Goal: Task Accomplishment & Management: Use online tool/utility

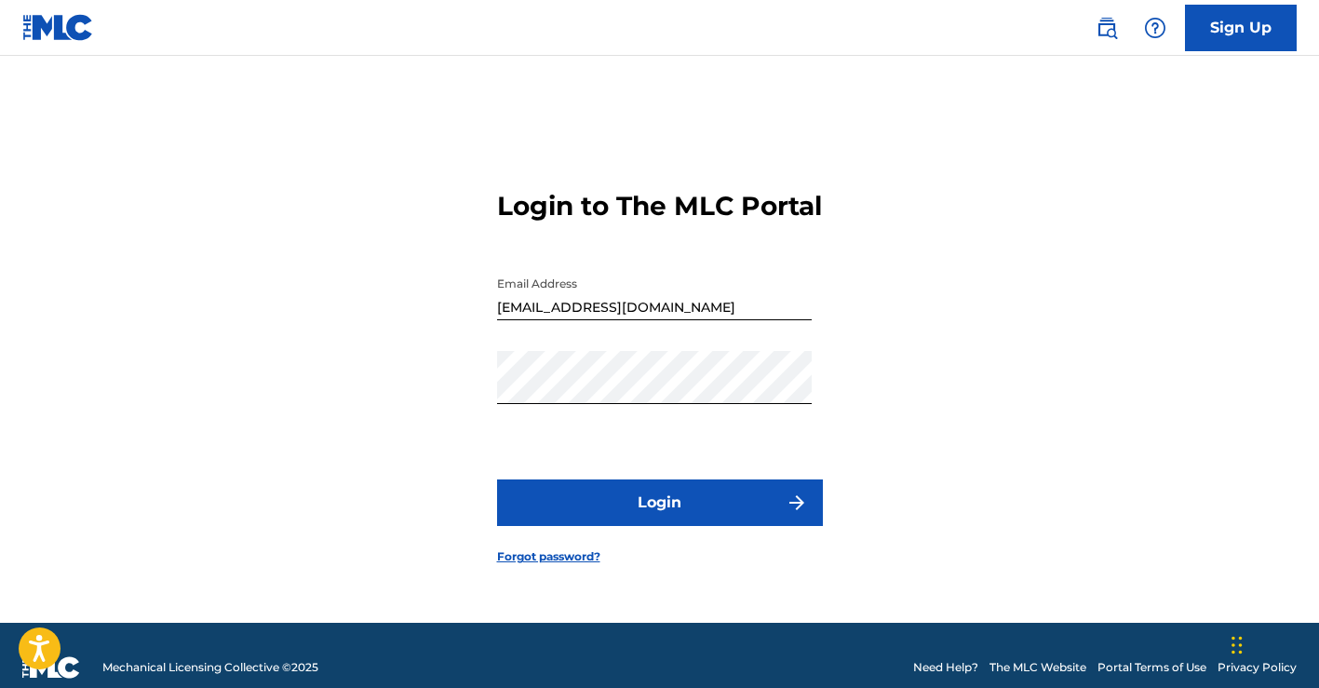
click at [678, 505] on button "Login" at bounding box center [660, 502] width 326 height 47
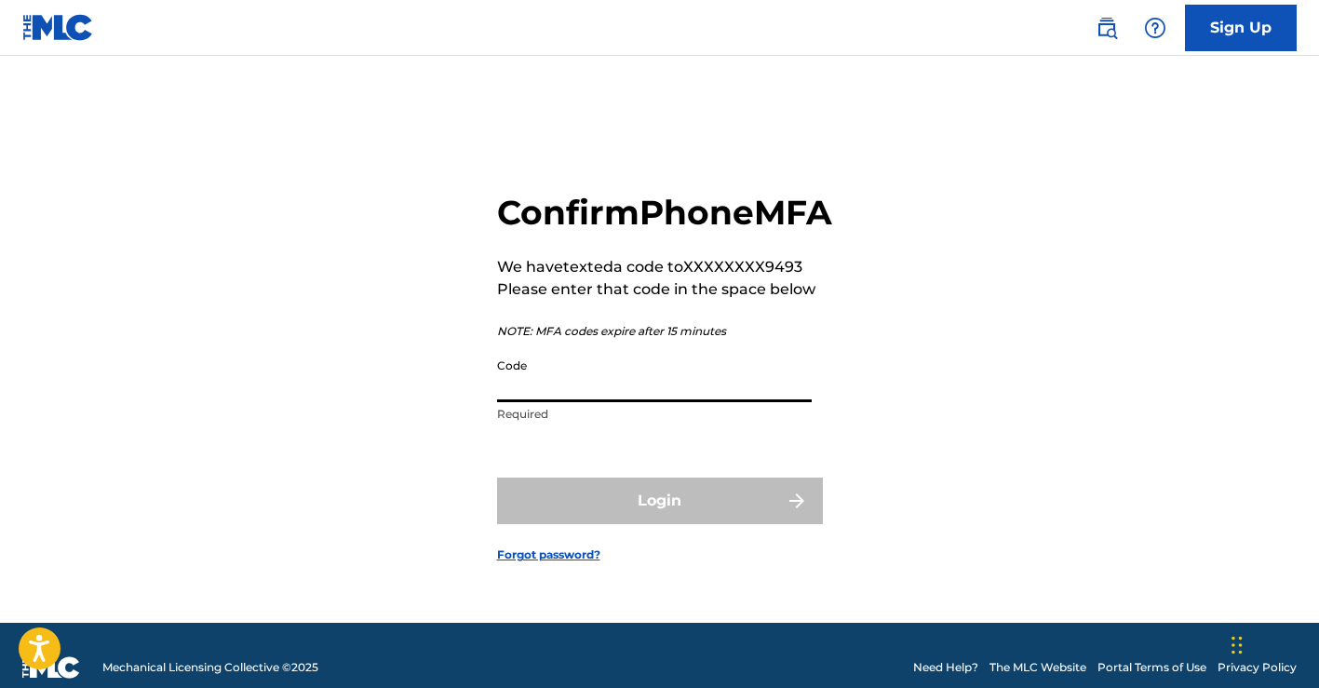
click at [588, 402] on input "Code" at bounding box center [654, 375] width 315 height 53
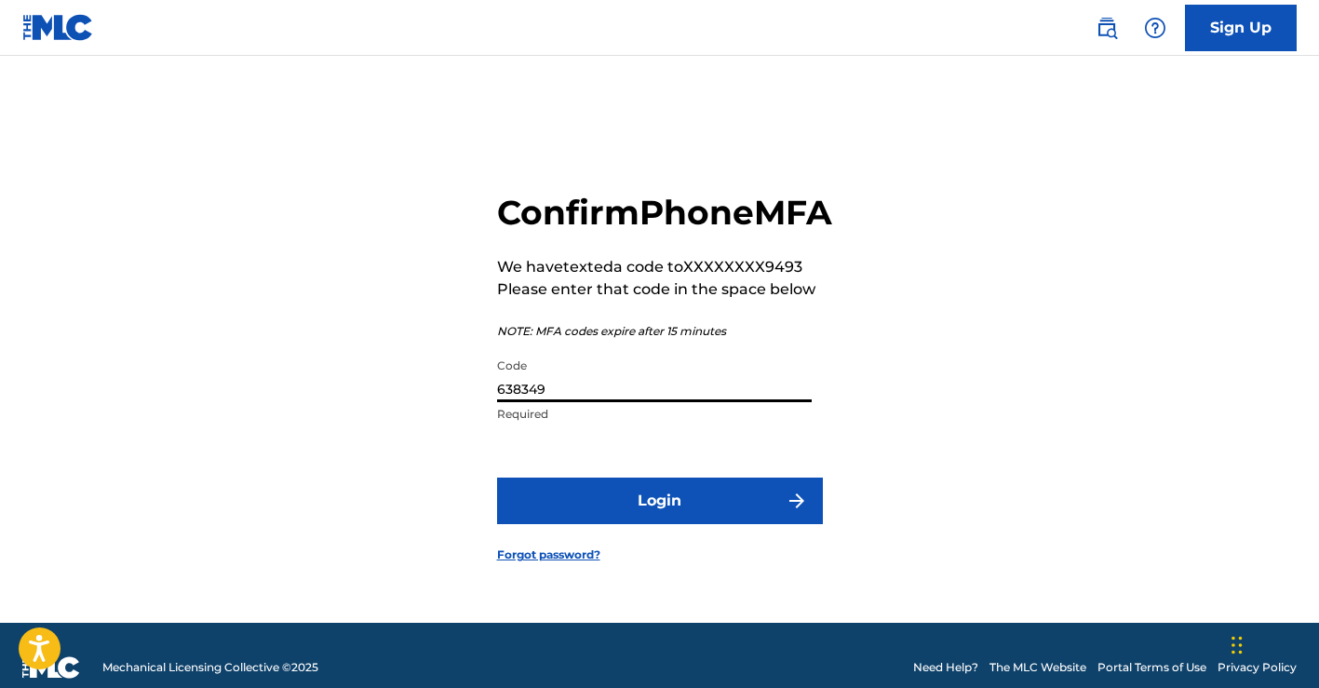
type input "638349"
click at [592, 524] on button "Login" at bounding box center [660, 500] width 326 height 47
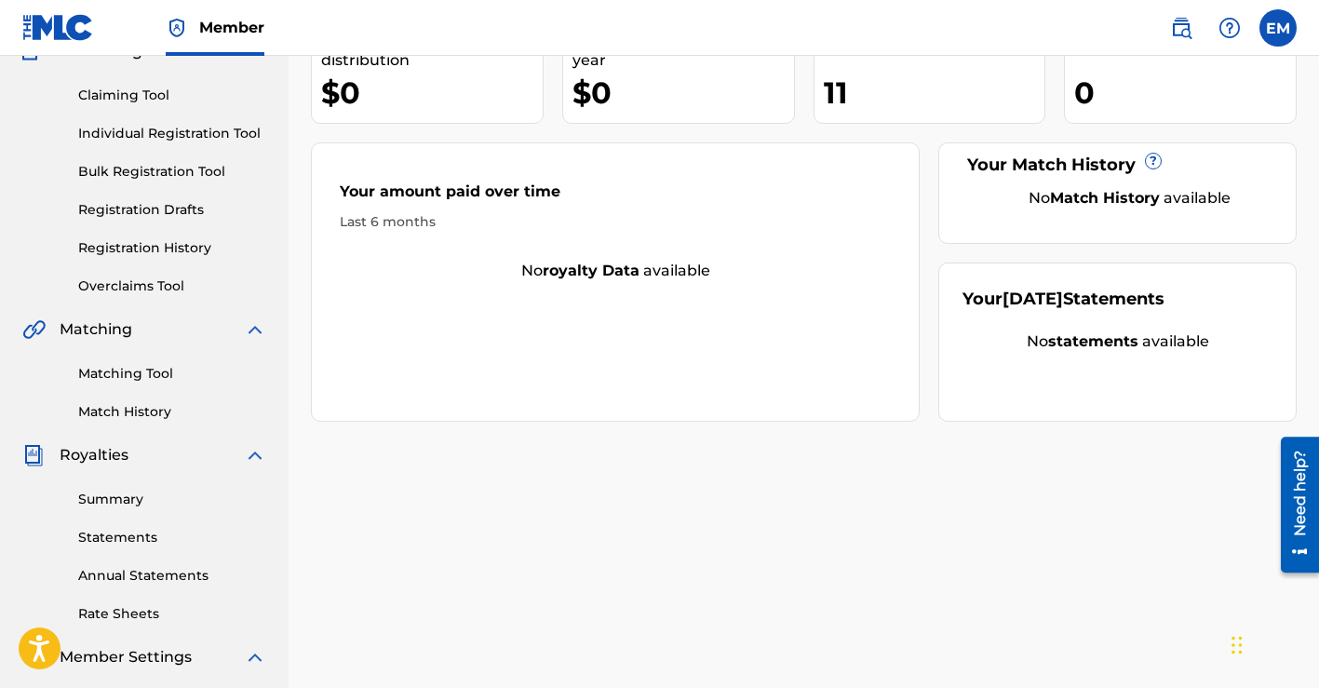
scroll to position [181, 0]
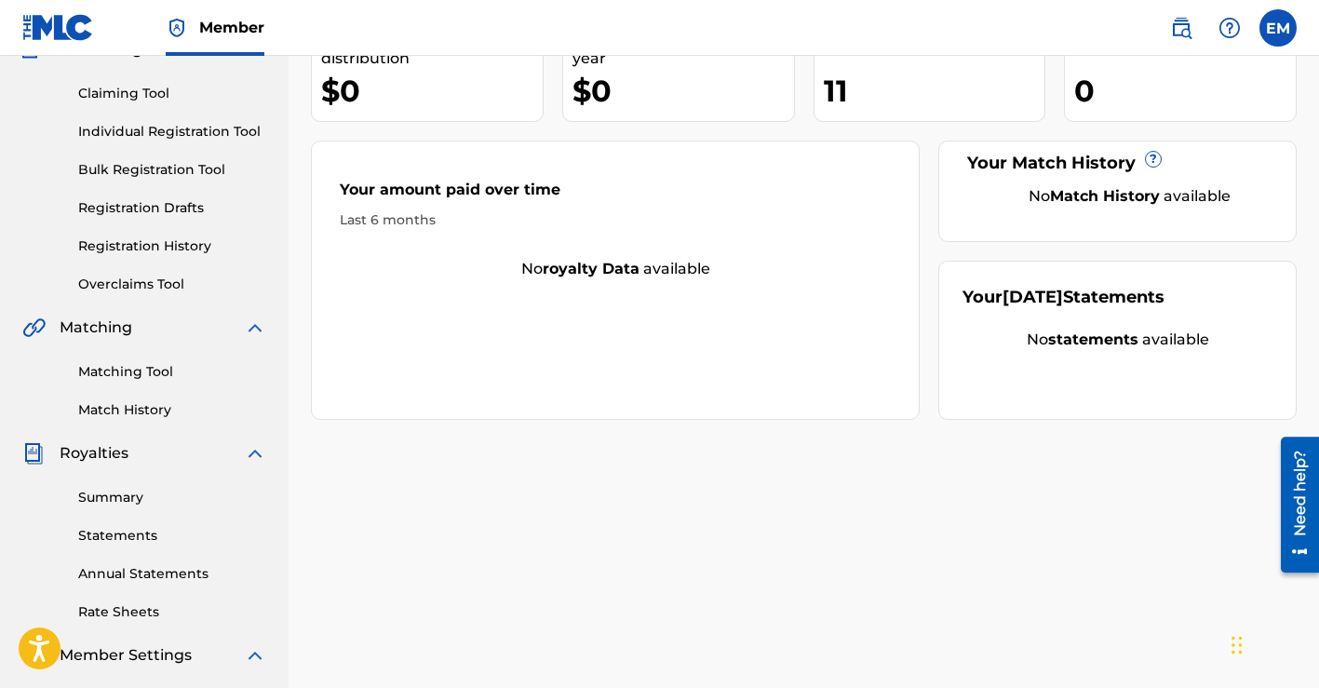
click at [170, 419] on link "Match History" at bounding box center [172, 410] width 188 height 20
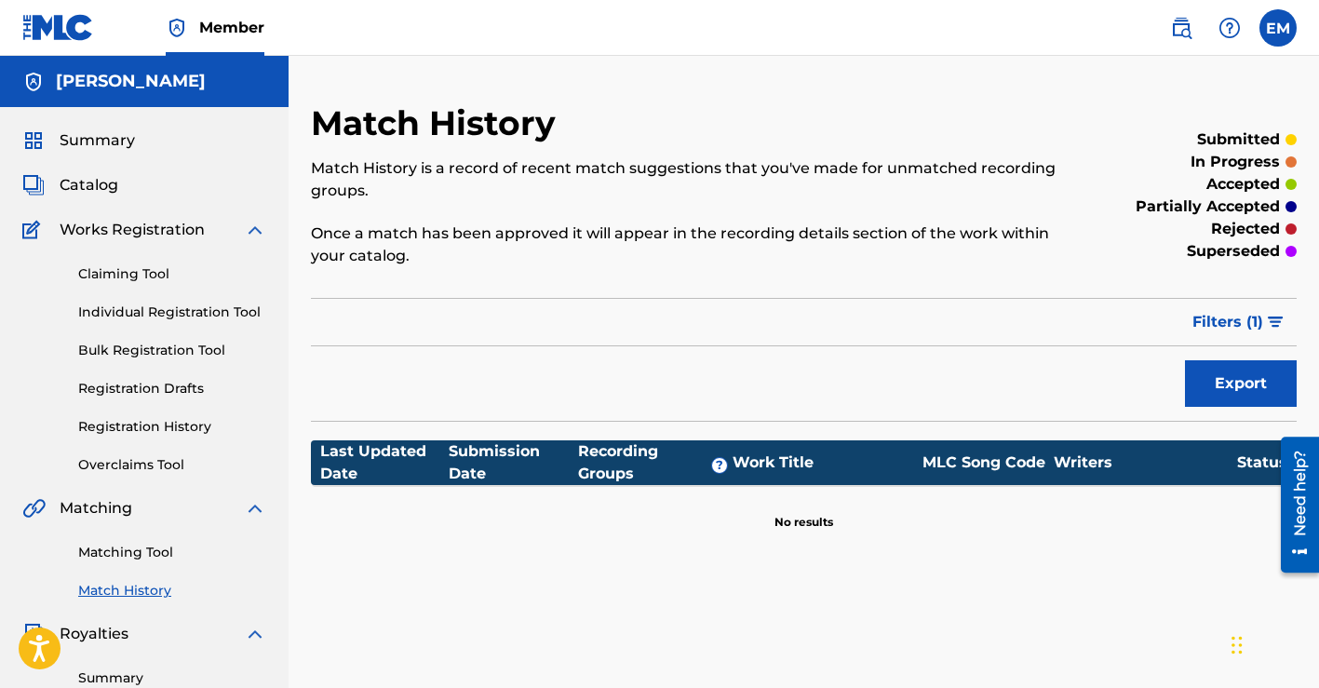
click at [131, 432] on link "Registration History" at bounding box center [172, 427] width 188 height 20
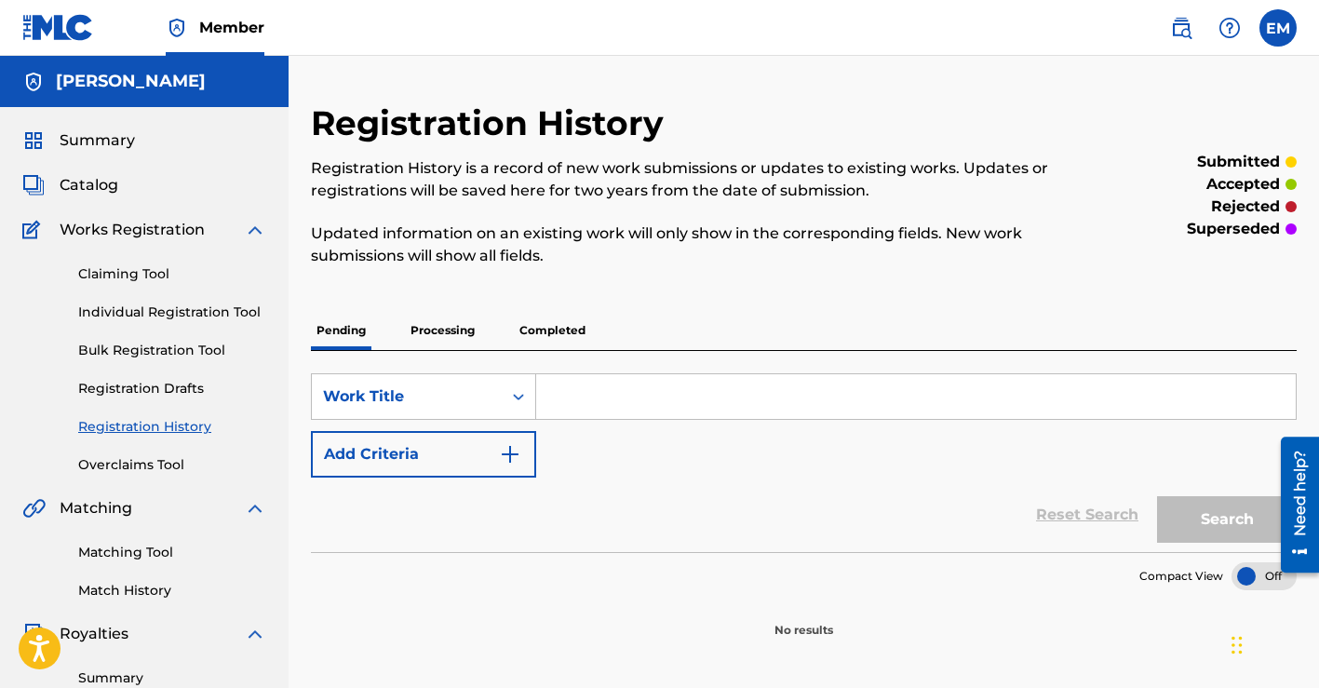
click at [100, 182] on span "Catalog" at bounding box center [89, 185] width 59 height 22
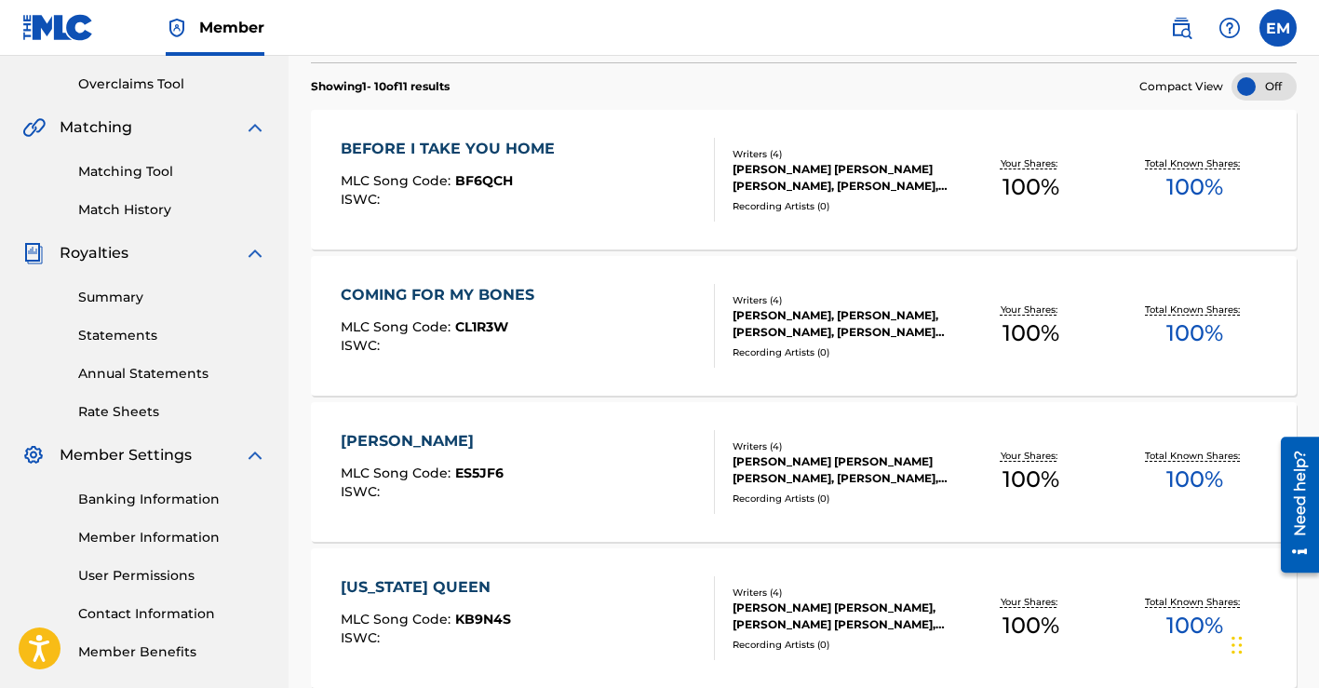
scroll to position [384, 0]
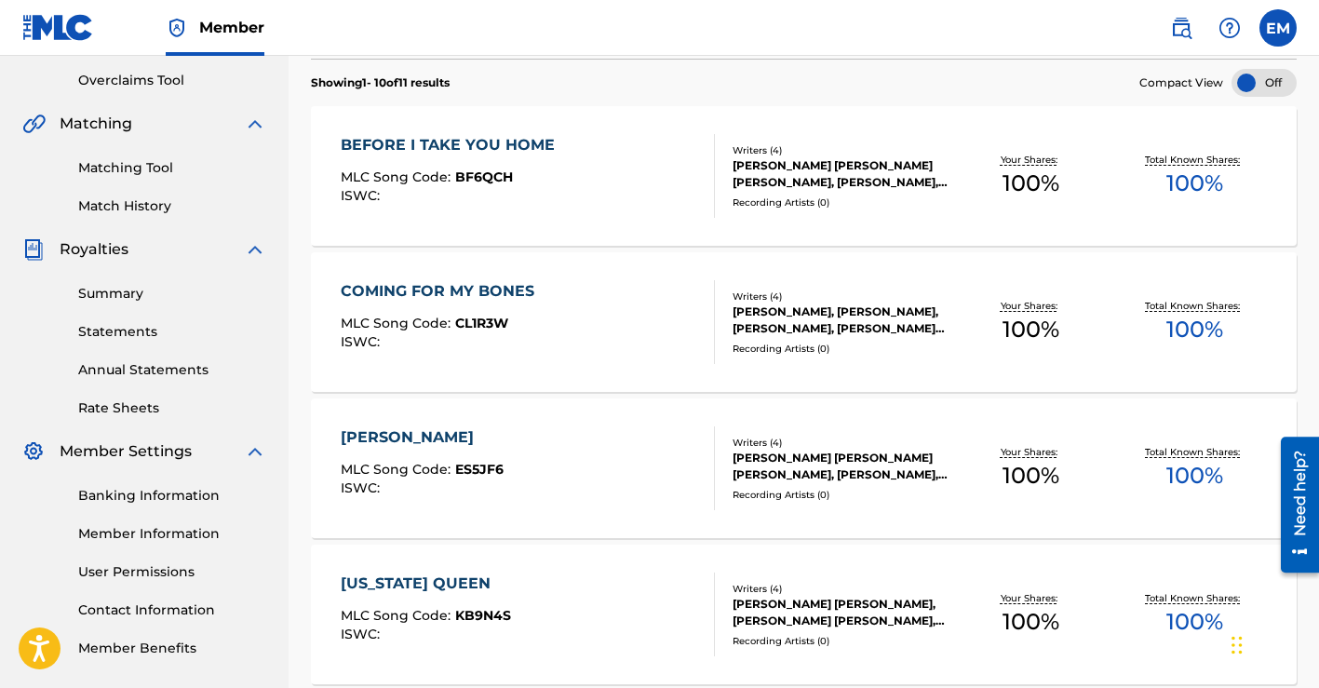
click at [809, 323] on div "[PERSON_NAME], [PERSON_NAME], [PERSON_NAME], [PERSON_NAME] [PERSON_NAME]" at bounding box center [840, 319] width 217 height 33
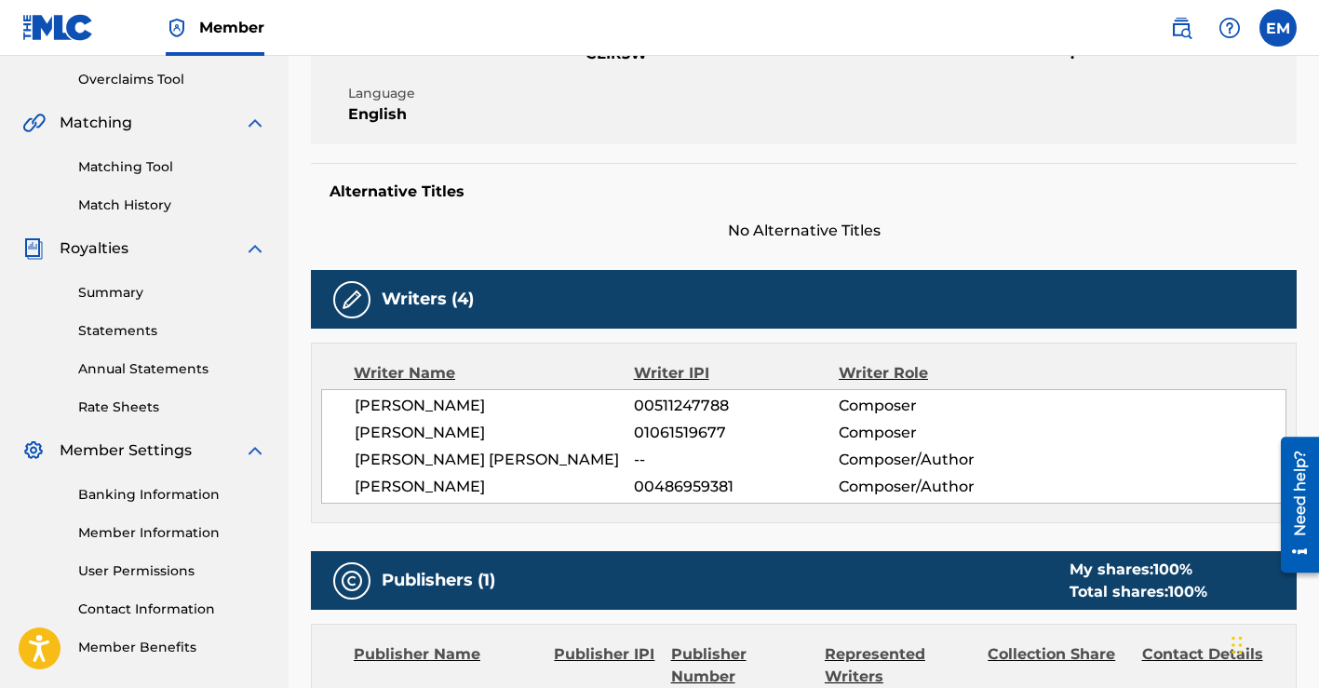
scroll to position [396, 0]
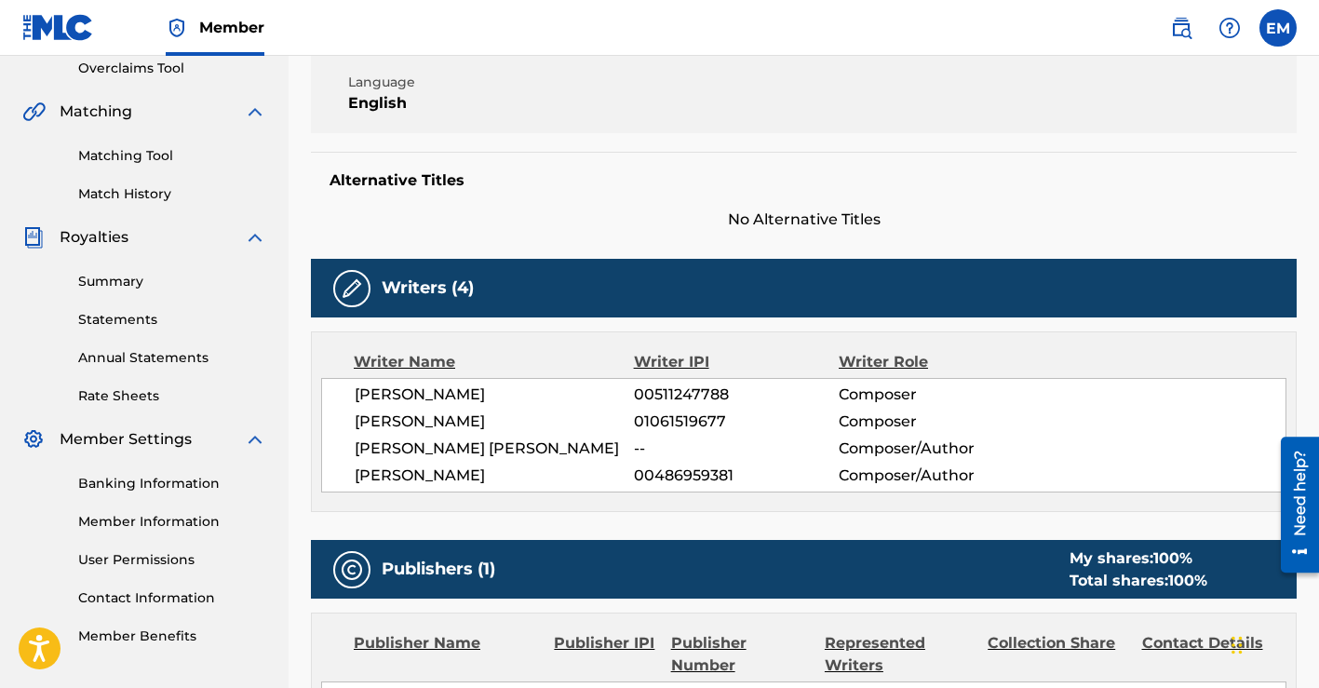
scroll to position [384, 0]
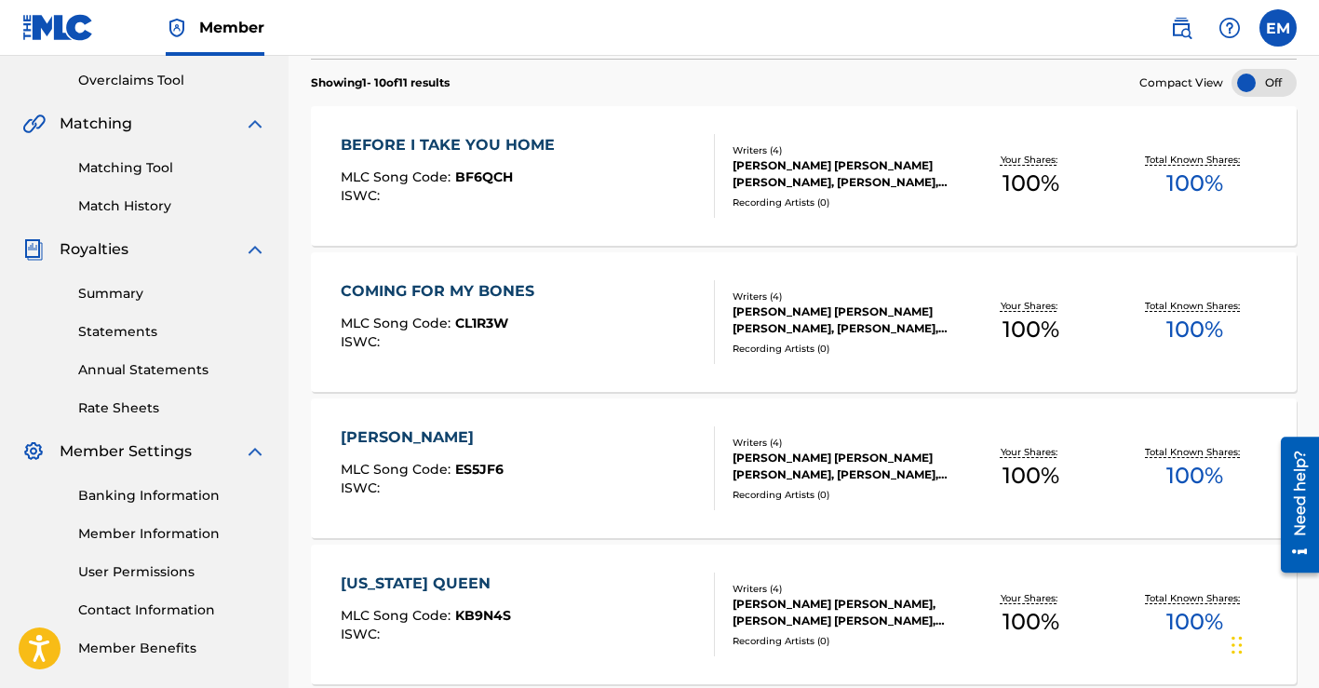
click at [791, 187] on div "[PERSON_NAME] [PERSON_NAME] [PERSON_NAME], [PERSON_NAME], [PERSON_NAME]" at bounding box center [840, 173] width 217 height 33
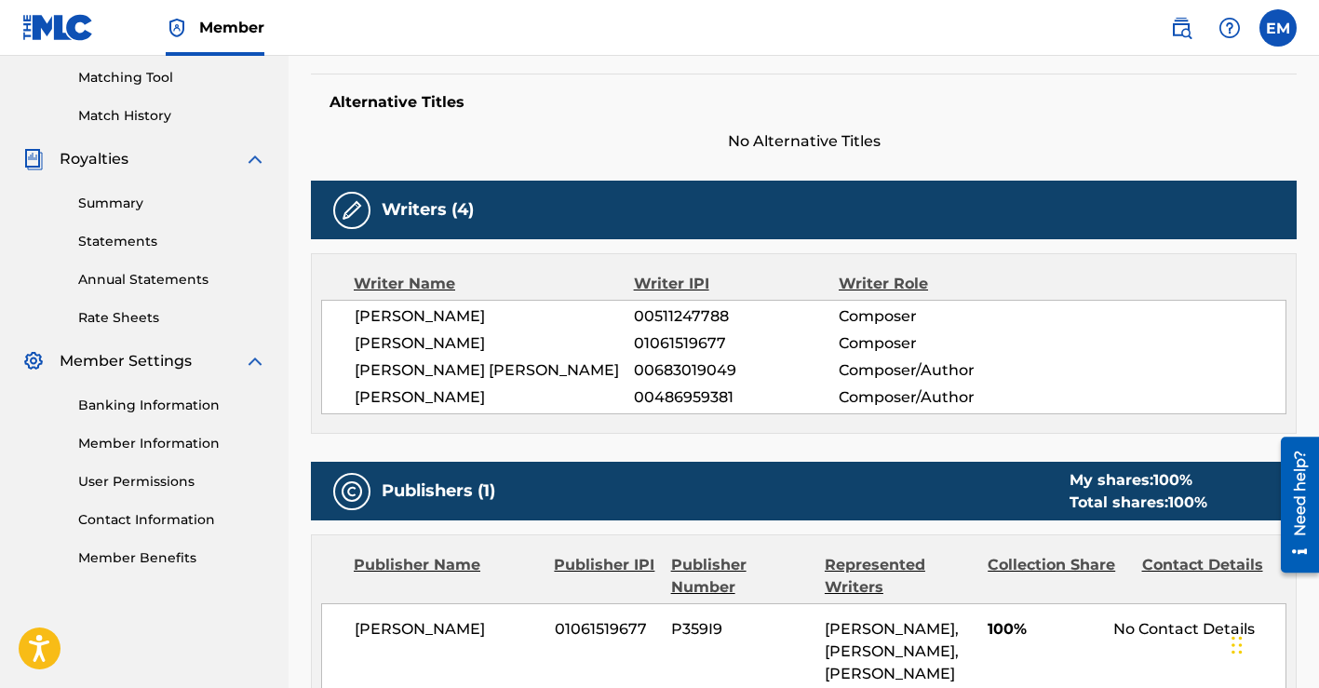
scroll to position [476, 0]
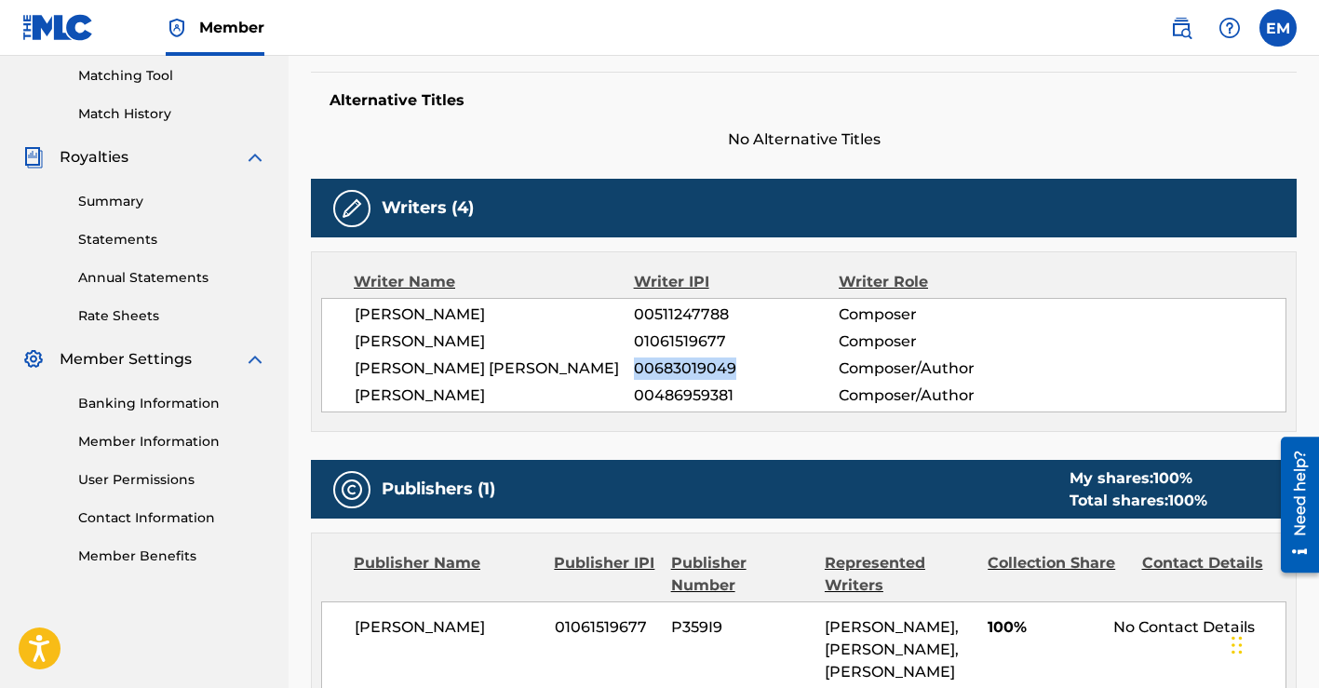
drag, startPoint x: 739, startPoint y: 363, endPoint x: 636, endPoint y: 366, distance: 102.4
click at [636, 366] on span "00683019049" at bounding box center [736, 368] width 205 height 22
copy span "00683019049"
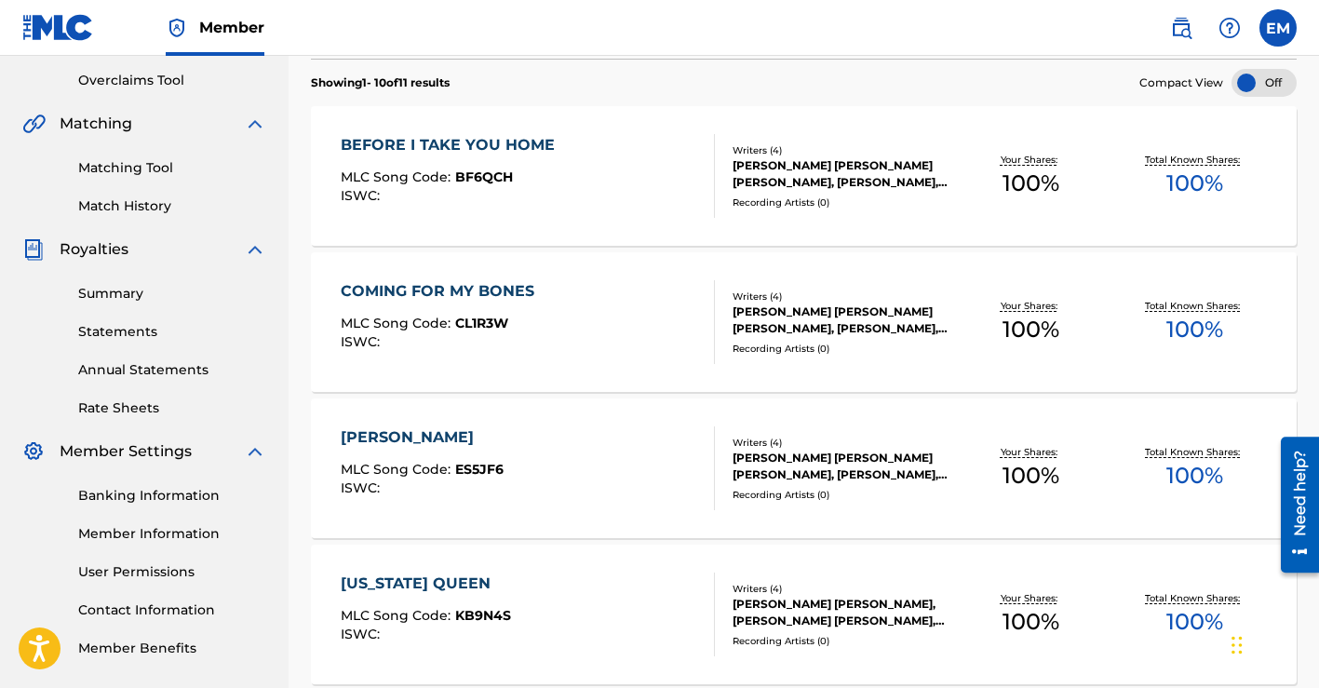
click at [494, 318] on span "CL1R3W" at bounding box center [481, 323] width 53 height 17
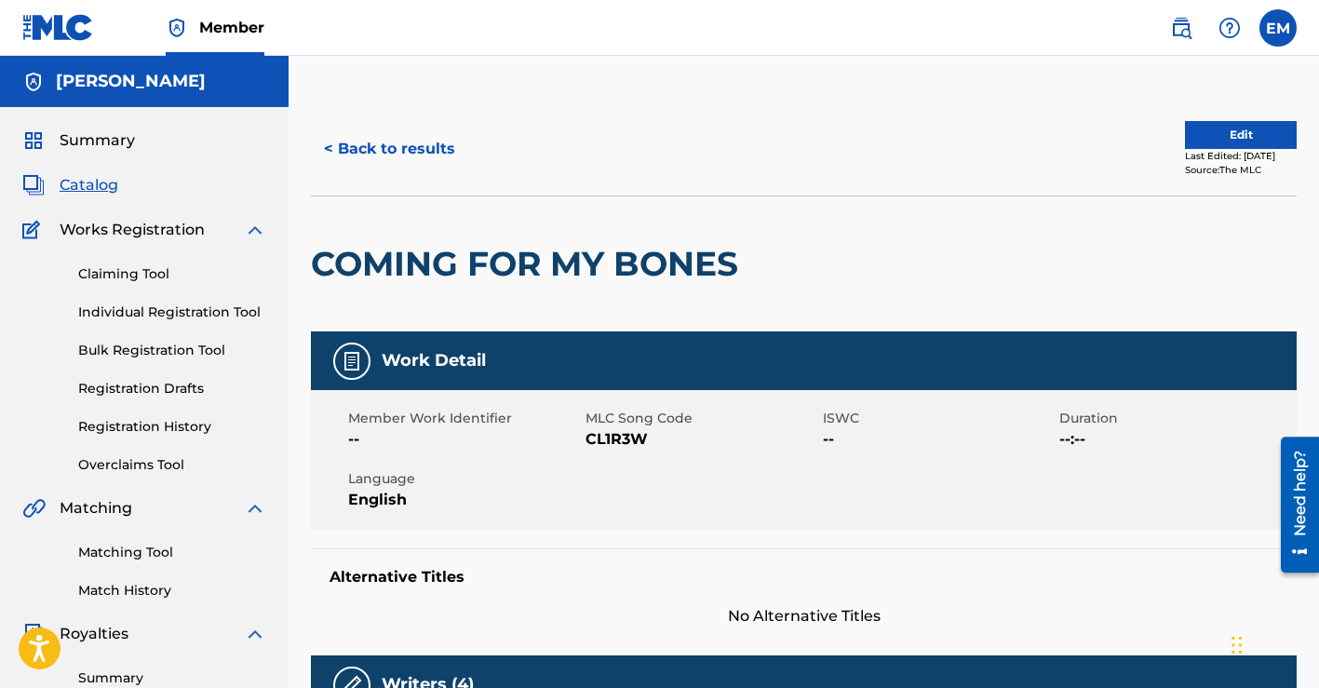
click at [1190, 137] on button "Edit" at bounding box center [1241, 135] width 112 height 28
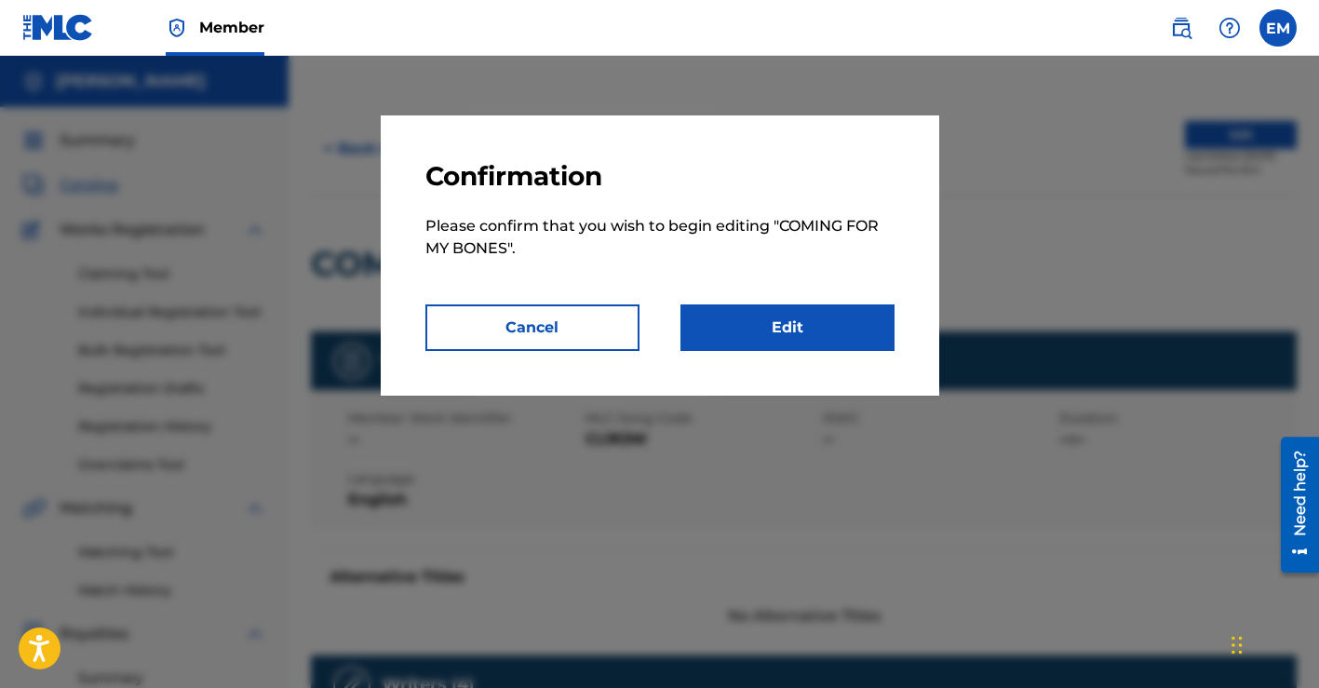
click at [783, 328] on link "Edit" at bounding box center [787, 327] width 214 height 47
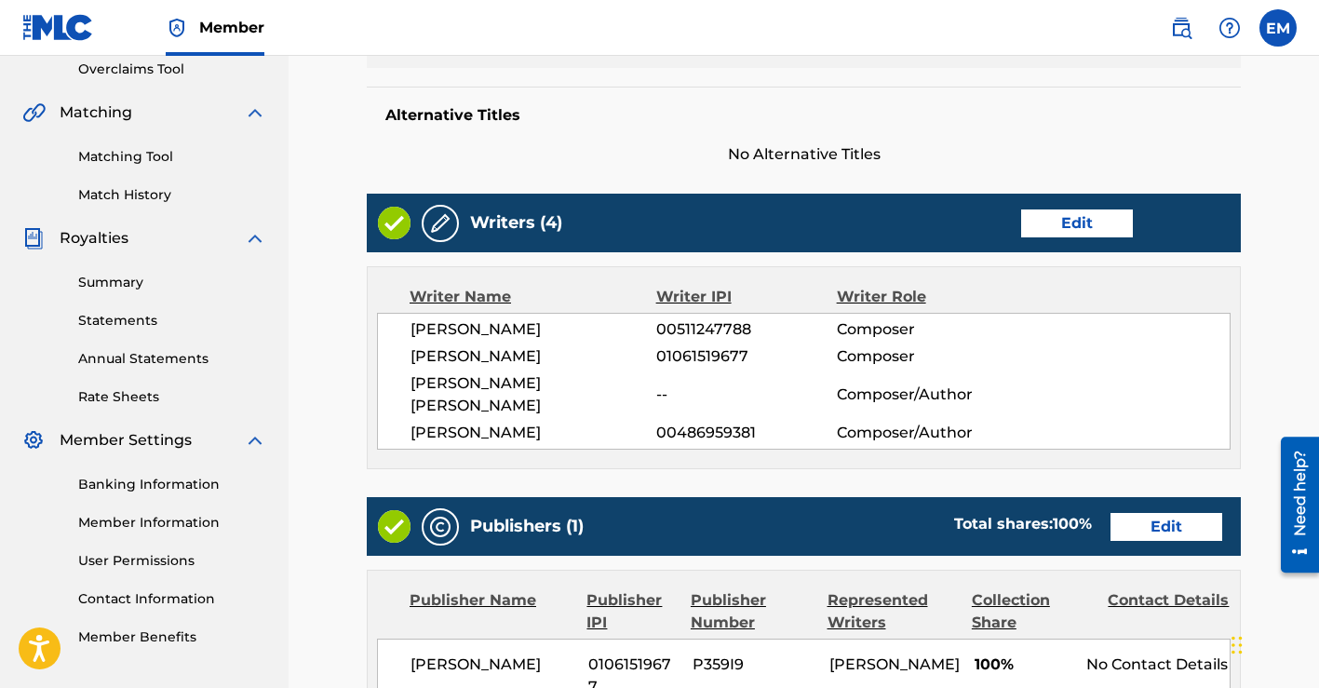
scroll to position [402, 0]
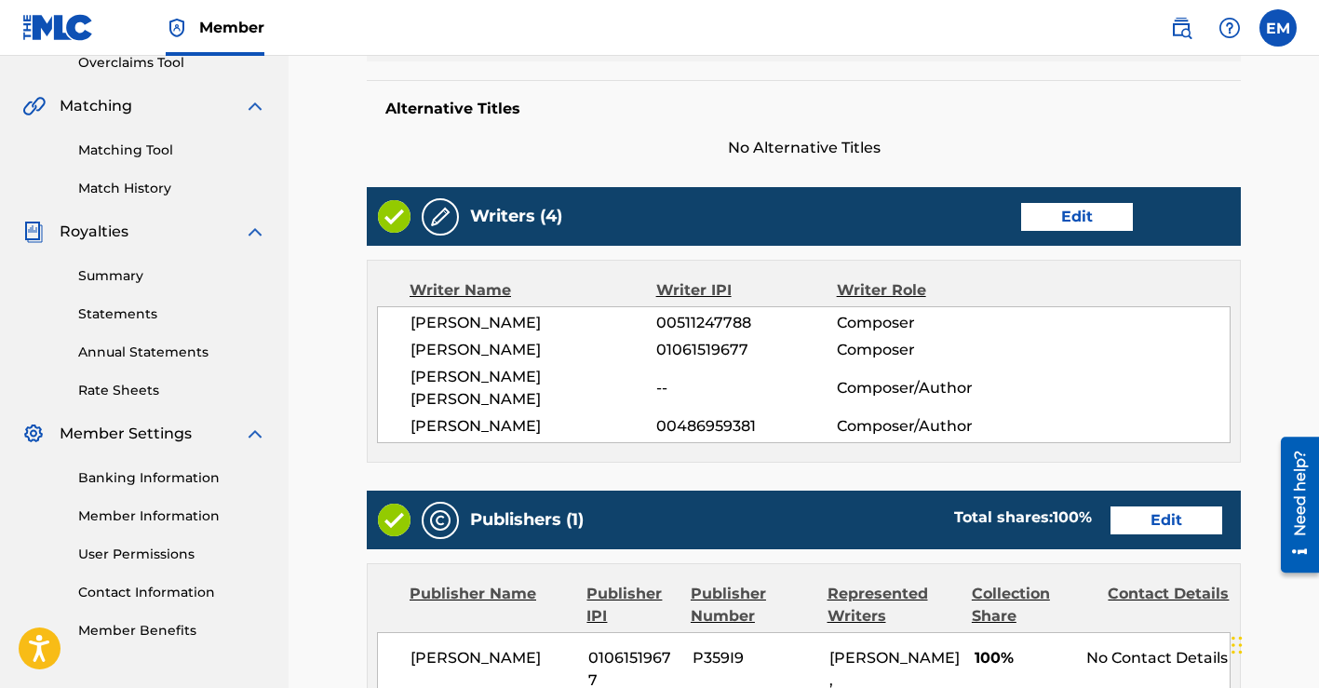
click at [1045, 221] on link "Edit" at bounding box center [1077, 217] width 112 height 28
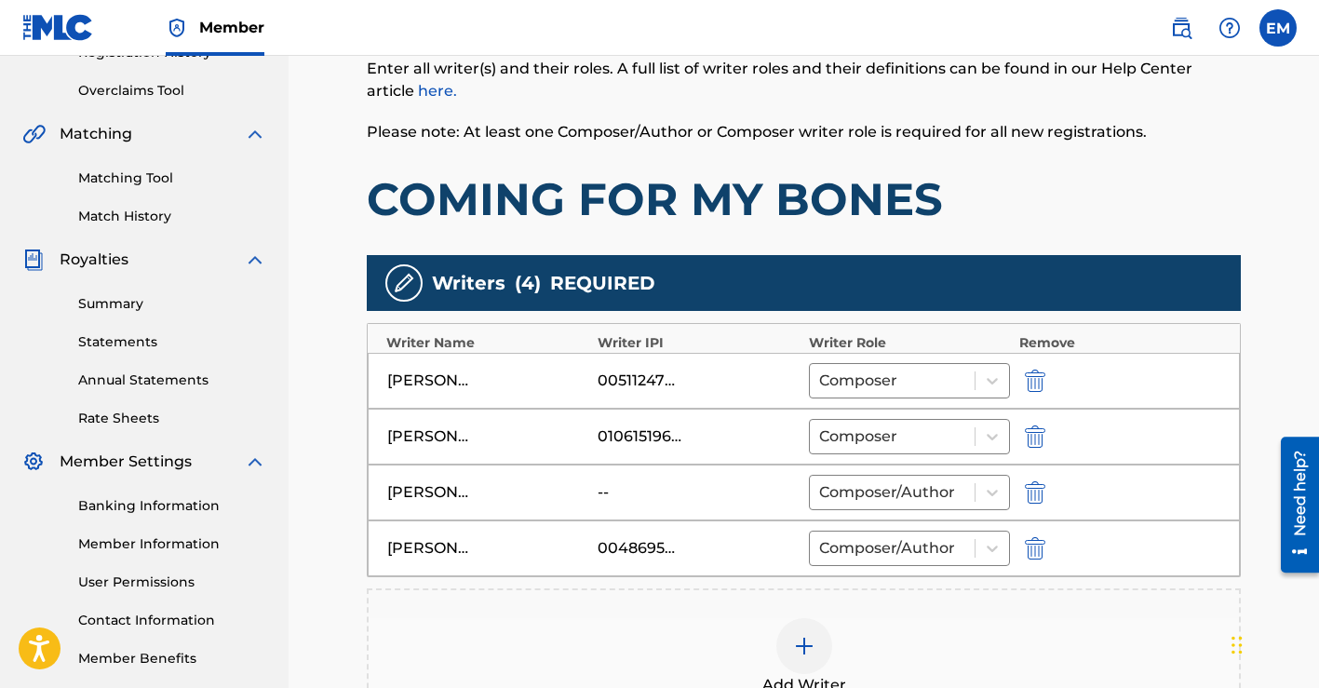
scroll to position [376, 0]
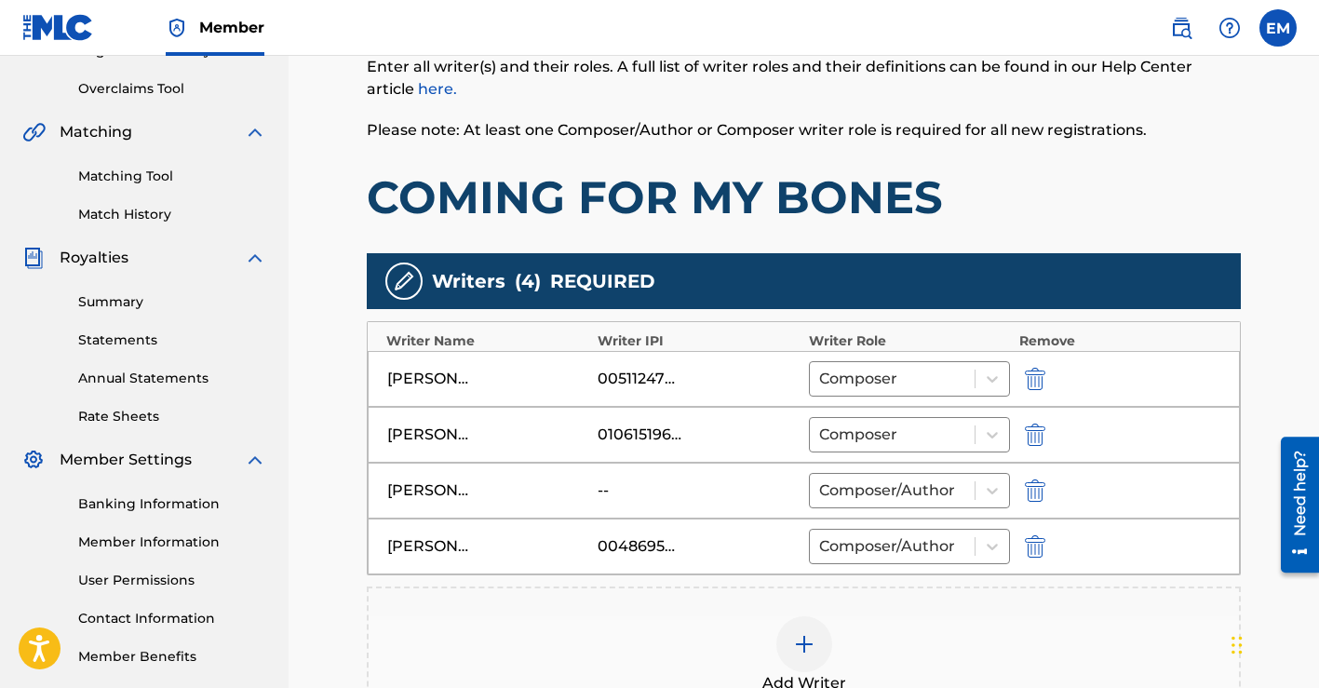
click at [799, 630] on div at bounding box center [804, 644] width 56 height 56
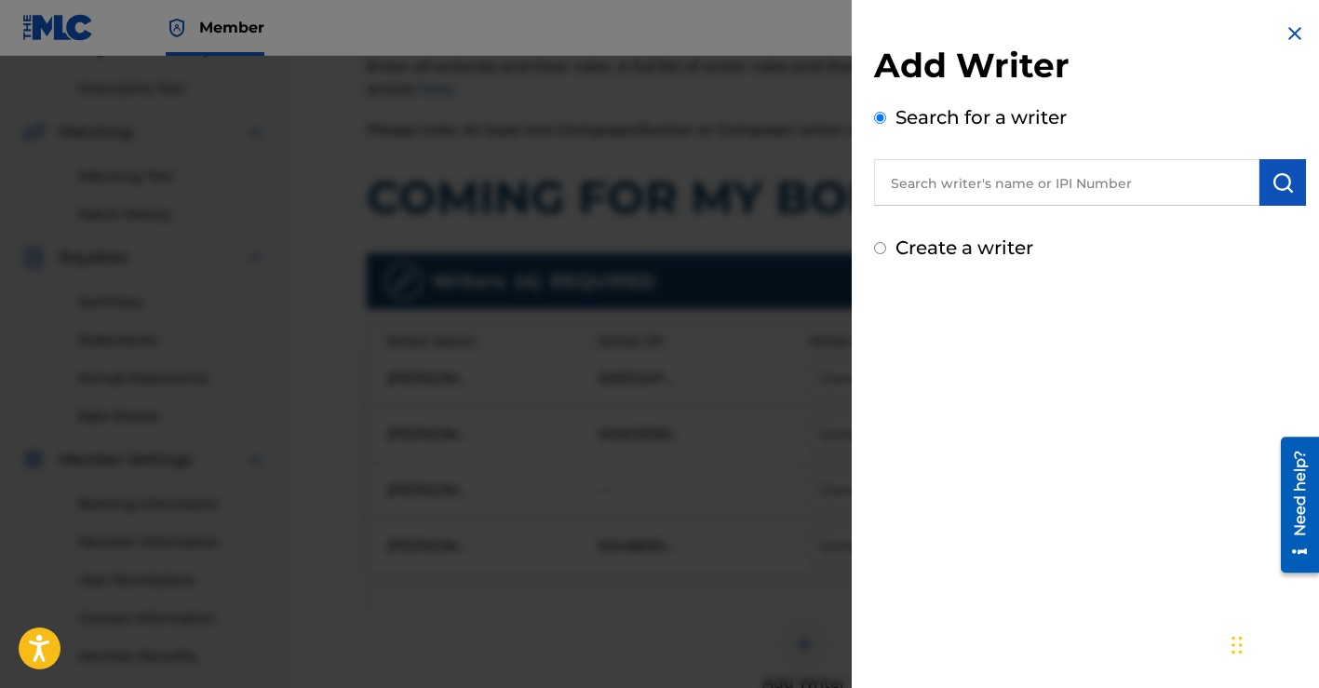
click at [877, 243] on input "Create a writer" at bounding box center [880, 248] width 12 height 12
radio input "false"
radio input "true"
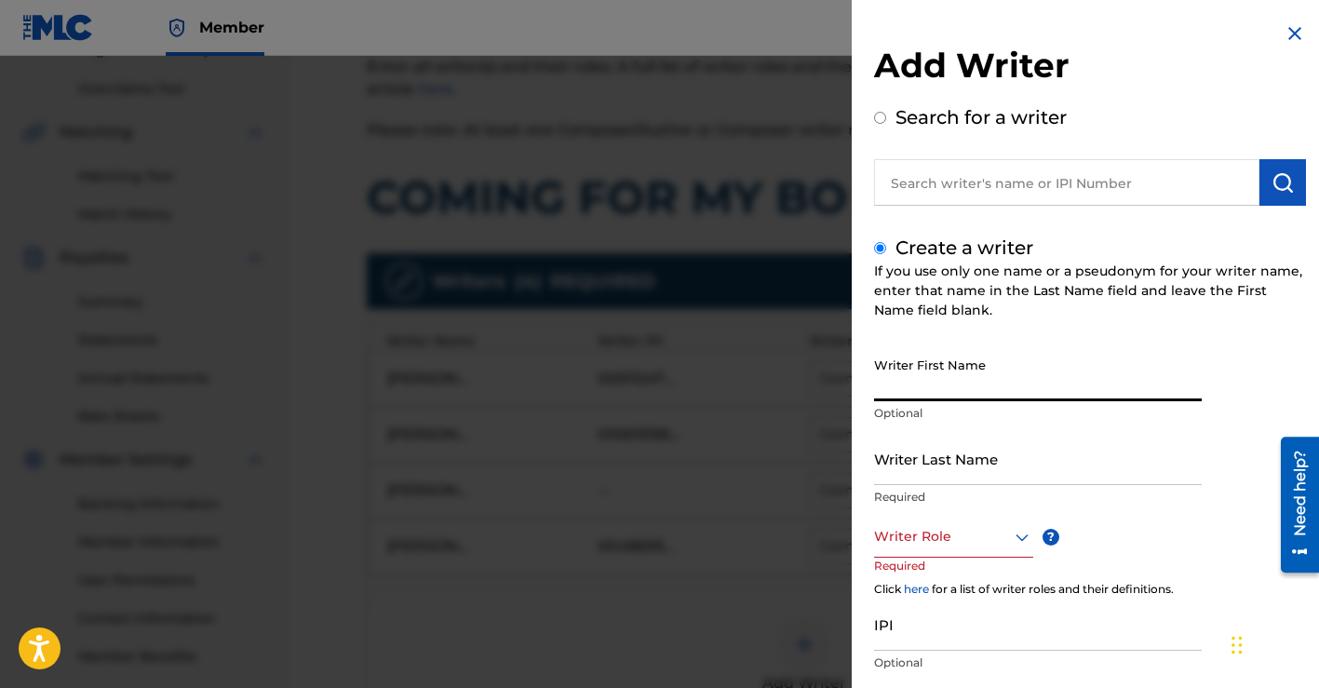
click at [911, 371] on input "Writer First Name" at bounding box center [1038, 374] width 328 height 53
type input "[PERSON_NAME]"
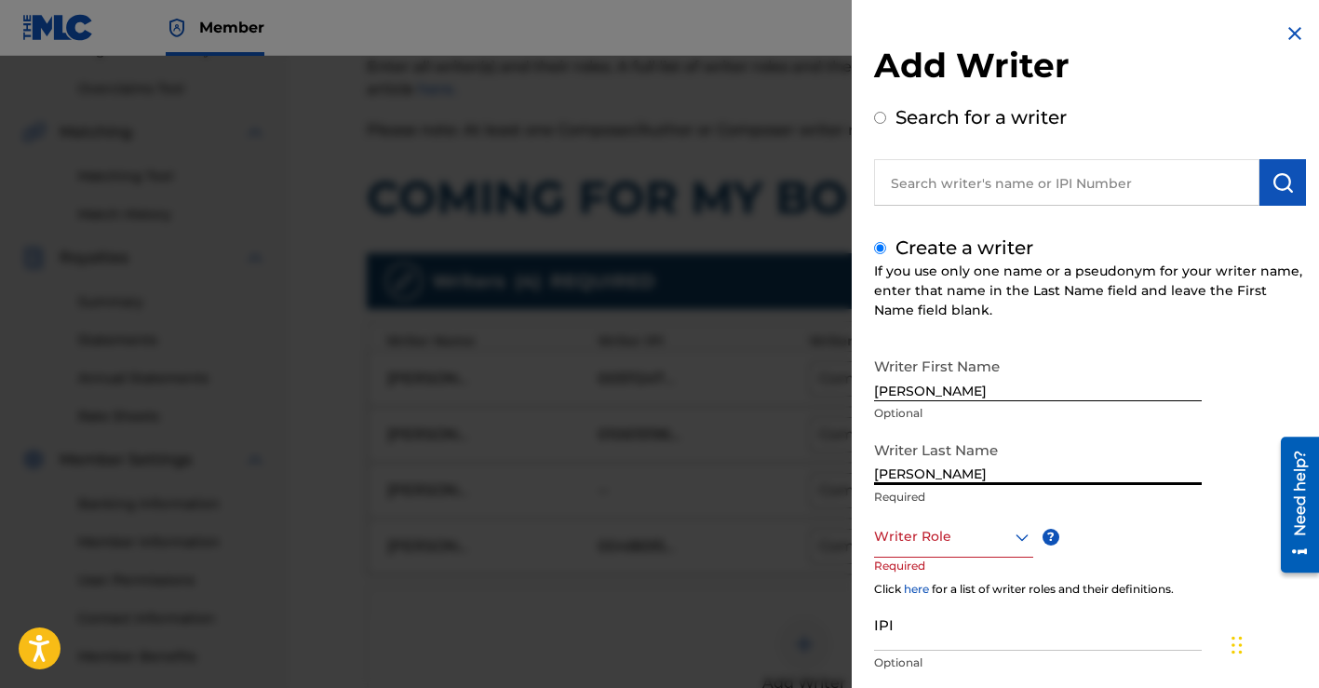
type input "[PERSON_NAME]"
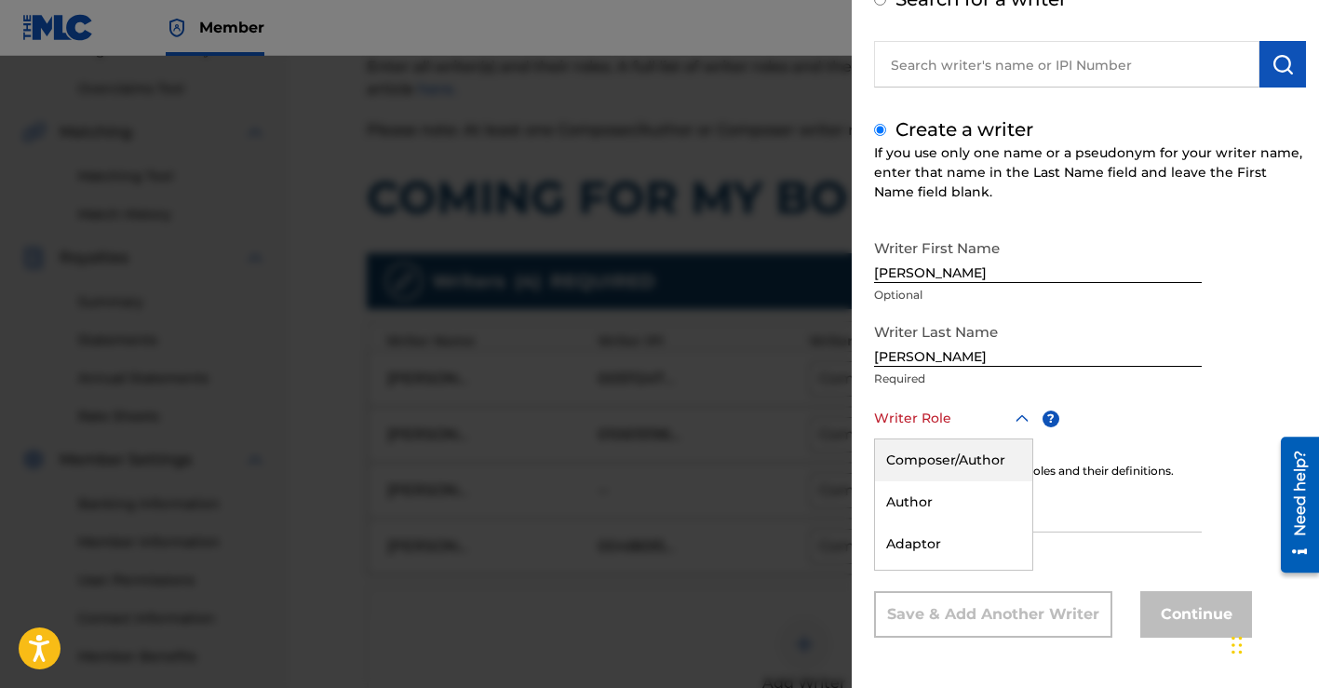
click at [955, 439] on div "Composer/Author, 1 of 8. 8 results available. Use Up and Down to choose options…" at bounding box center [953, 418] width 159 height 42
click at [949, 466] on div "Composer/Author" at bounding box center [953, 460] width 157 height 42
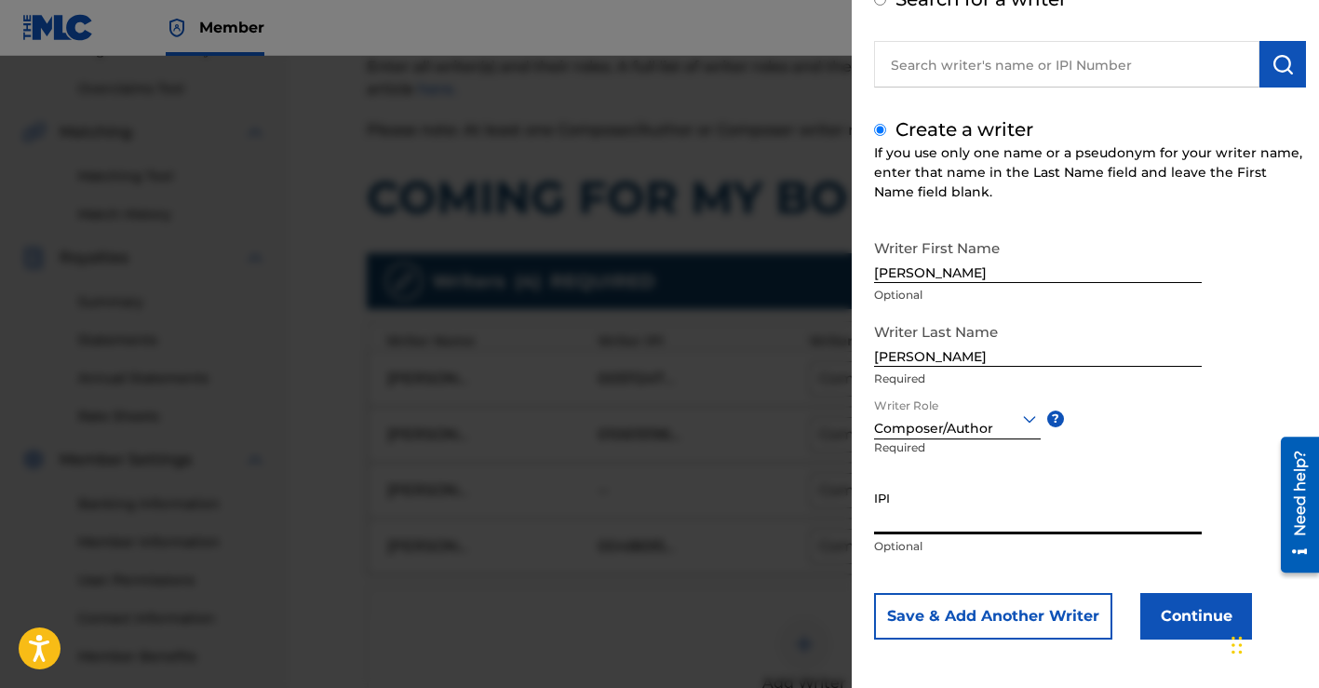
click at [932, 519] on input "IPI" at bounding box center [1038, 507] width 328 height 53
paste input "00683019049"
type input "00683019049"
click at [1159, 609] on button "Continue" at bounding box center [1196, 616] width 112 height 47
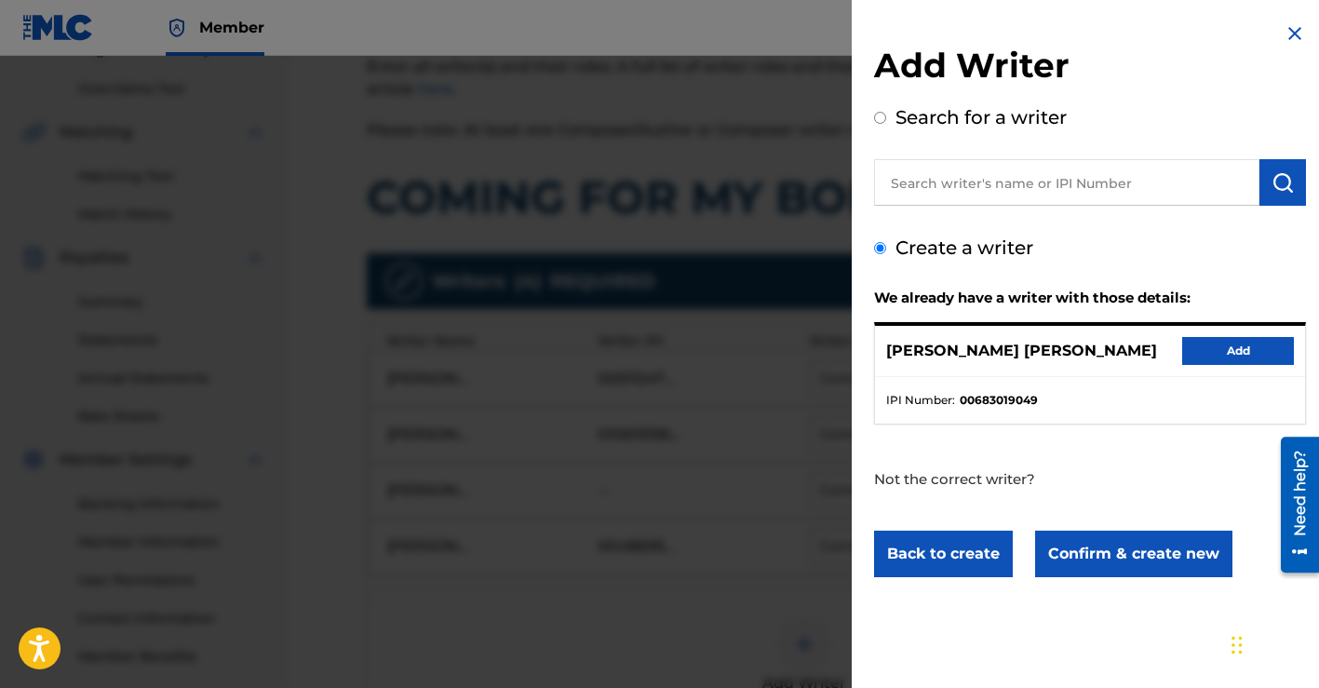
scroll to position [0, 0]
click at [1205, 355] on button "Add" at bounding box center [1238, 351] width 112 height 28
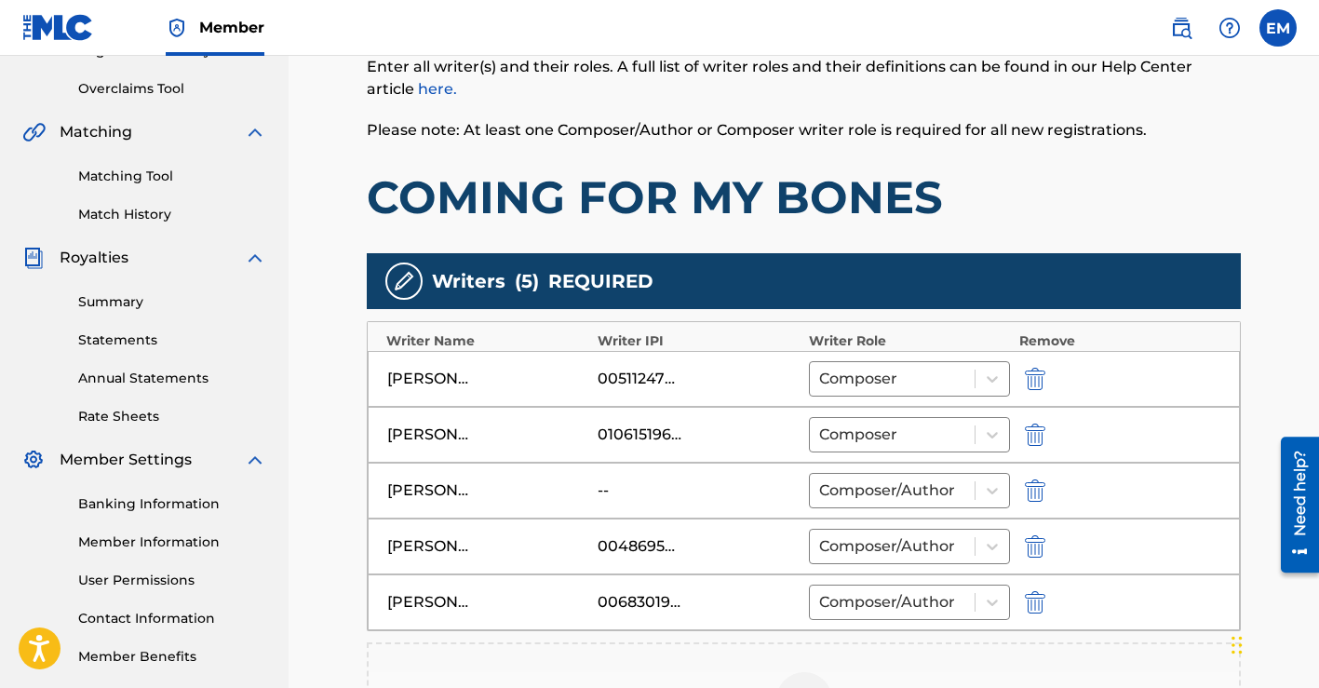
click at [1033, 488] on img "submit" at bounding box center [1035, 490] width 20 height 22
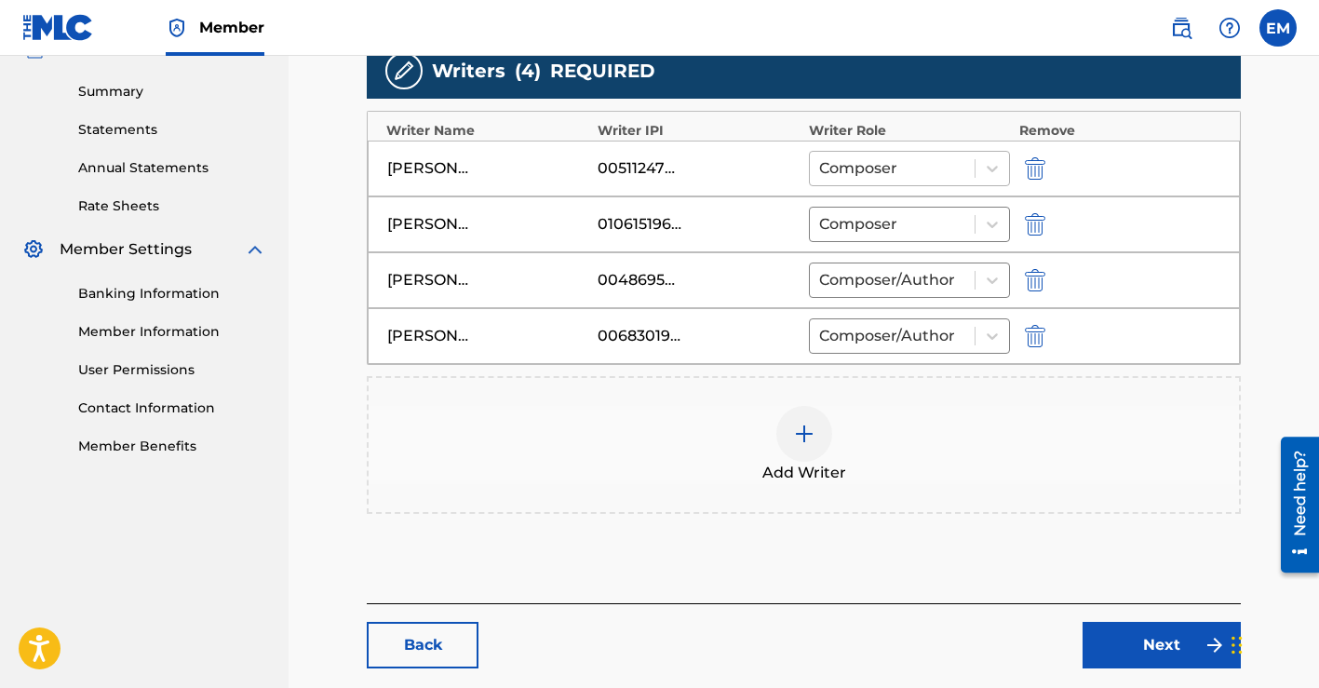
scroll to position [684, 0]
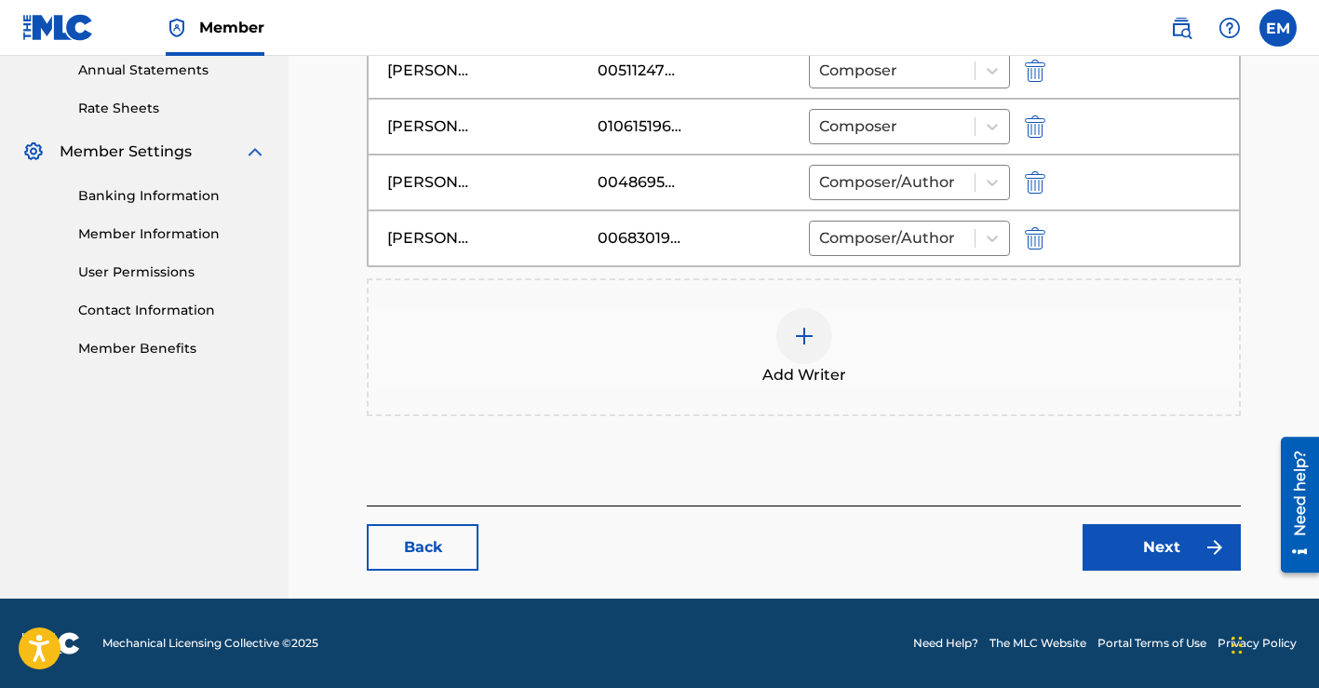
click at [1118, 557] on link "Next" at bounding box center [1161, 547] width 158 height 47
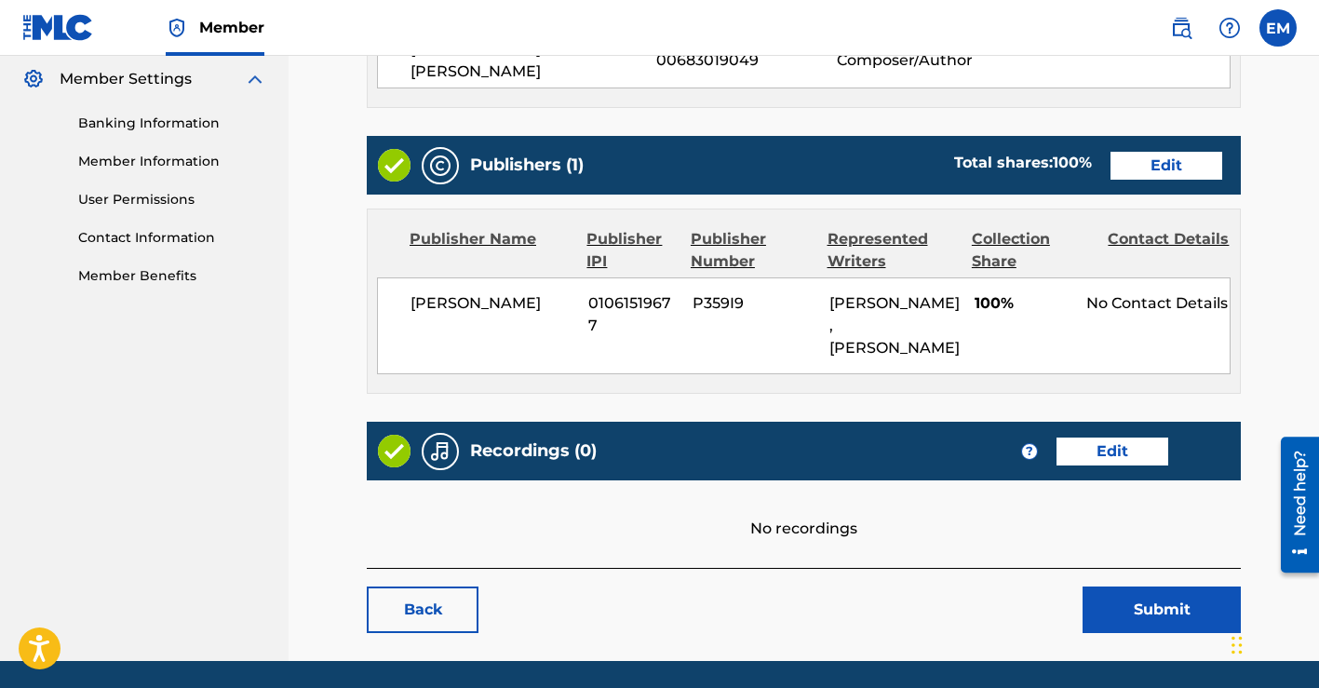
scroll to position [839, 0]
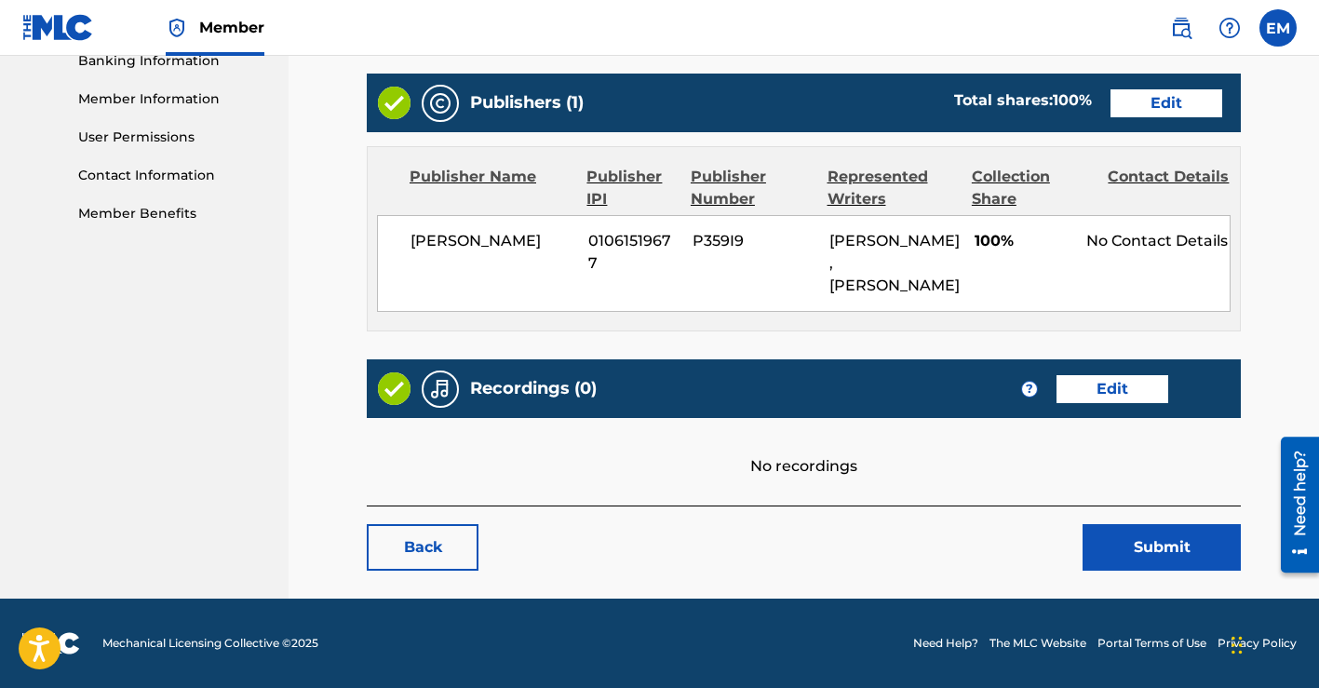
click at [1110, 551] on button "Submit" at bounding box center [1161, 547] width 158 height 47
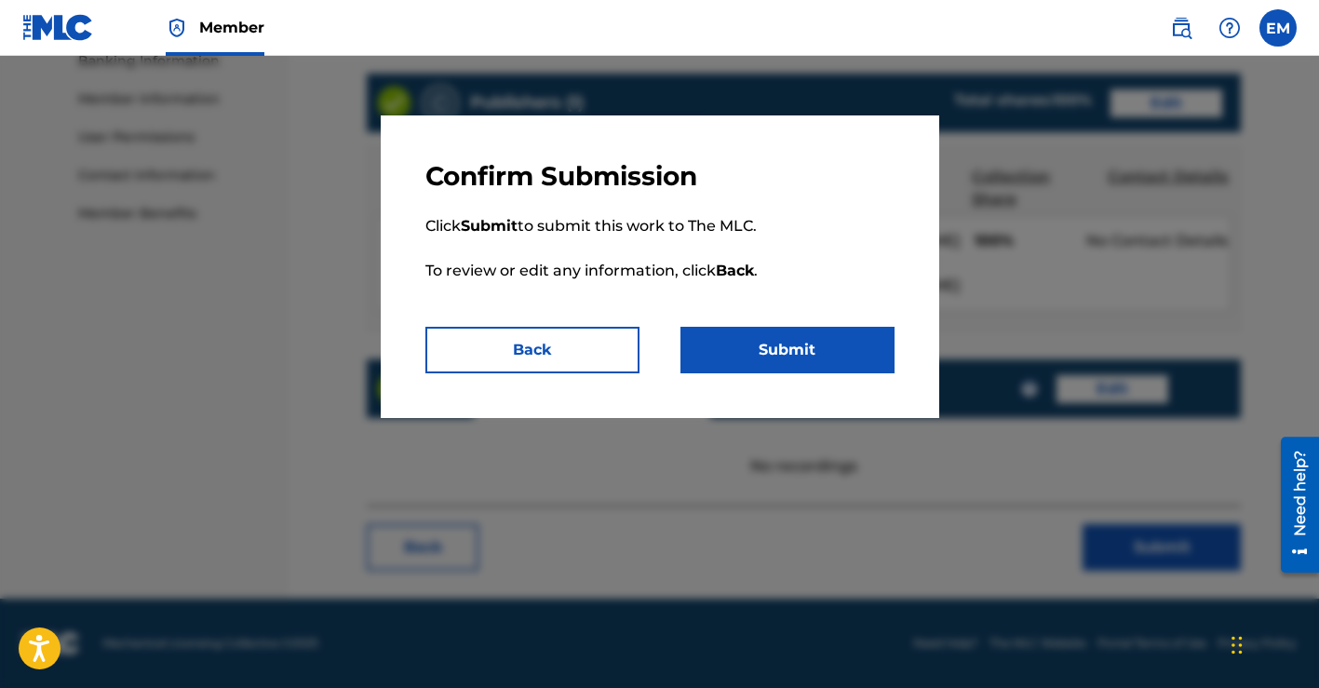
click at [724, 337] on button "Submit" at bounding box center [787, 350] width 214 height 47
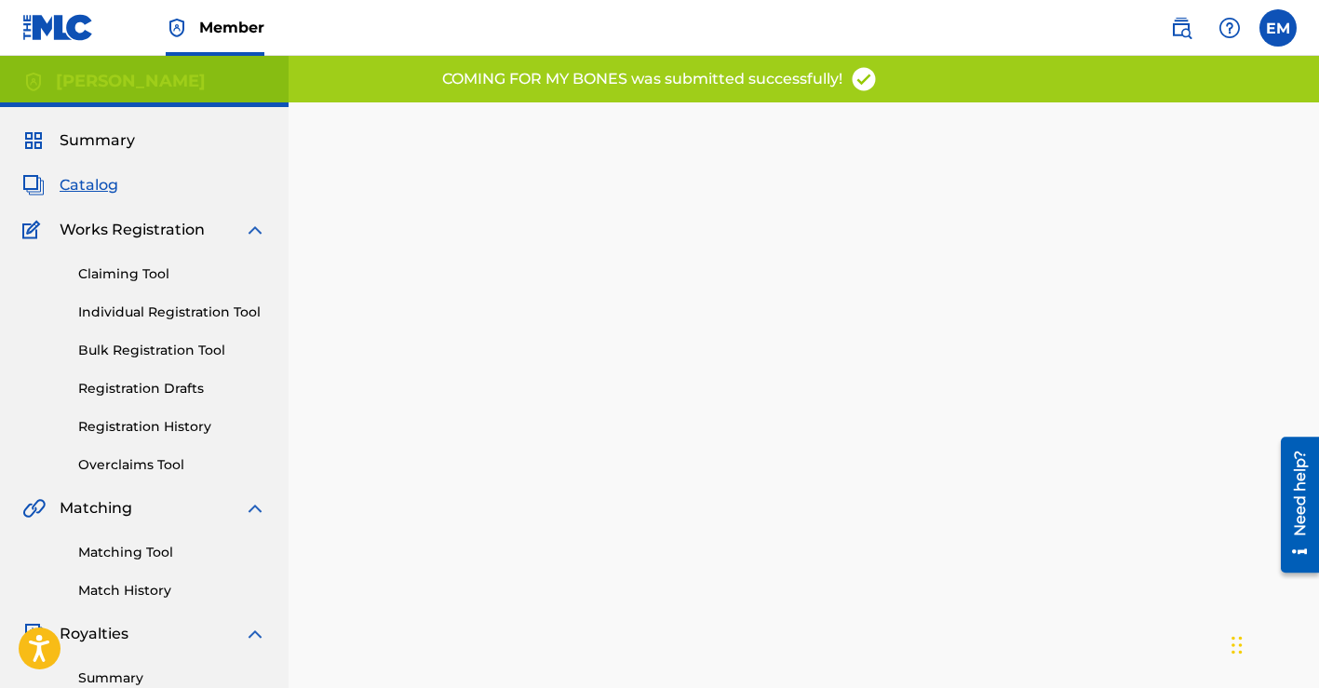
click at [103, 183] on span "Catalog" at bounding box center [89, 185] width 59 height 22
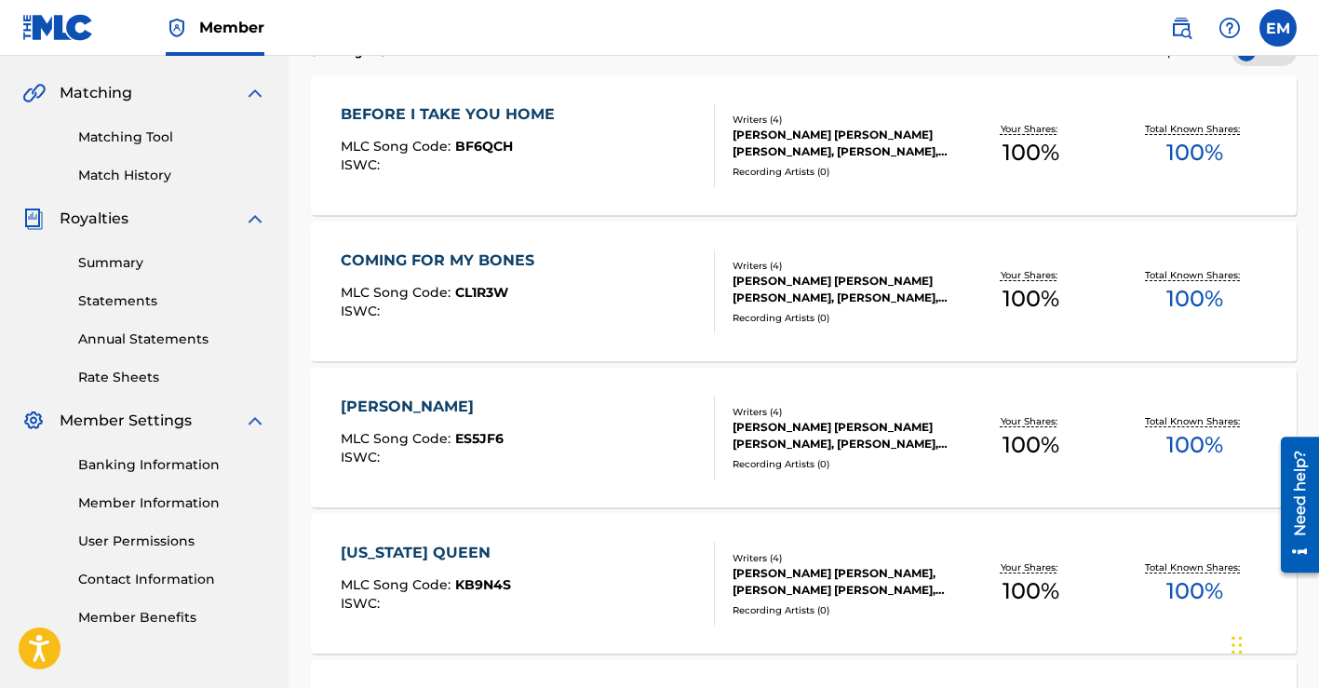
scroll to position [422, 0]
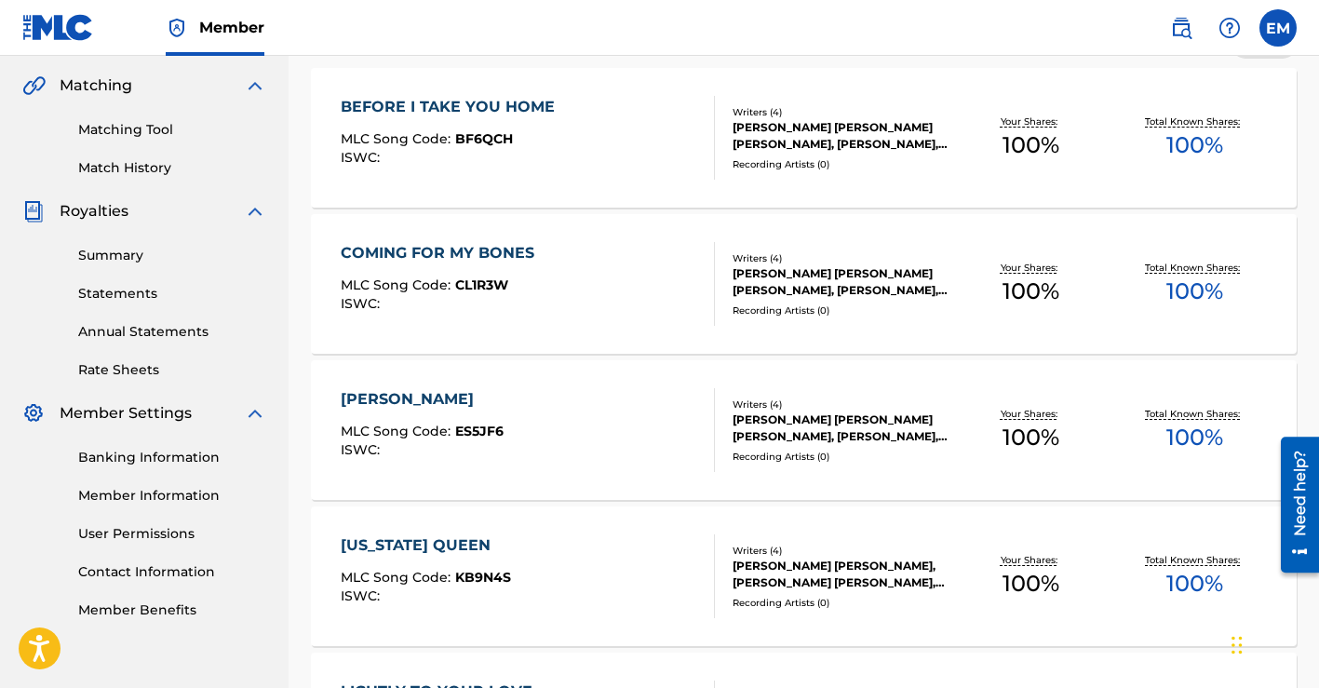
click at [773, 425] on div "[PERSON_NAME] [PERSON_NAME] [PERSON_NAME], [PERSON_NAME], [PERSON_NAME]" at bounding box center [840, 427] width 217 height 33
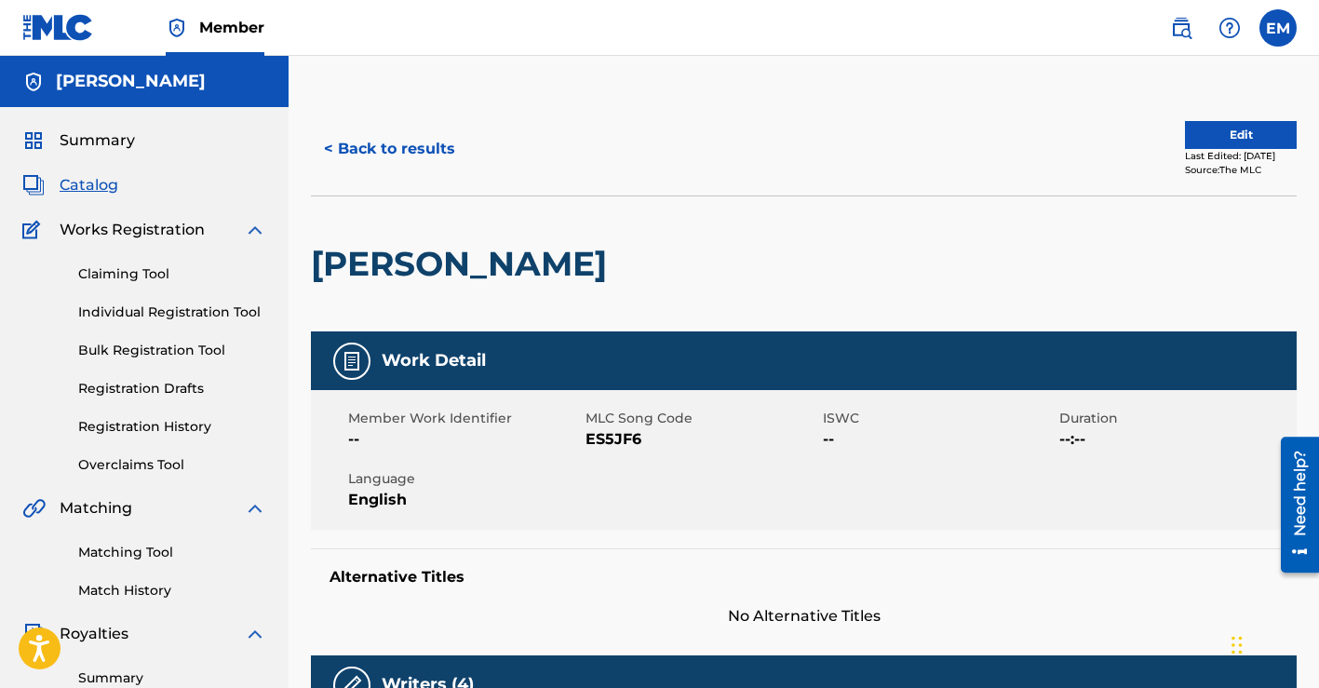
click at [1226, 138] on button "Edit" at bounding box center [1241, 135] width 112 height 28
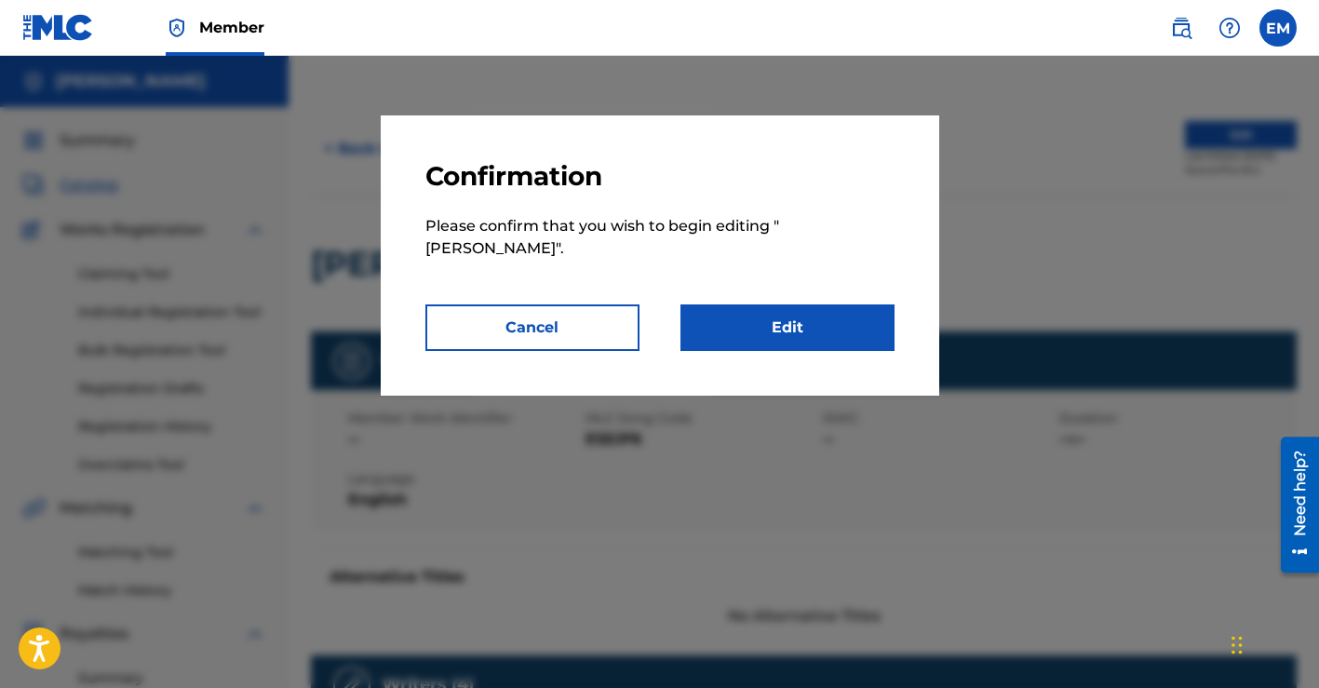
click at [842, 304] on link "Edit" at bounding box center [787, 327] width 214 height 47
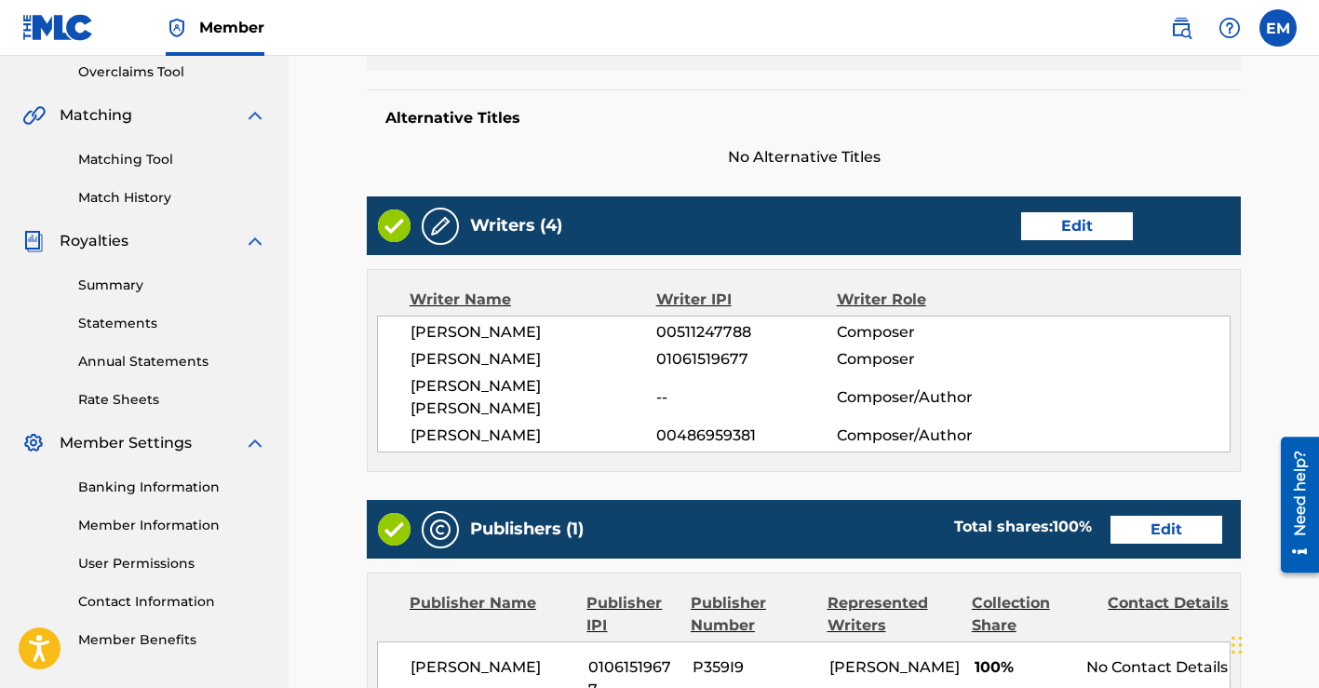
scroll to position [397, 0]
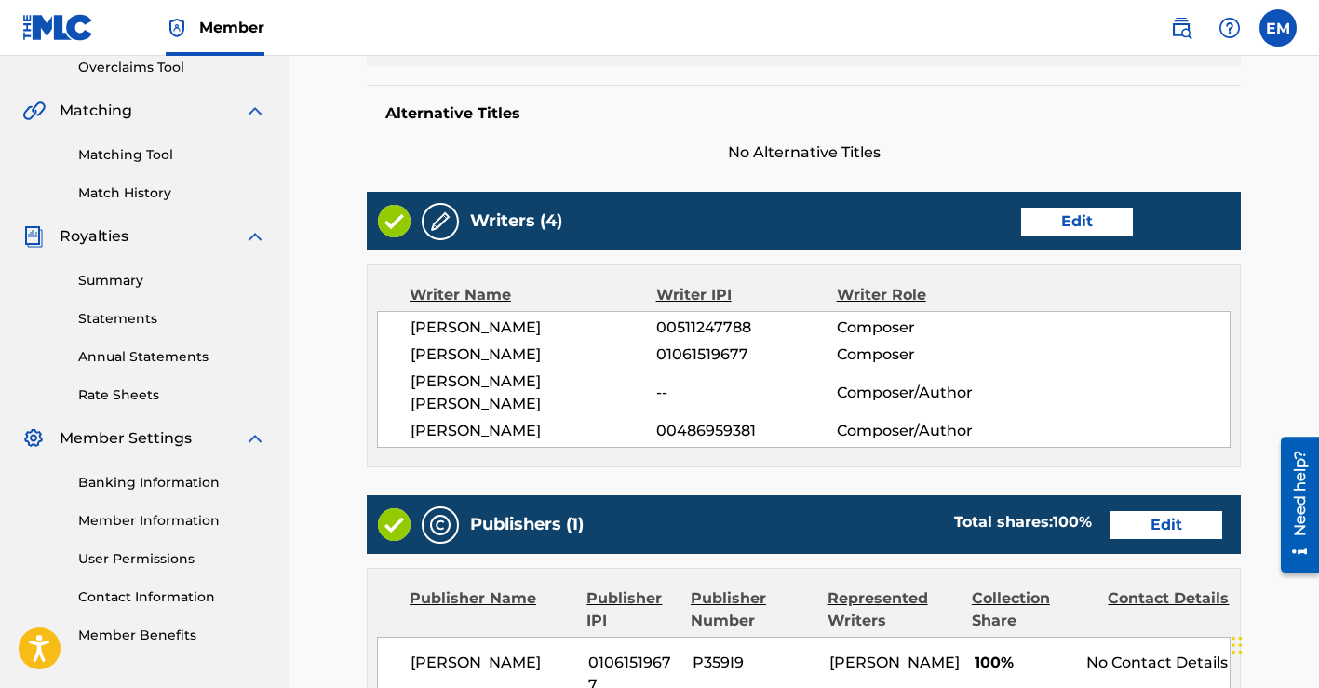
click at [1105, 215] on link "Edit" at bounding box center [1077, 222] width 112 height 28
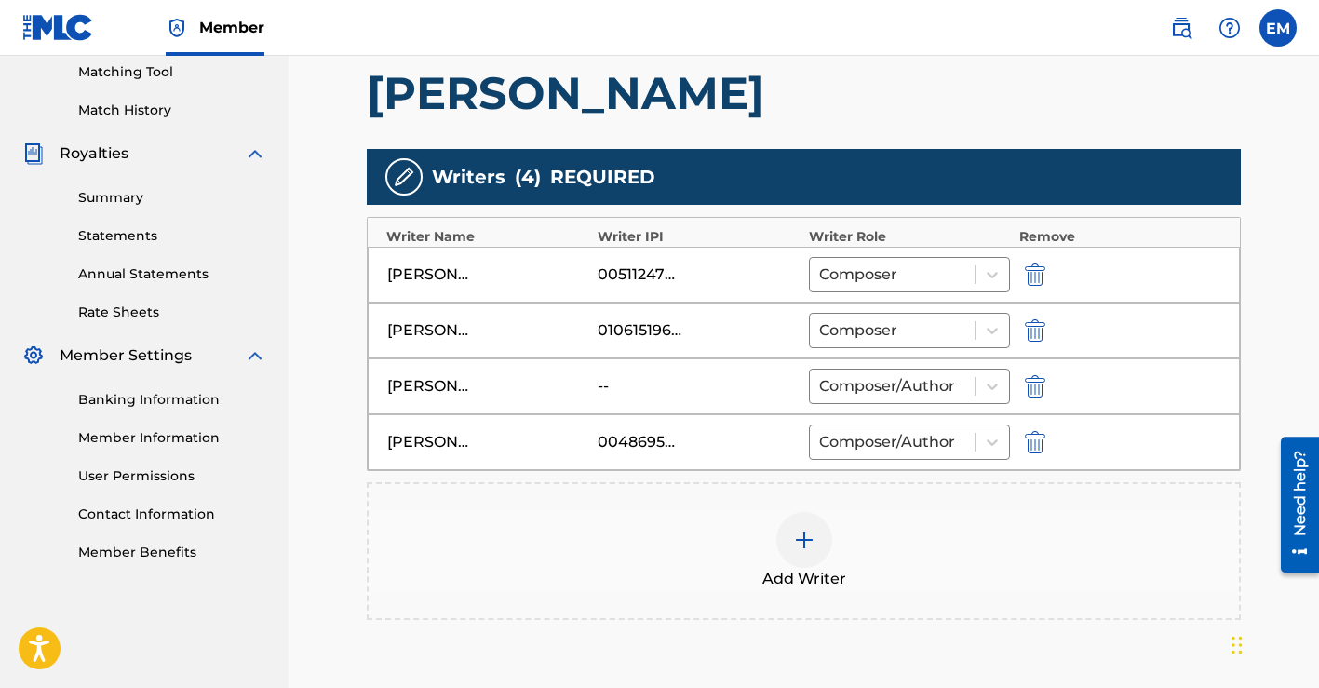
scroll to position [508, 0]
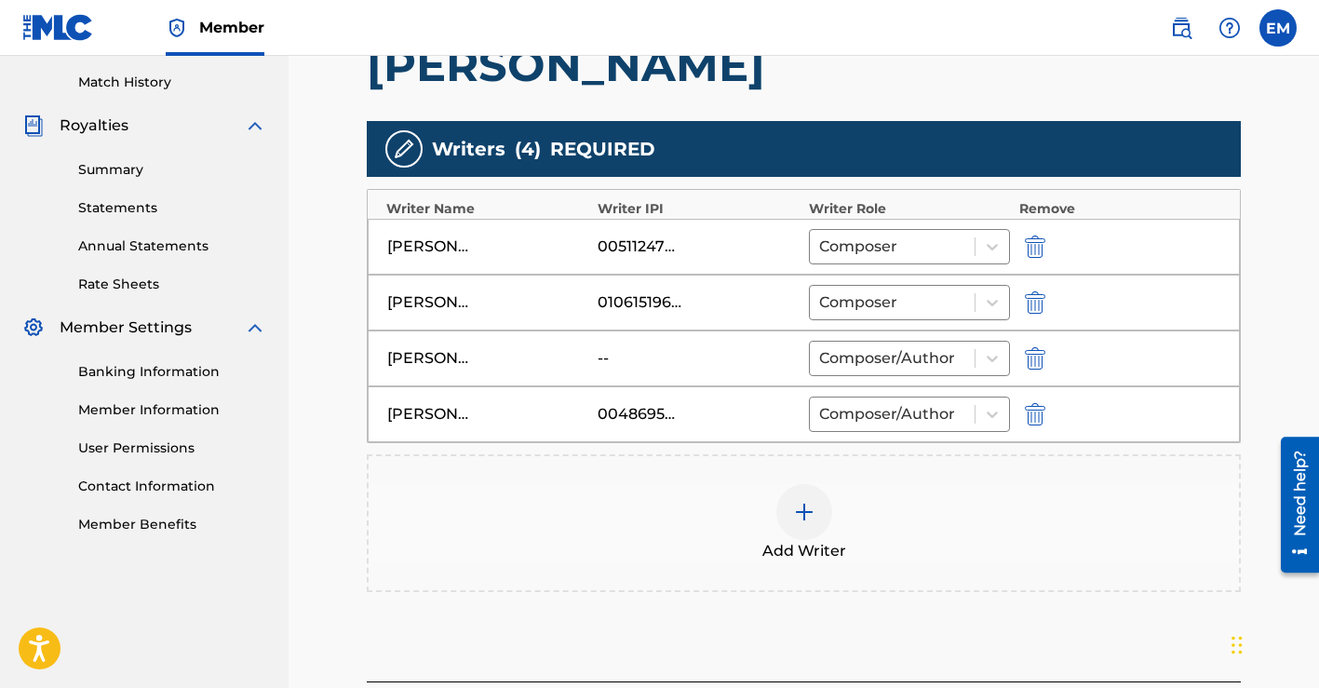
click at [1037, 350] on img "submit" at bounding box center [1035, 358] width 20 height 22
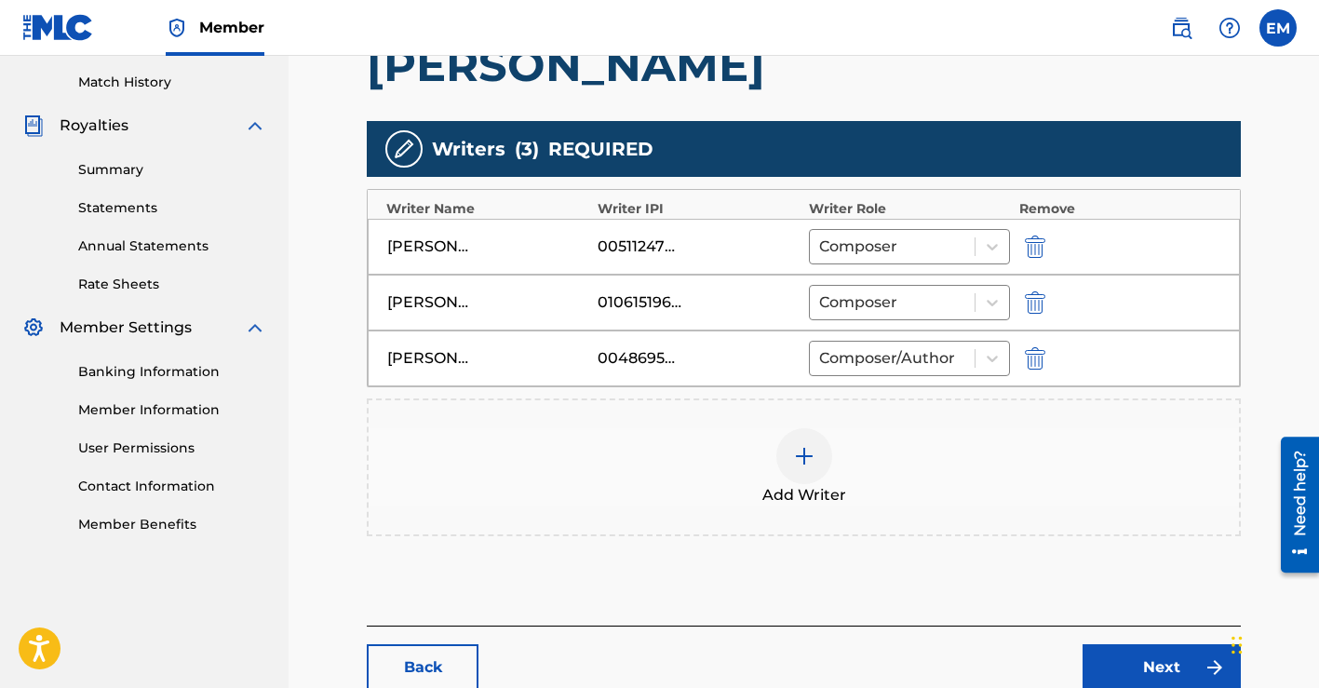
click at [797, 449] on img at bounding box center [804, 456] width 22 height 22
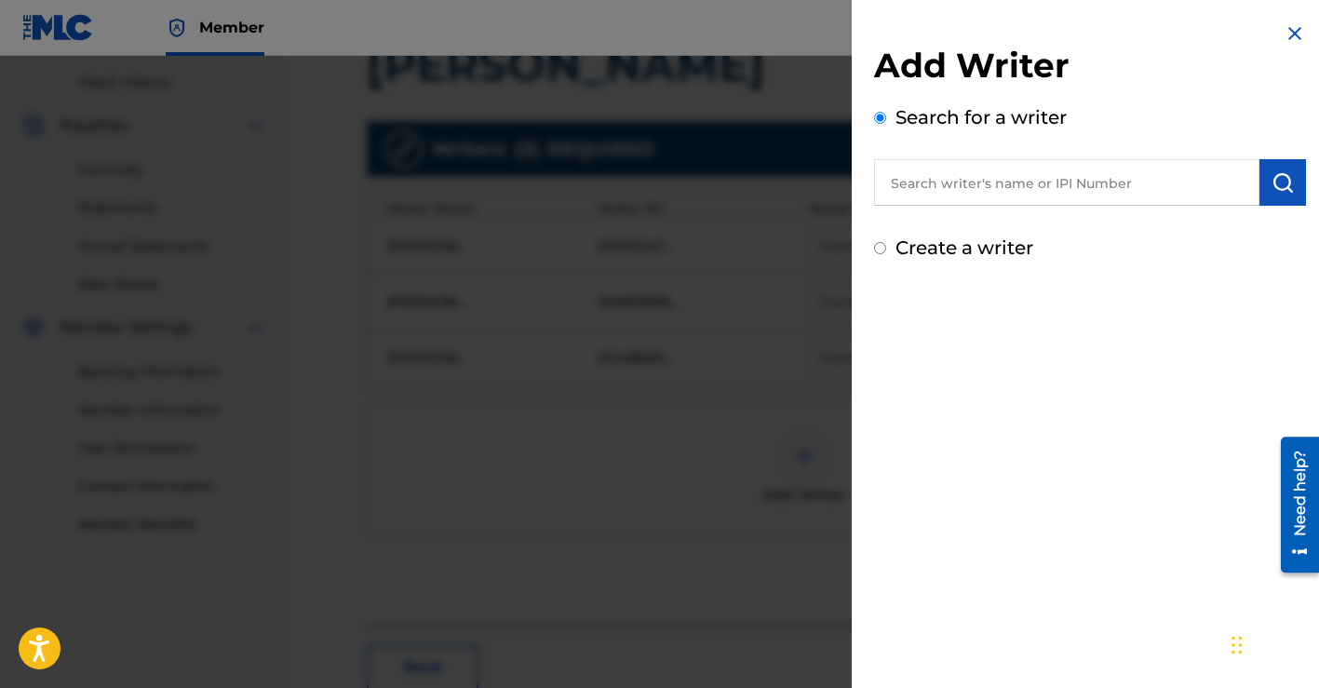
click at [954, 171] on input "text" at bounding box center [1066, 182] width 385 height 47
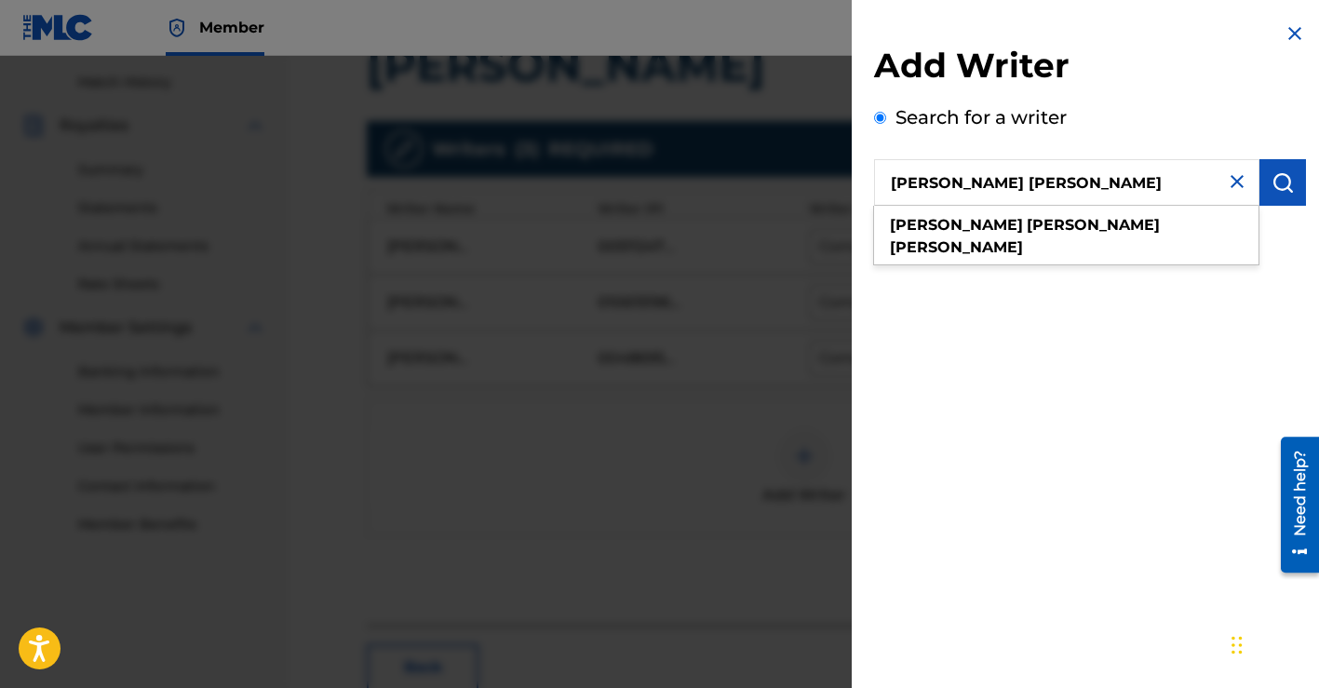
type input "[PERSON_NAME] [PERSON_NAME]"
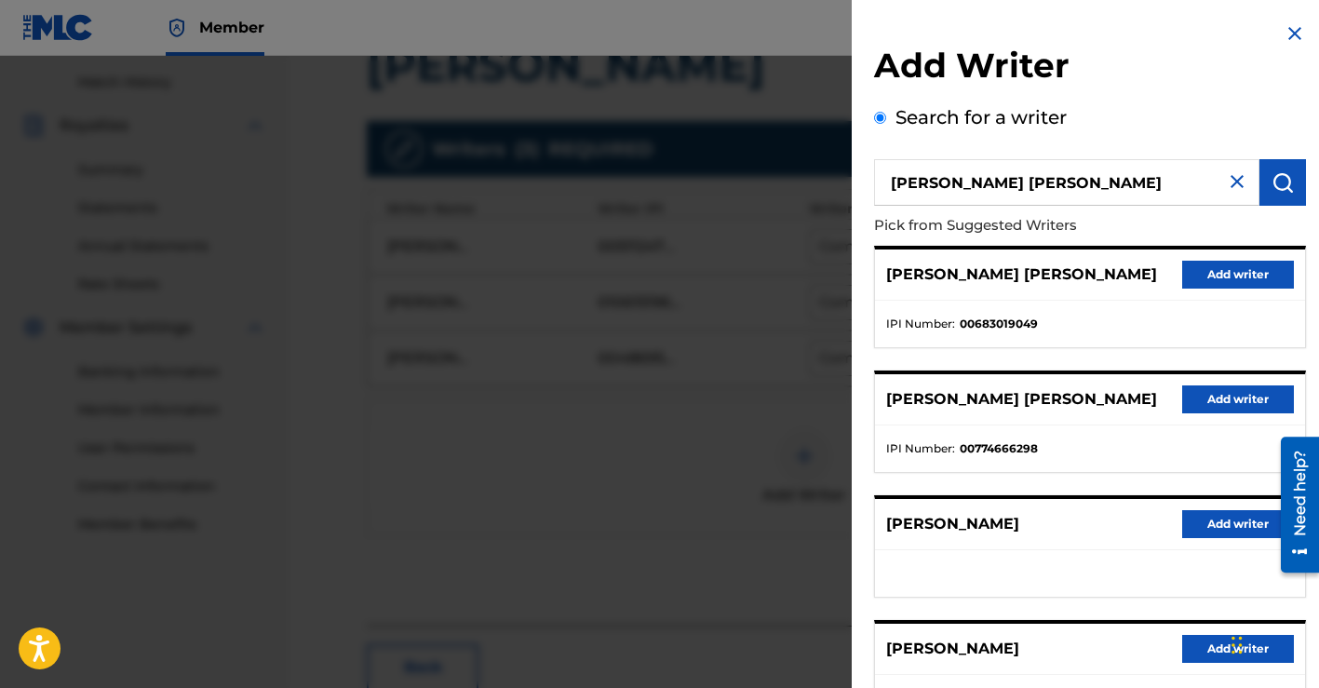
click at [1196, 275] on button "Add writer" at bounding box center [1238, 275] width 112 height 28
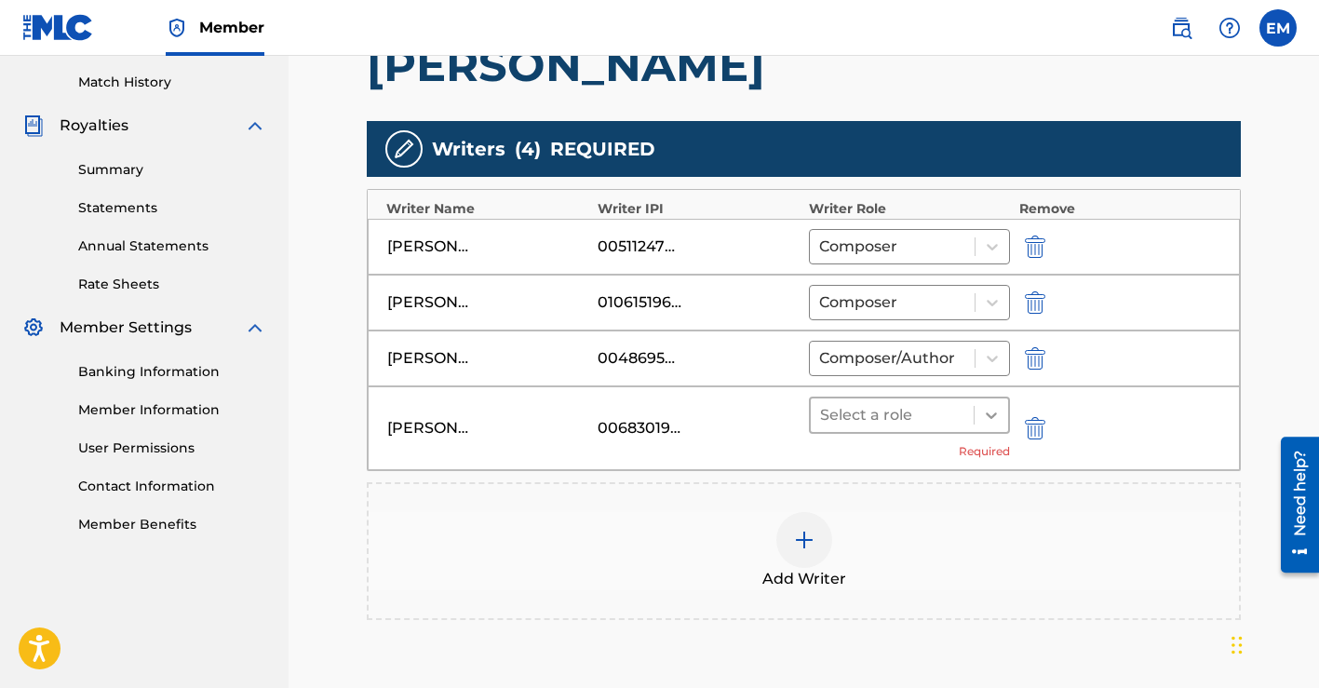
click at [997, 420] on icon at bounding box center [991, 415] width 19 height 19
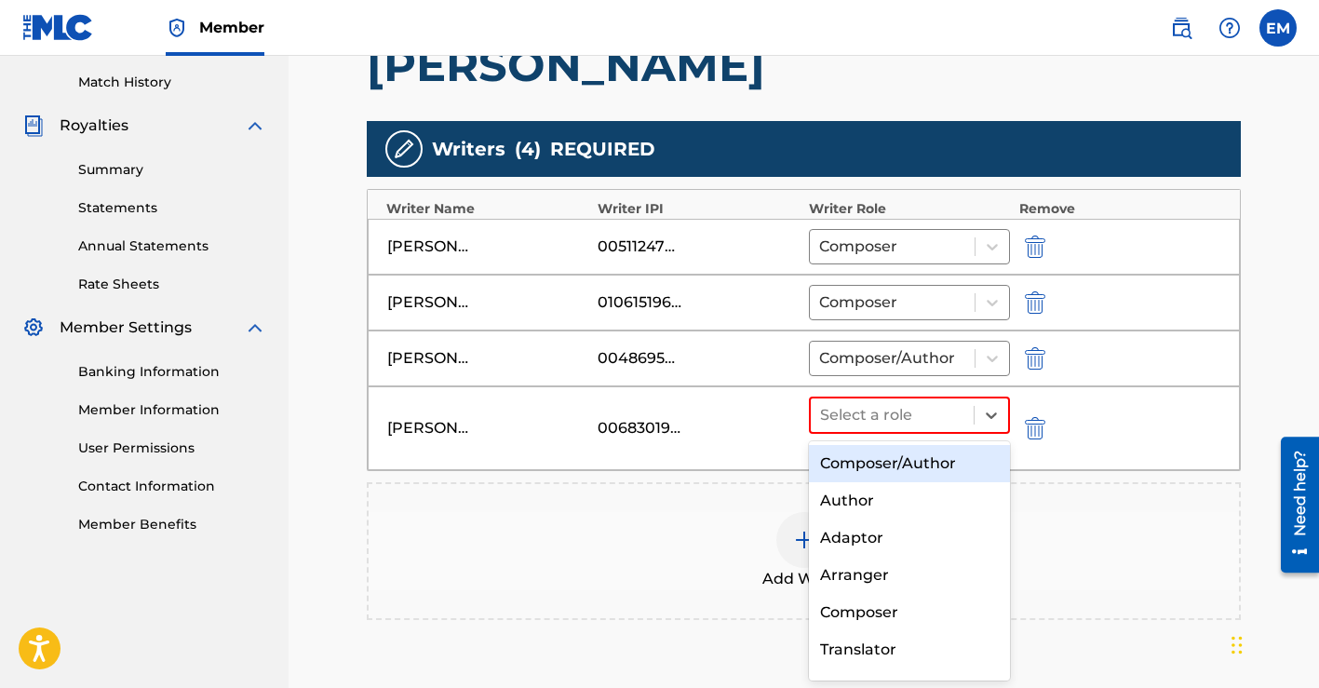
click at [929, 466] on div "Composer/Author" at bounding box center [909, 463] width 201 height 37
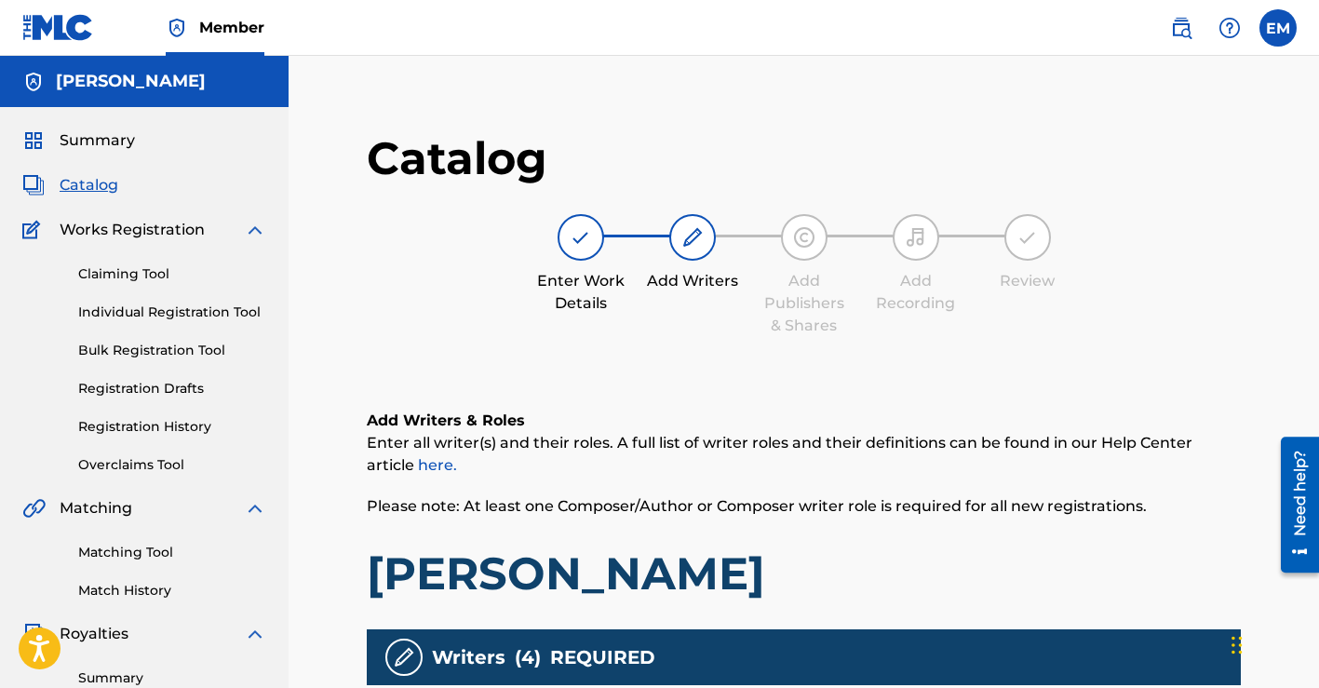
scroll to position [684, 0]
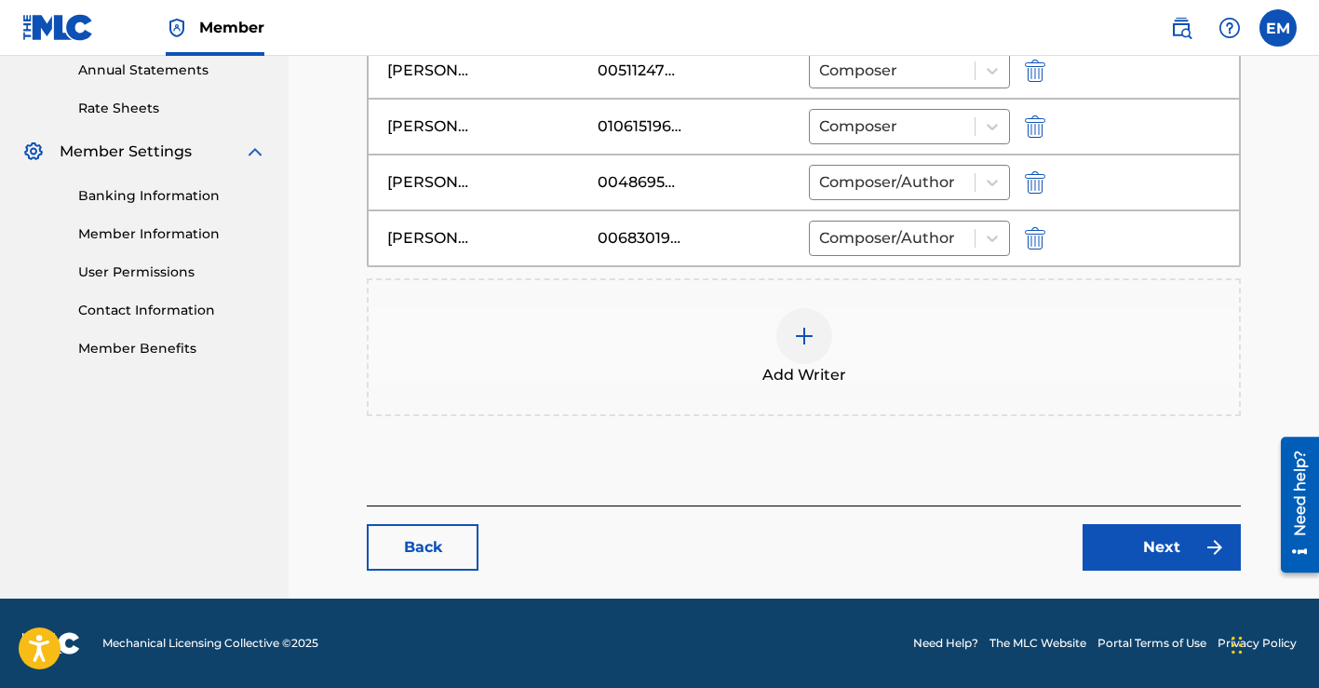
click at [1116, 548] on link "Next" at bounding box center [1161, 547] width 158 height 47
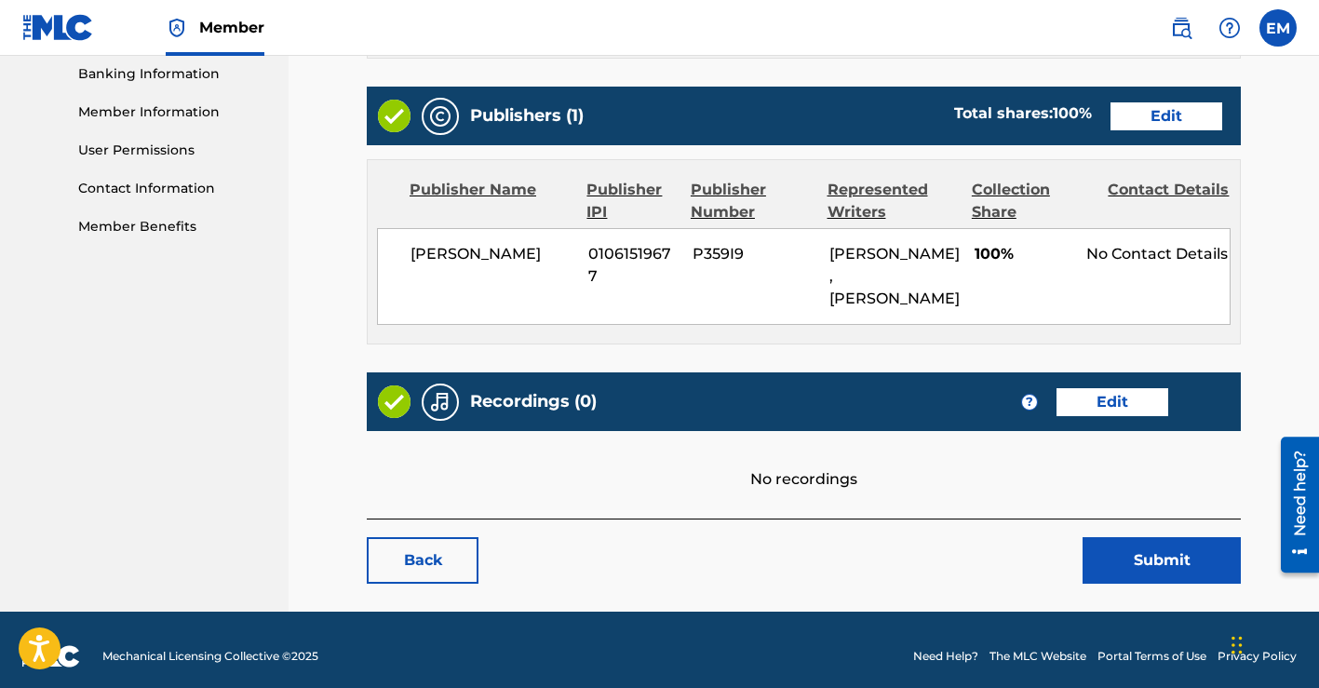
scroll to position [839, 0]
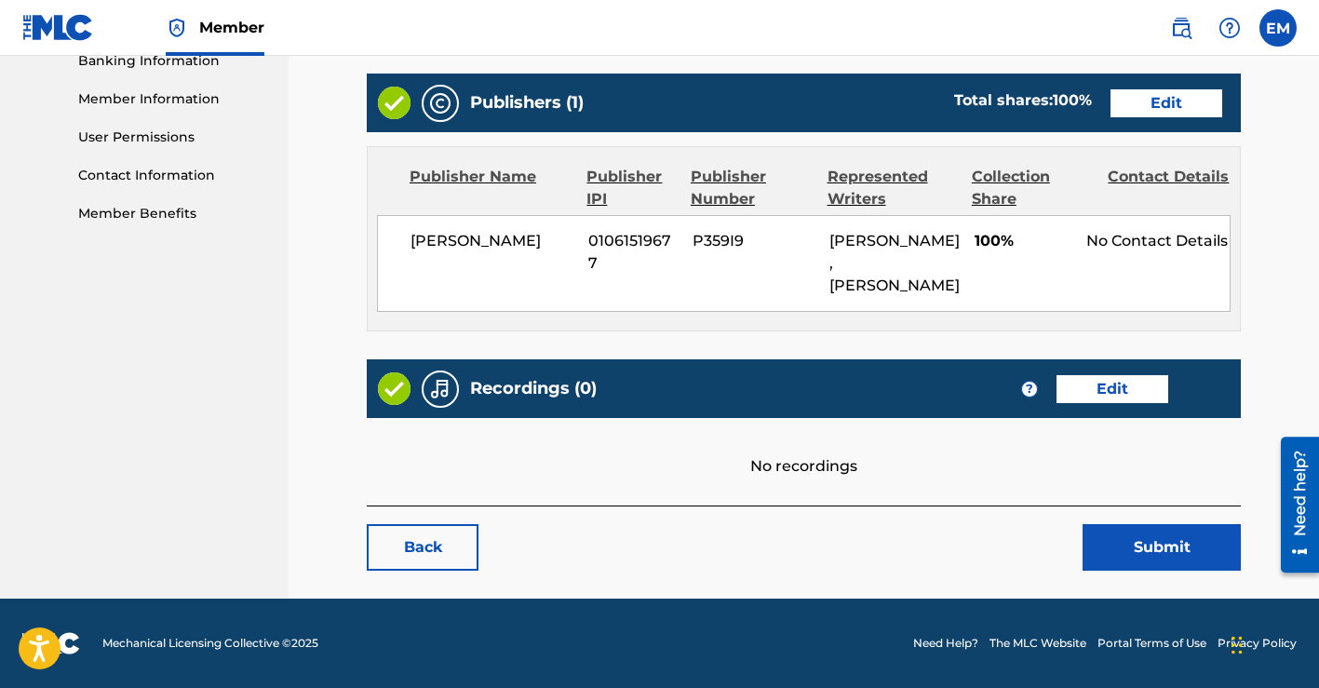
click at [1112, 547] on button "Submit" at bounding box center [1161, 547] width 158 height 47
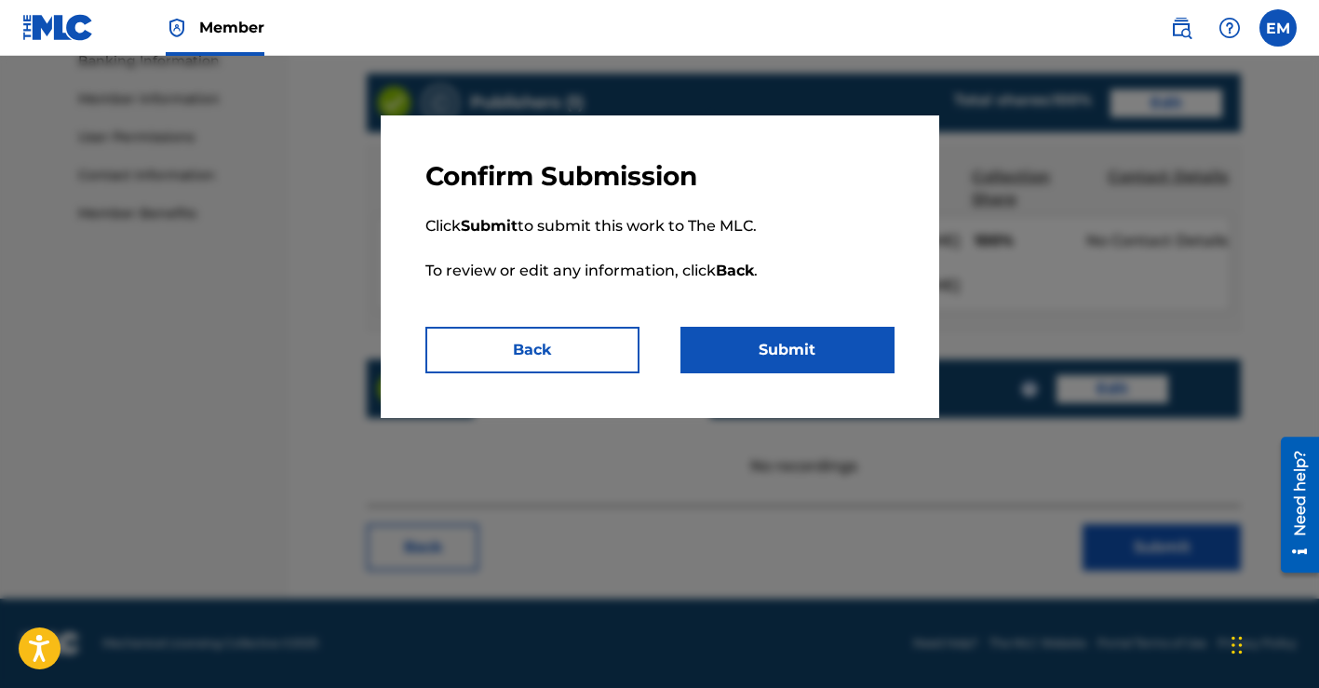
click at [797, 354] on button "Submit" at bounding box center [787, 350] width 214 height 47
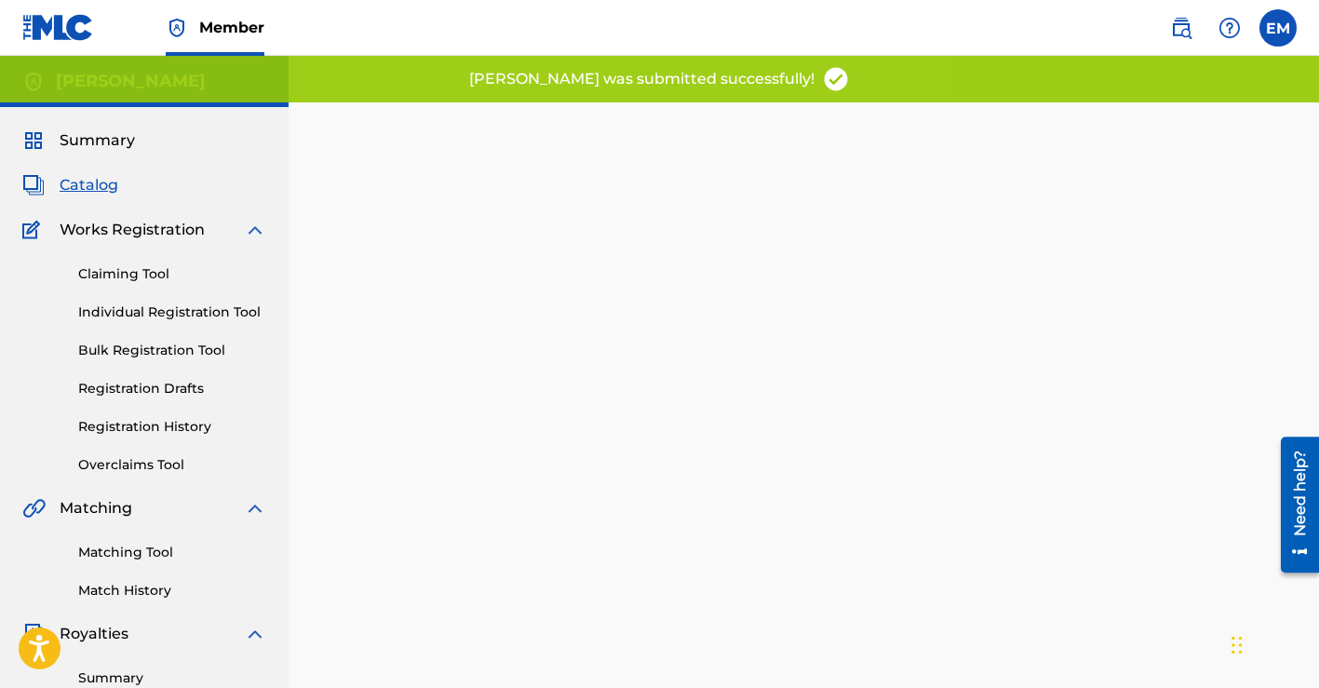
click at [104, 185] on span "Catalog" at bounding box center [89, 185] width 59 height 22
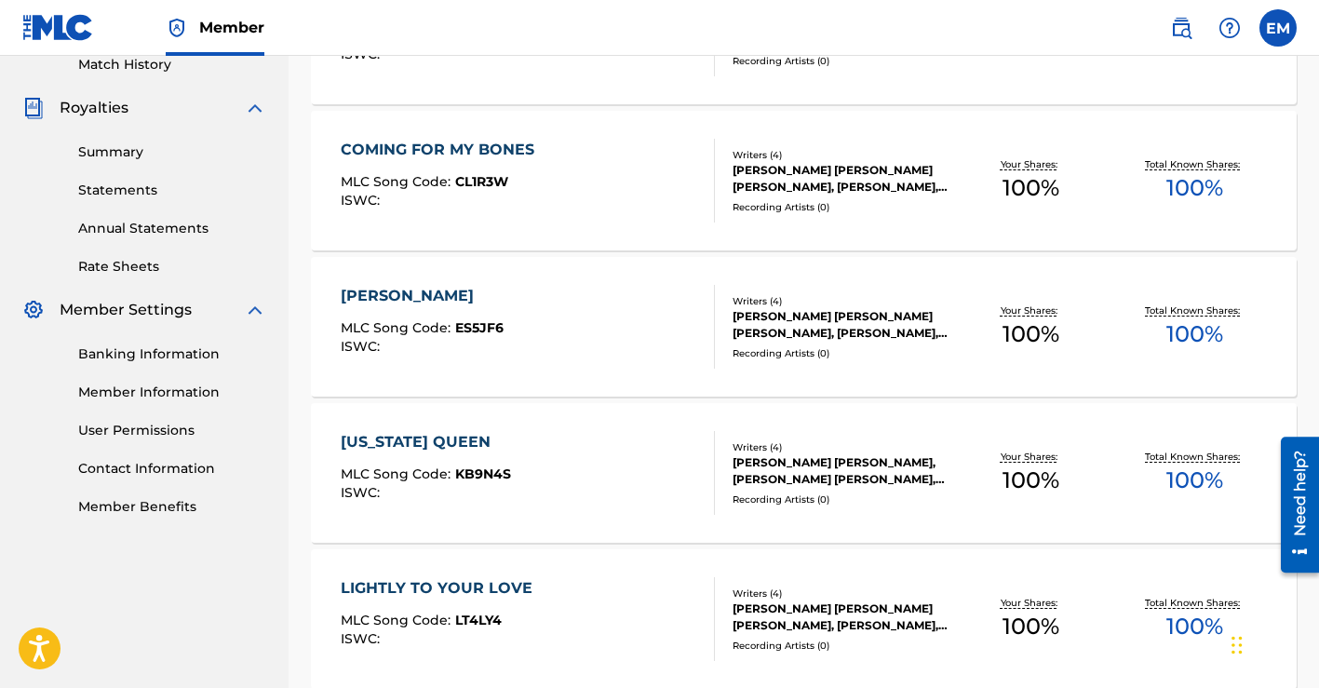
scroll to position [537, 0]
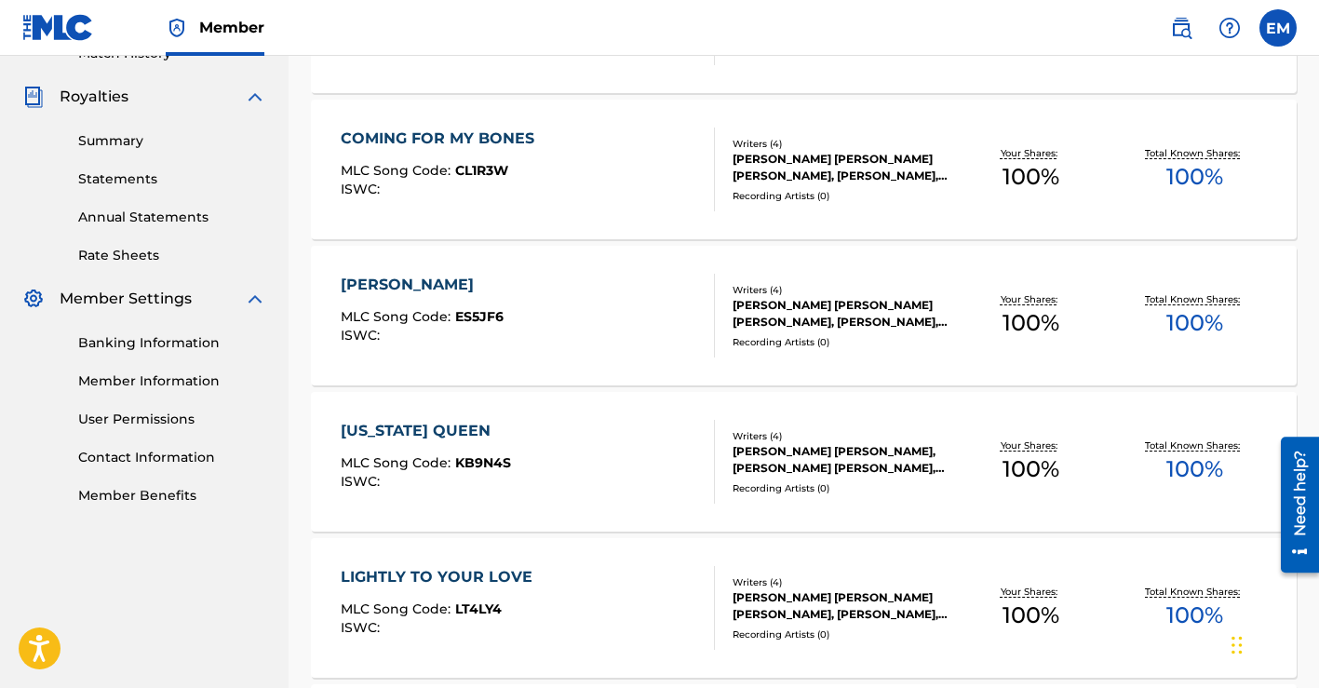
click at [789, 452] on div "[PERSON_NAME] [PERSON_NAME], [PERSON_NAME] [PERSON_NAME], [PERSON_NAME]" at bounding box center [840, 459] width 217 height 33
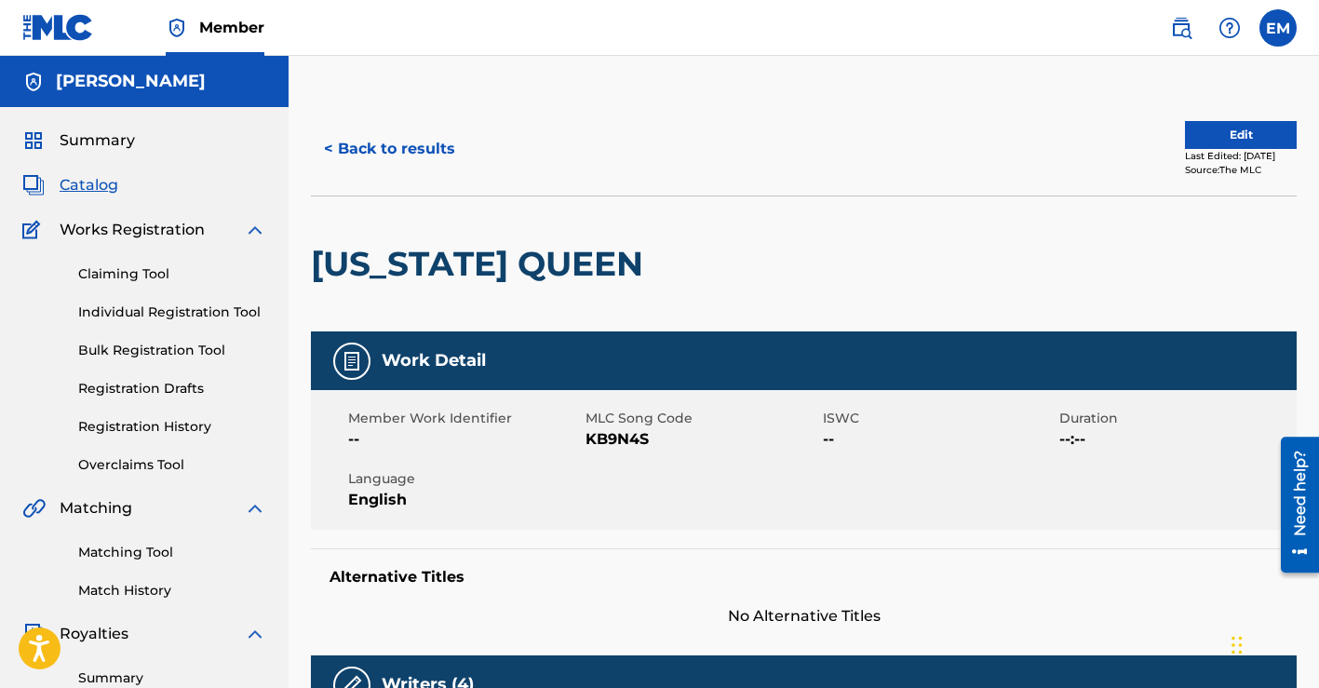
click at [1197, 141] on button "Edit" at bounding box center [1241, 135] width 112 height 28
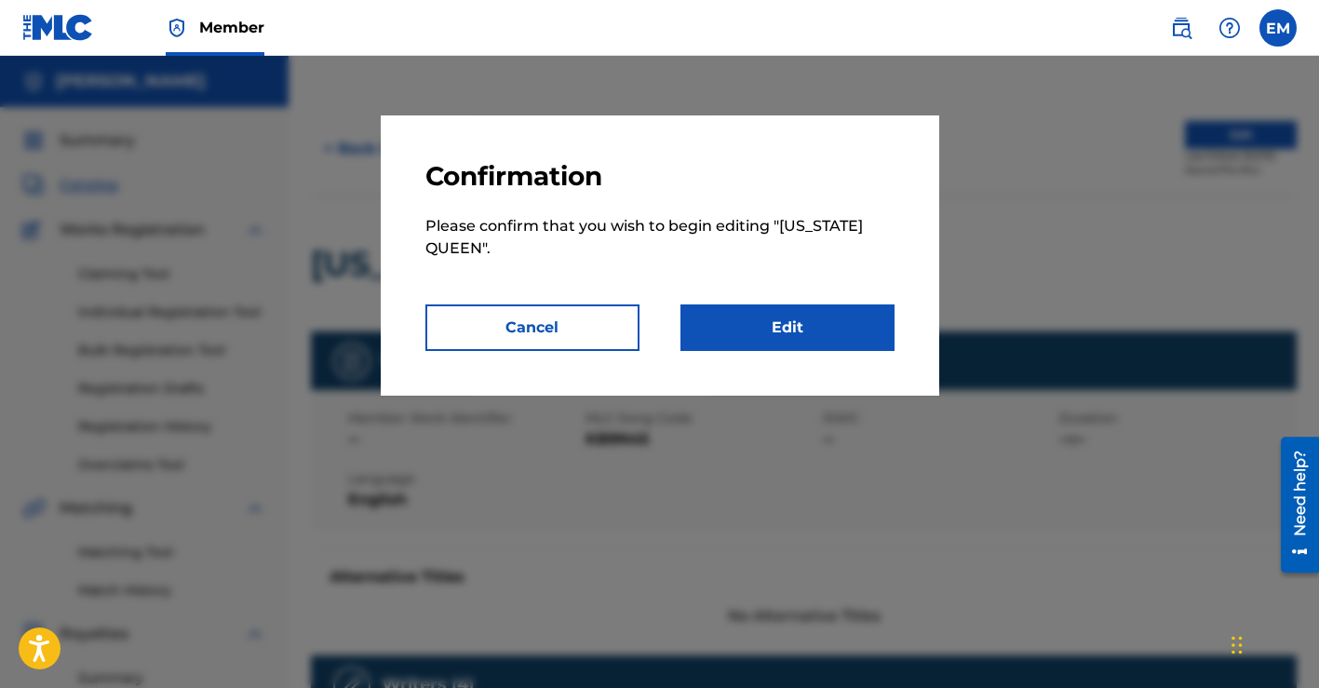
click at [824, 323] on link "Edit" at bounding box center [787, 327] width 214 height 47
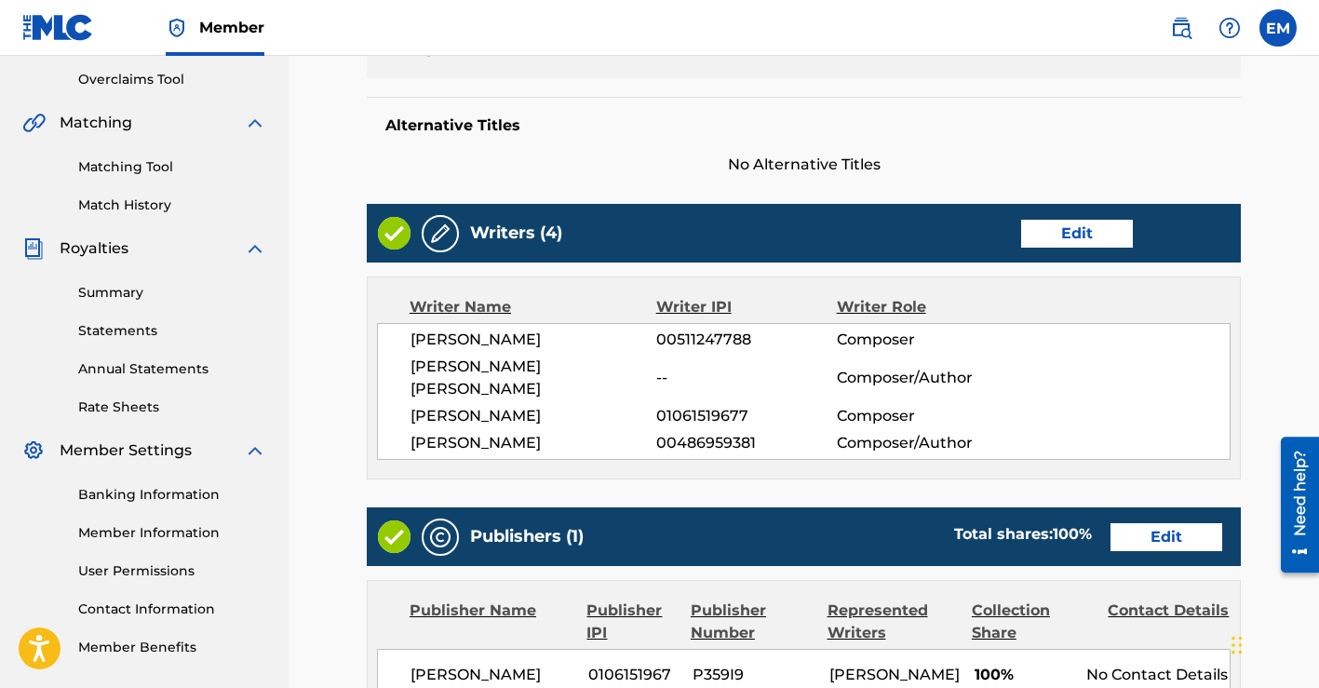
scroll to position [420, 0]
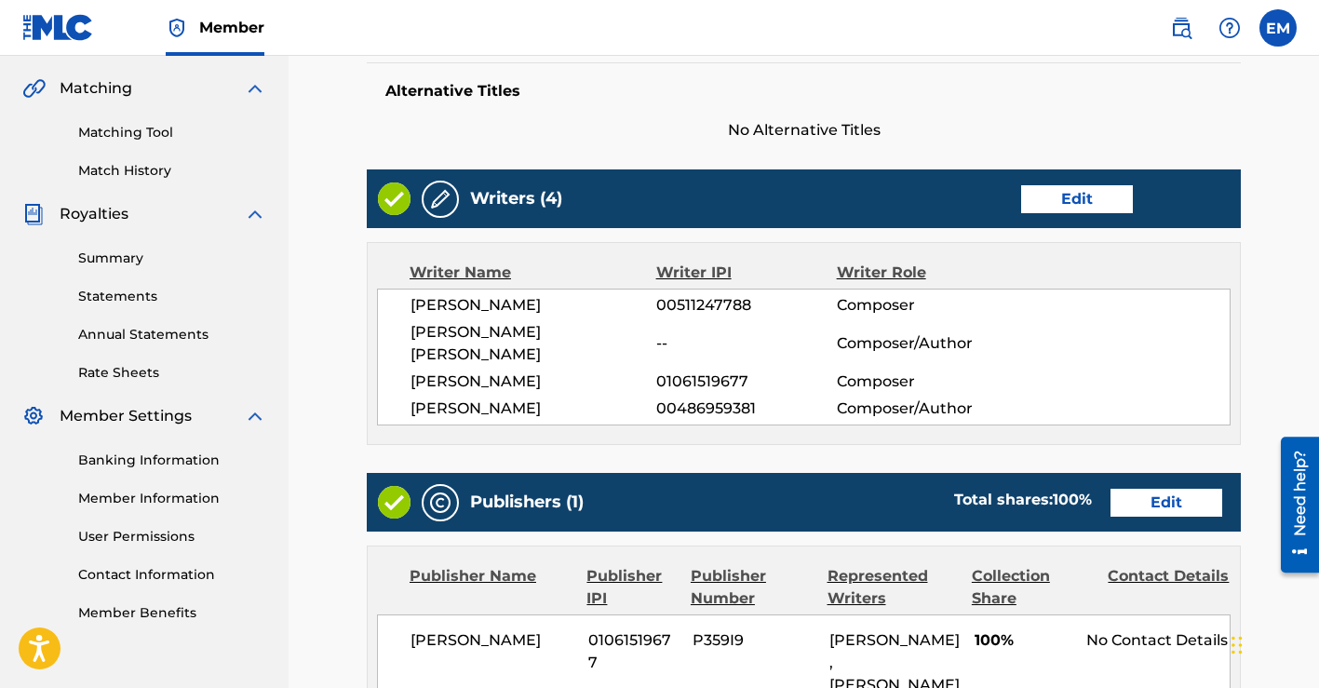
click at [1076, 199] on link "Edit" at bounding box center [1077, 199] width 112 height 28
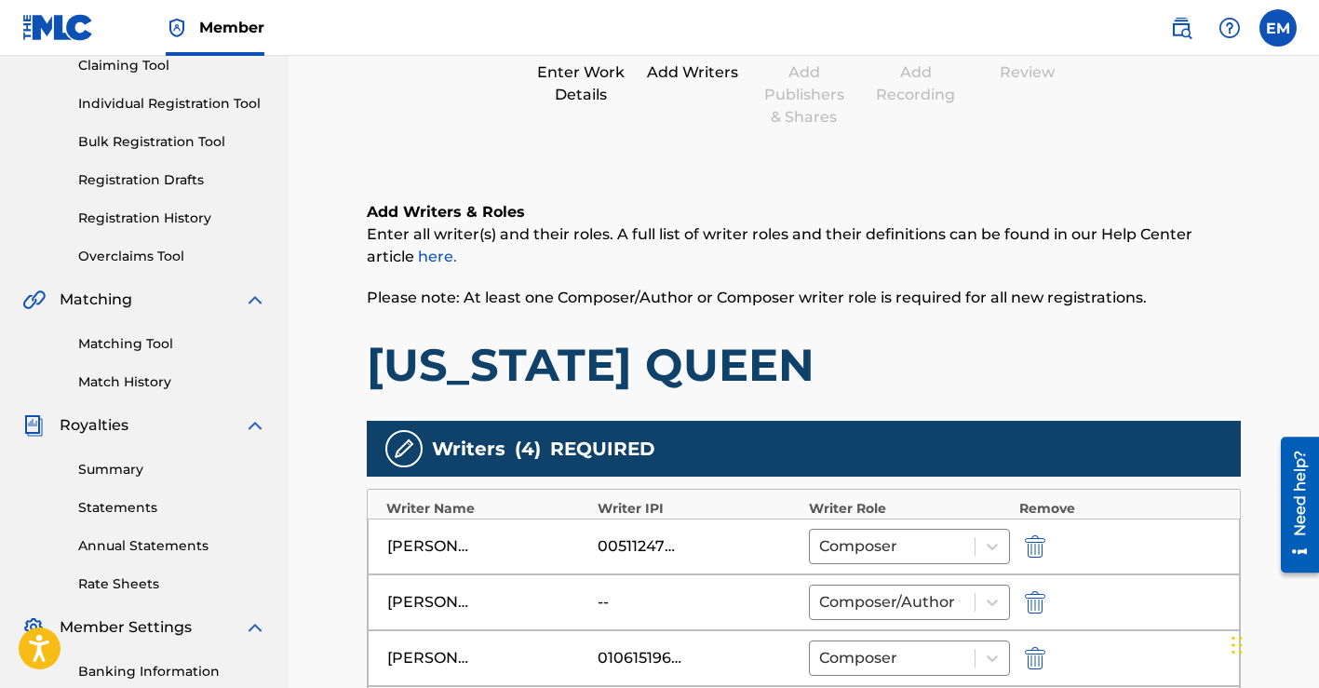
scroll to position [684, 0]
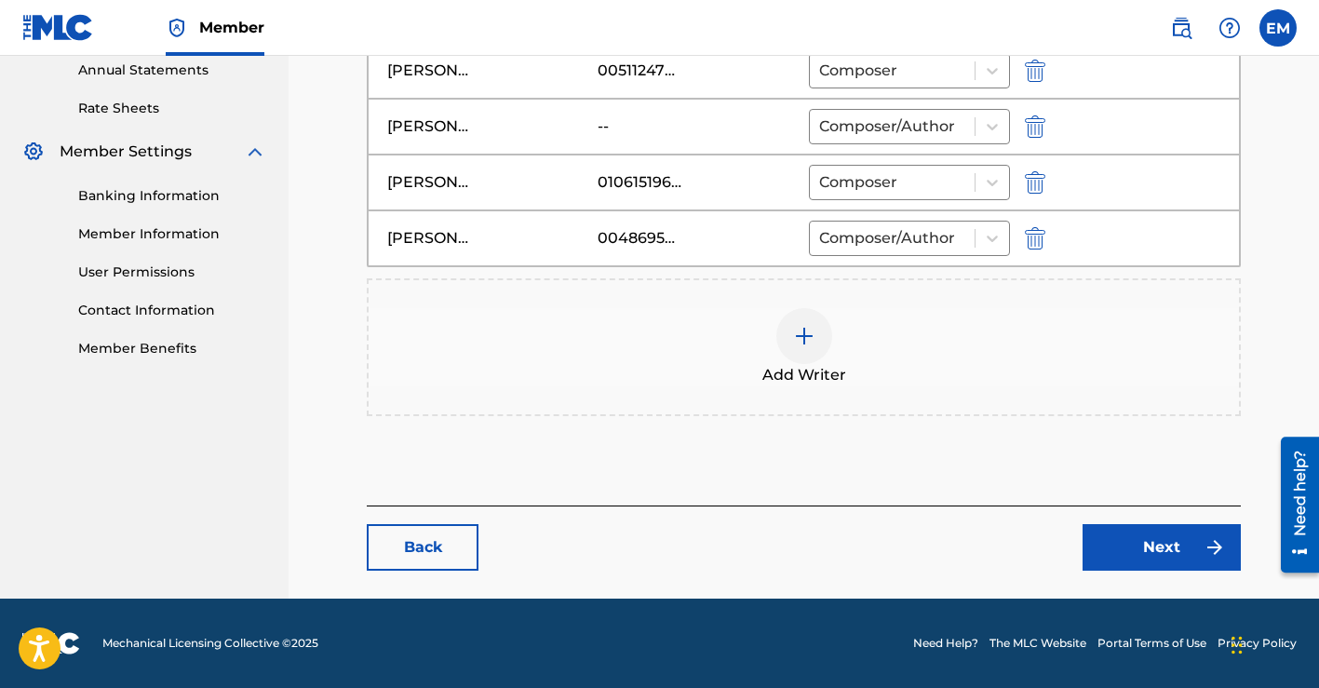
click at [1036, 121] on img "submit" at bounding box center [1035, 126] width 20 height 22
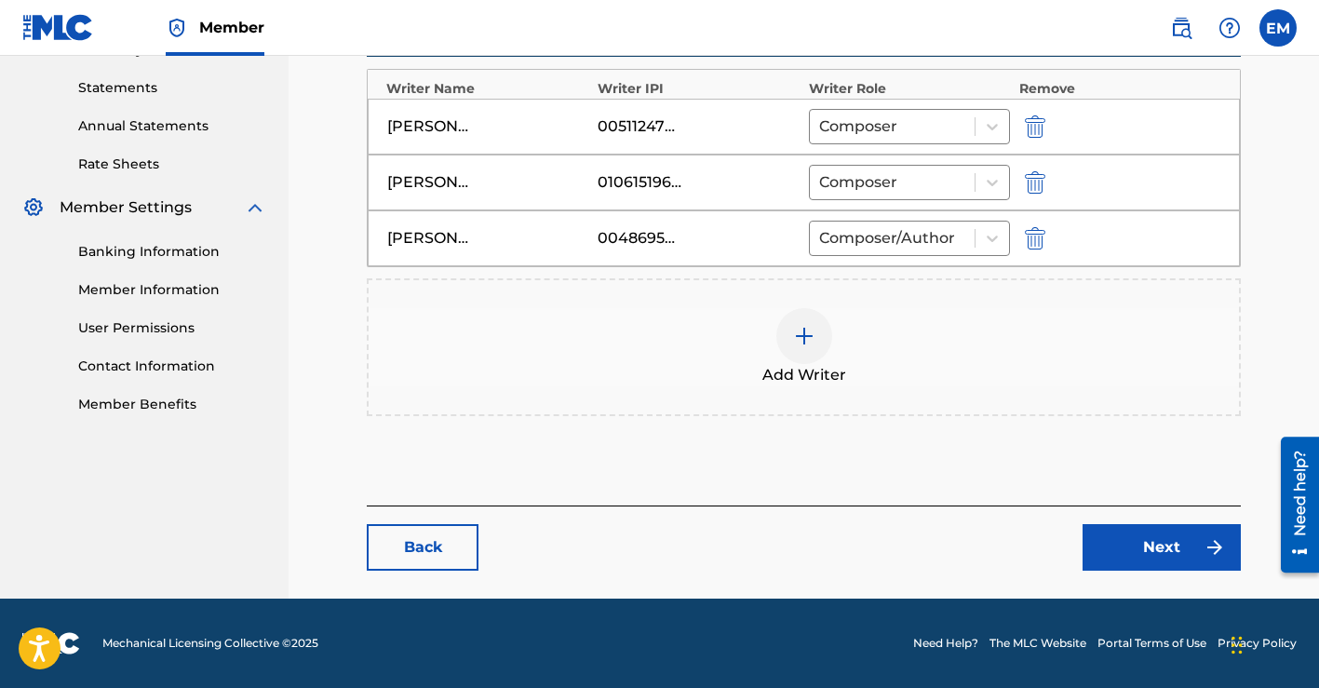
click at [804, 339] on img at bounding box center [804, 336] width 22 height 22
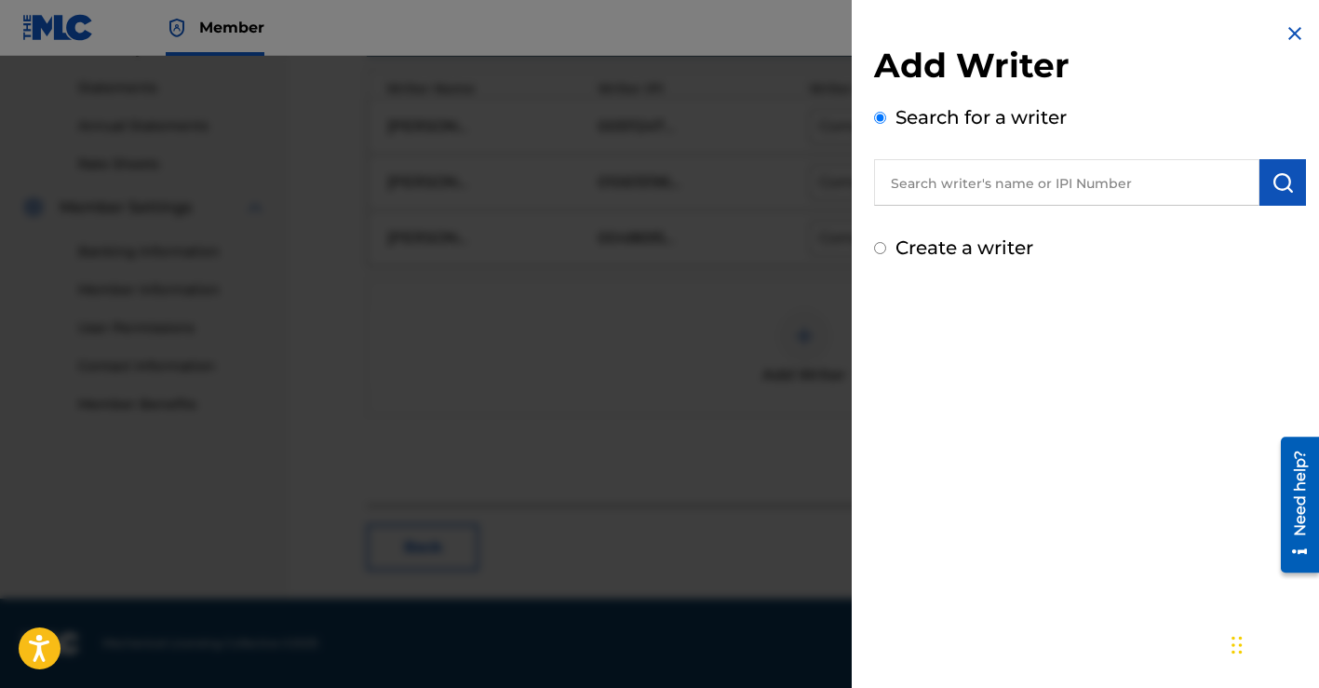
click at [1028, 179] on input "text" at bounding box center [1066, 182] width 385 height 47
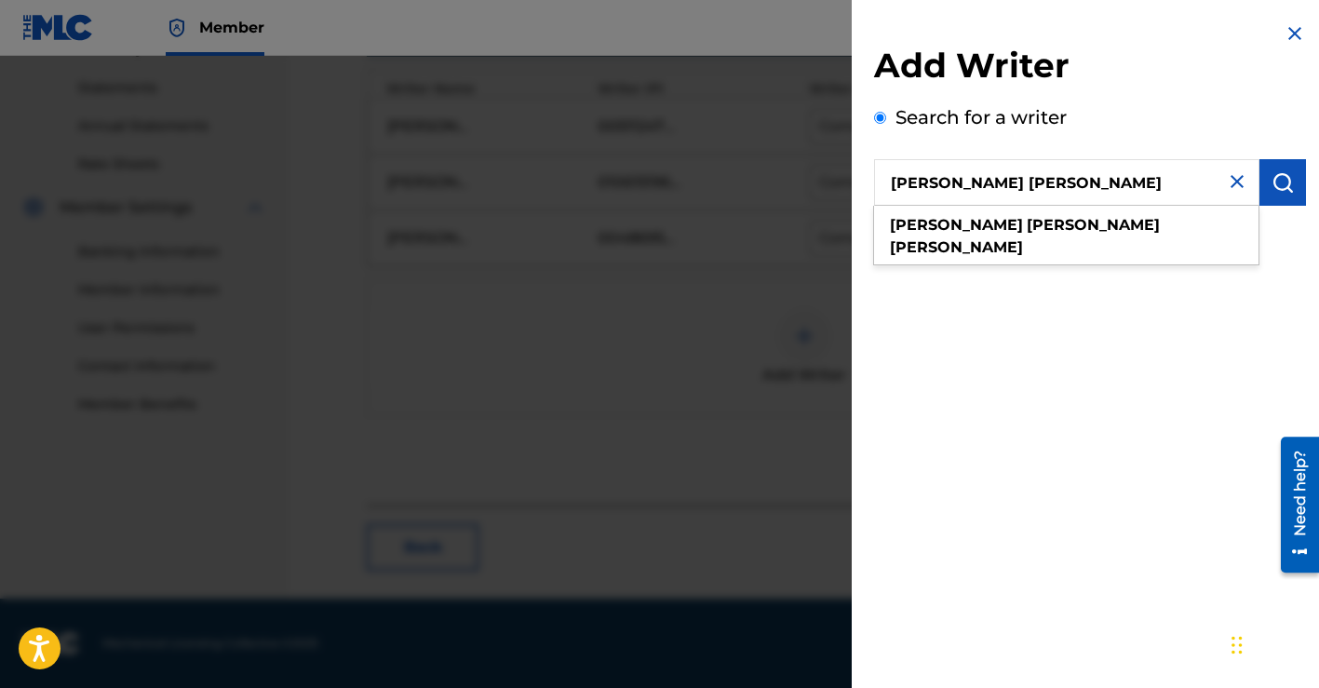
type input "[PERSON_NAME] [PERSON_NAME]"
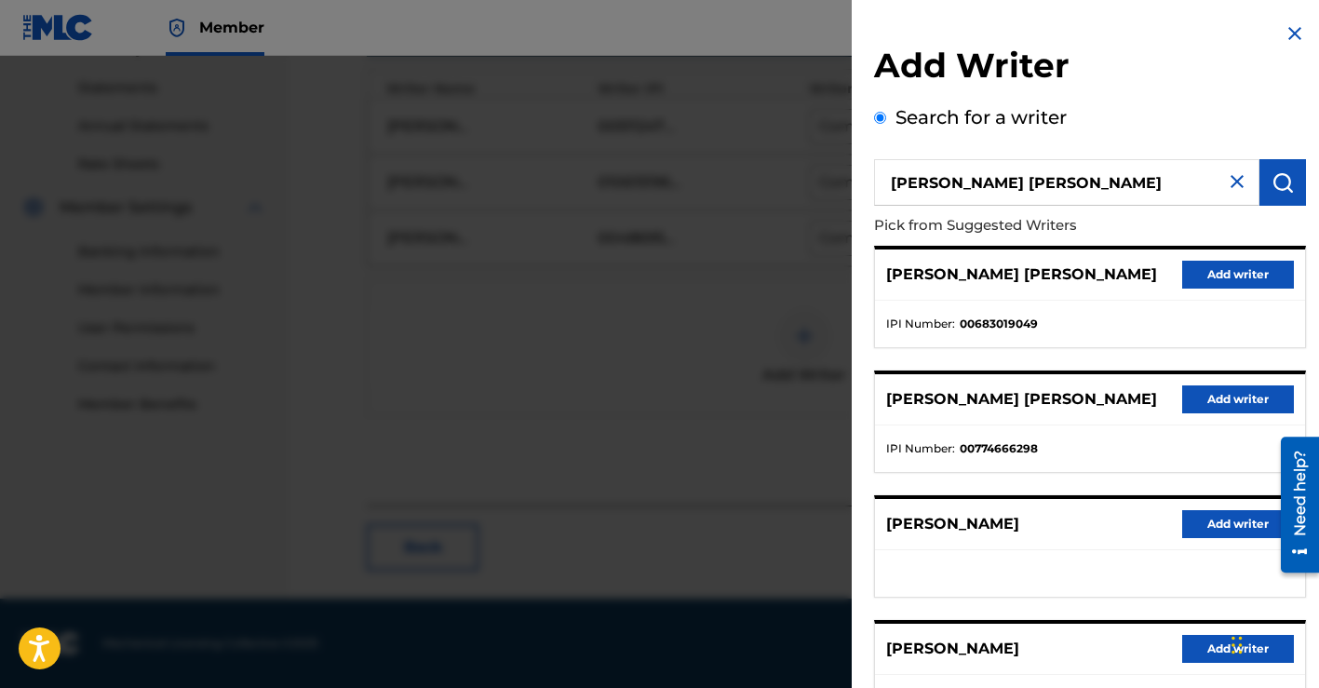
click at [1239, 267] on button "Add writer" at bounding box center [1238, 275] width 112 height 28
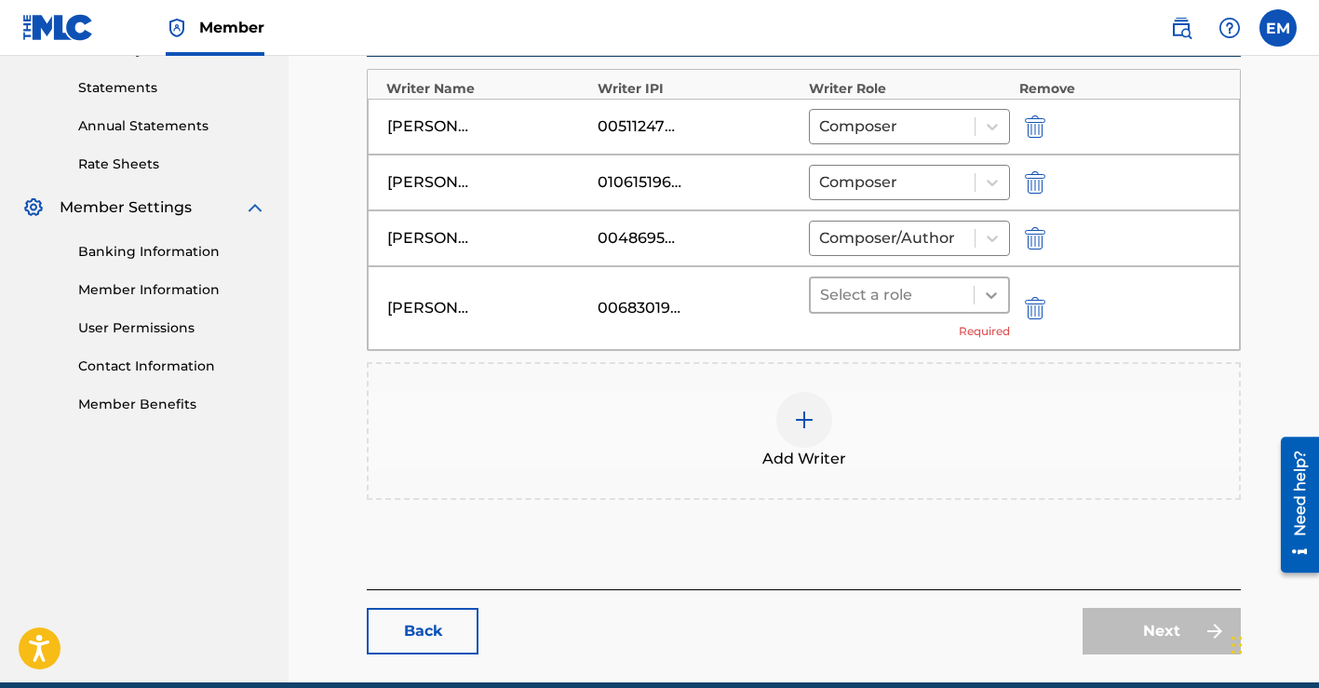
click at [991, 297] on icon at bounding box center [990, 295] width 11 height 7
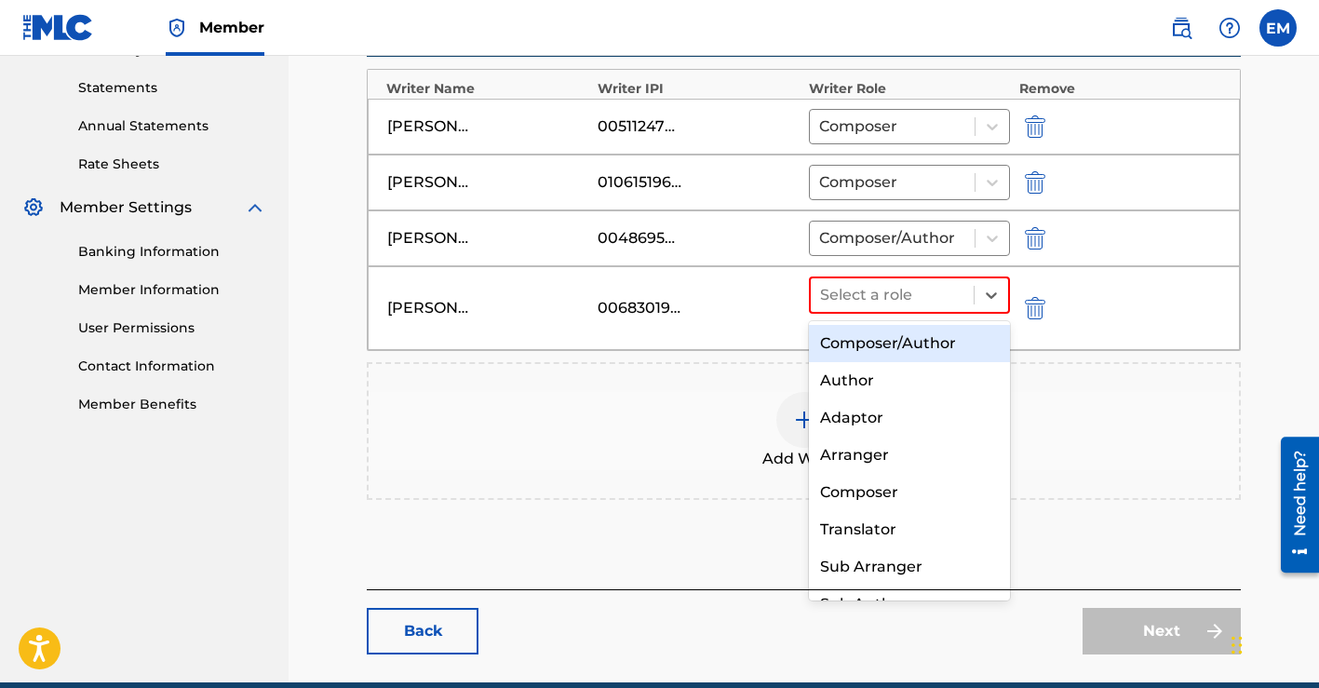
click at [897, 344] on div "Composer/Author" at bounding box center [909, 343] width 201 height 37
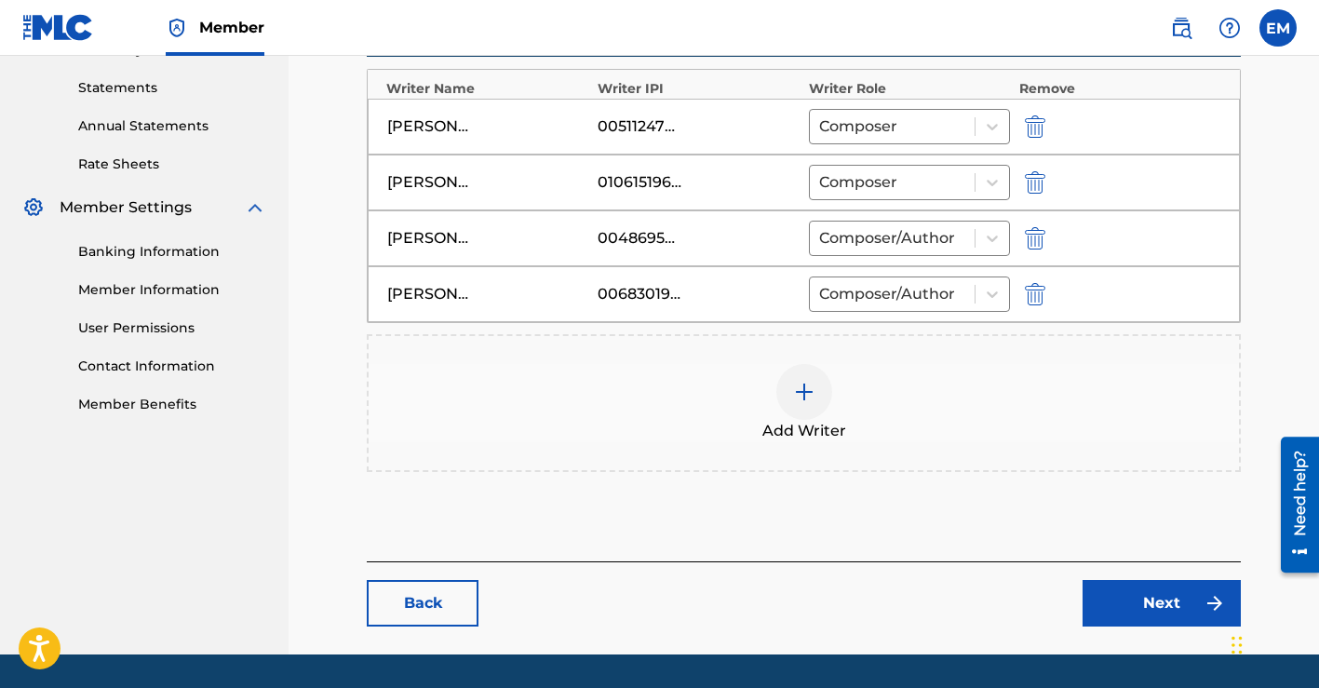
click at [1135, 598] on link "Next" at bounding box center [1161, 603] width 158 height 47
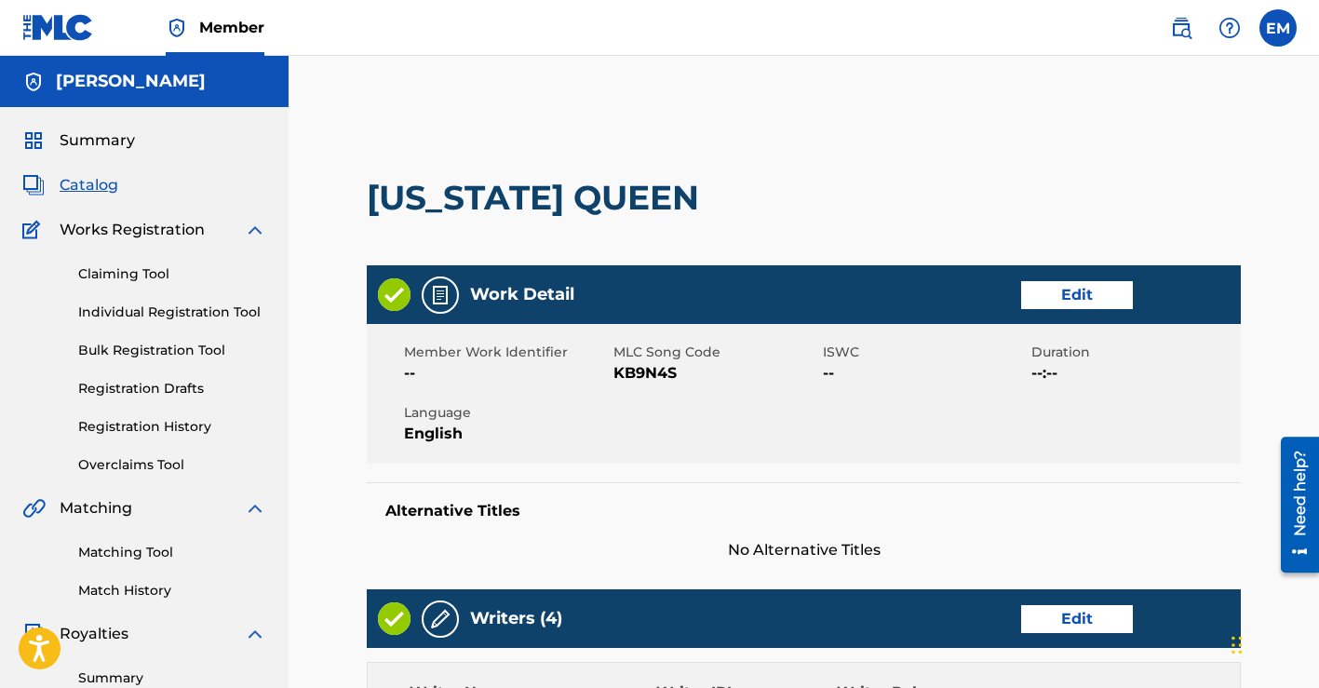
scroll to position [817, 0]
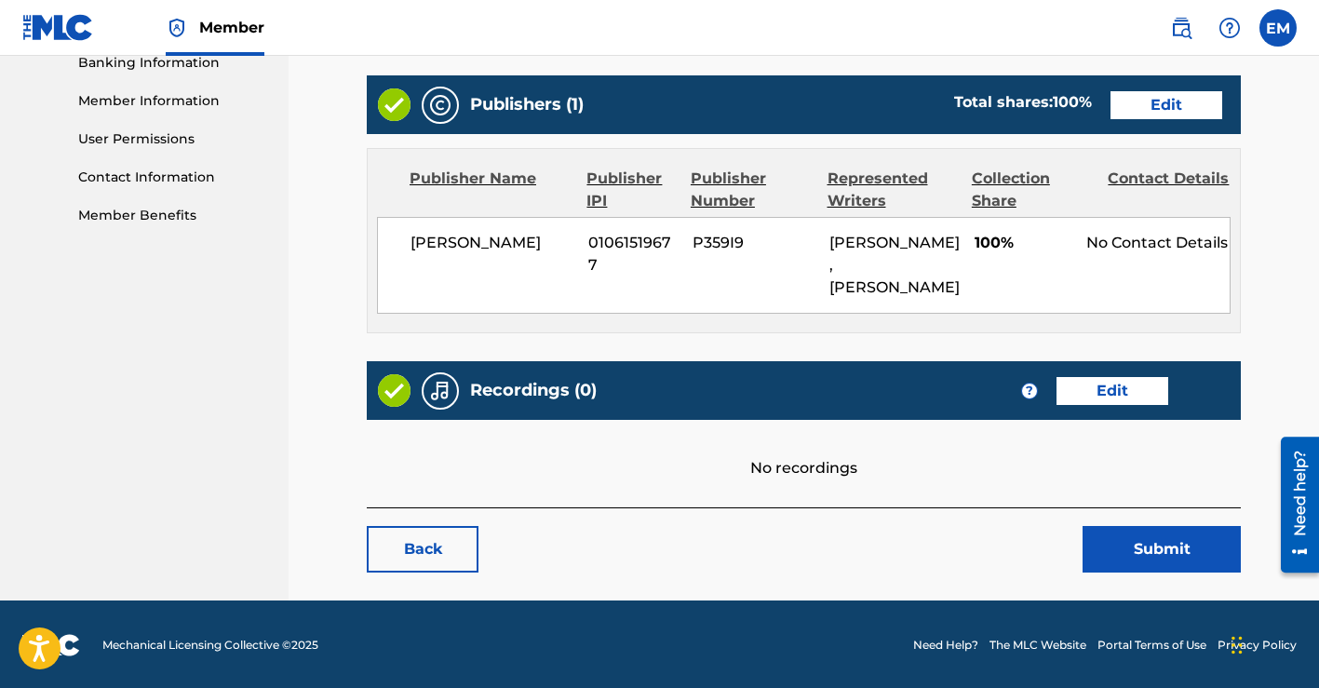
click at [1158, 552] on button "Submit" at bounding box center [1161, 549] width 158 height 47
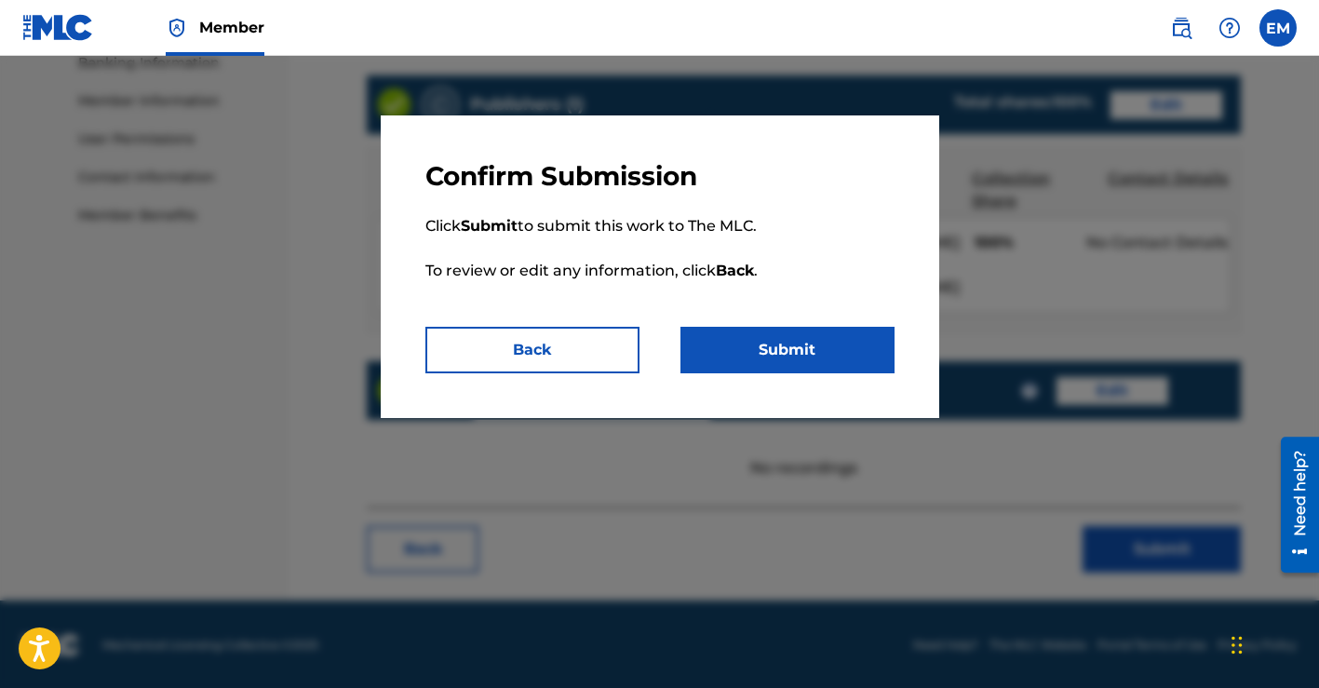
click at [834, 360] on button "Submit" at bounding box center [787, 350] width 214 height 47
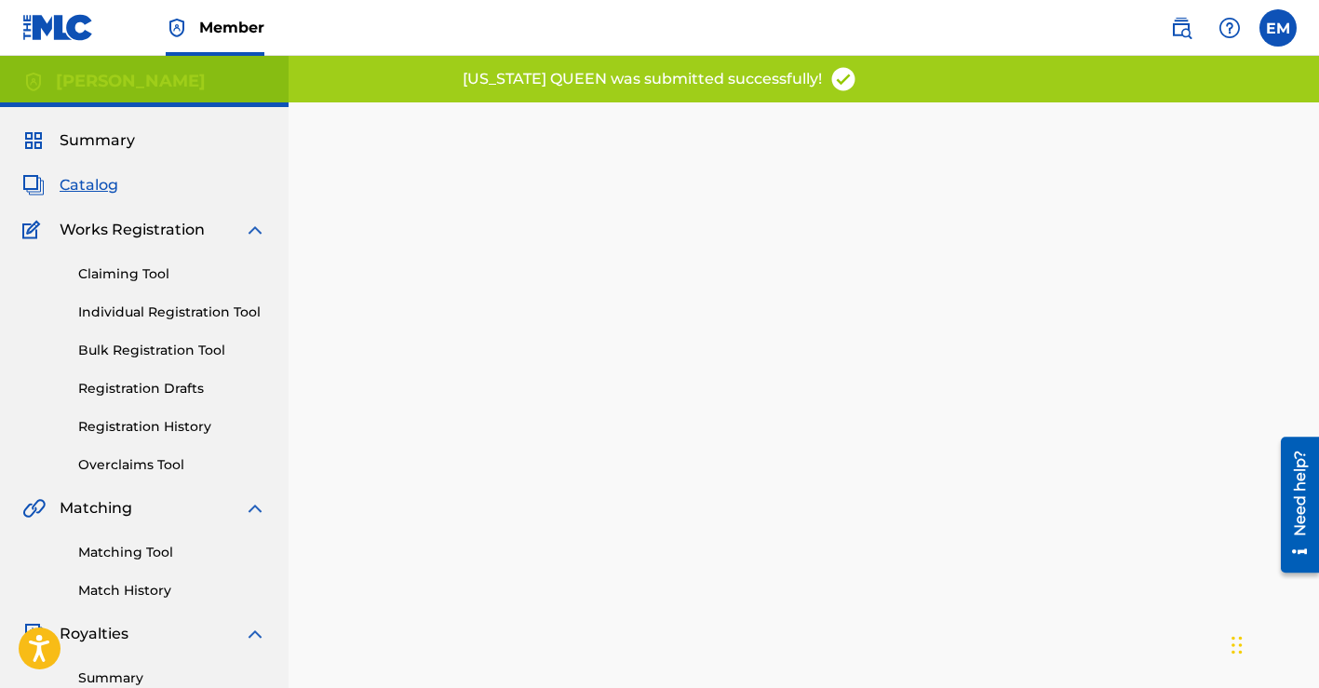
scroll to position [23, 0]
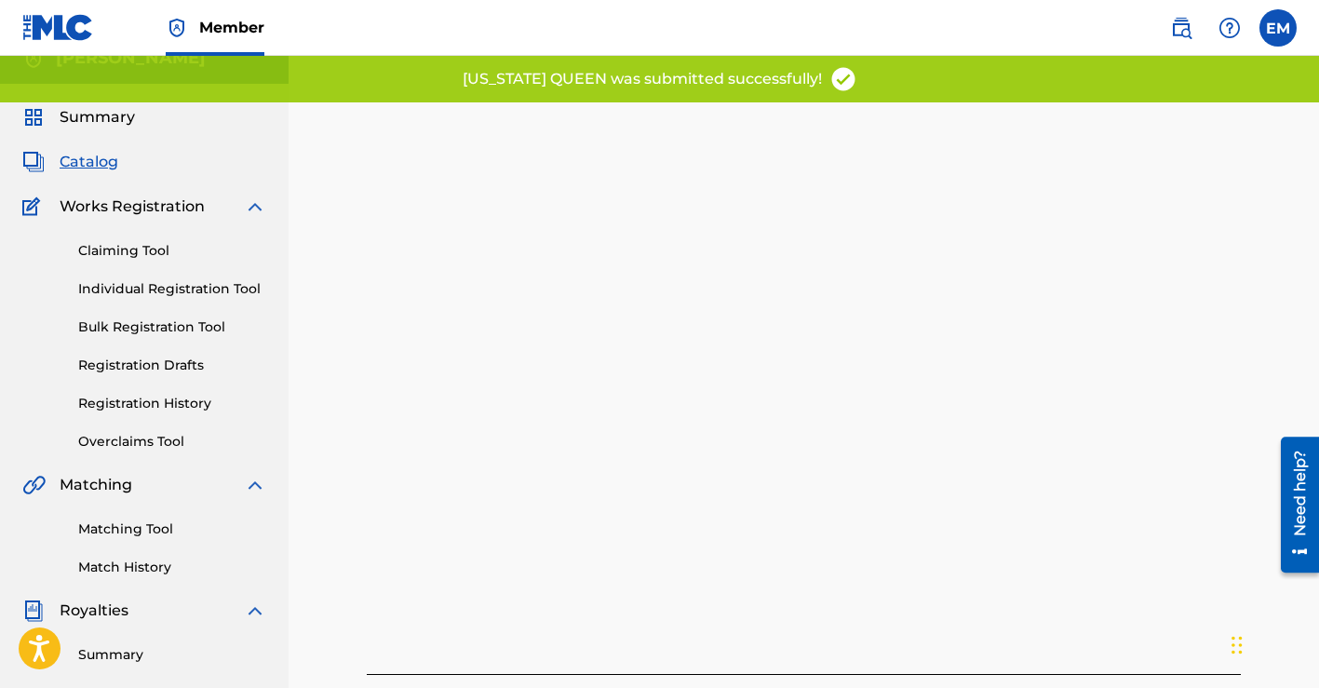
click at [83, 156] on span "Catalog" at bounding box center [89, 162] width 59 height 22
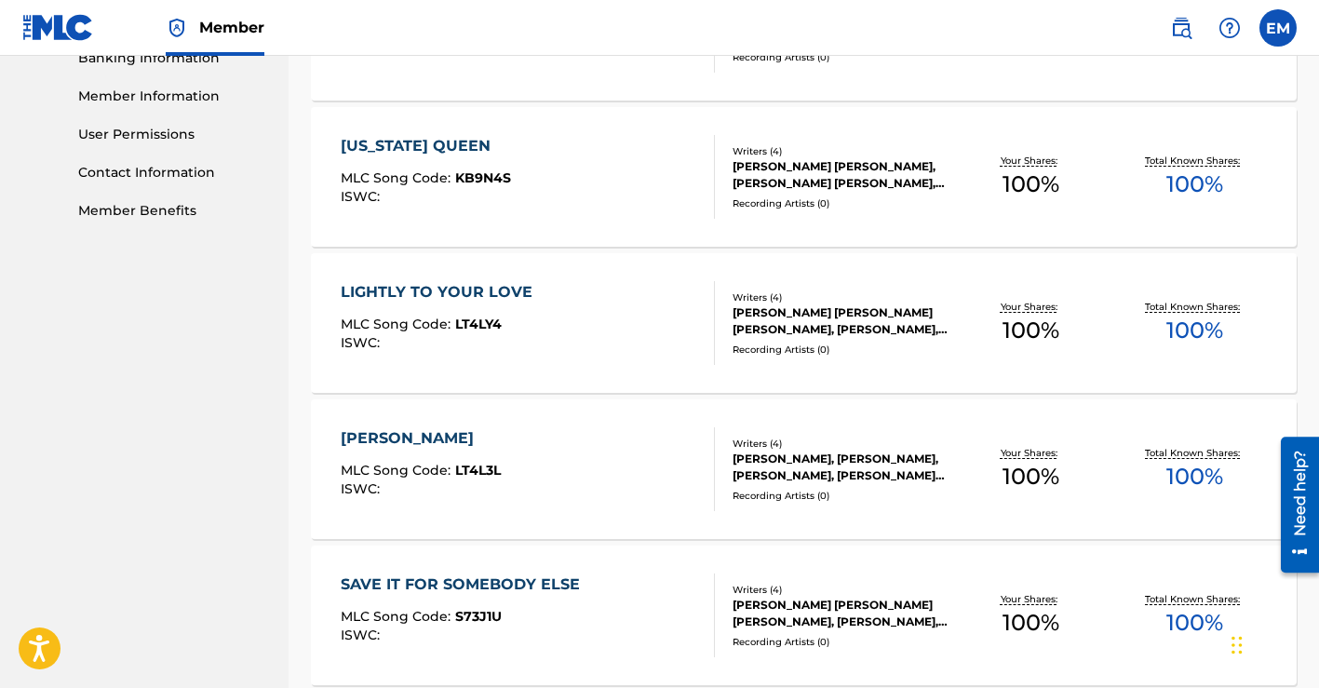
scroll to position [835, 0]
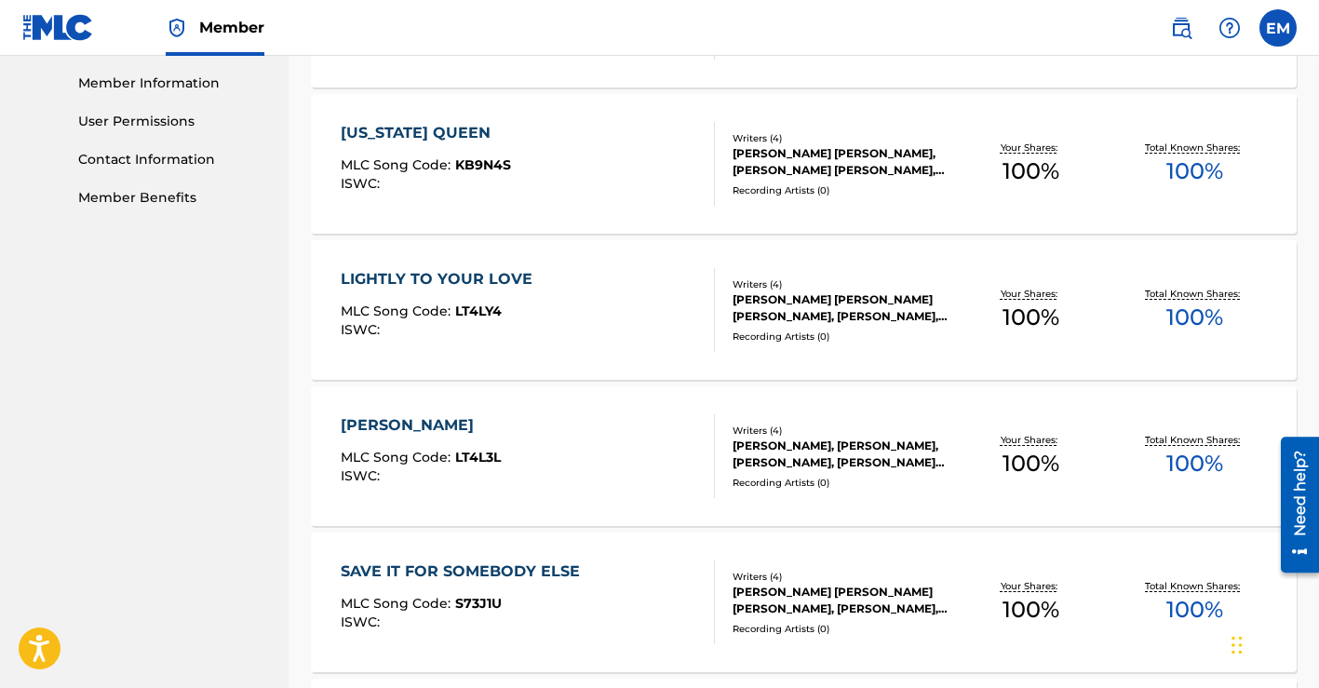
click at [792, 316] on div "[PERSON_NAME] [PERSON_NAME] [PERSON_NAME], [PERSON_NAME], [PERSON_NAME]" at bounding box center [840, 307] width 217 height 33
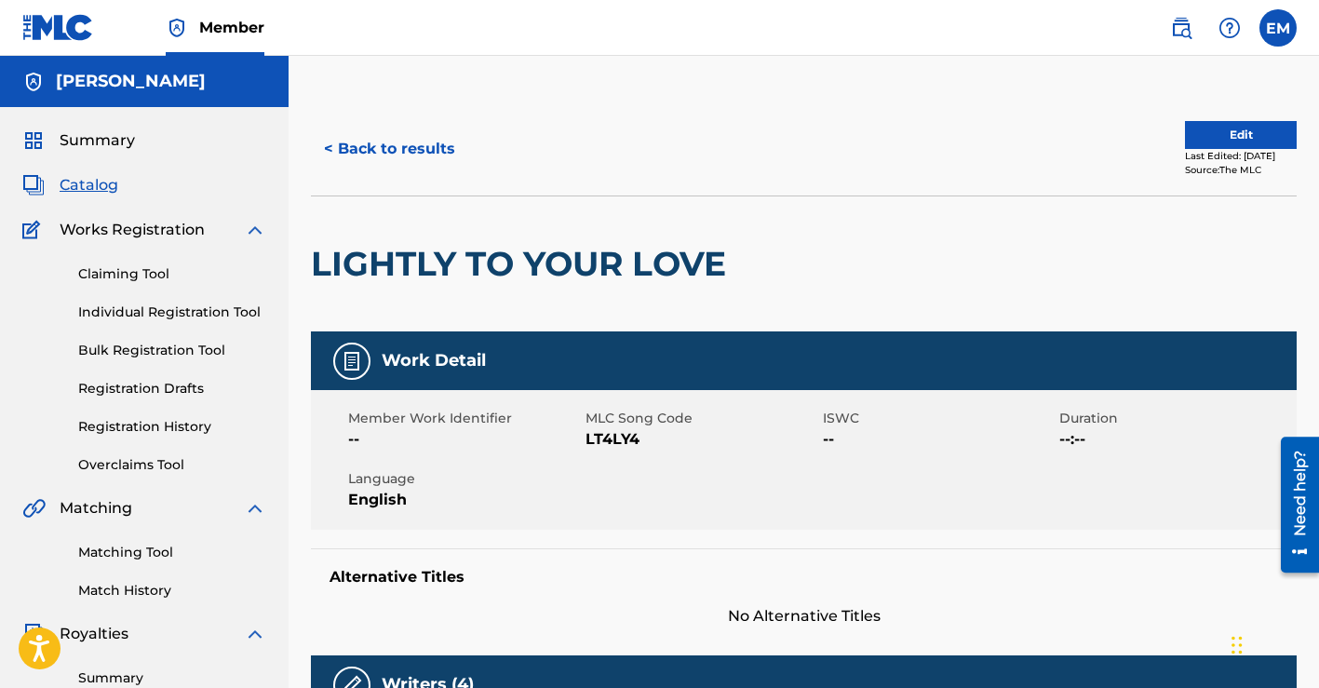
click at [1200, 140] on button "Edit" at bounding box center [1241, 135] width 112 height 28
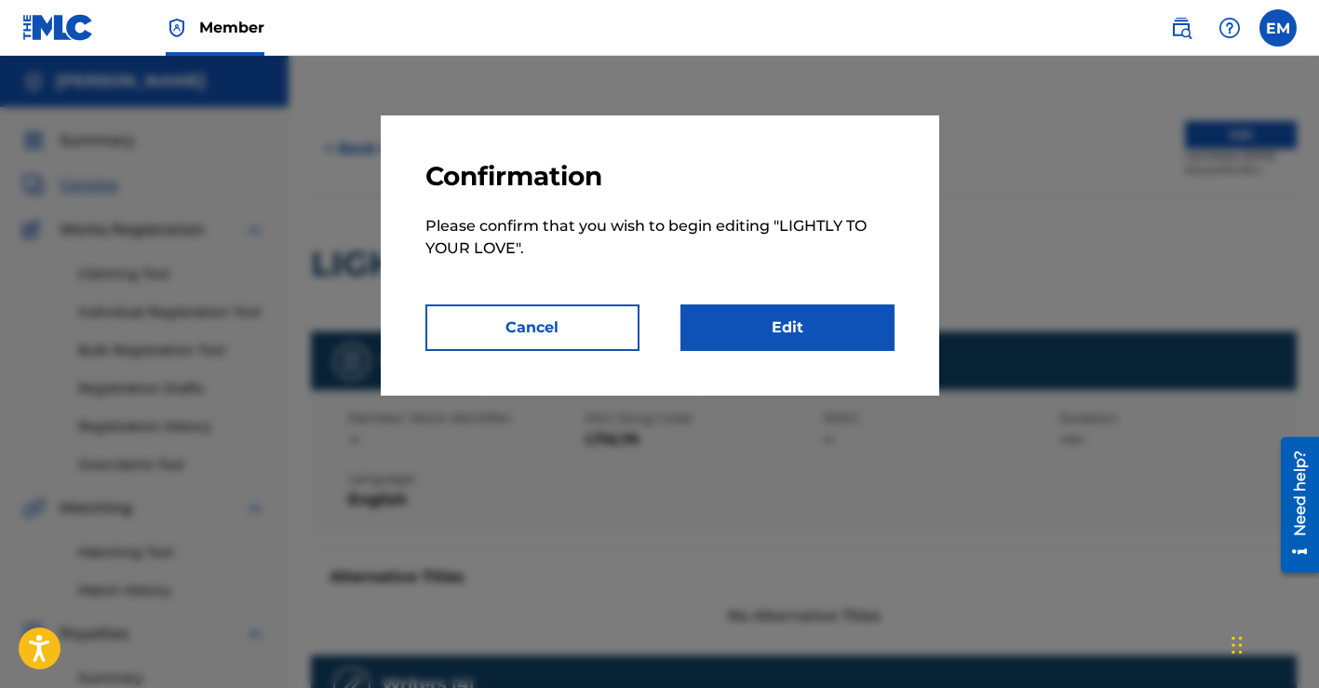
click at [814, 331] on link "Edit" at bounding box center [787, 327] width 214 height 47
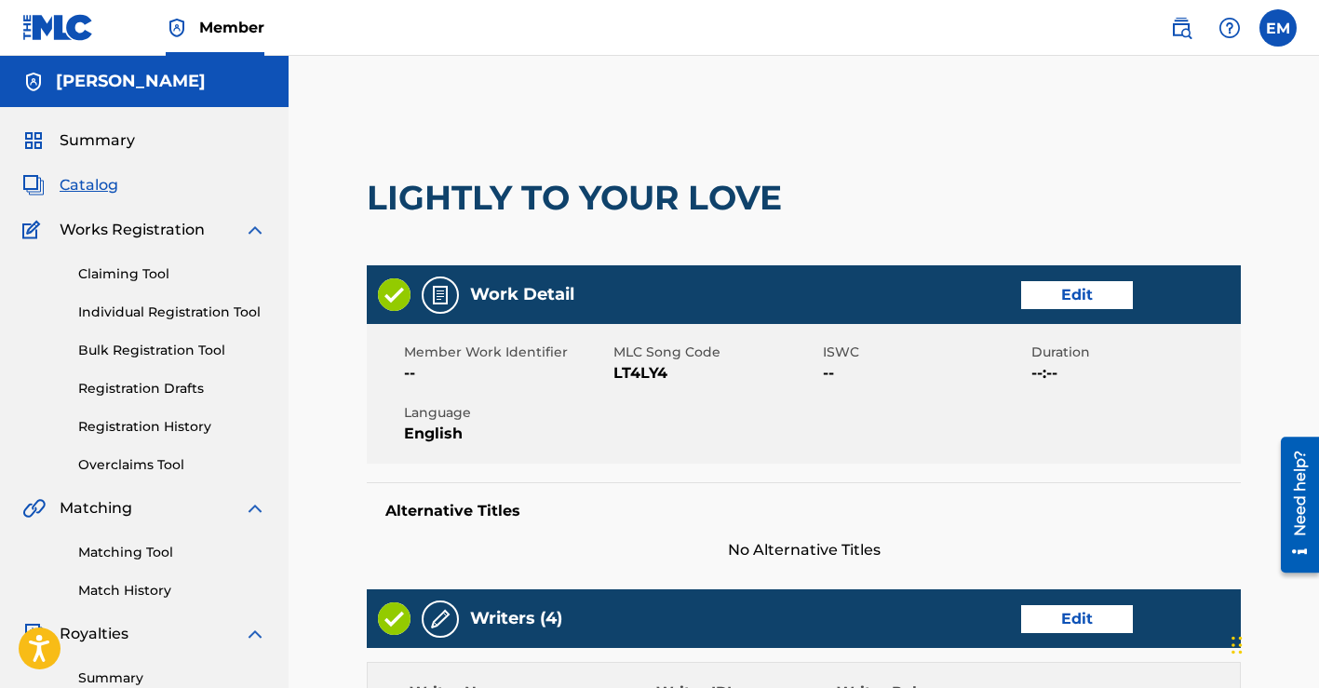
scroll to position [478, 0]
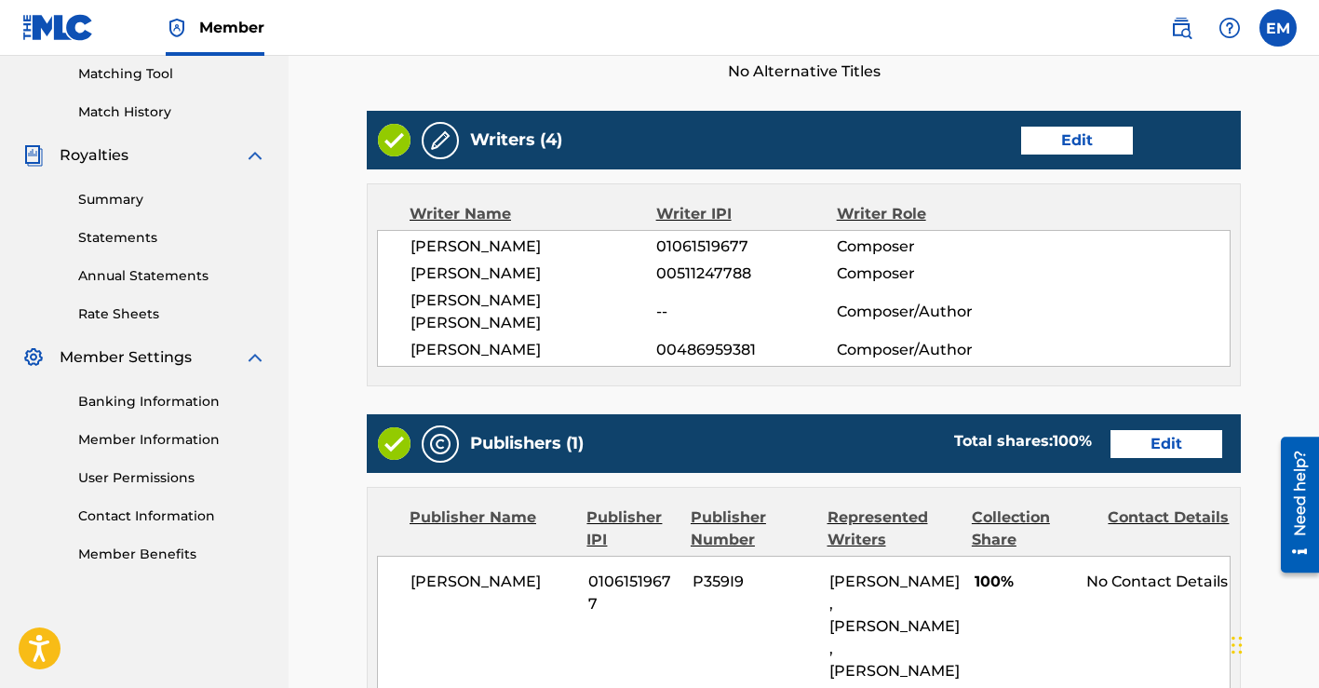
click at [1061, 136] on link "Edit" at bounding box center [1077, 141] width 112 height 28
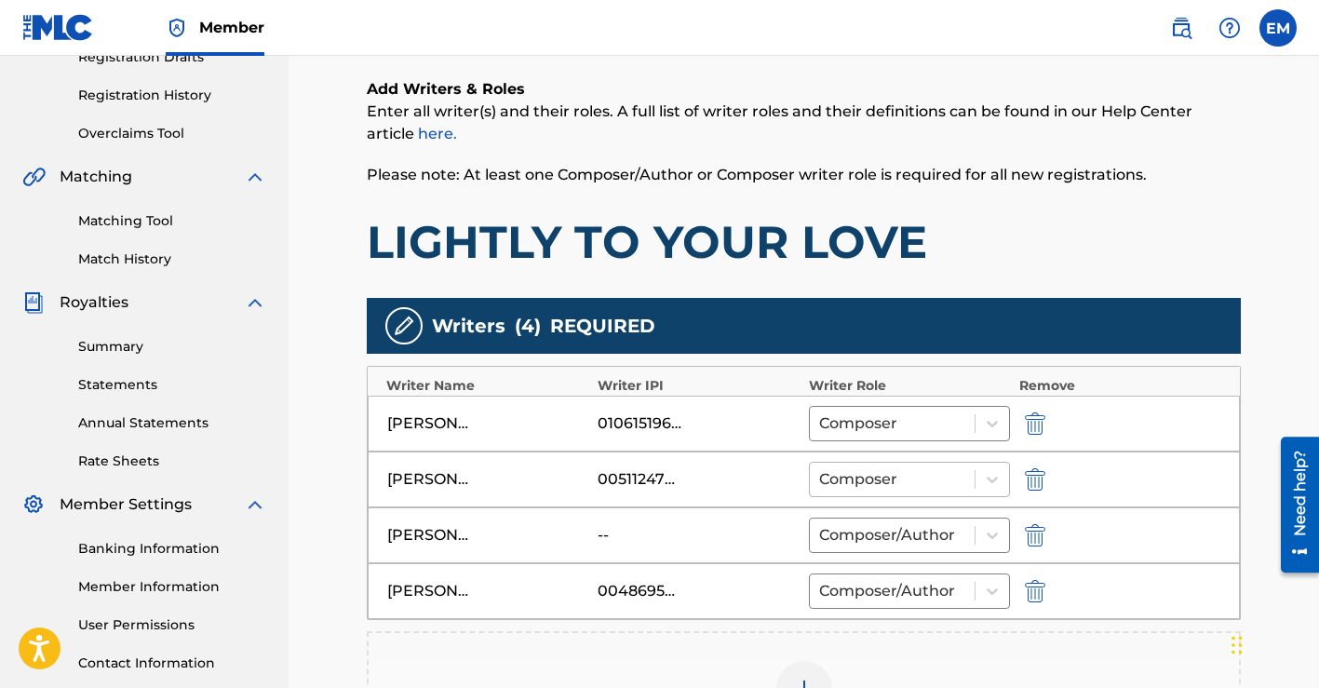
scroll to position [374, 0]
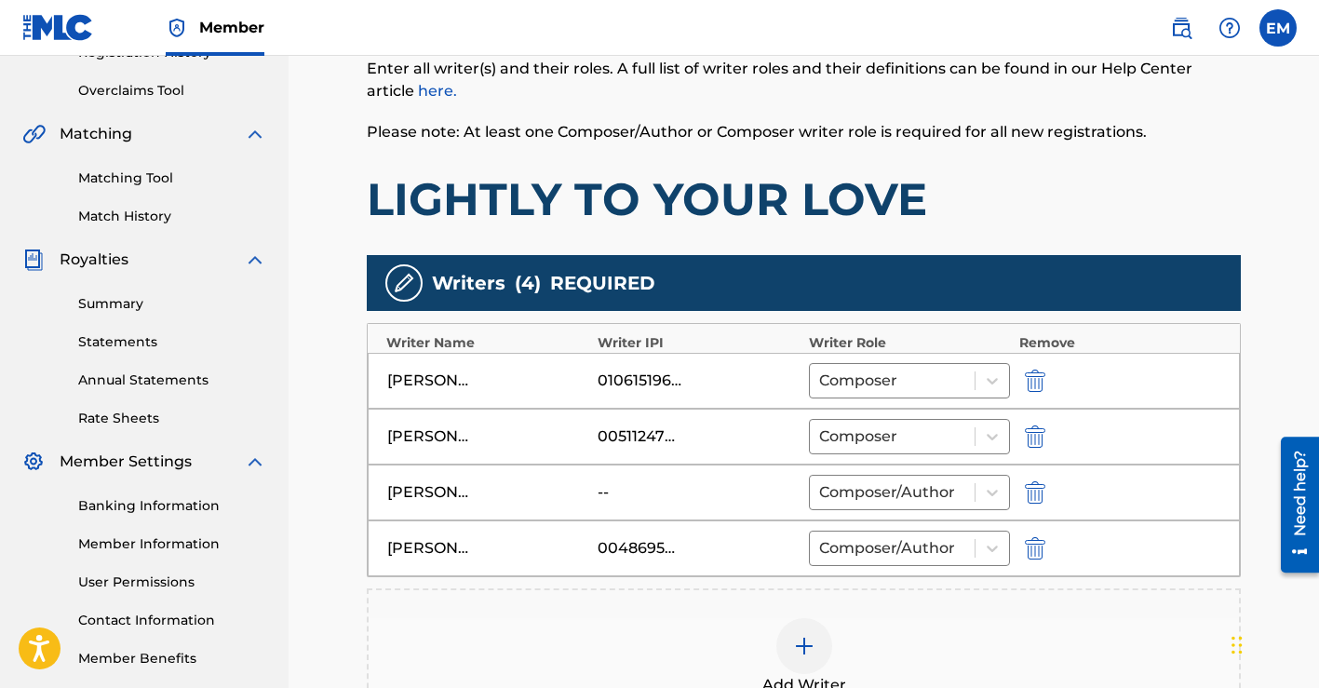
click at [1045, 490] on button "submit" at bounding box center [1033, 491] width 28 height 21
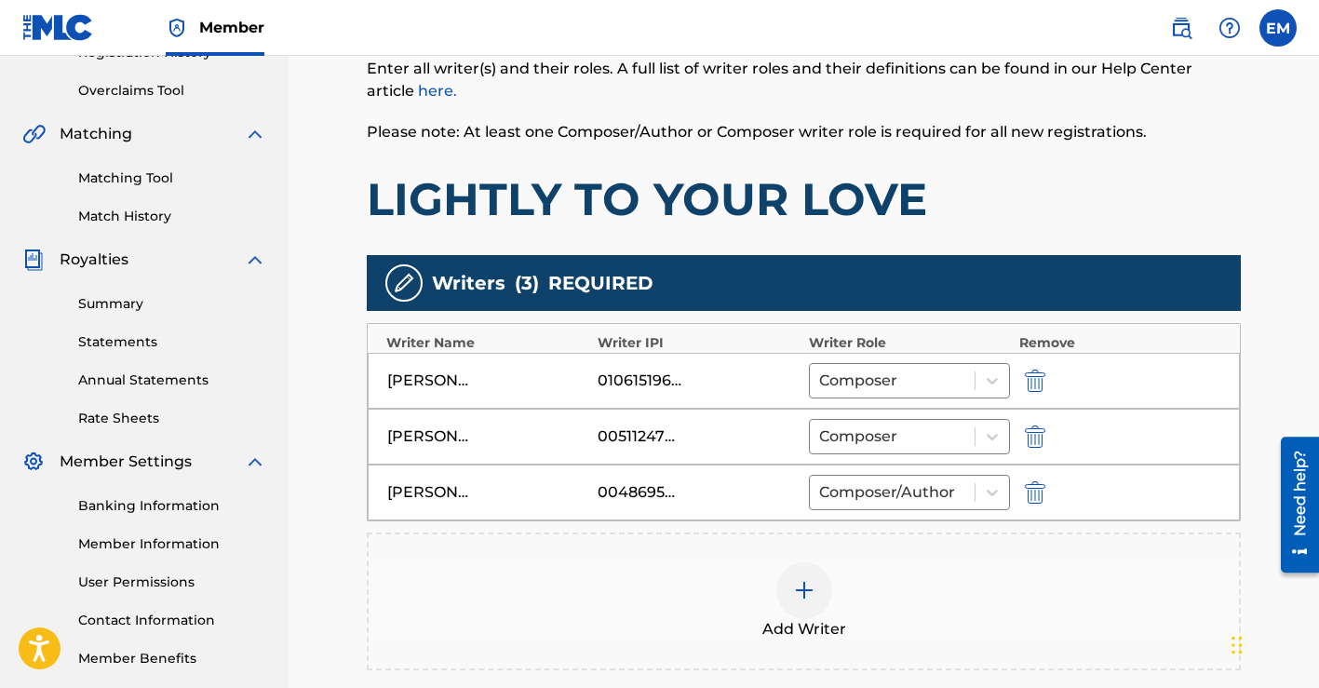
click at [817, 577] on div at bounding box center [804, 590] width 56 height 56
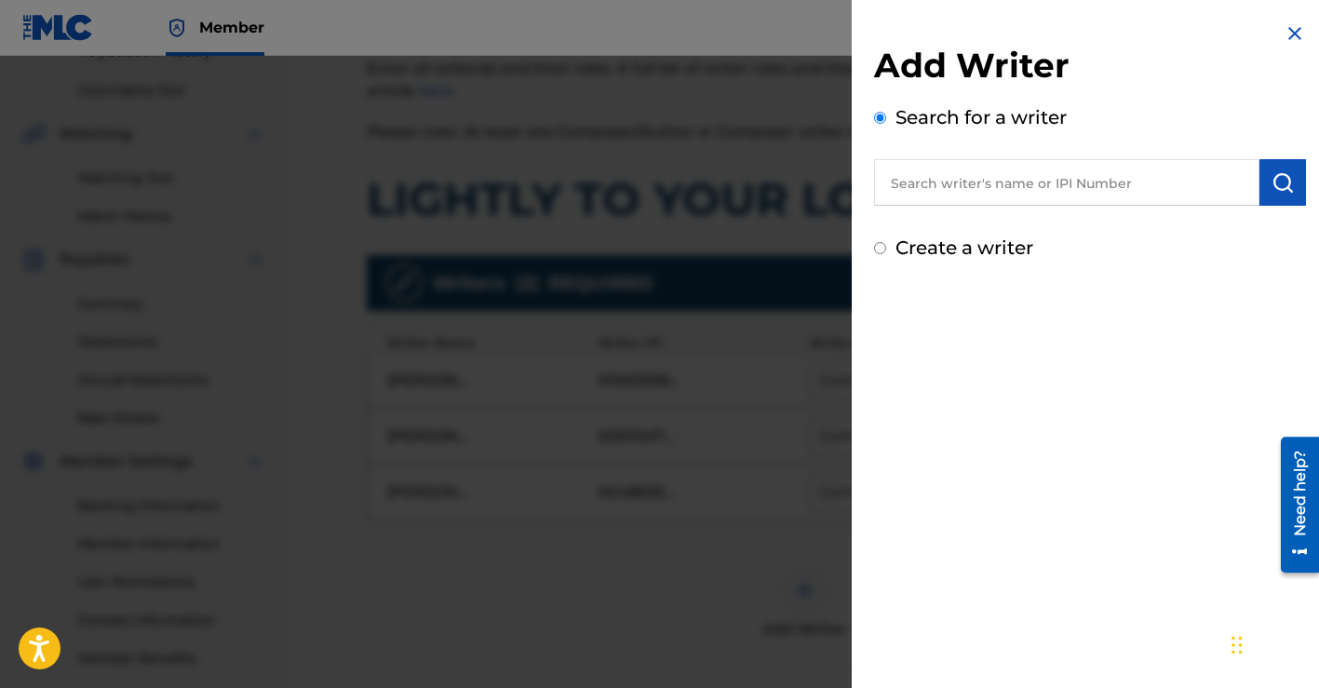
click at [957, 180] on input "text" at bounding box center [1066, 182] width 385 height 47
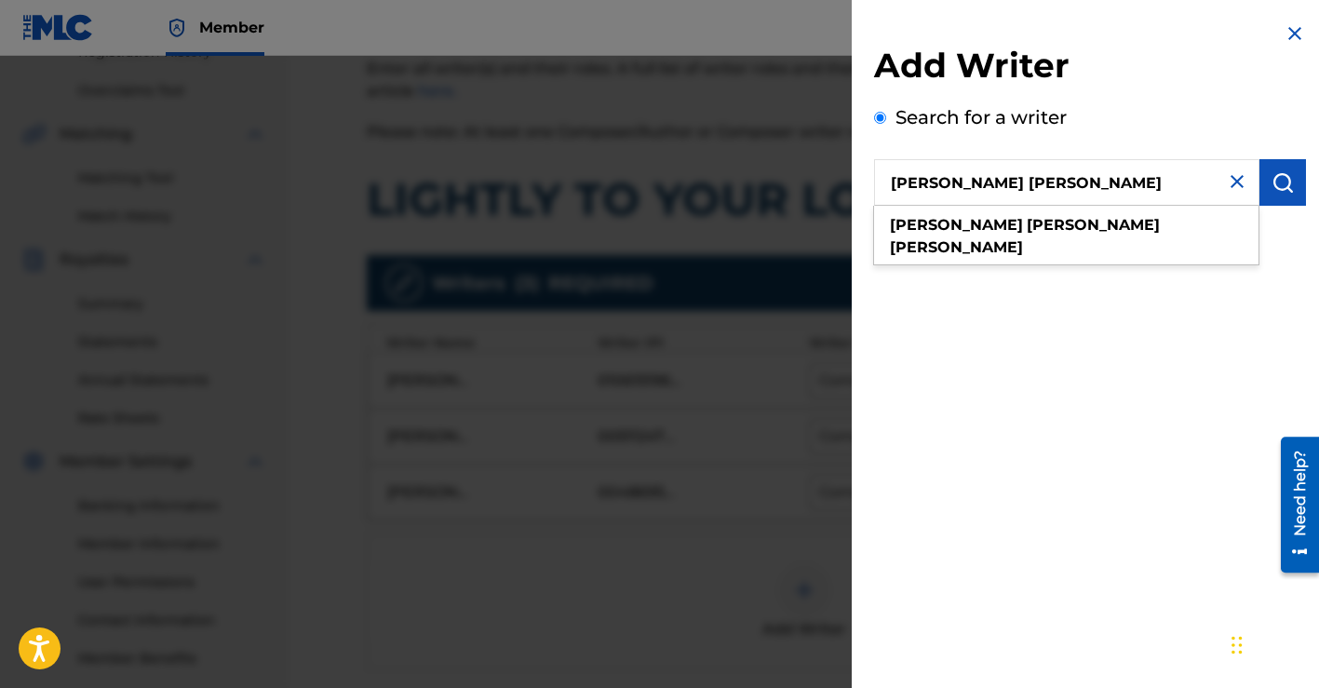
type input "[PERSON_NAME] [PERSON_NAME]"
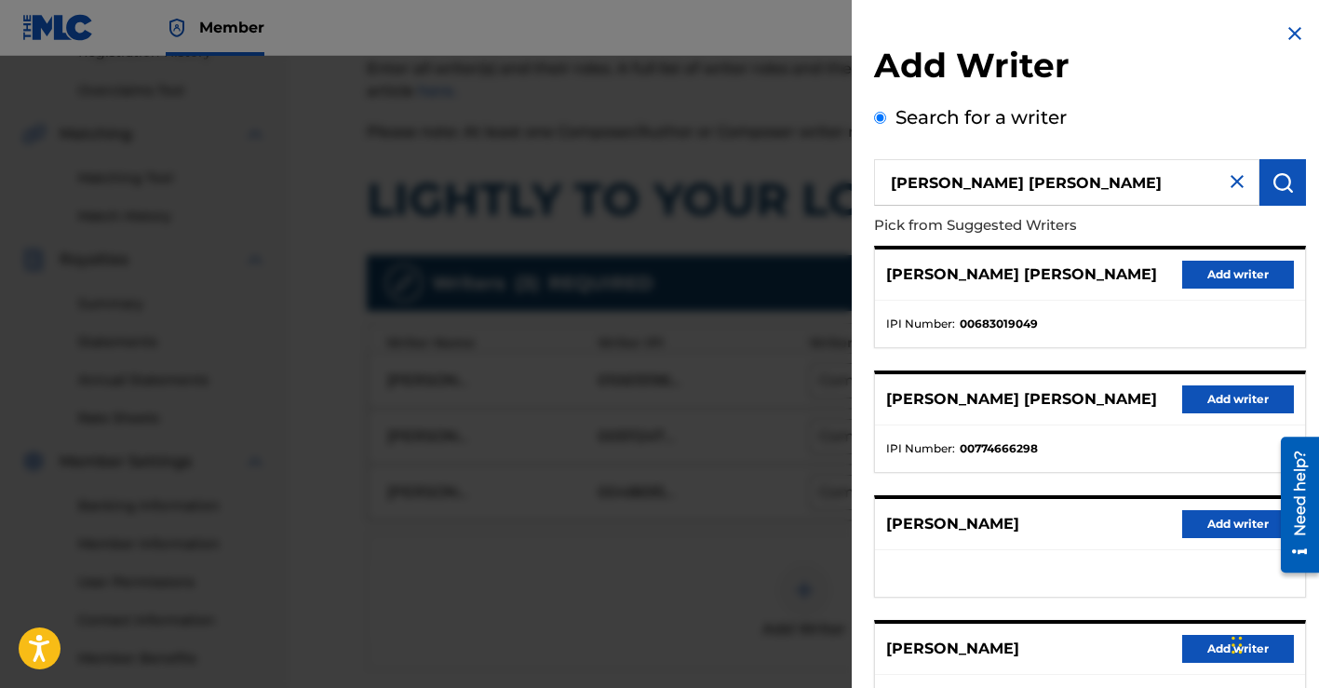
click at [1206, 275] on button "Add writer" at bounding box center [1238, 275] width 112 height 28
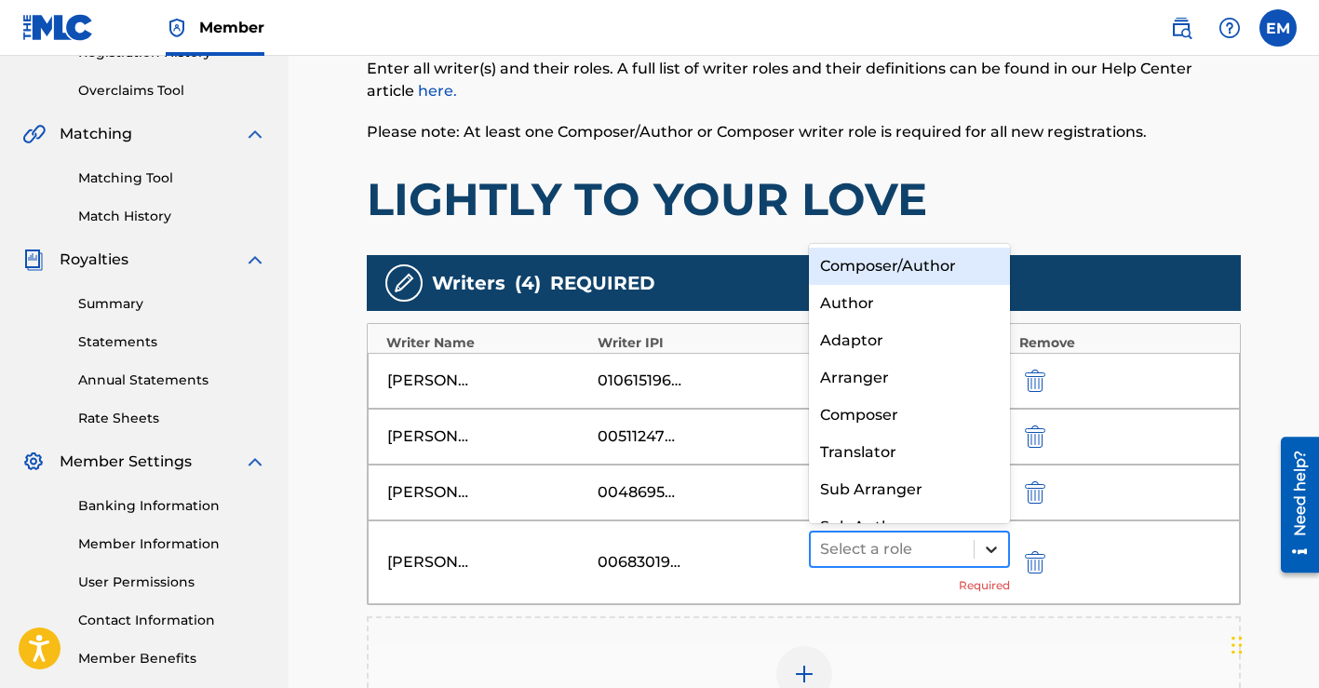
click at [996, 544] on icon at bounding box center [991, 549] width 19 height 19
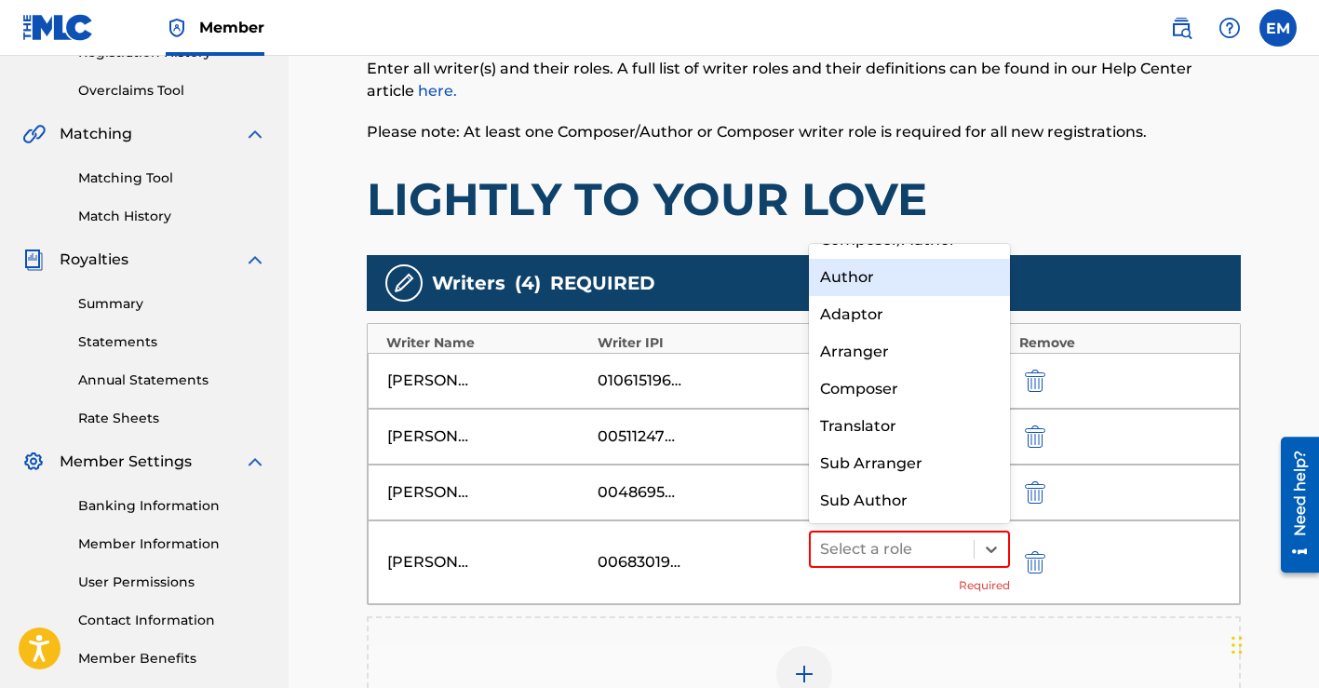
scroll to position [0, 0]
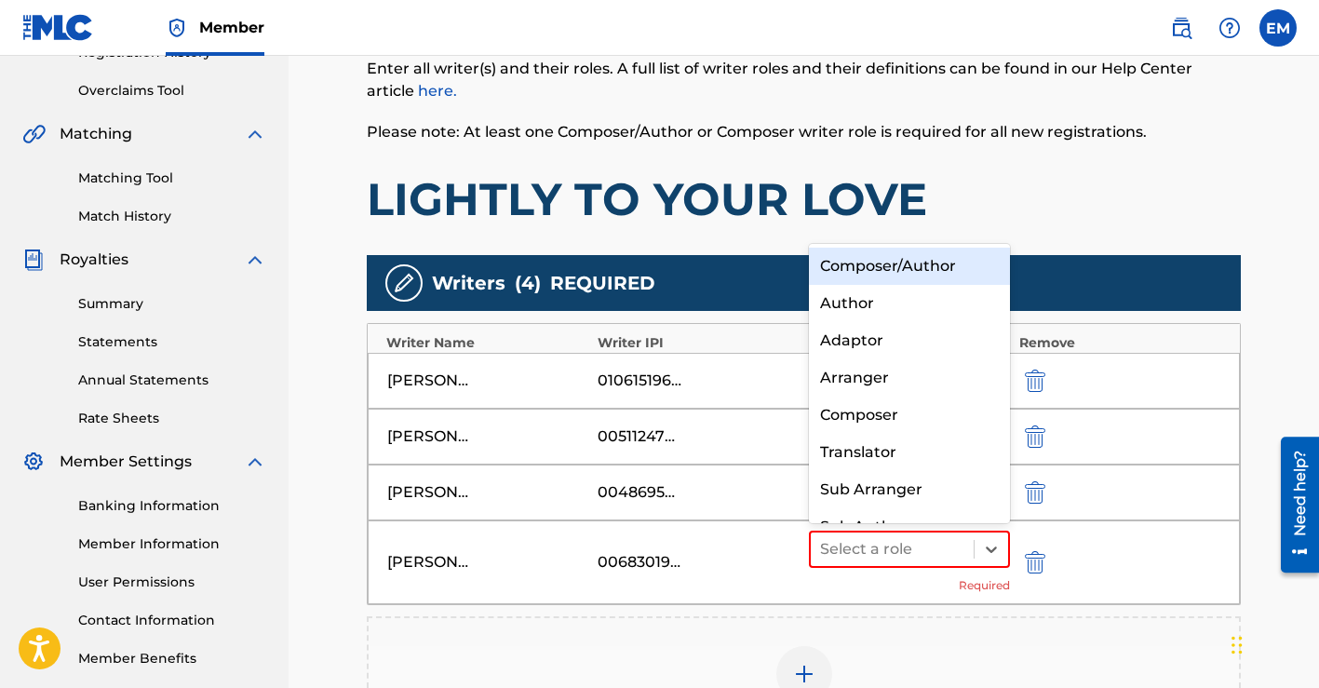
click at [926, 261] on div "Composer/Author" at bounding box center [909, 266] width 201 height 37
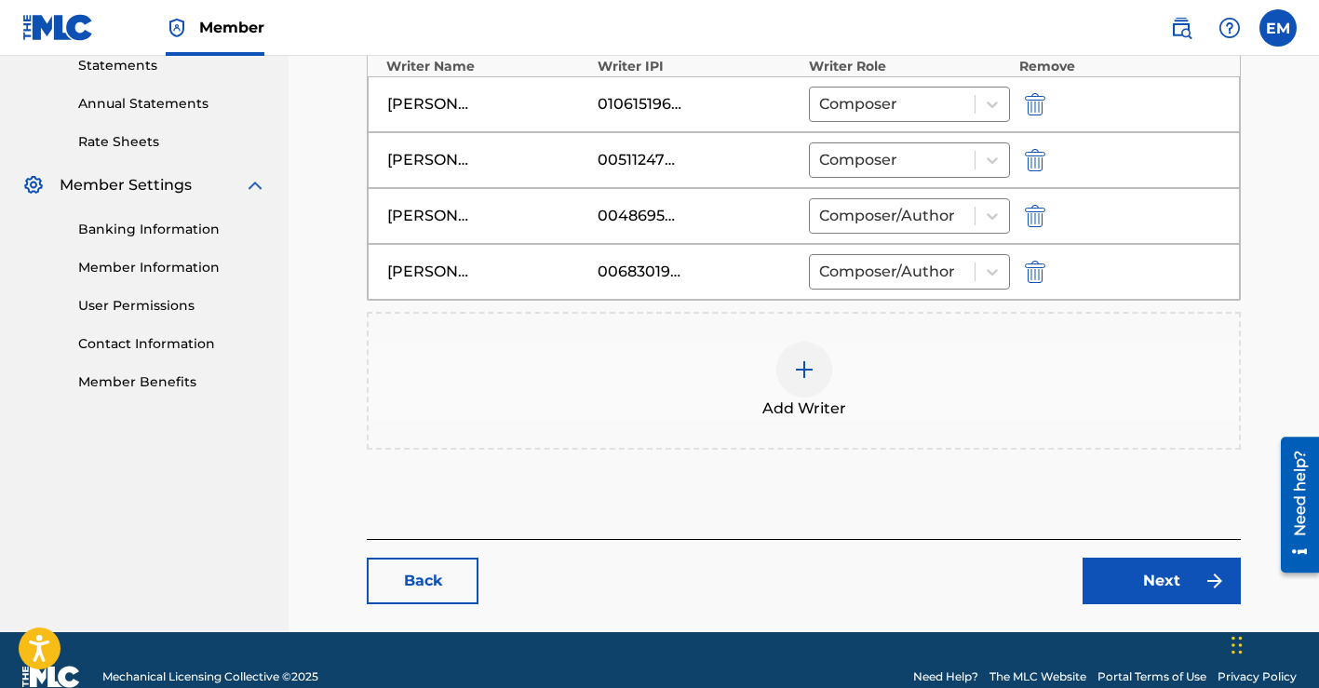
scroll to position [684, 0]
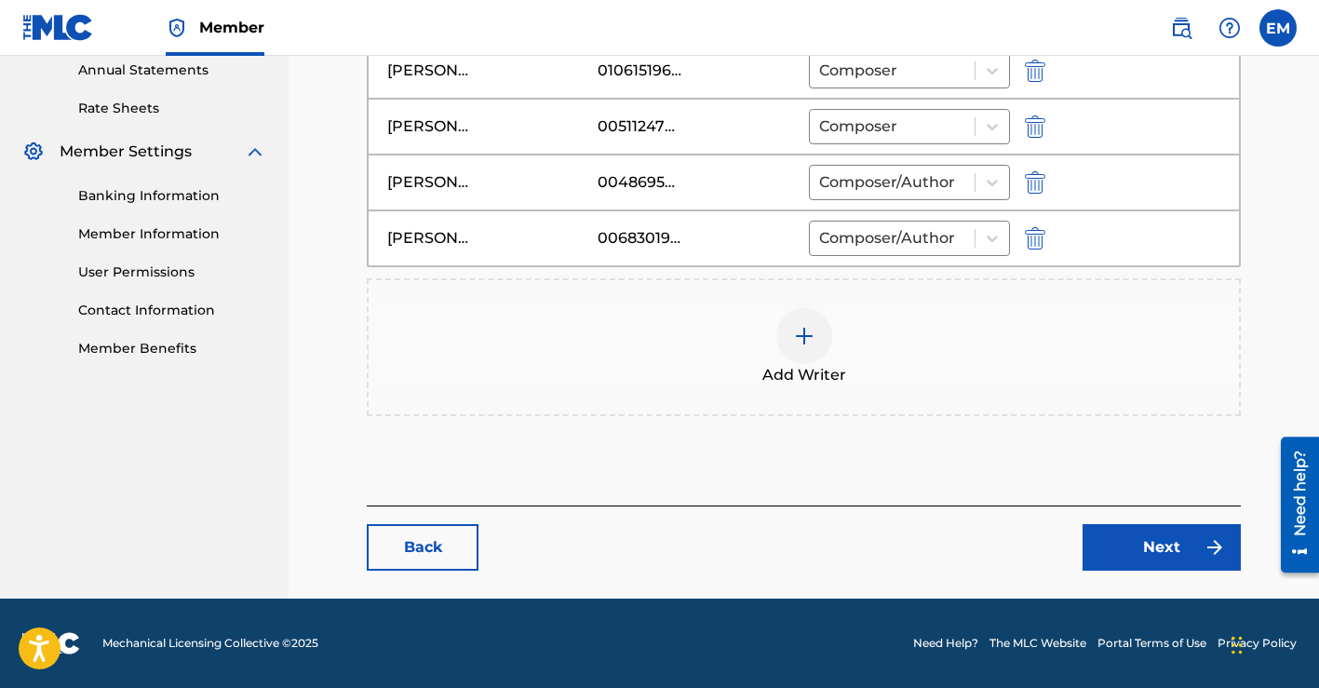
click at [1119, 549] on link "Next" at bounding box center [1161, 547] width 158 height 47
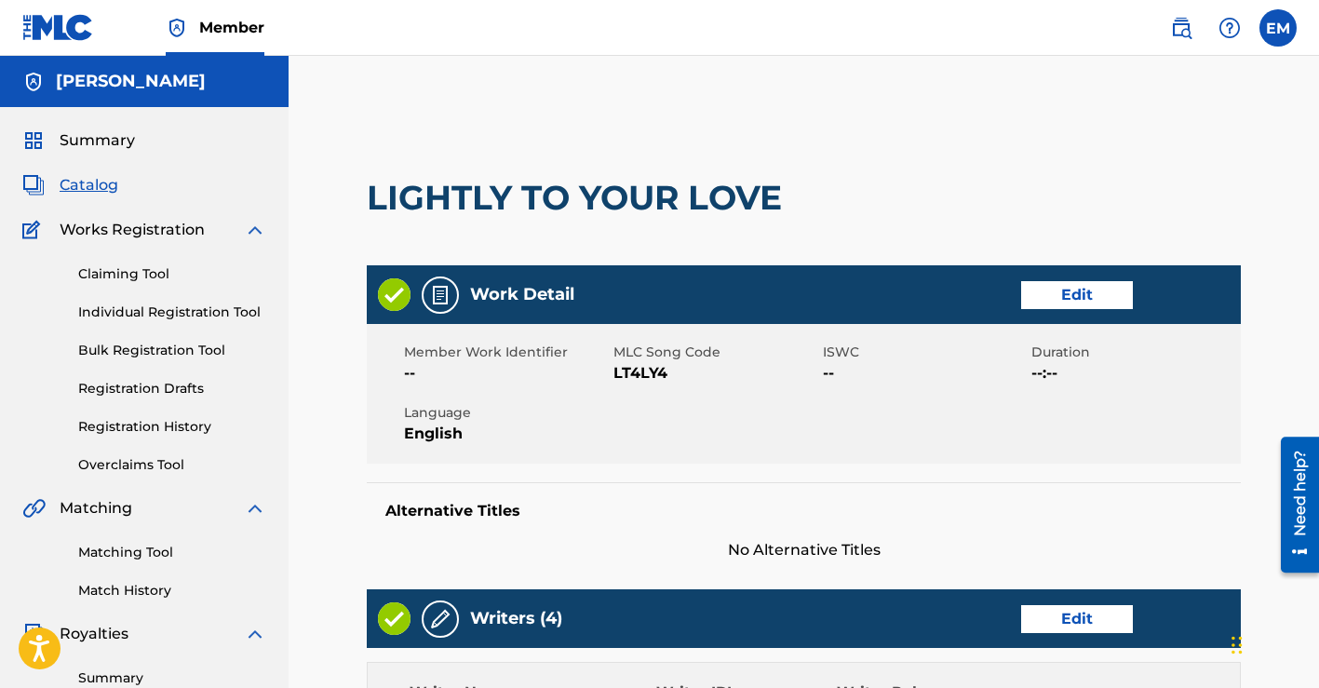
scroll to position [839, 0]
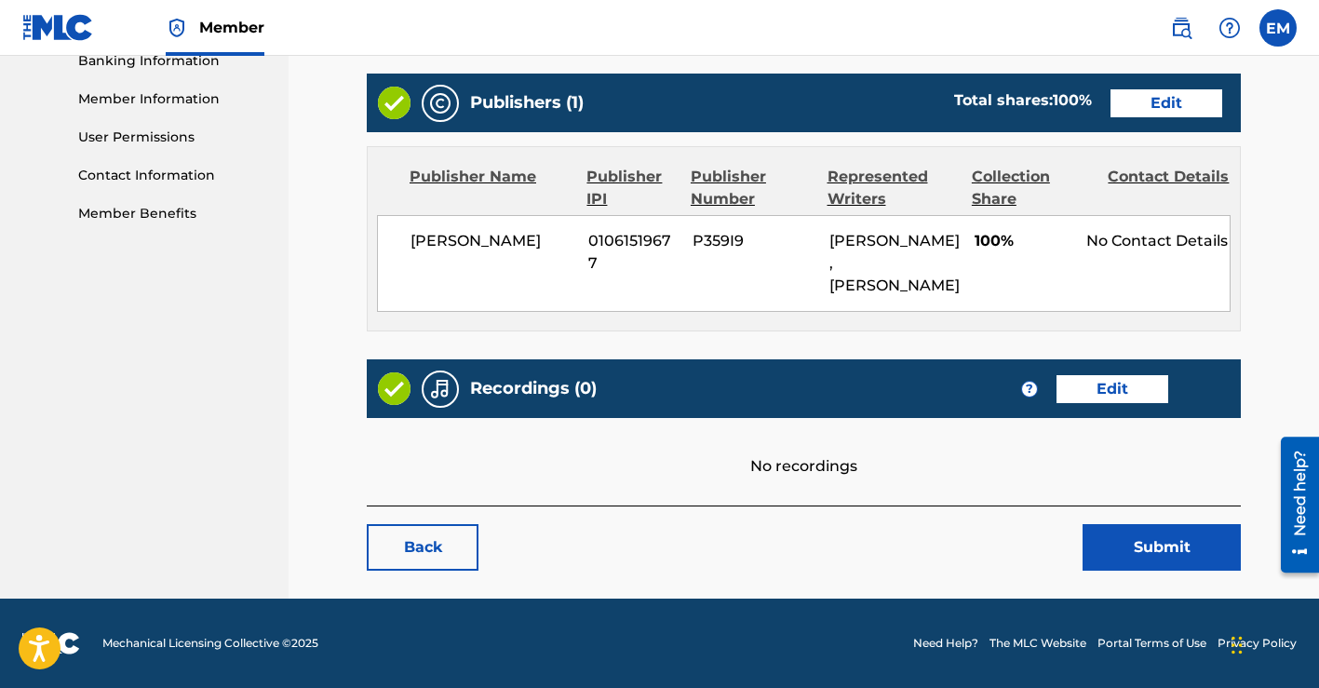
click at [1119, 541] on button "Submit" at bounding box center [1161, 547] width 158 height 47
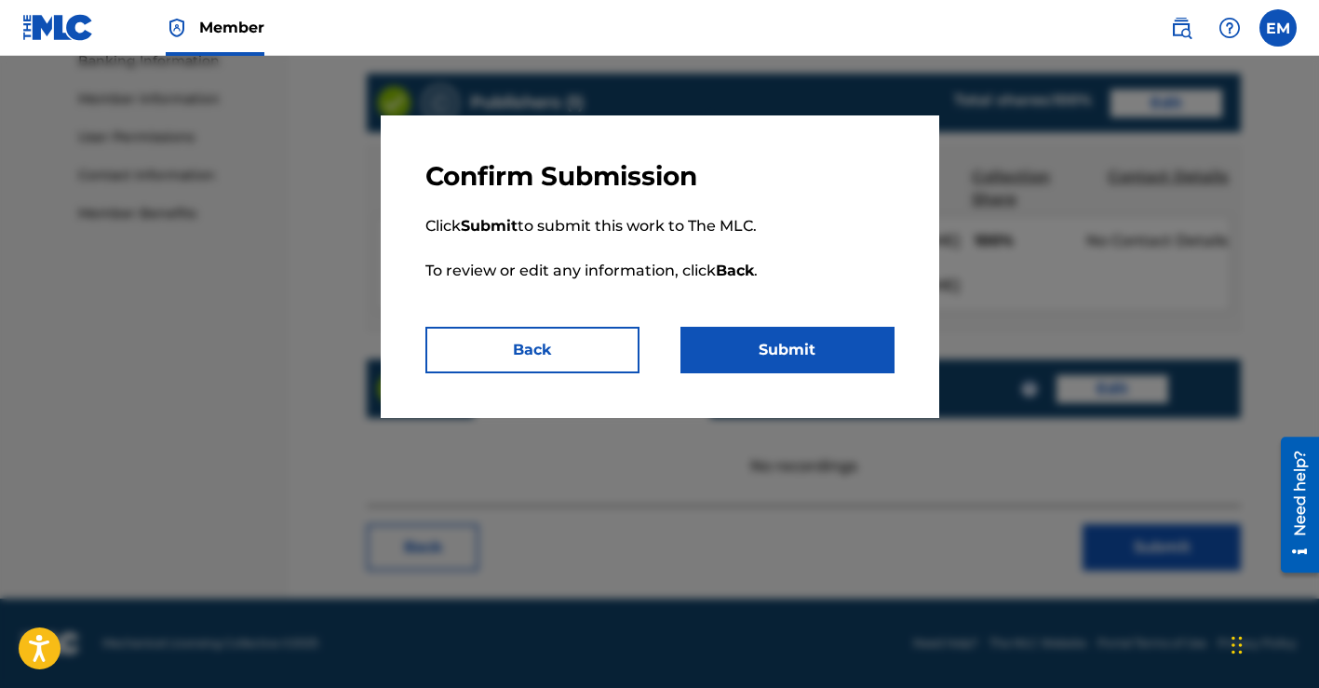
click at [781, 344] on button "Submit" at bounding box center [787, 350] width 214 height 47
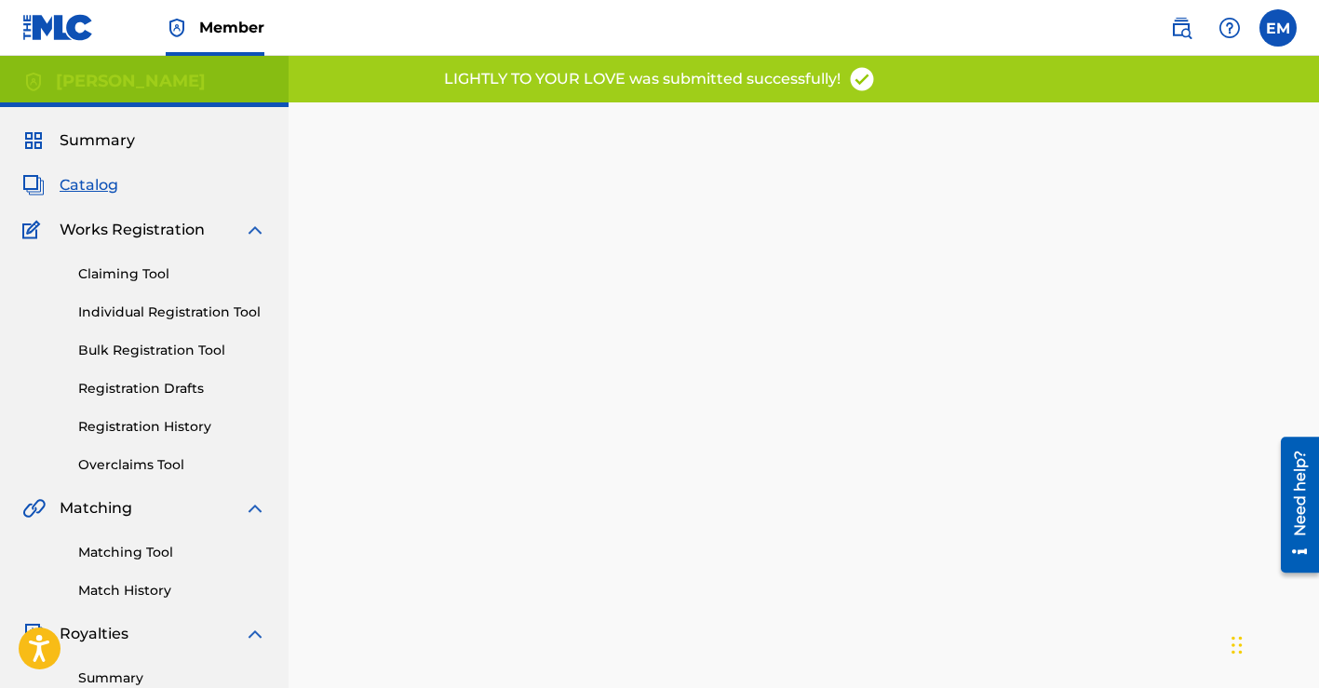
click at [97, 182] on span "Catalog" at bounding box center [89, 185] width 59 height 22
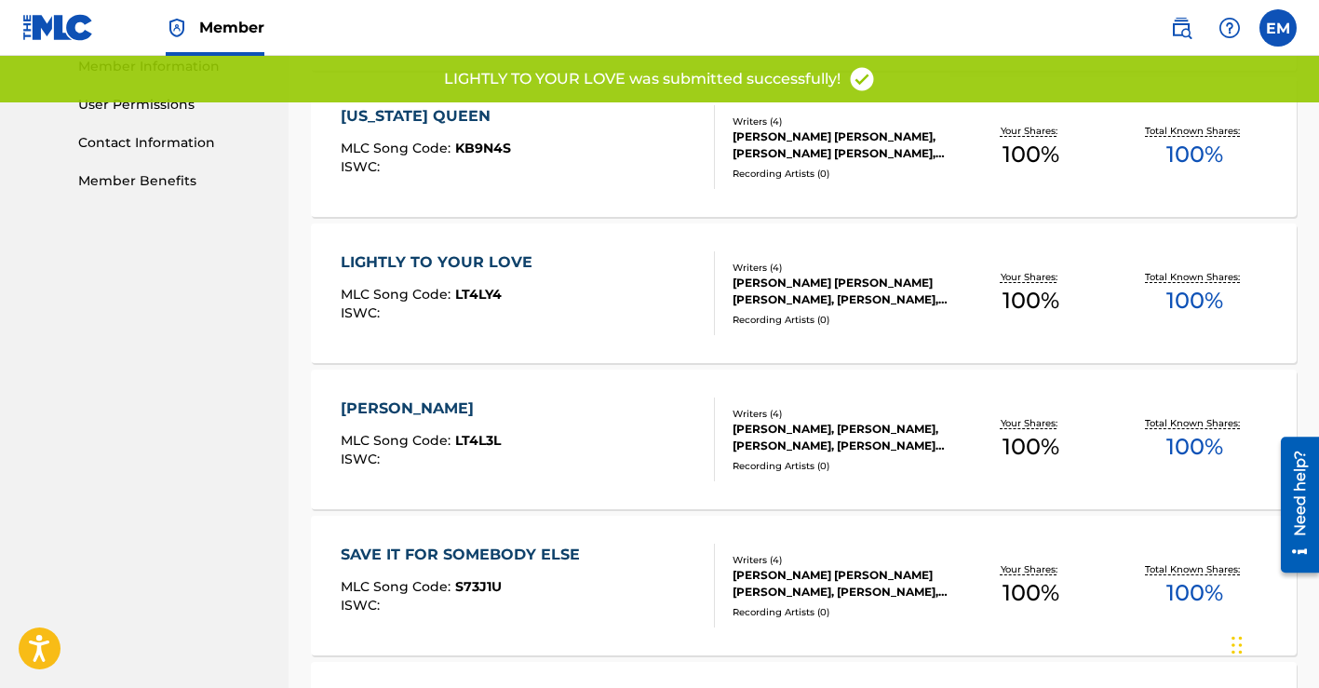
scroll to position [877, 0]
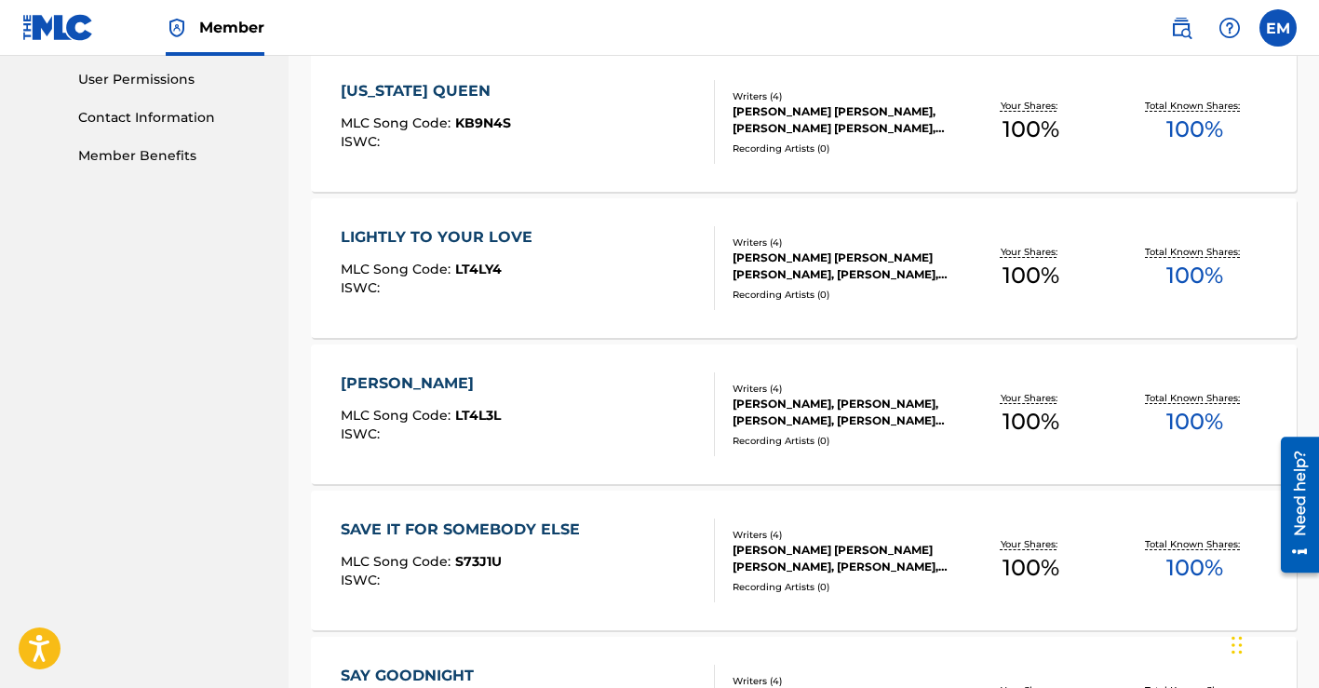
click at [784, 399] on div "[PERSON_NAME], [PERSON_NAME], [PERSON_NAME], [PERSON_NAME] [PERSON_NAME]" at bounding box center [840, 411] width 217 height 33
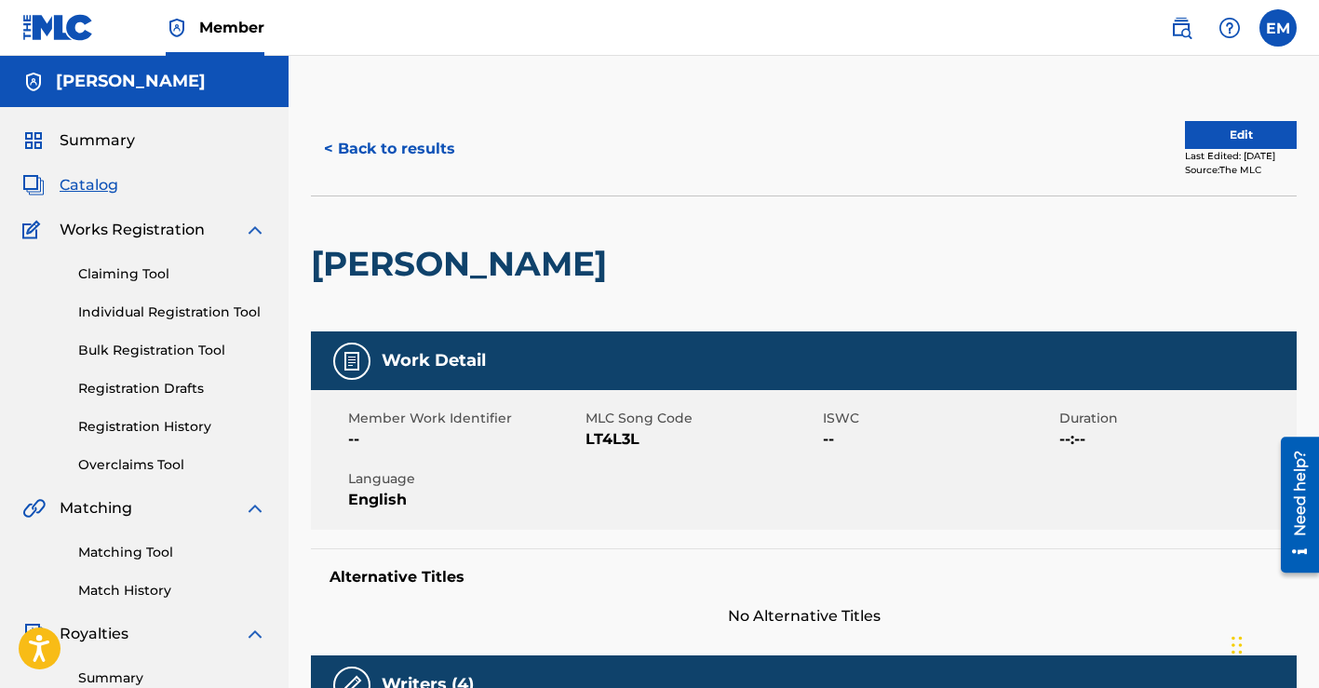
click at [374, 145] on button "< Back to results" at bounding box center [389, 149] width 157 height 47
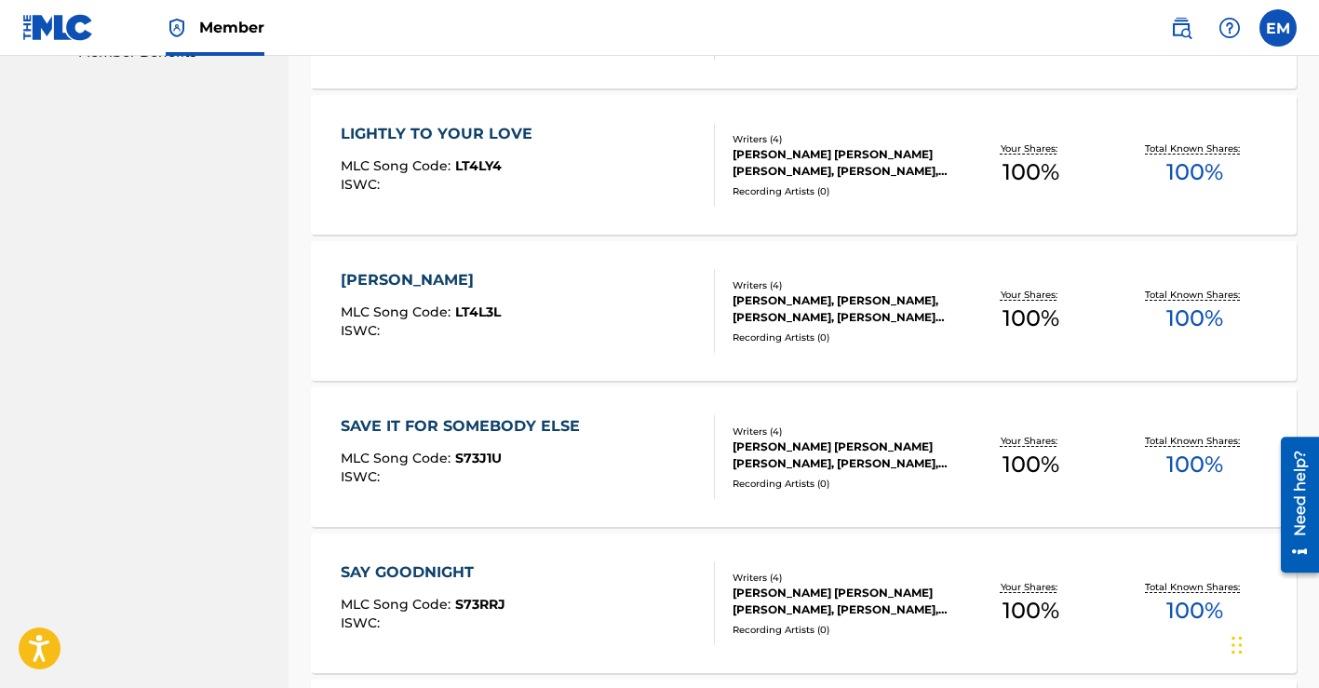
scroll to position [1056, 0]
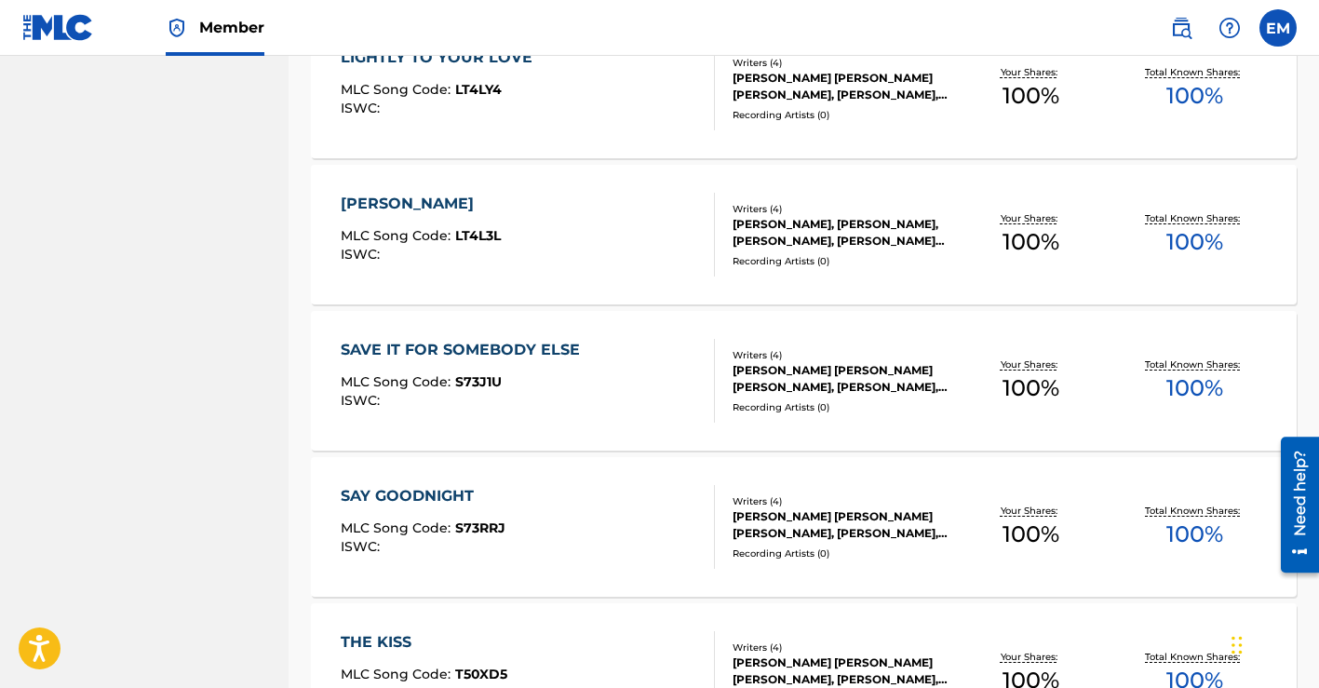
click at [510, 344] on div "SAVE IT FOR SOMEBODY ELSE" at bounding box center [465, 350] width 248 height 22
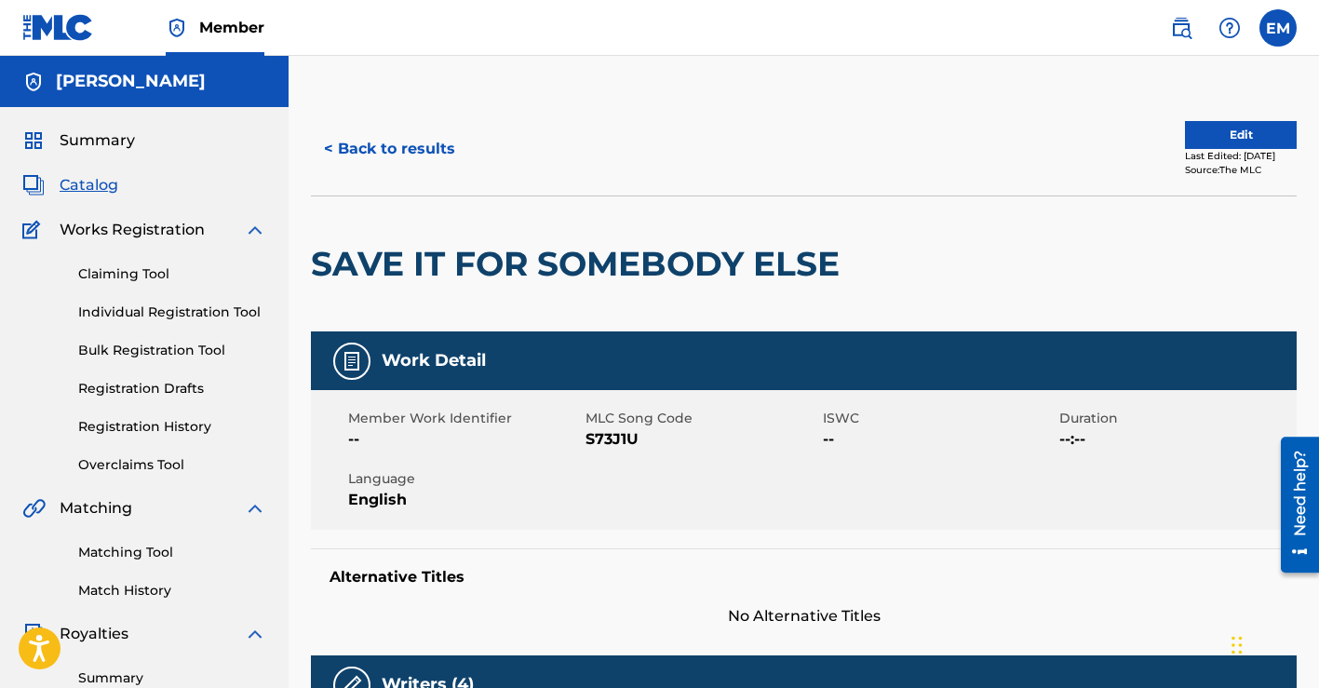
click at [1236, 134] on button "Edit" at bounding box center [1241, 135] width 112 height 28
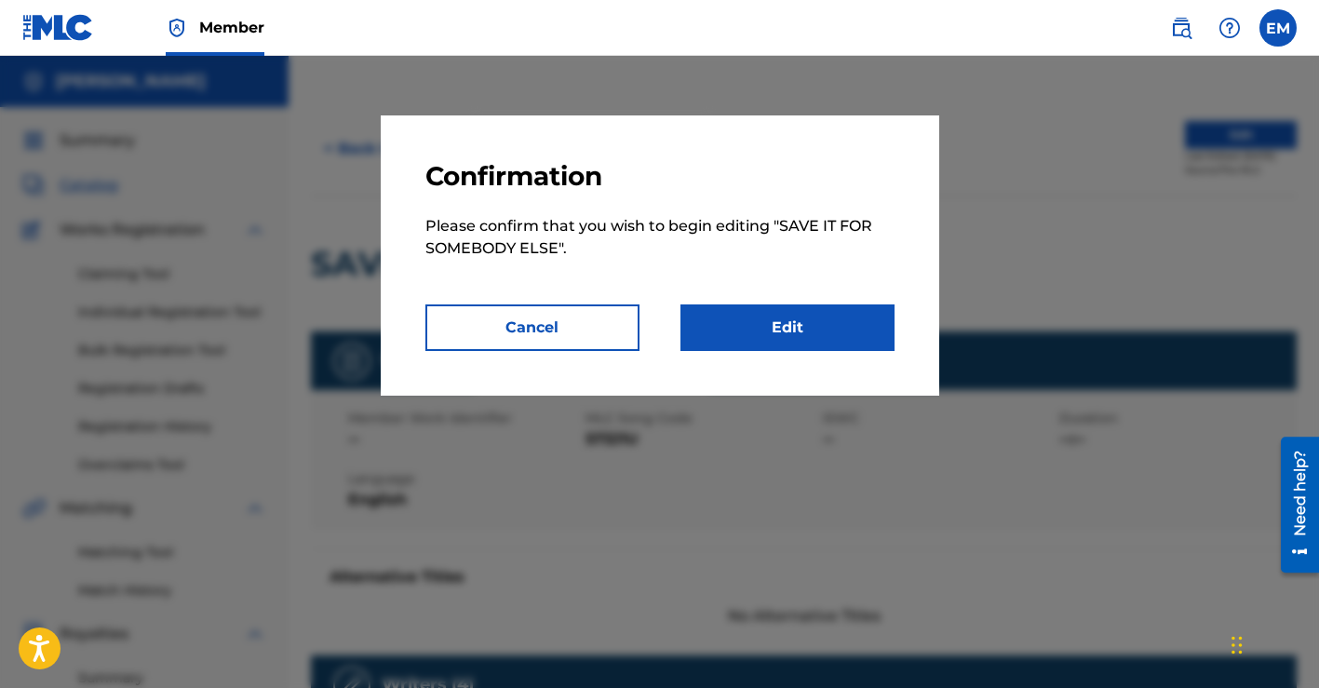
click at [753, 311] on link "Edit" at bounding box center [787, 327] width 214 height 47
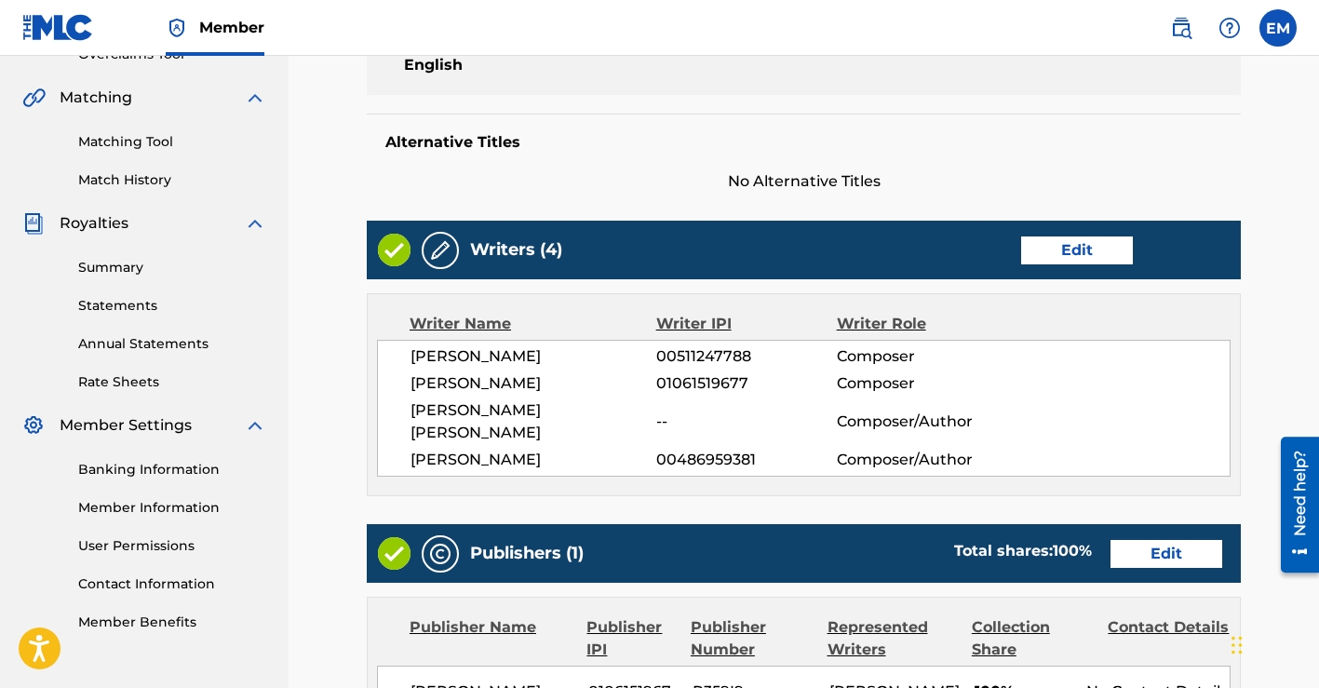
scroll to position [413, 0]
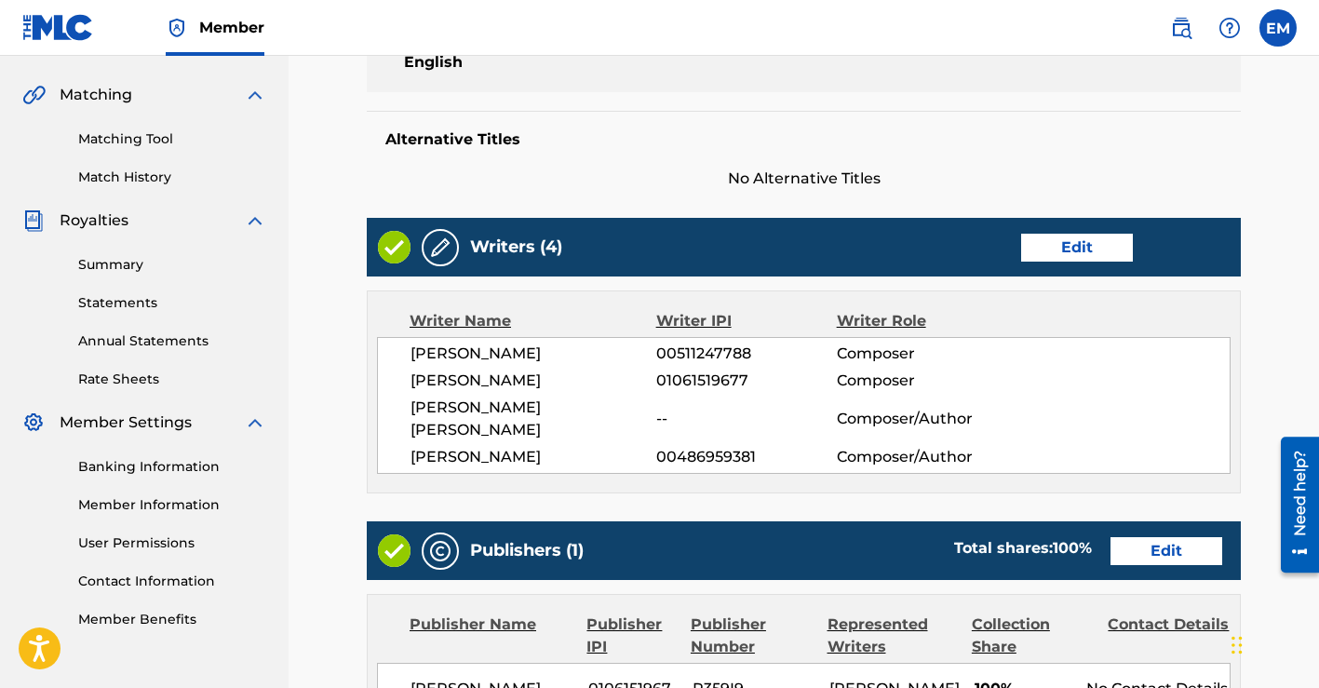
click at [1039, 247] on link "Edit" at bounding box center [1077, 248] width 112 height 28
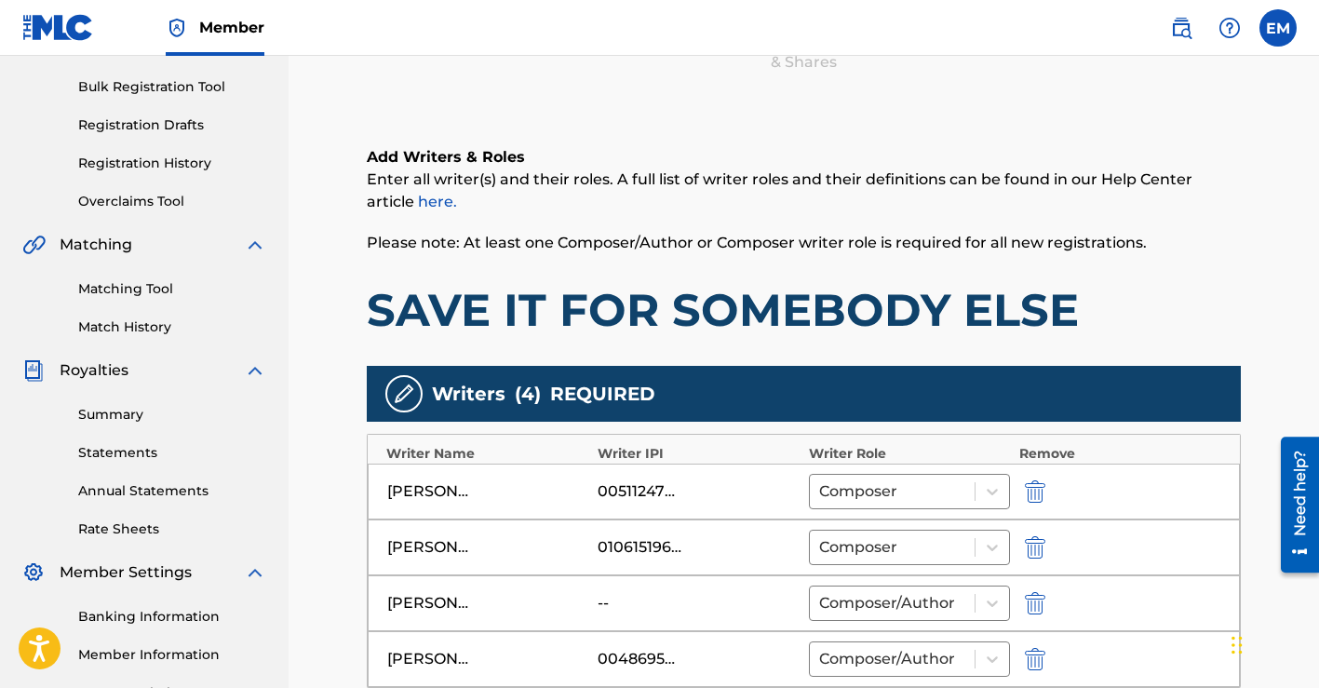
scroll to position [336, 0]
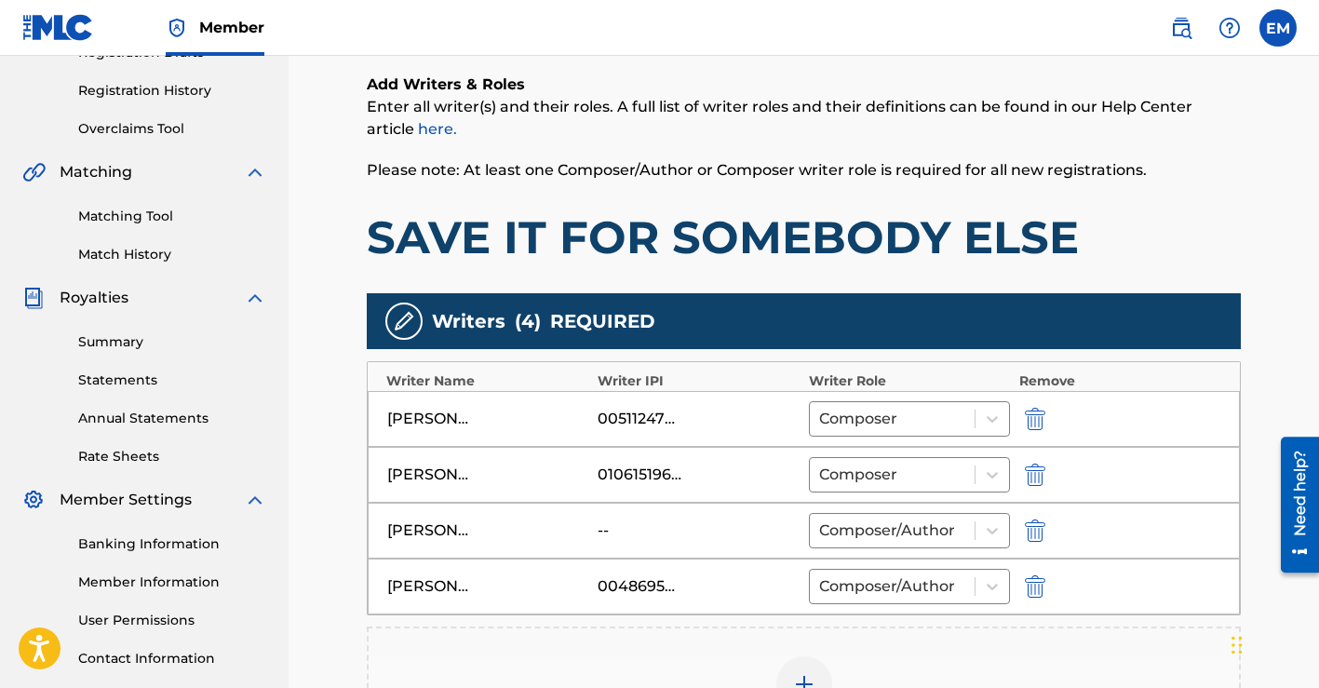
click at [1037, 530] on img "submit" at bounding box center [1035, 530] width 20 height 22
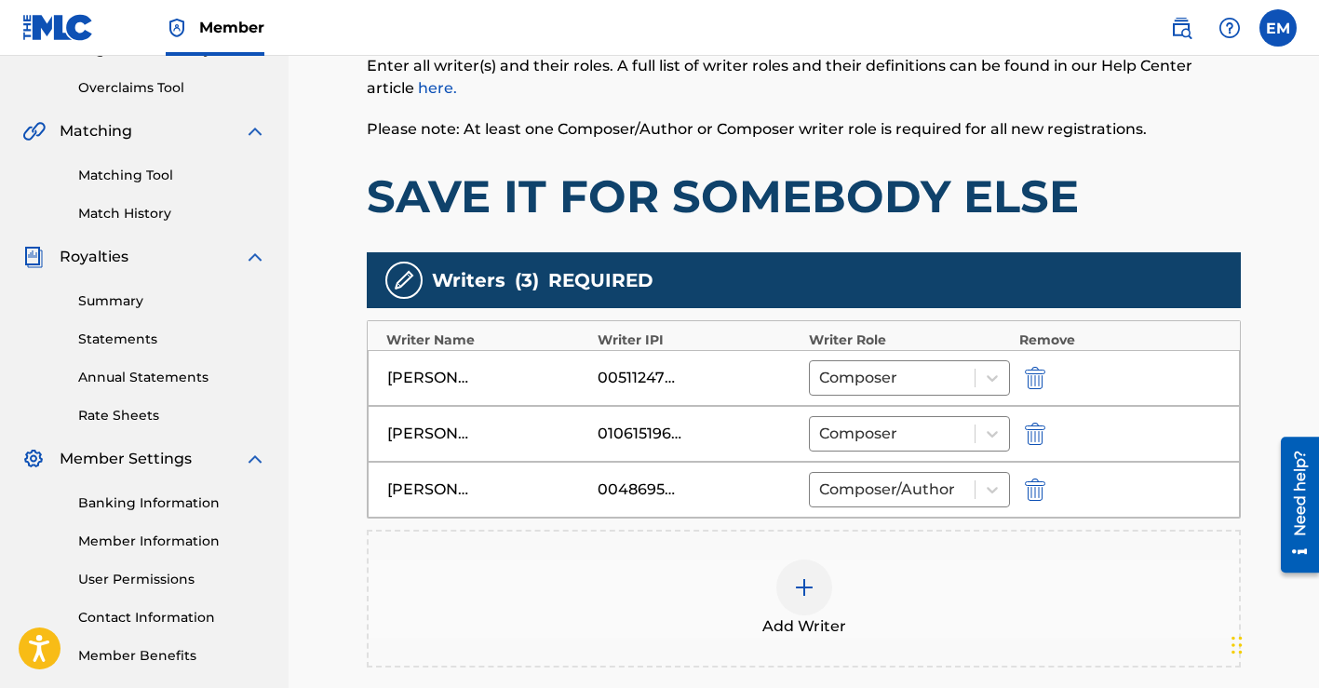
scroll to position [432, 0]
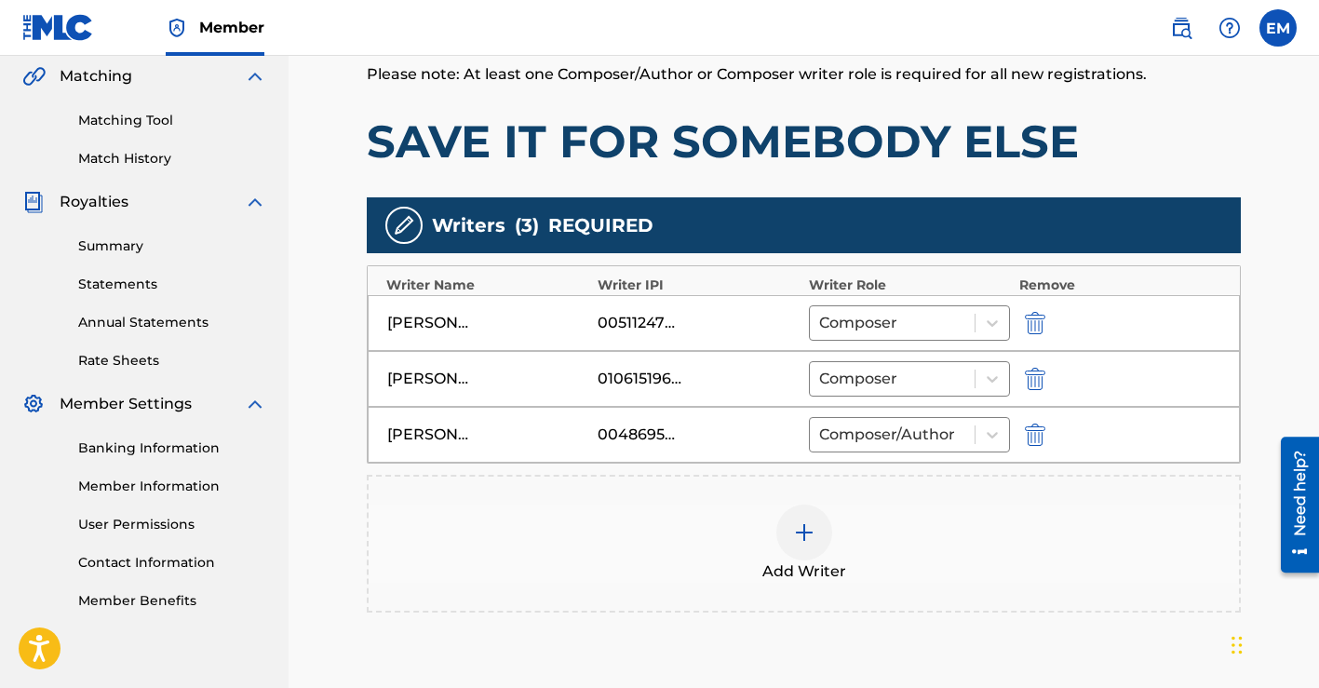
click at [806, 528] on img at bounding box center [804, 532] width 22 height 22
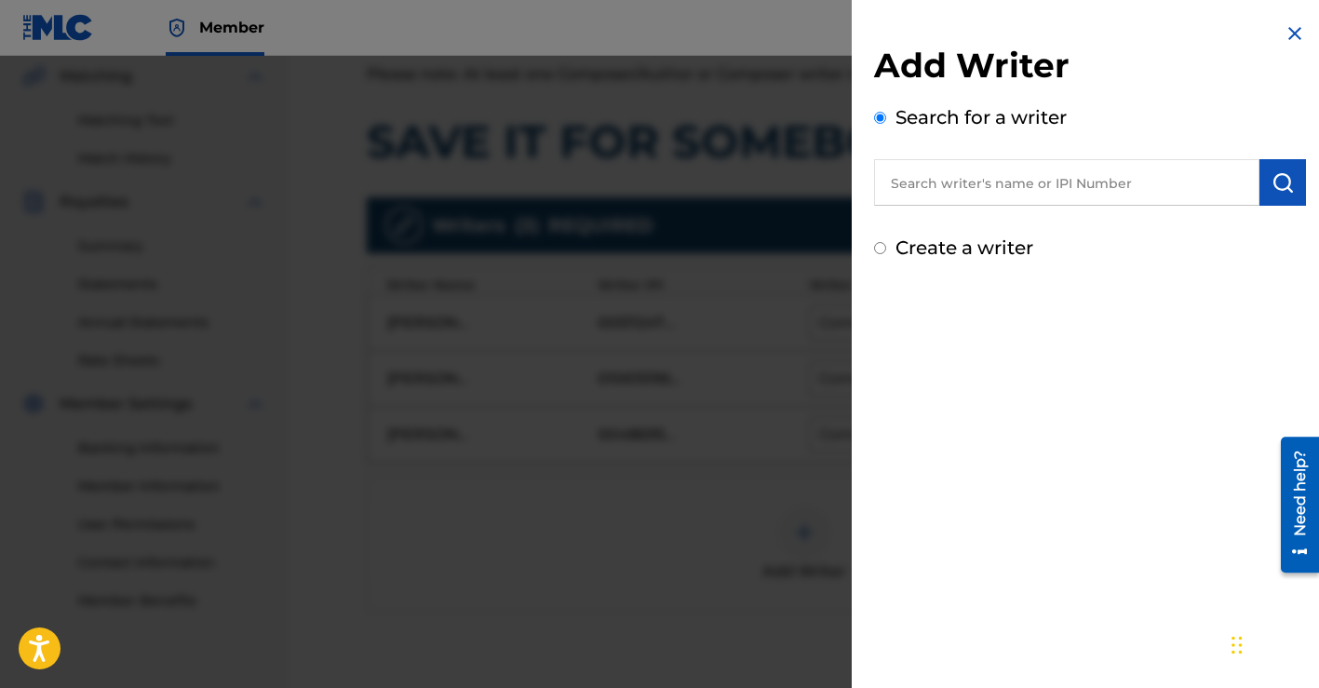
click at [969, 198] on input "text" at bounding box center [1066, 182] width 385 height 47
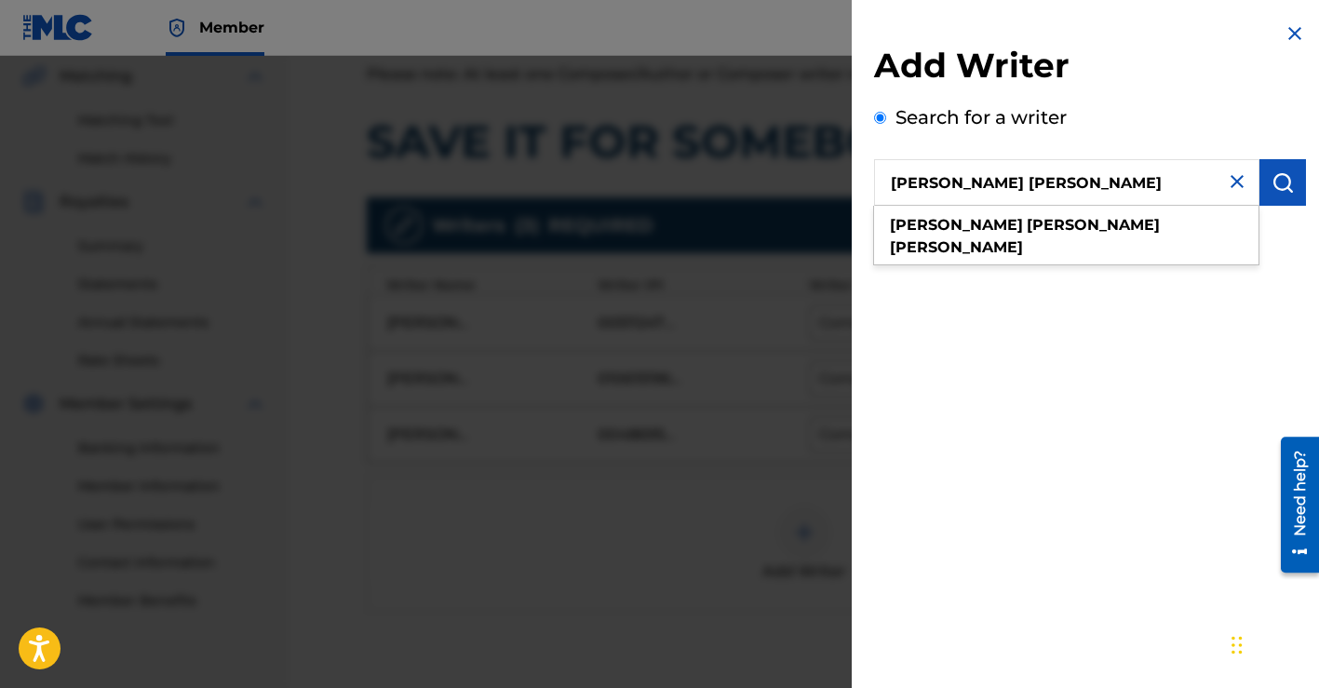
type input "[PERSON_NAME] [PERSON_NAME]"
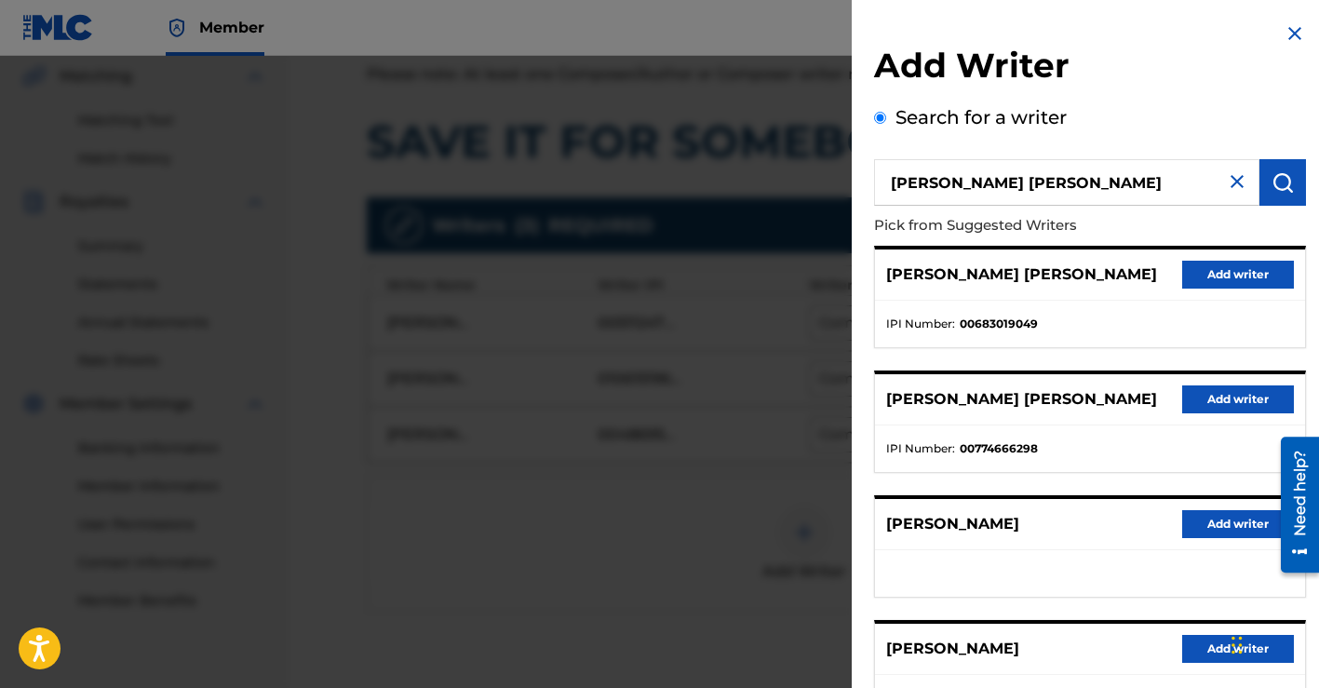
click at [1201, 272] on button "Add writer" at bounding box center [1238, 275] width 112 height 28
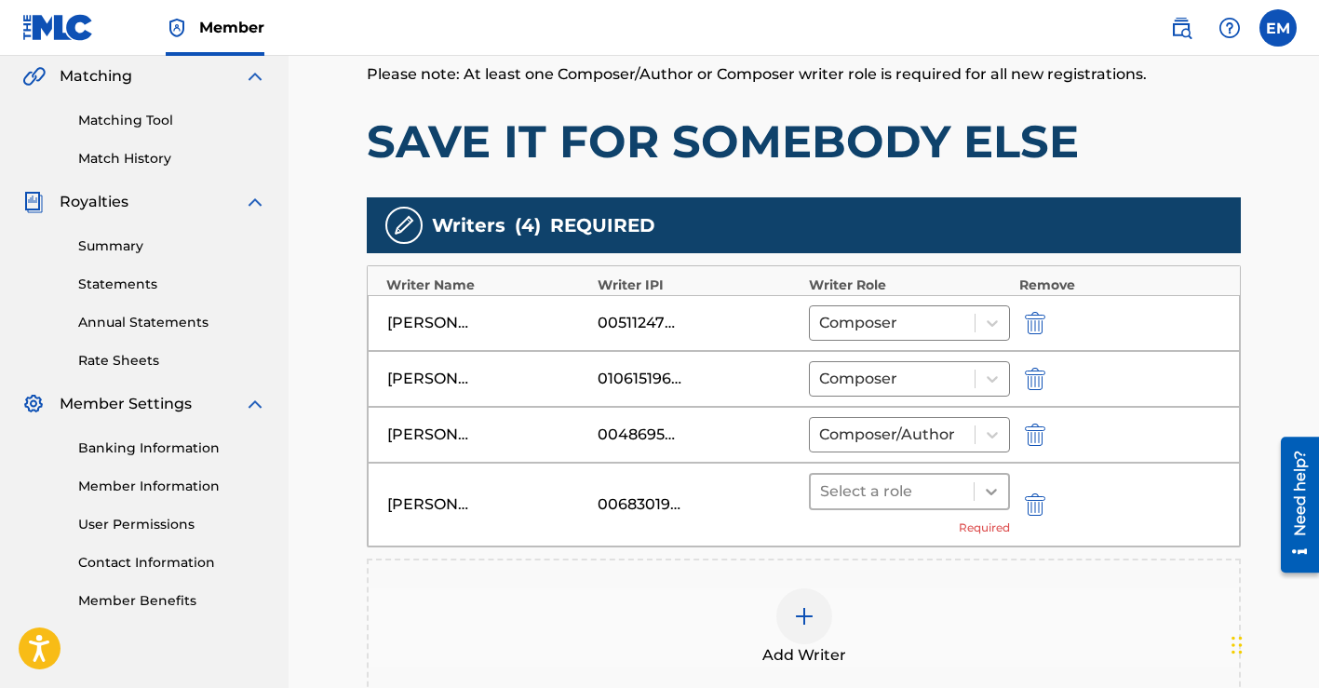
click at [979, 485] on div at bounding box center [990, 491] width 33 height 33
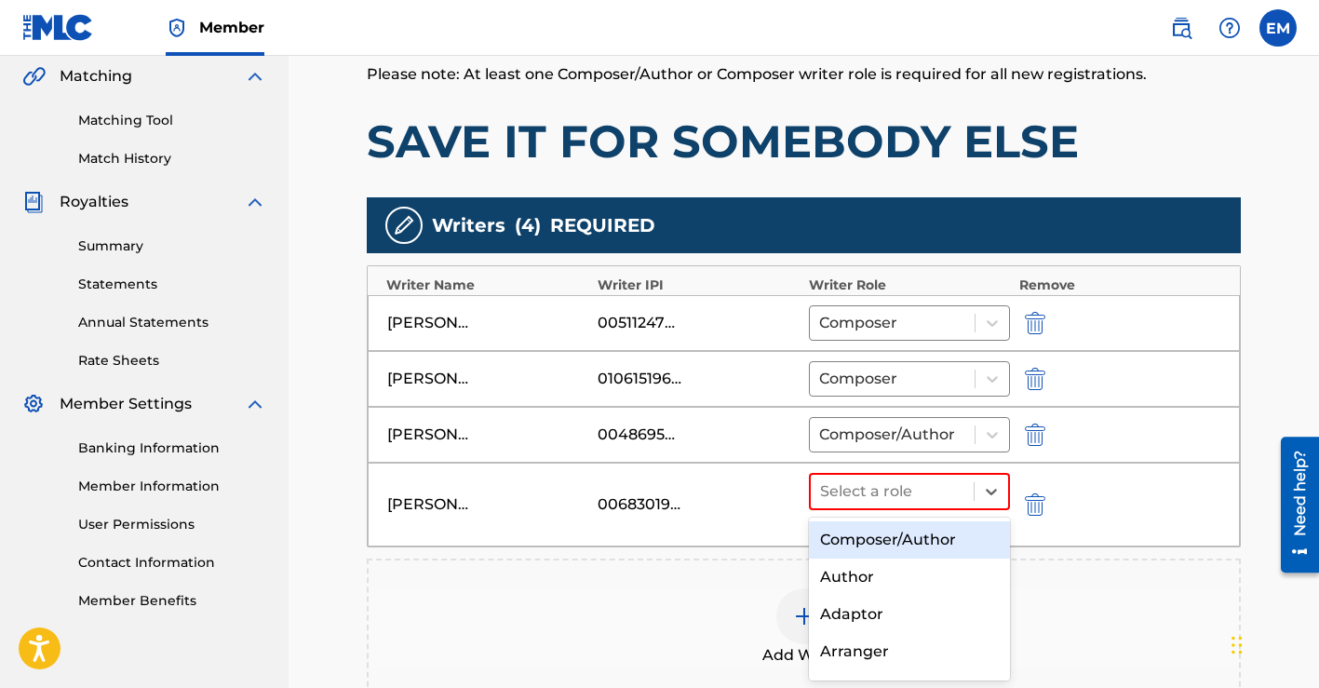
click at [906, 542] on div "Composer/Author" at bounding box center [909, 539] width 201 height 37
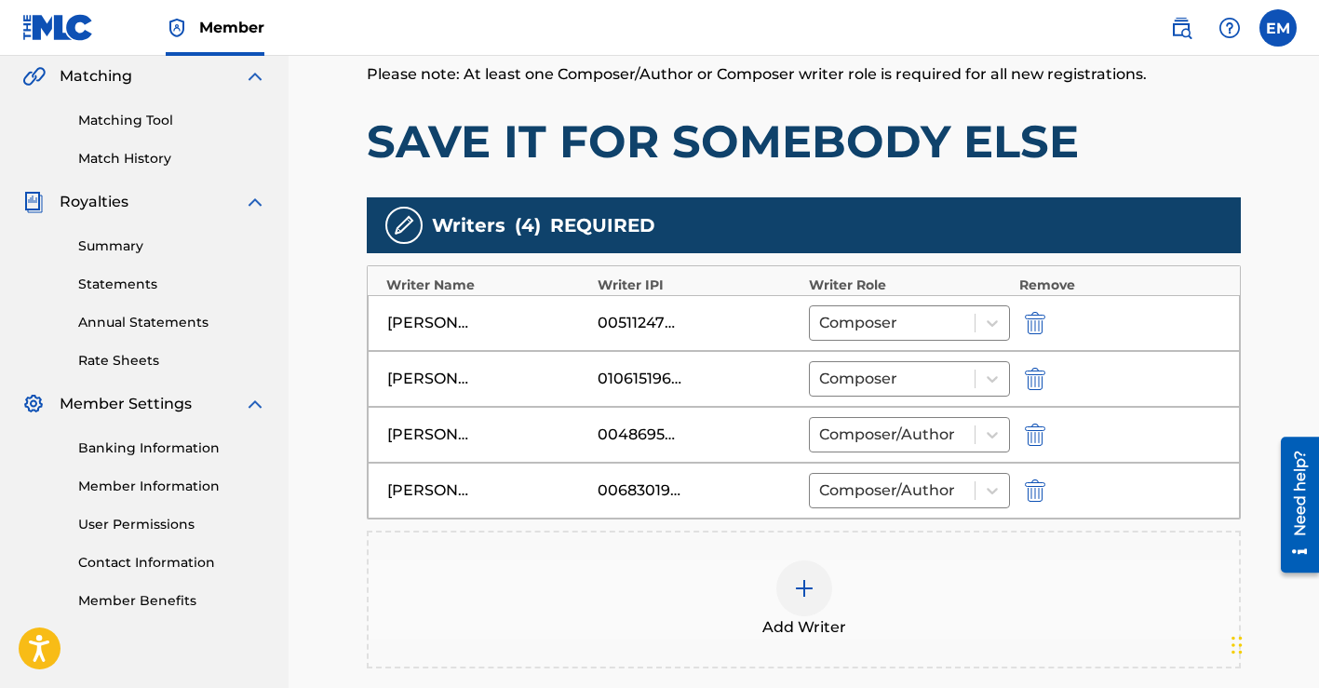
scroll to position [684, 0]
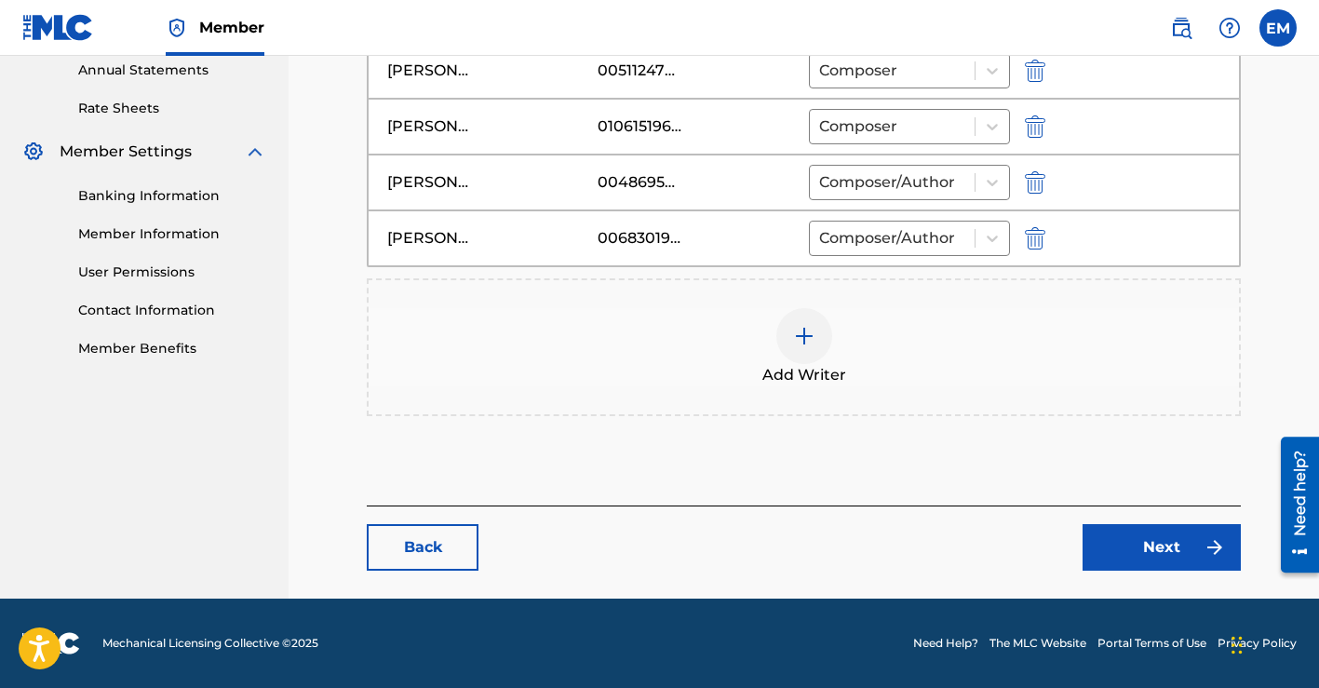
click at [1101, 548] on link "Next" at bounding box center [1161, 547] width 158 height 47
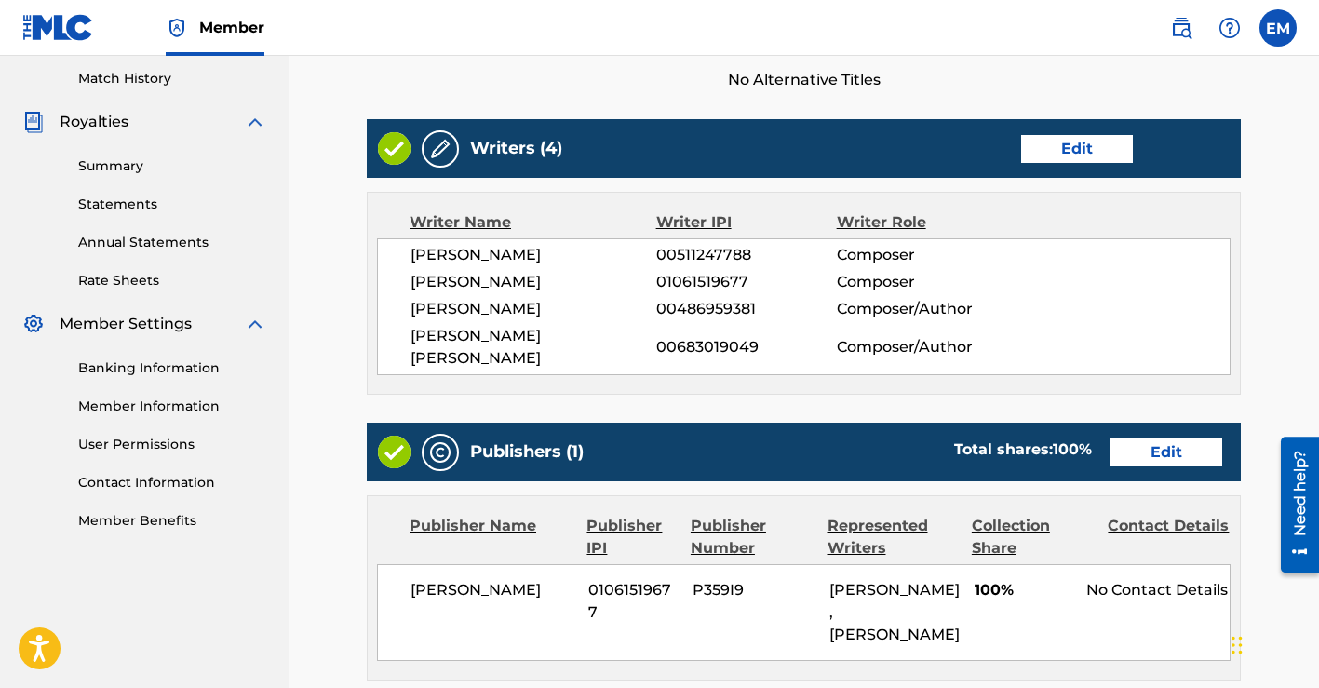
scroll to position [881, 0]
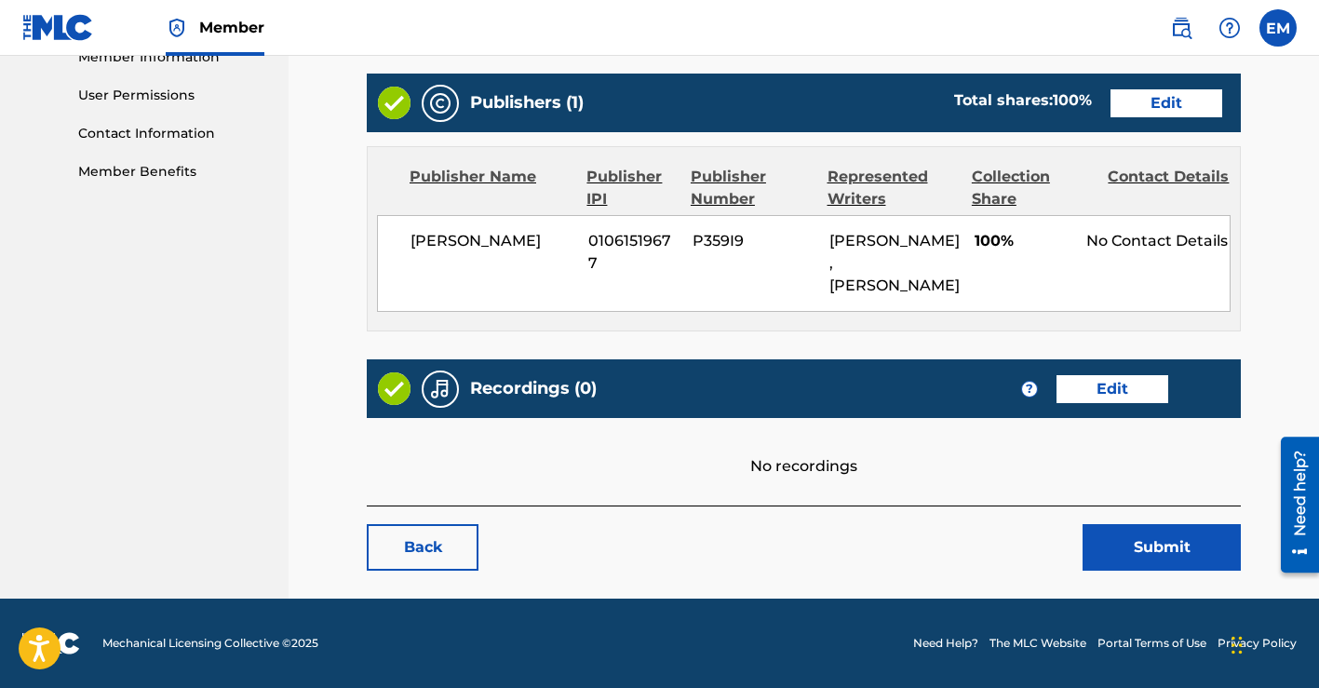
click at [1100, 556] on button "Submit" at bounding box center [1161, 547] width 158 height 47
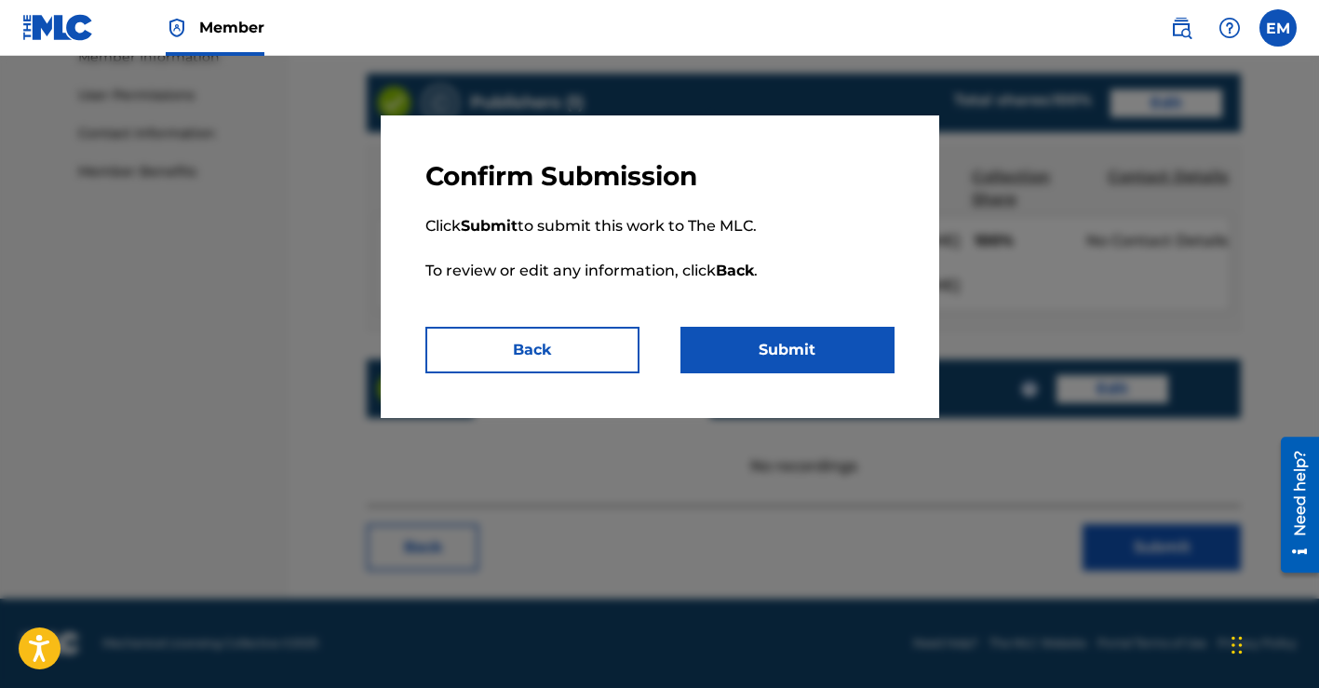
click at [811, 360] on button "Submit" at bounding box center [787, 350] width 214 height 47
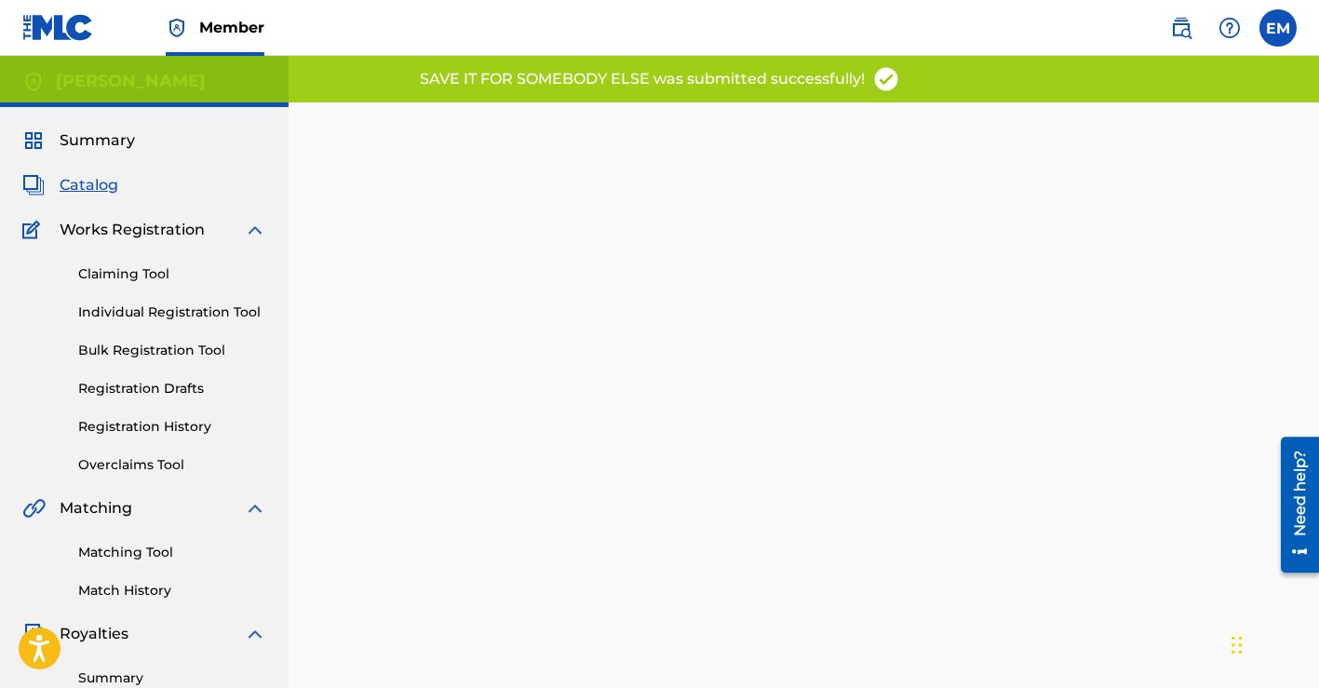
click at [100, 183] on span "Catalog" at bounding box center [89, 185] width 59 height 22
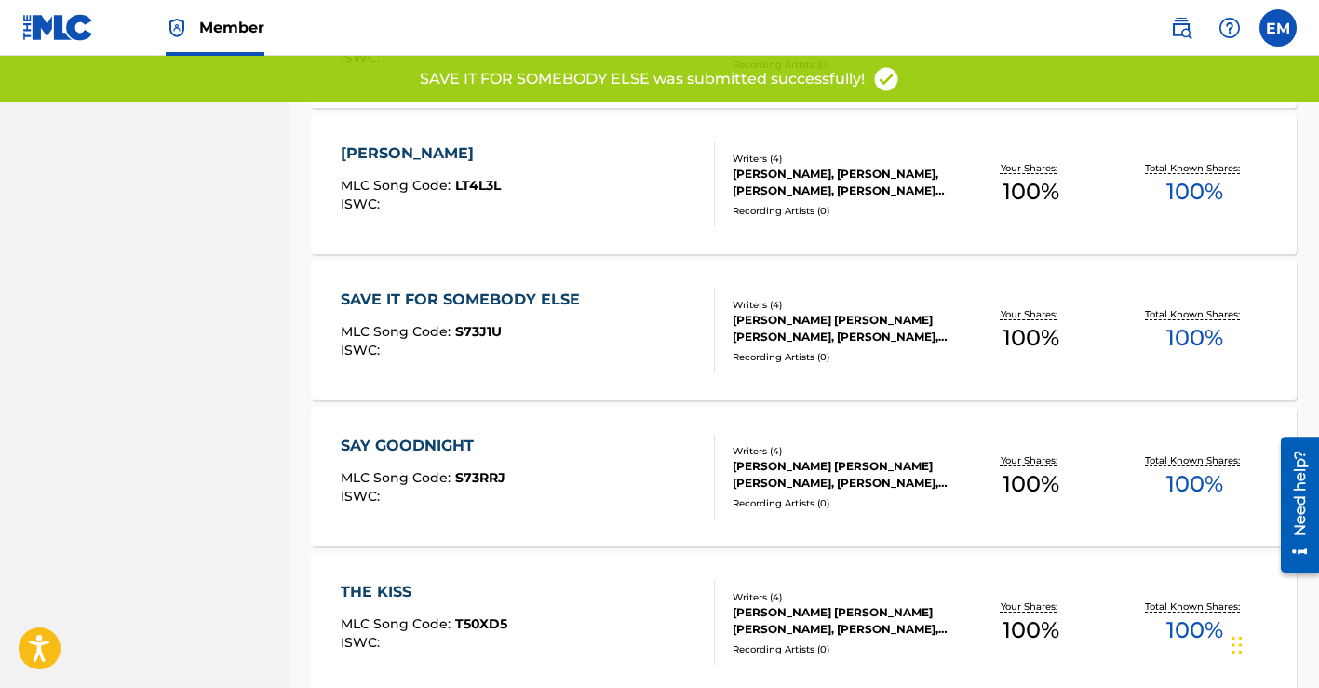
scroll to position [1162, 0]
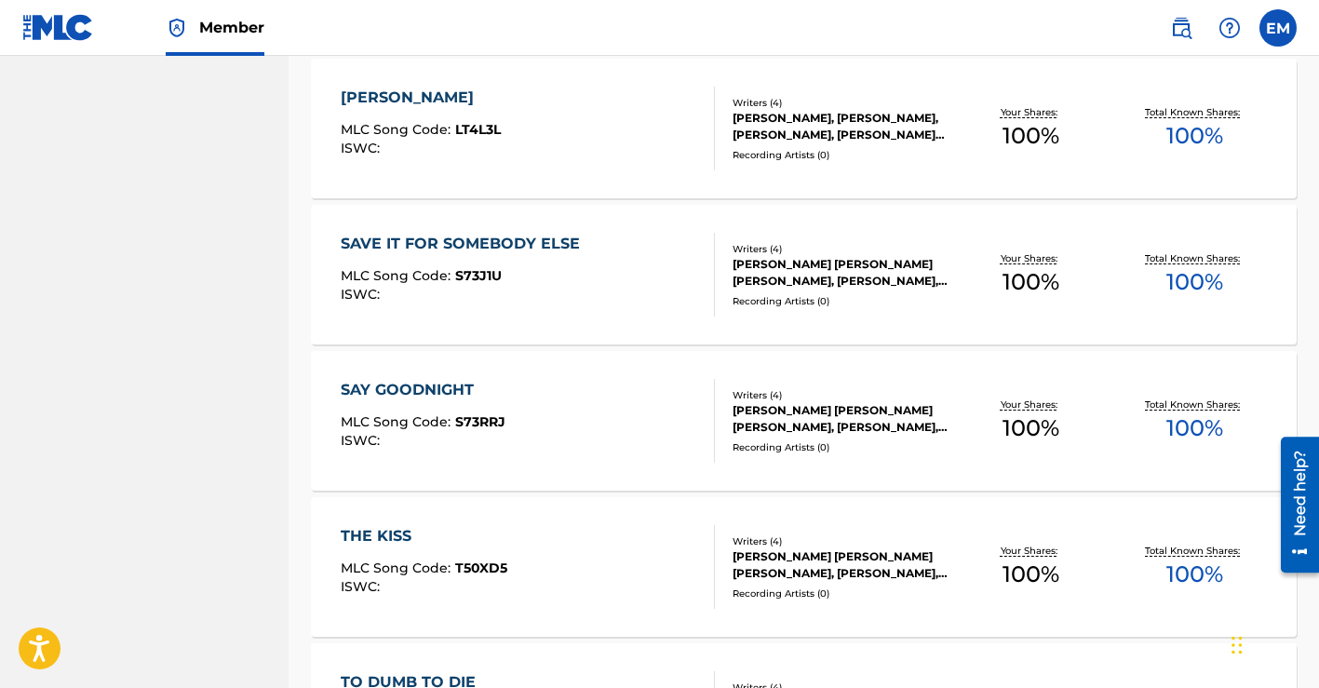
click at [856, 415] on div "[PERSON_NAME] [PERSON_NAME] [PERSON_NAME], [PERSON_NAME], [PERSON_NAME]" at bounding box center [840, 418] width 217 height 33
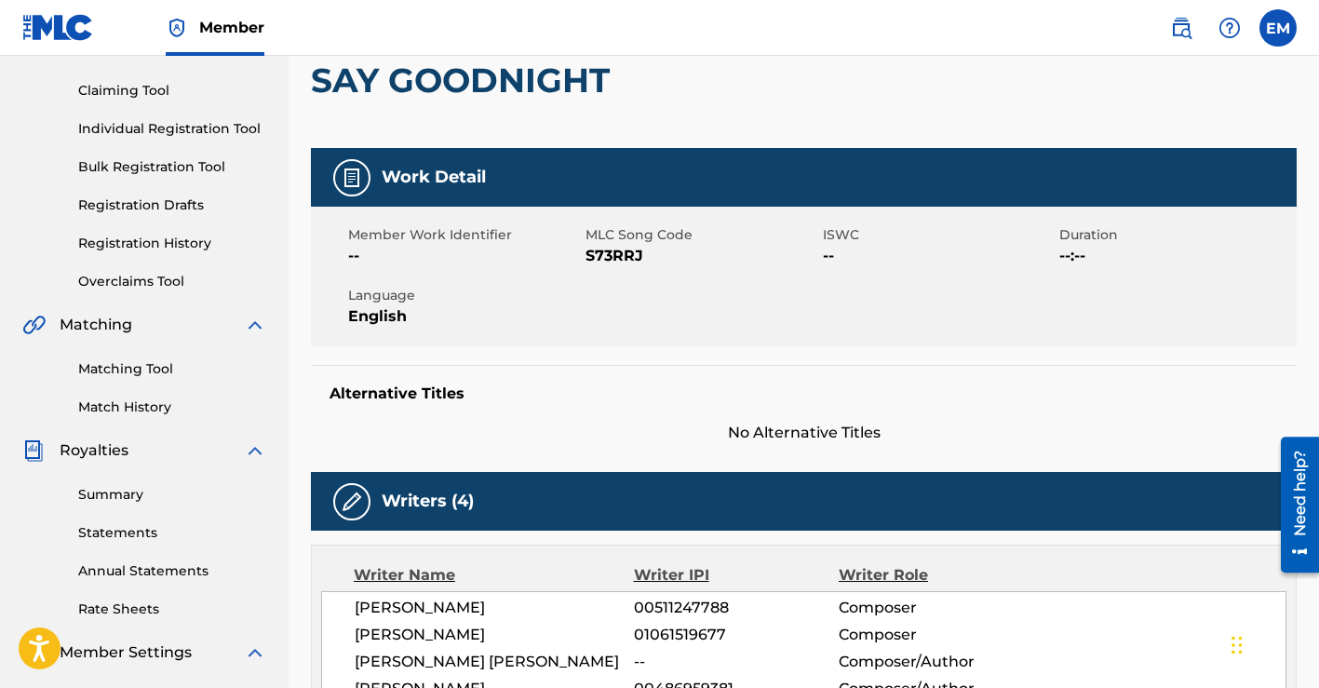
scroll to position [7, 0]
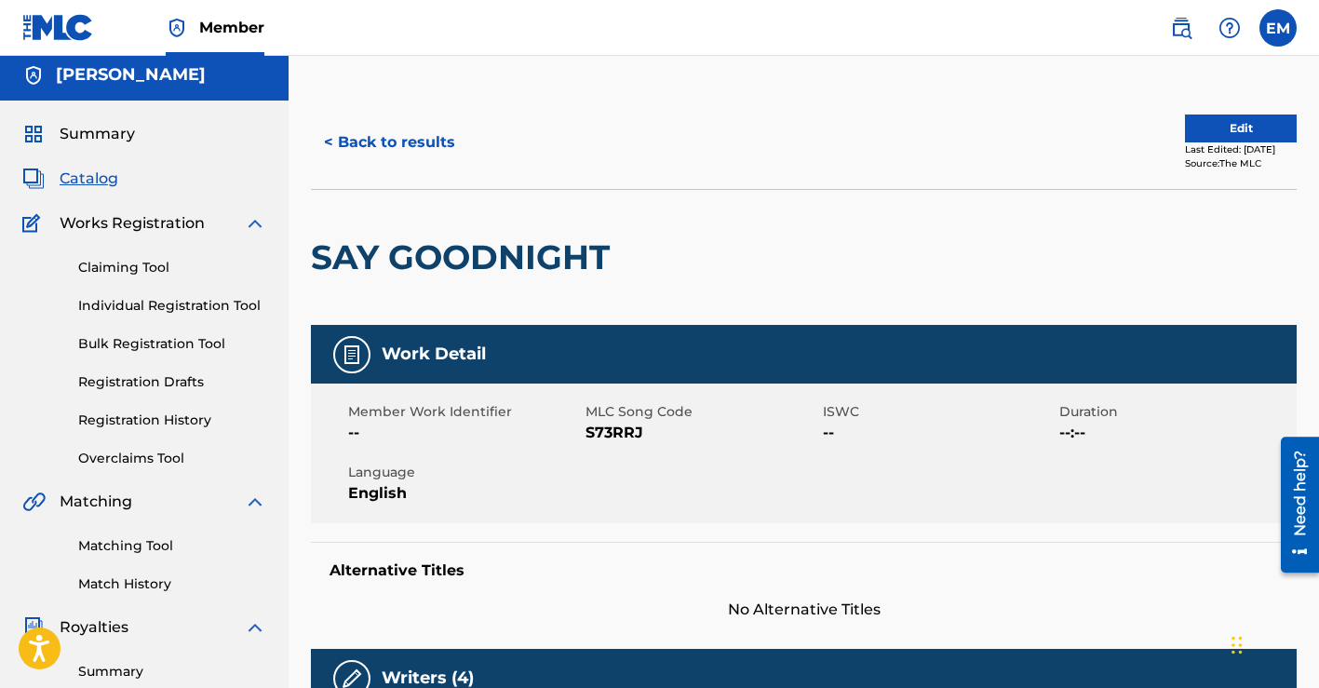
click at [1185, 135] on button "Edit" at bounding box center [1241, 128] width 112 height 28
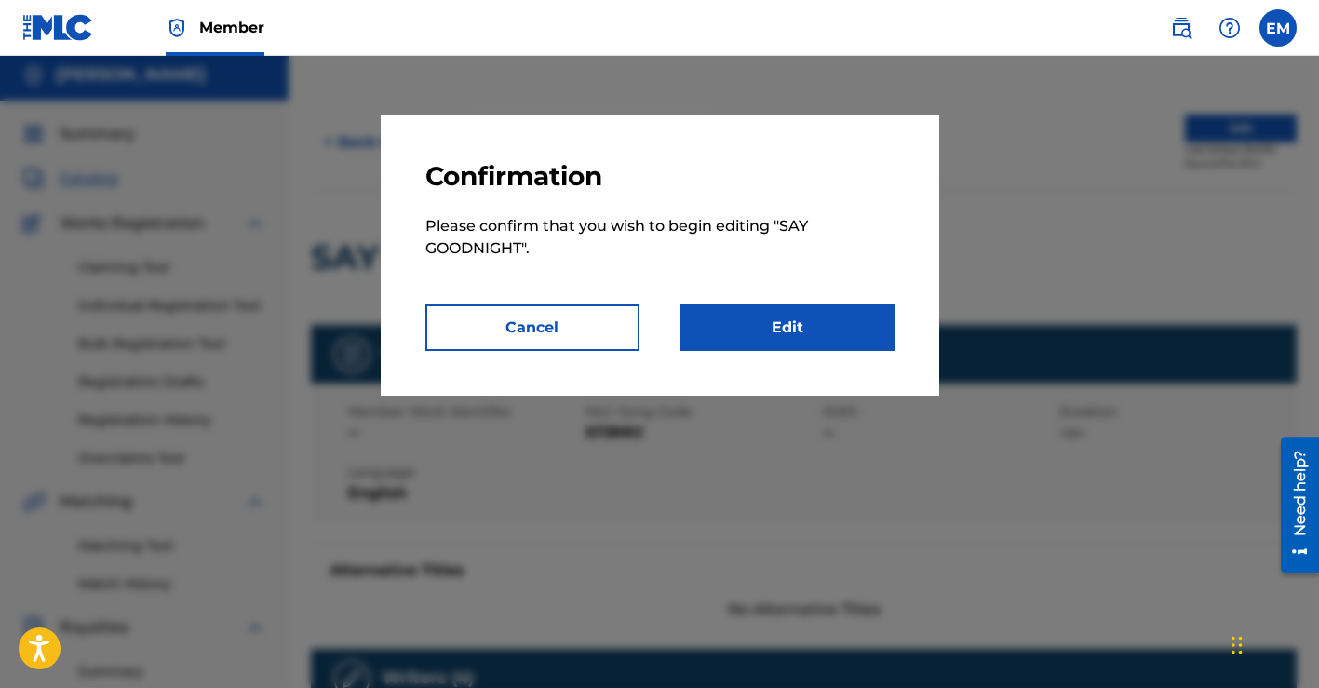
click at [782, 328] on link "Edit" at bounding box center [787, 327] width 214 height 47
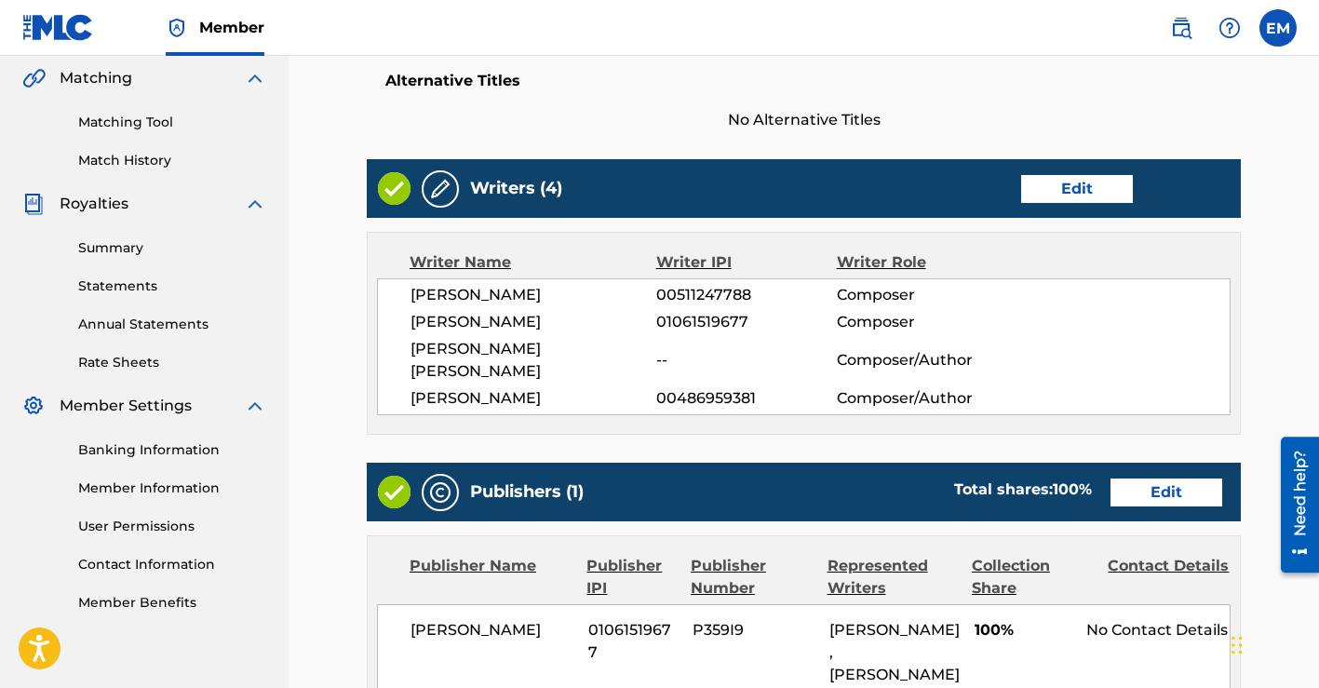
scroll to position [516, 0]
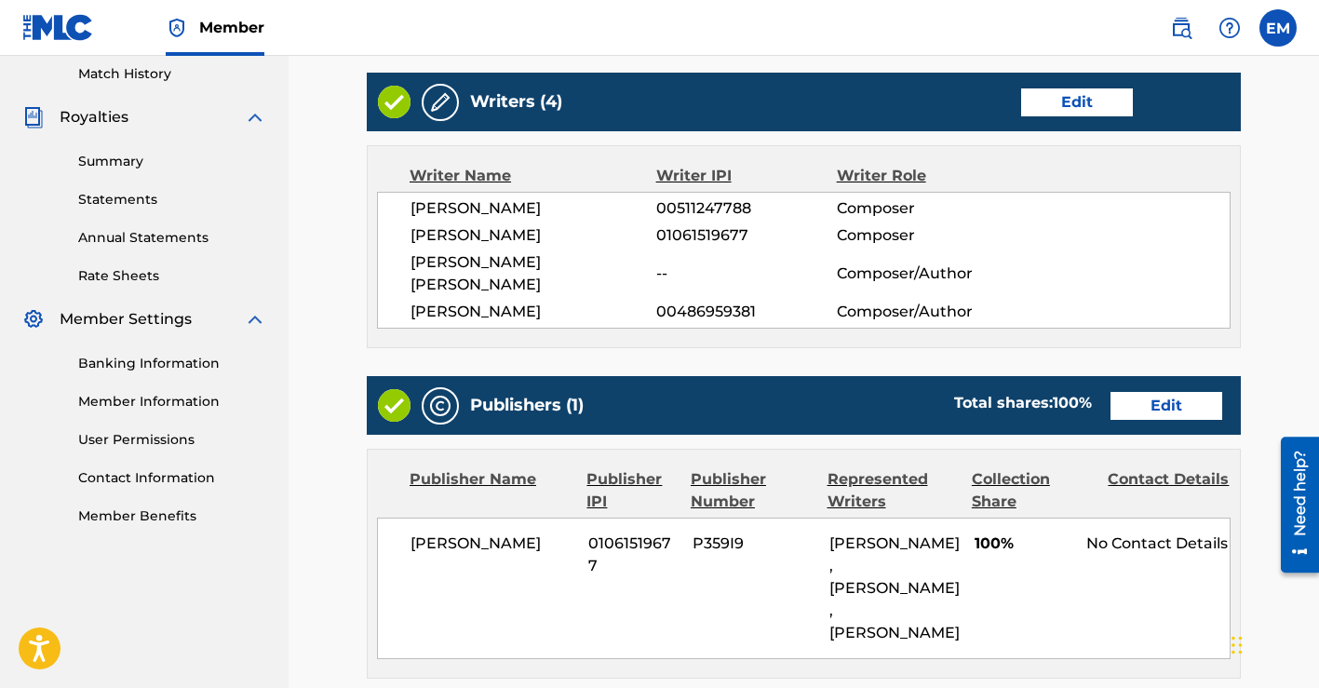
click at [1060, 105] on link "Edit" at bounding box center [1077, 102] width 112 height 28
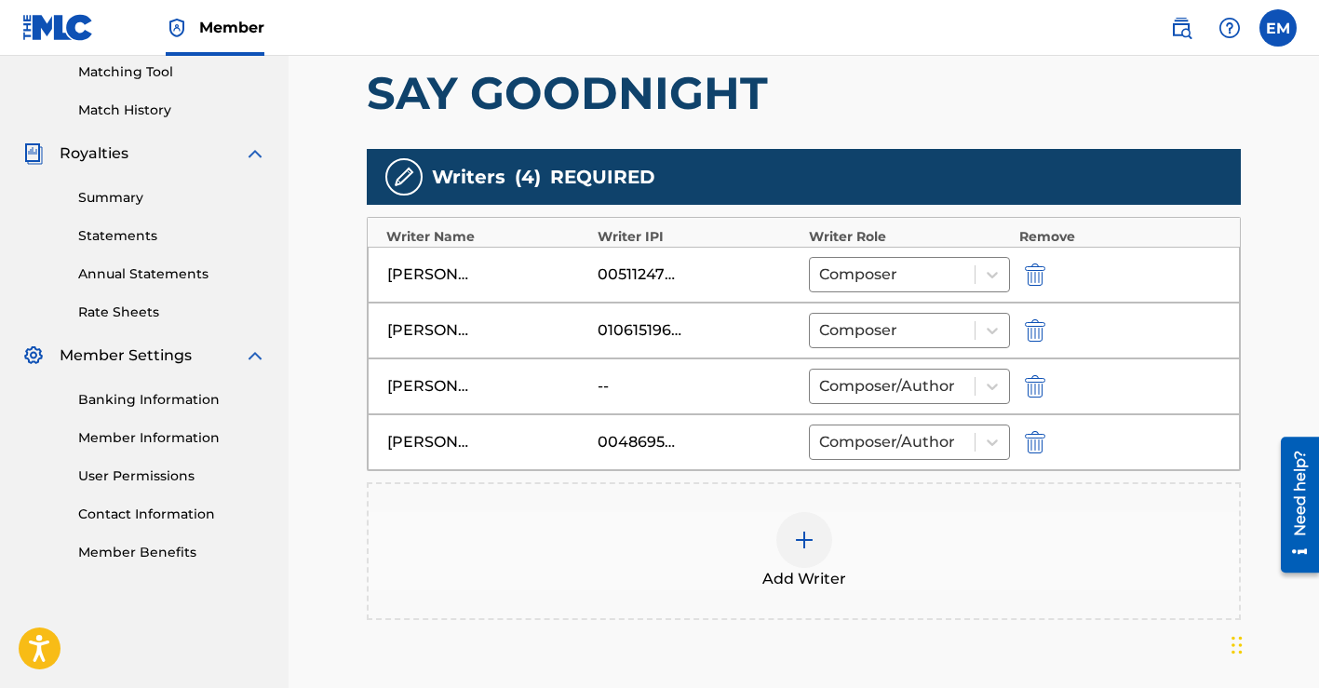
scroll to position [684, 0]
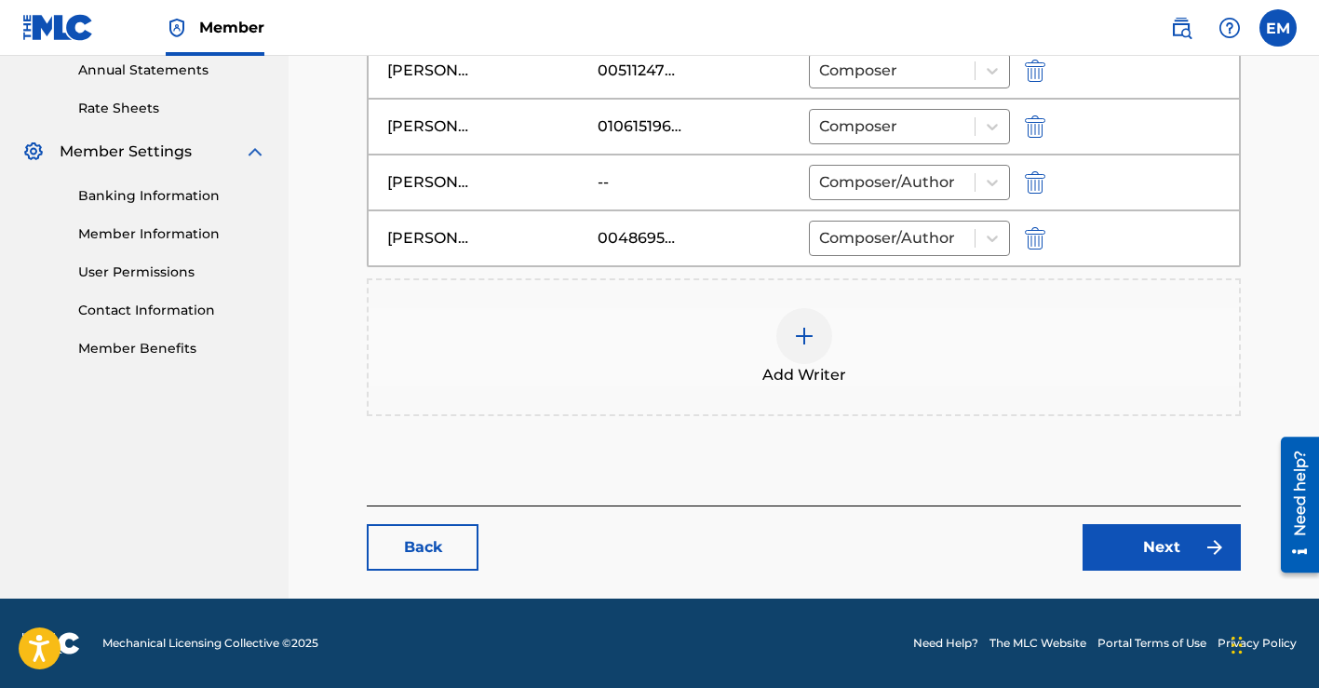
click at [1027, 180] on img "submit" at bounding box center [1035, 182] width 20 height 22
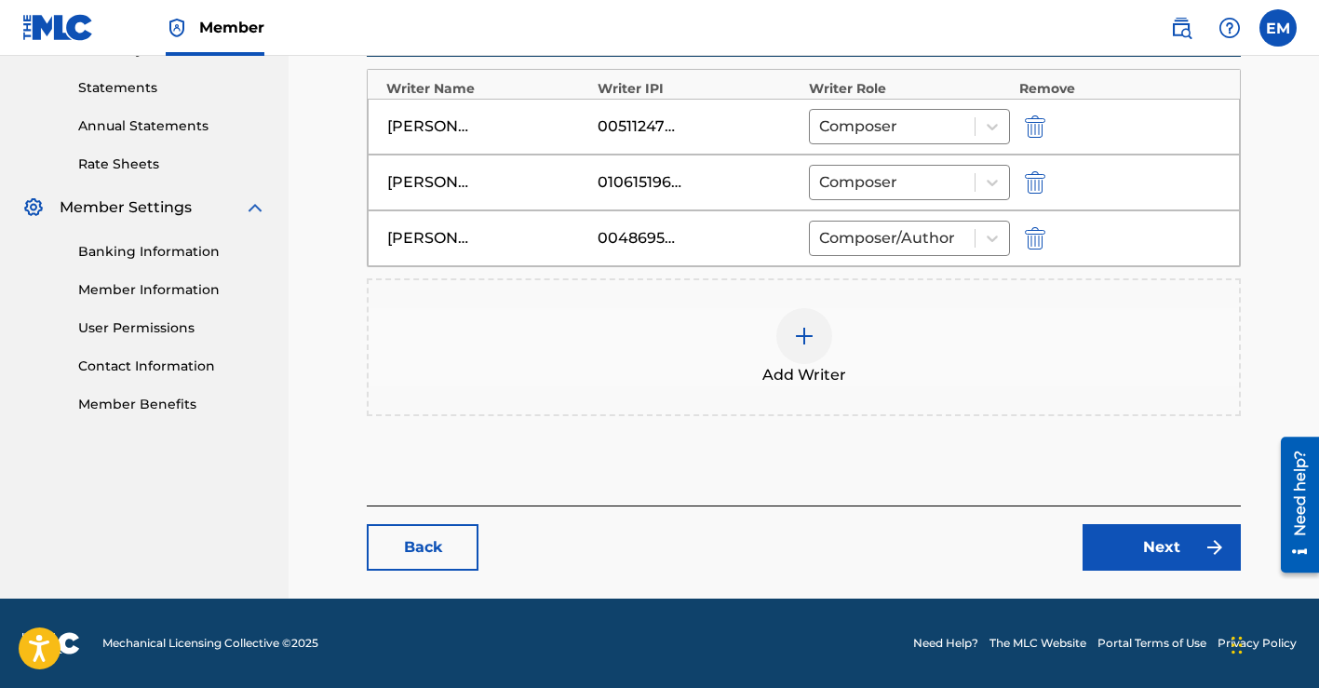
click at [803, 338] on img at bounding box center [804, 336] width 22 height 22
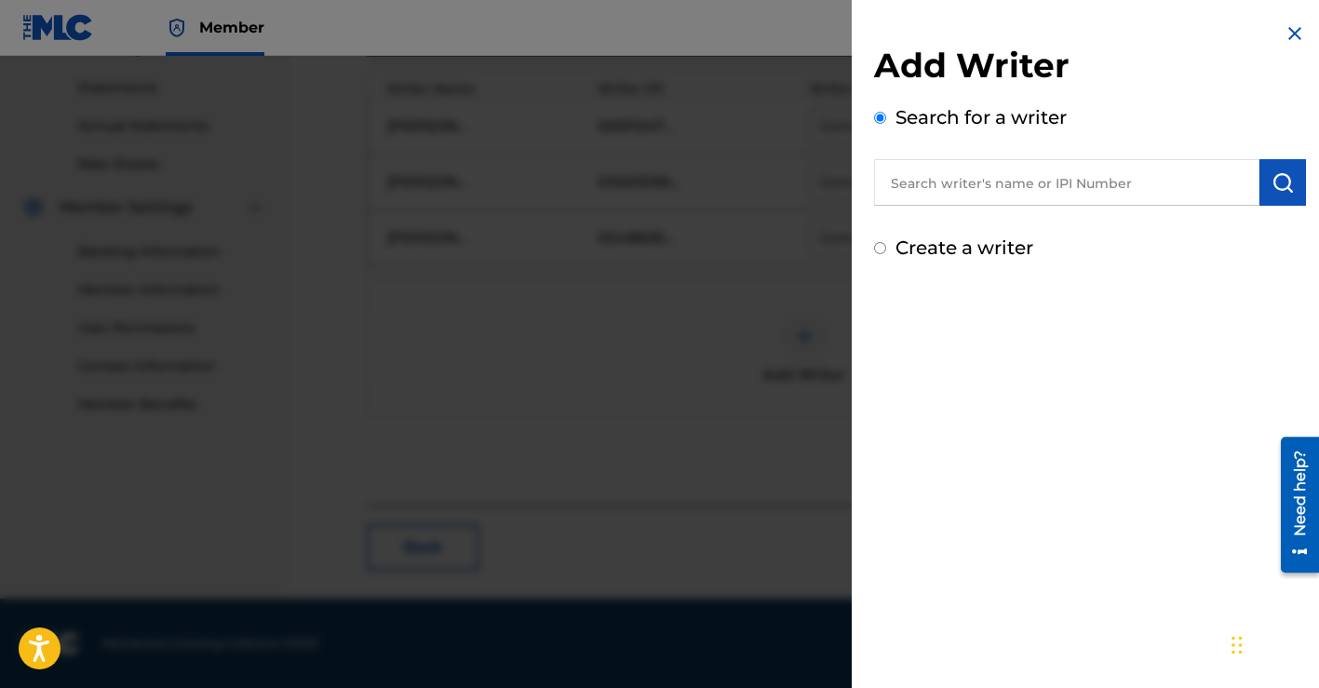
click at [933, 194] on input "text" at bounding box center [1066, 182] width 385 height 47
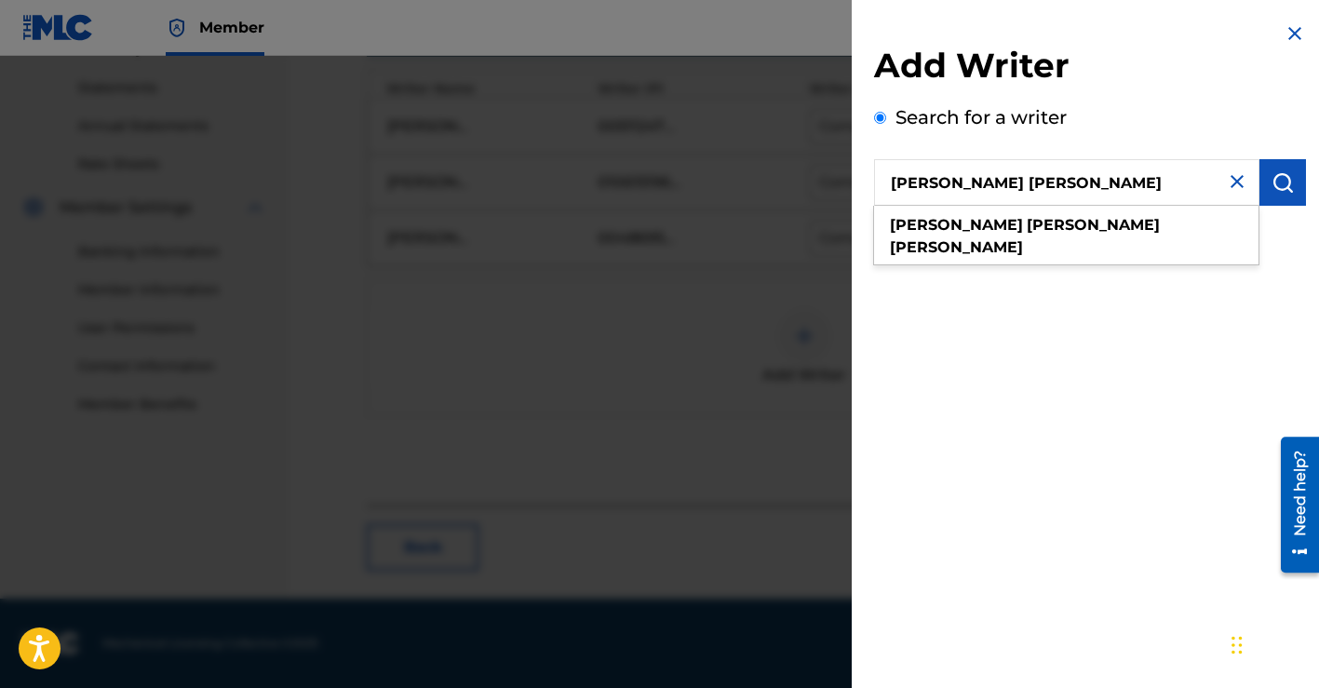
type input "[PERSON_NAME] [PERSON_NAME]"
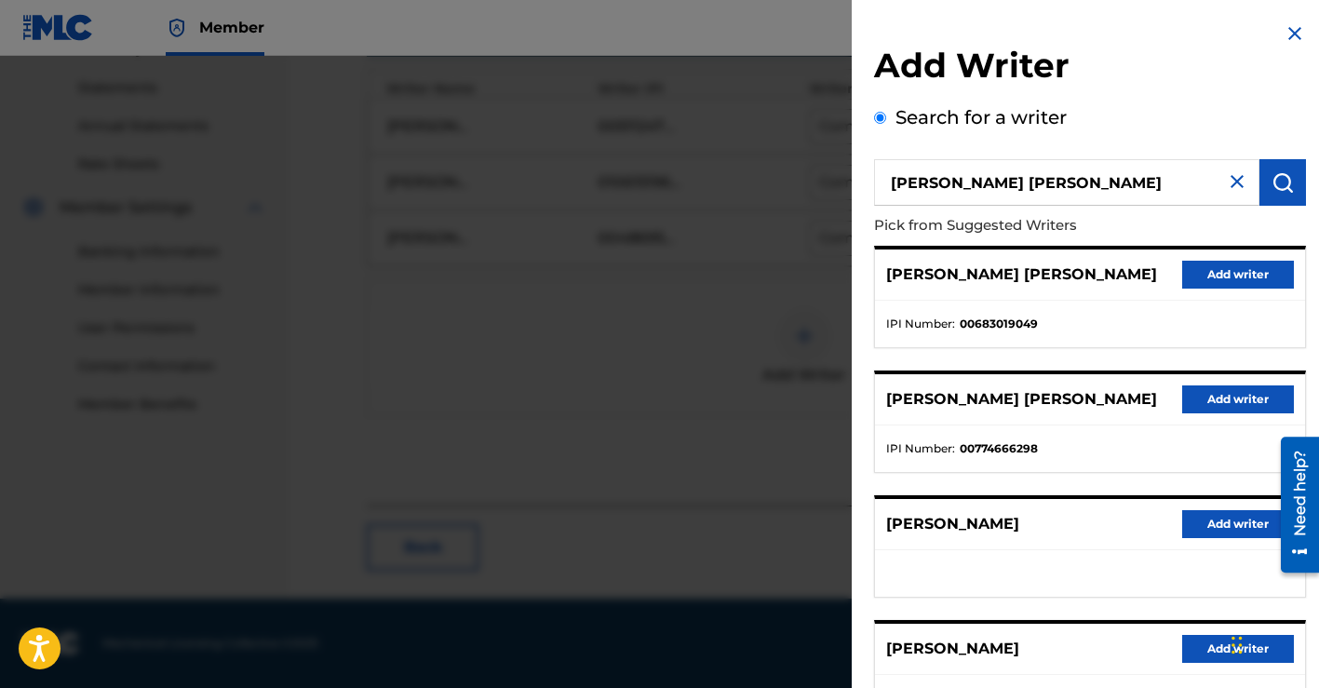
click at [1199, 274] on button "Add writer" at bounding box center [1238, 275] width 112 height 28
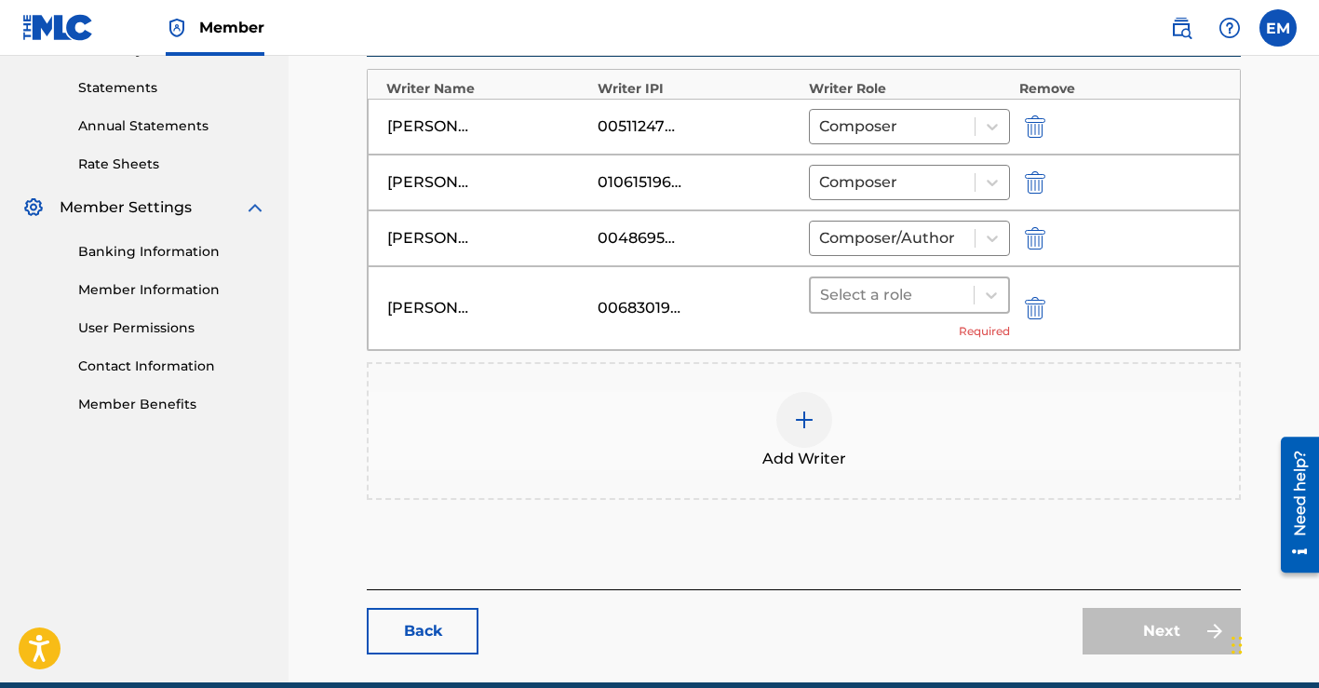
click at [944, 291] on div at bounding box center [892, 295] width 144 height 26
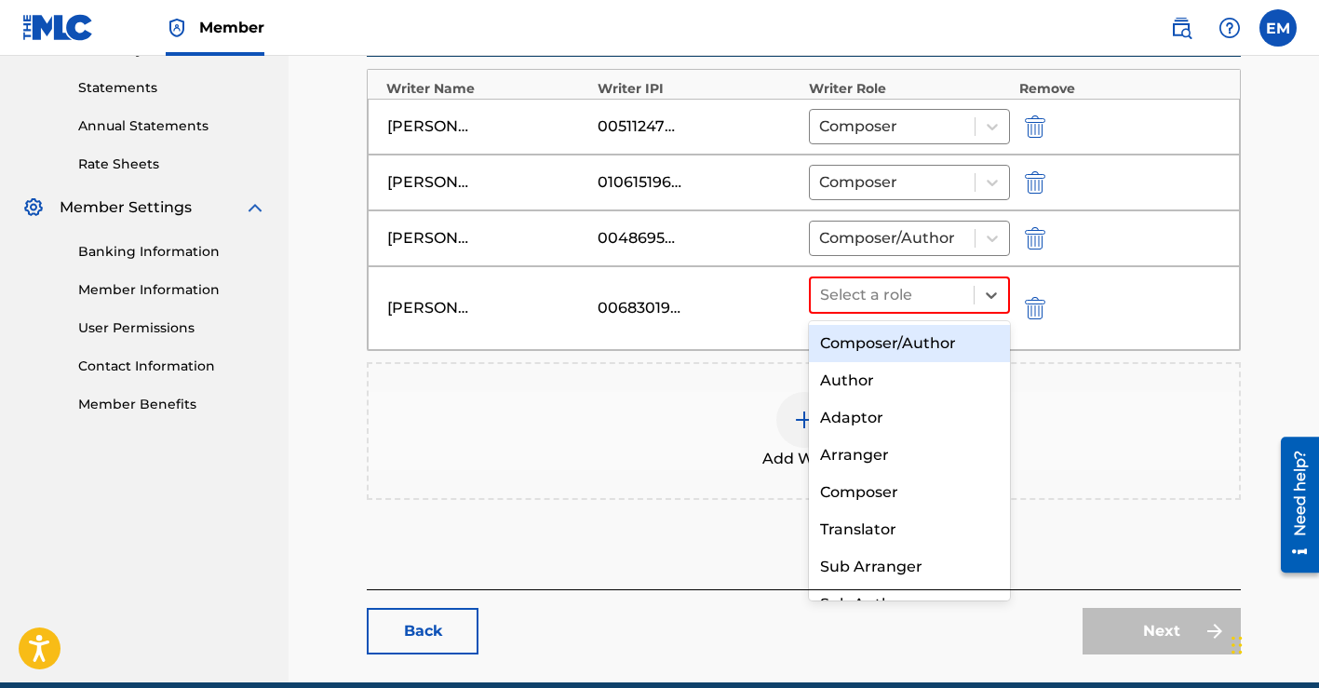
click at [900, 343] on div "Composer/Author" at bounding box center [909, 343] width 201 height 37
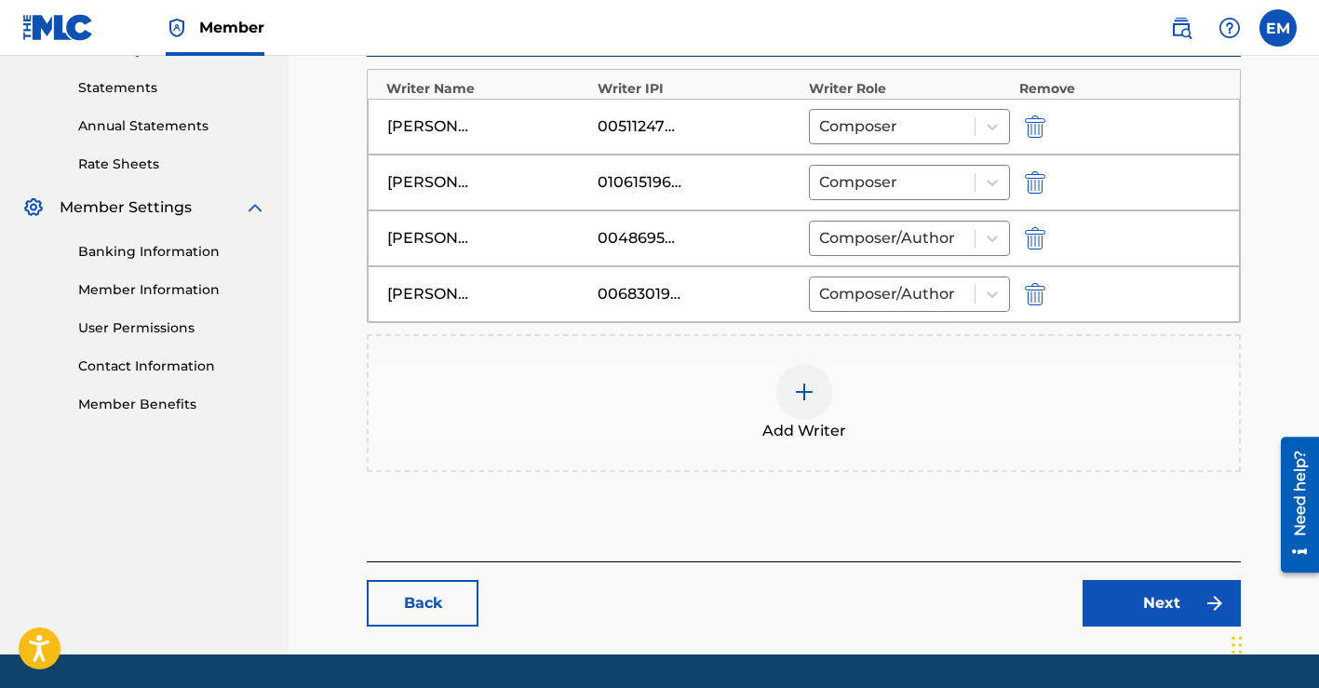
click at [1132, 596] on link "Next" at bounding box center [1161, 603] width 158 height 47
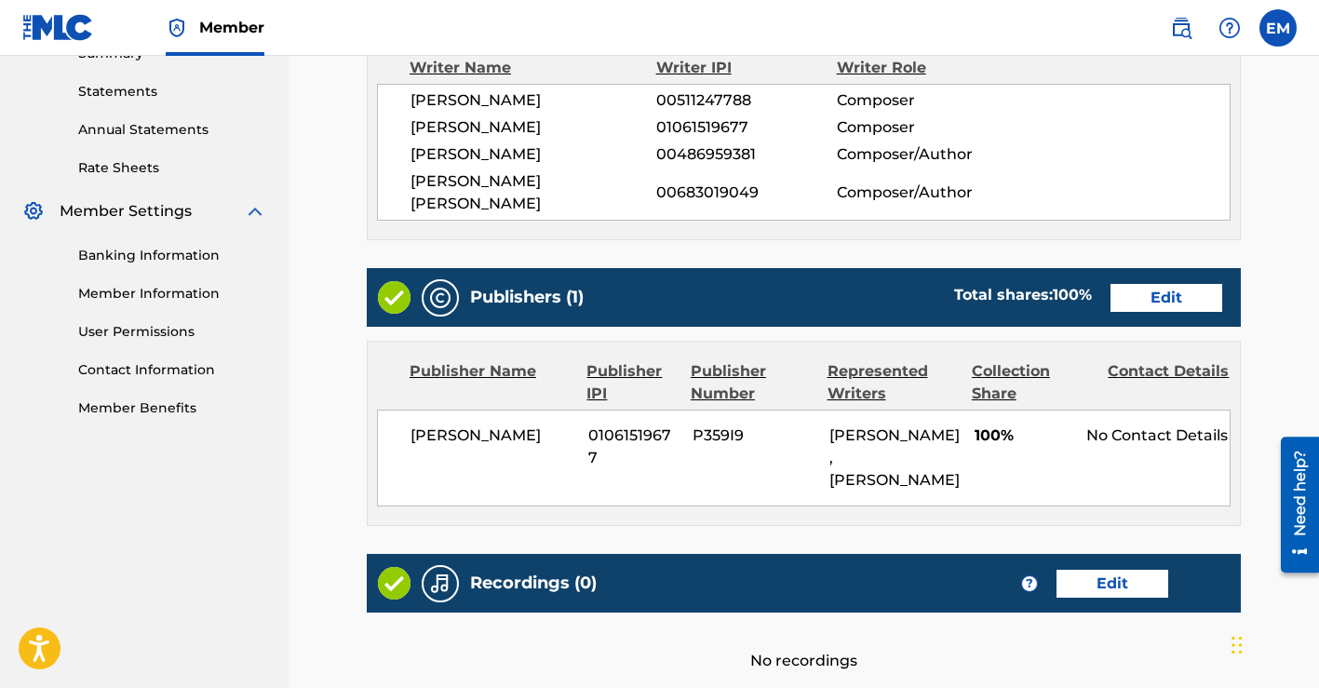
scroll to position [626, 0]
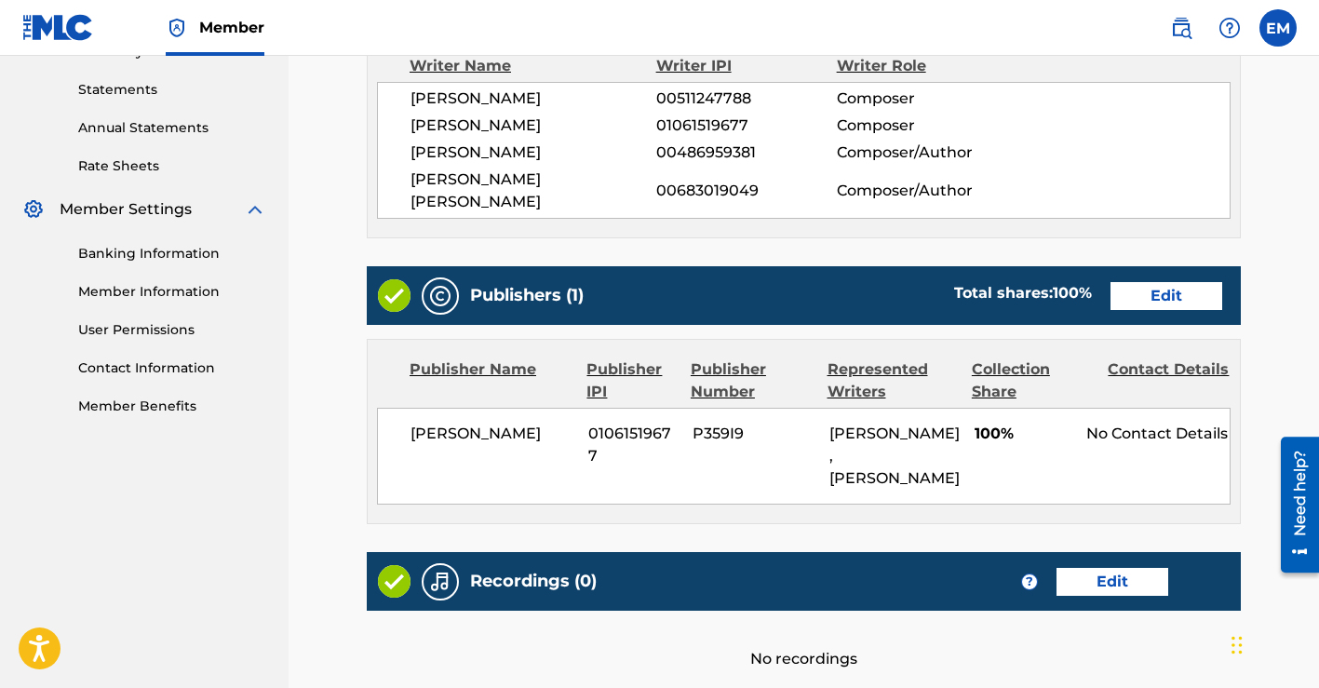
click at [1145, 282] on link "Edit" at bounding box center [1166, 296] width 112 height 28
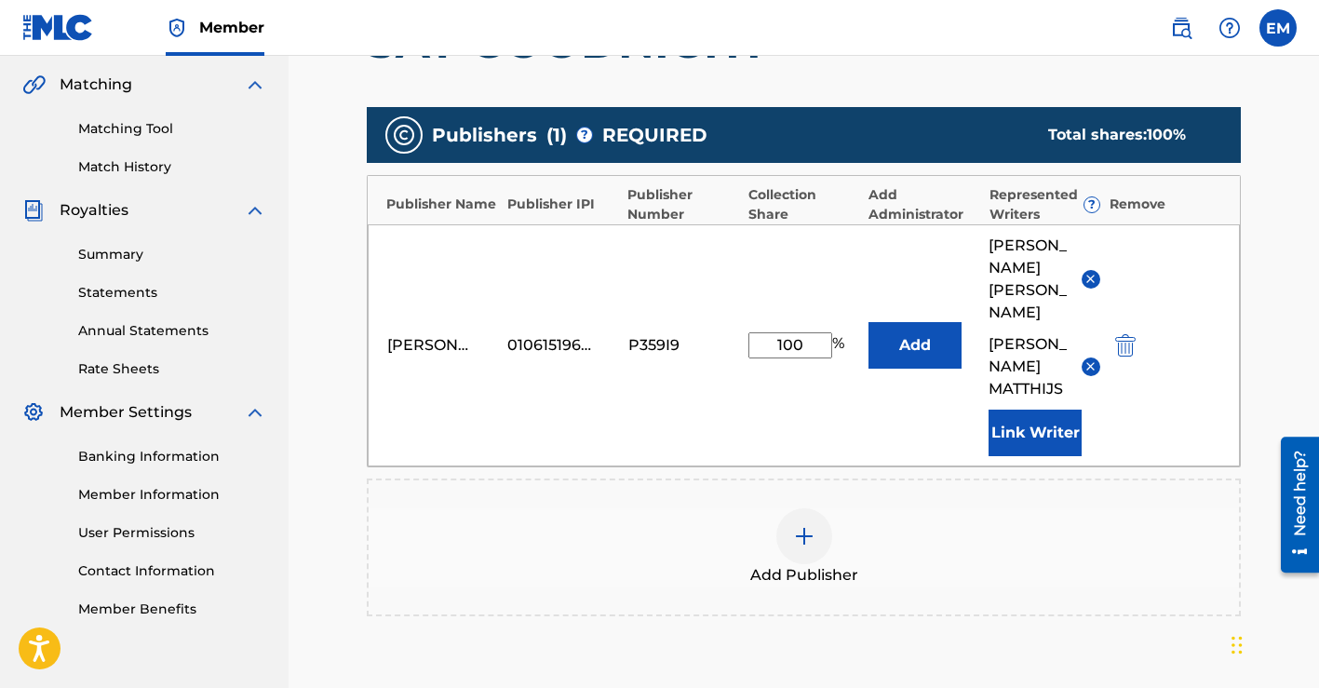
scroll to position [422, 0]
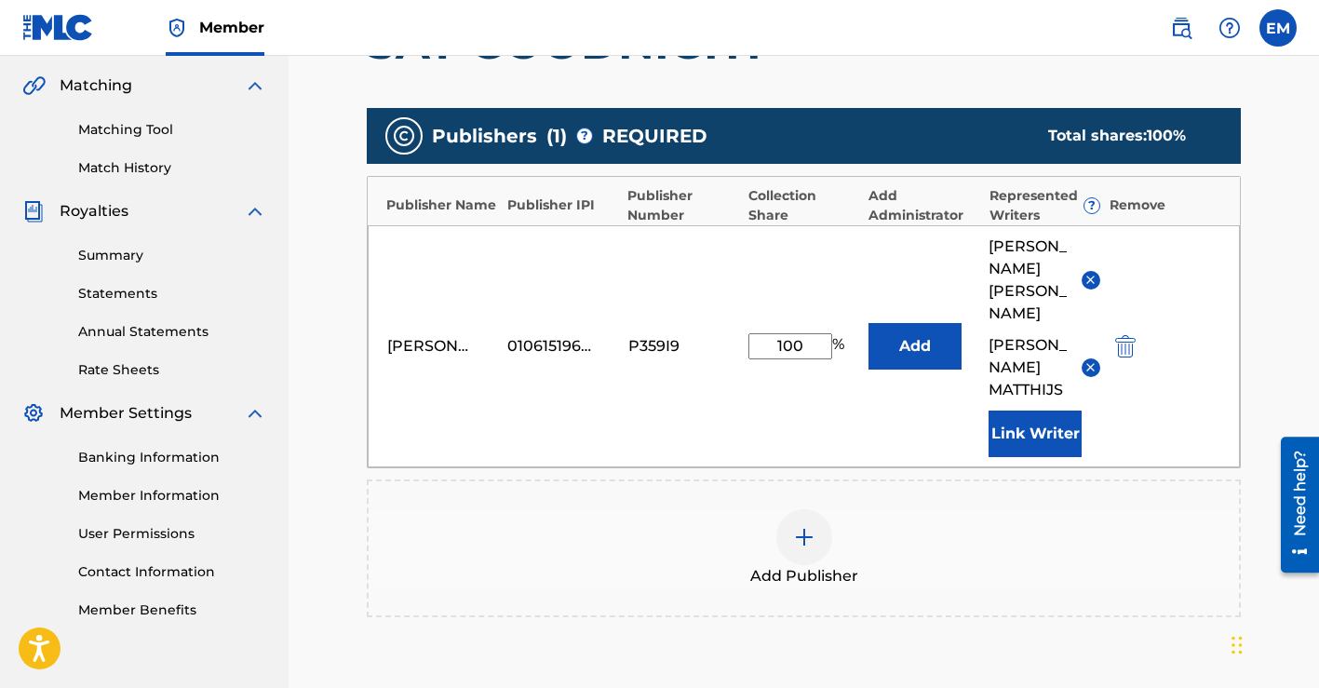
click at [1036, 427] on button "Link Writer" at bounding box center [1034, 433] width 93 height 47
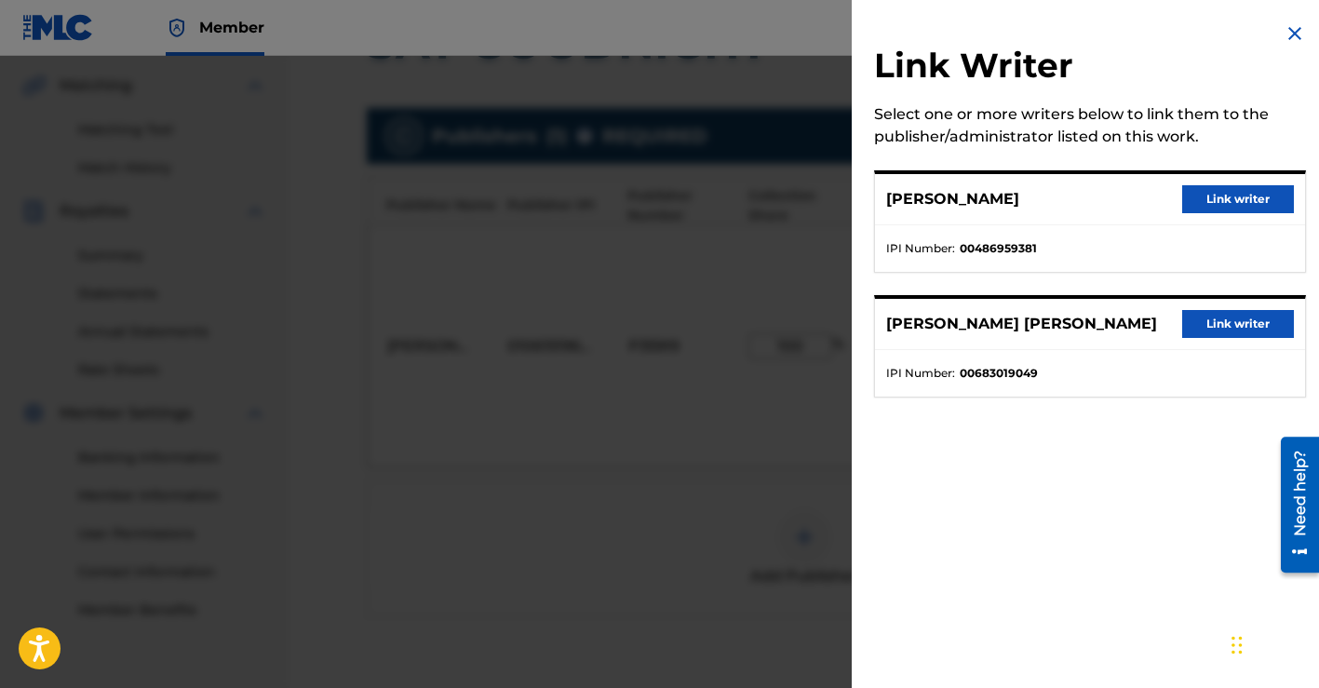
click at [1213, 193] on button "Link writer" at bounding box center [1238, 199] width 112 height 28
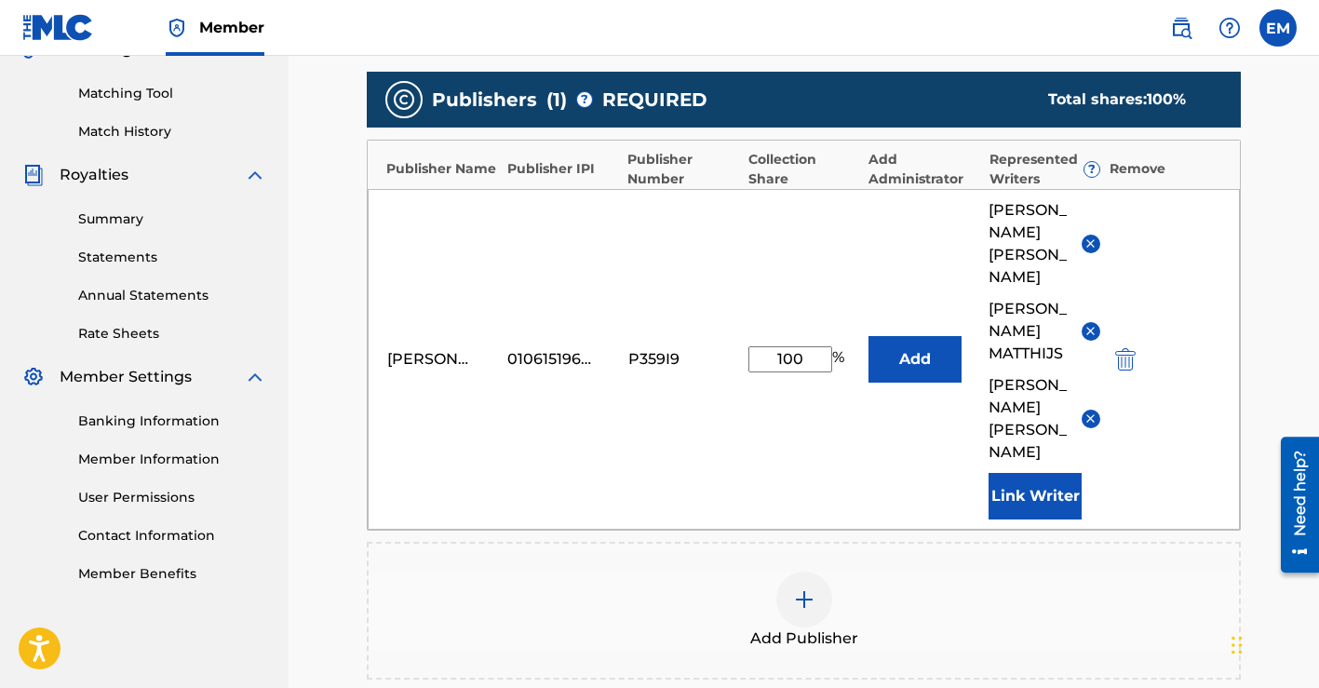
scroll to position [461, 0]
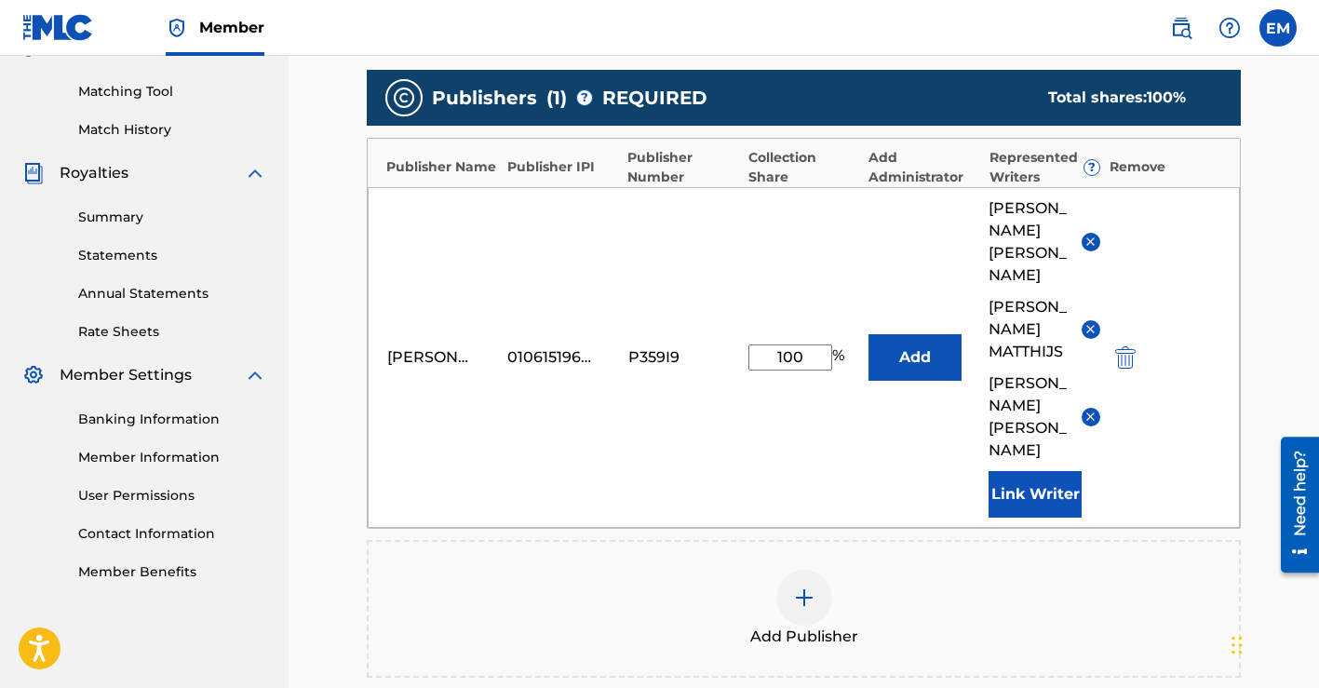
click at [1026, 471] on button "Link Writer" at bounding box center [1034, 494] width 93 height 47
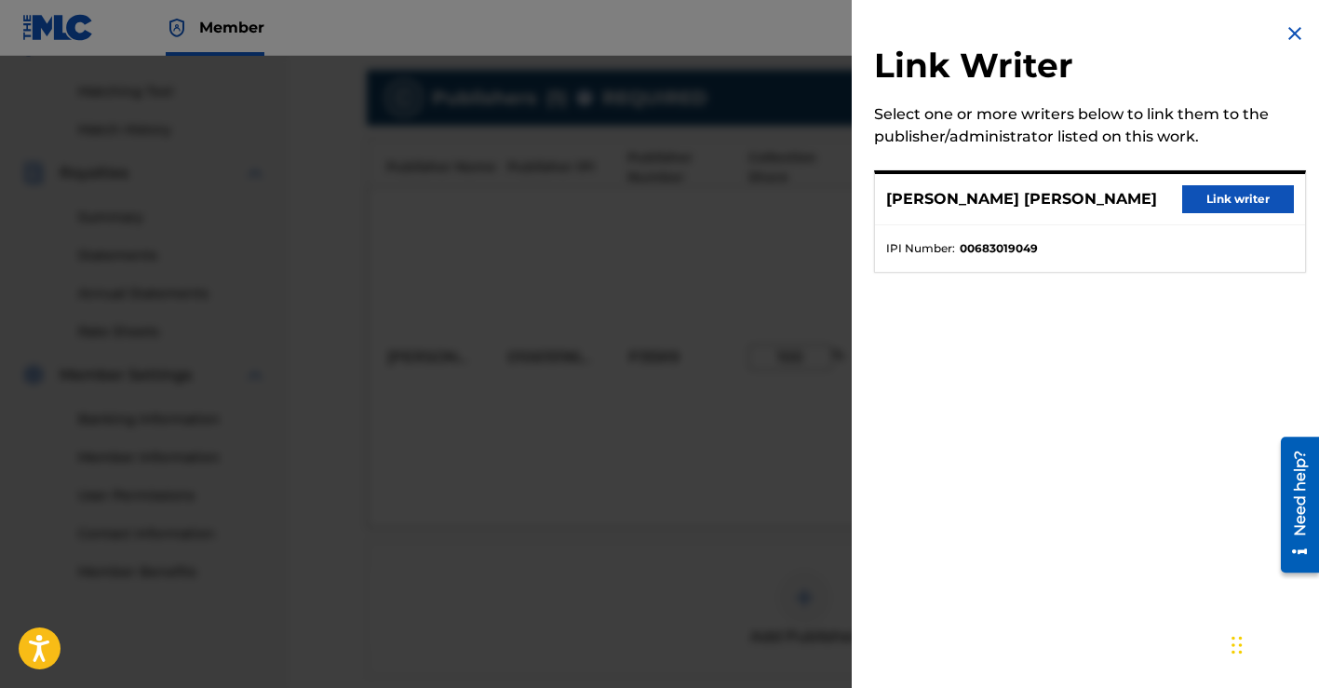
click at [1205, 195] on button "Link writer" at bounding box center [1238, 199] width 112 height 28
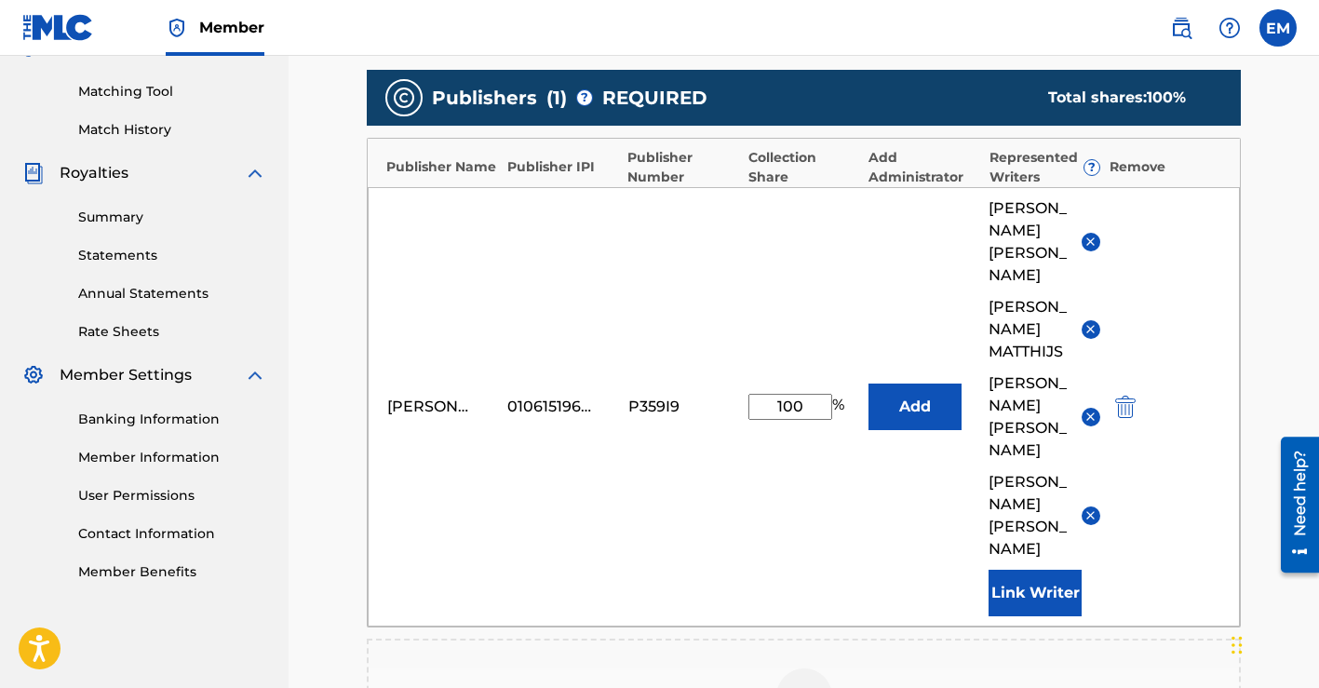
click at [1088, 508] on img at bounding box center [1090, 515] width 14 height 14
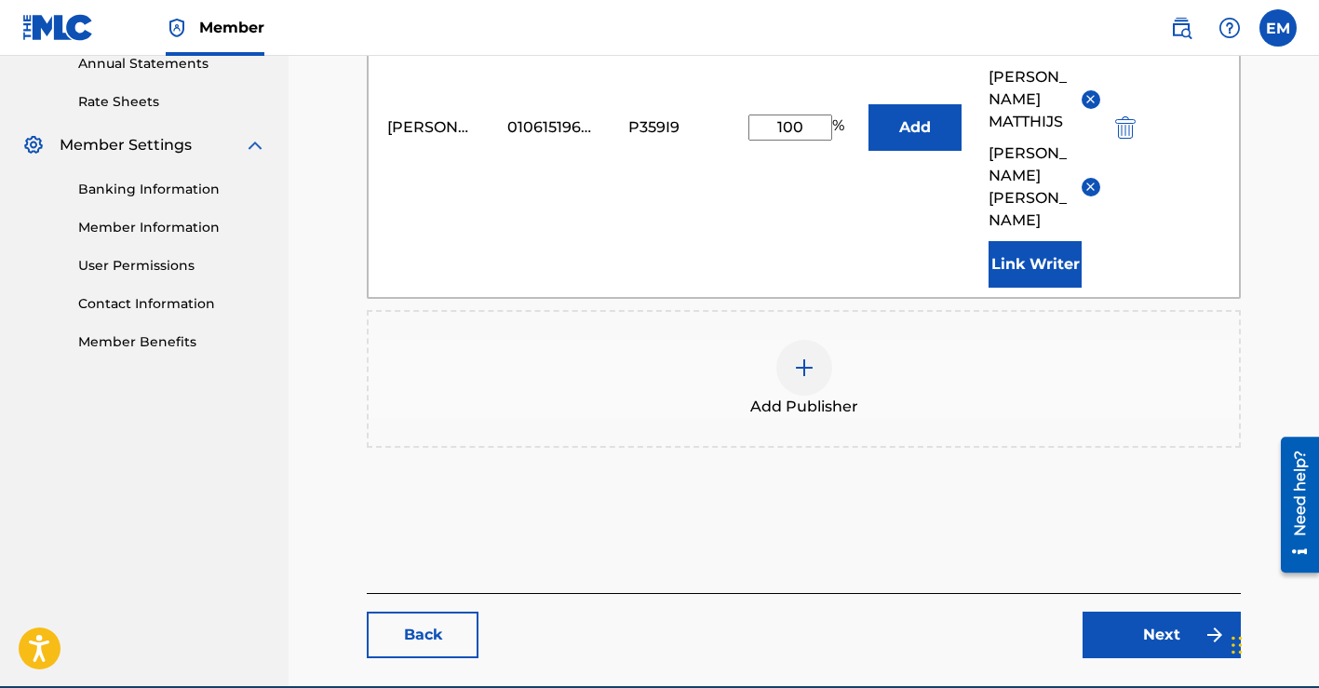
scroll to position [756, 0]
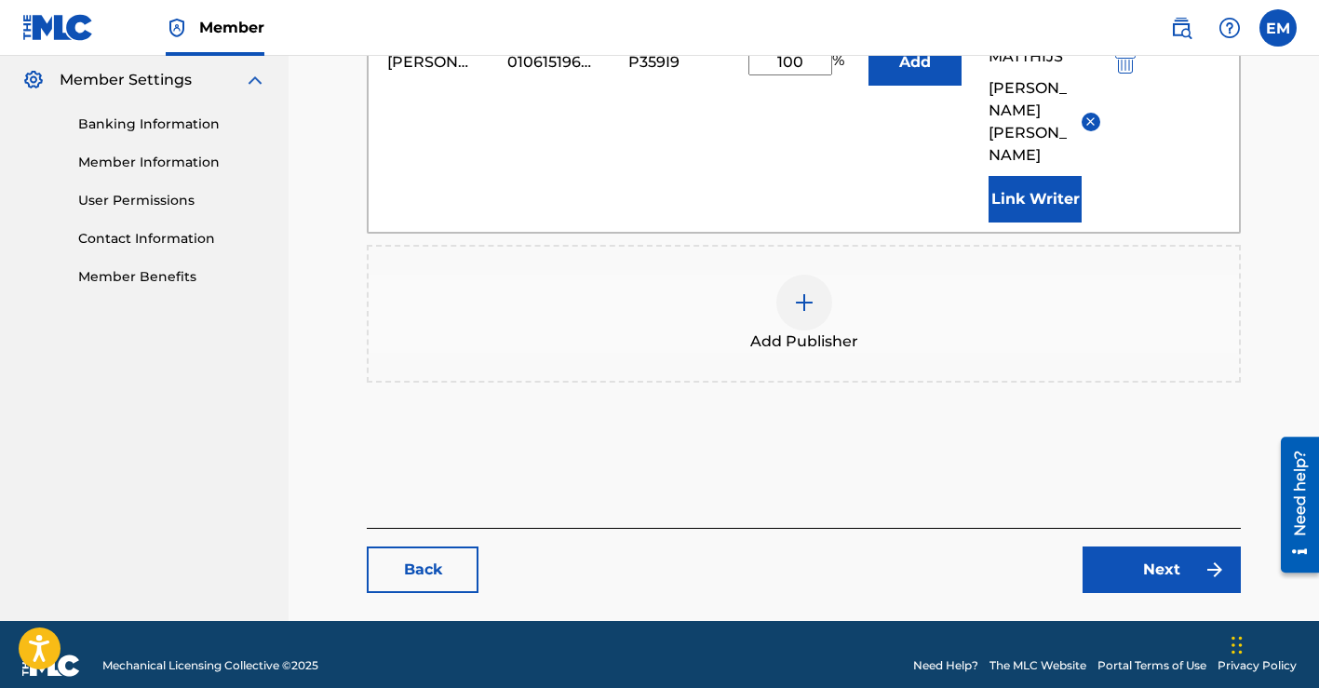
click at [1115, 546] on link "Next" at bounding box center [1161, 569] width 158 height 47
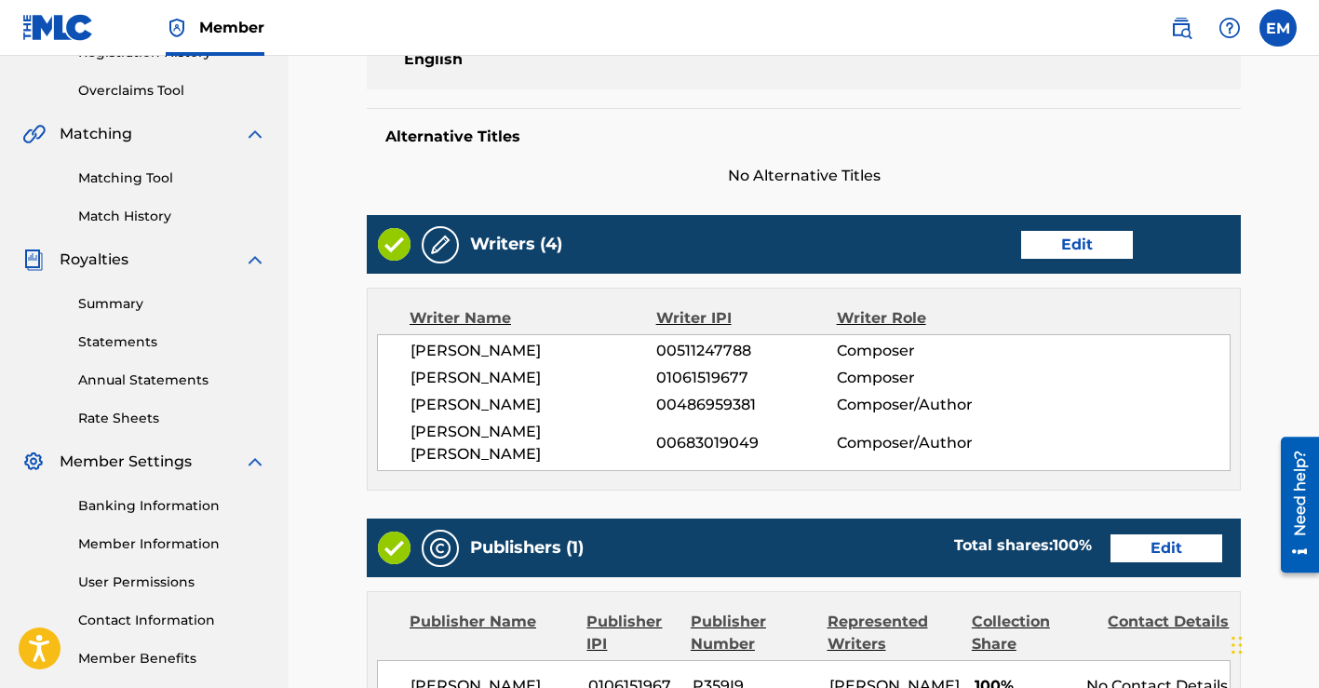
scroll to position [884, 0]
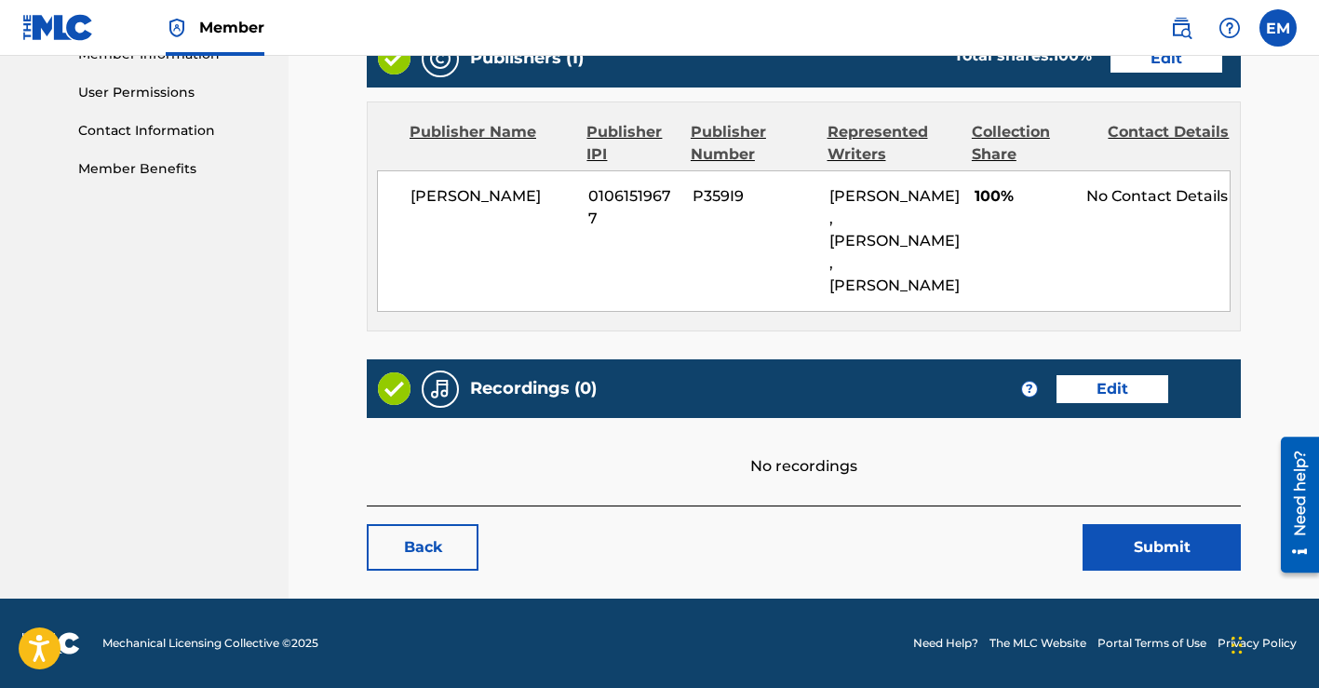
click at [1143, 542] on button "Submit" at bounding box center [1161, 547] width 158 height 47
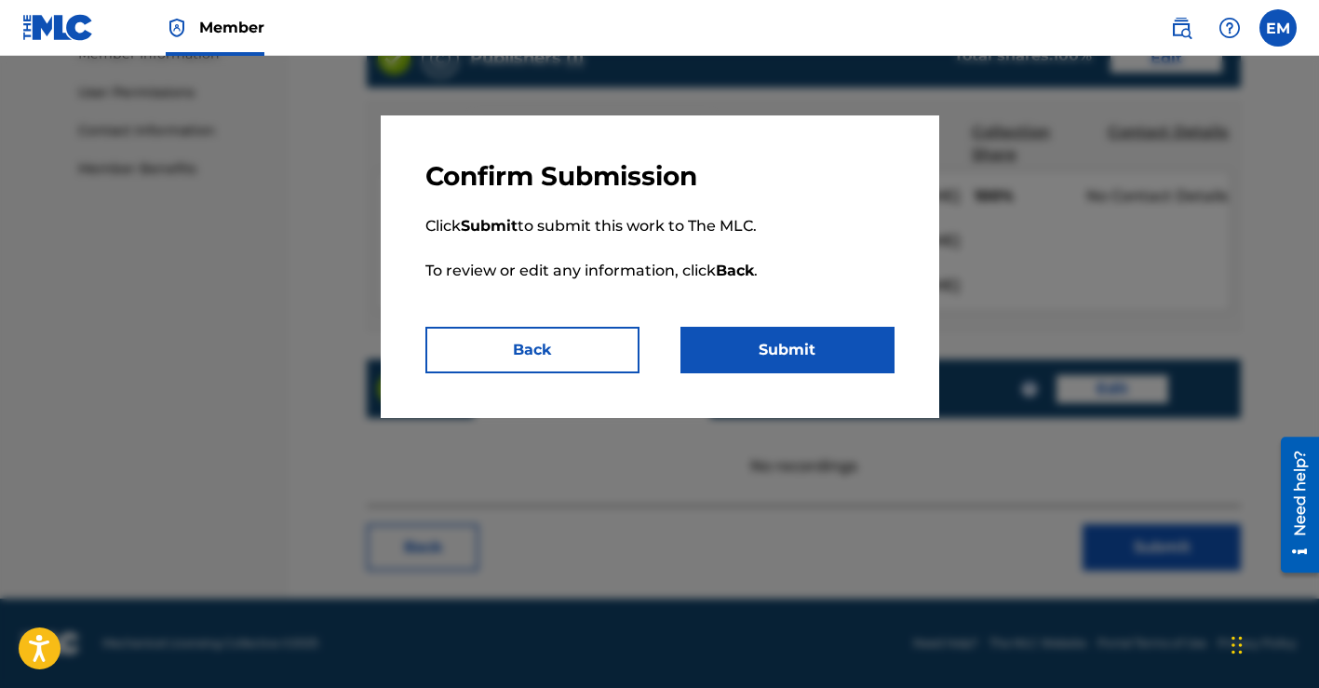
click at [772, 347] on button "Submit" at bounding box center [787, 350] width 214 height 47
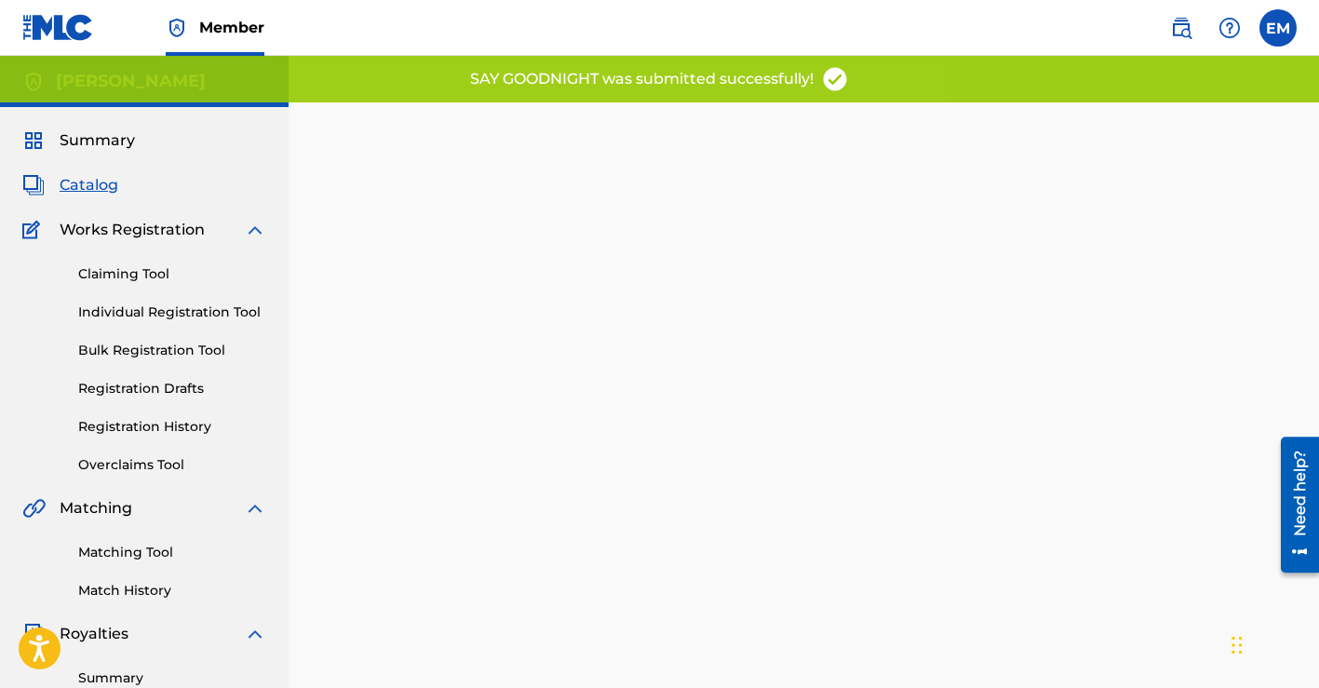
click at [98, 187] on span "Catalog" at bounding box center [89, 185] width 59 height 22
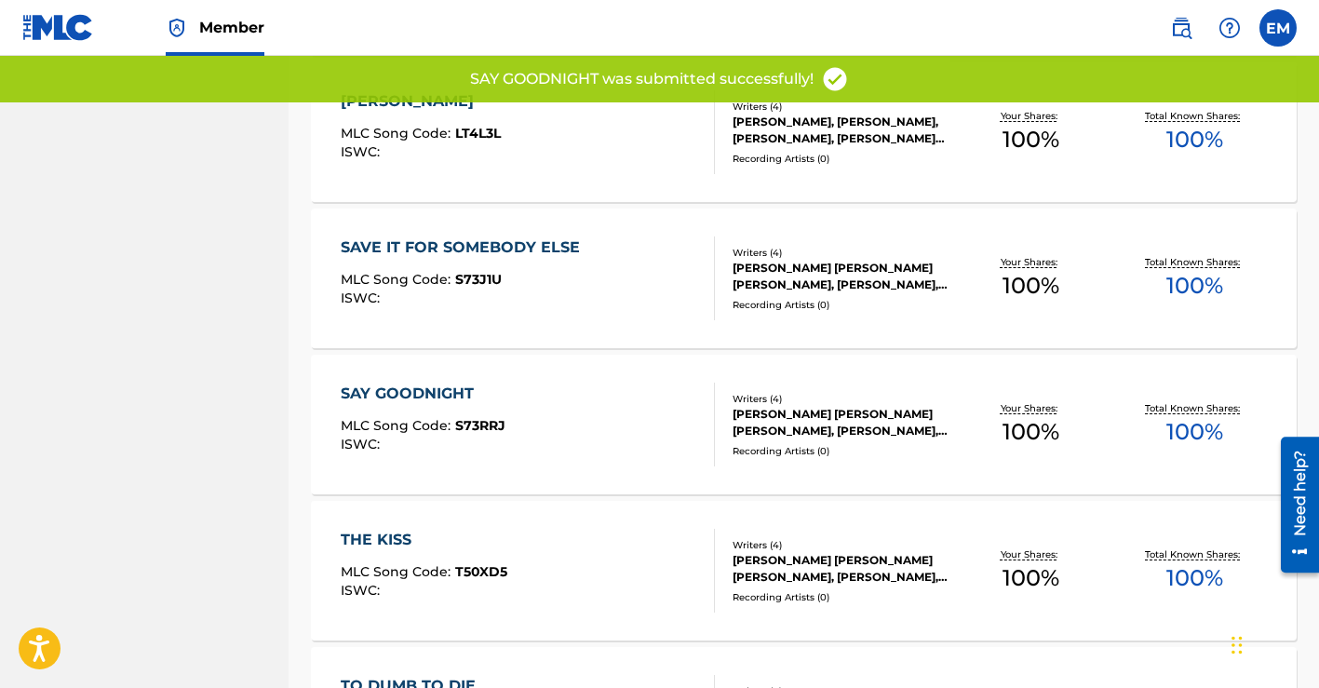
scroll to position [1442, 0]
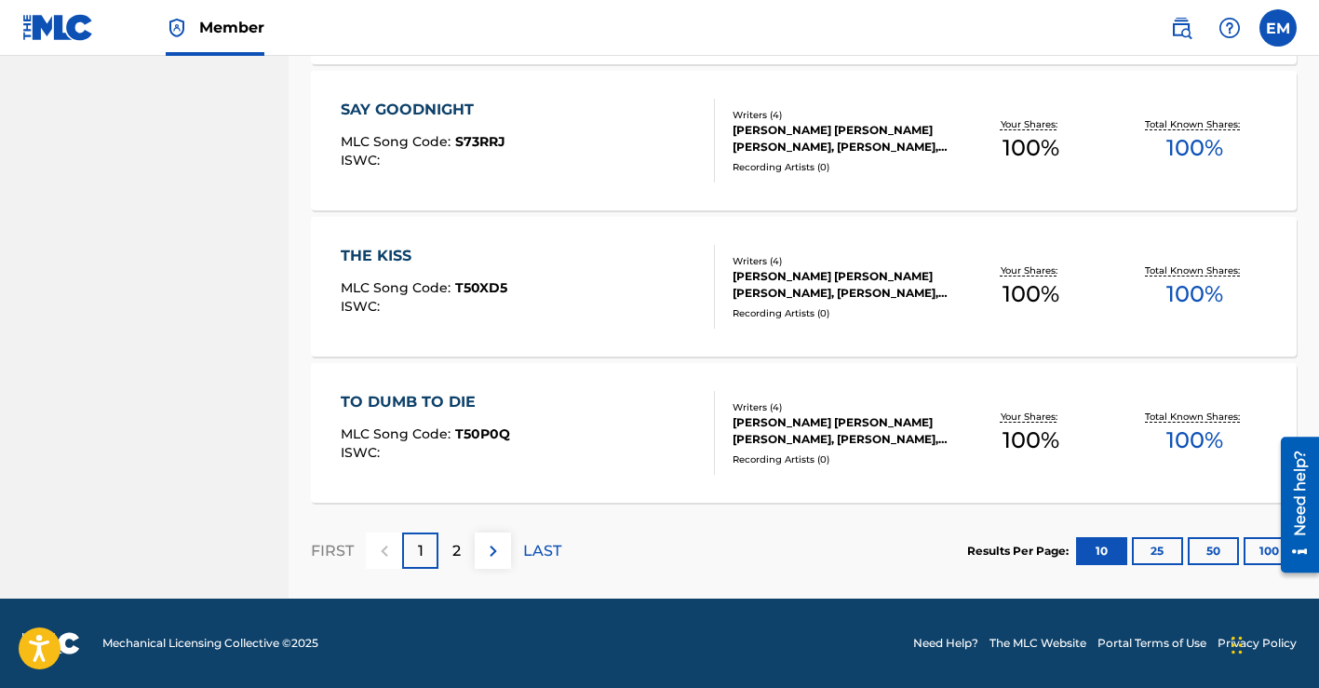
click at [845, 289] on div "[PERSON_NAME] [PERSON_NAME] [PERSON_NAME], [PERSON_NAME], [PERSON_NAME]" at bounding box center [840, 284] width 217 height 33
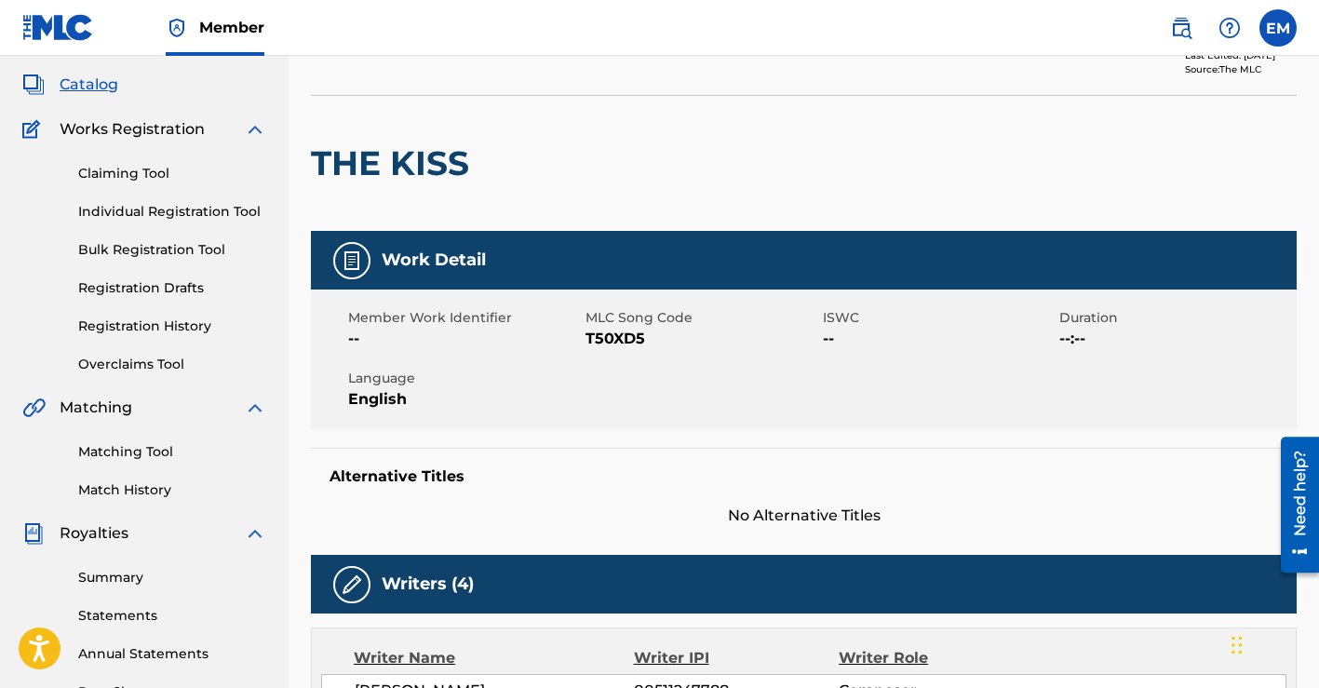
scroll to position [57, 0]
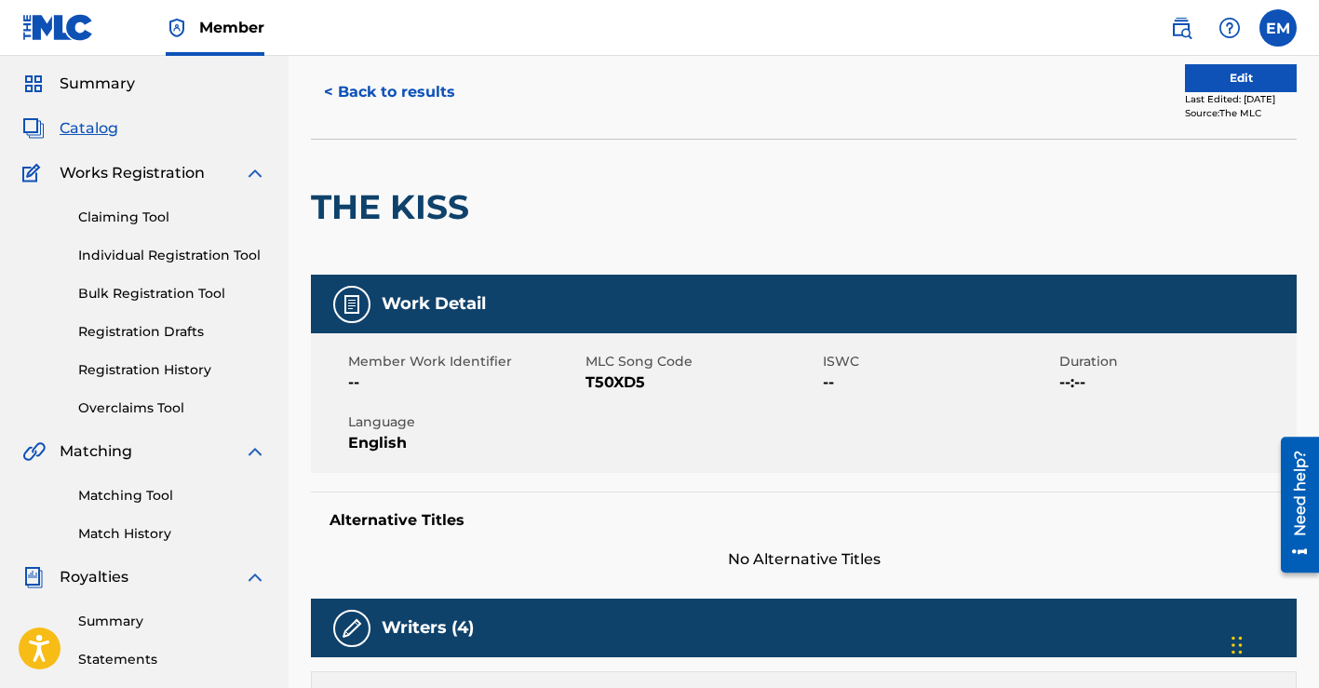
click at [1238, 74] on button "Edit" at bounding box center [1241, 78] width 112 height 28
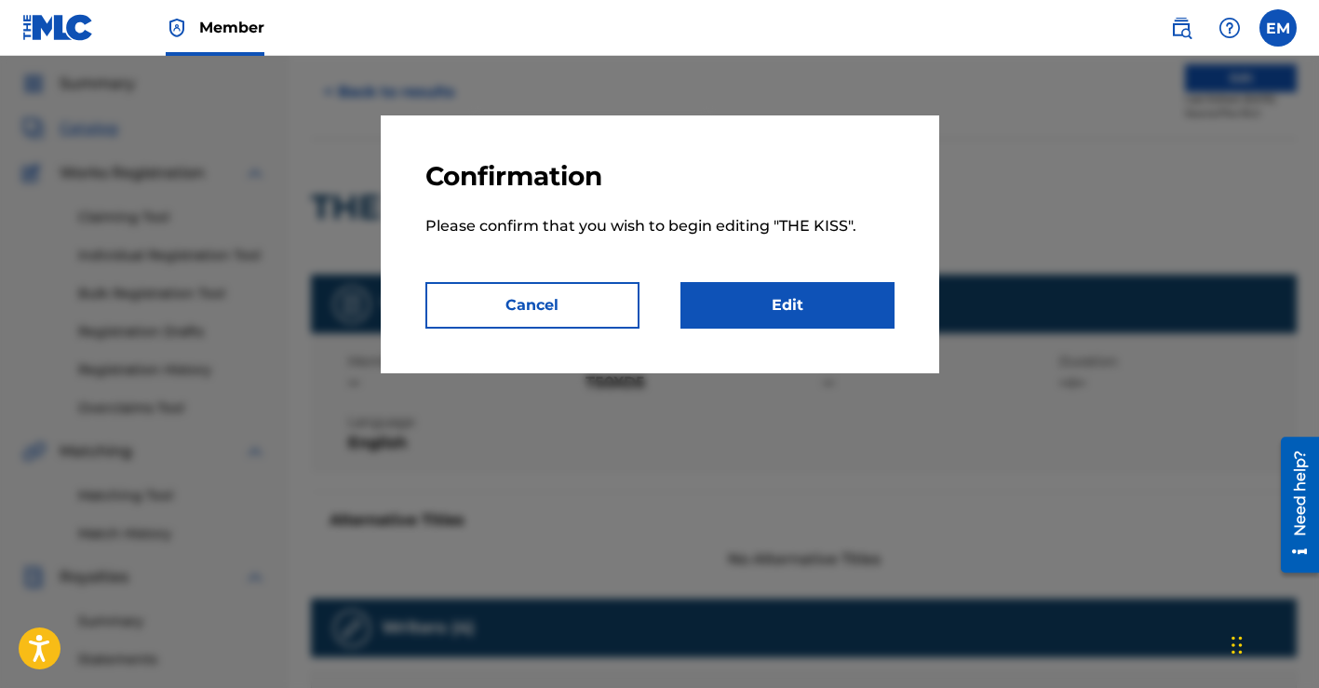
click at [779, 289] on link "Edit" at bounding box center [787, 305] width 214 height 47
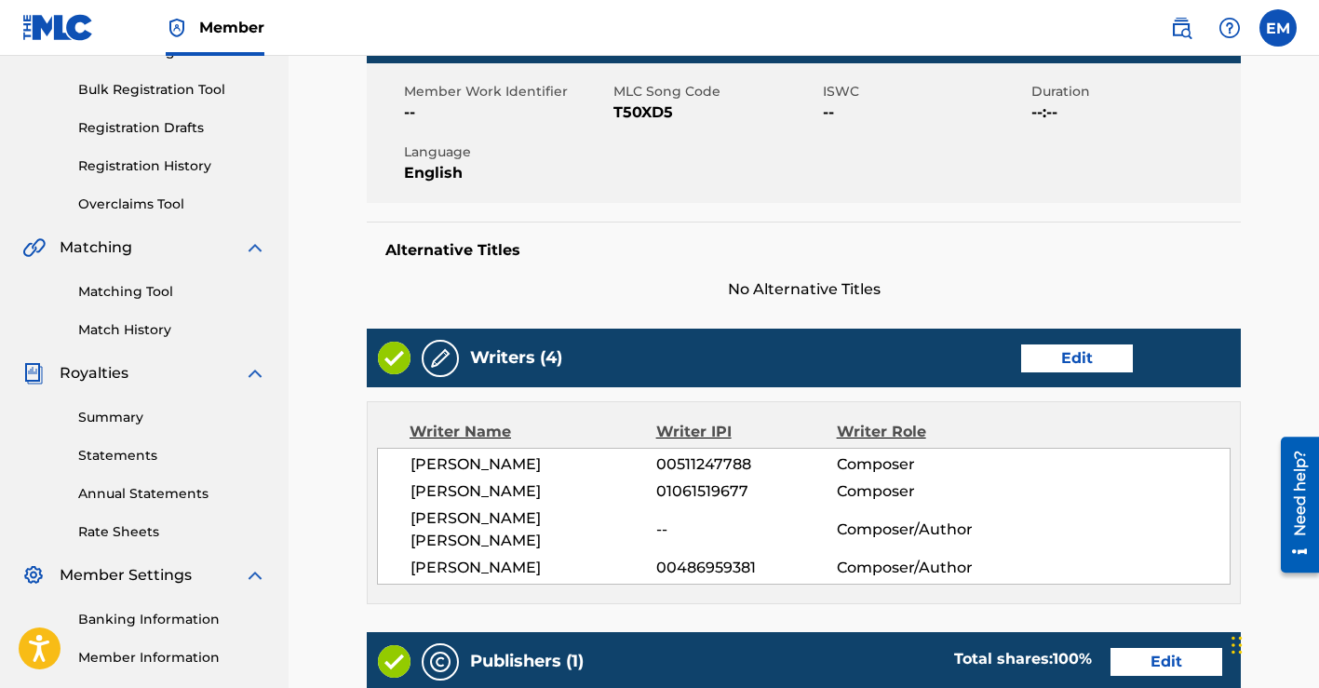
scroll to position [395, 0]
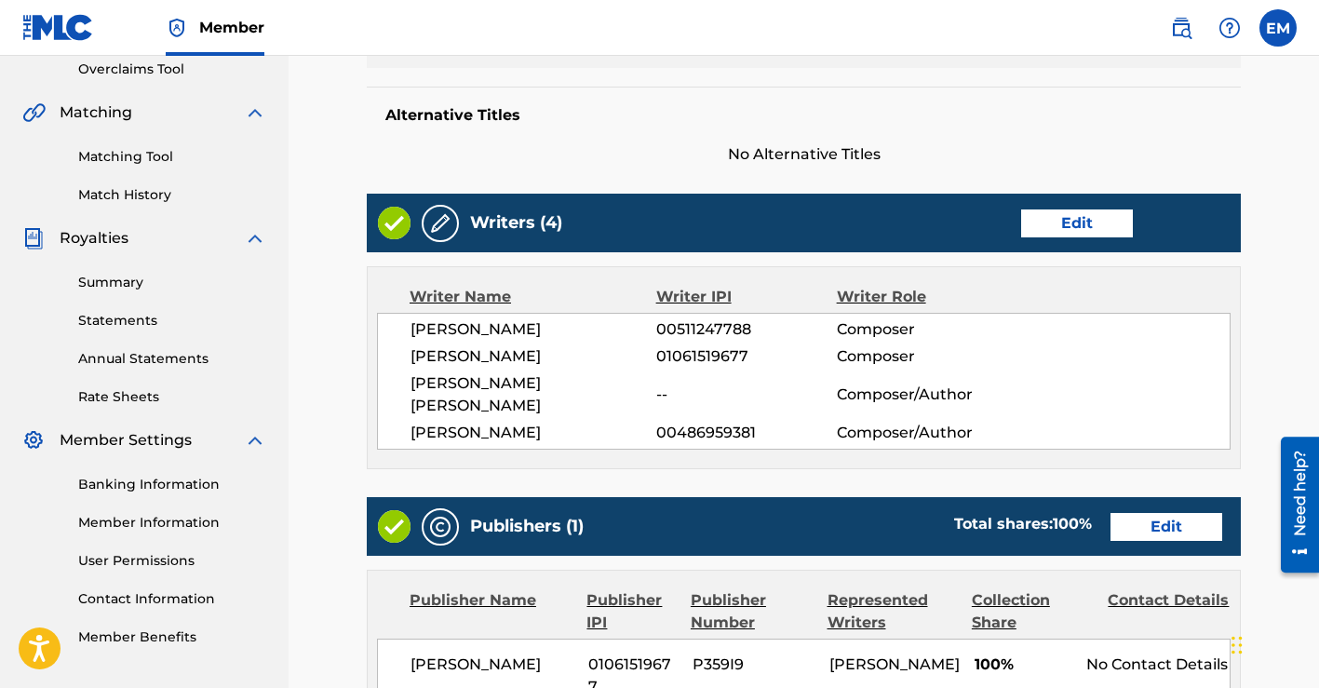
click at [1047, 227] on link "Edit" at bounding box center [1077, 223] width 112 height 28
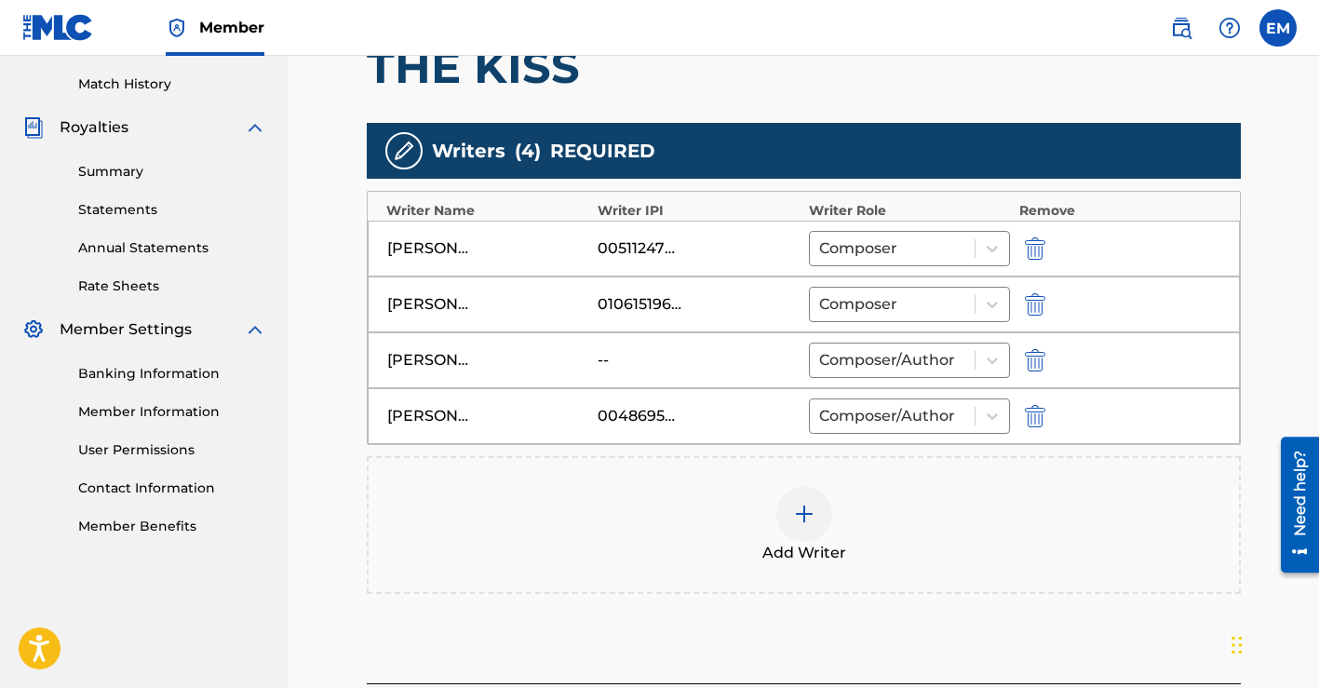
scroll to position [684, 0]
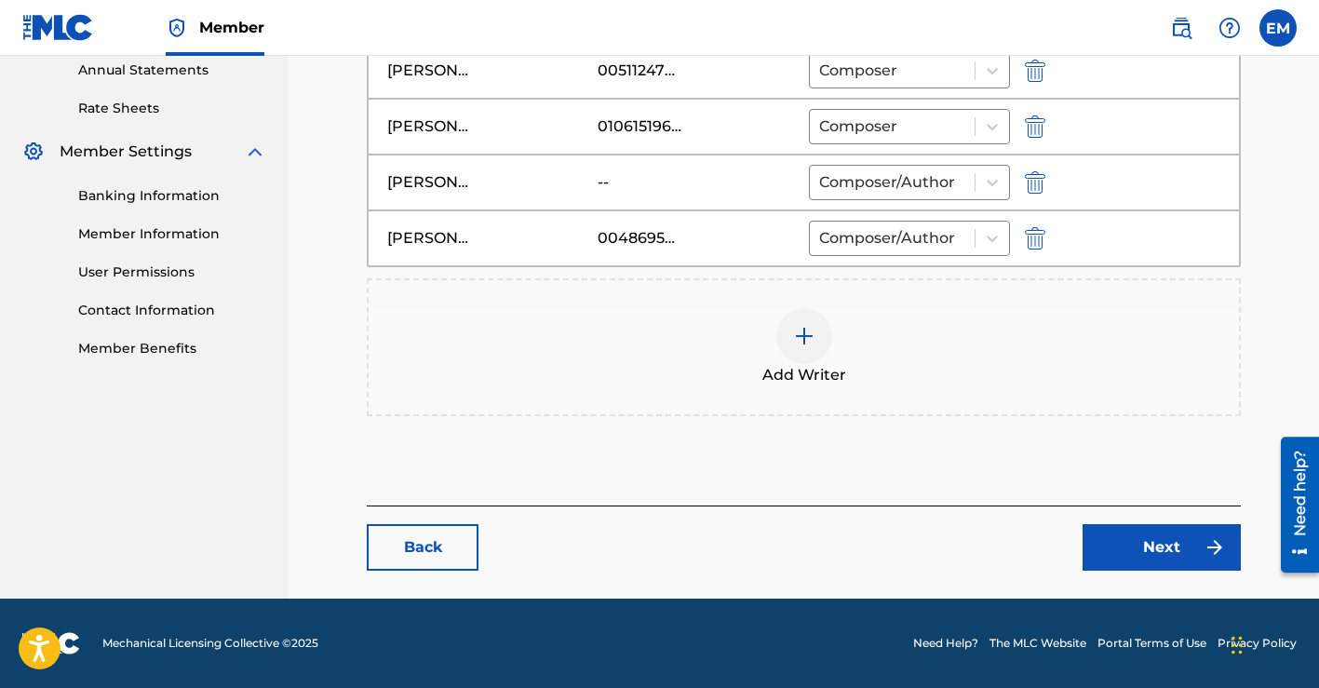
click at [1025, 181] on img "submit" at bounding box center [1035, 182] width 20 height 22
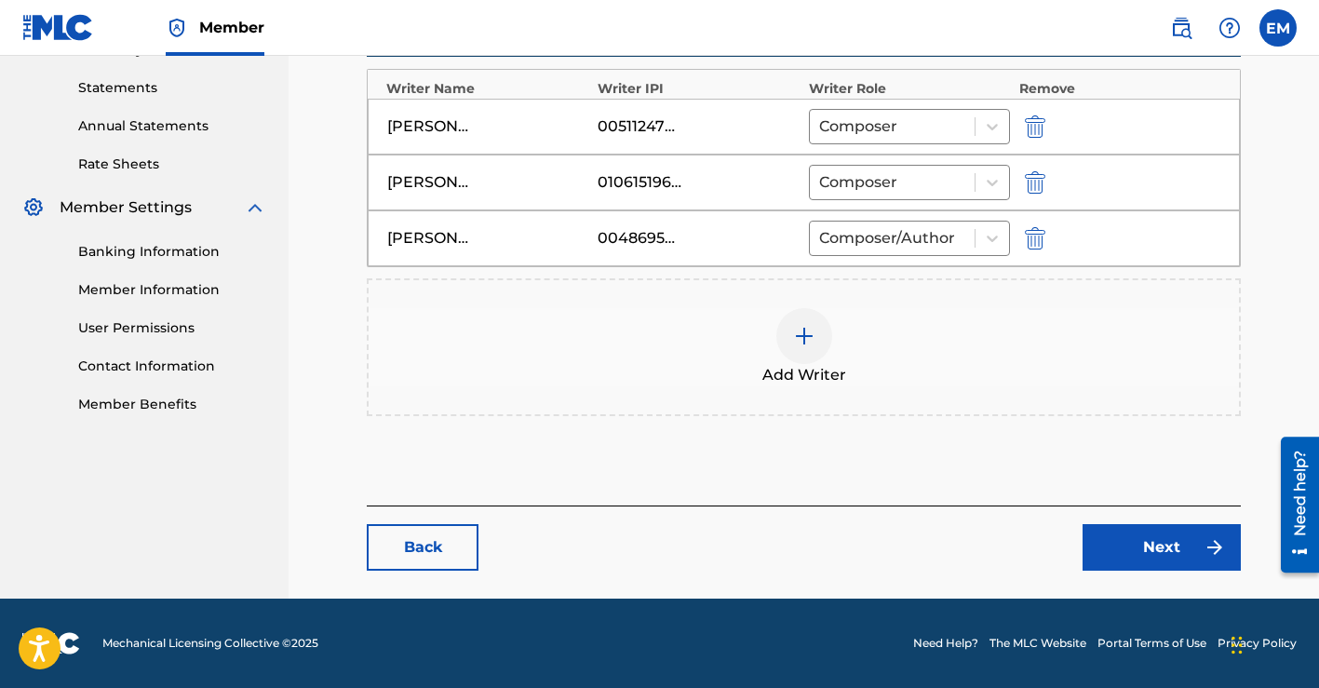
scroll to position [628, 0]
click at [803, 337] on img at bounding box center [804, 336] width 22 height 22
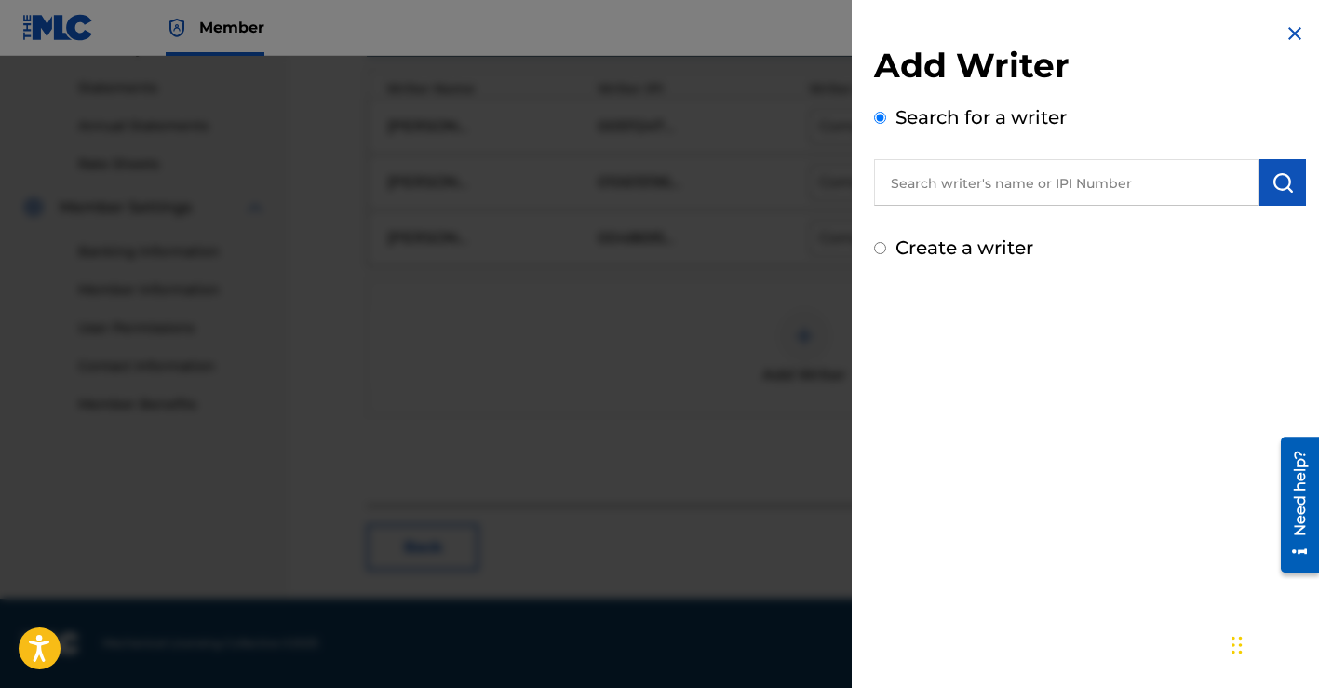
click at [980, 170] on input "text" at bounding box center [1066, 182] width 385 height 47
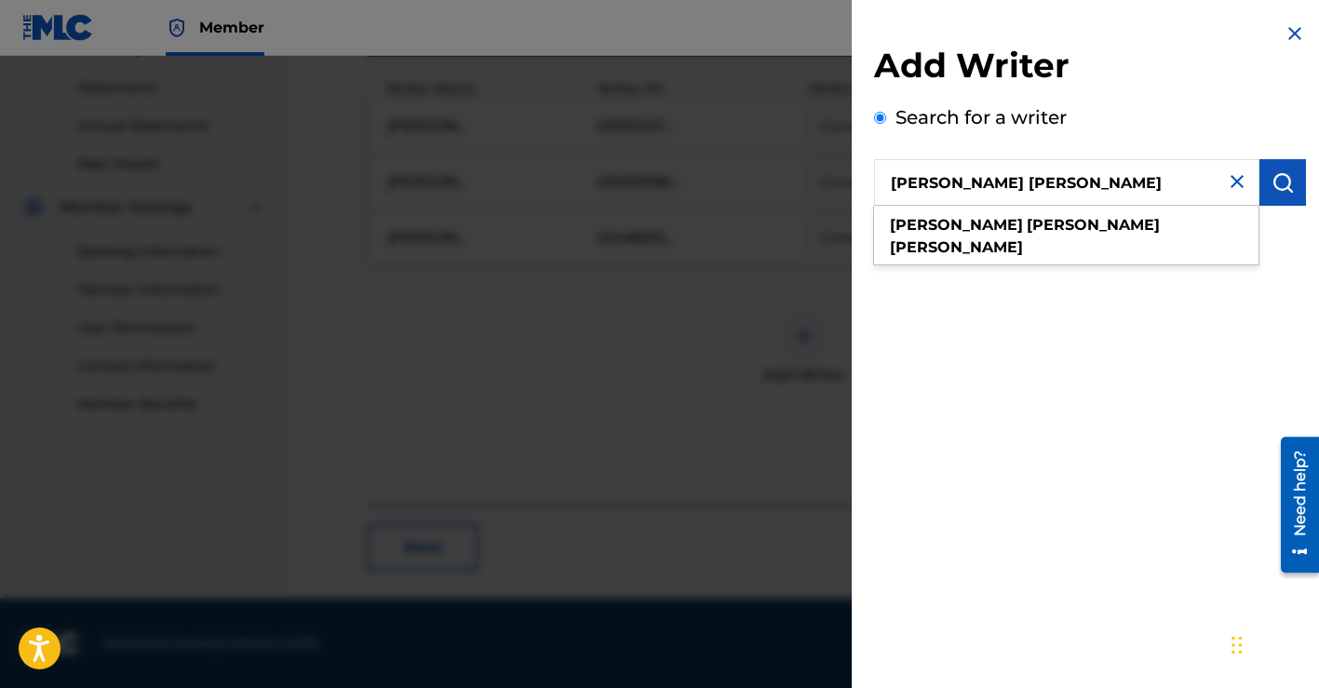
type input "[PERSON_NAME] [PERSON_NAME]"
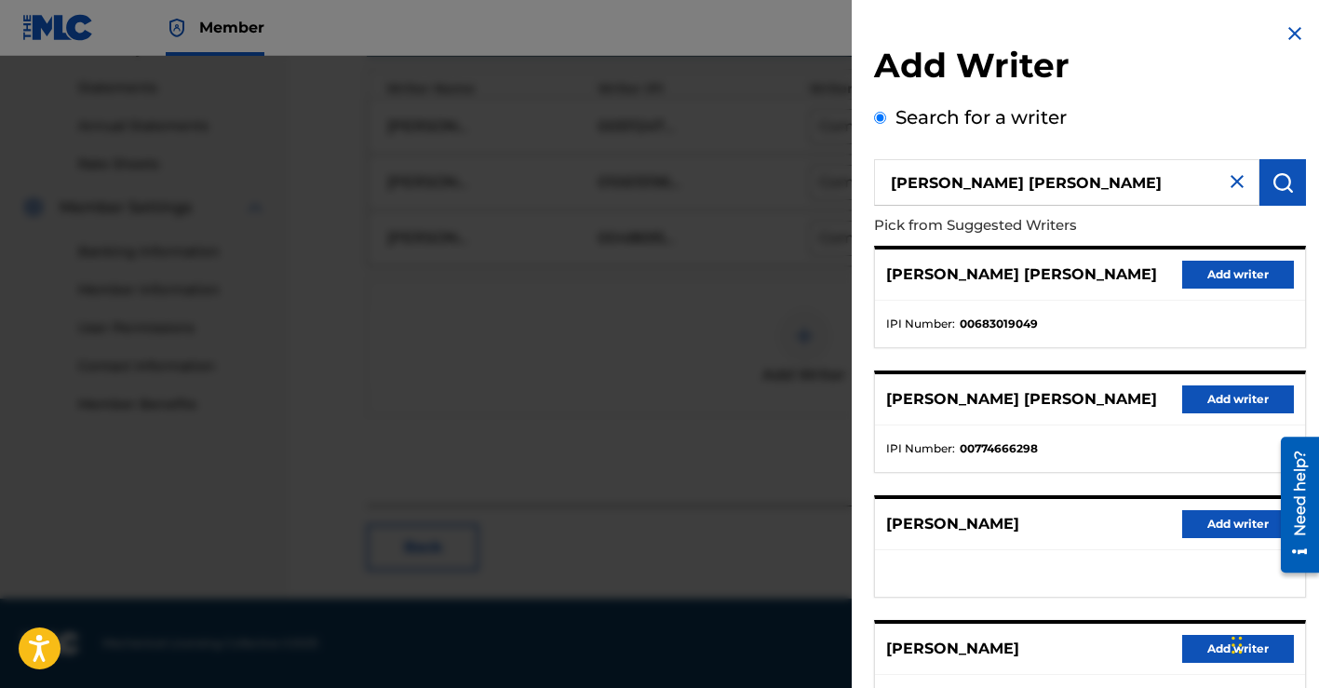
click at [1209, 271] on button "Add writer" at bounding box center [1238, 275] width 112 height 28
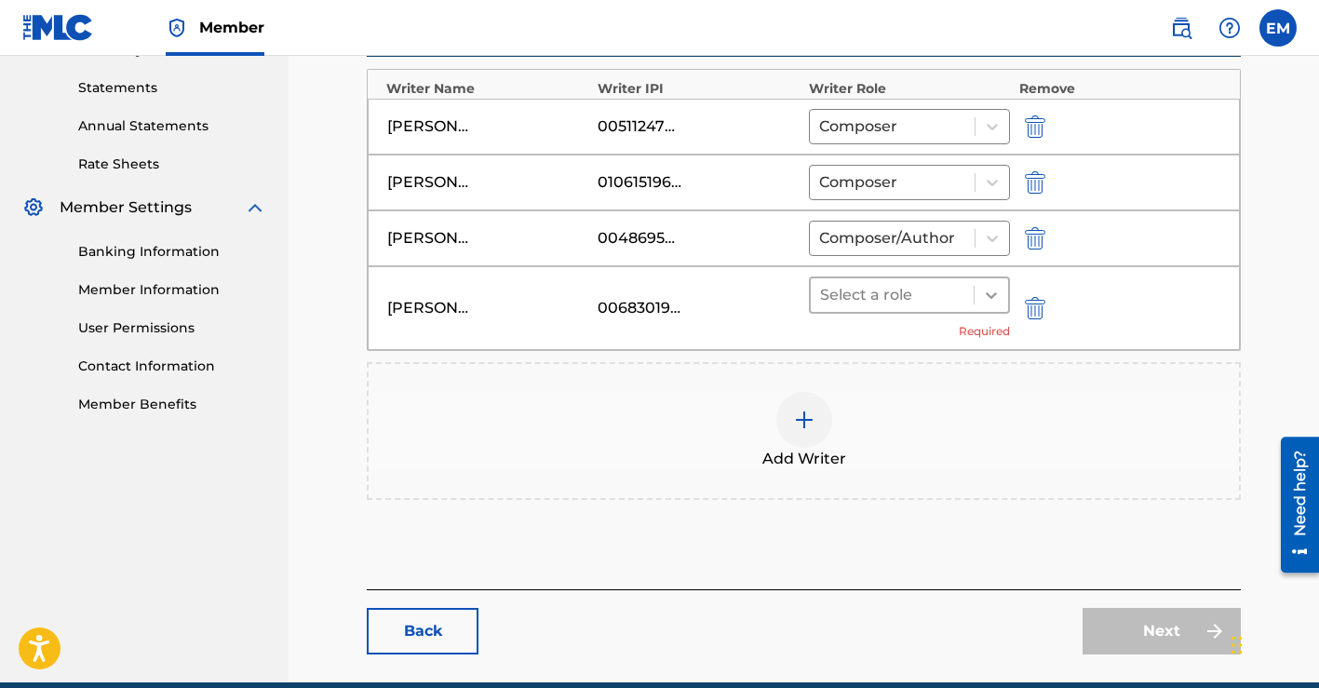
click at [979, 301] on div at bounding box center [990, 294] width 33 height 33
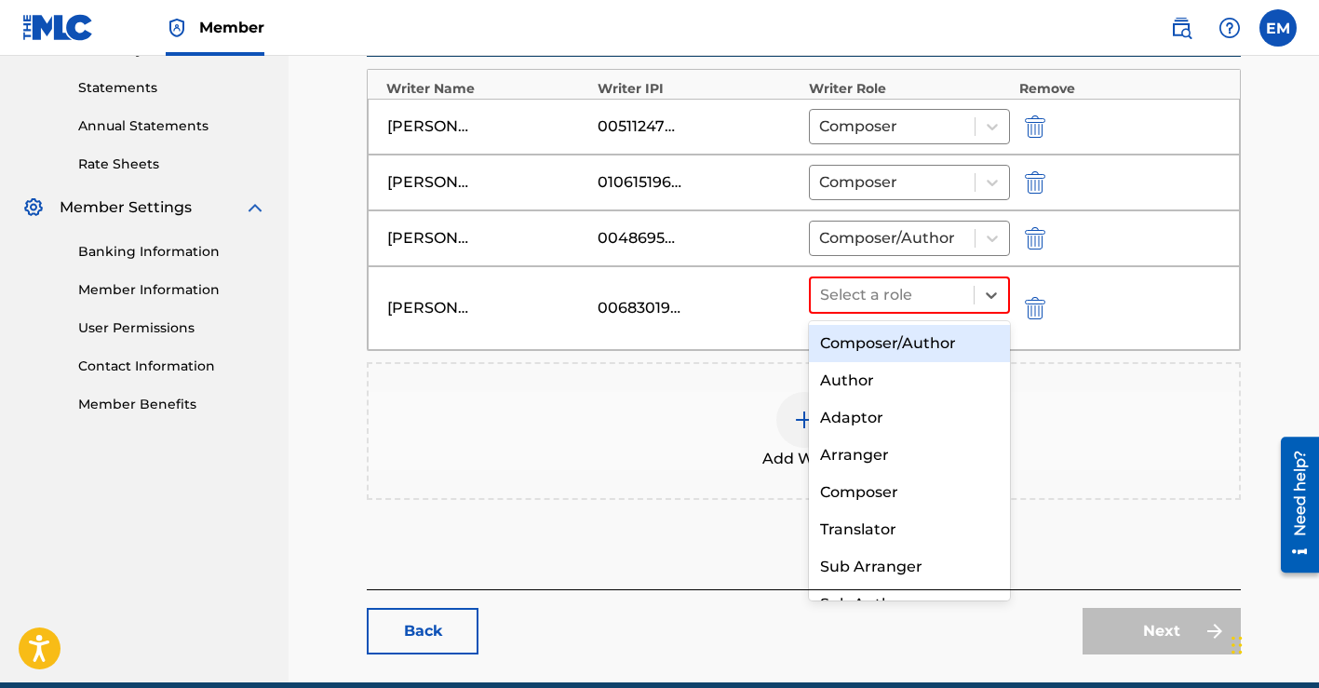
click at [899, 343] on div "Composer/Author" at bounding box center [909, 343] width 201 height 37
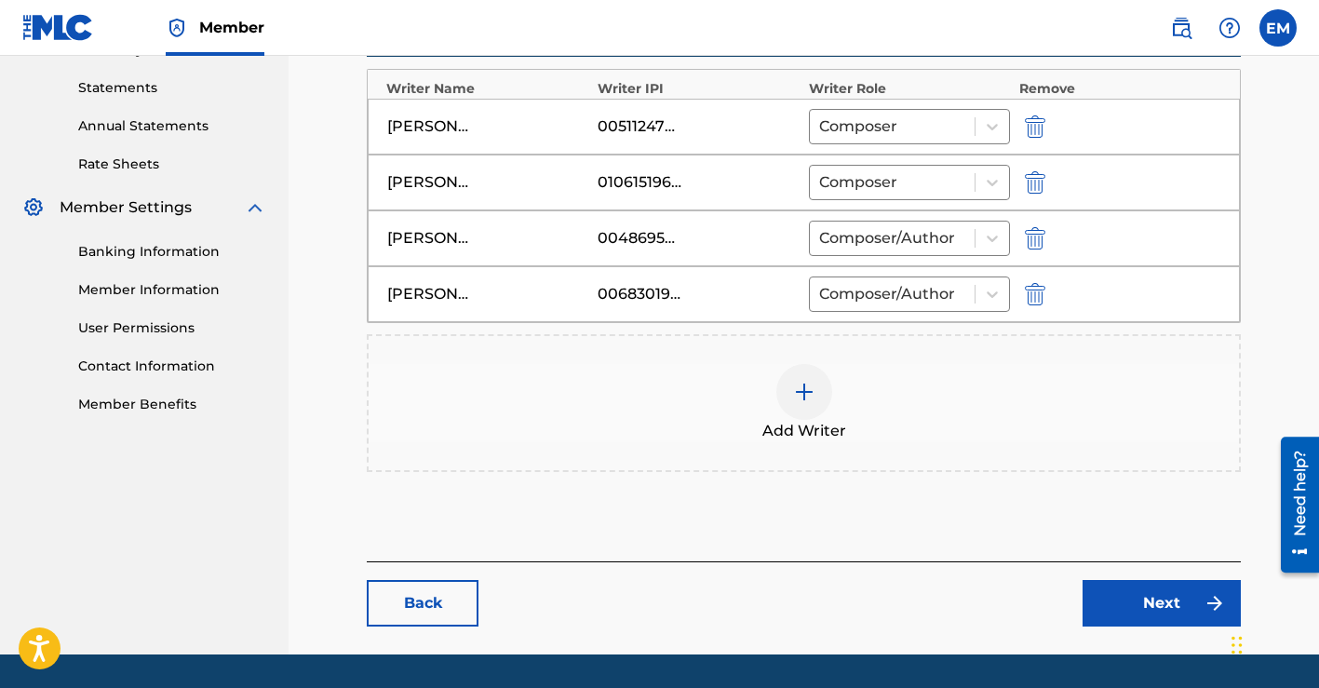
click at [1137, 600] on link "Next" at bounding box center [1161, 603] width 158 height 47
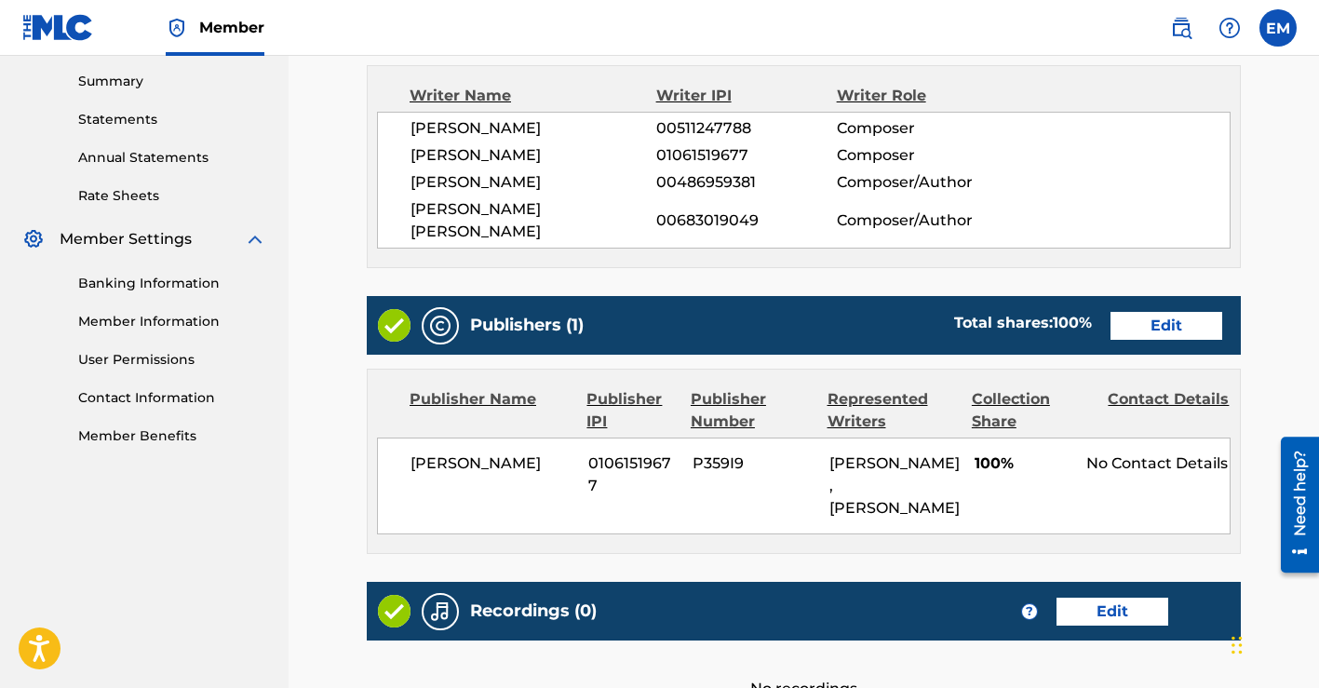
scroll to position [600, 0]
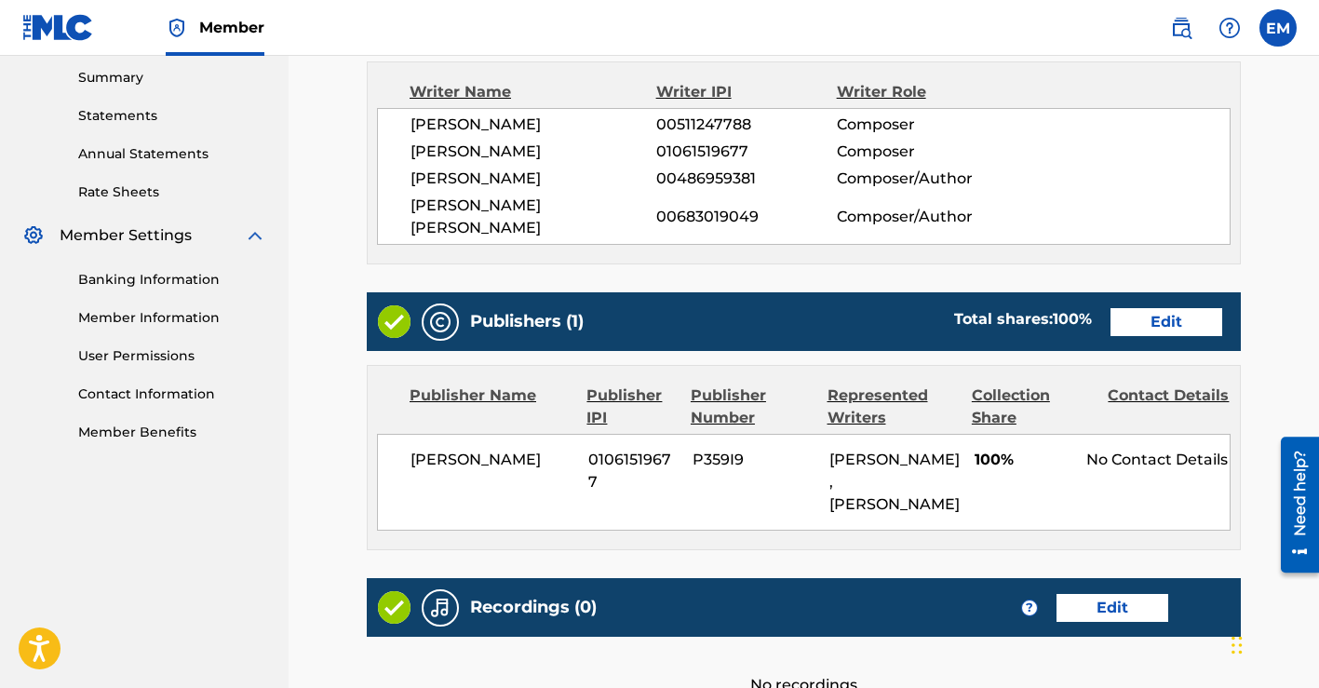
click at [1155, 308] on link "Edit" at bounding box center [1166, 322] width 112 height 28
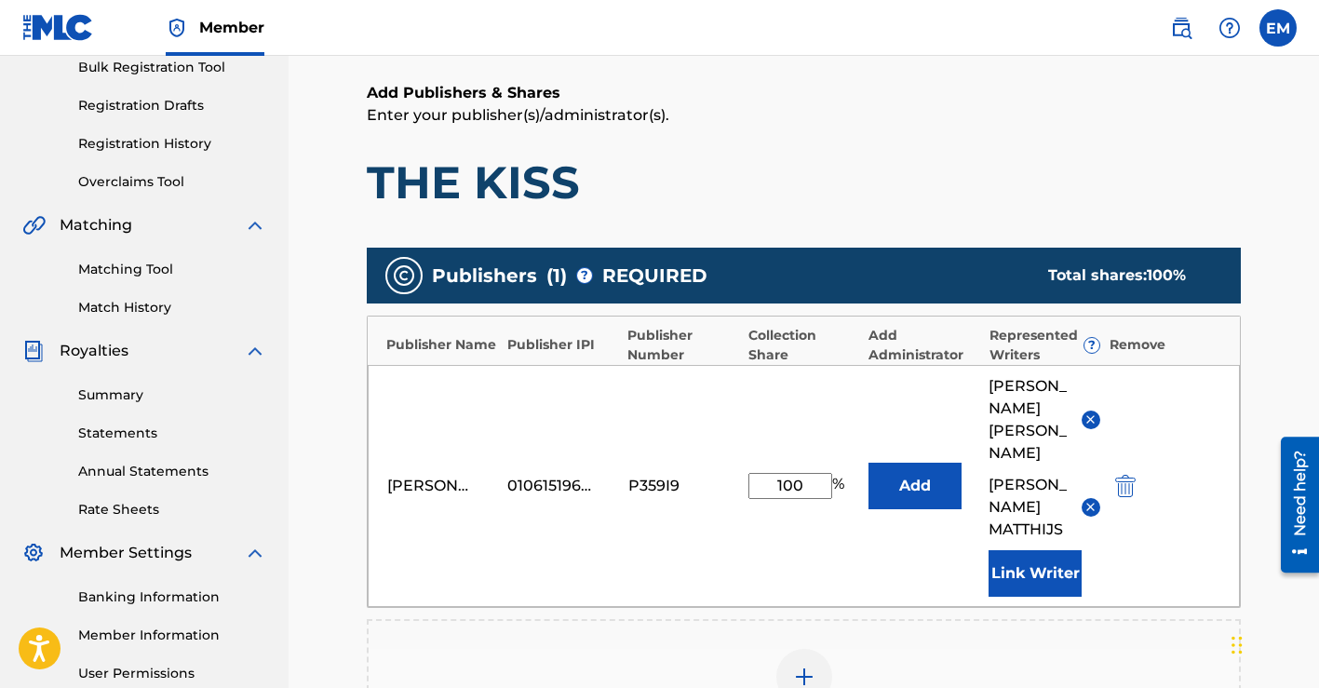
scroll to position [424, 0]
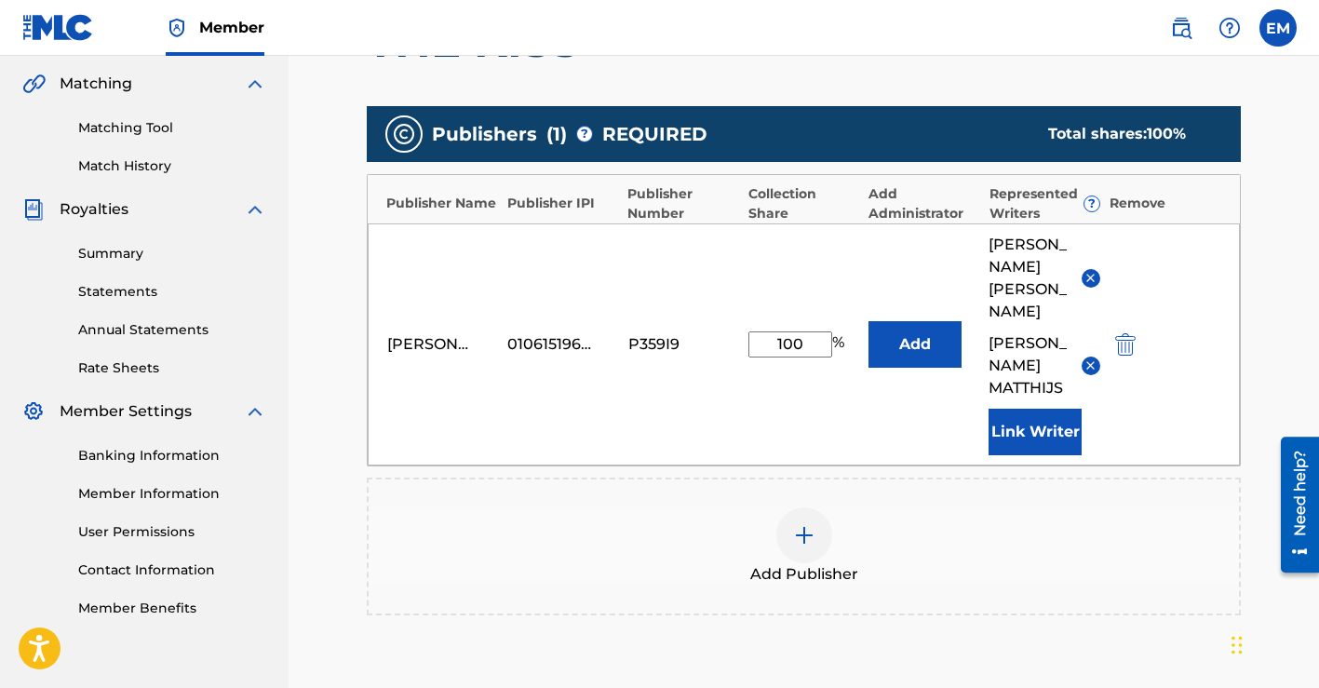
click at [1012, 434] on button "Link Writer" at bounding box center [1034, 431] width 93 height 47
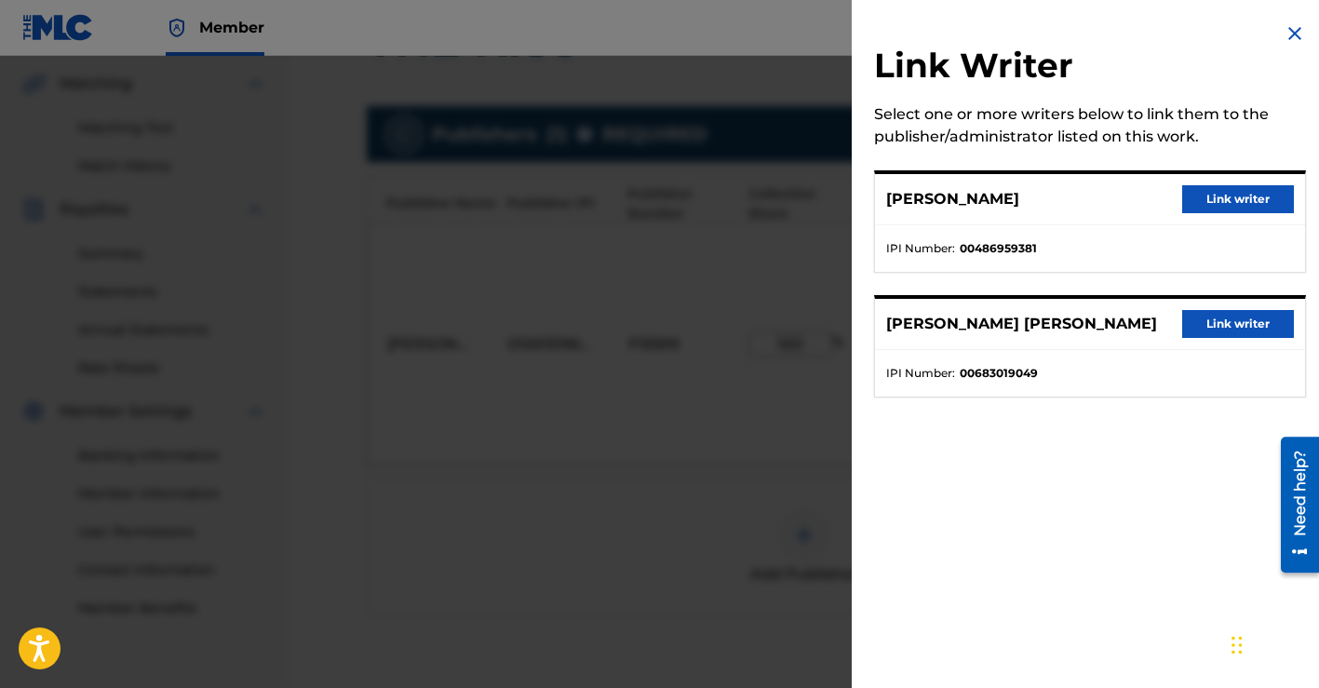
click at [1210, 208] on button "Link writer" at bounding box center [1238, 199] width 112 height 28
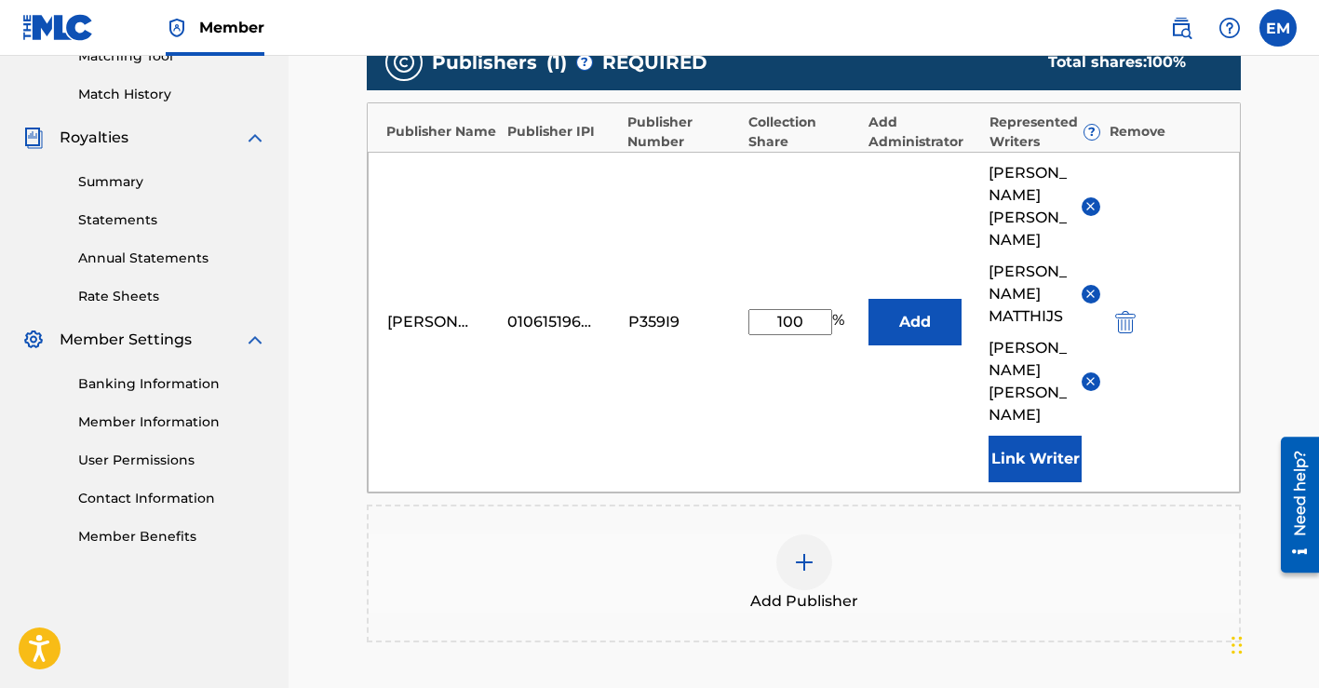
scroll to position [756, 0]
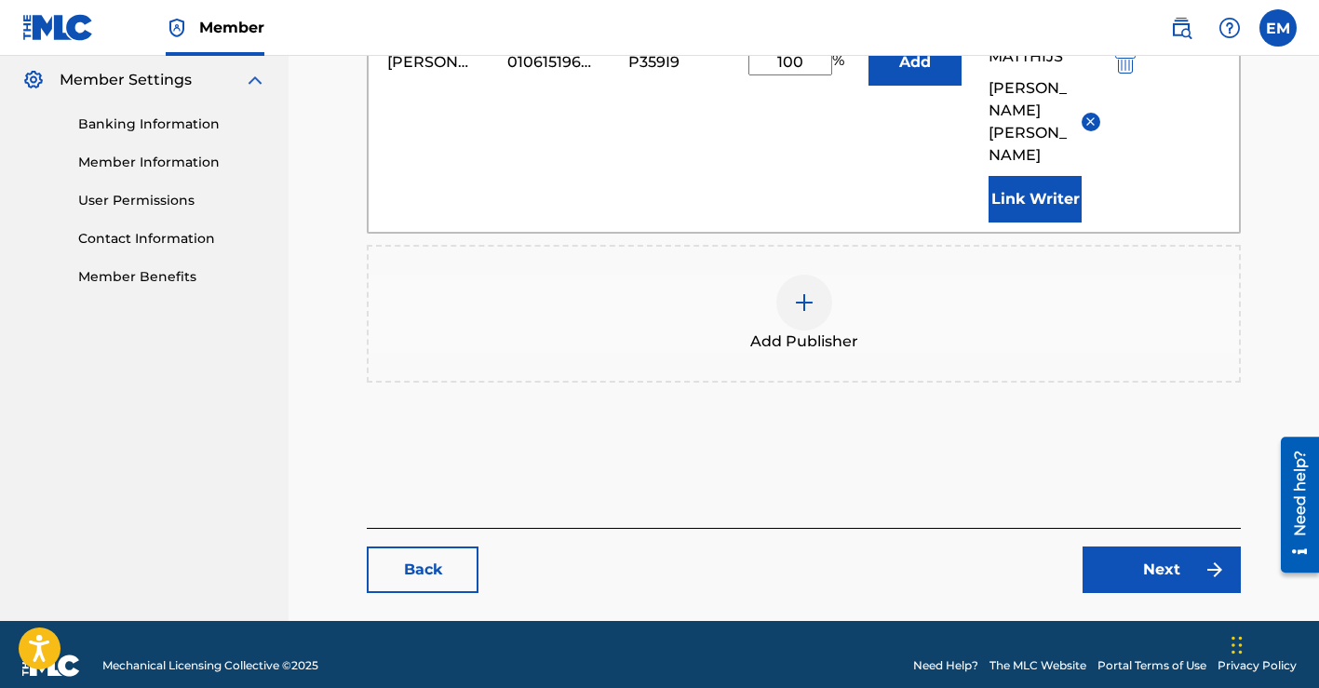
click at [1121, 553] on link "Next" at bounding box center [1161, 569] width 158 height 47
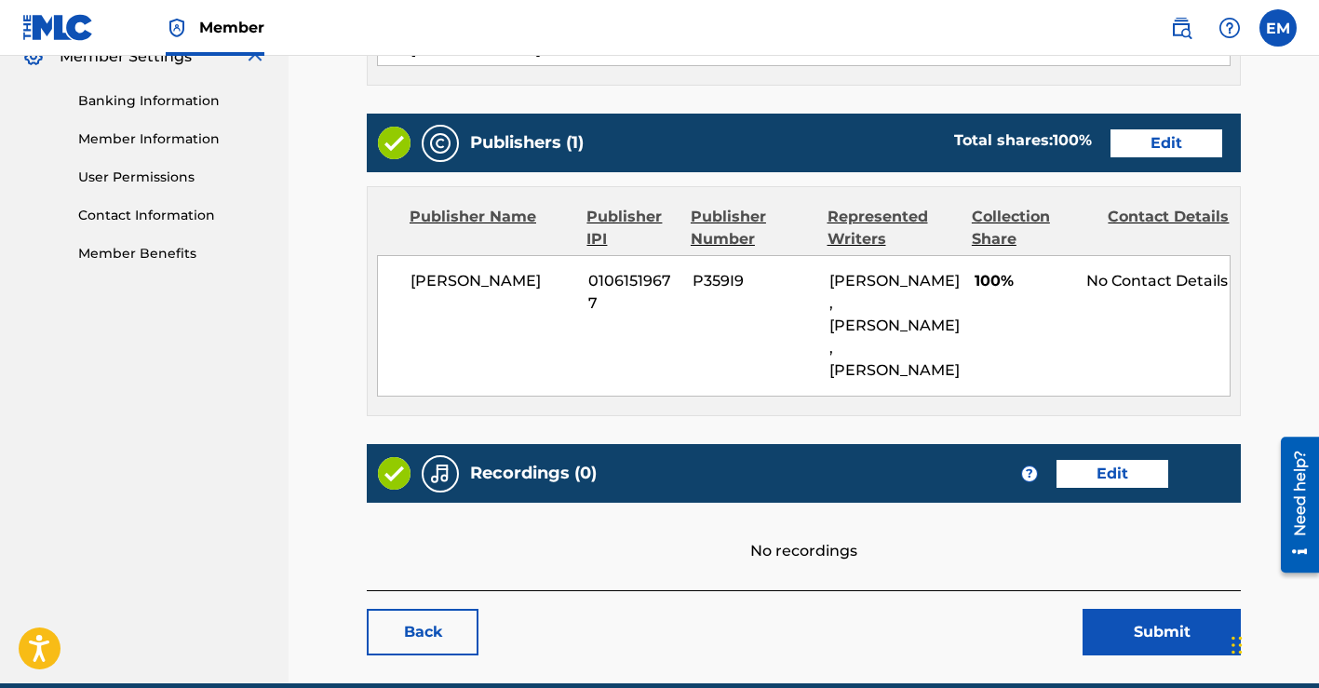
scroll to position [884, 0]
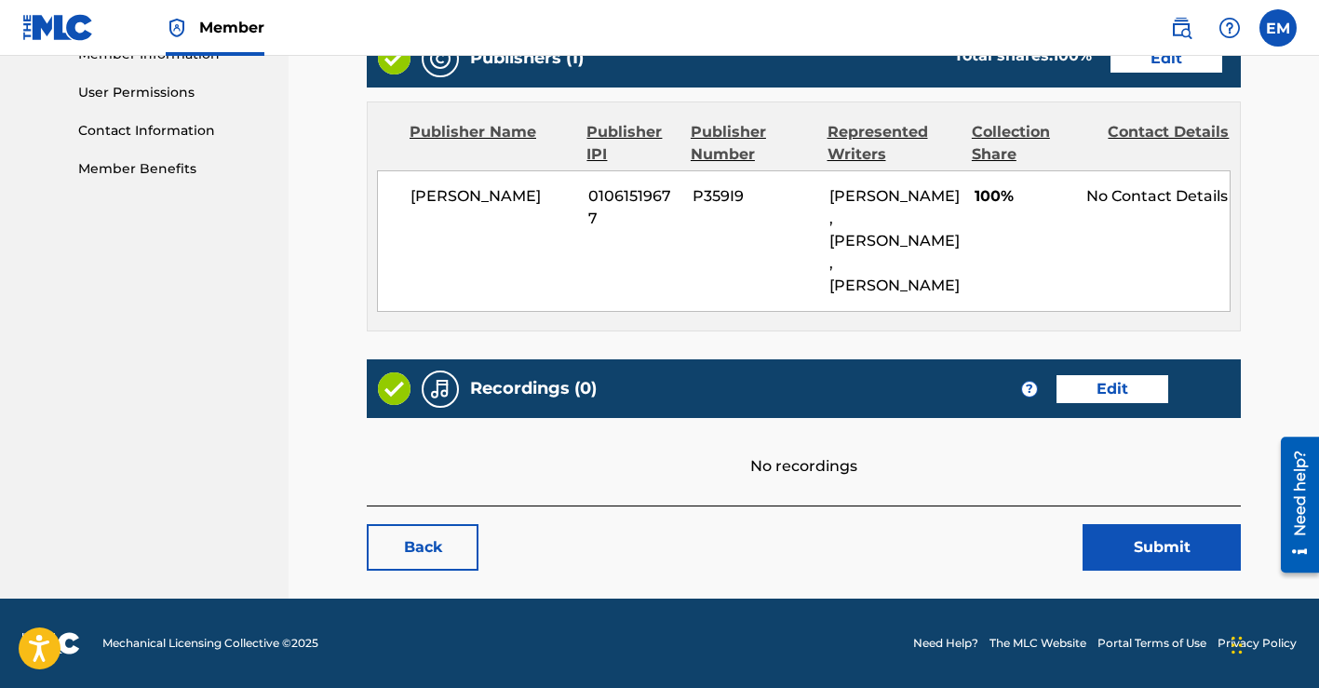
click at [1118, 552] on button "Submit" at bounding box center [1161, 547] width 158 height 47
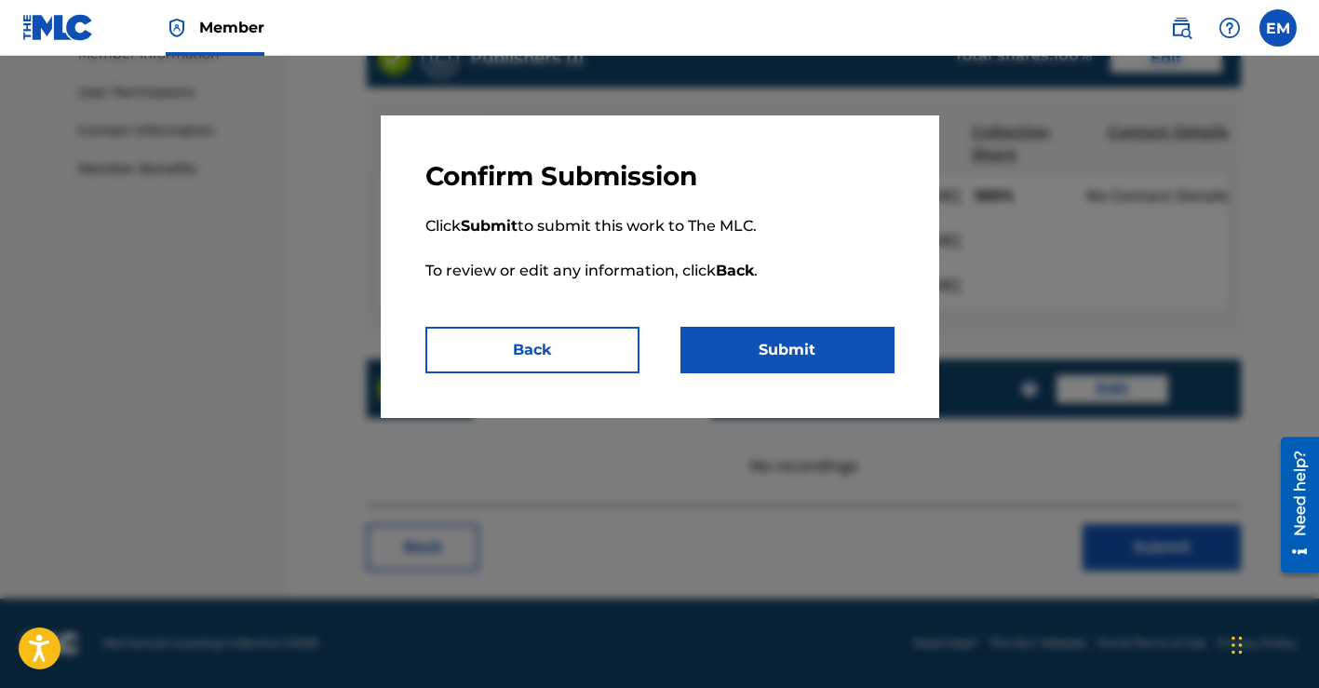
click at [811, 357] on button "Submit" at bounding box center [787, 350] width 214 height 47
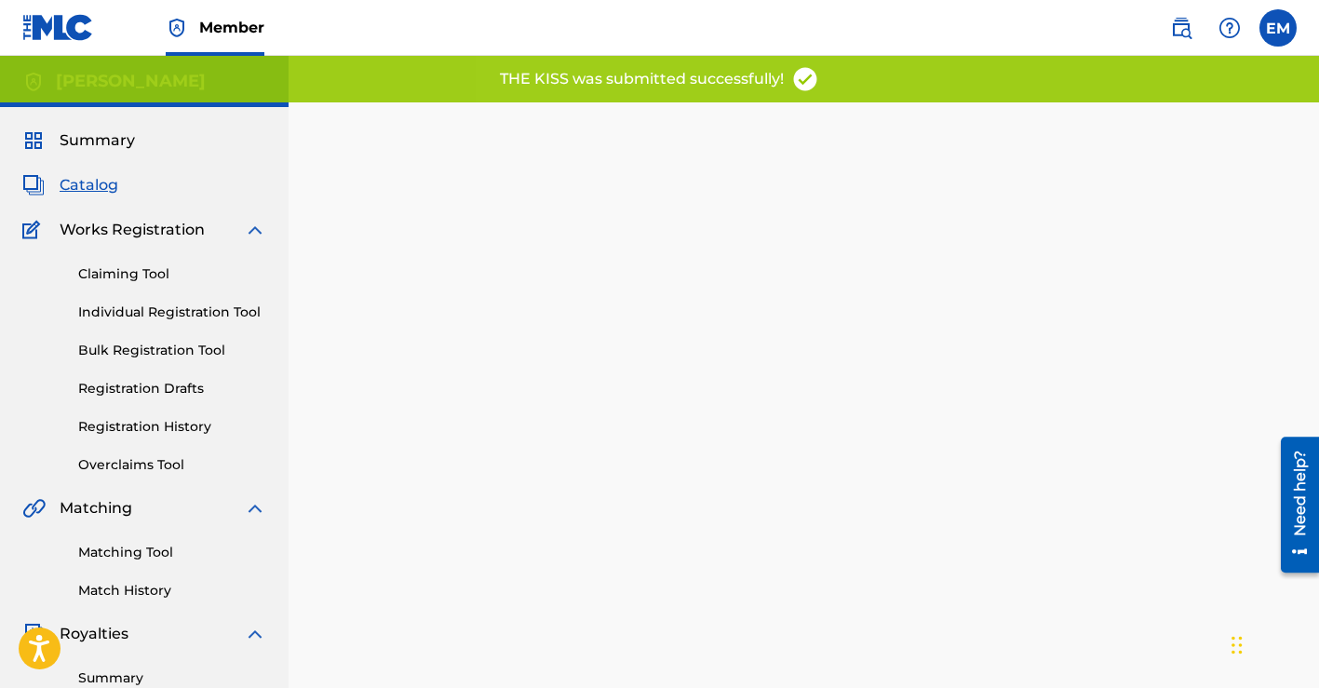
click at [90, 185] on span "Catalog" at bounding box center [89, 185] width 59 height 22
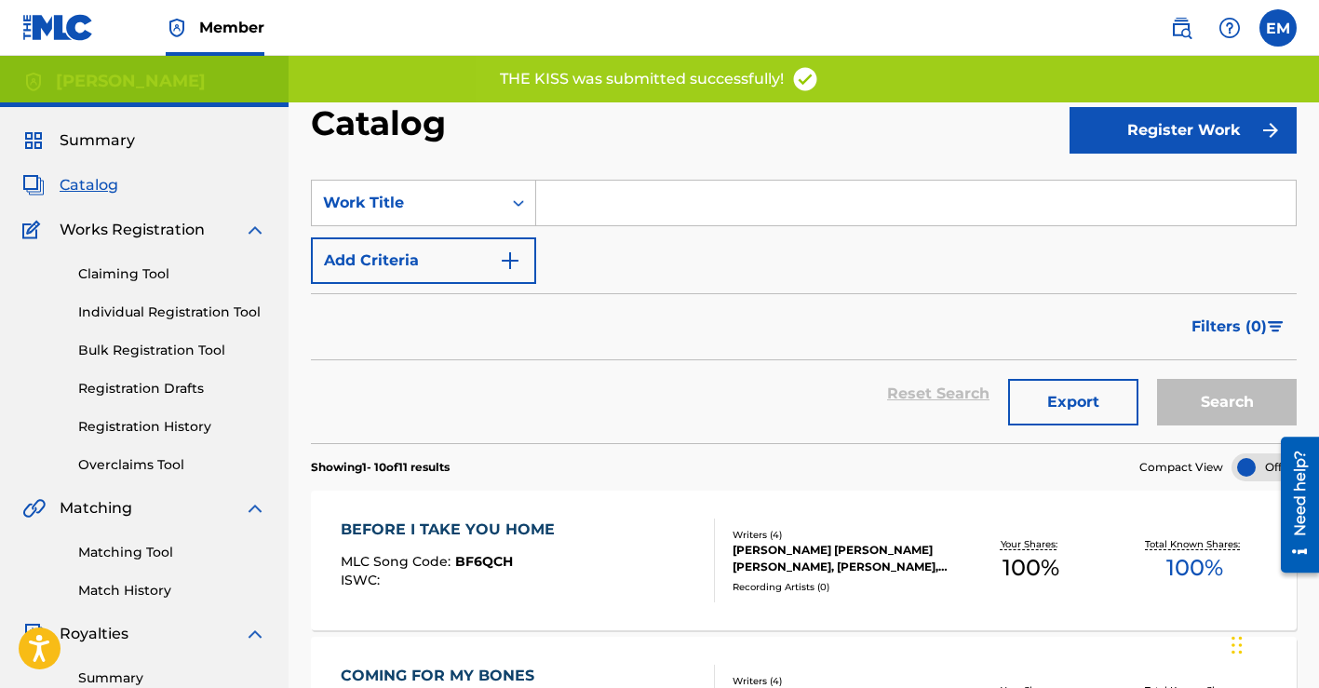
click at [513, 526] on div "BEFORE I TAKE YOU HOME" at bounding box center [452, 529] width 223 height 22
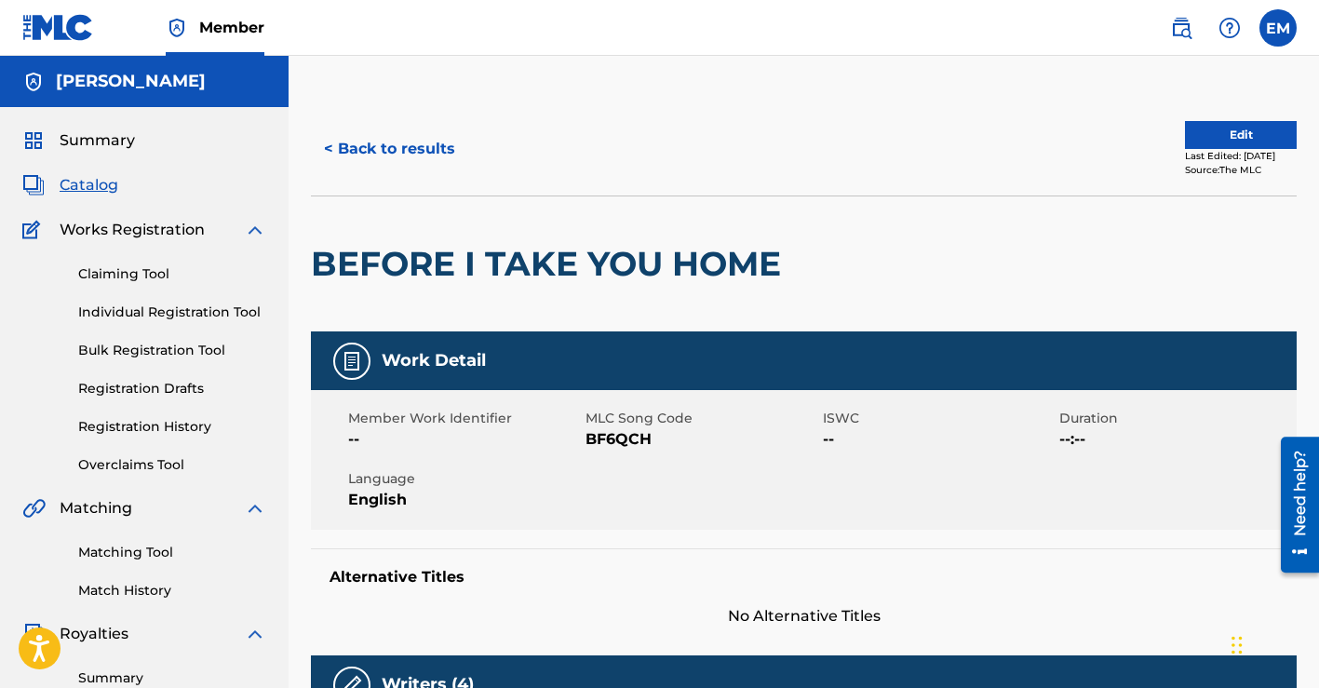
click at [103, 179] on span "Catalog" at bounding box center [89, 185] width 59 height 22
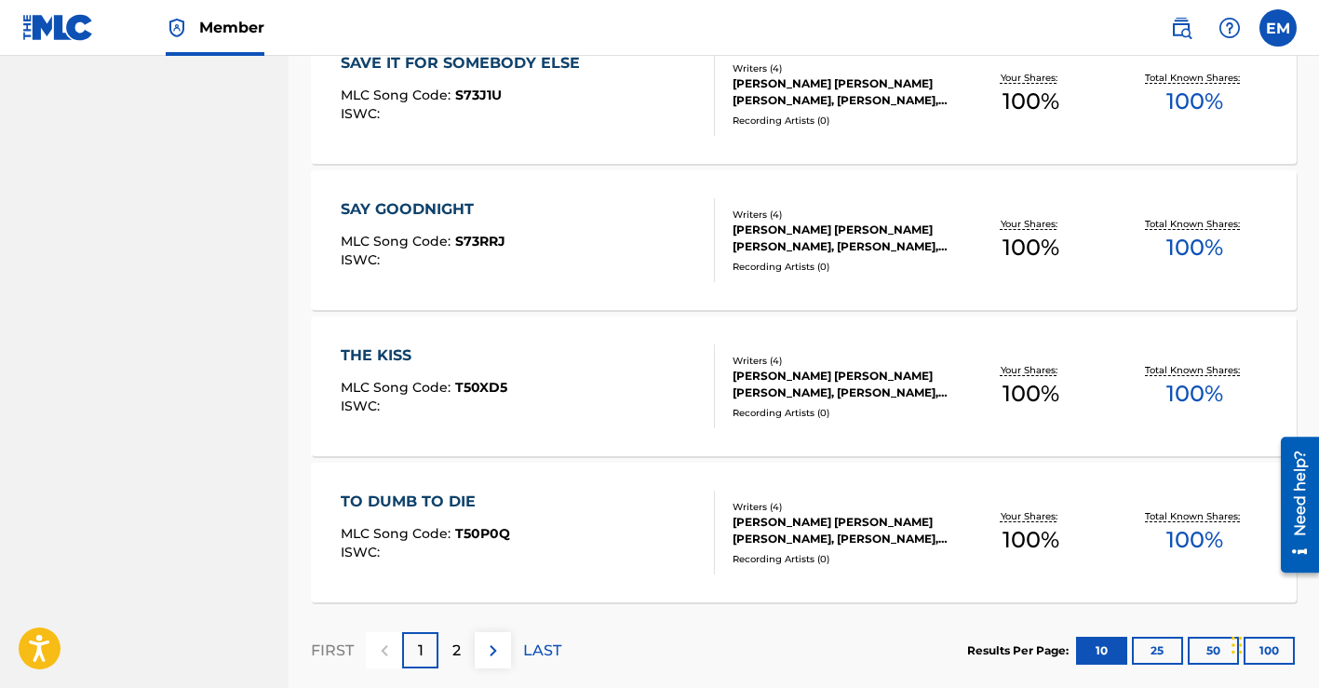
scroll to position [1411, 0]
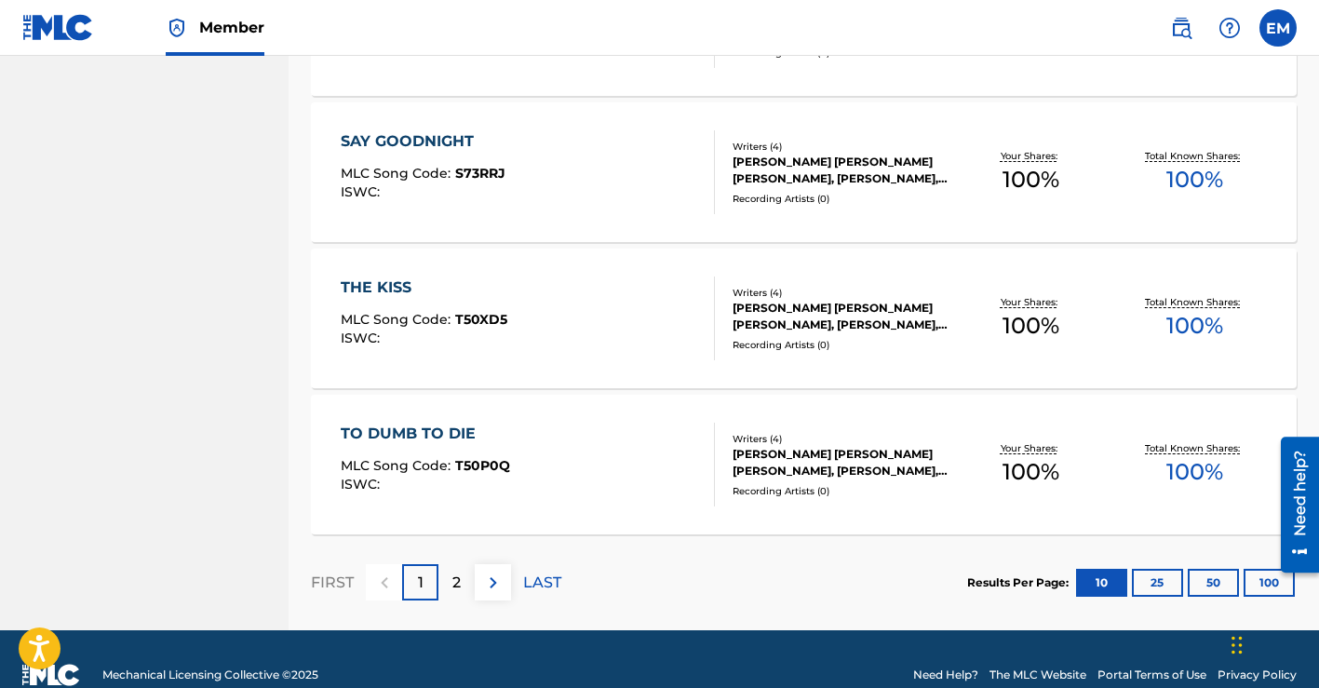
click at [766, 455] on div "[PERSON_NAME] [PERSON_NAME] [PERSON_NAME], [PERSON_NAME], [PERSON_NAME]" at bounding box center [840, 462] width 217 height 33
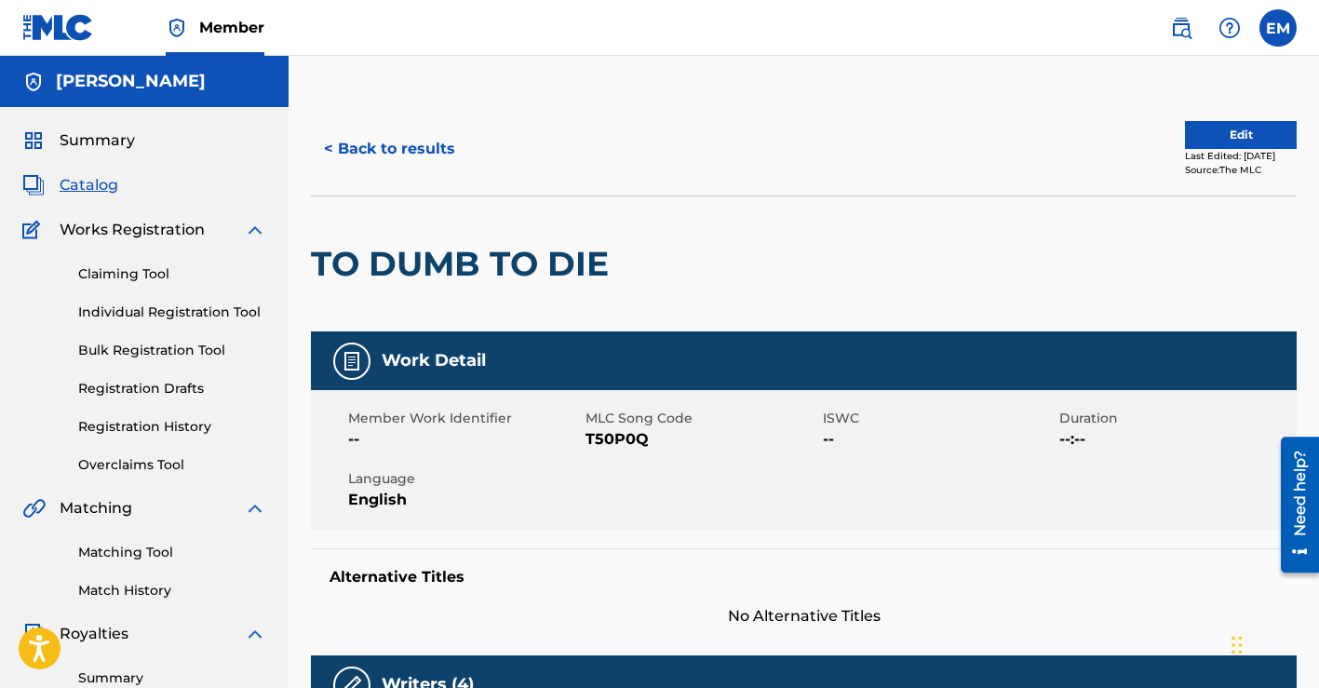
click at [1191, 138] on button "Edit" at bounding box center [1241, 135] width 112 height 28
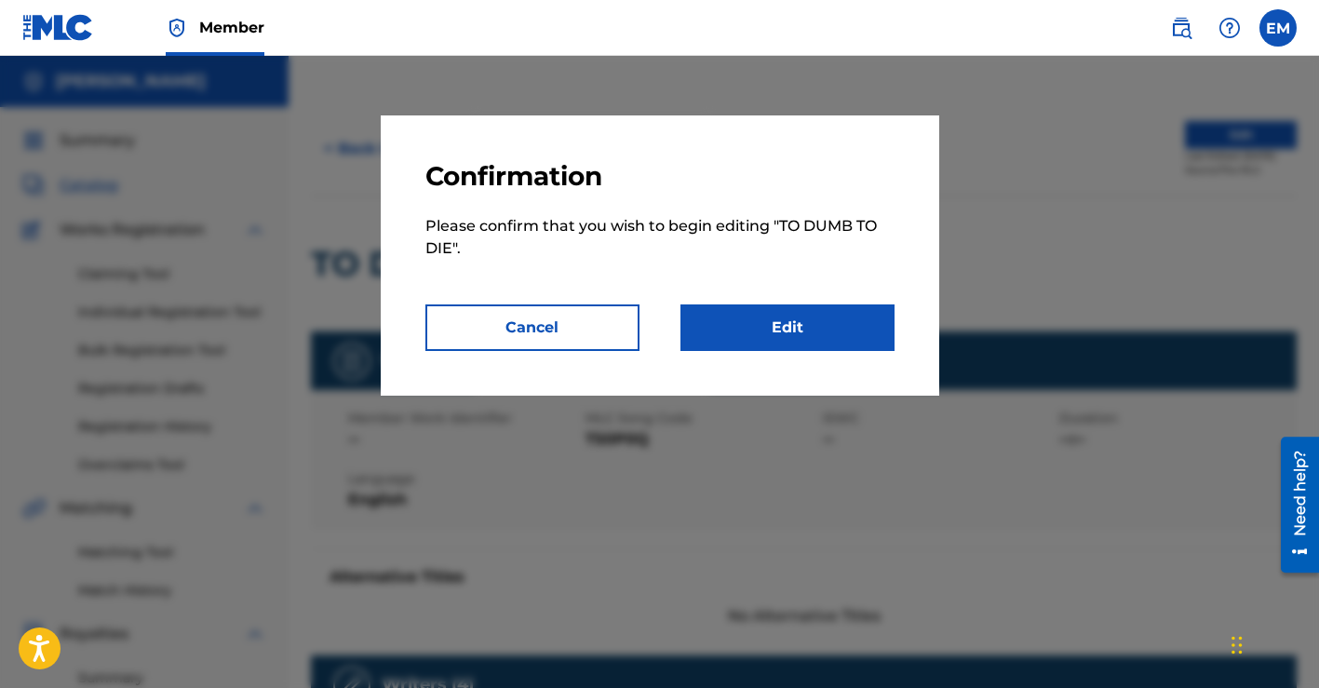
click at [780, 328] on link "Edit" at bounding box center [787, 327] width 214 height 47
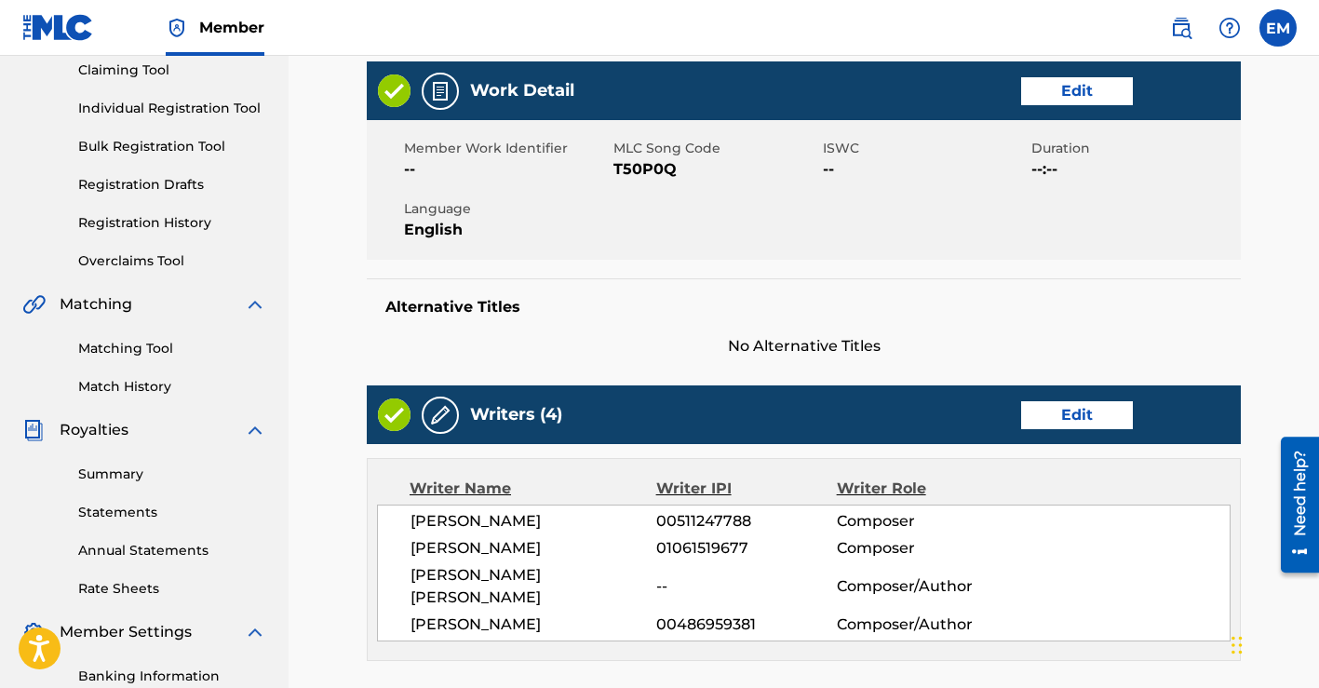
scroll to position [261, 0]
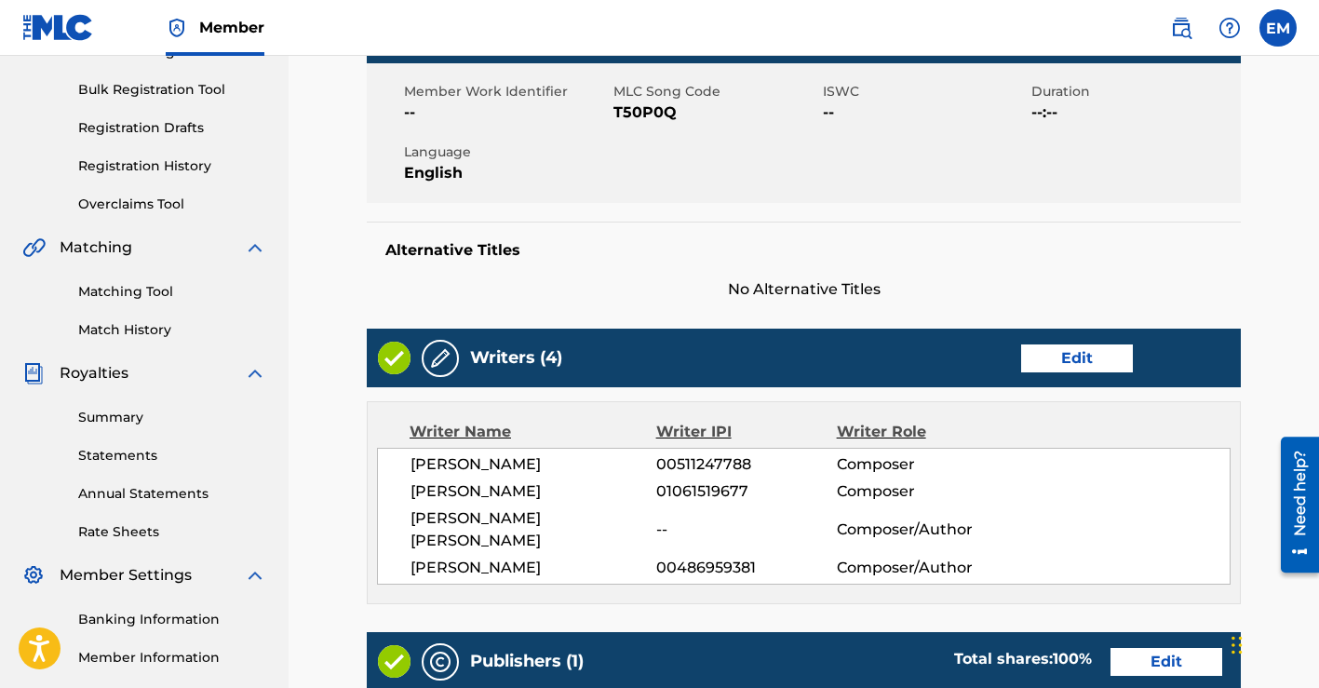
click at [1076, 363] on link "Edit" at bounding box center [1077, 358] width 112 height 28
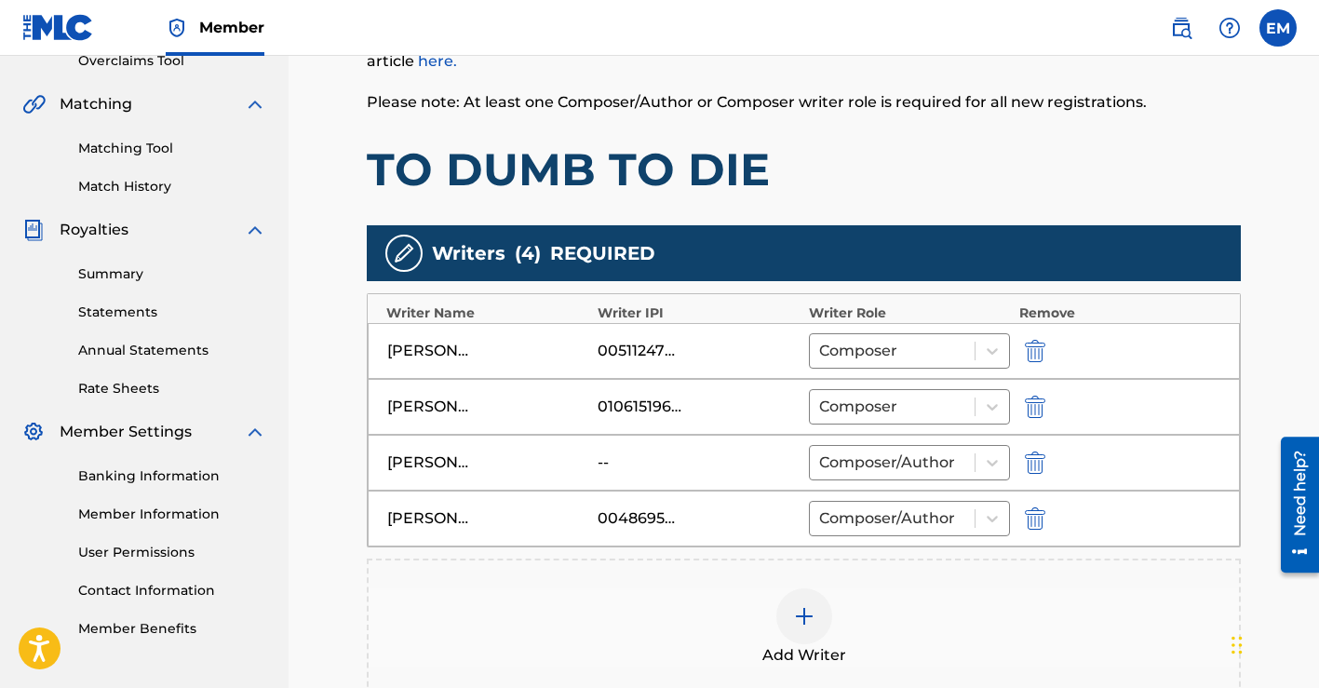
scroll to position [524, 0]
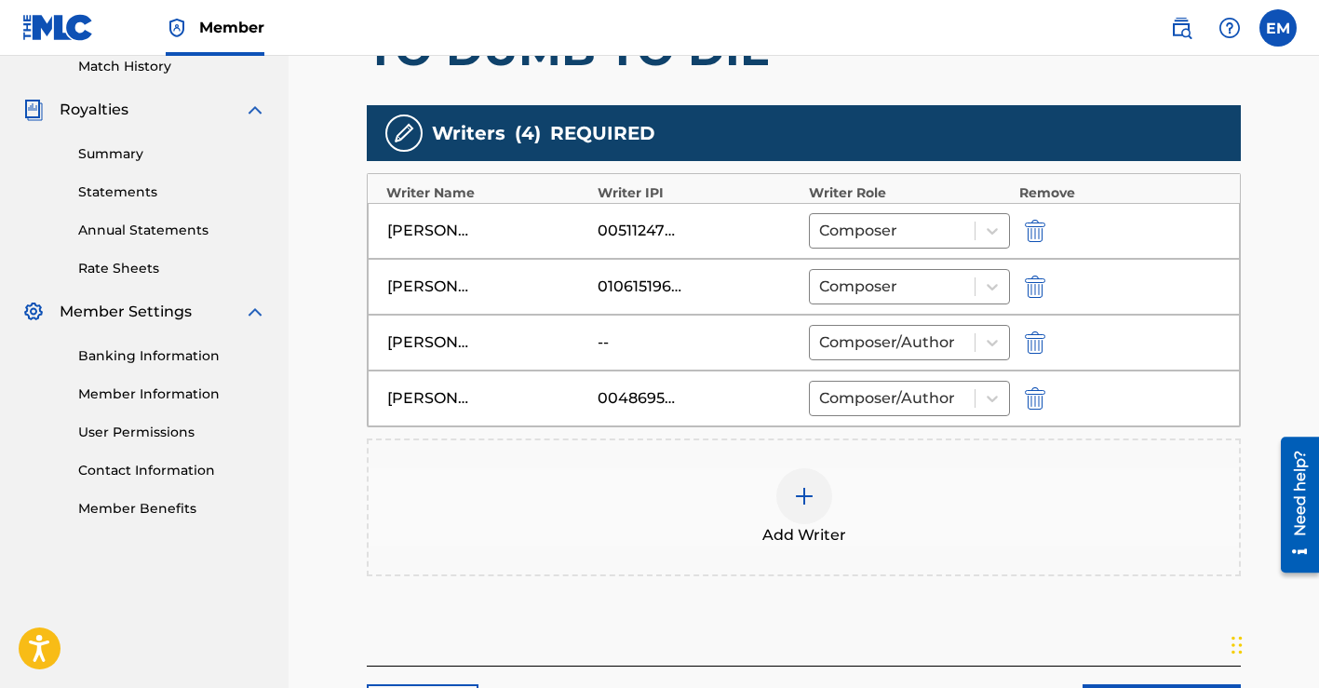
click at [1036, 338] on img "submit" at bounding box center [1035, 342] width 20 height 22
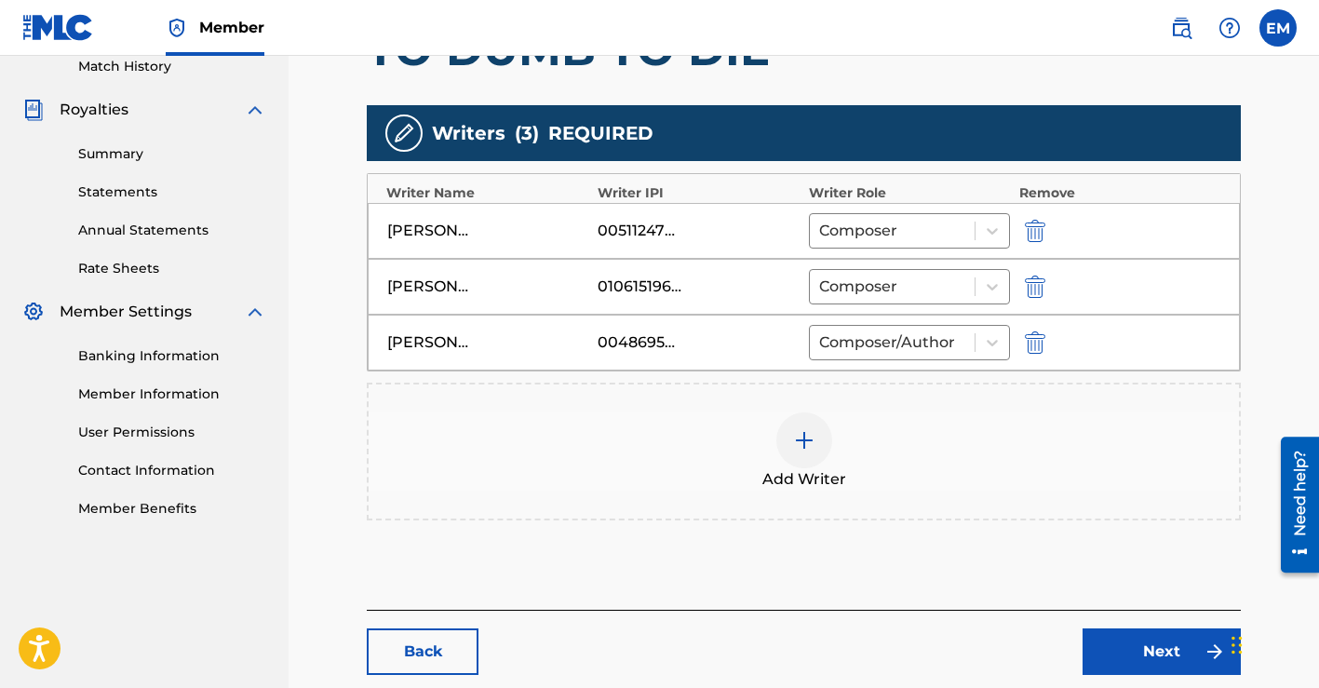
click at [821, 449] on div at bounding box center [804, 440] width 56 height 56
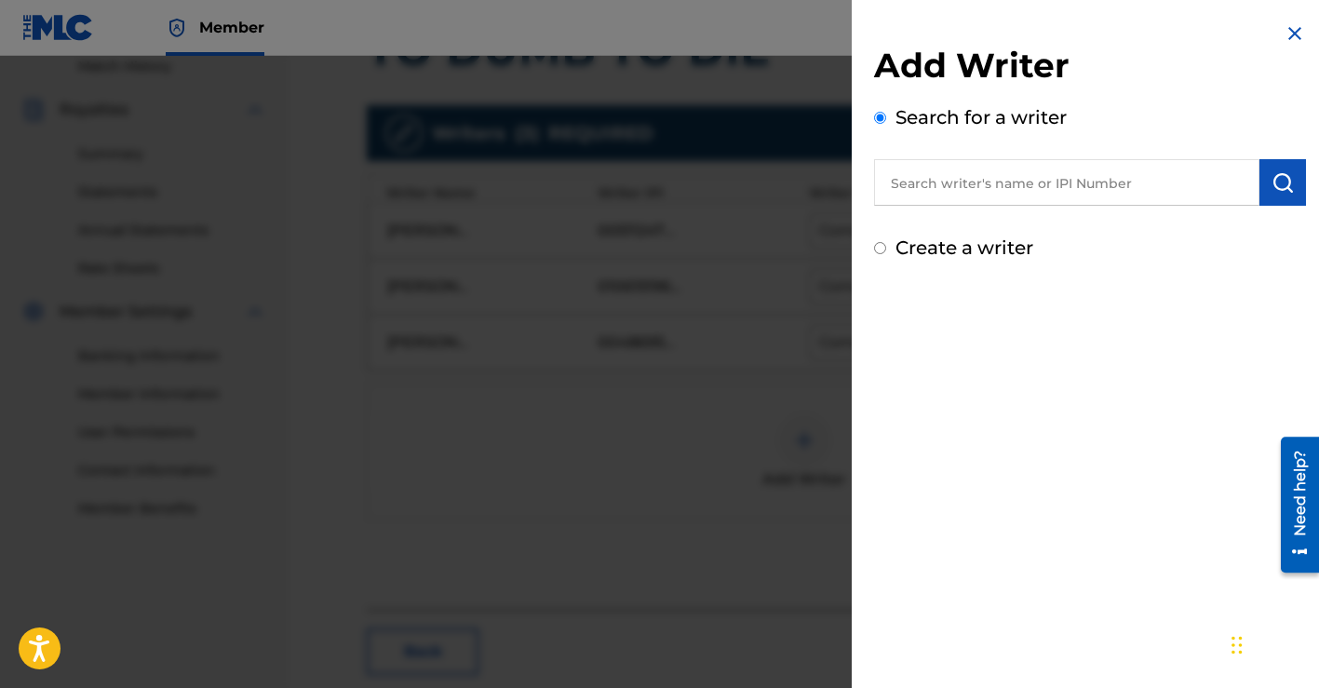
click at [945, 178] on input "text" at bounding box center [1066, 182] width 385 height 47
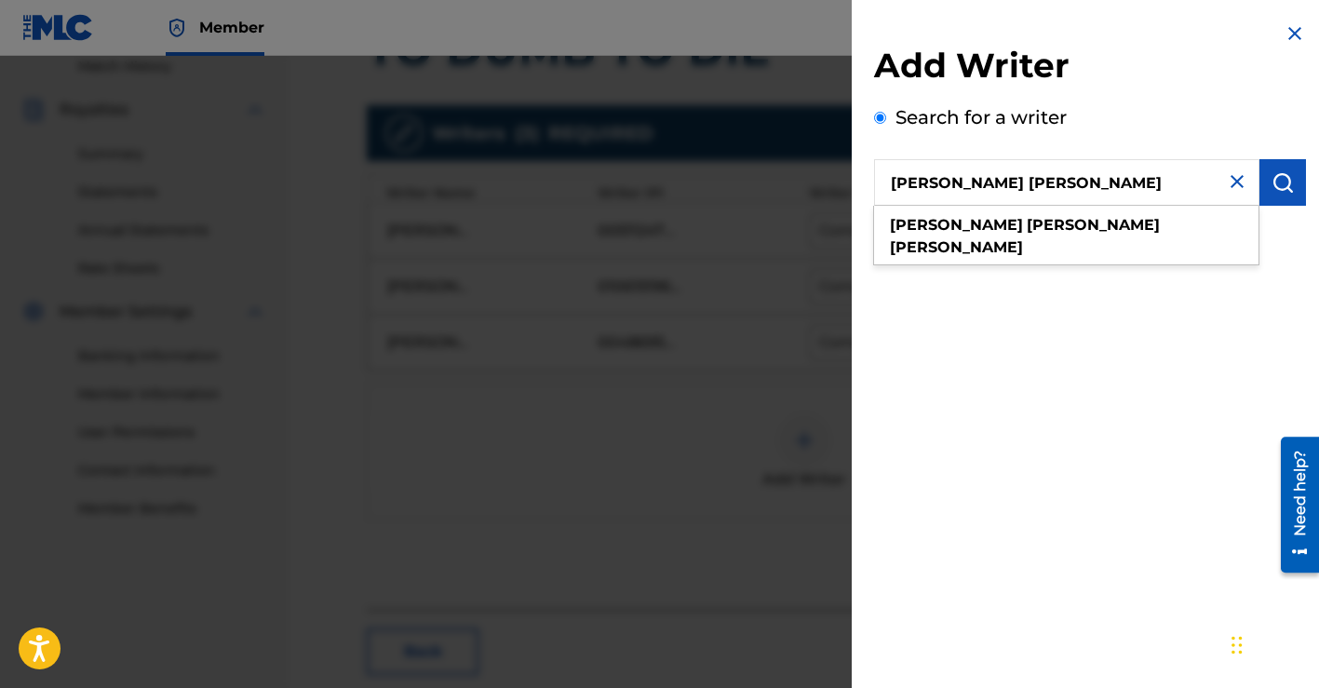
type input "[PERSON_NAME] [PERSON_NAME]"
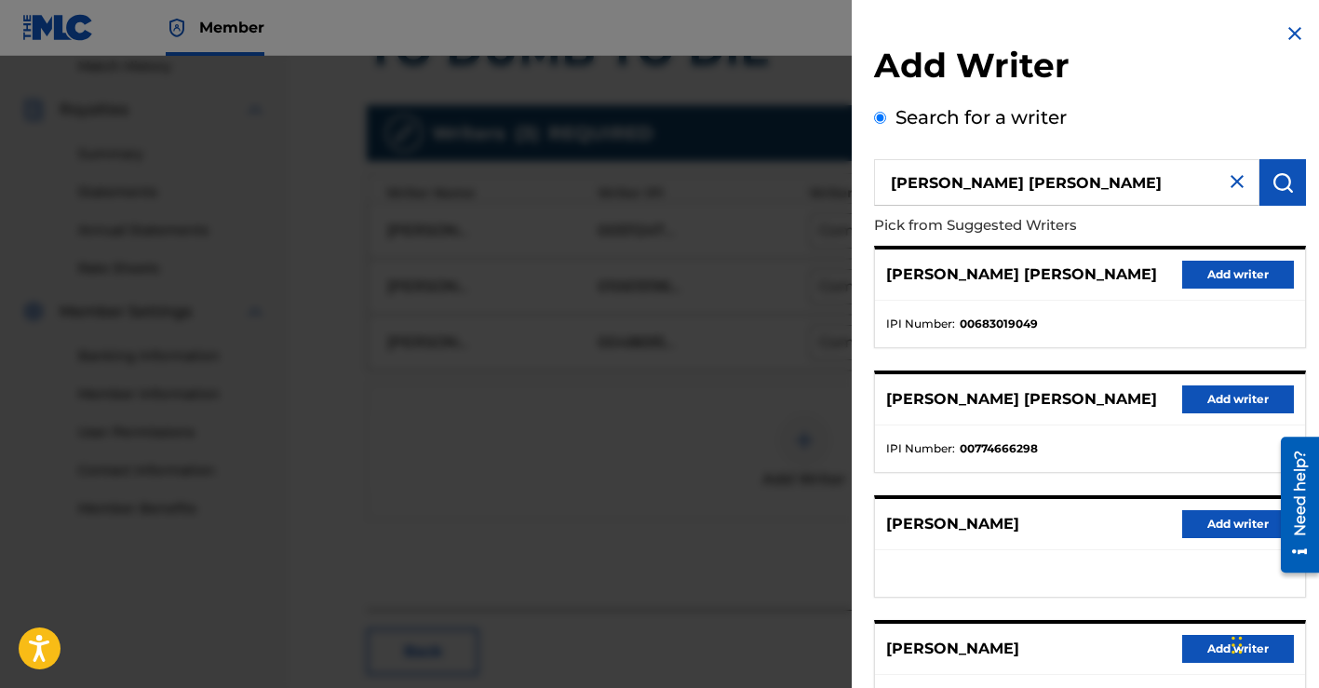
click at [1205, 276] on button "Add writer" at bounding box center [1238, 275] width 112 height 28
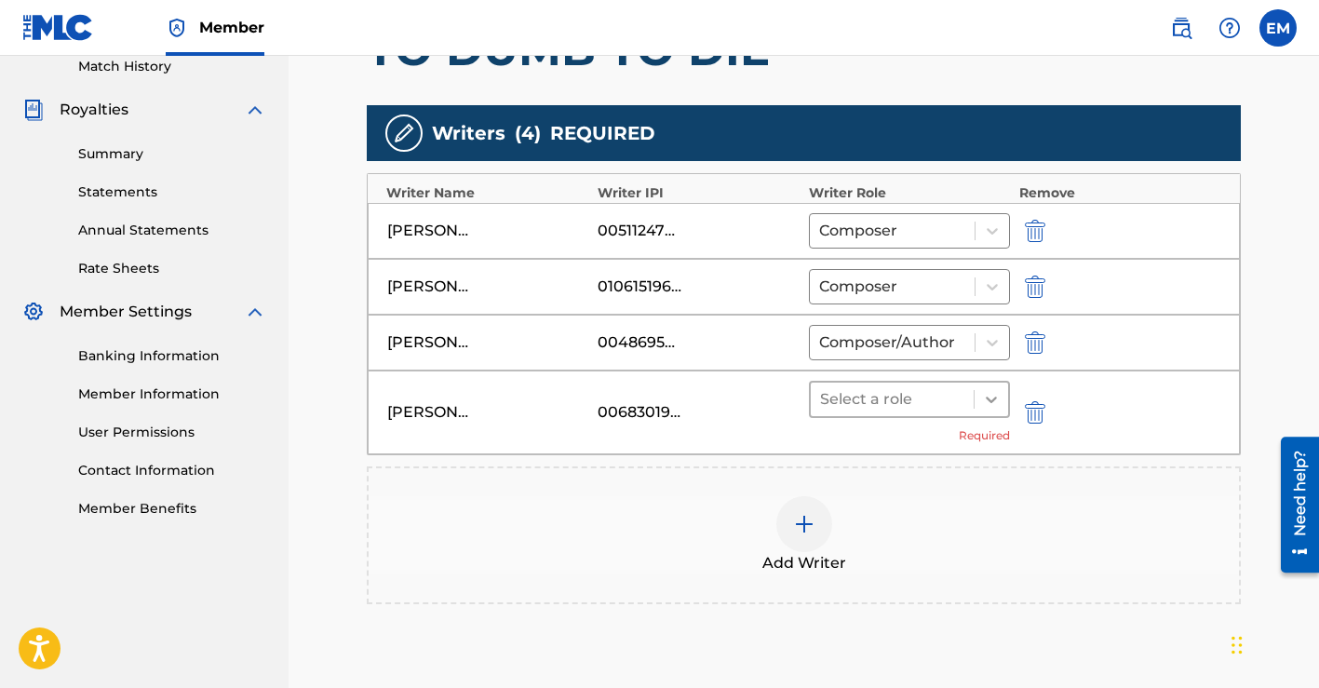
click at [991, 395] on icon at bounding box center [991, 399] width 19 height 19
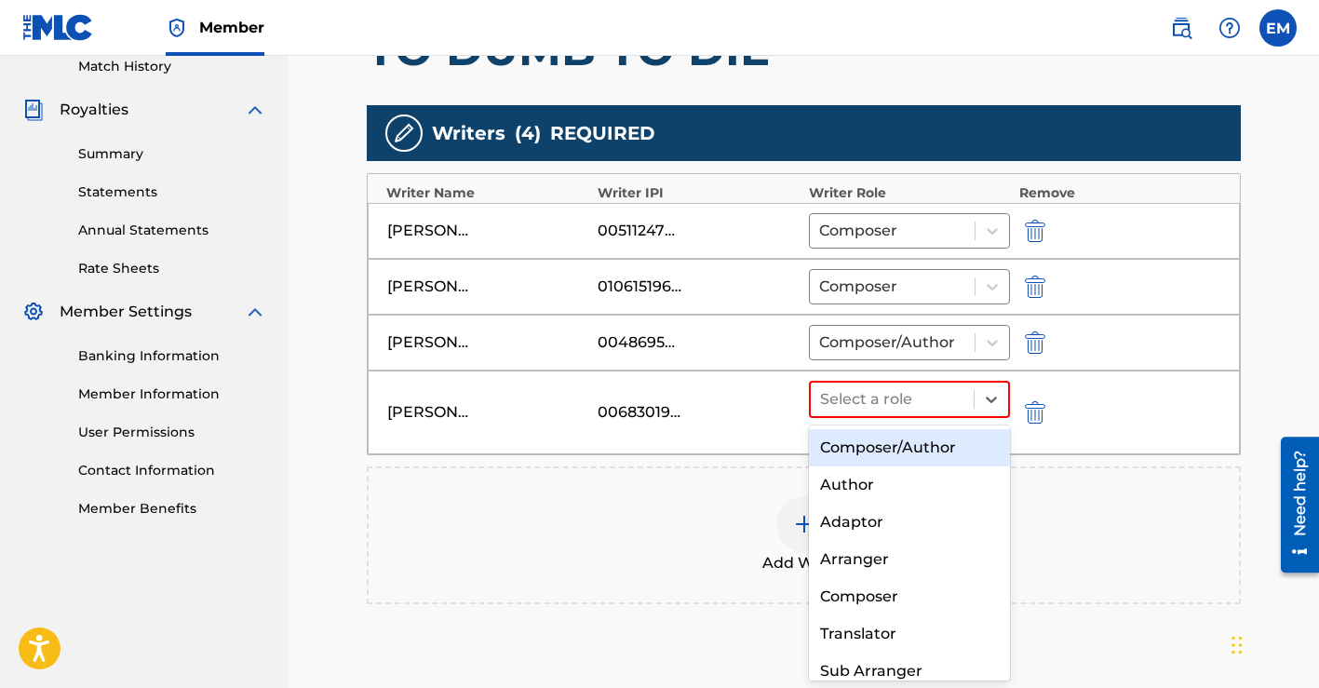
click at [921, 447] on div "Composer/Author" at bounding box center [909, 447] width 201 height 37
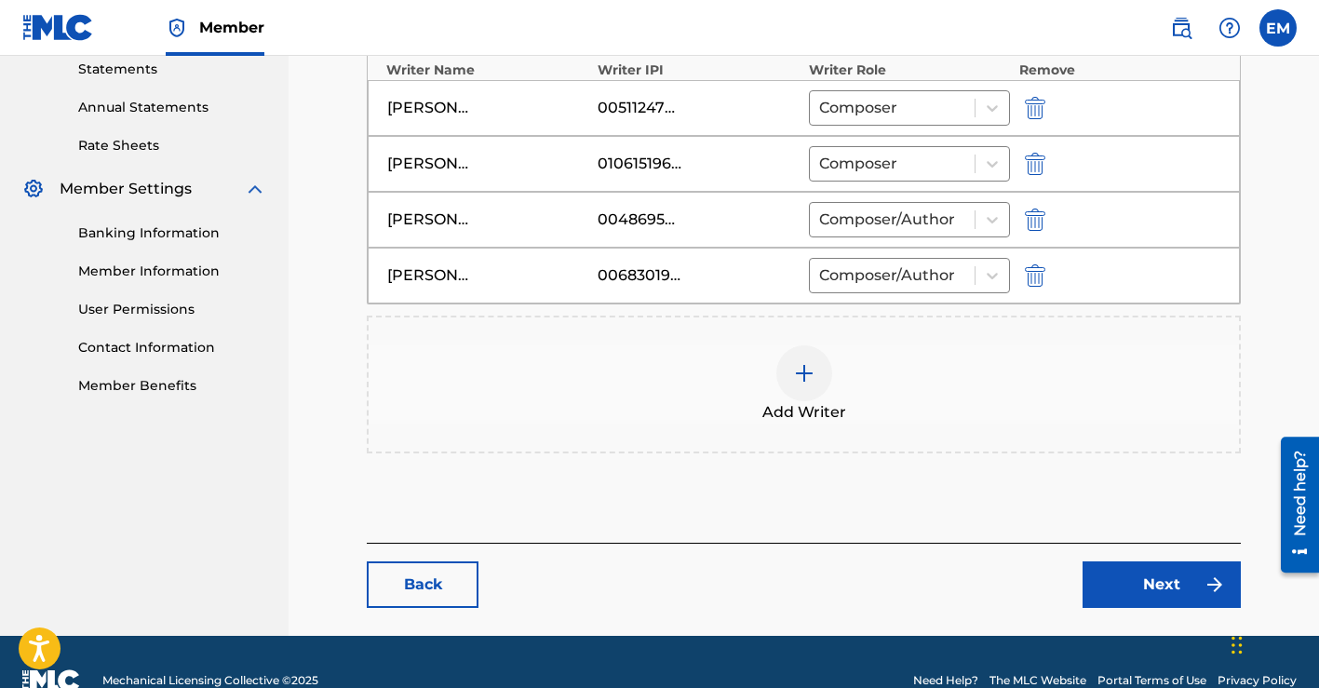
scroll to position [684, 0]
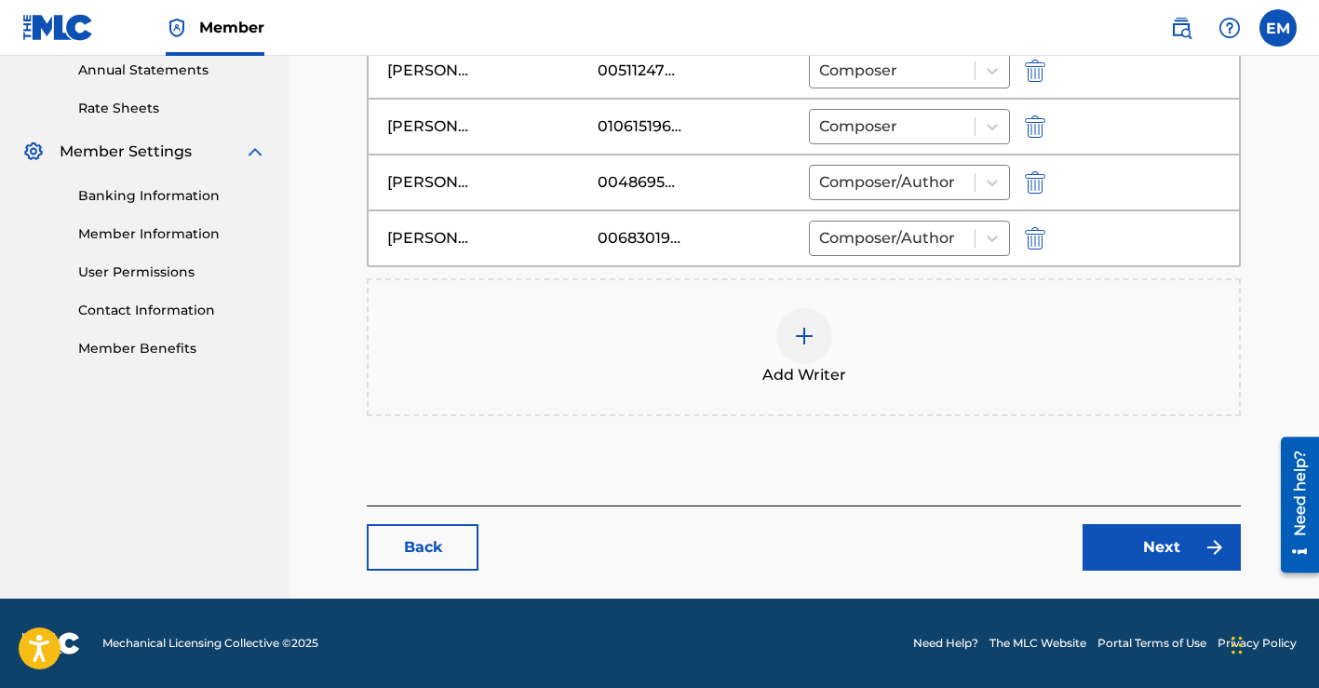
click at [1133, 532] on link "Next" at bounding box center [1161, 547] width 158 height 47
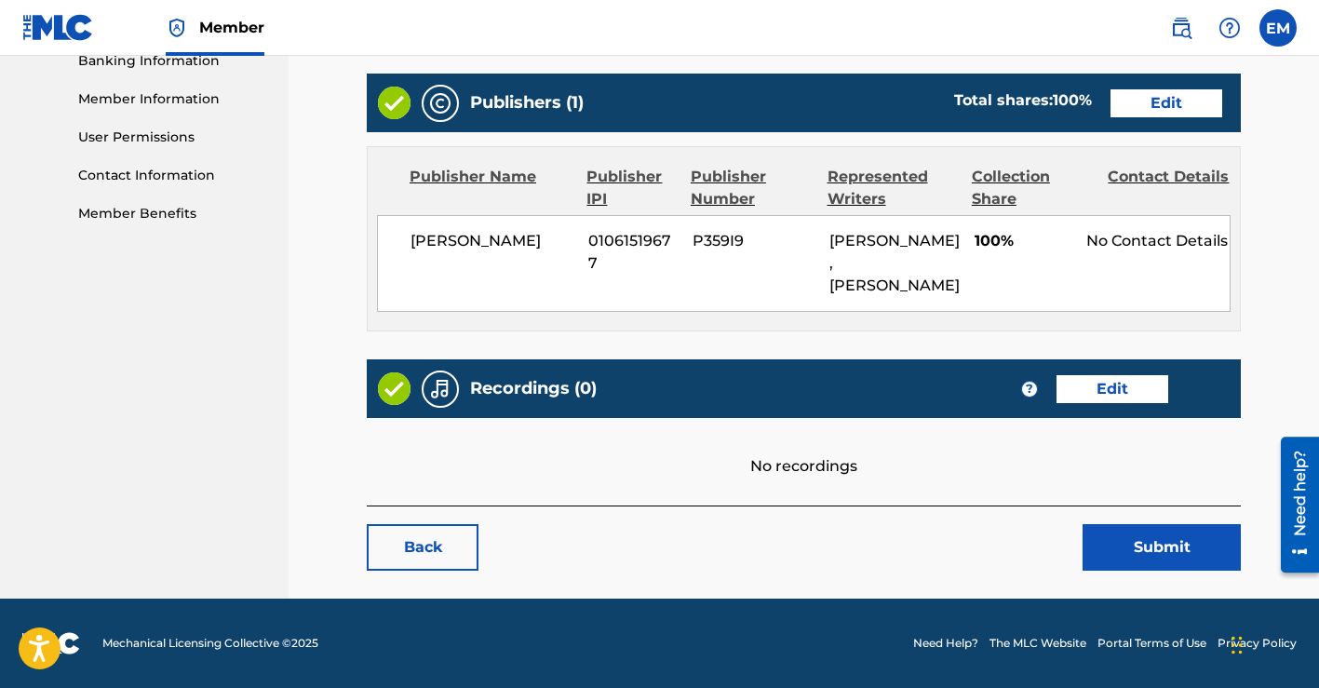
scroll to position [776, 0]
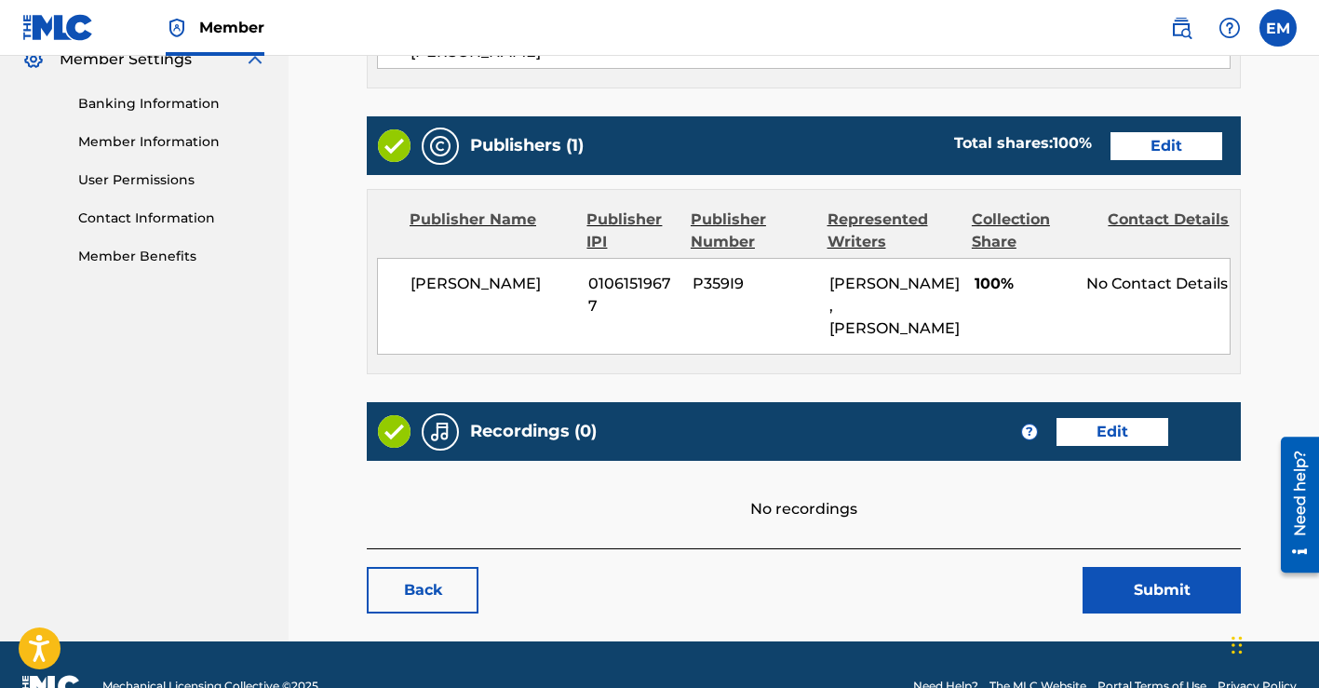
click at [1145, 132] on link "Edit" at bounding box center [1166, 146] width 112 height 28
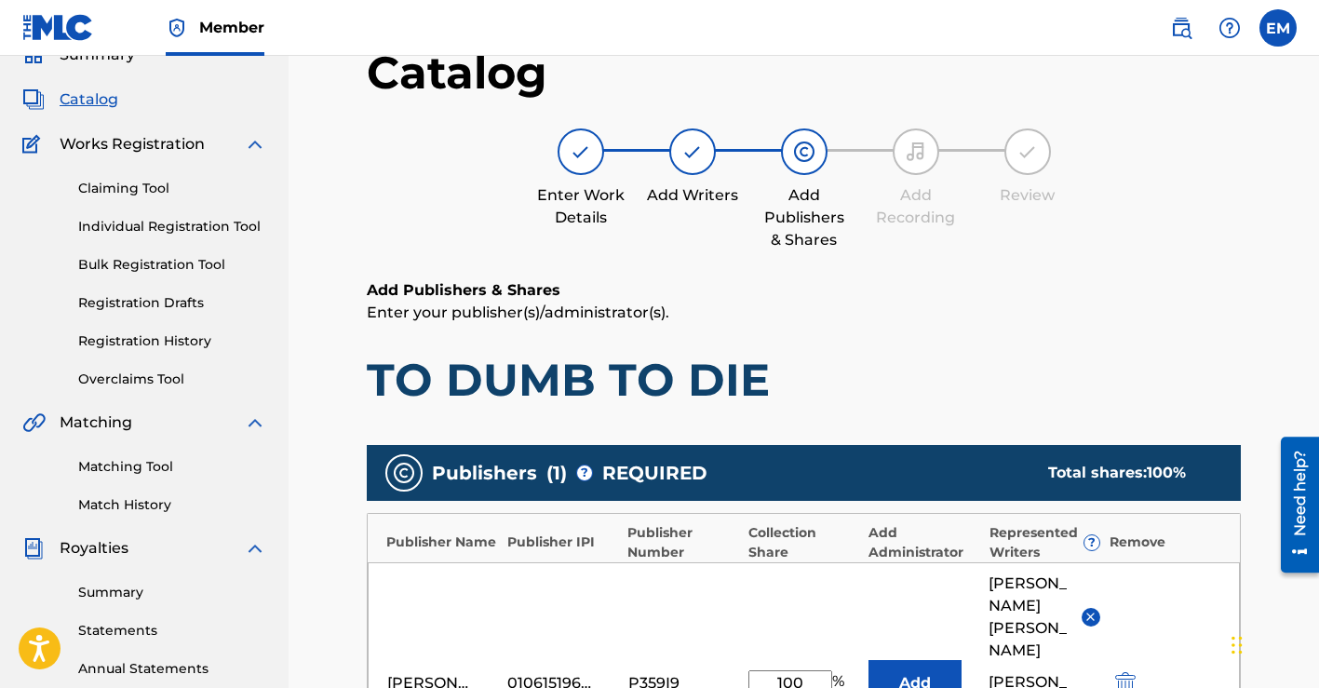
scroll to position [502, 0]
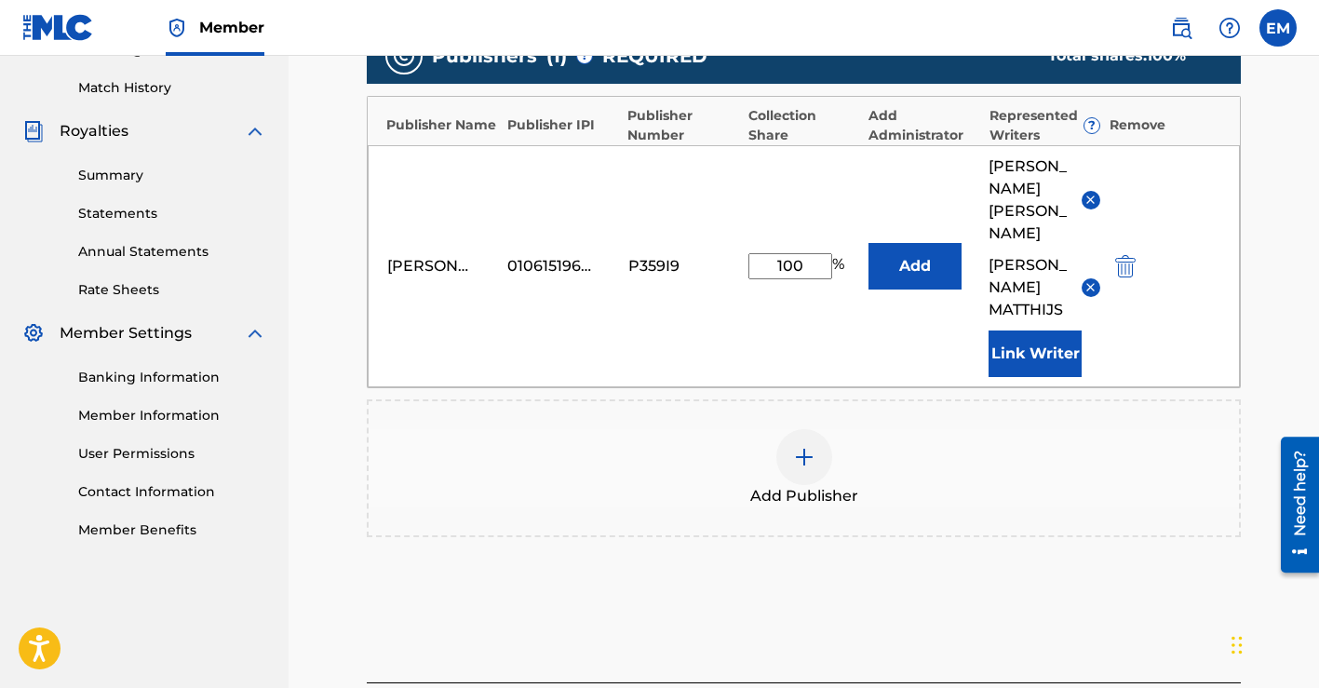
click at [1016, 354] on button "Link Writer" at bounding box center [1034, 353] width 93 height 47
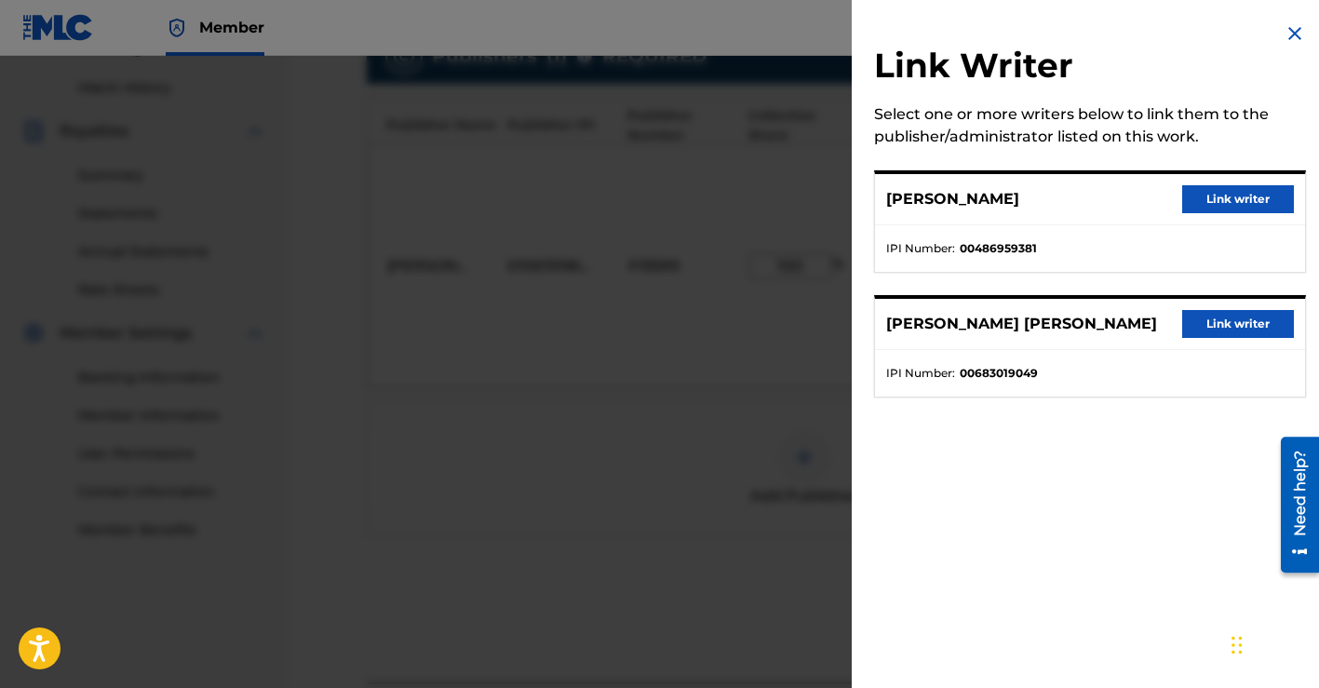
click at [1199, 195] on button "Link writer" at bounding box center [1238, 199] width 112 height 28
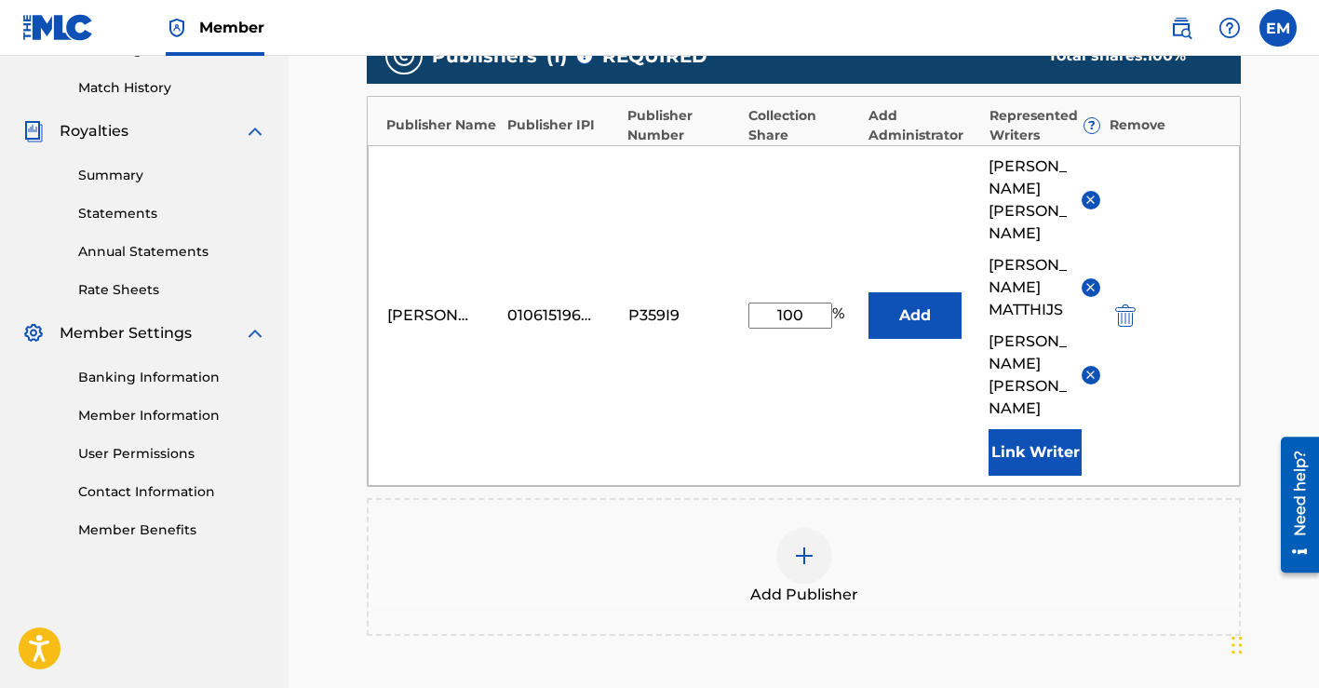
scroll to position [756, 0]
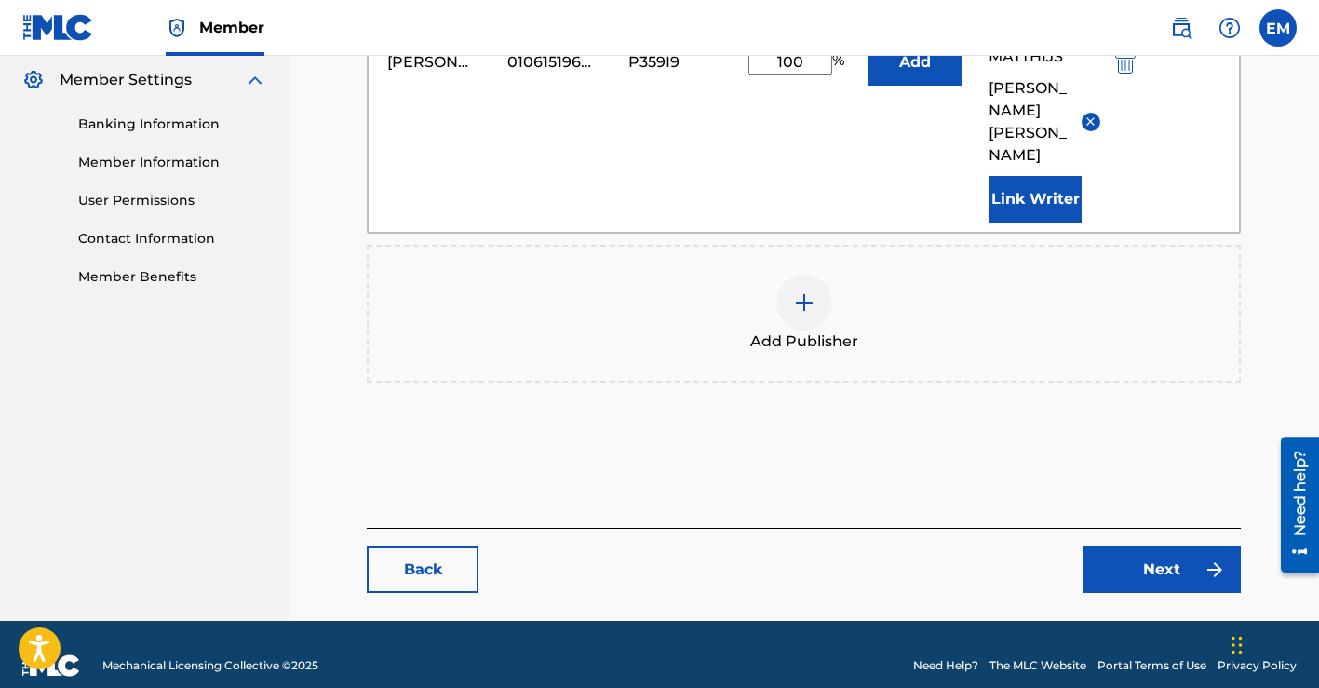
click at [1136, 553] on link "Next" at bounding box center [1161, 569] width 158 height 47
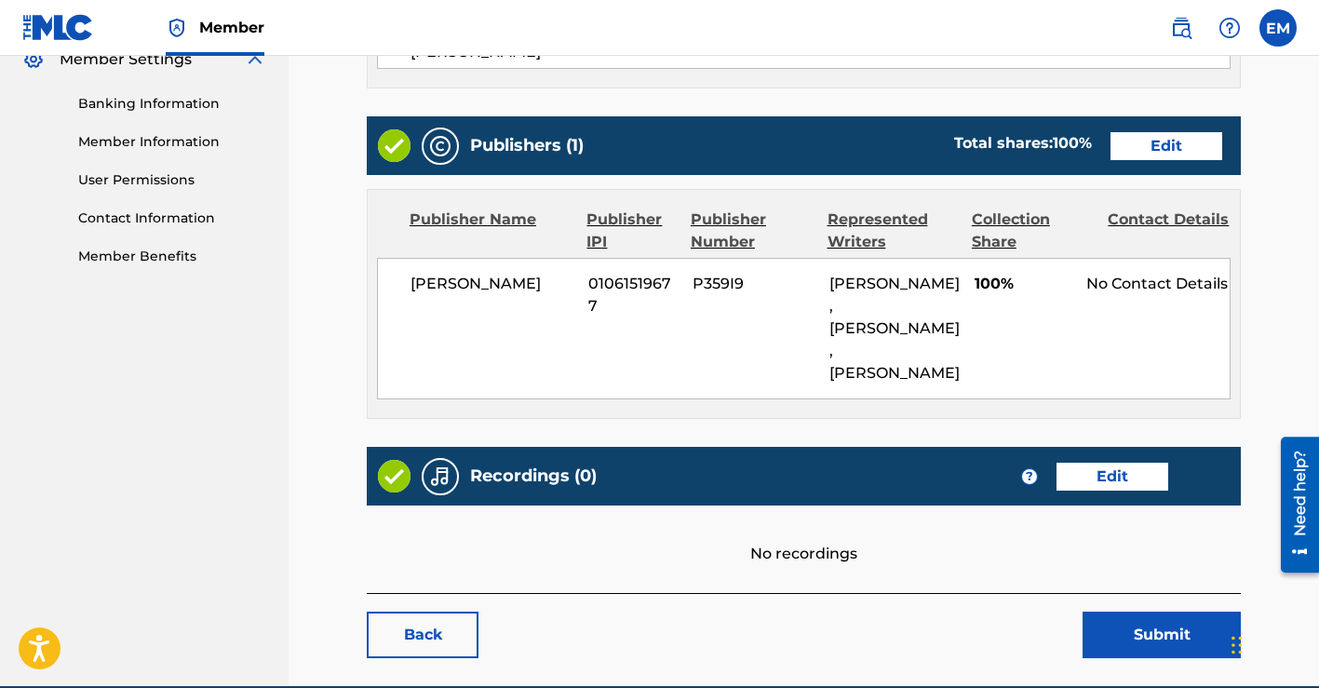
scroll to position [826, 0]
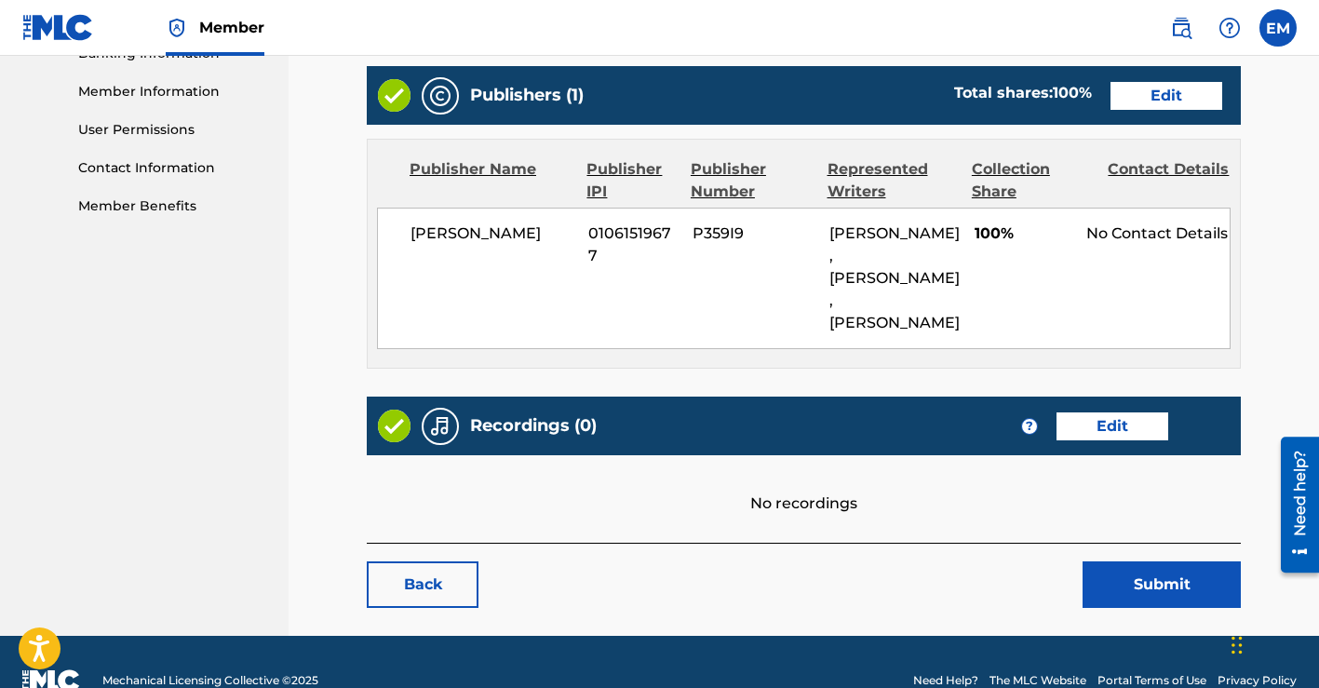
click at [1118, 598] on button "Submit" at bounding box center [1161, 584] width 158 height 47
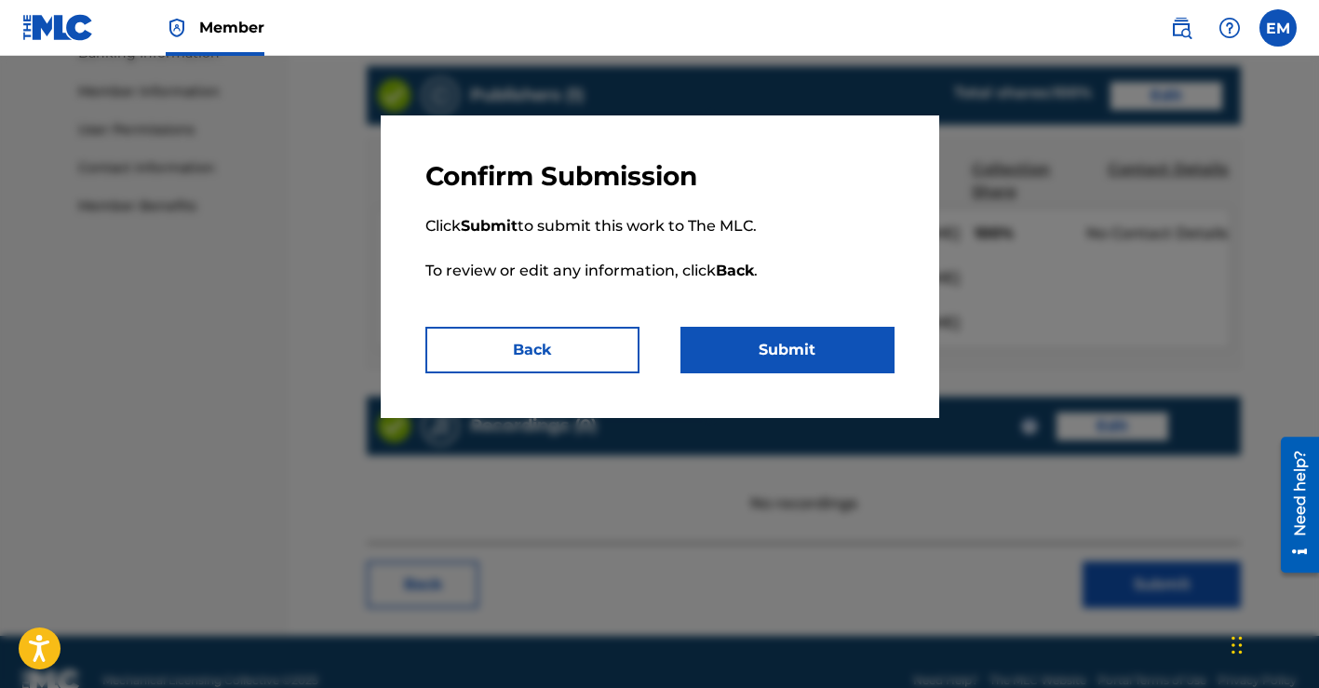
click at [787, 355] on button "Submit" at bounding box center [787, 350] width 214 height 47
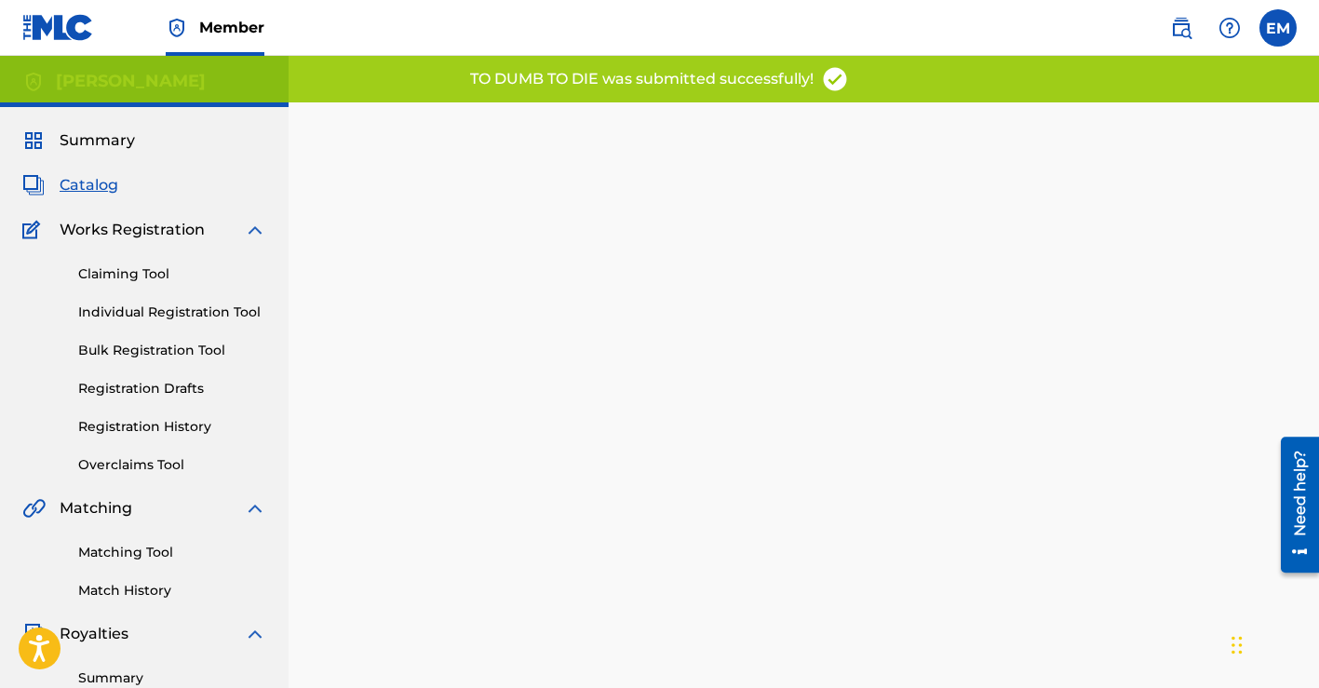
click at [95, 189] on span "Catalog" at bounding box center [89, 185] width 59 height 22
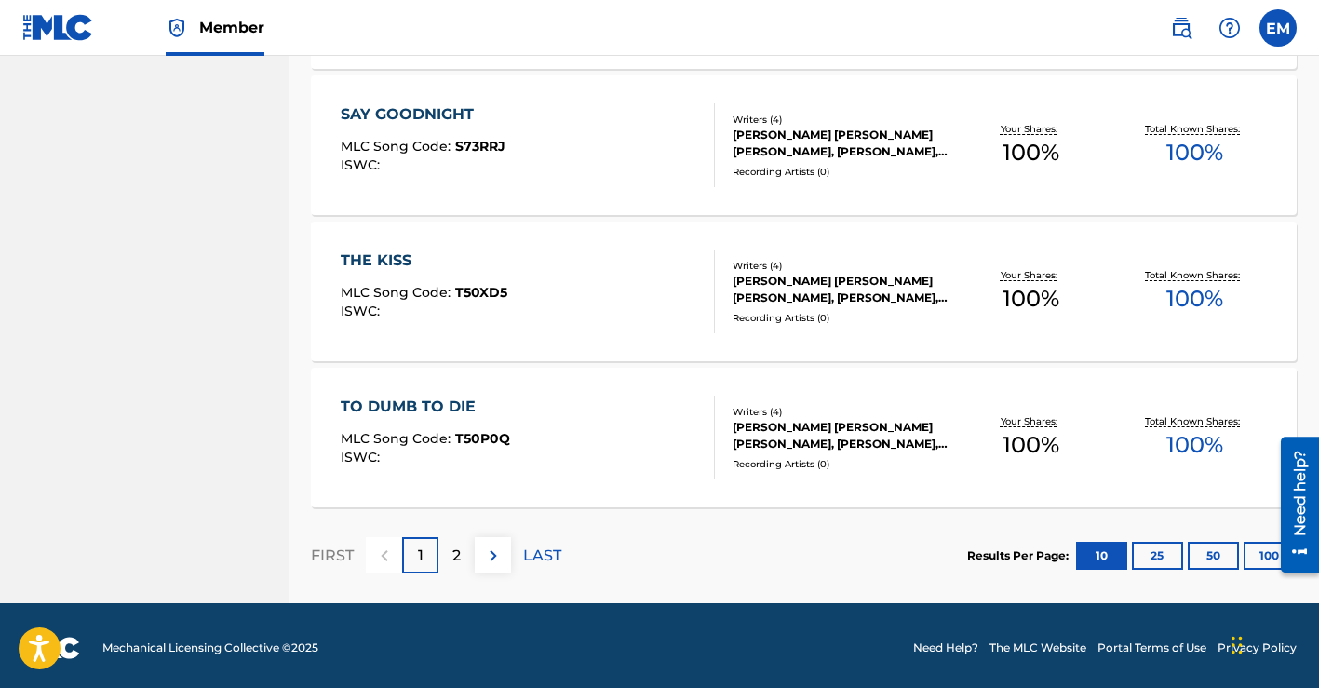
scroll to position [1442, 0]
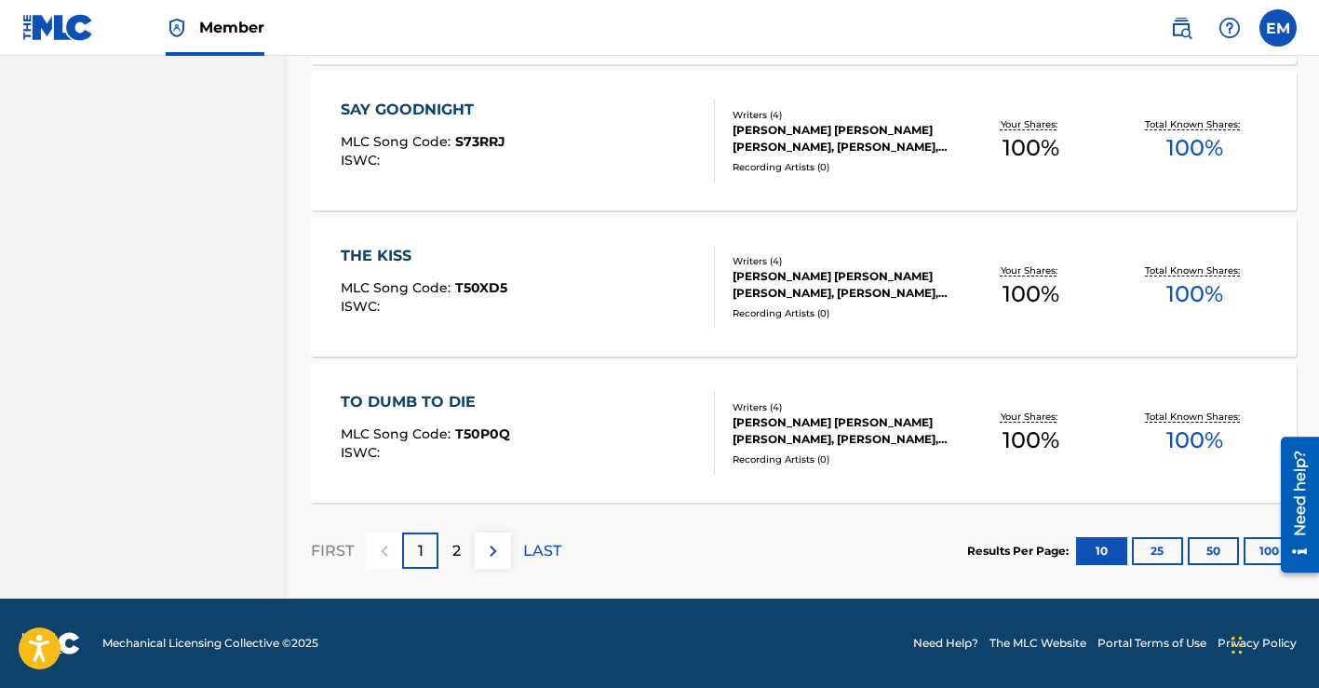
click at [501, 553] on img at bounding box center [493, 551] width 22 height 22
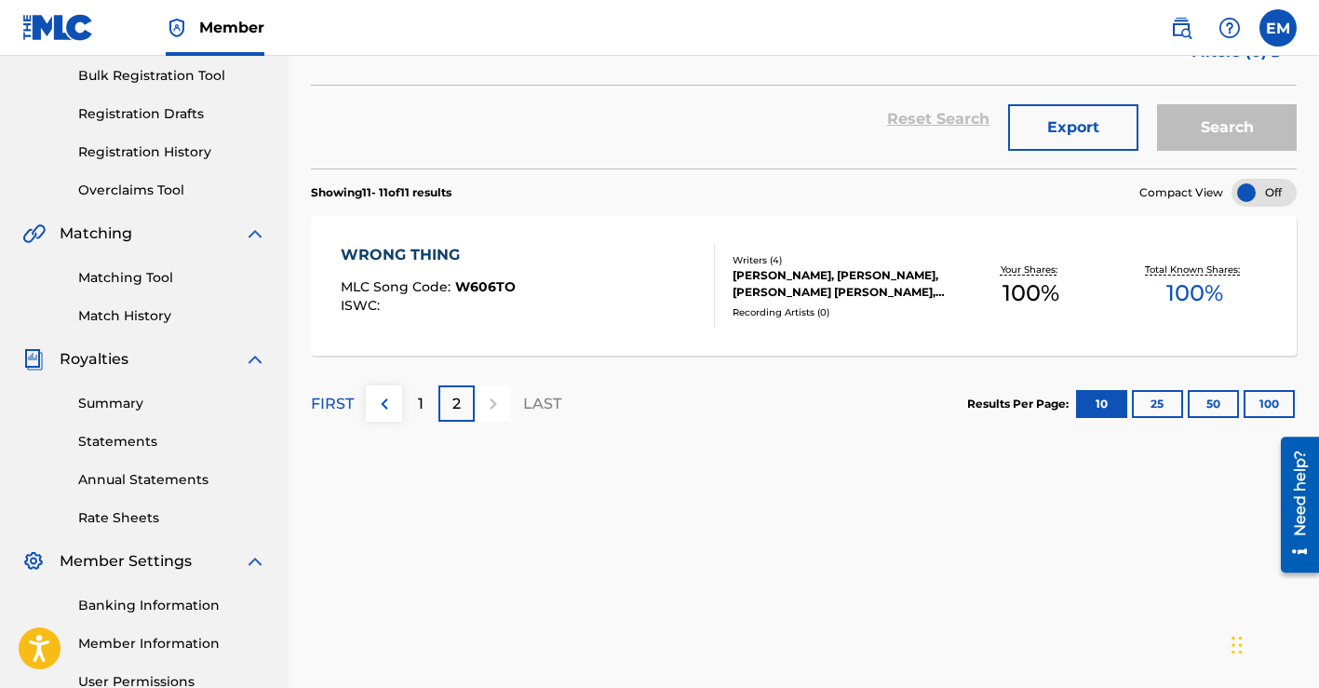
scroll to position [259, 0]
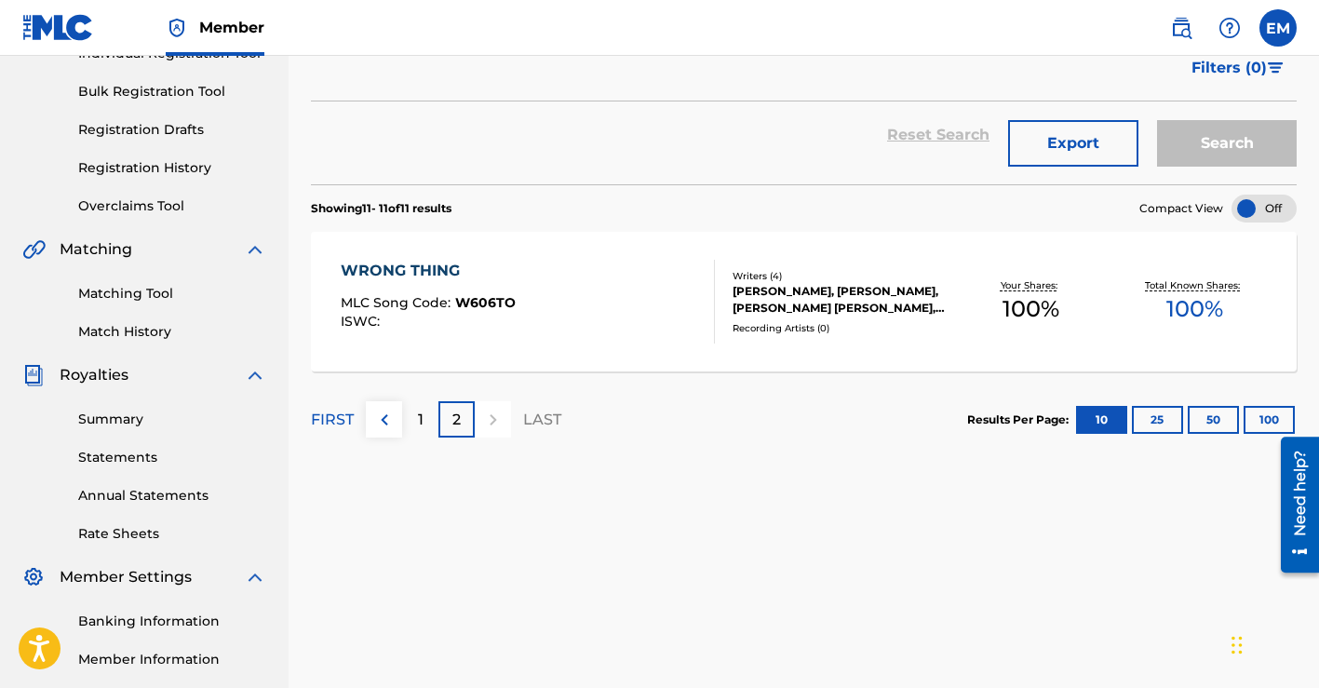
click at [817, 299] on div "[PERSON_NAME], [PERSON_NAME], [PERSON_NAME] [PERSON_NAME], [PERSON_NAME]" at bounding box center [840, 299] width 217 height 33
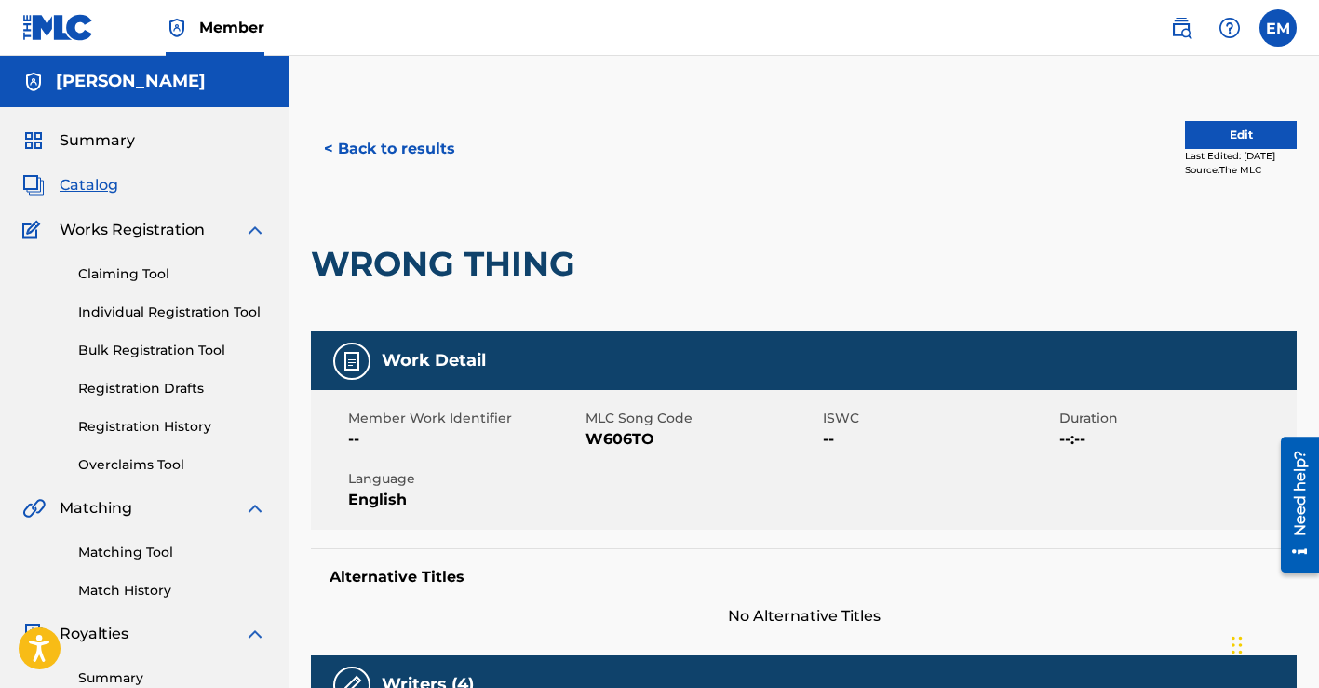
click at [1193, 140] on button "Edit" at bounding box center [1241, 135] width 112 height 28
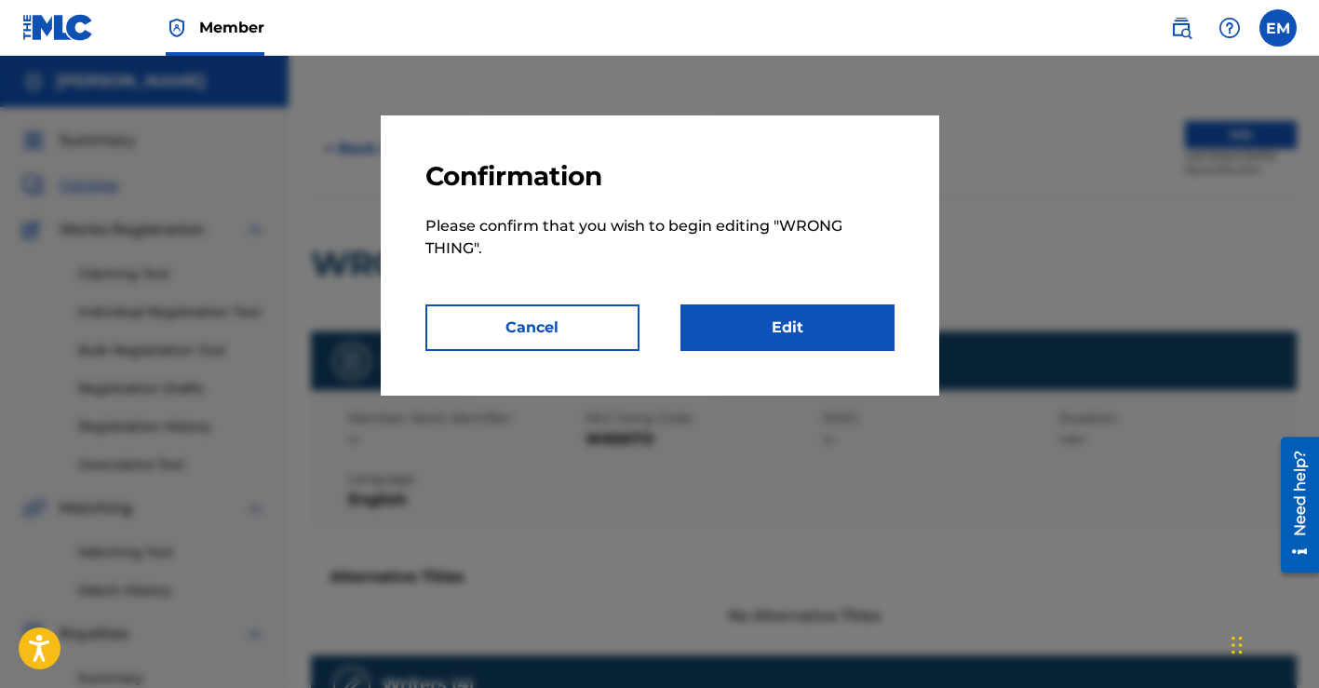
click at [835, 326] on link "Edit" at bounding box center [787, 327] width 214 height 47
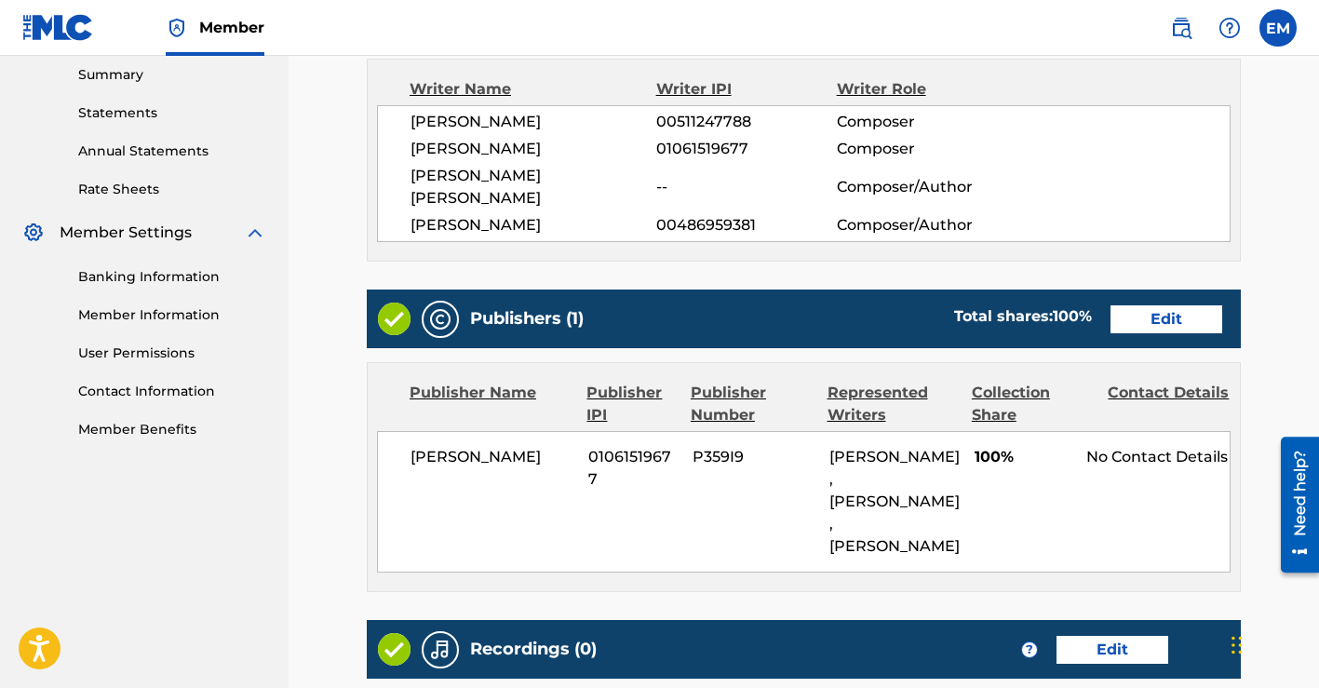
scroll to position [449, 0]
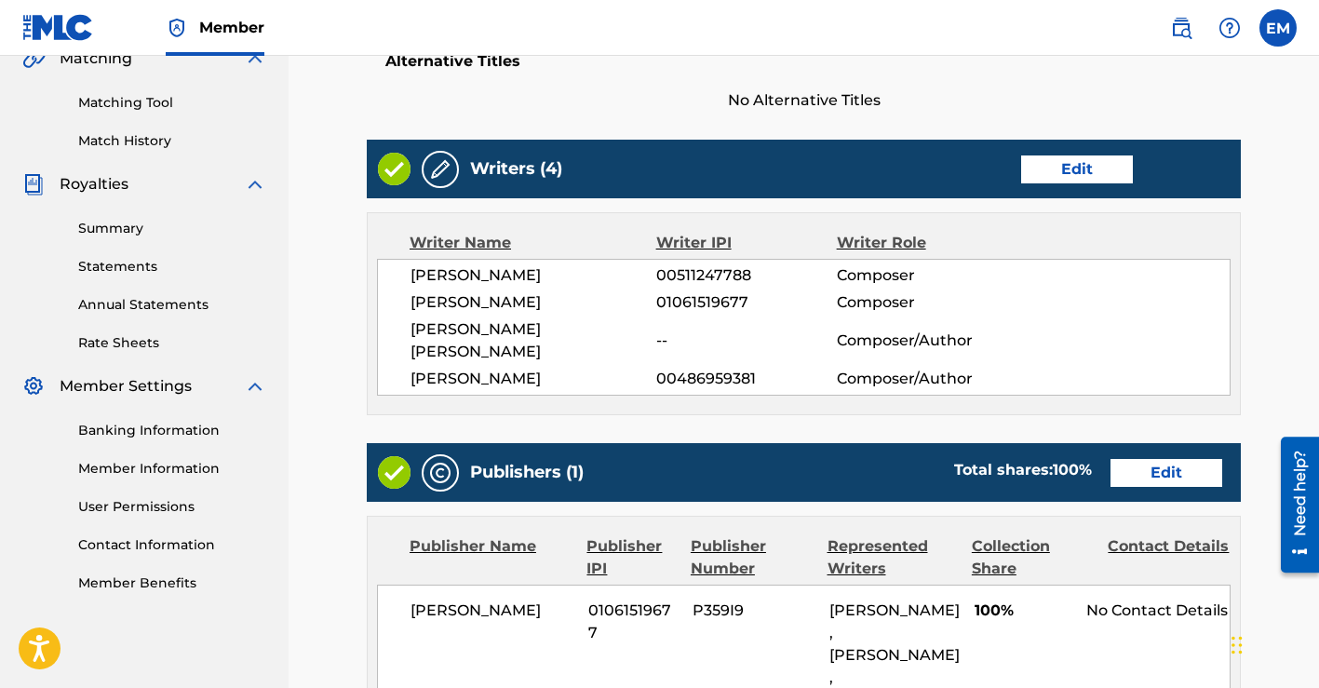
click at [1071, 180] on link "Edit" at bounding box center [1077, 169] width 112 height 28
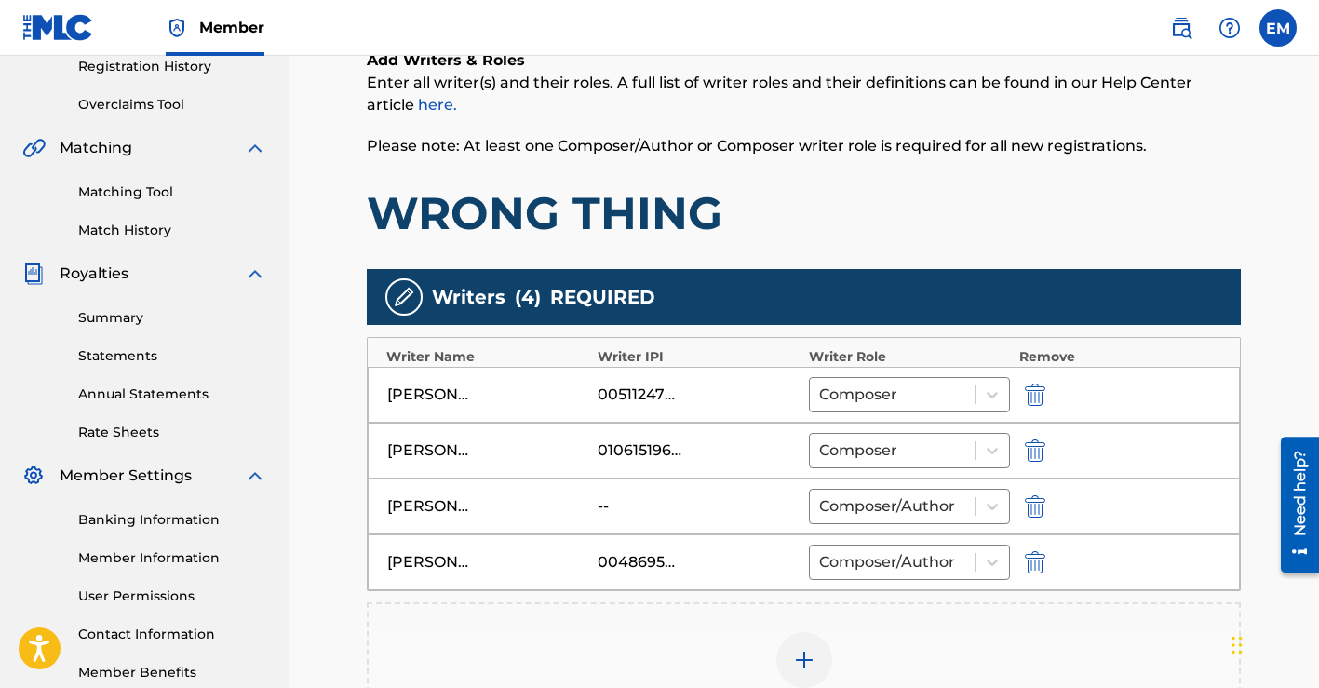
scroll to position [474, 0]
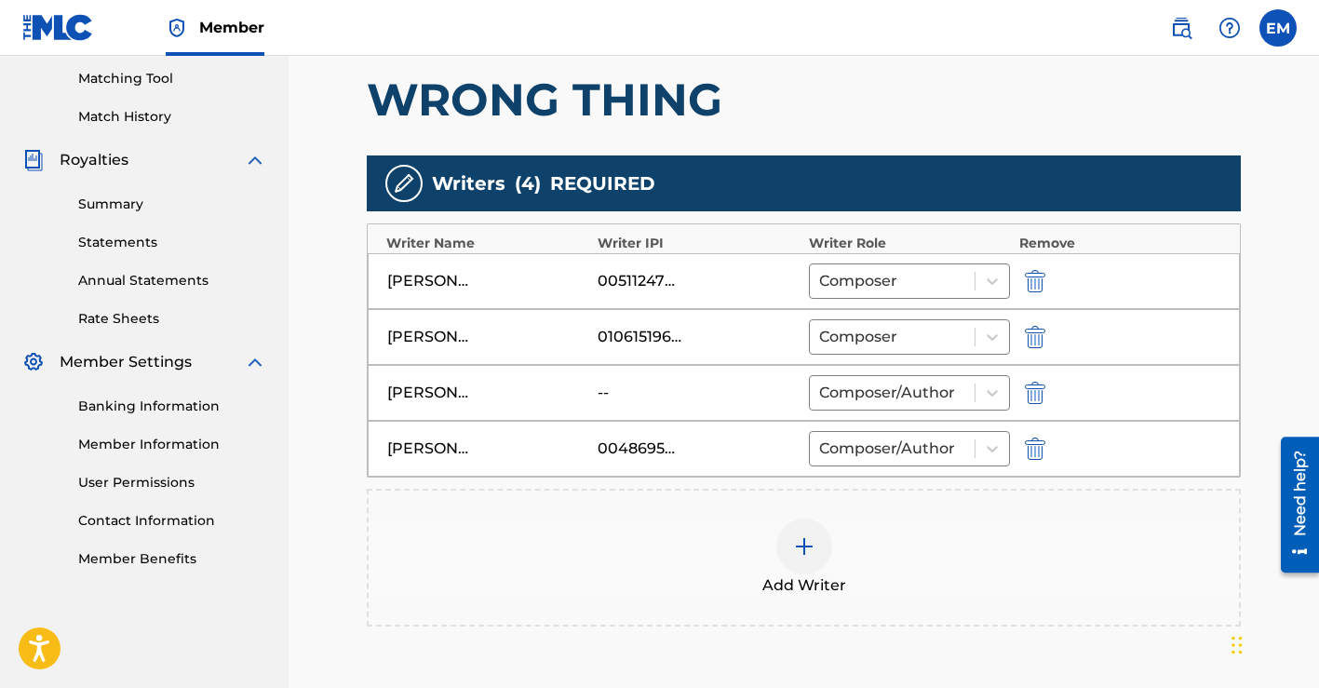
click at [1042, 387] on img "submit" at bounding box center [1035, 393] width 20 height 22
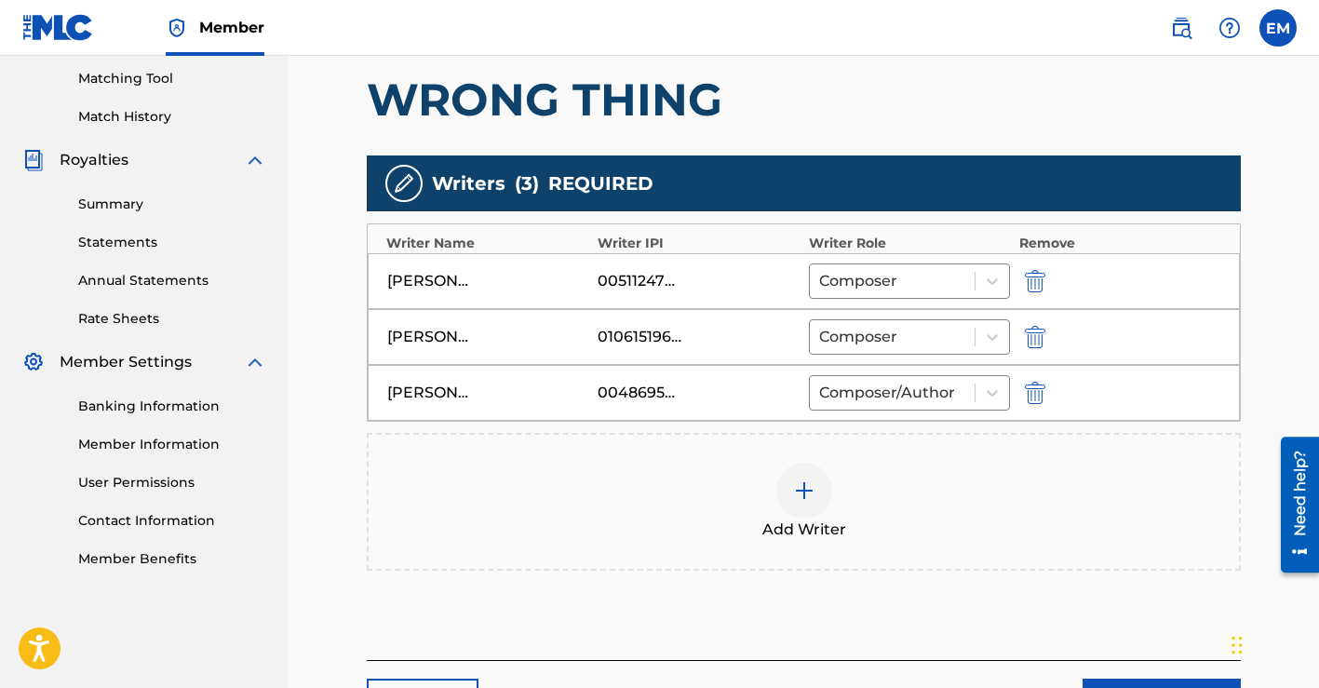
click at [812, 492] on img at bounding box center [804, 490] width 22 height 22
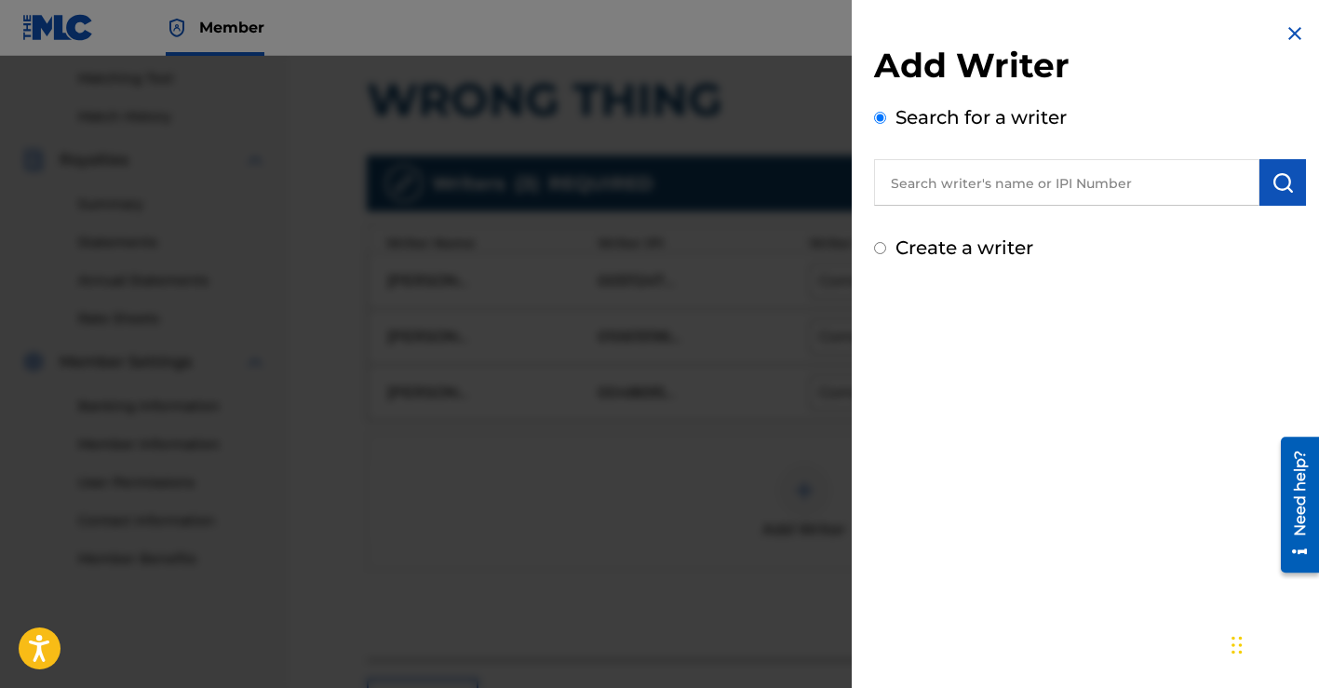
click at [984, 189] on input "text" at bounding box center [1066, 182] width 385 height 47
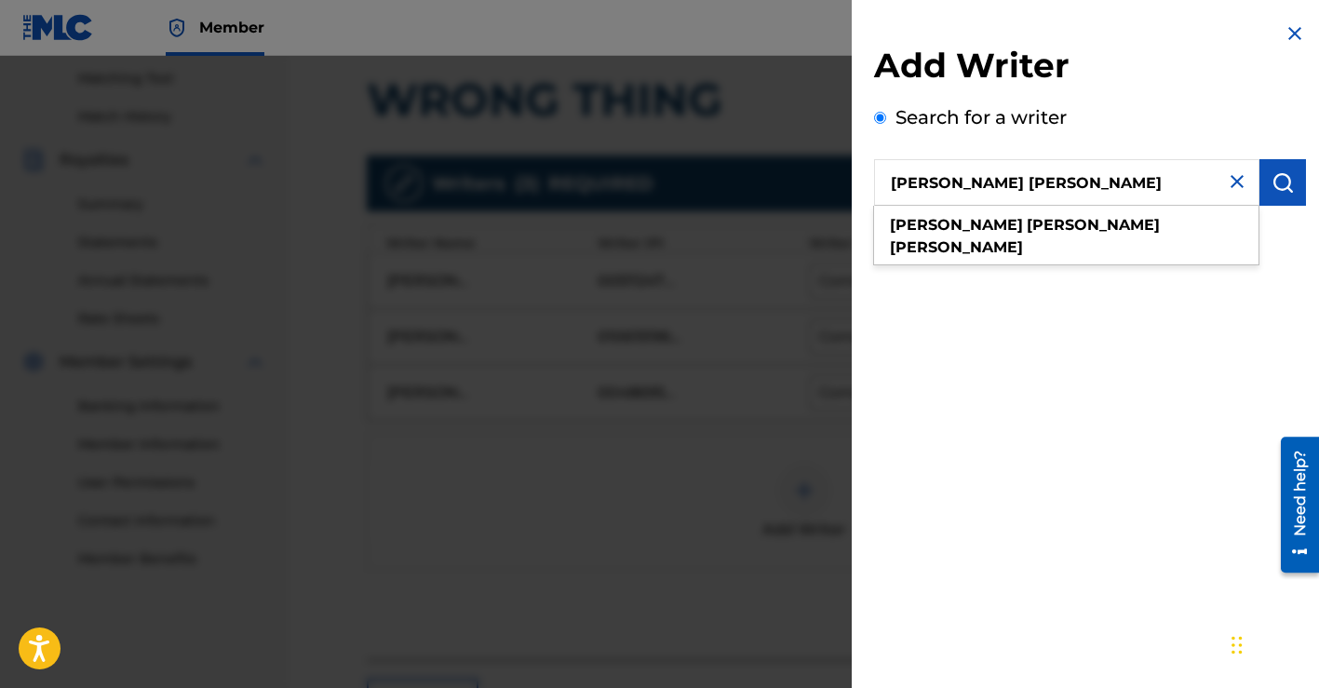
type input "[PERSON_NAME] [PERSON_NAME]"
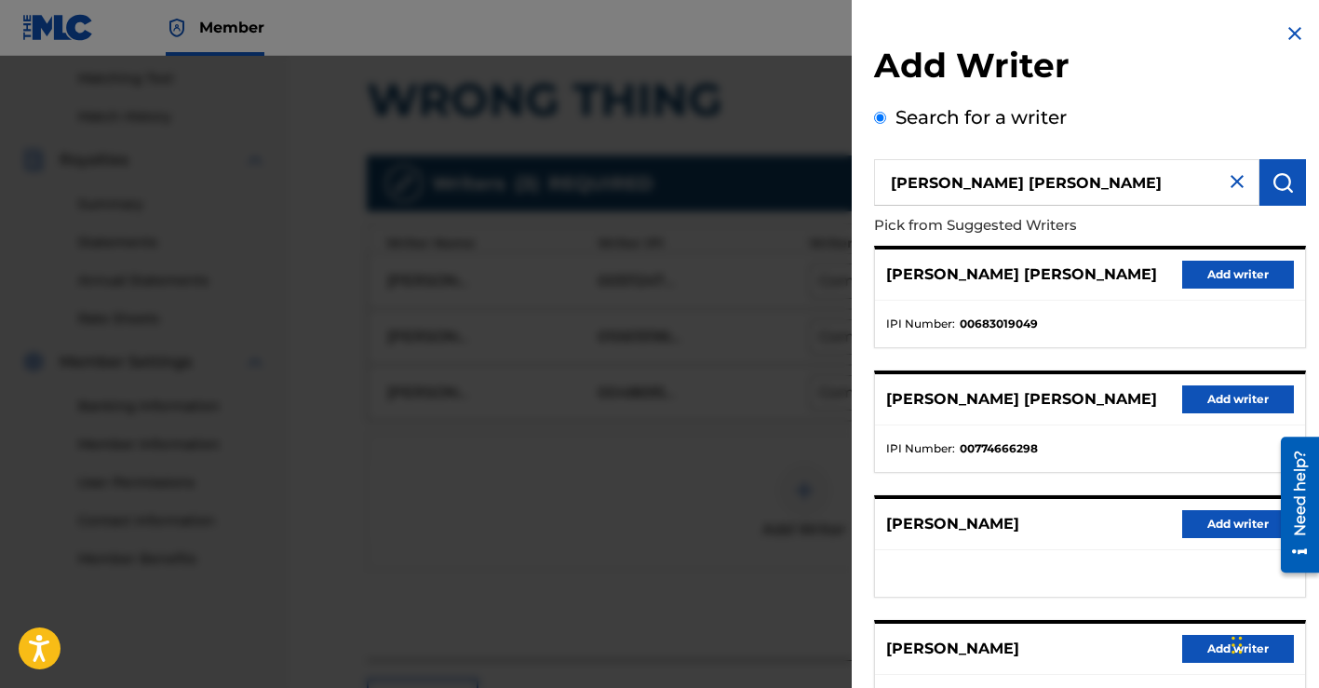
click at [1201, 263] on button "Add writer" at bounding box center [1238, 275] width 112 height 28
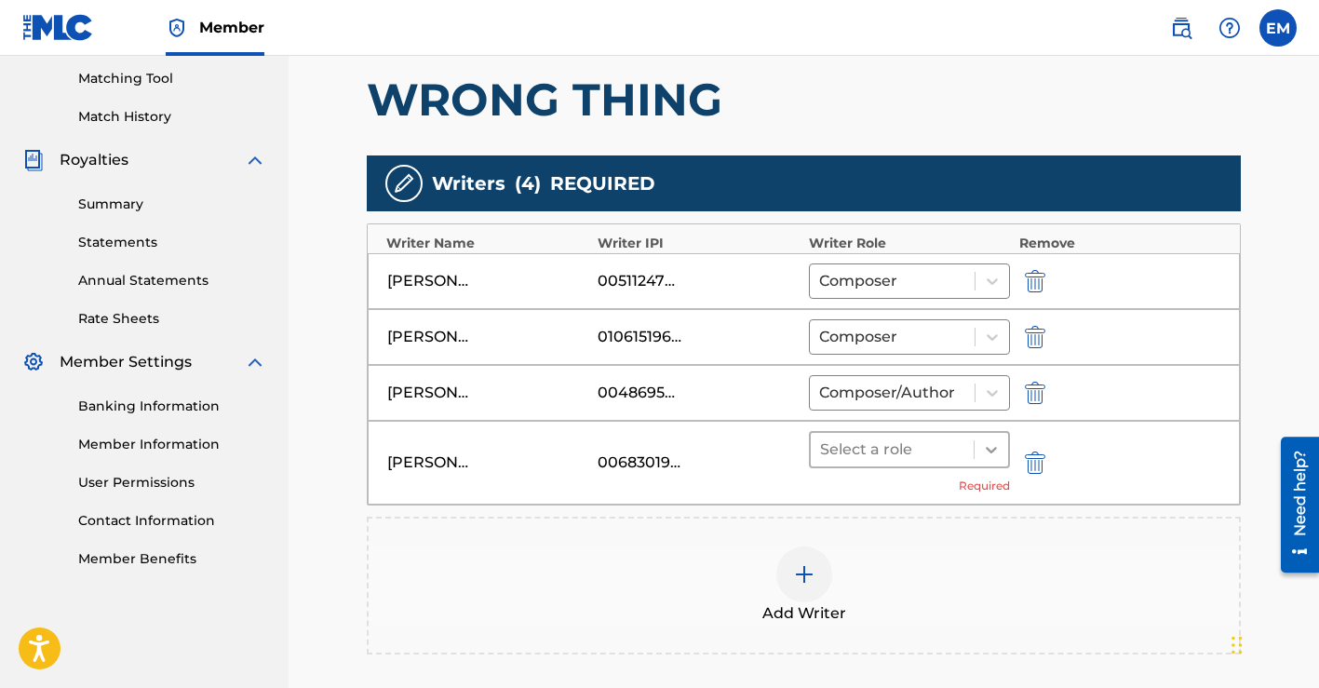
click at [993, 440] on icon at bounding box center [991, 449] width 19 height 19
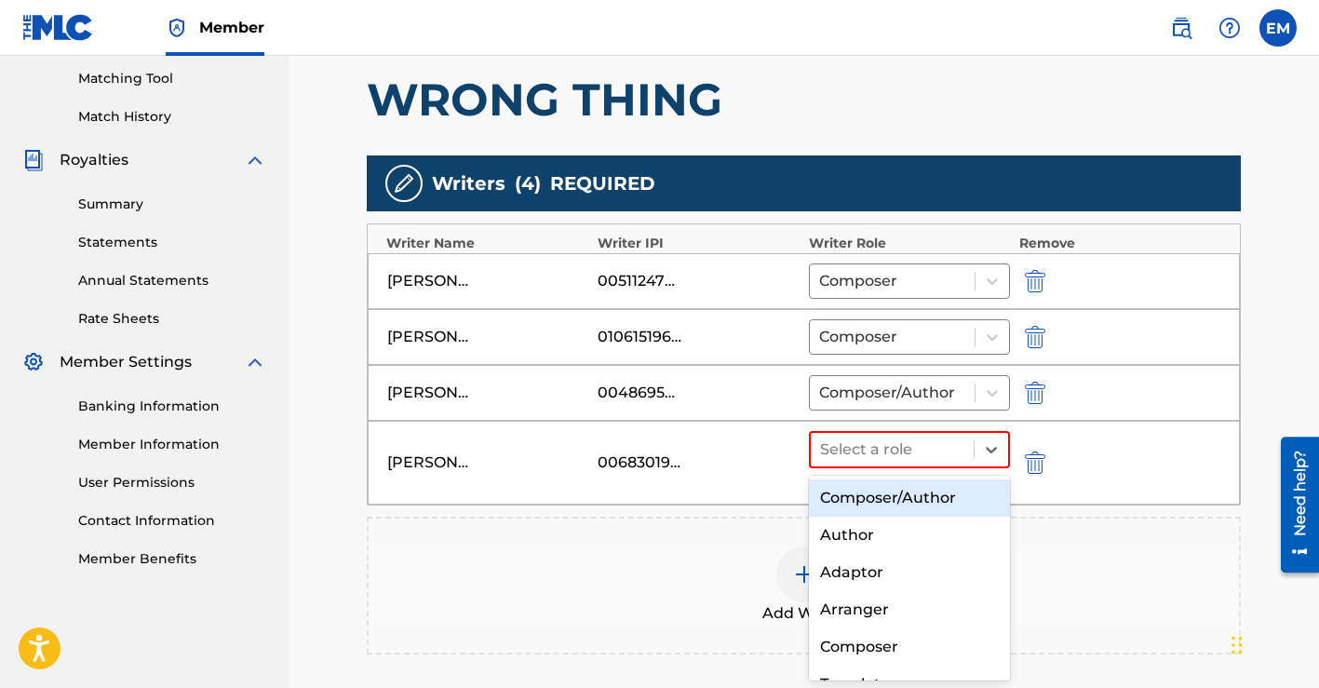
click at [912, 496] on div "Composer/Author" at bounding box center [909, 497] width 201 height 37
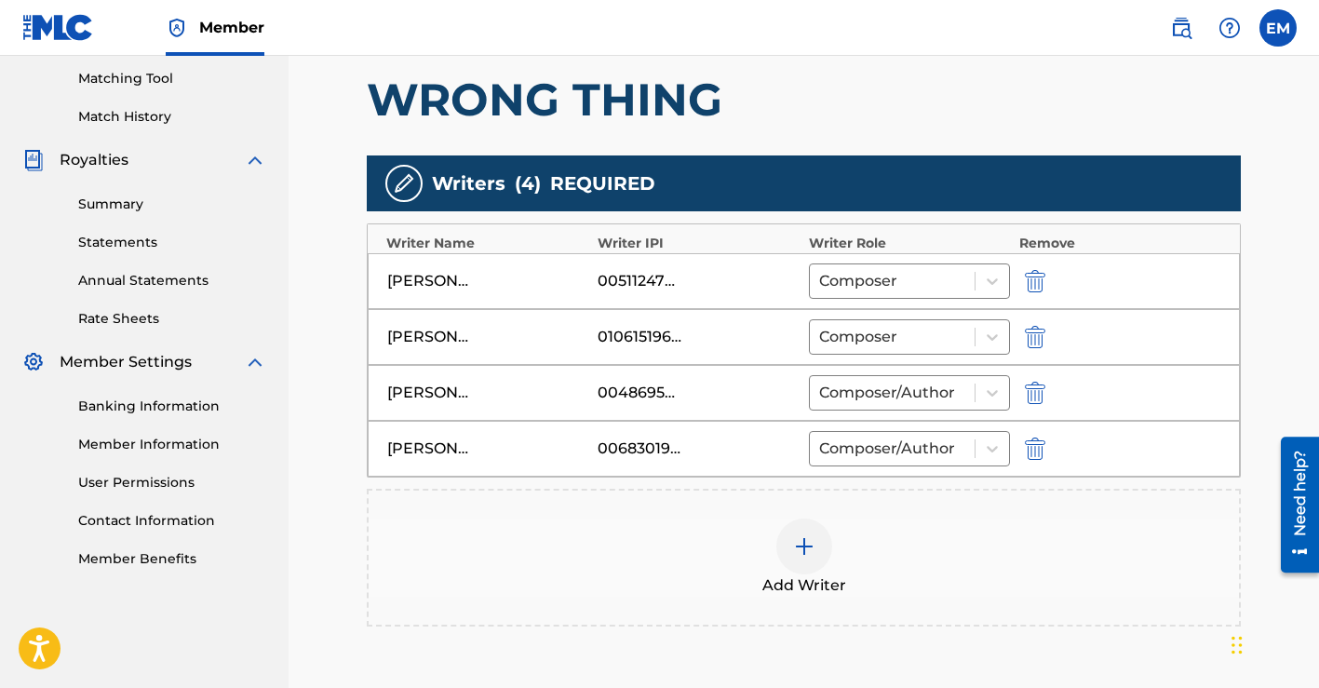
scroll to position [684, 0]
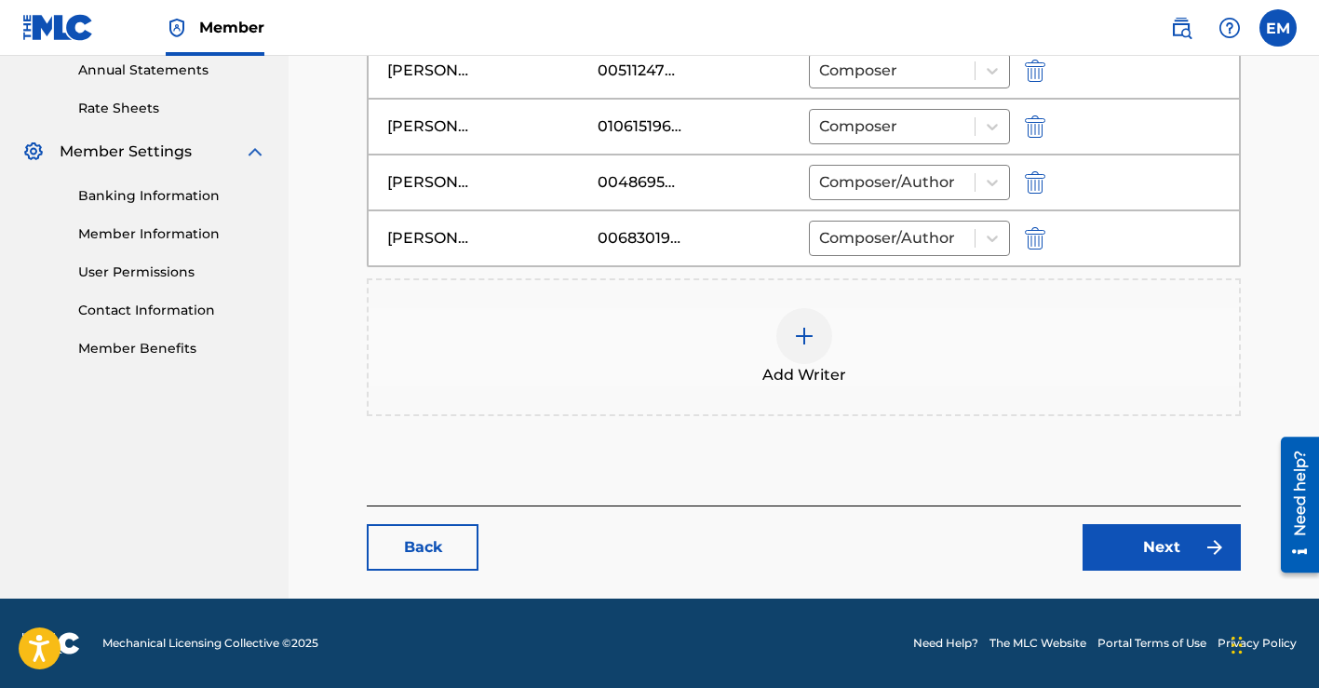
click at [1099, 548] on link "Next" at bounding box center [1161, 547] width 158 height 47
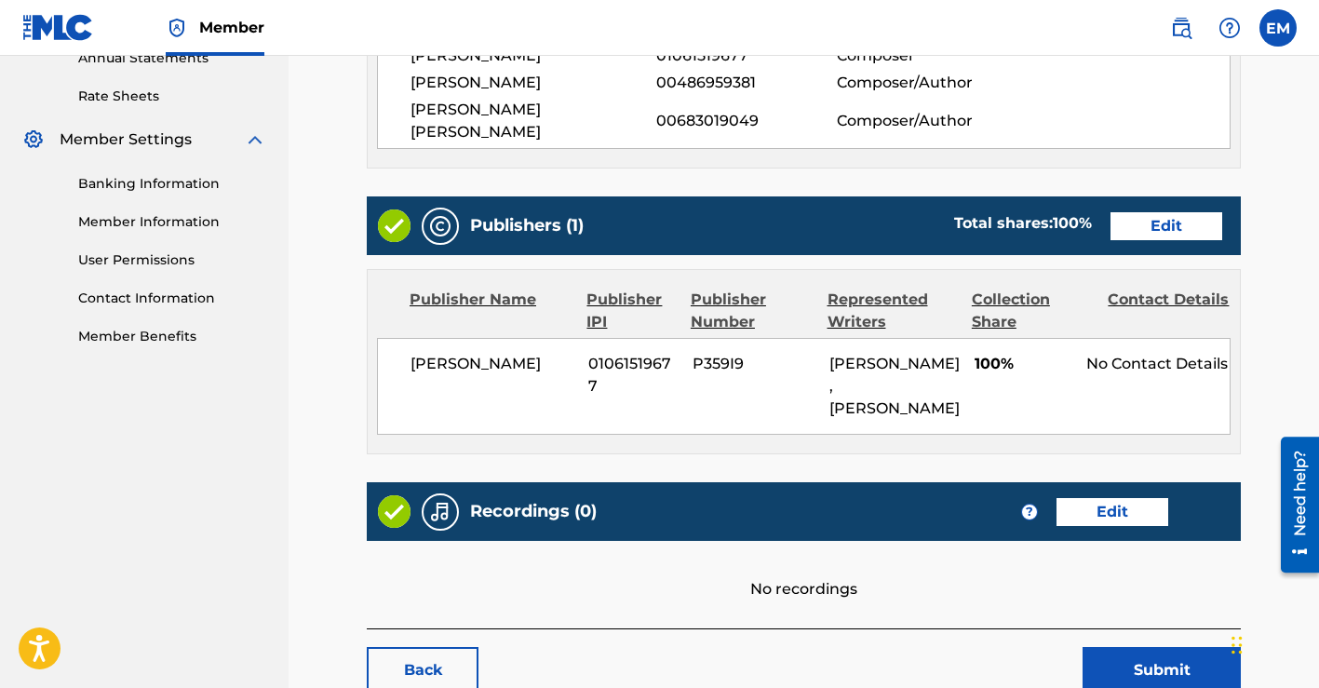
scroll to position [718, 0]
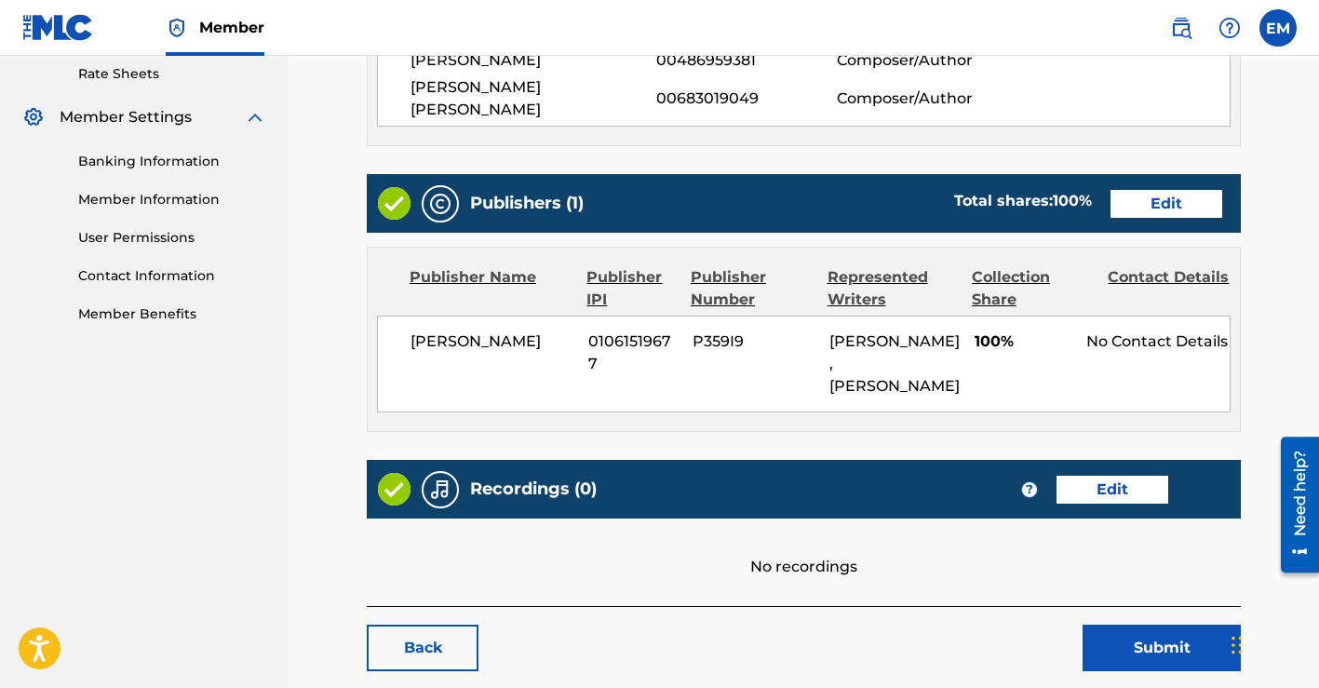
click at [1154, 190] on link "Edit" at bounding box center [1166, 204] width 112 height 28
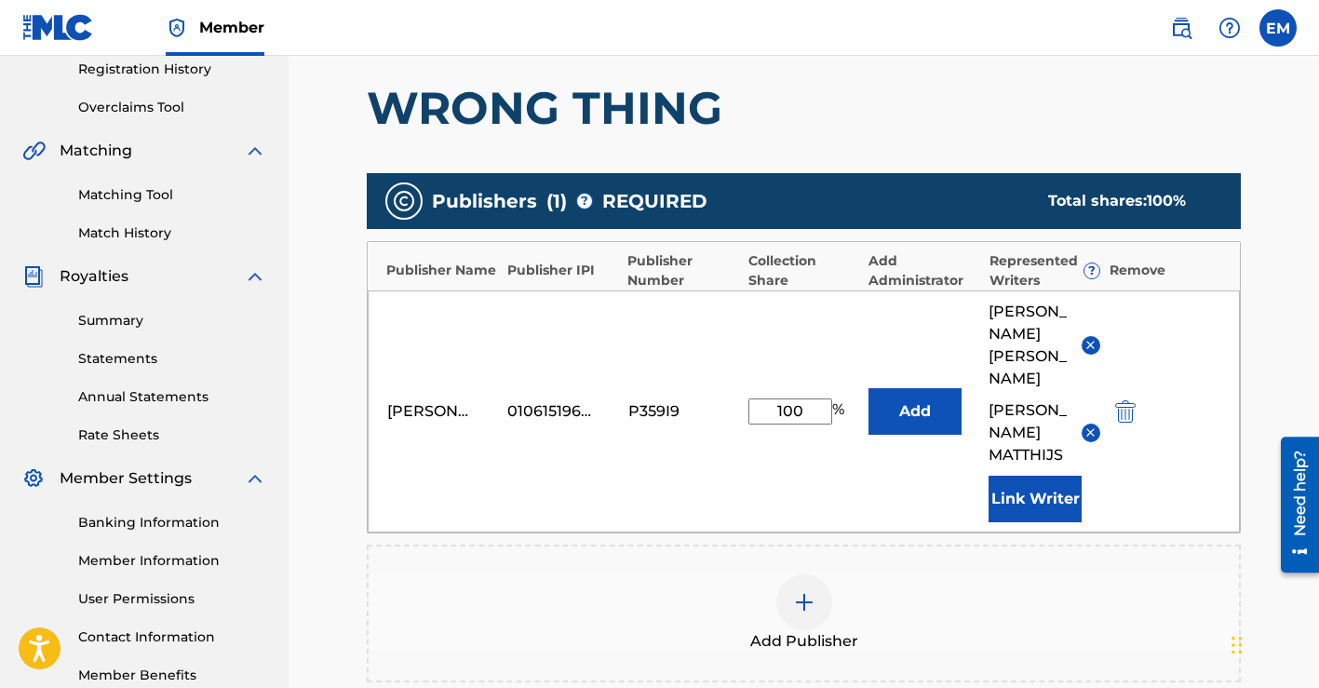
scroll to position [460, 0]
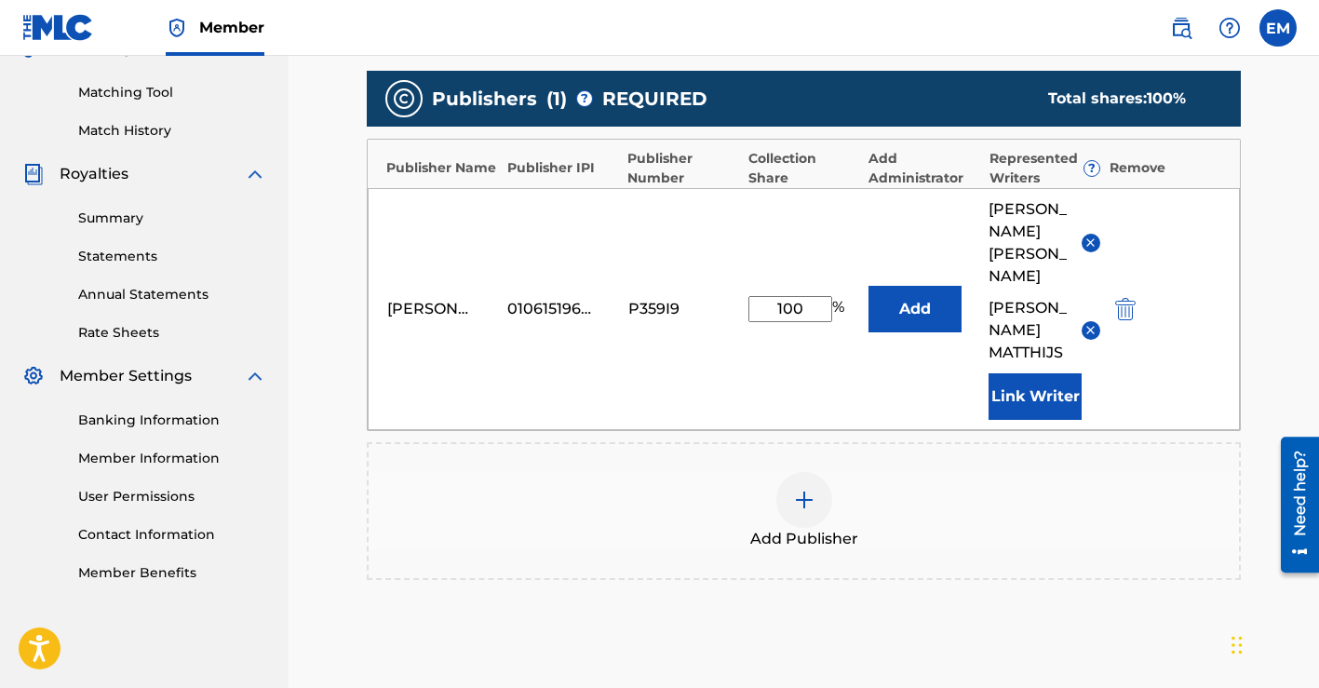
click at [1043, 388] on button "Link Writer" at bounding box center [1034, 396] width 93 height 47
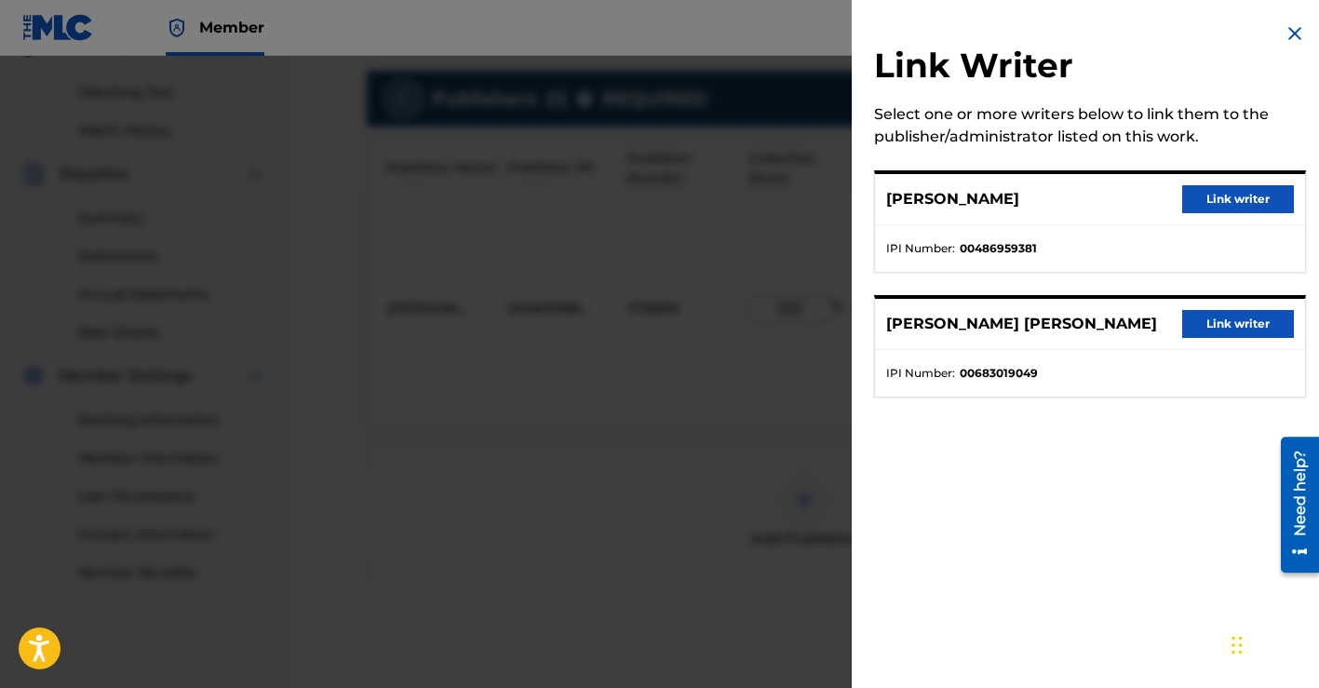
click at [1209, 194] on button "Link writer" at bounding box center [1238, 199] width 112 height 28
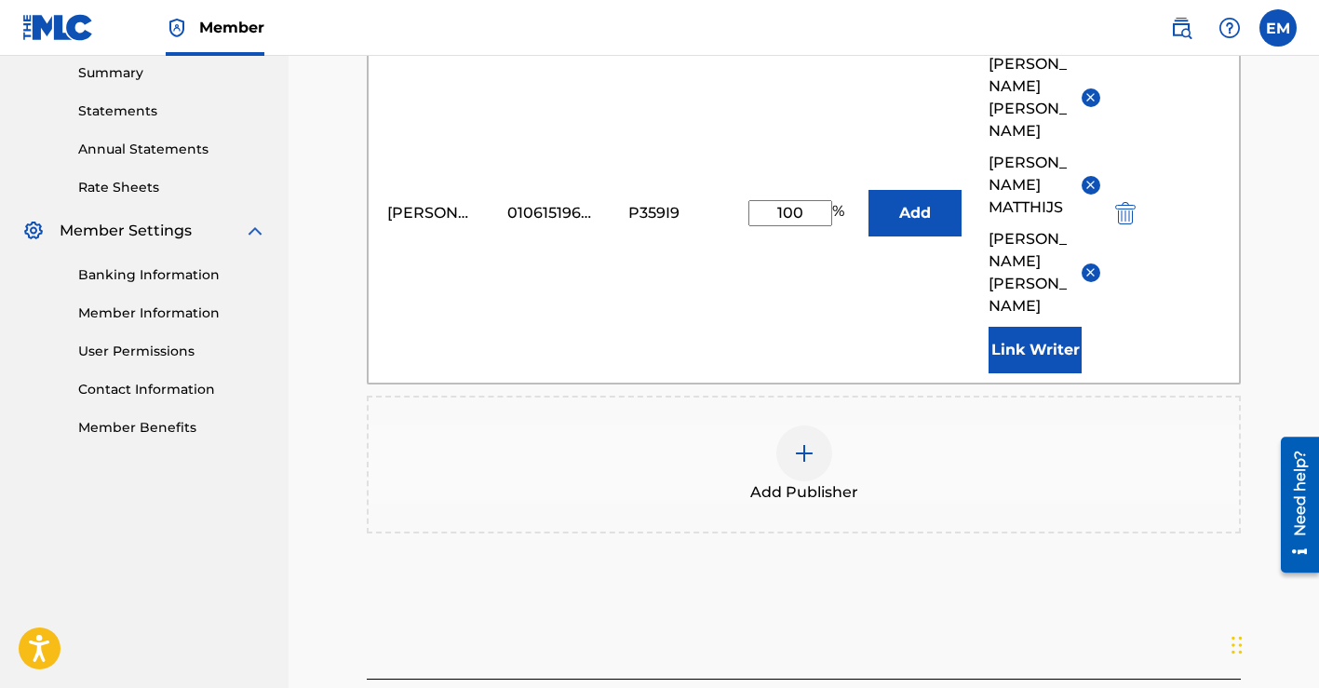
scroll to position [756, 0]
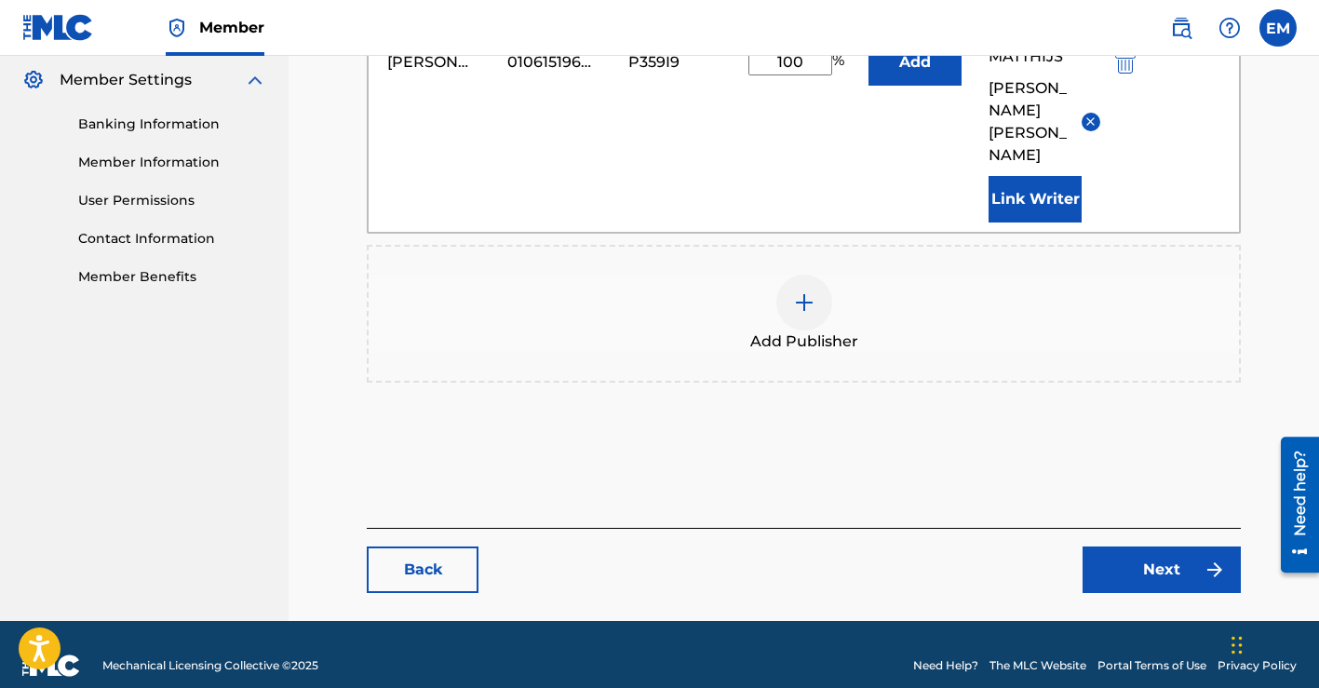
click at [1132, 546] on link "Next" at bounding box center [1161, 569] width 158 height 47
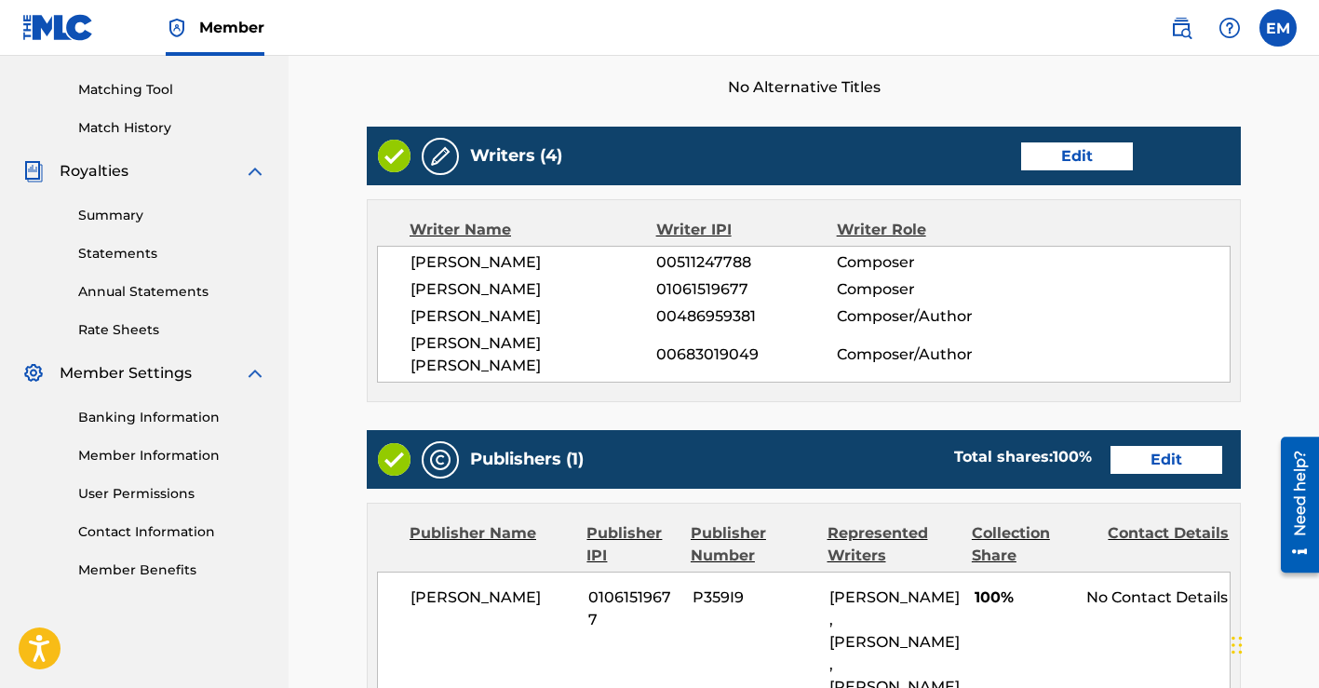
scroll to position [884, 0]
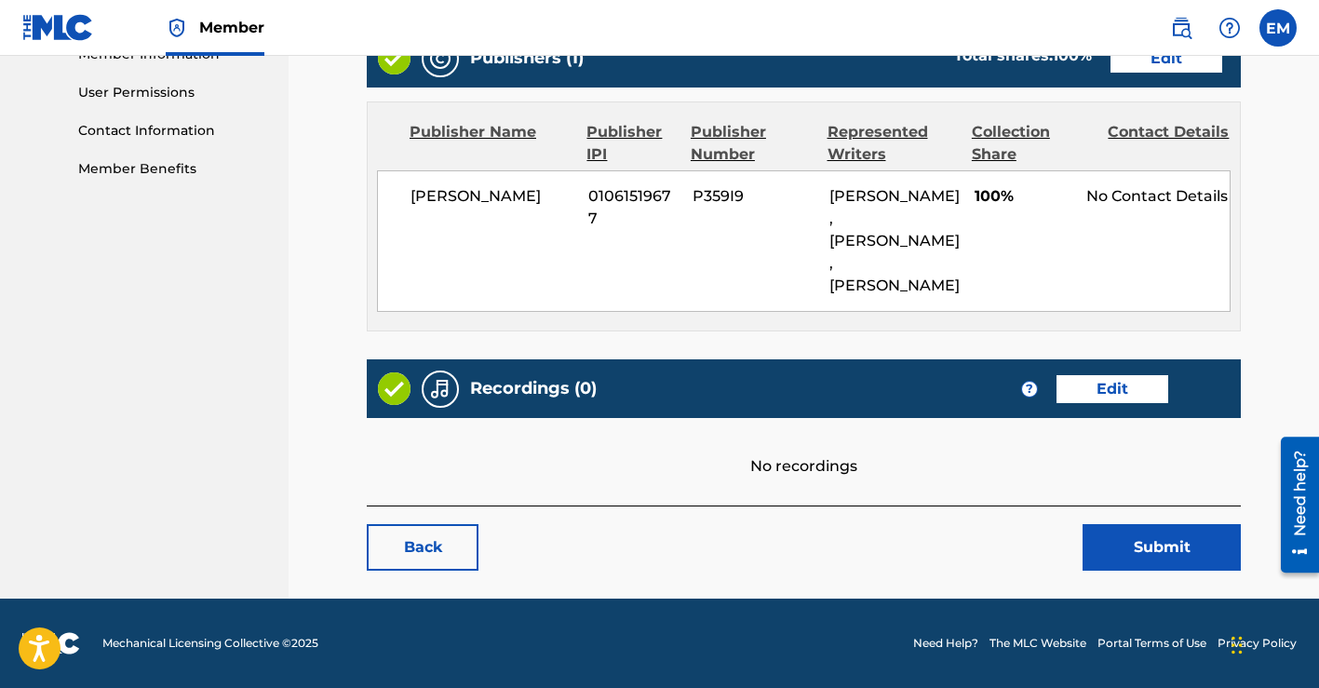
click at [1131, 544] on button "Submit" at bounding box center [1161, 547] width 158 height 47
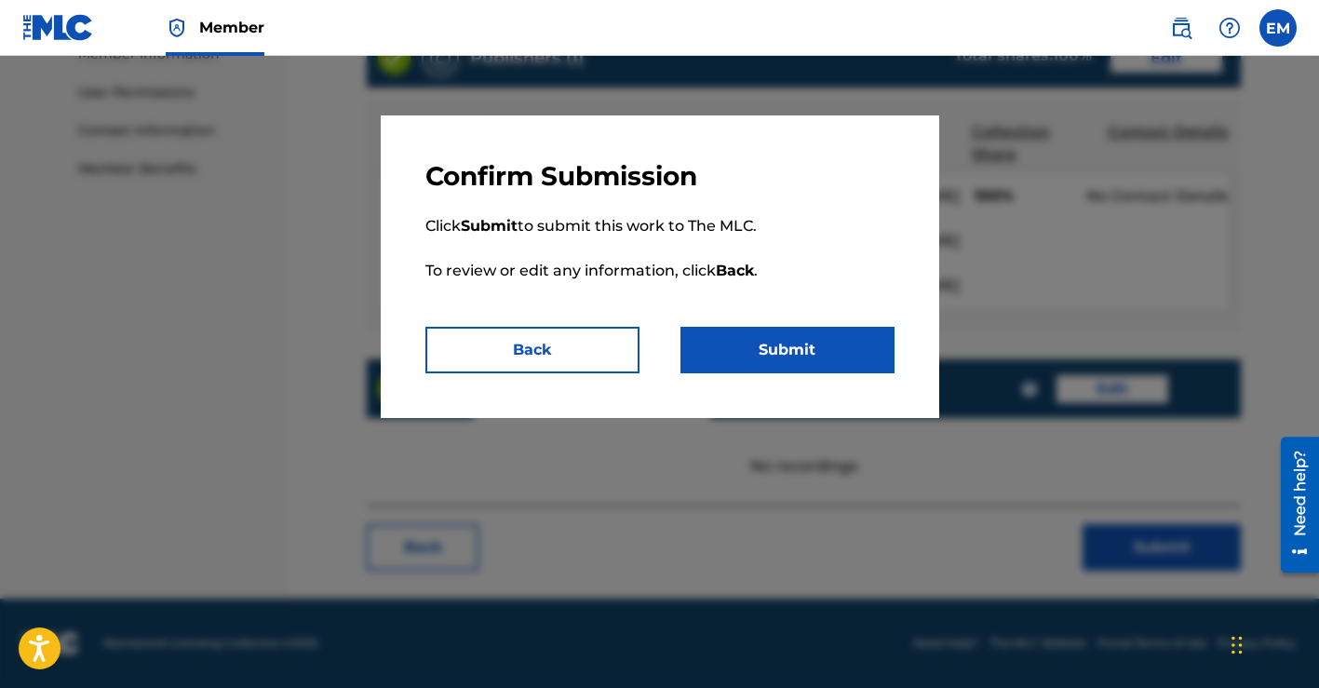
click at [759, 339] on button "Submit" at bounding box center [787, 350] width 214 height 47
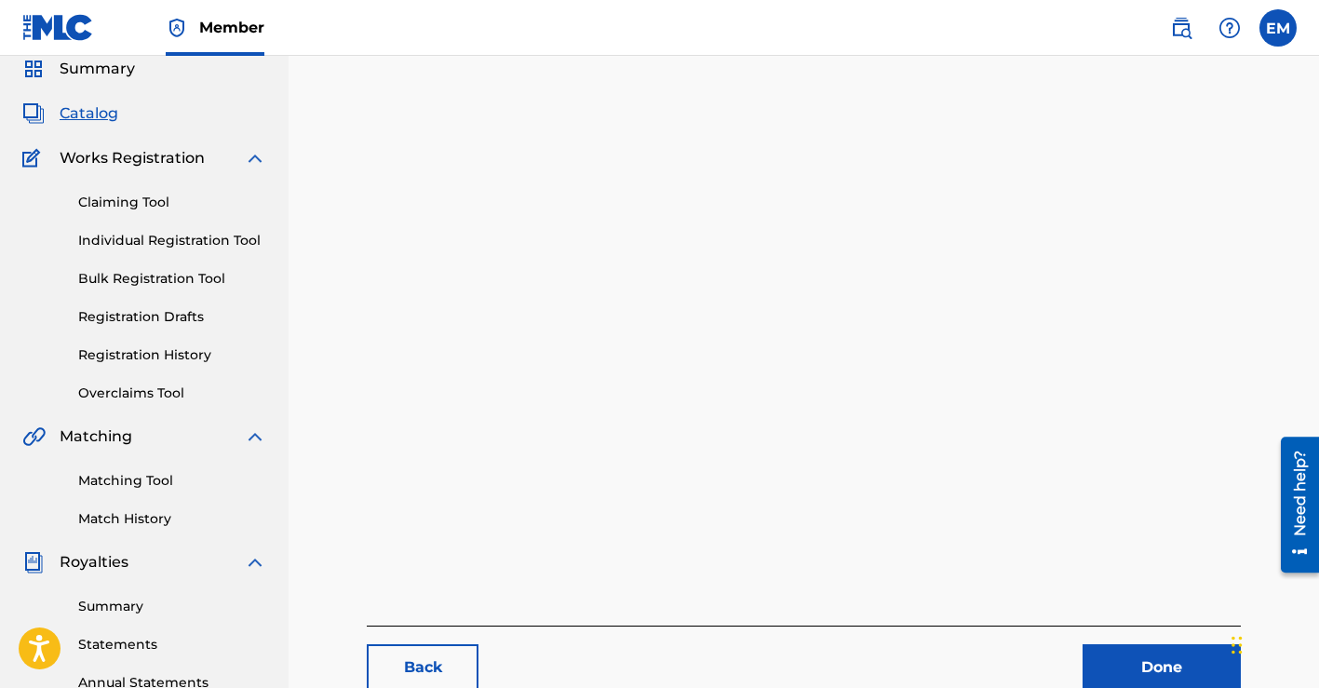
scroll to position [77, 0]
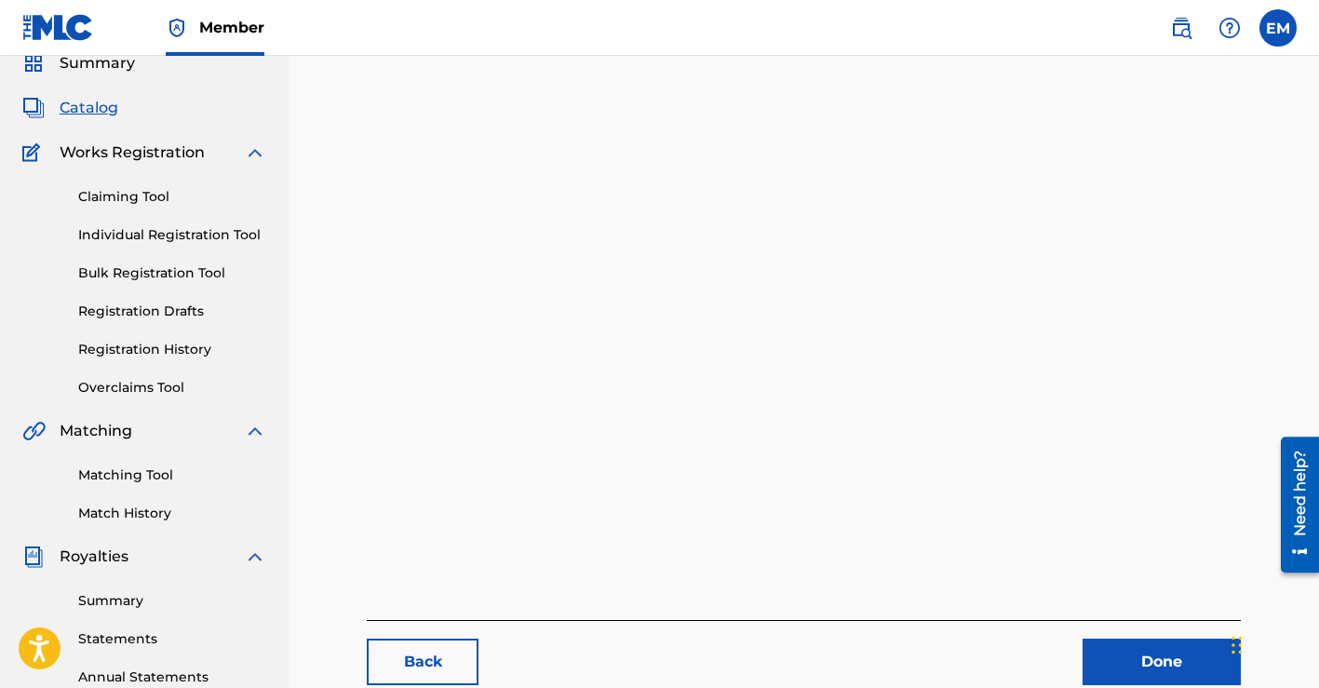
click at [148, 472] on link "Matching Tool" at bounding box center [172, 475] width 188 height 20
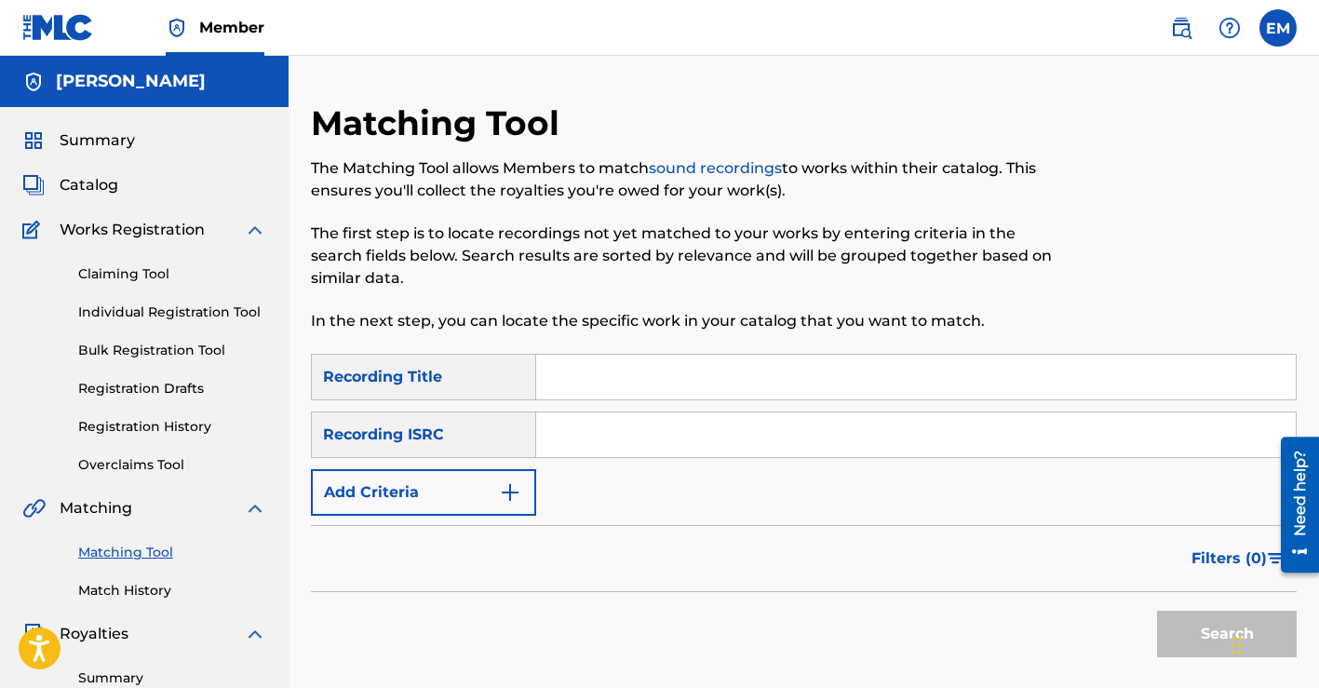
click at [593, 374] on input "Search Form" at bounding box center [915, 377] width 759 height 45
type input "Wrong Thing"
click at [1176, 623] on button "Search" at bounding box center [1227, 633] width 140 height 47
click at [574, 439] on input "Search Form" at bounding box center [915, 434] width 759 height 45
paste input "QZTB52474170"
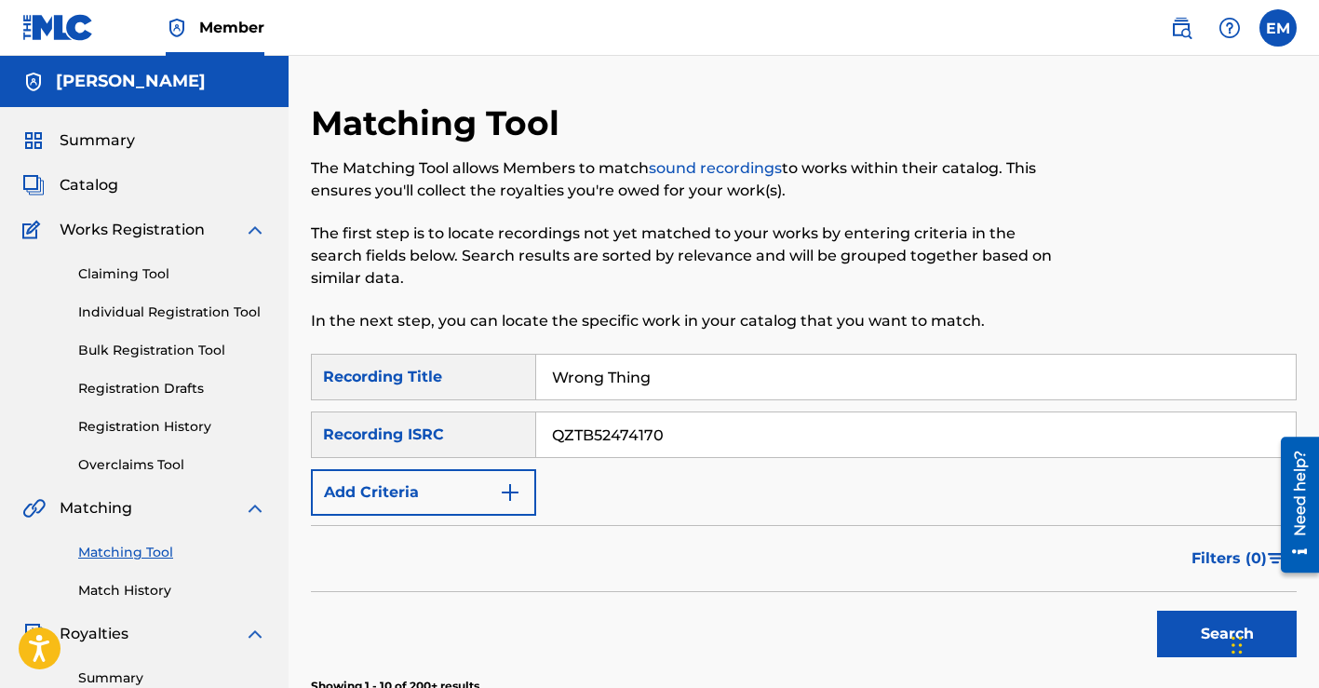
type input "QZTB52474170"
click at [1186, 627] on button "Search" at bounding box center [1227, 633] width 140 height 47
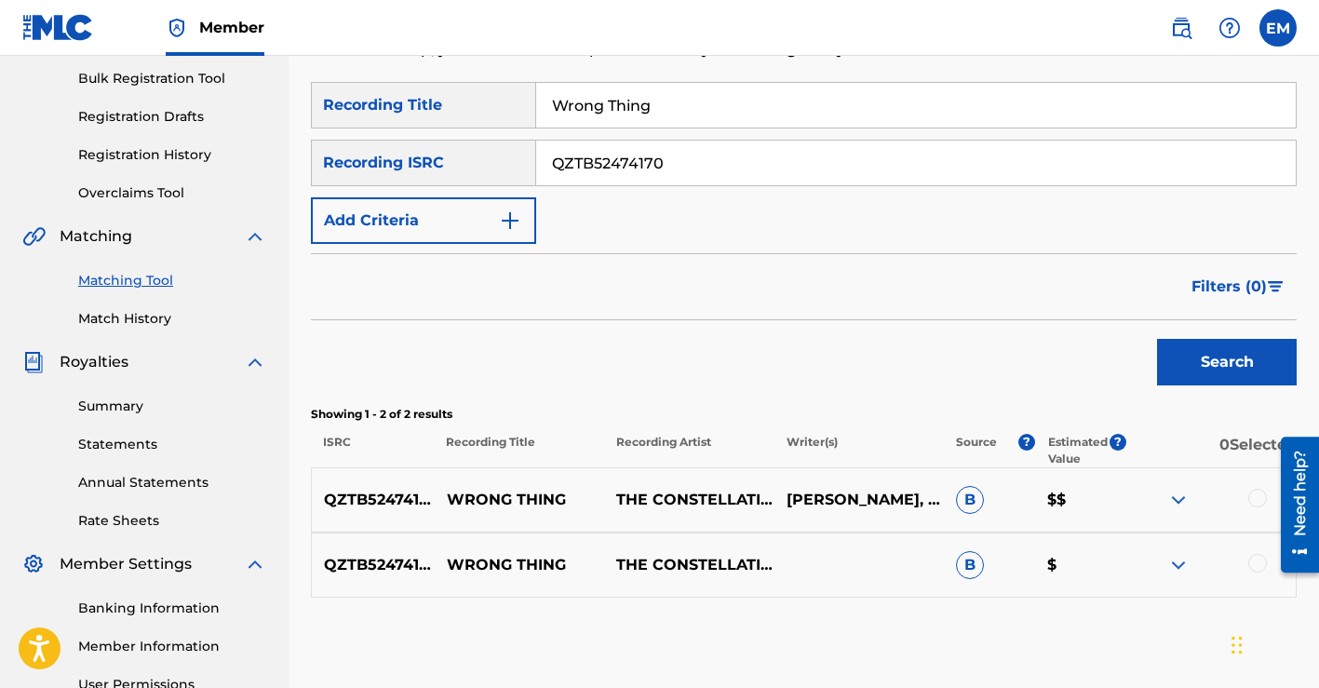
scroll to position [312, 0]
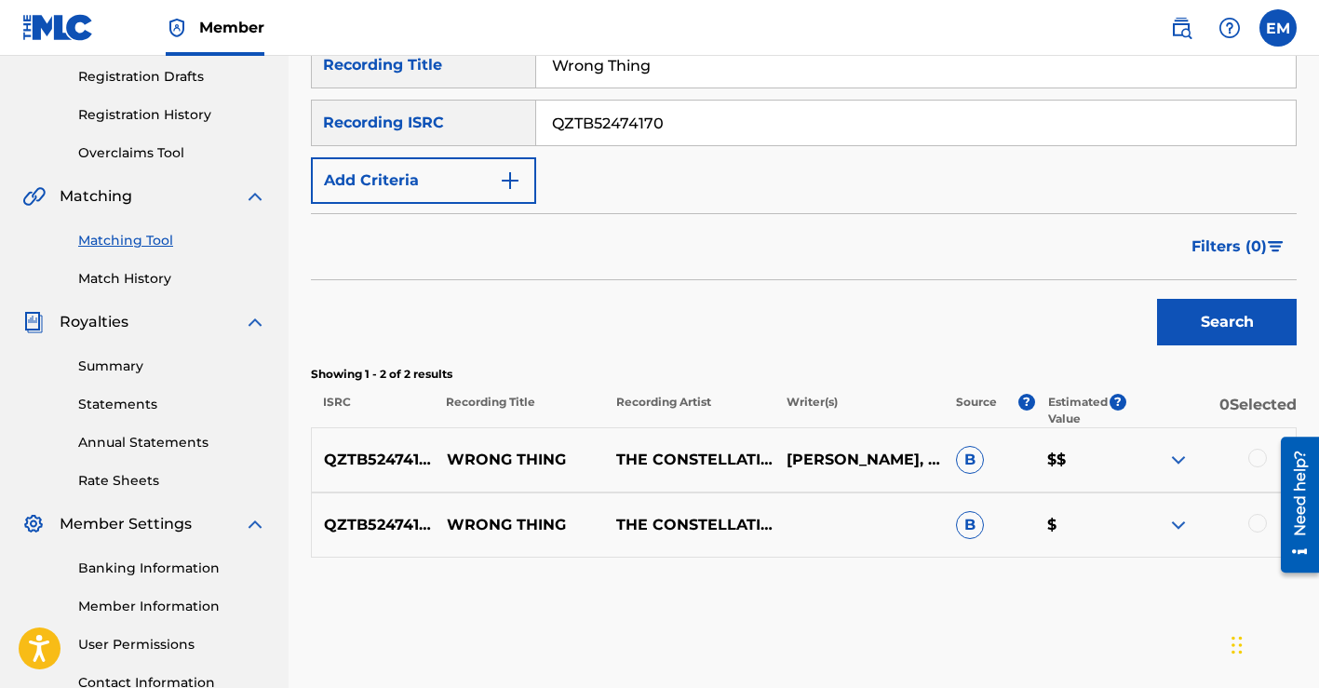
click at [1256, 457] on div at bounding box center [1257, 458] width 19 height 19
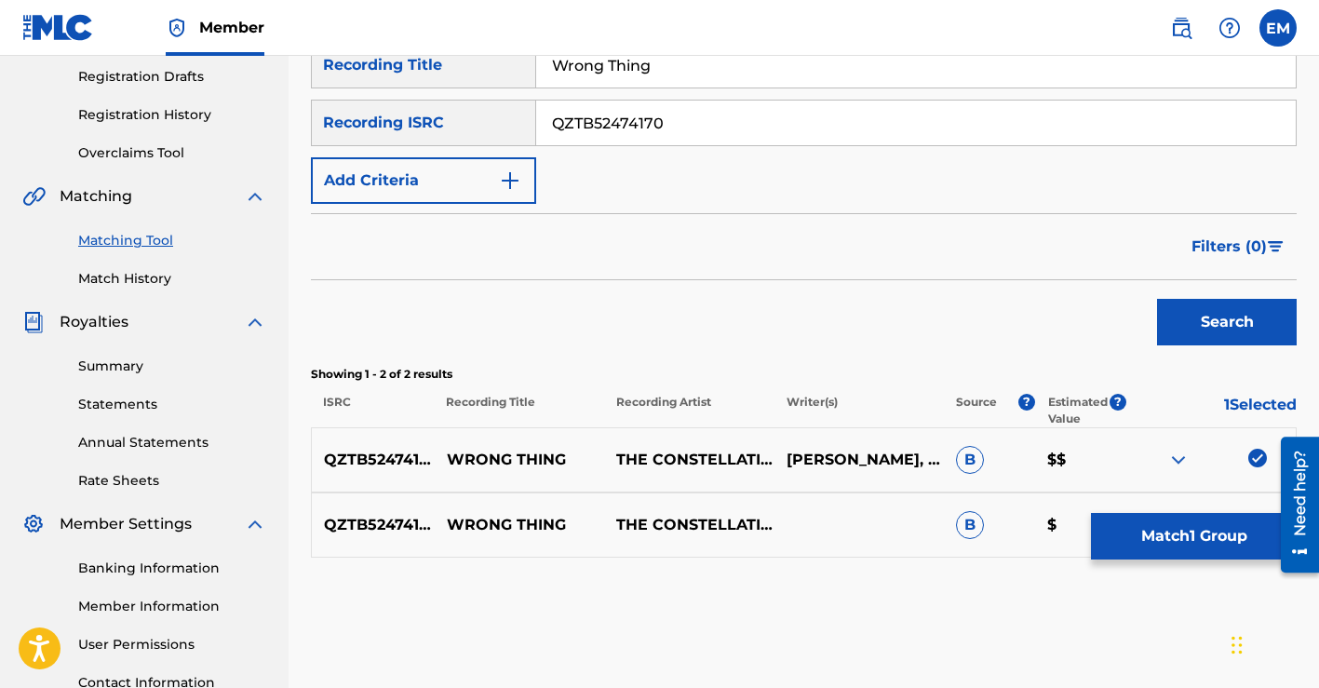
click at [1165, 538] on button "Match 1 Group" at bounding box center [1194, 536] width 206 height 47
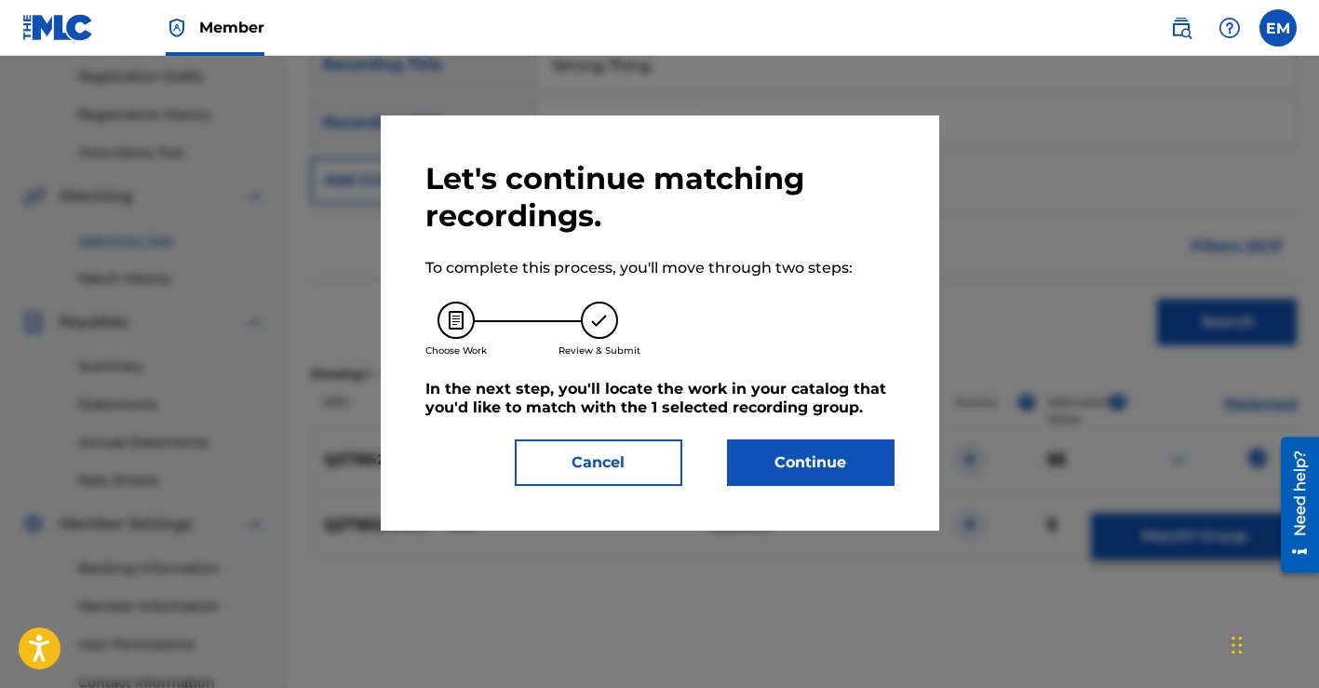
click at [792, 444] on button "Continue" at bounding box center [810, 462] width 167 height 47
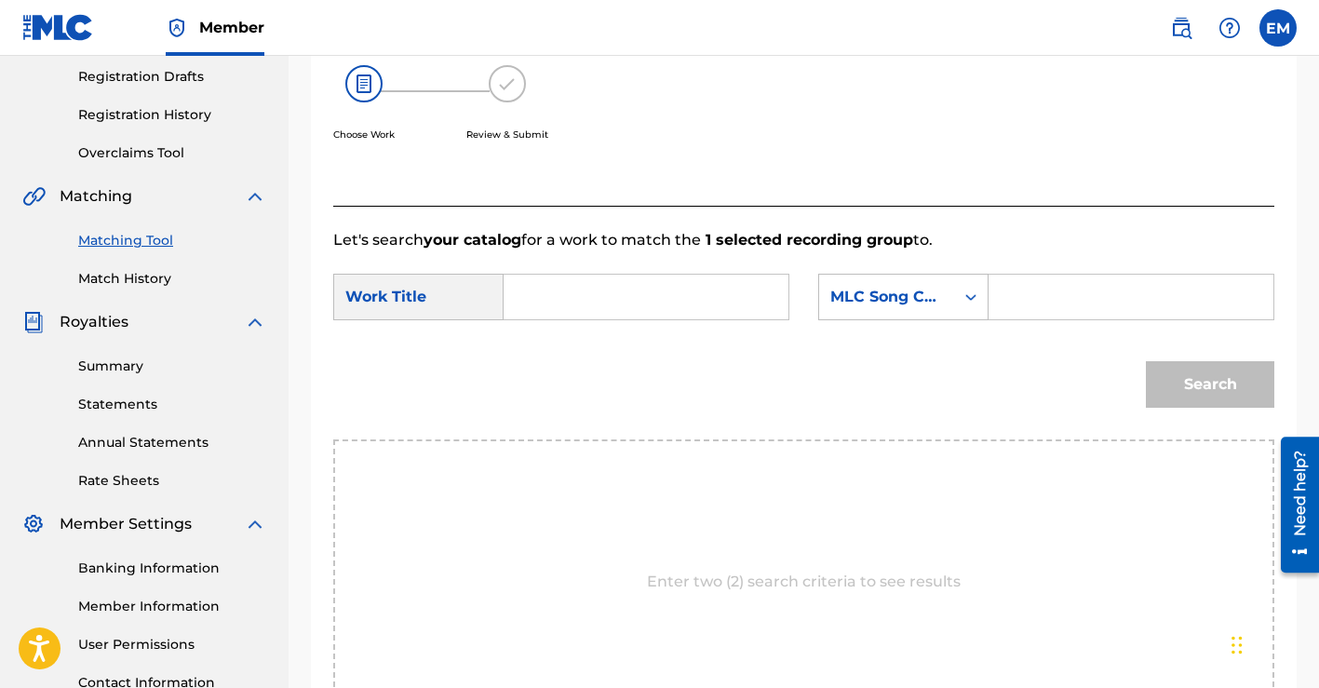
click at [601, 300] on input "Search Form" at bounding box center [645, 297] width 253 height 45
type input "W"
type input "wrong thing"
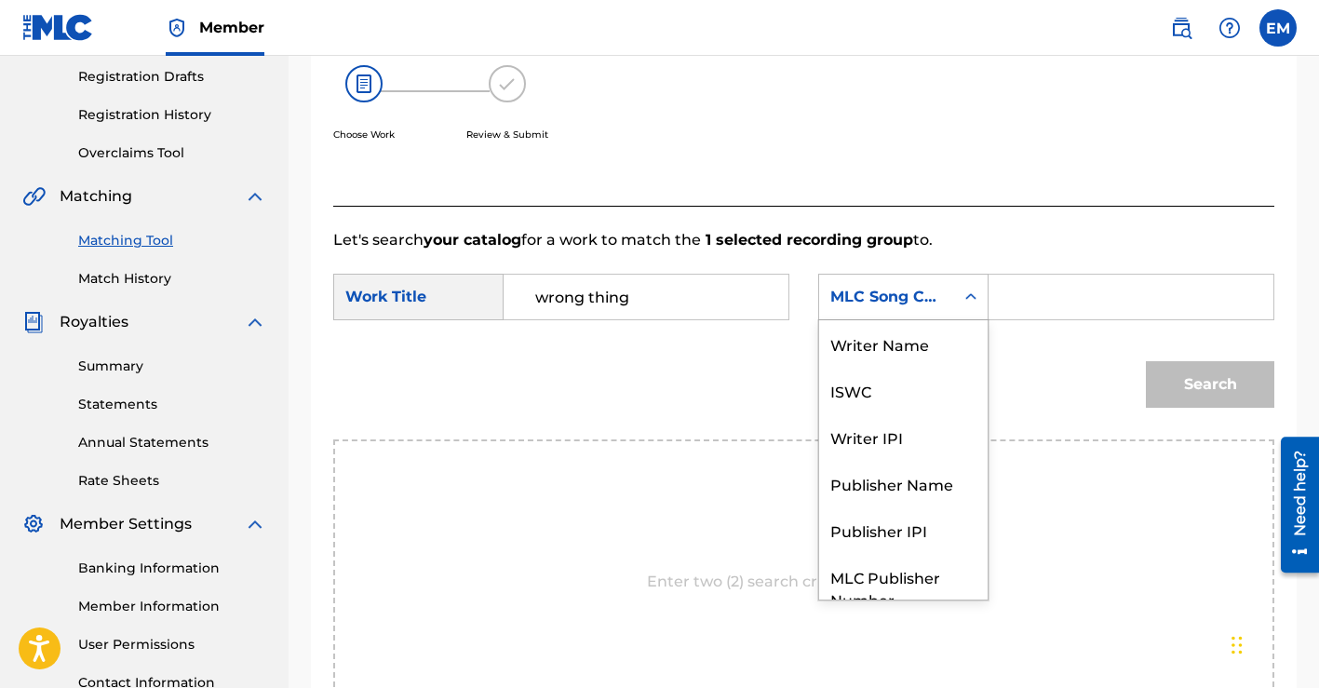
click at [972, 294] on icon "Search Form" at bounding box center [970, 297] width 19 height 19
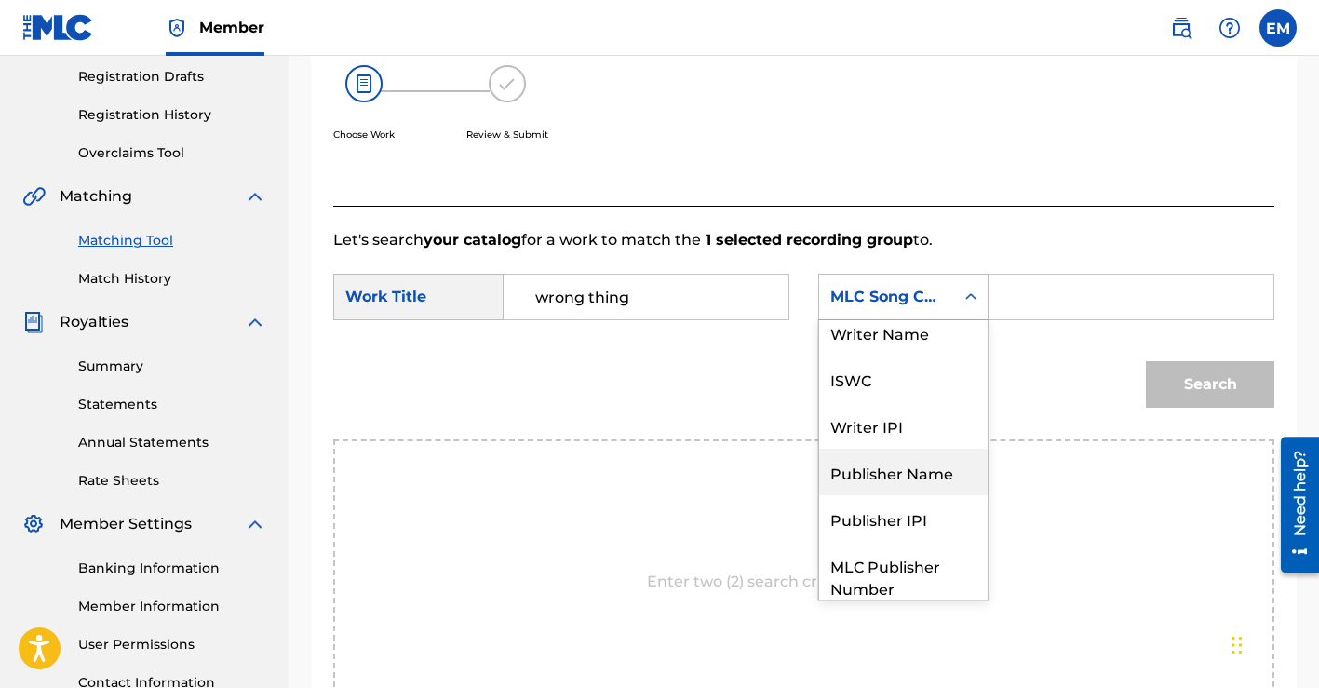
scroll to position [0, 0]
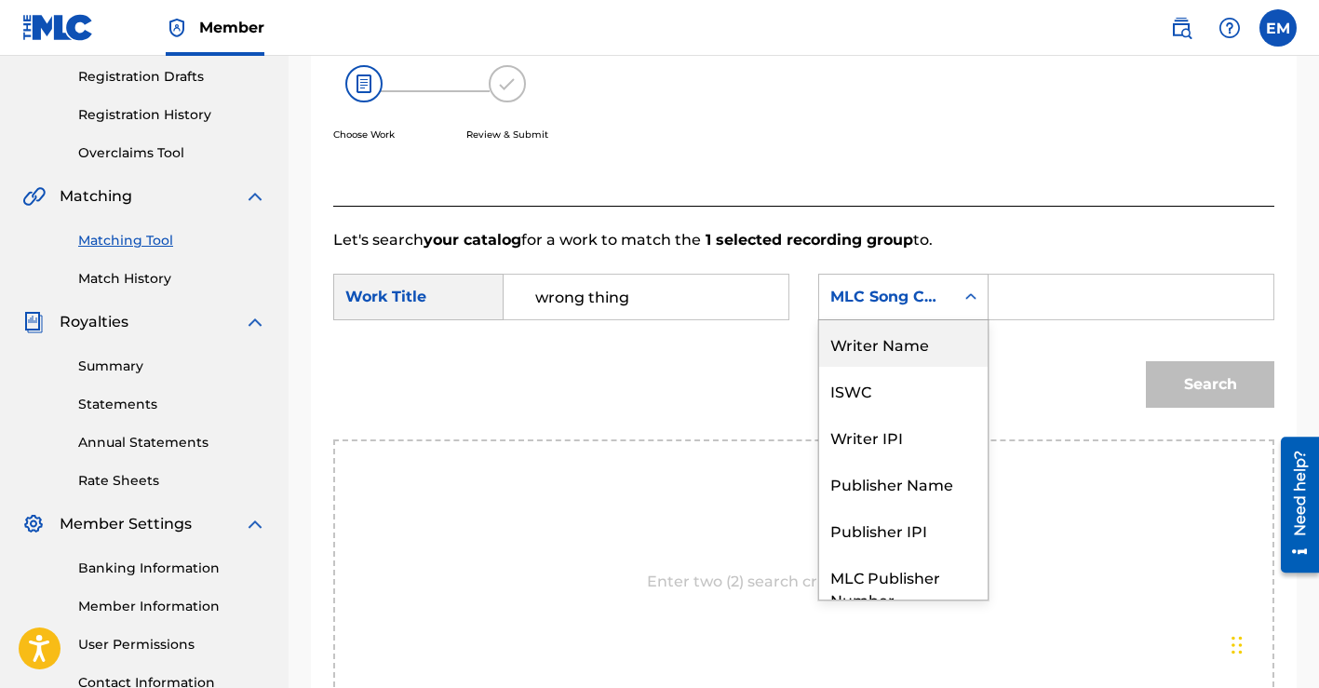
click at [896, 361] on div "Writer Name" at bounding box center [903, 343] width 168 height 47
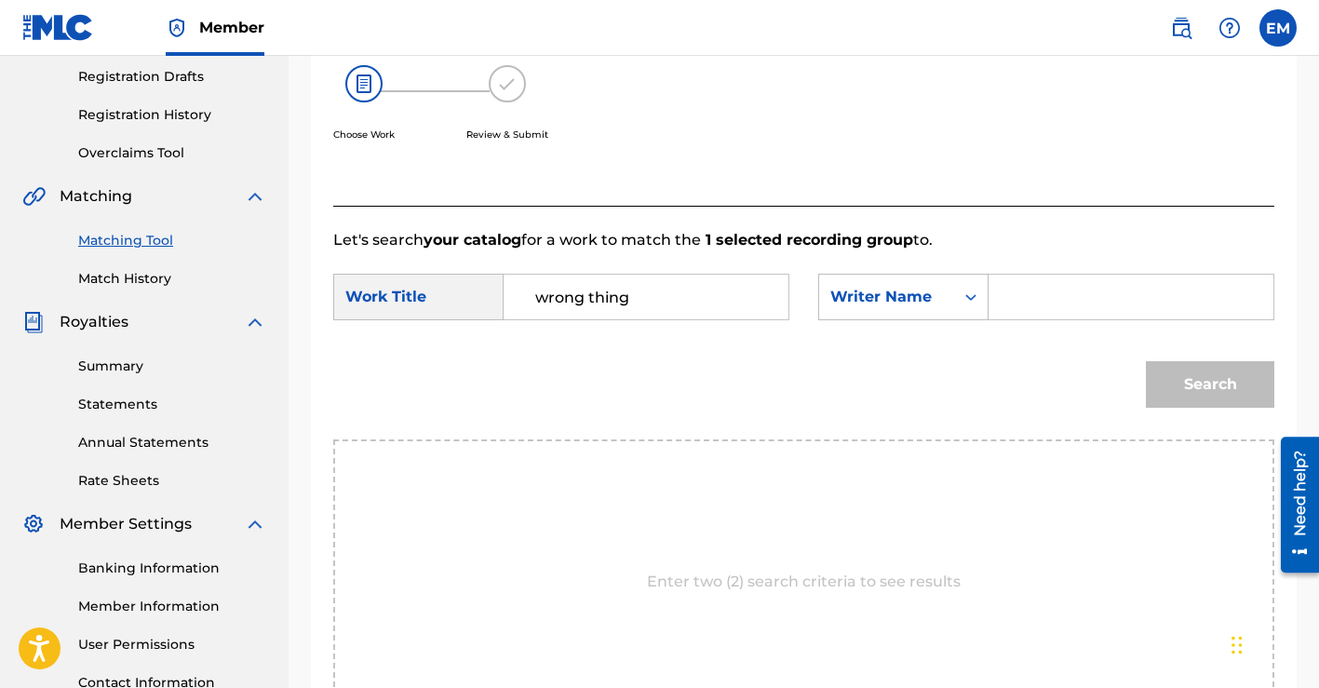
click at [1021, 291] on input "Search Form" at bounding box center [1130, 297] width 253 height 45
type input "[PERSON_NAME]"
click at [1145, 361] on button "Search" at bounding box center [1209, 384] width 128 height 47
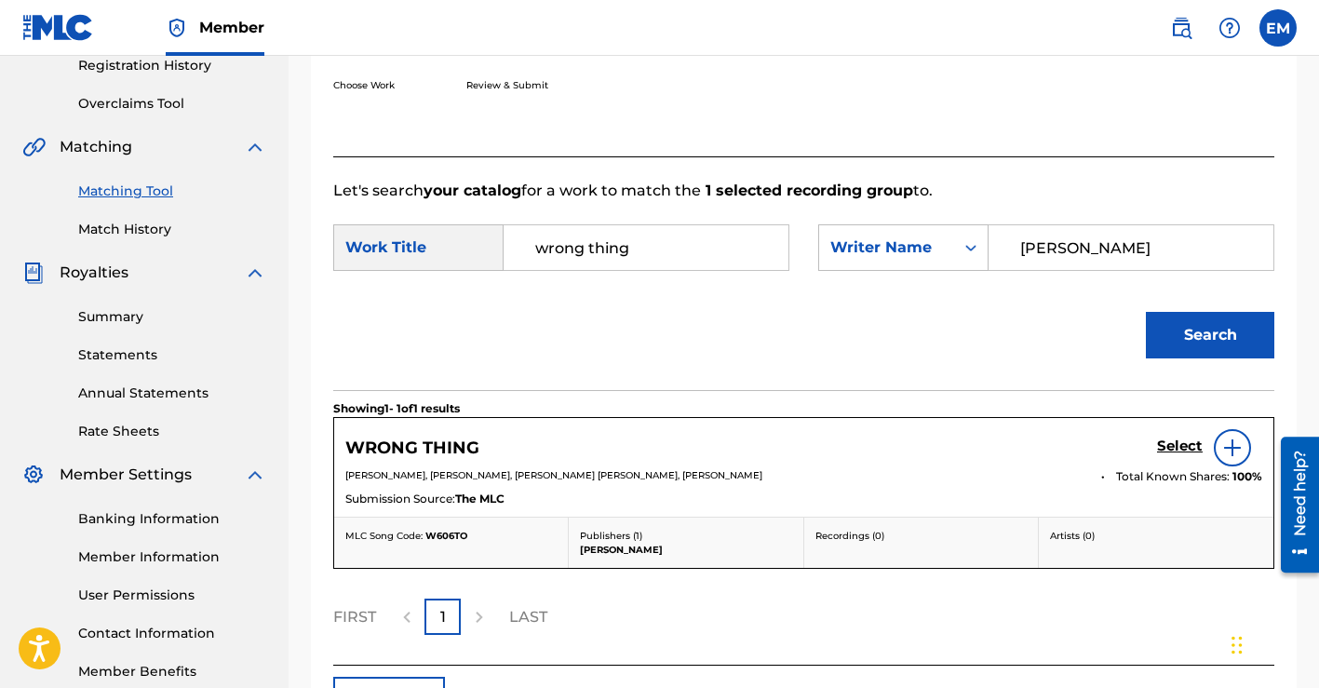
scroll to position [441, 0]
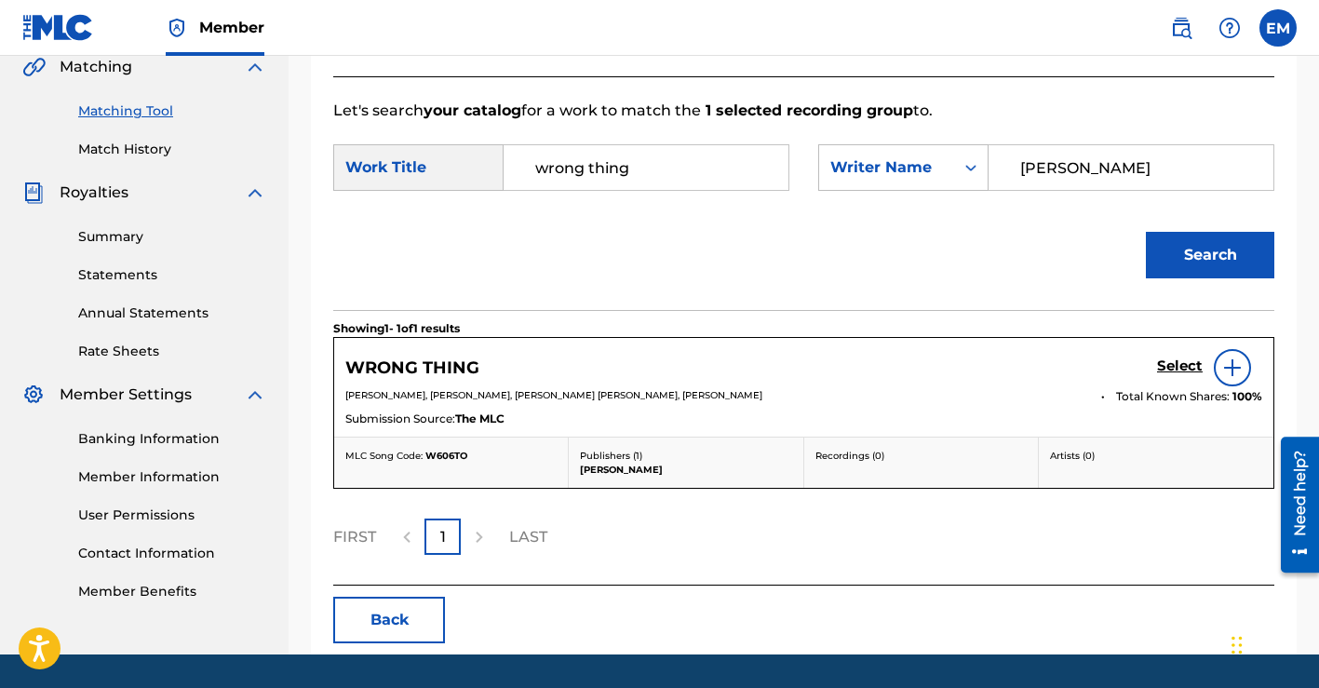
click at [1226, 372] on img at bounding box center [1232, 367] width 22 height 22
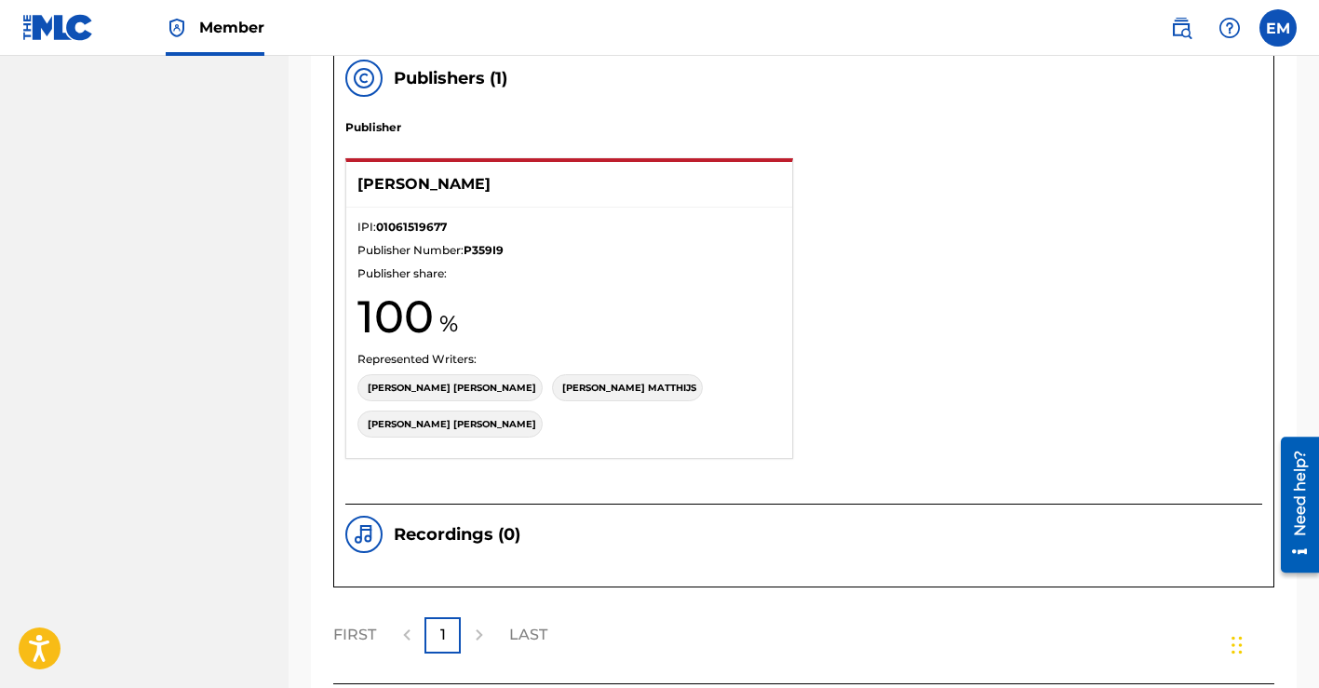
scroll to position [1591, 0]
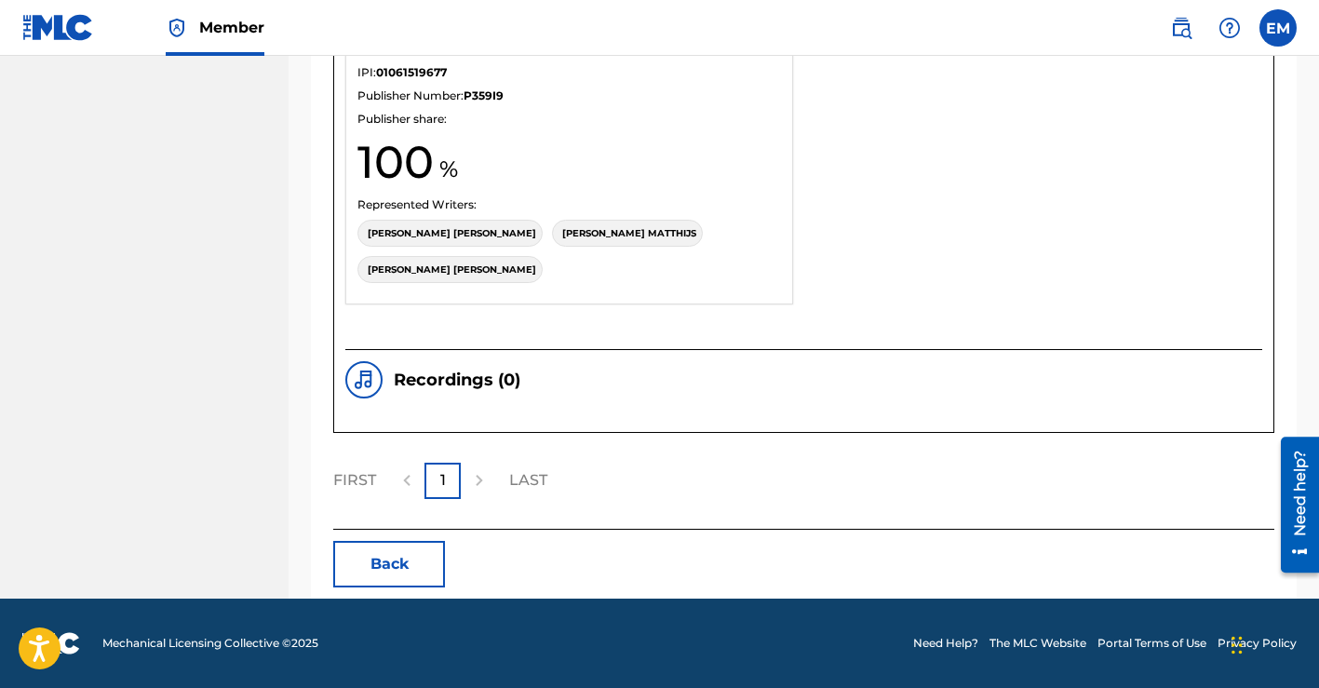
click at [619, 179] on h1 "100" at bounding box center [568, 162] width 423 height 56
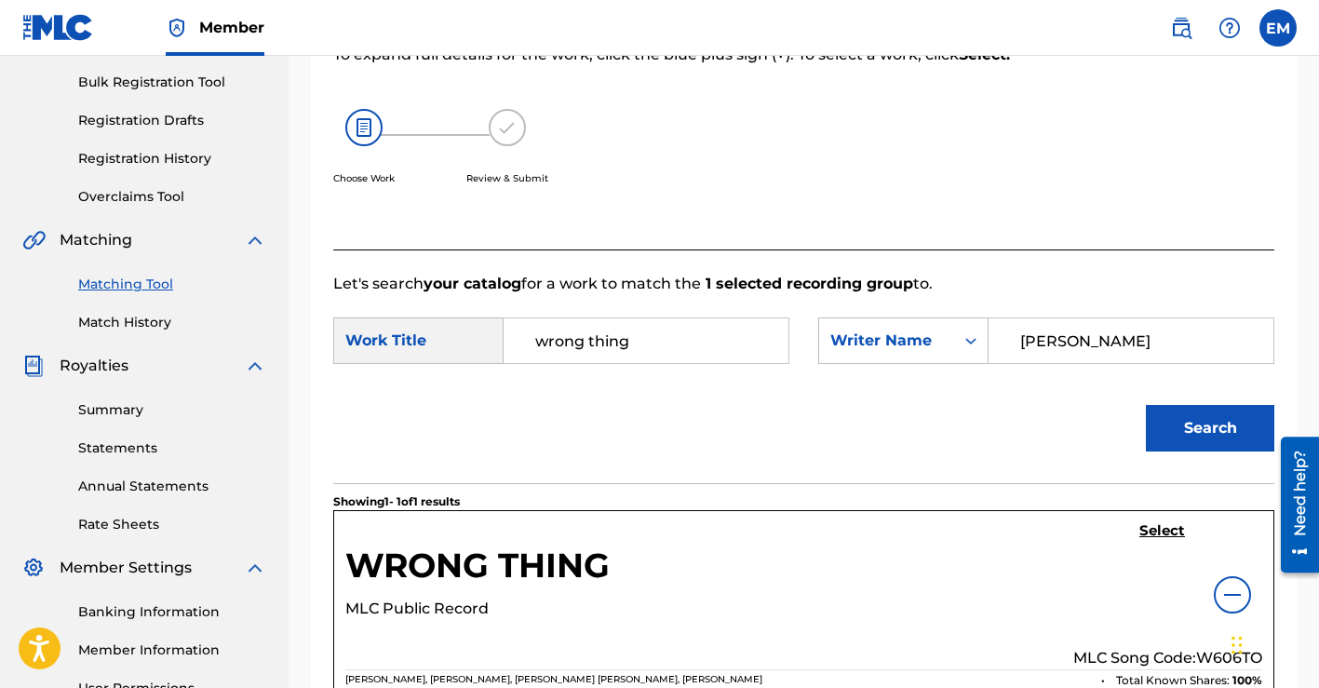
scroll to position [271, 0]
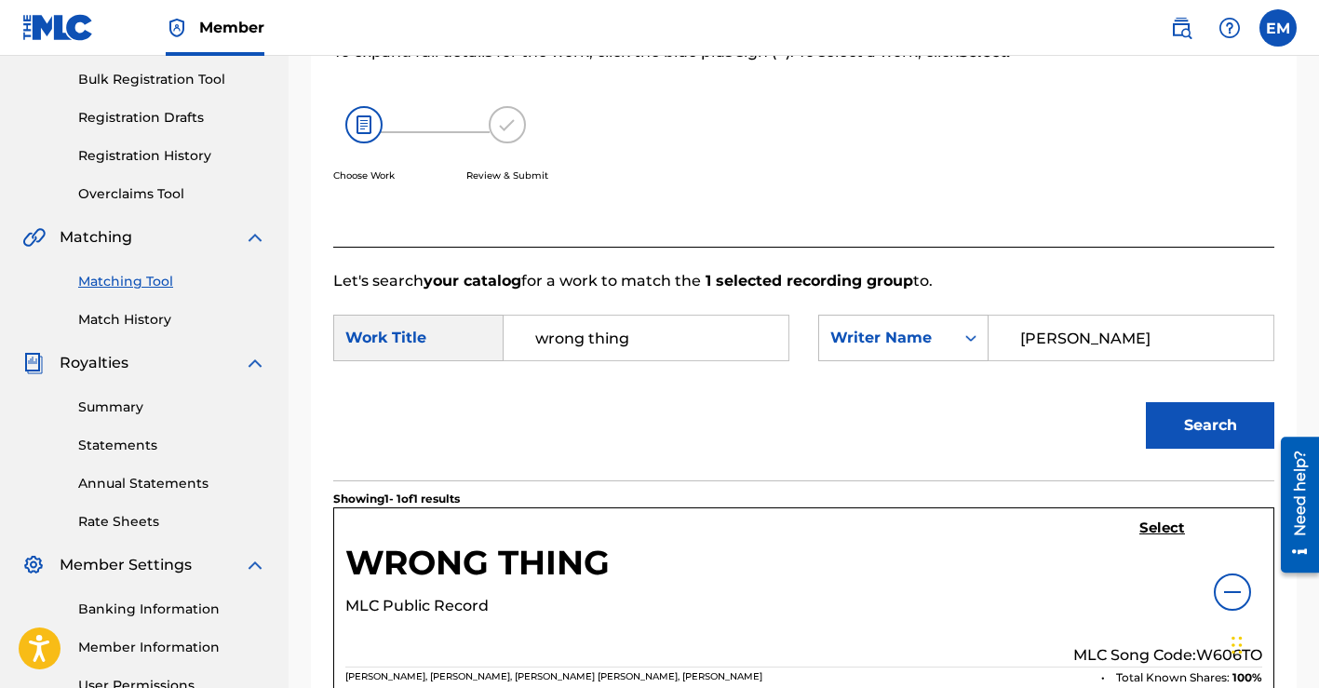
click at [1159, 528] on h5 "Select" at bounding box center [1162, 528] width 46 height 18
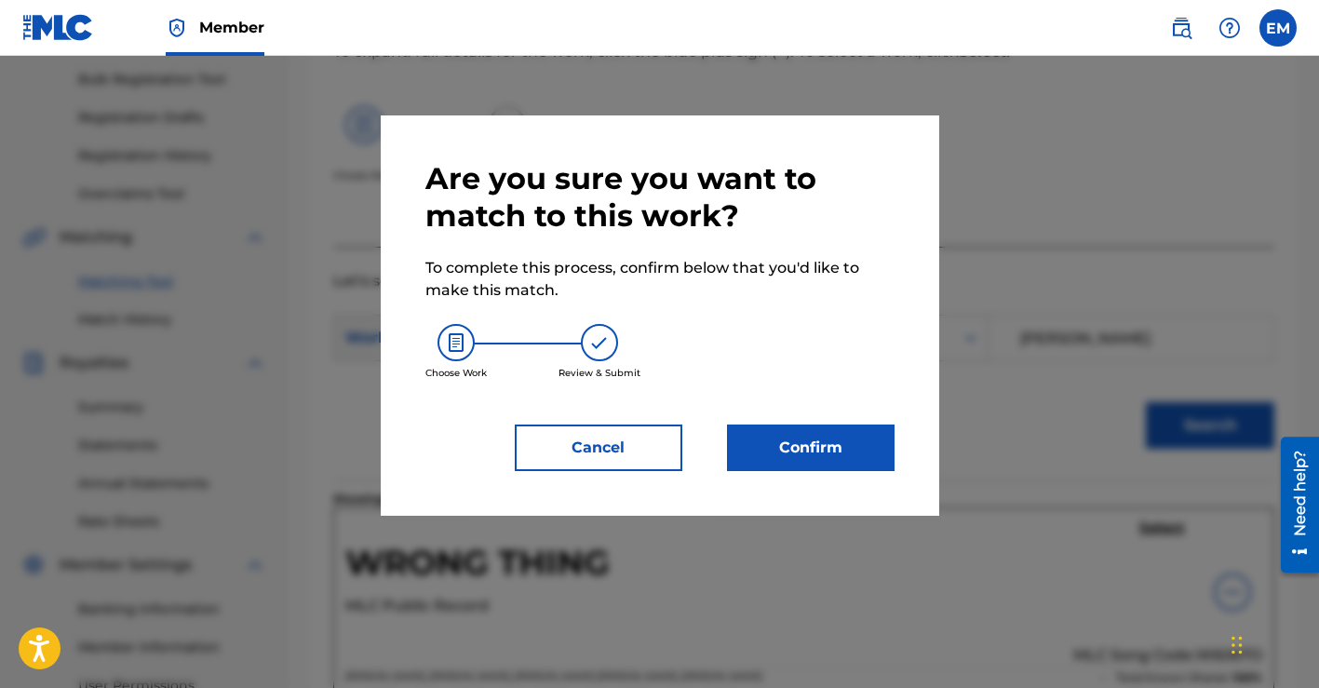
click at [819, 443] on button "Confirm" at bounding box center [810, 447] width 167 height 47
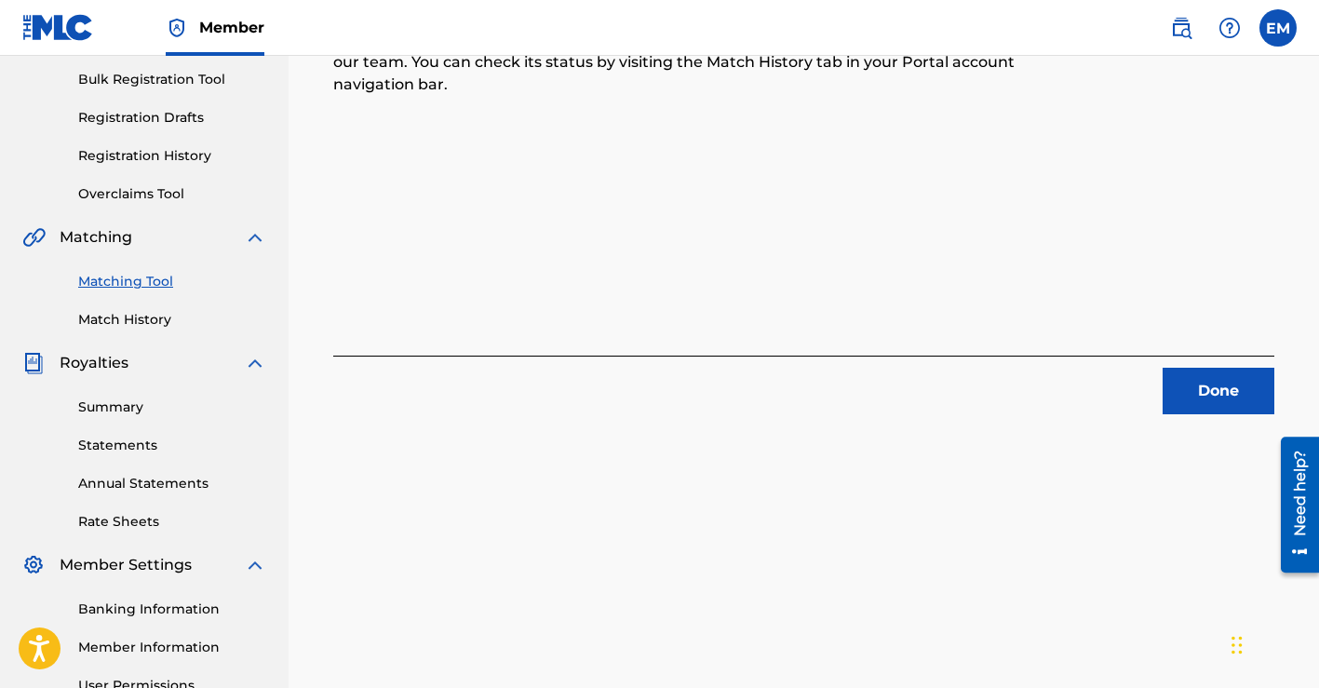
click at [1187, 376] on button "Done" at bounding box center [1218, 391] width 112 height 47
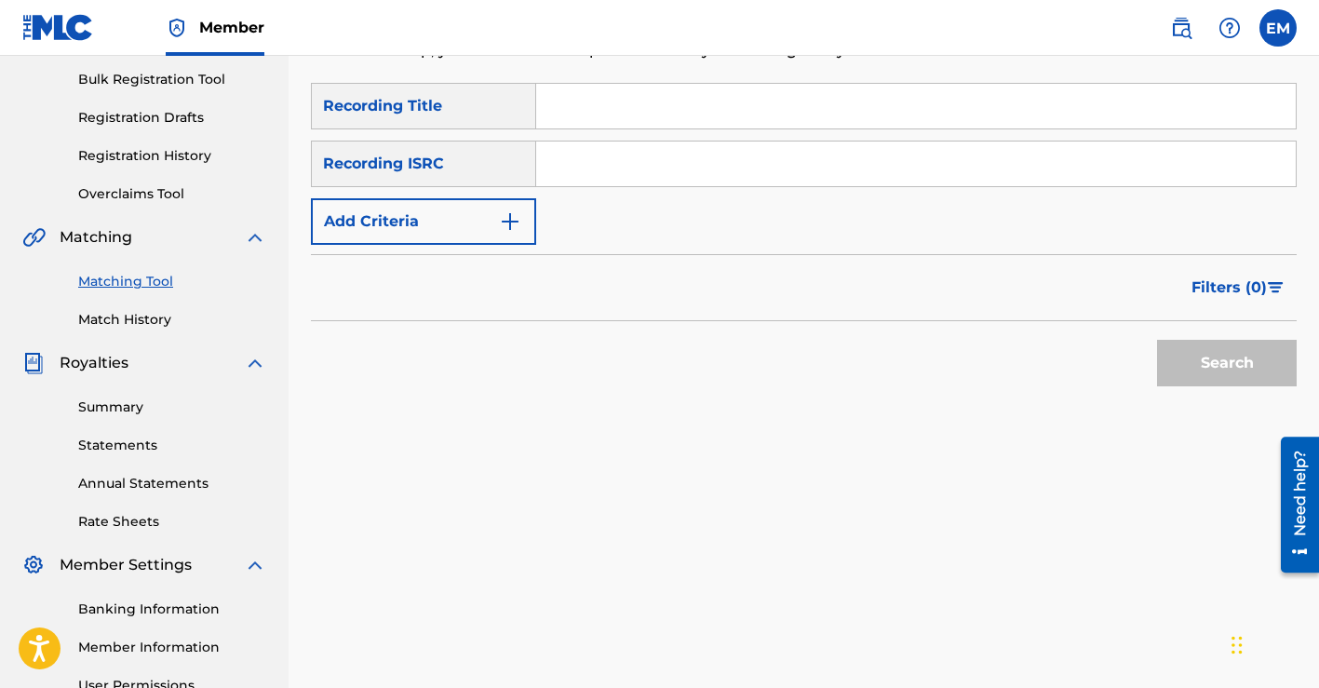
scroll to position [108, 0]
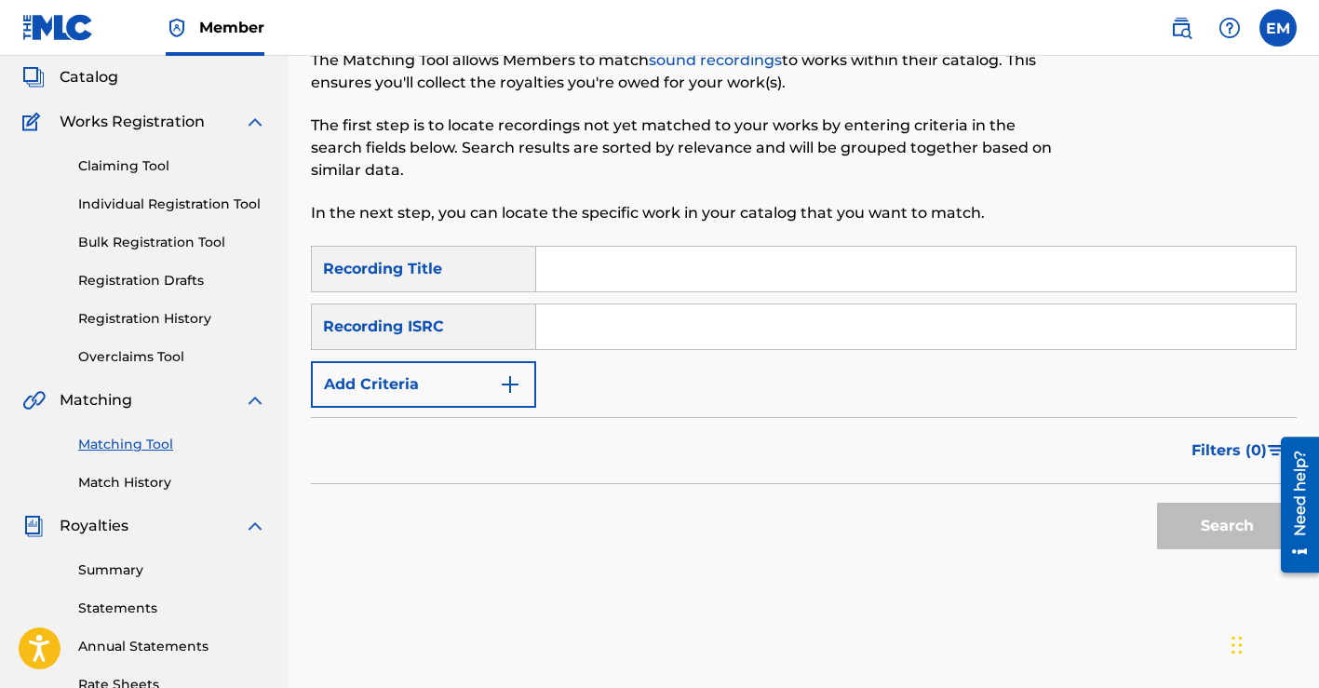
click at [661, 267] on input "Search Form" at bounding box center [915, 269] width 759 height 45
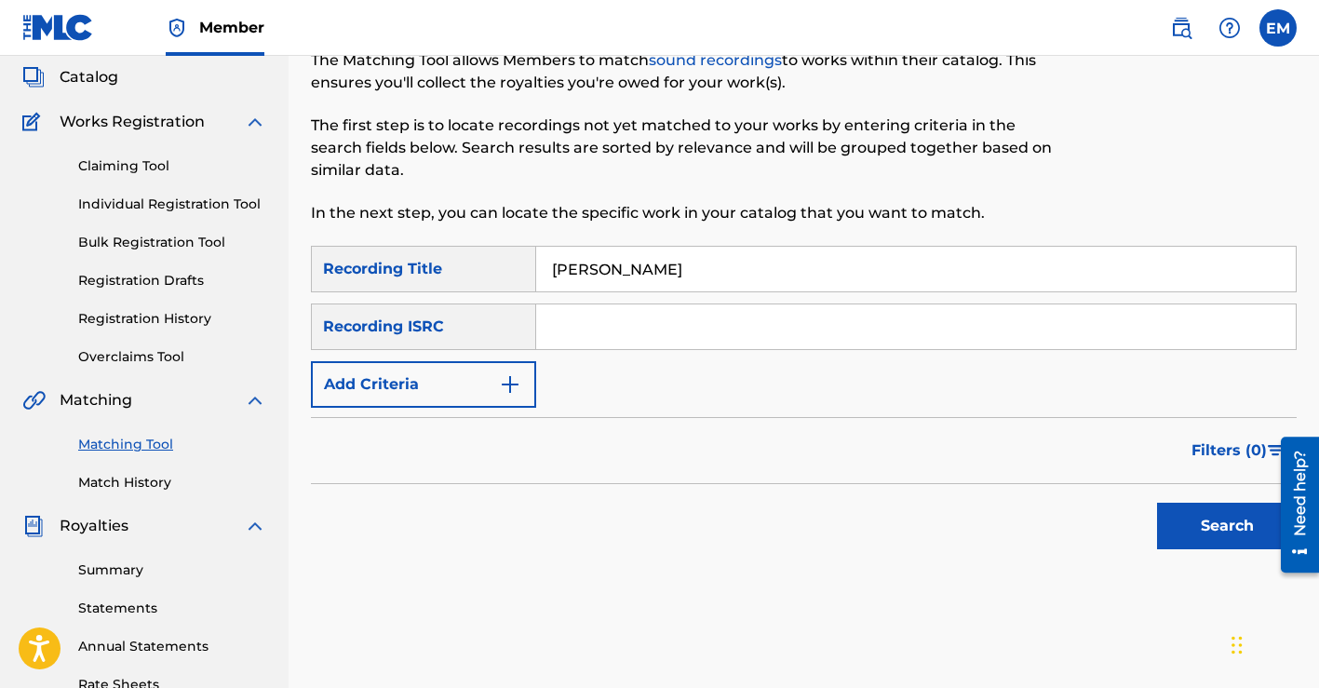
type input "[PERSON_NAME]"
click at [636, 327] on input "Search Form" at bounding box center [915, 326] width 759 height 45
paste input "QZTB52474169"
type input "QZTB52474169"
click at [1194, 522] on button "Search" at bounding box center [1227, 525] width 140 height 47
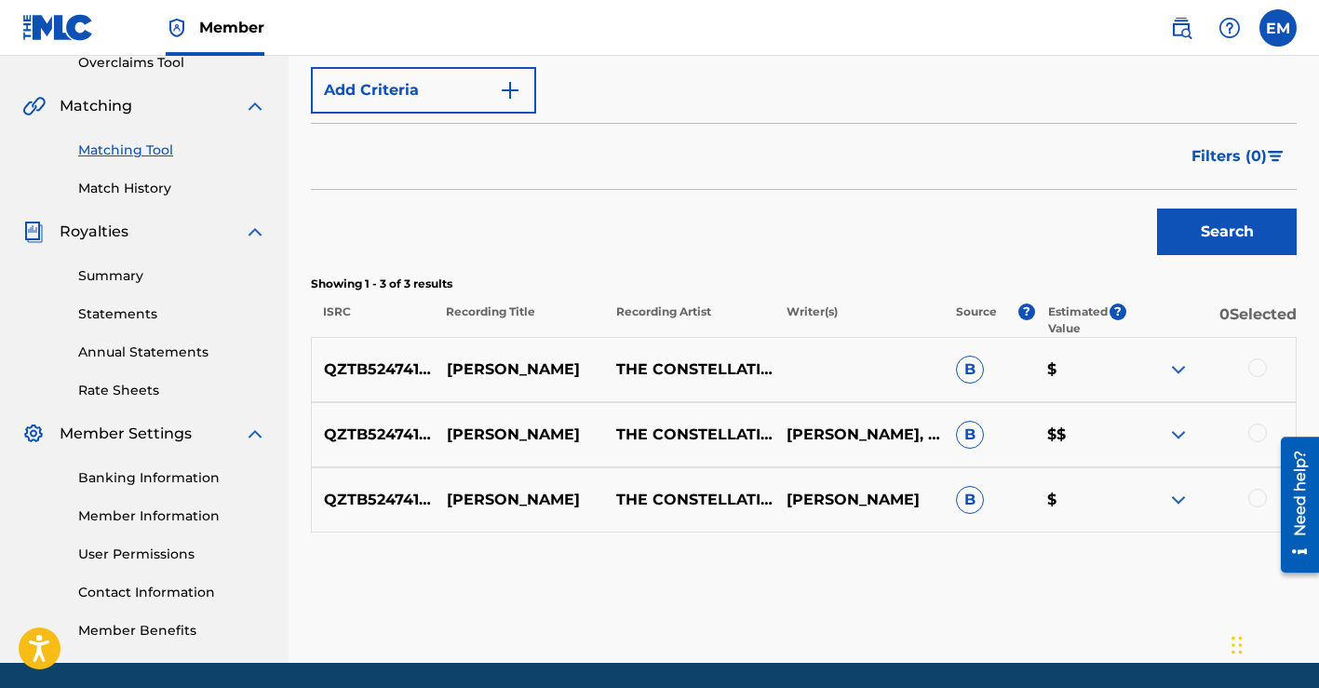
scroll to position [419, 0]
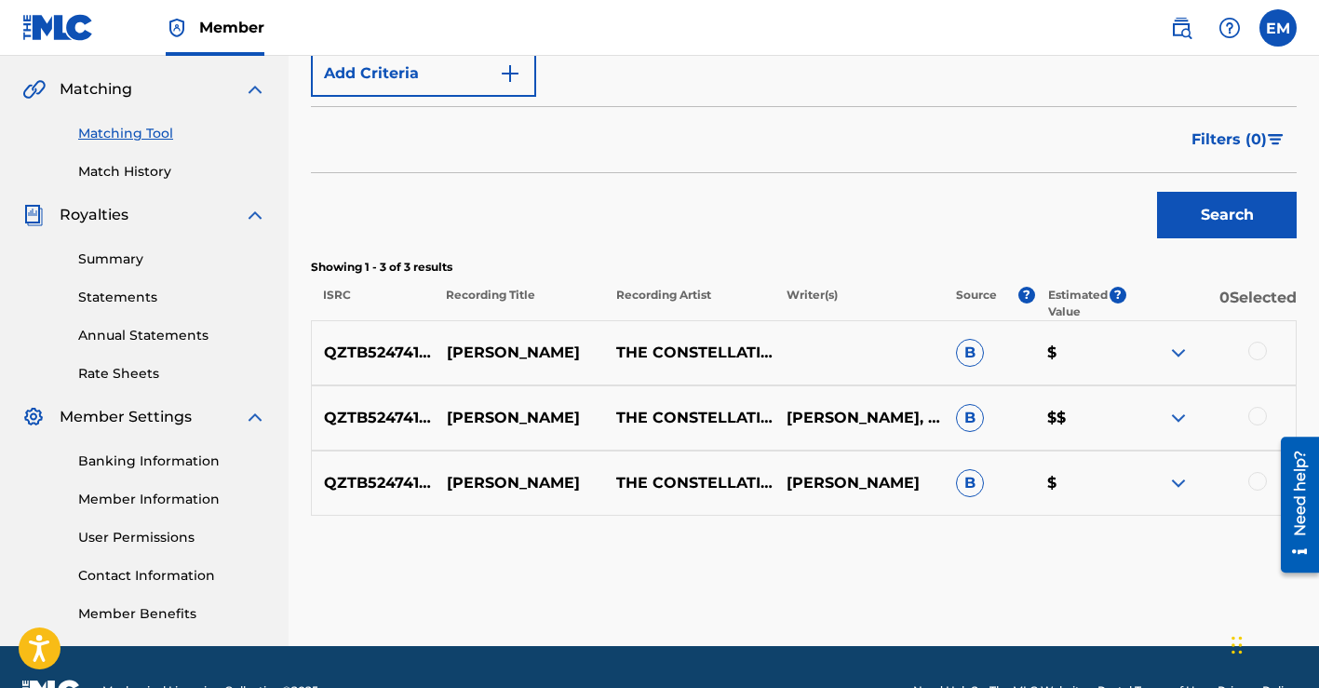
click at [1257, 408] on div at bounding box center [1257, 416] width 19 height 19
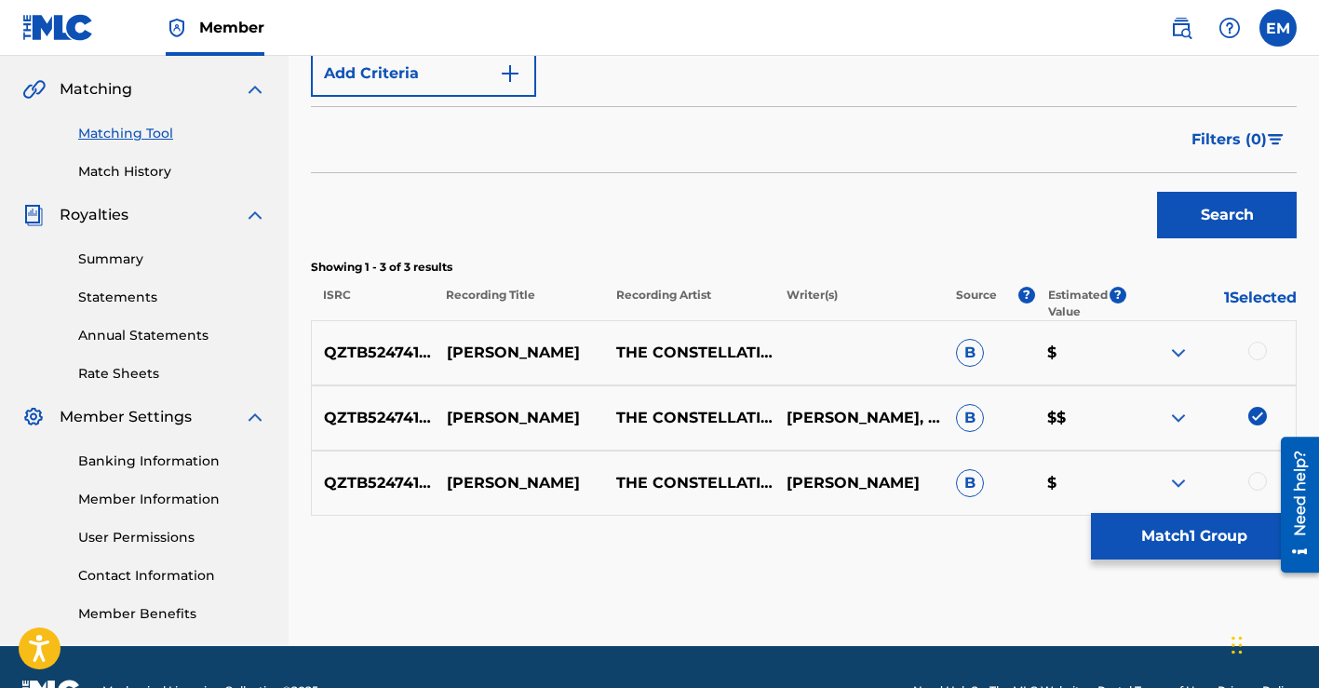
scroll to position [466, 0]
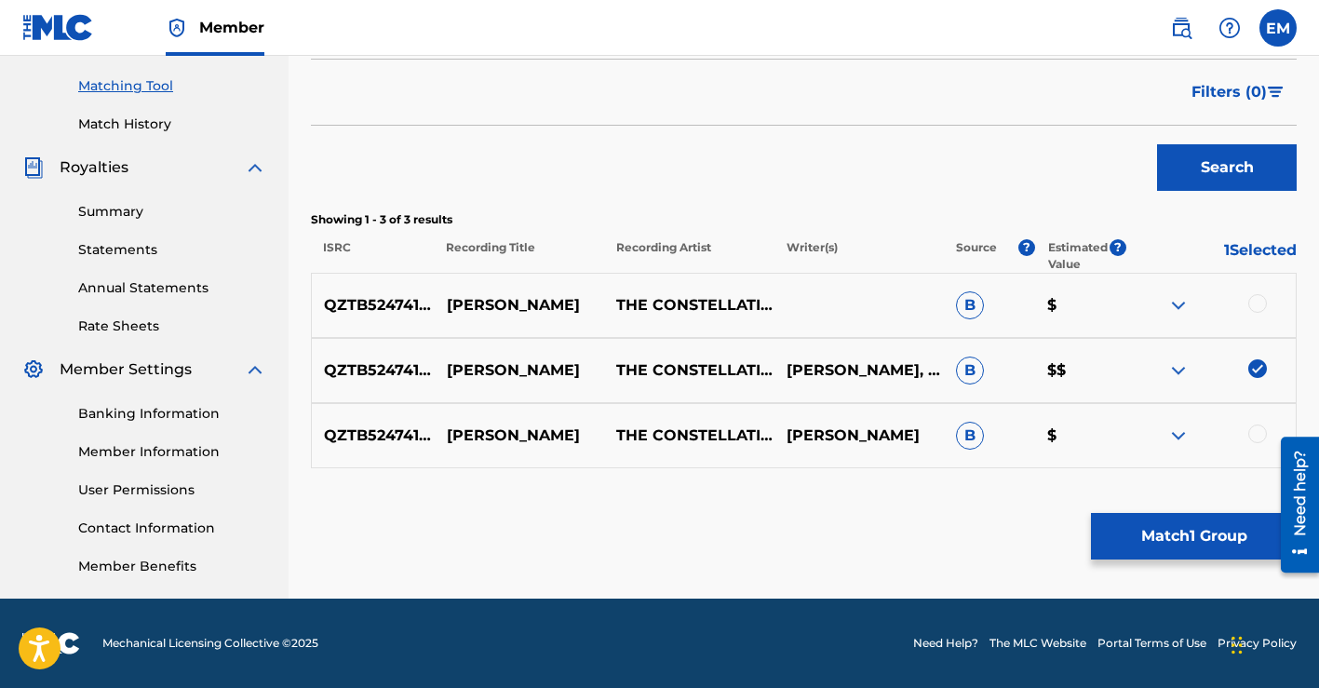
click at [1262, 303] on div at bounding box center [1257, 303] width 19 height 19
click at [1257, 432] on div at bounding box center [1257, 433] width 19 height 19
click at [1215, 171] on button "Search" at bounding box center [1227, 167] width 140 height 47
click at [1125, 536] on button "Match 3 Groups" at bounding box center [1194, 536] width 206 height 47
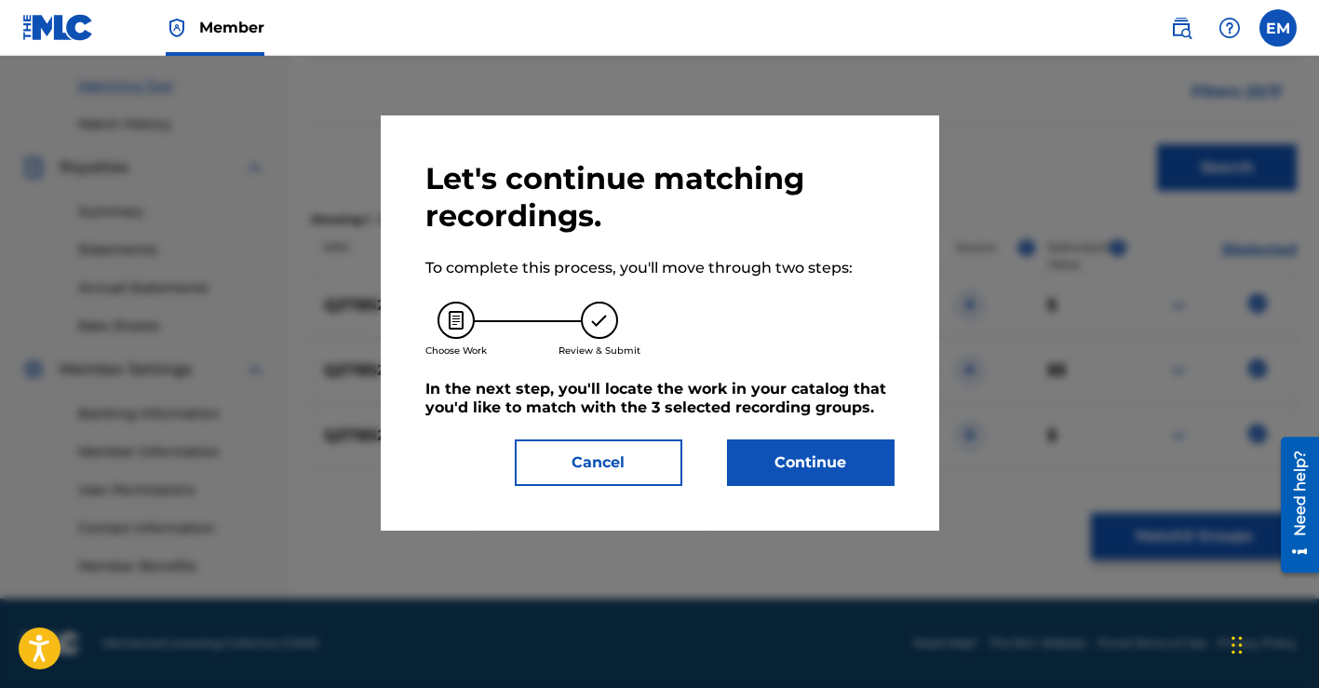
click at [793, 472] on button "Continue" at bounding box center [810, 462] width 167 height 47
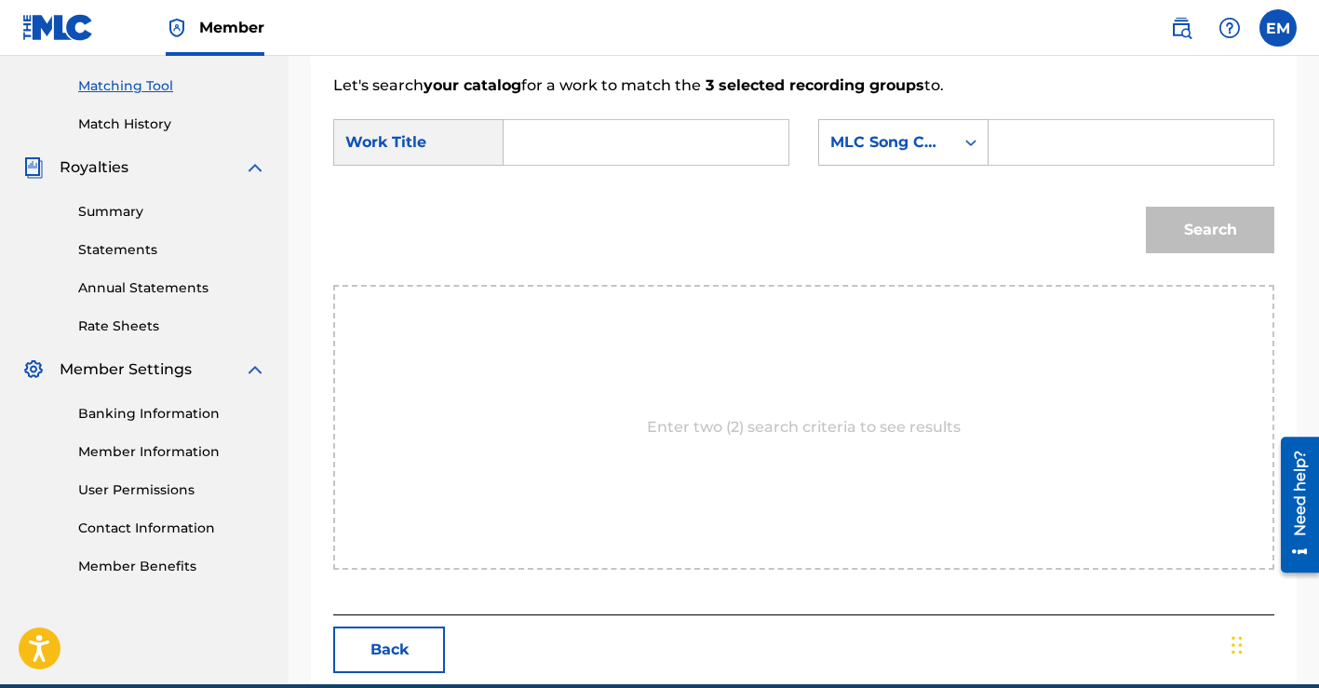
click at [569, 144] on input "Search Form" at bounding box center [645, 142] width 253 height 45
type input "[PERSON_NAME]"
click at [1036, 149] on input "Search Form" at bounding box center [1130, 142] width 253 height 45
type input "[PERSON_NAME]"
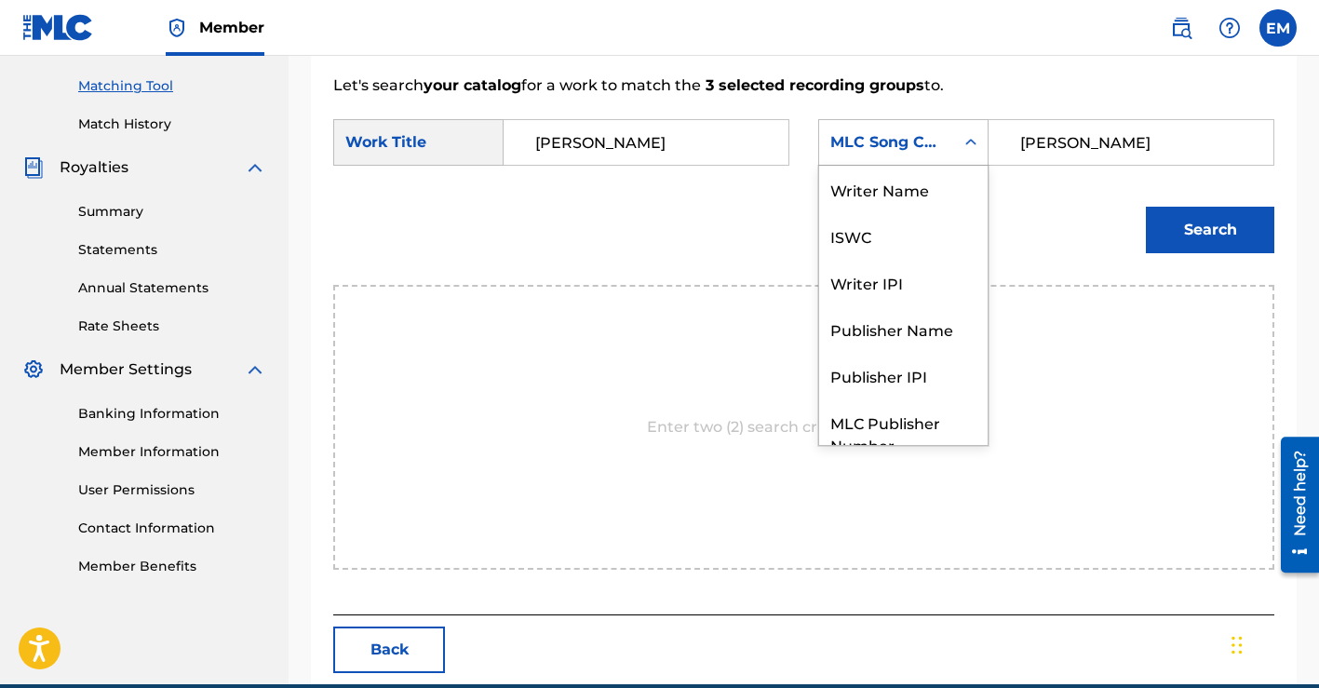
click at [973, 147] on icon "Search Form" at bounding box center [970, 142] width 19 height 19
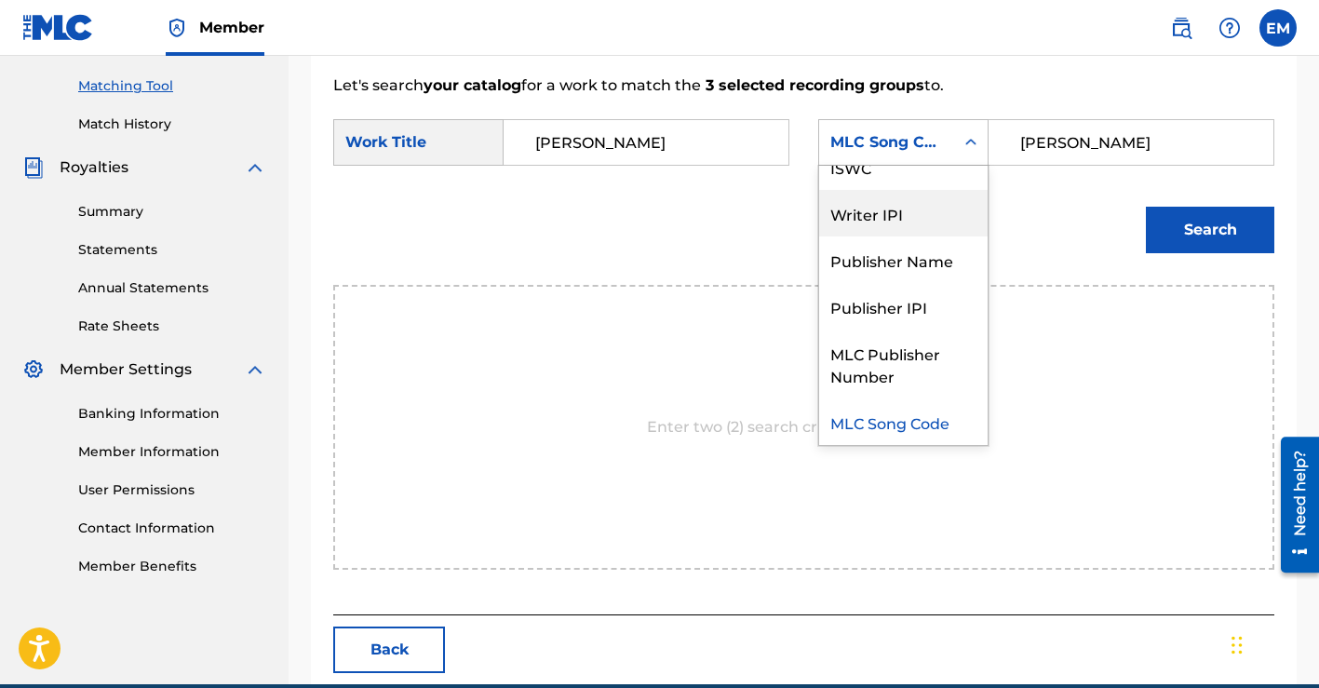
click at [917, 218] on div "Writer IPI" at bounding box center [903, 213] width 168 height 47
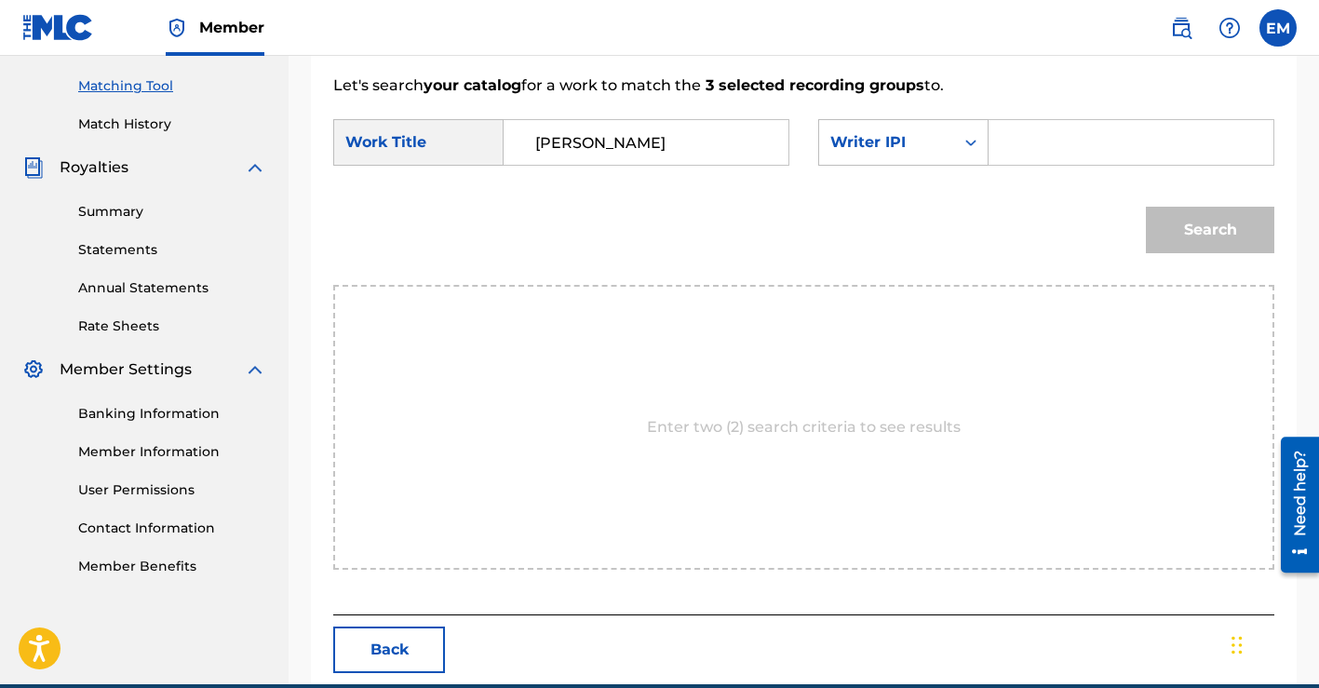
click at [1059, 141] on input "Search Form" at bounding box center [1130, 142] width 253 height 45
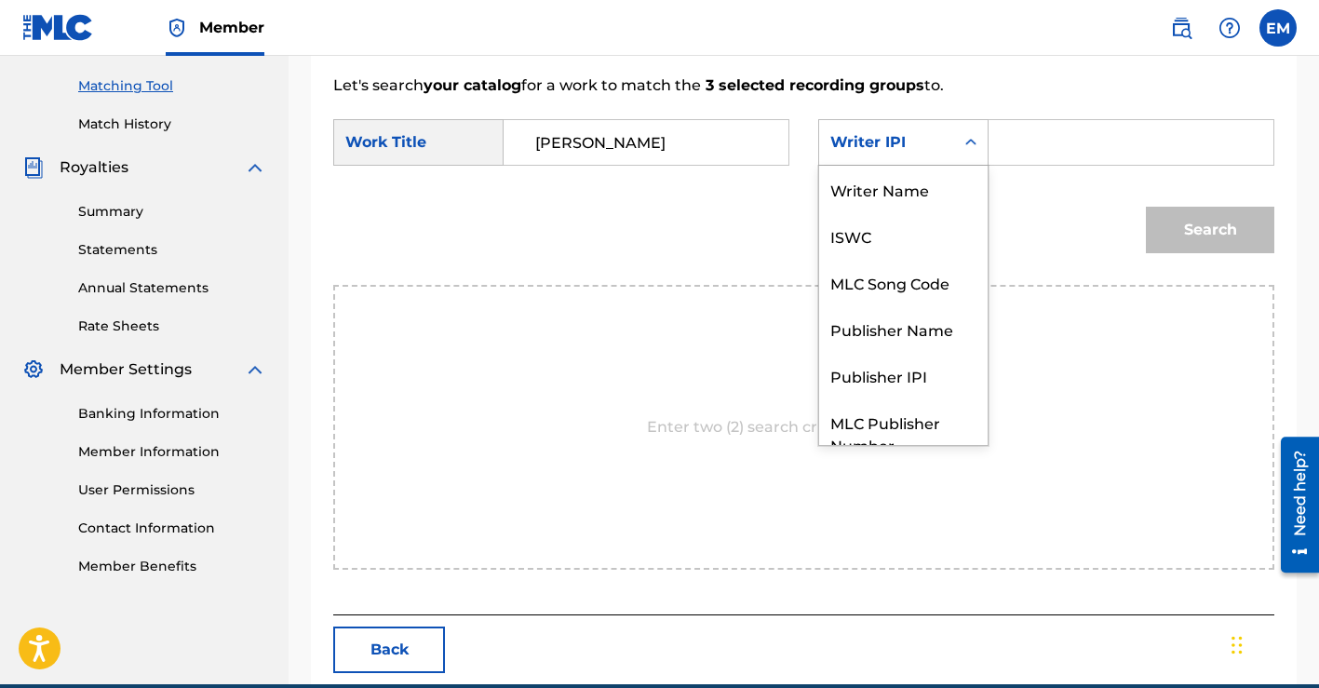
click at [975, 143] on icon "Search Form" at bounding box center [970, 142] width 19 height 19
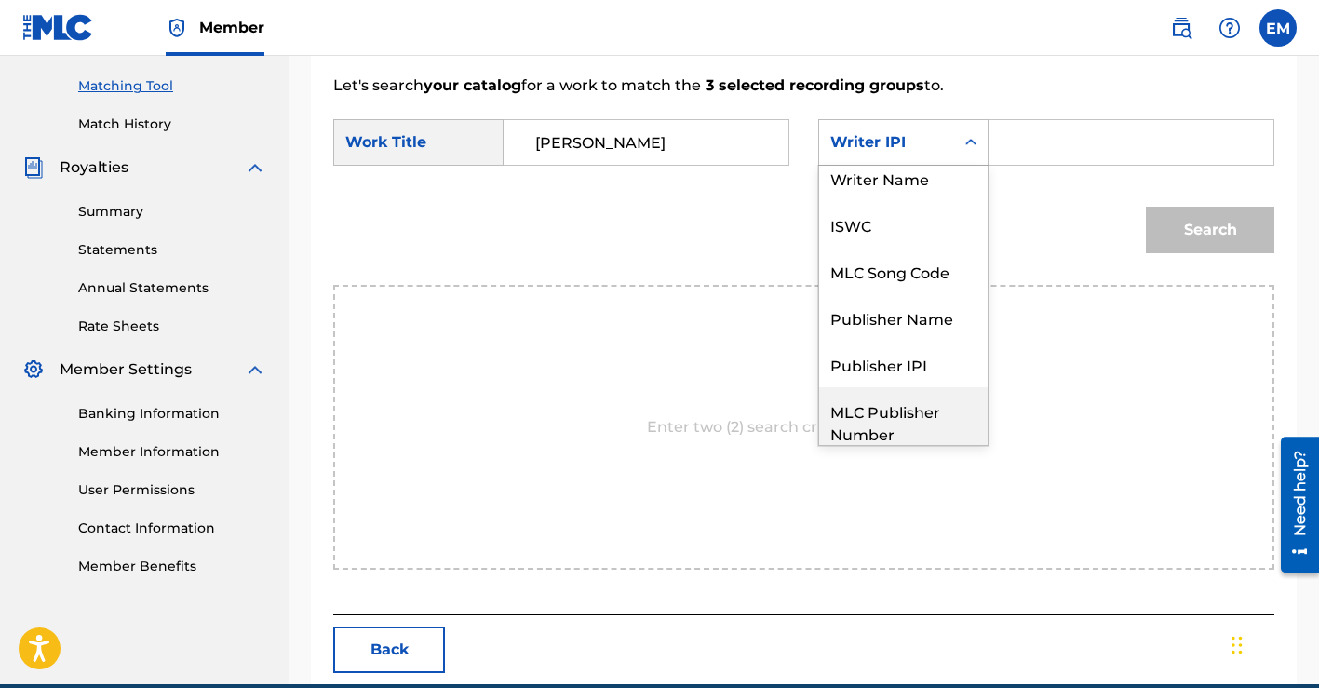
scroll to position [0, 0]
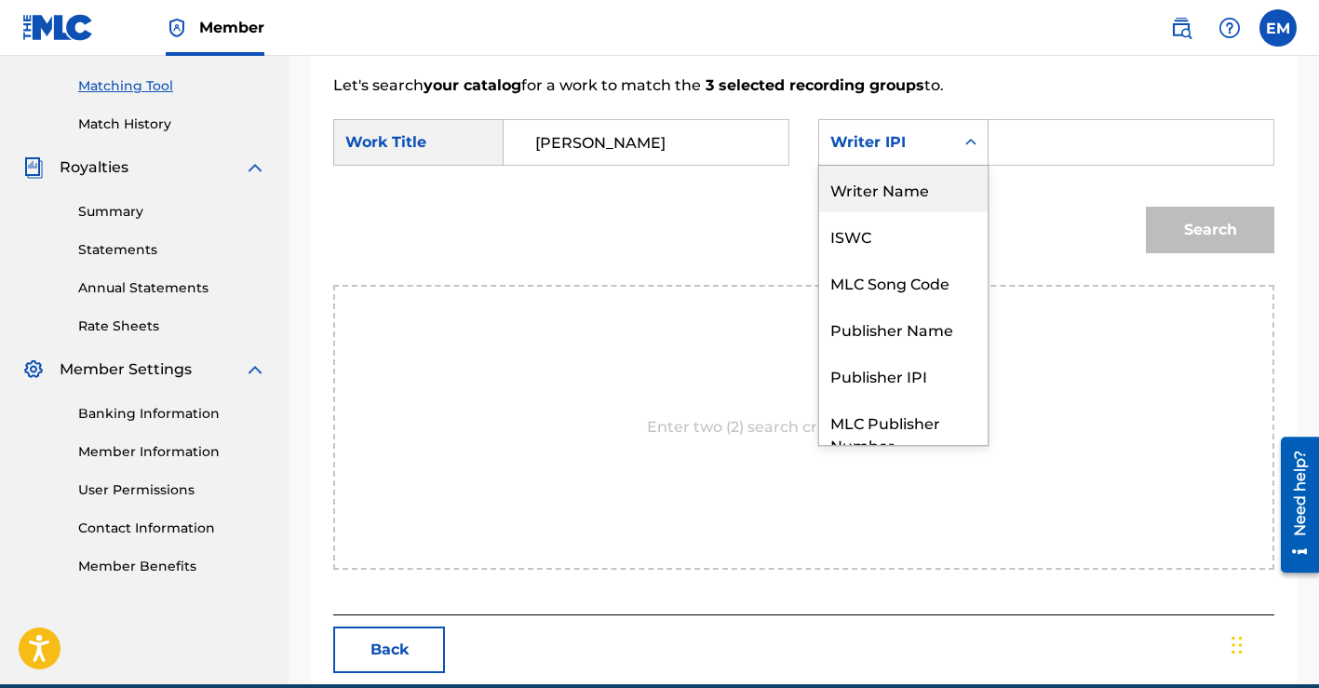
click at [907, 192] on div "Writer Name" at bounding box center [903, 189] width 168 height 47
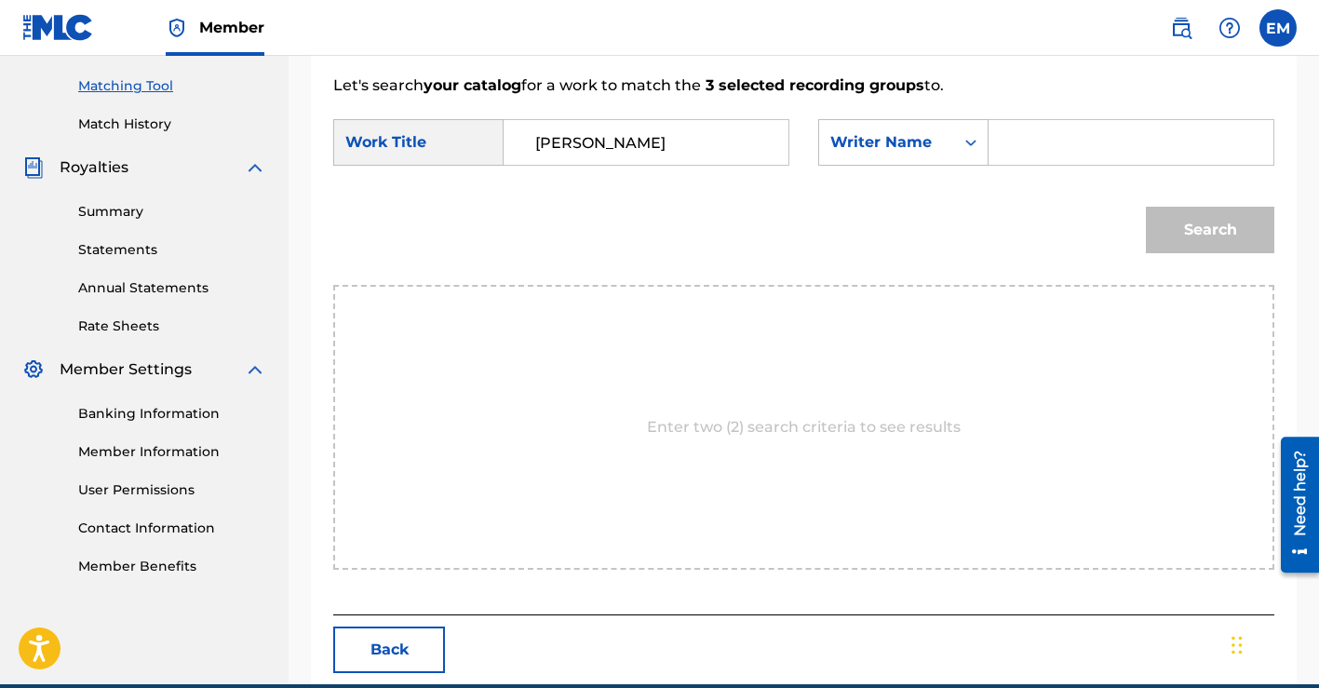
click at [1035, 143] on input "Search Form" at bounding box center [1130, 142] width 253 height 45
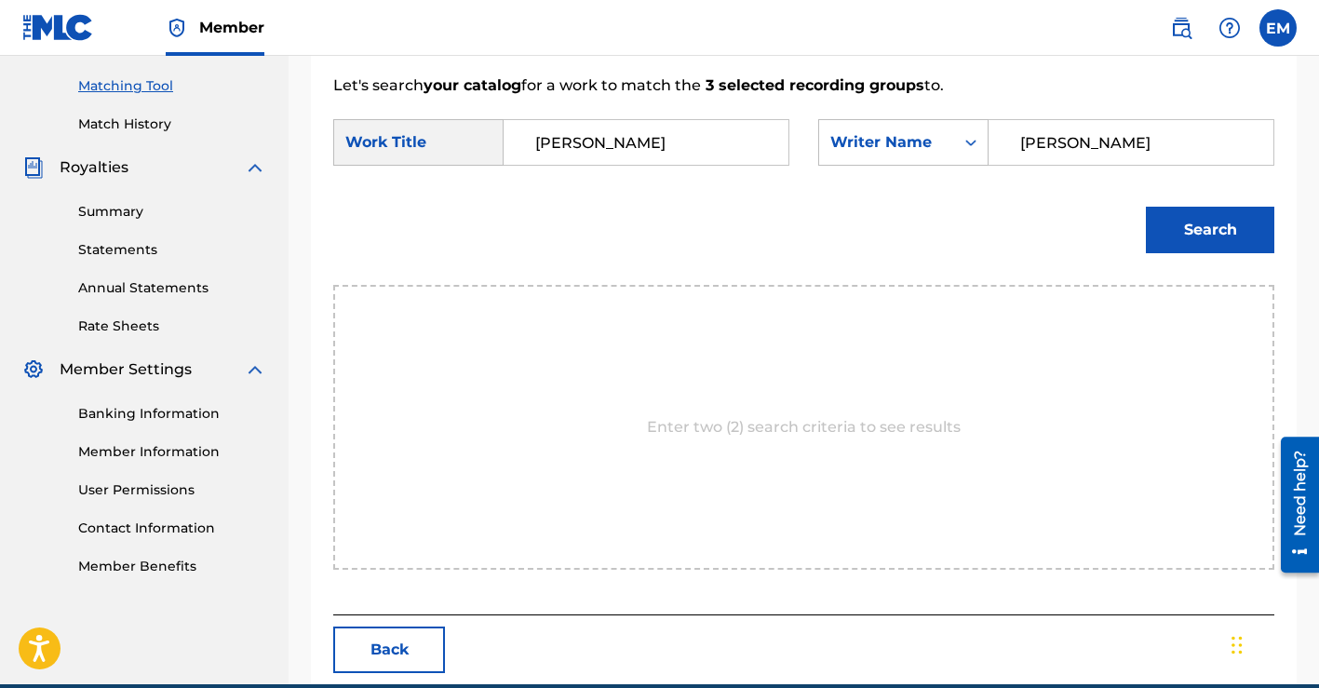
type input "[PERSON_NAME]"
click at [1200, 216] on button "Search" at bounding box center [1209, 230] width 128 height 47
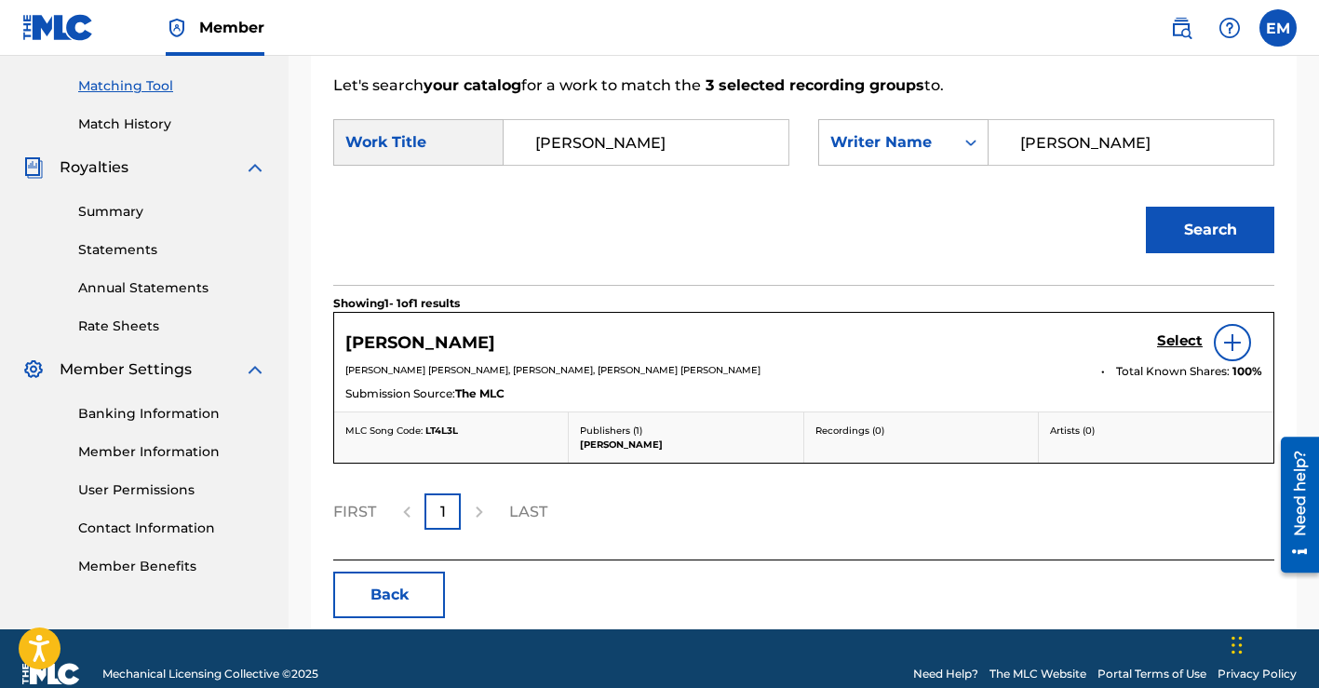
click at [1185, 342] on h5 "Select" at bounding box center [1180, 341] width 46 height 18
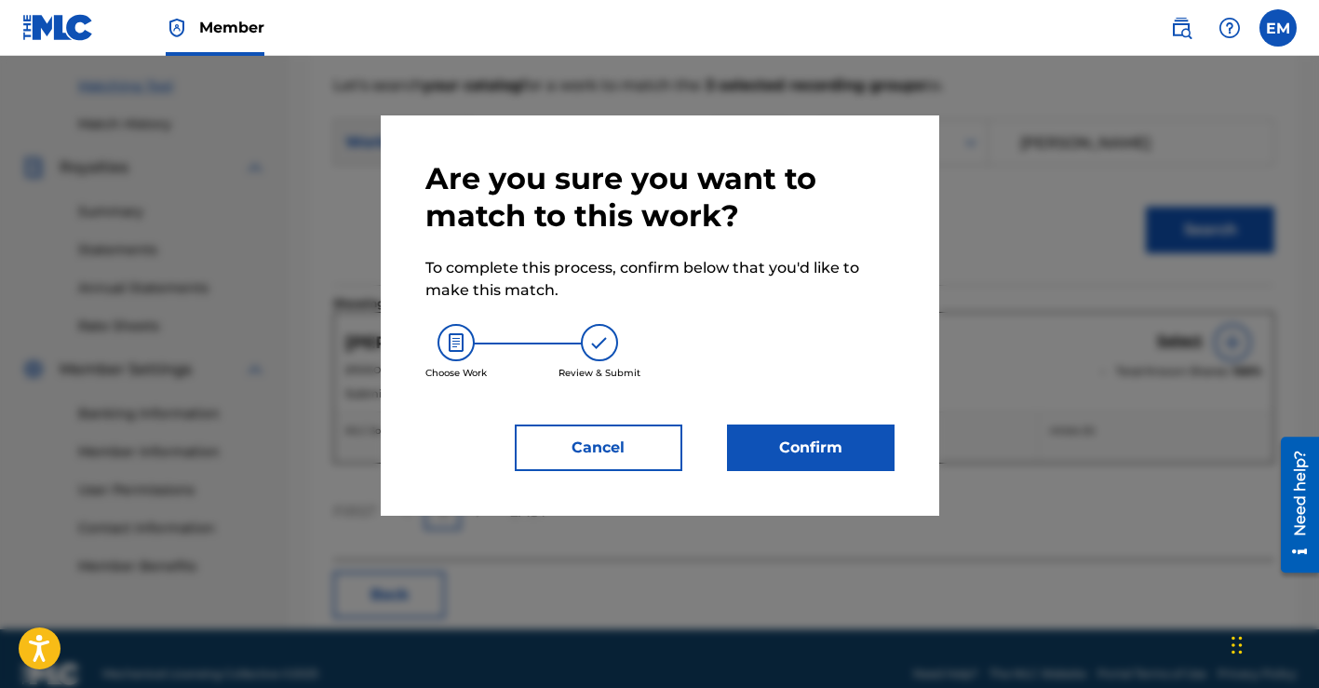
click at [793, 448] on button "Confirm" at bounding box center [810, 447] width 167 height 47
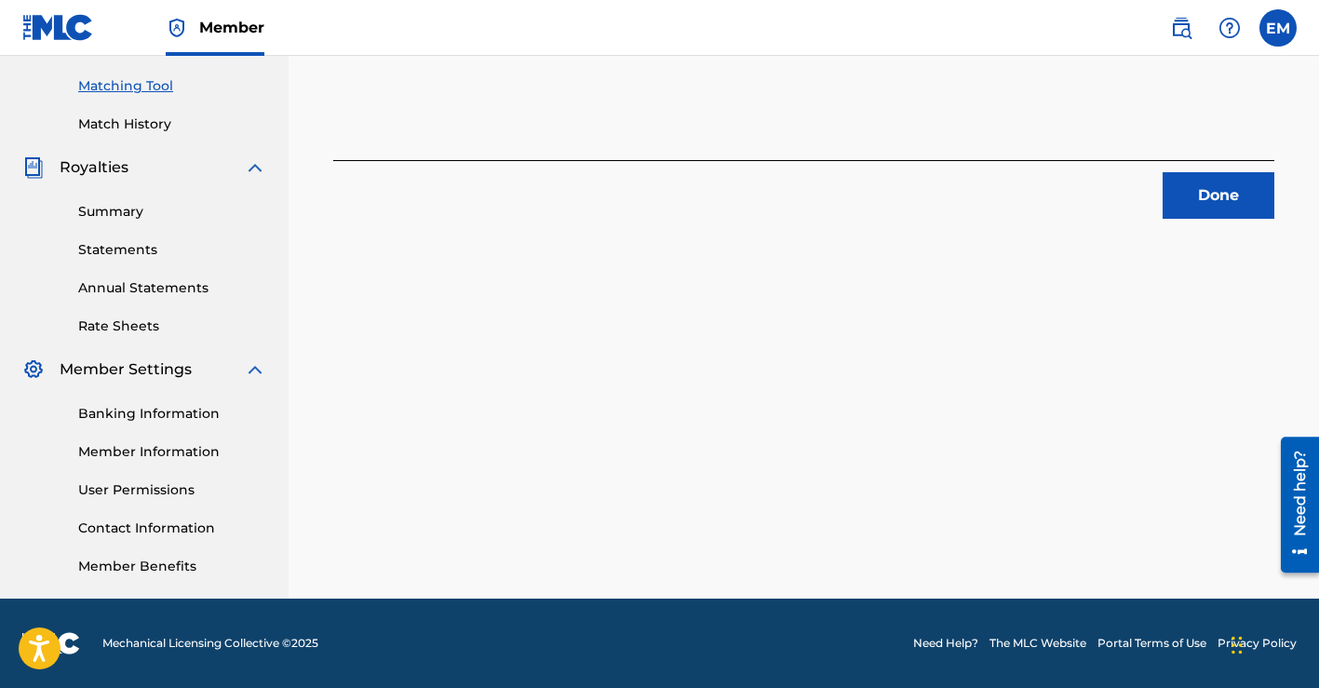
click at [1218, 213] on button "Done" at bounding box center [1218, 195] width 112 height 47
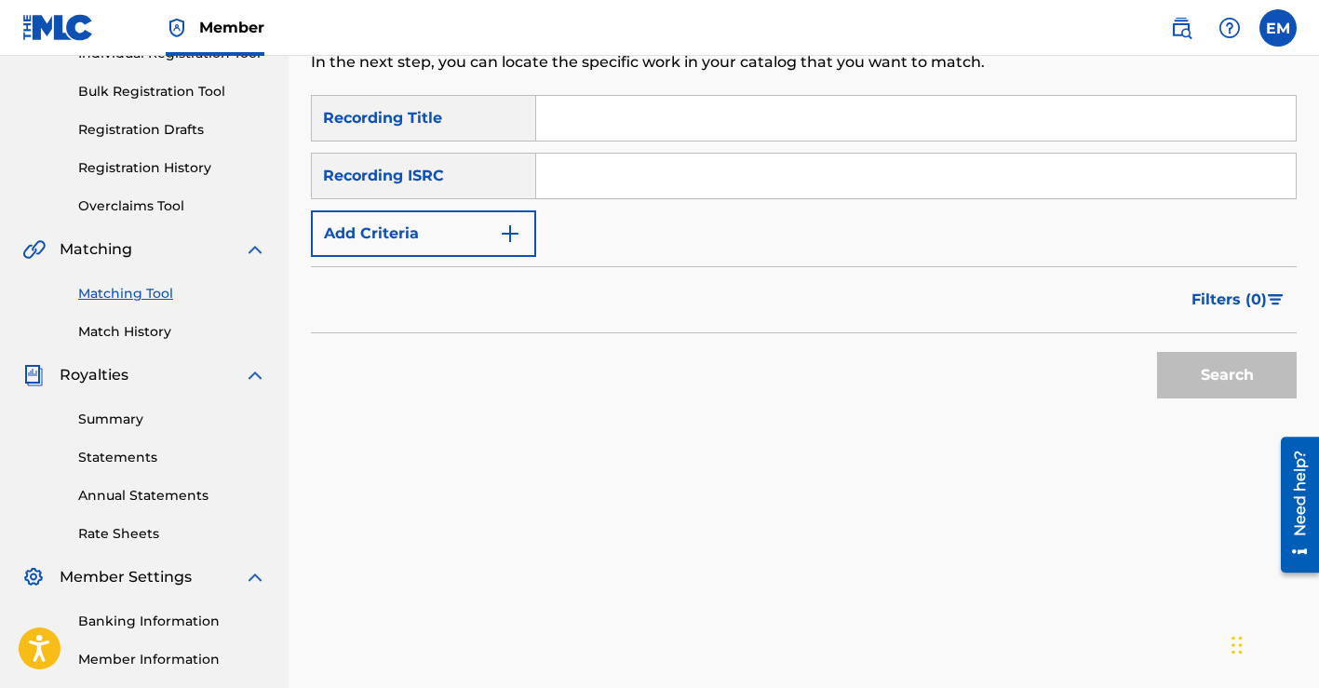
scroll to position [193, 0]
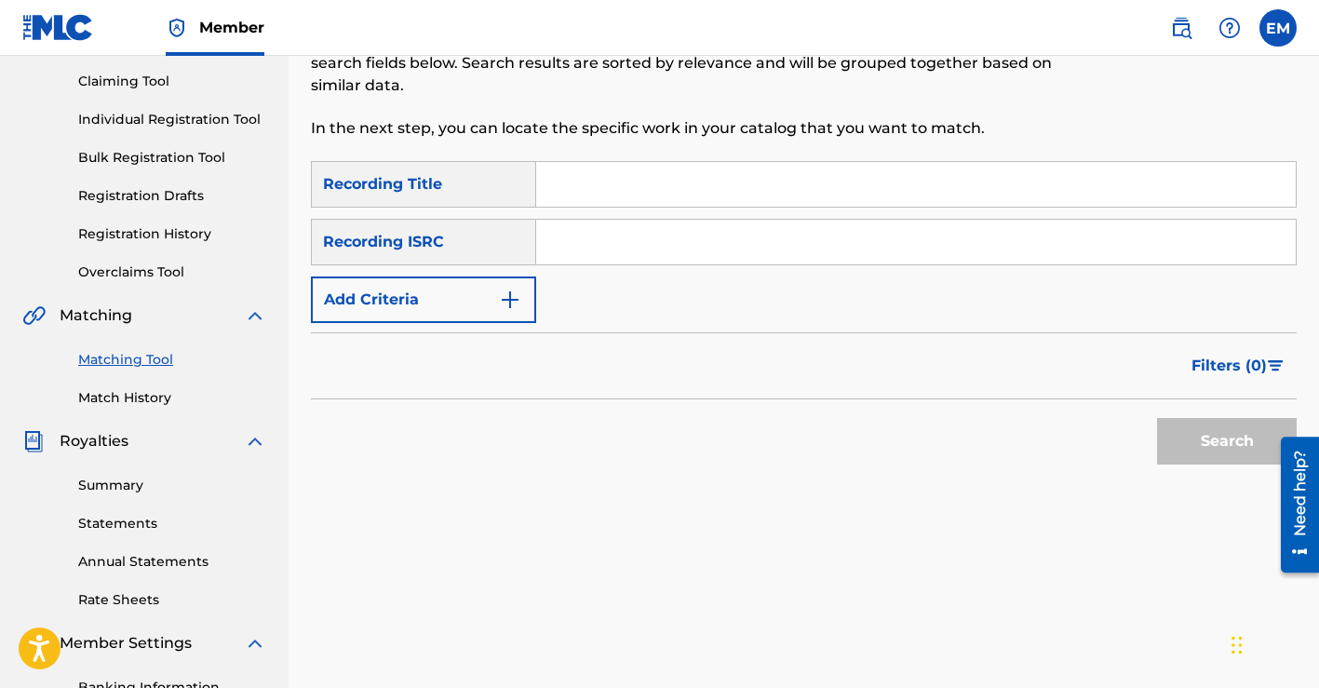
click at [602, 197] on input "Search Form" at bounding box center [915, 184] width 759 height 45
type input "before i take you home"
paste input "QZTAZ2406456"
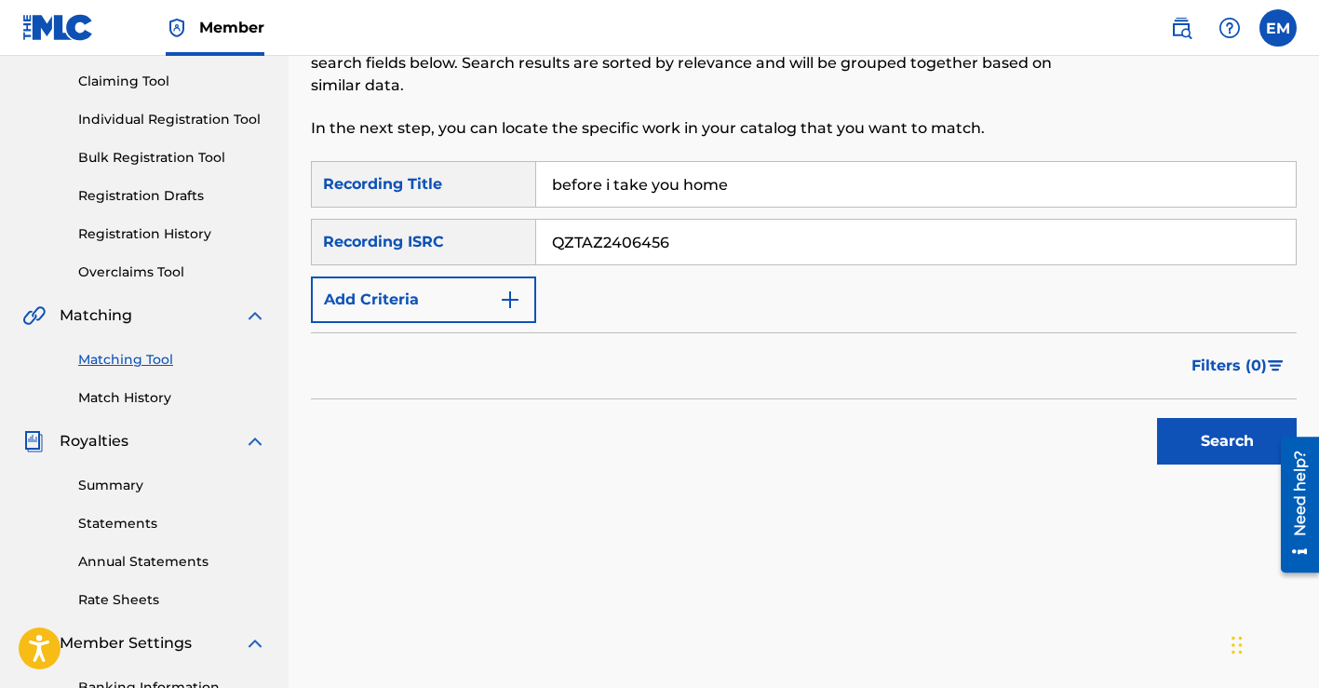
type input "QZTAZ2406456"
click at [1226, 437] on button "Search" at bounding box center [1227, 441] width 140 height 47
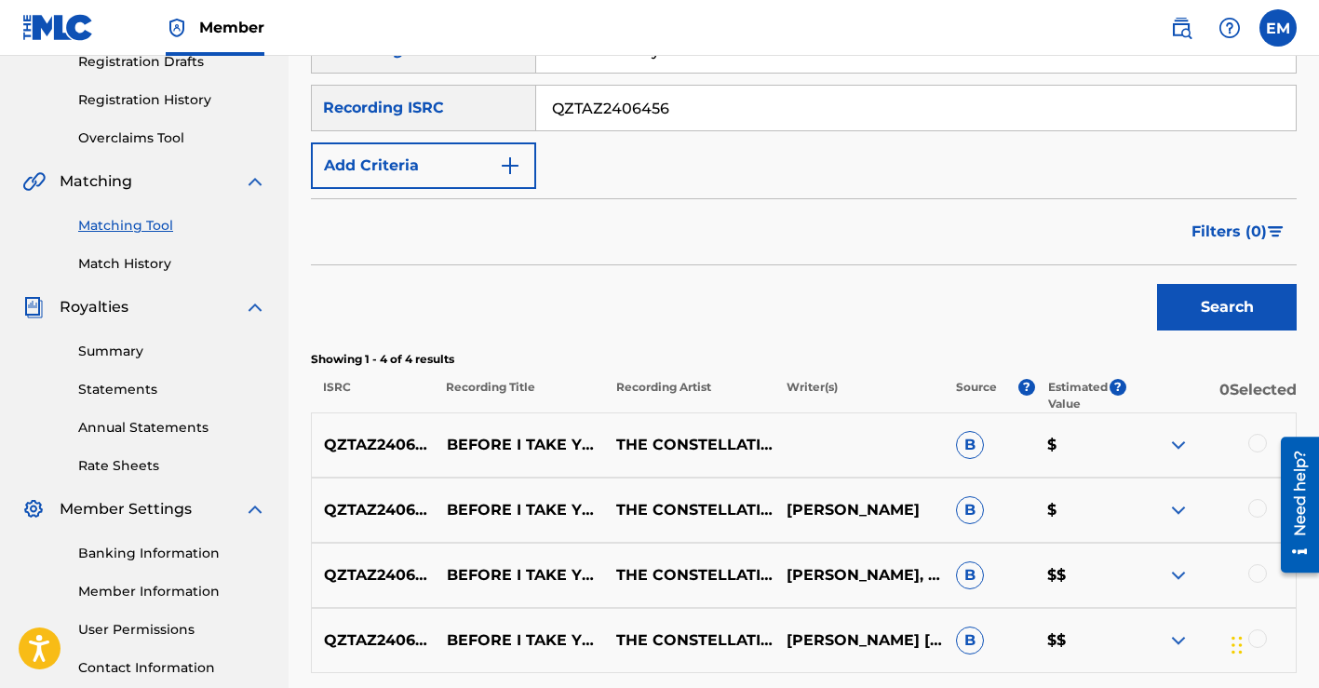
scroll to position [396, 0]
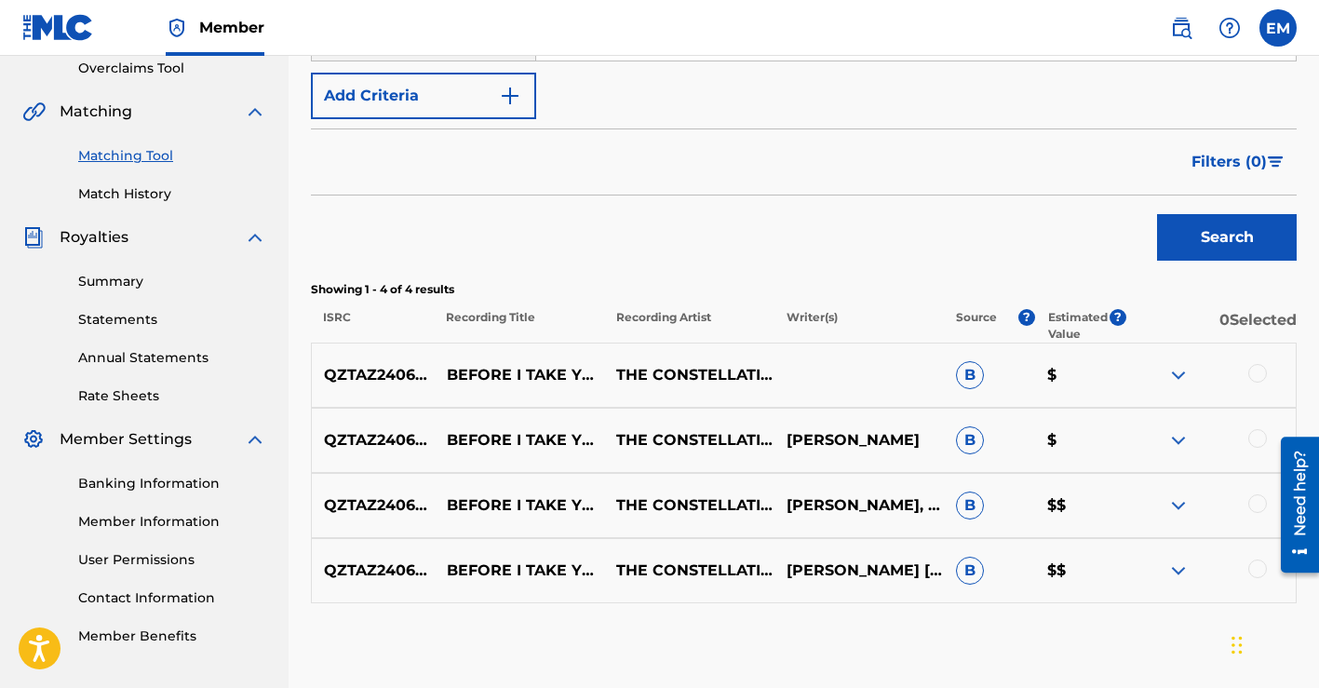
click at [1260, 368] on div at bounding box center [1257, 373] width 19 height 19
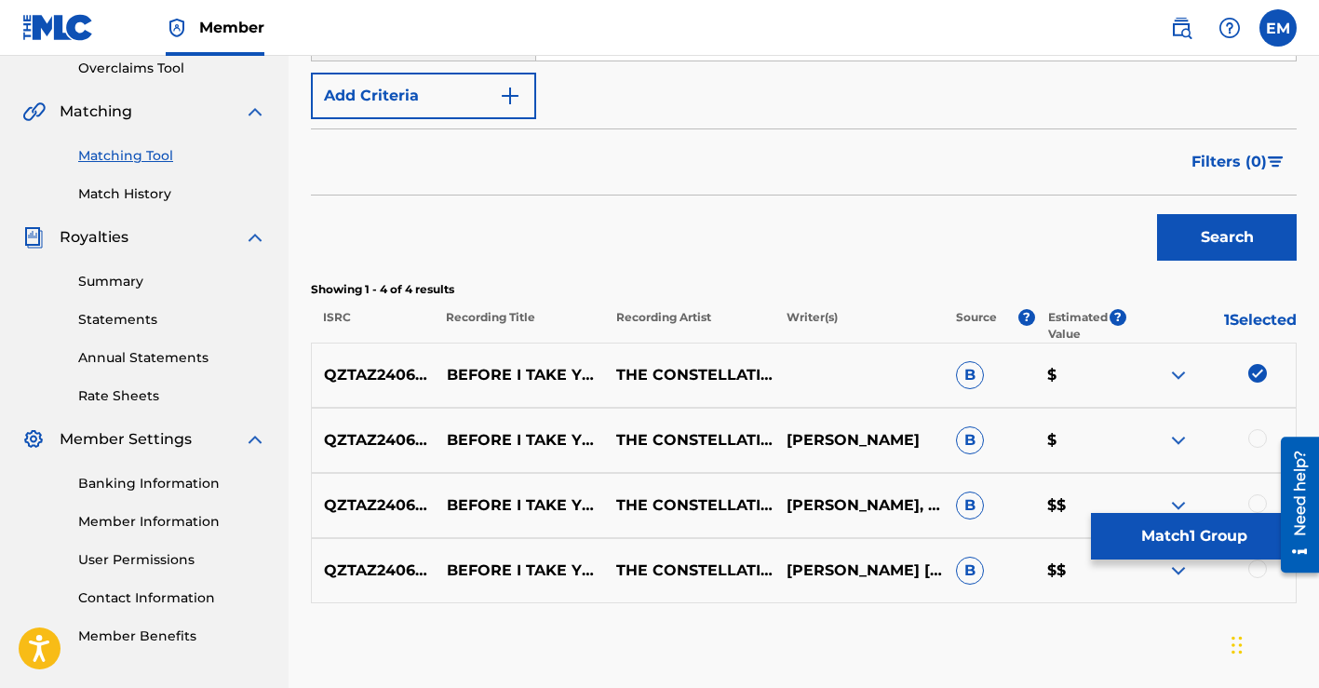
click at [1255, 432] on div at bounding box center [1257, 438] width 19 height 19
click at [1255, 498] on div at bounding box center [1257, 503] width 19 height 19
click at [1258, 570] on div at bounding box center [1257, 568] width 19 height 19
click at [1172, 370] on img at bounding box center [1178, 375] width 22 height 22
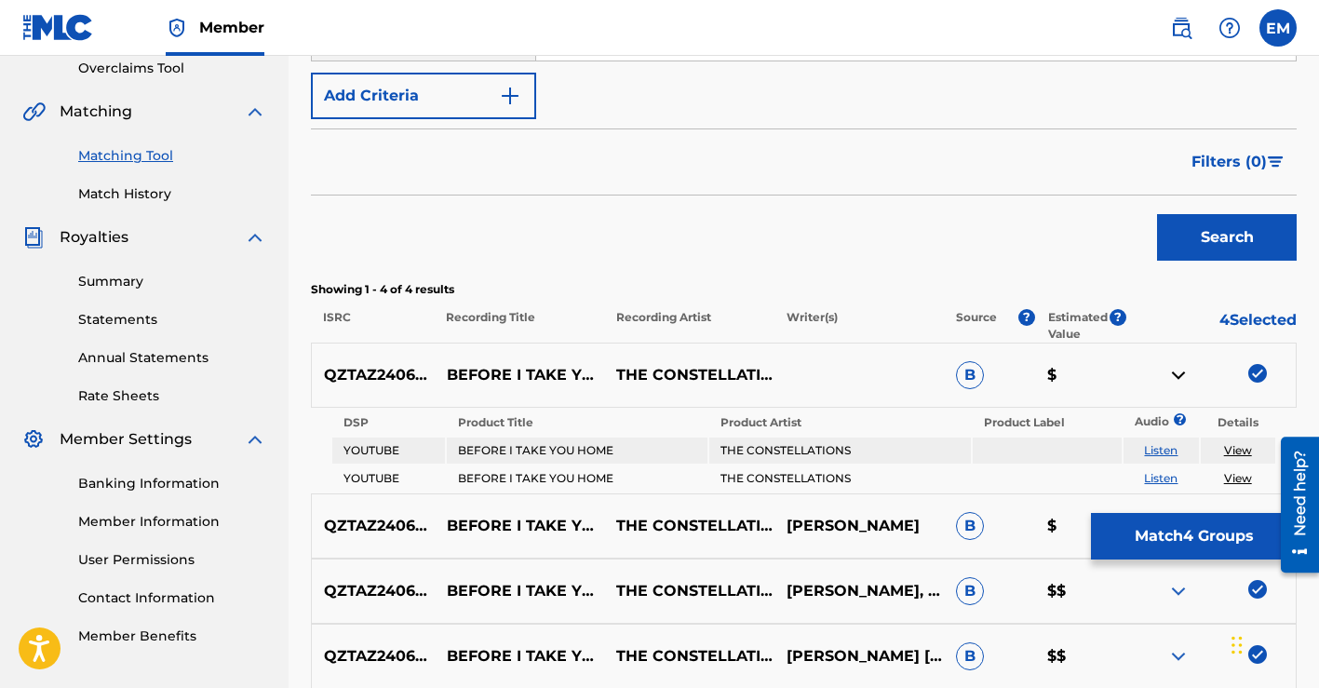
click at [1188, 234] on button "Search" at bounding box center [1227, 237] width 140 height 47
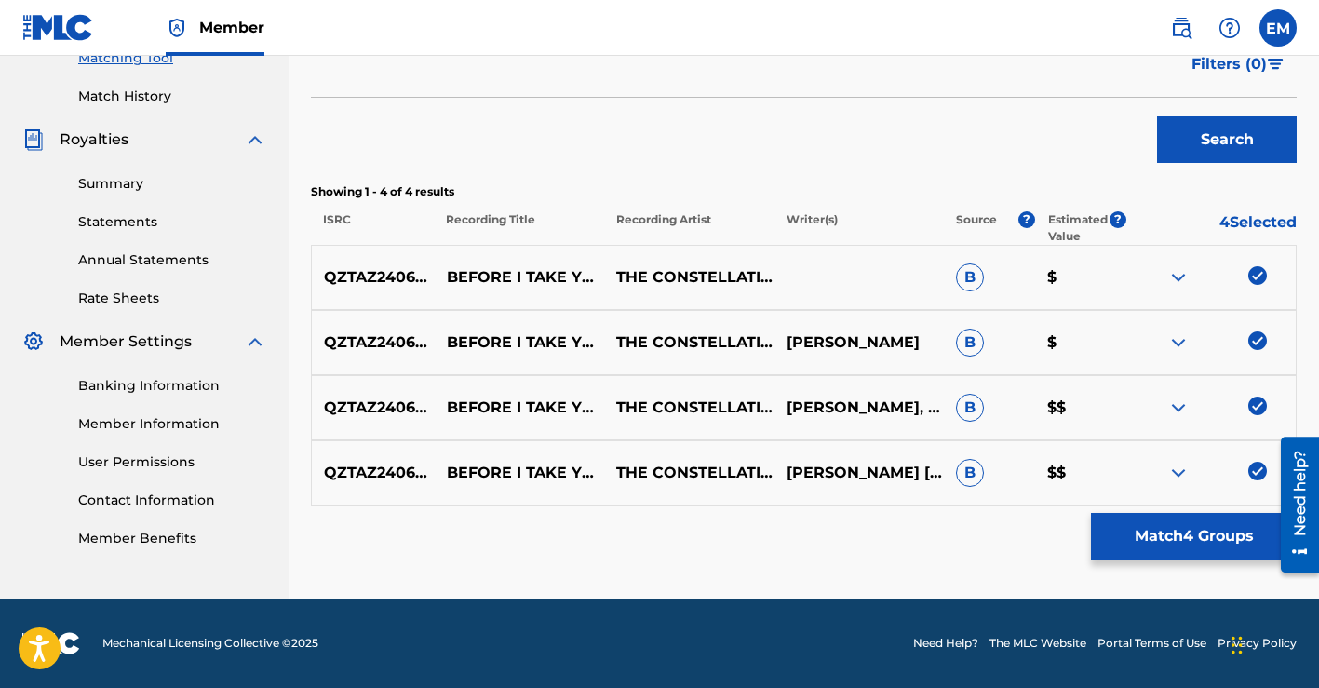
scroll to position [0, 0]
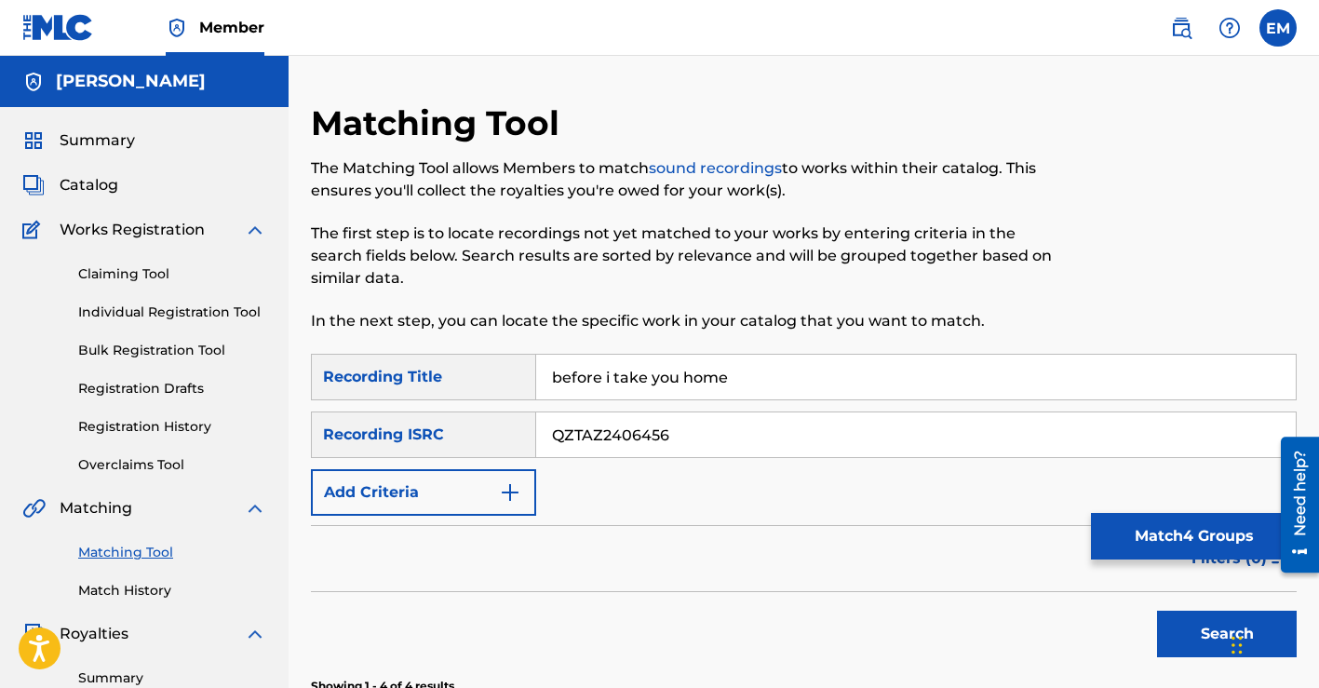
click at [1138, 528] on button "Match 4 Groups" at bounding box center [1194, 536] width 206 height 47
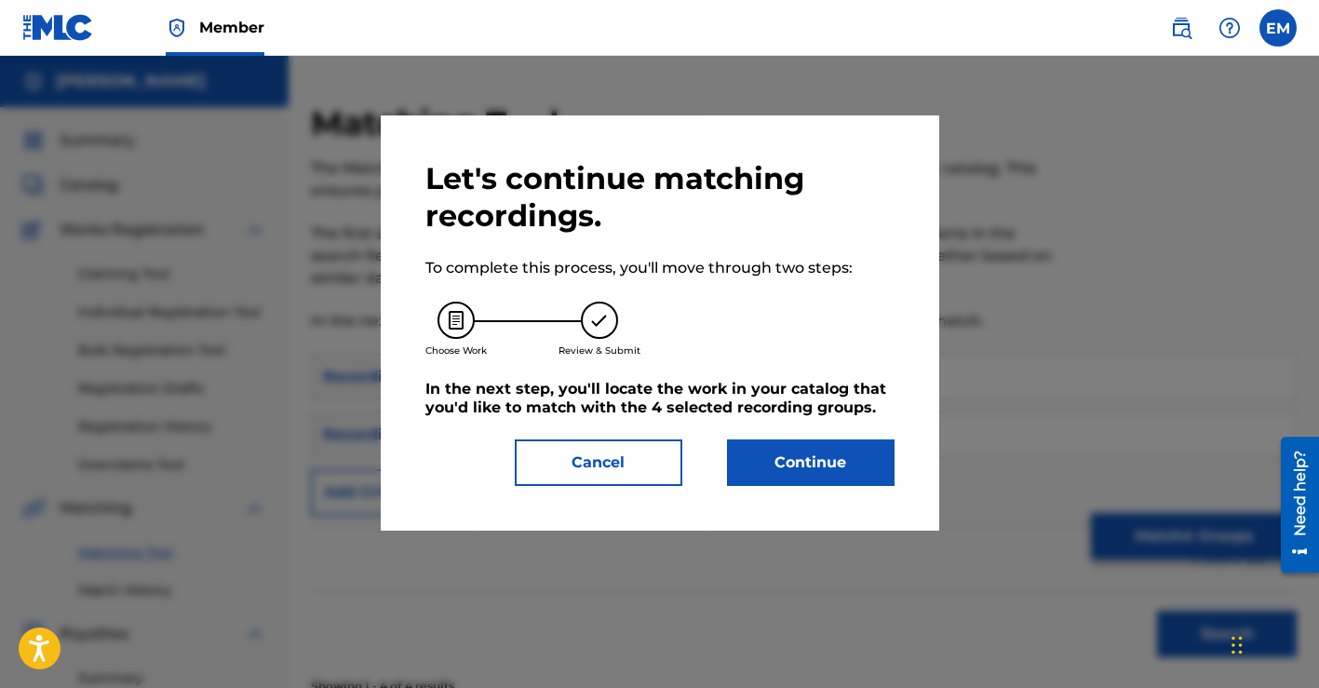
click at [780, 469] on button "Continue" at bounding box center [810, 462] width 167 height 47
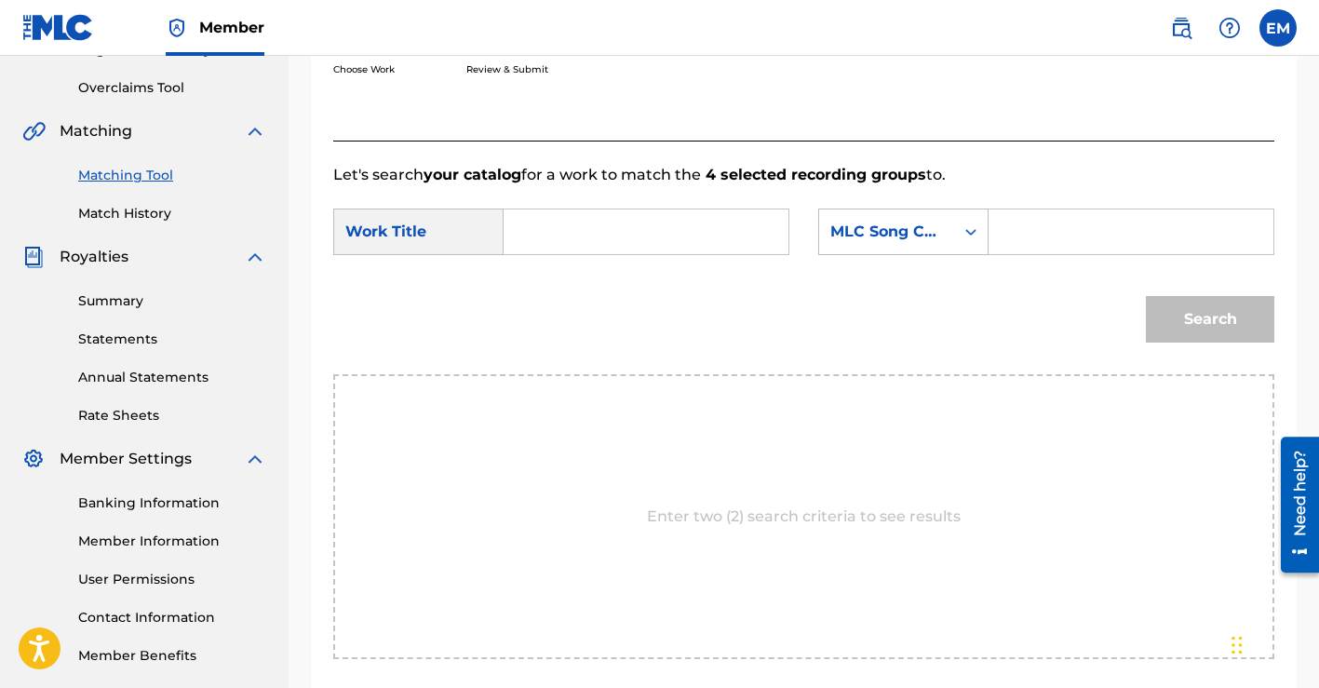
scroll to position [493, 0]
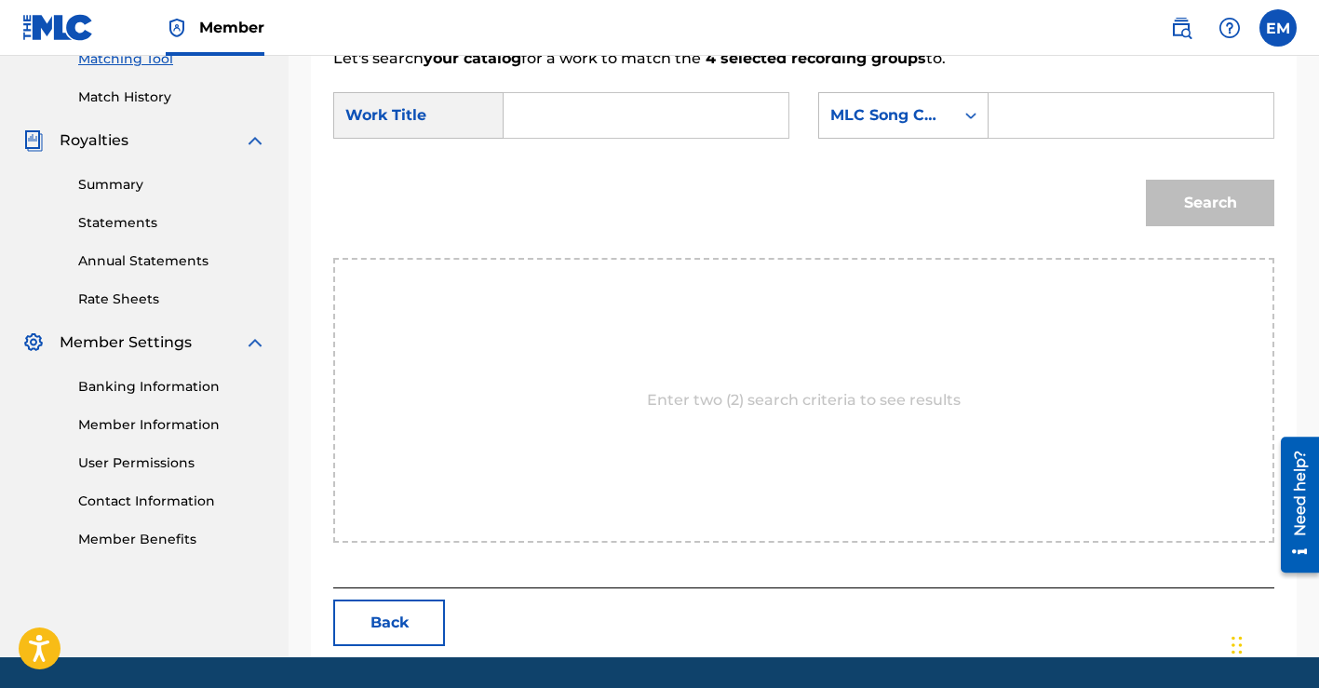
click at [635, 114] on input "Search Form" at bounding box center [645, 115] width 253 height 45
type input "before i take you home"
click at [972, 116] on icon "Search Form" at bounding box center [970, 116] width 11 height 7
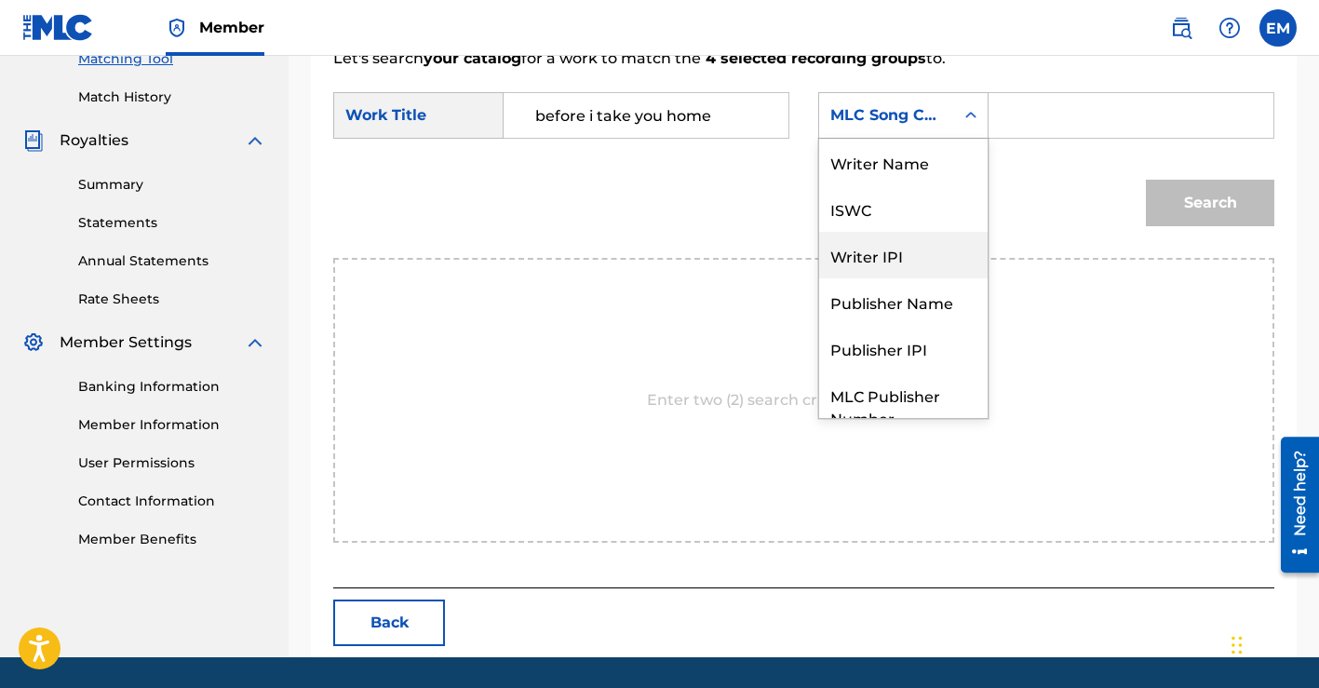
scroll to position [6, 0]
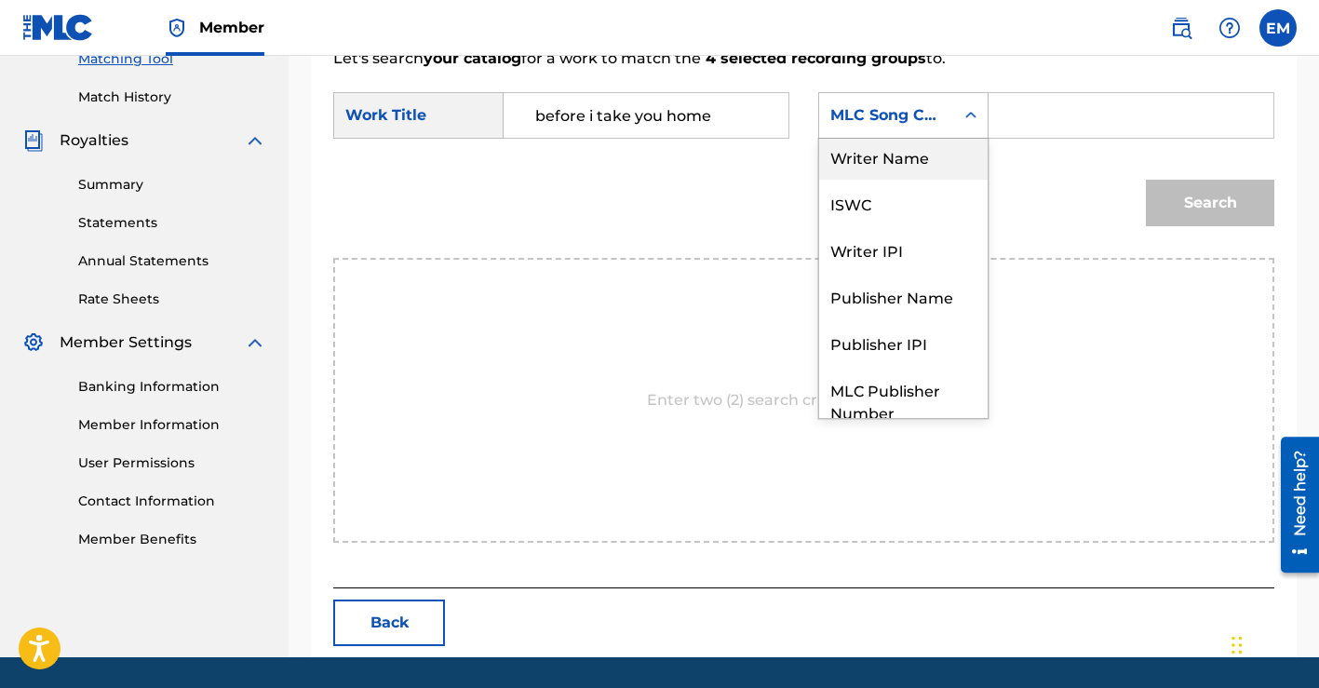
click at [889, 147] on div "Writer Name" at bounding box center [903, 156] width 168 height 47
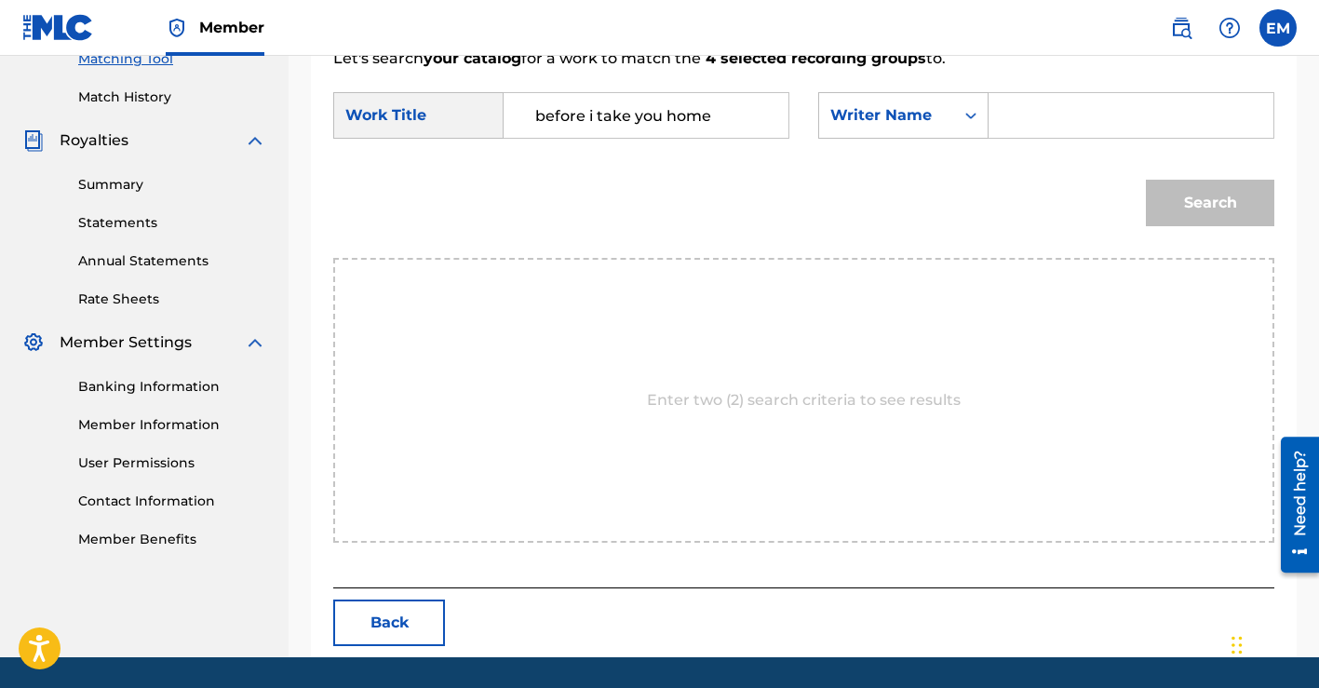
click at [1044, 125] on input "Search Form" at bounding box center [1130, 115] width 253 height 45
type input "[PERSON_NAME]"
click at [1188, 197] on button "Search" at bounding box center [1209, 203] width 128 height 47
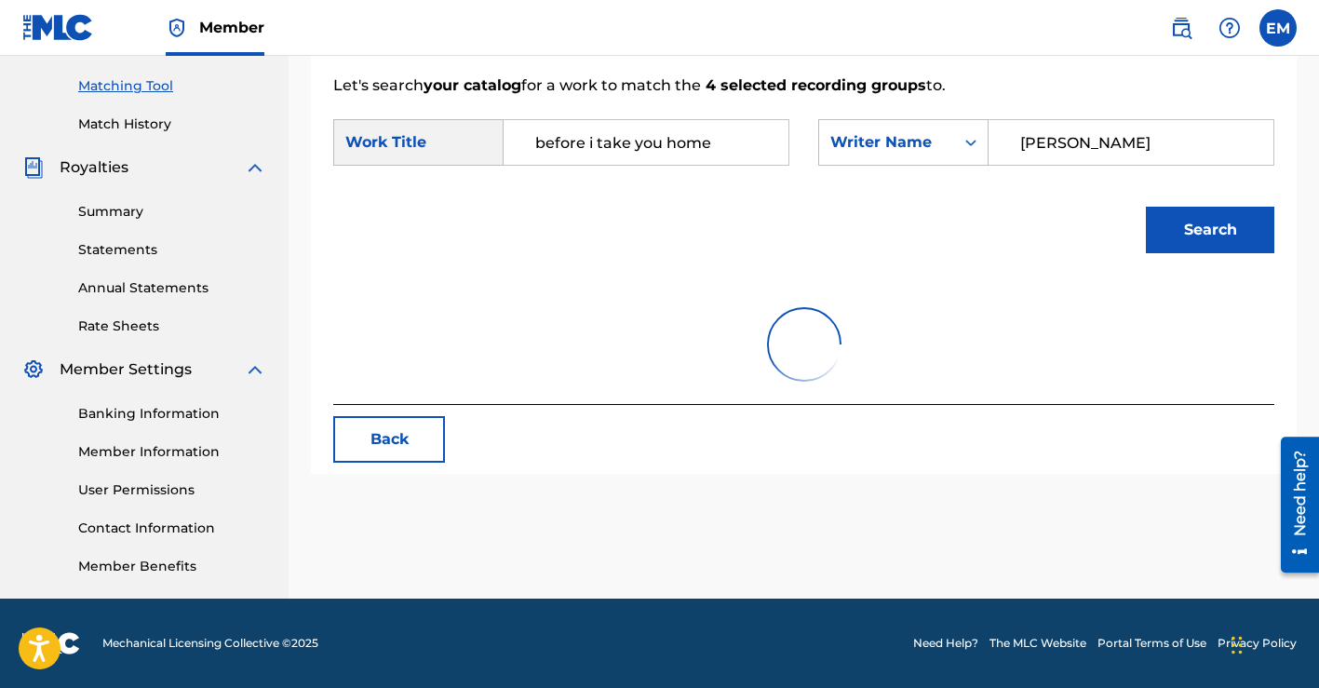
scroll to position [493, 0]
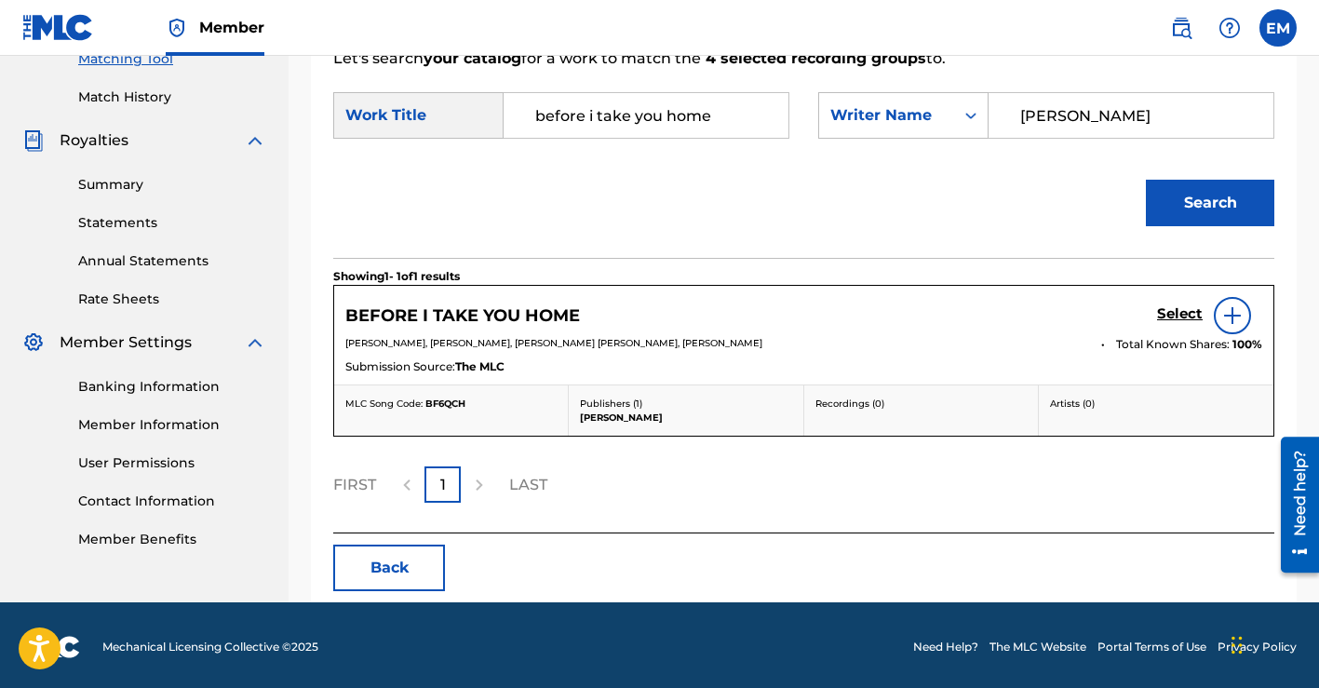
click at [1184, 310] on h5 "Select" at bounding box center [1180, 314] width 46 height 18
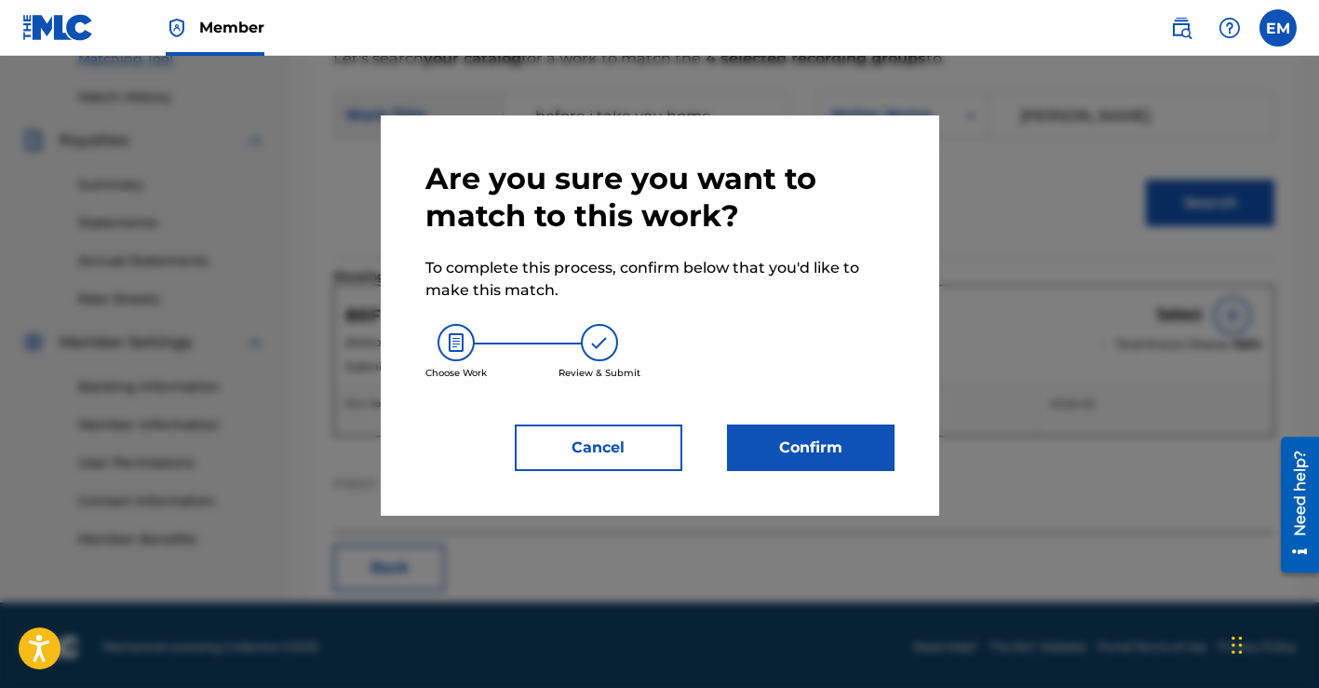
click at [833, 442] on button "Confirm" at bounding box center [810, 447] width 167 height 47
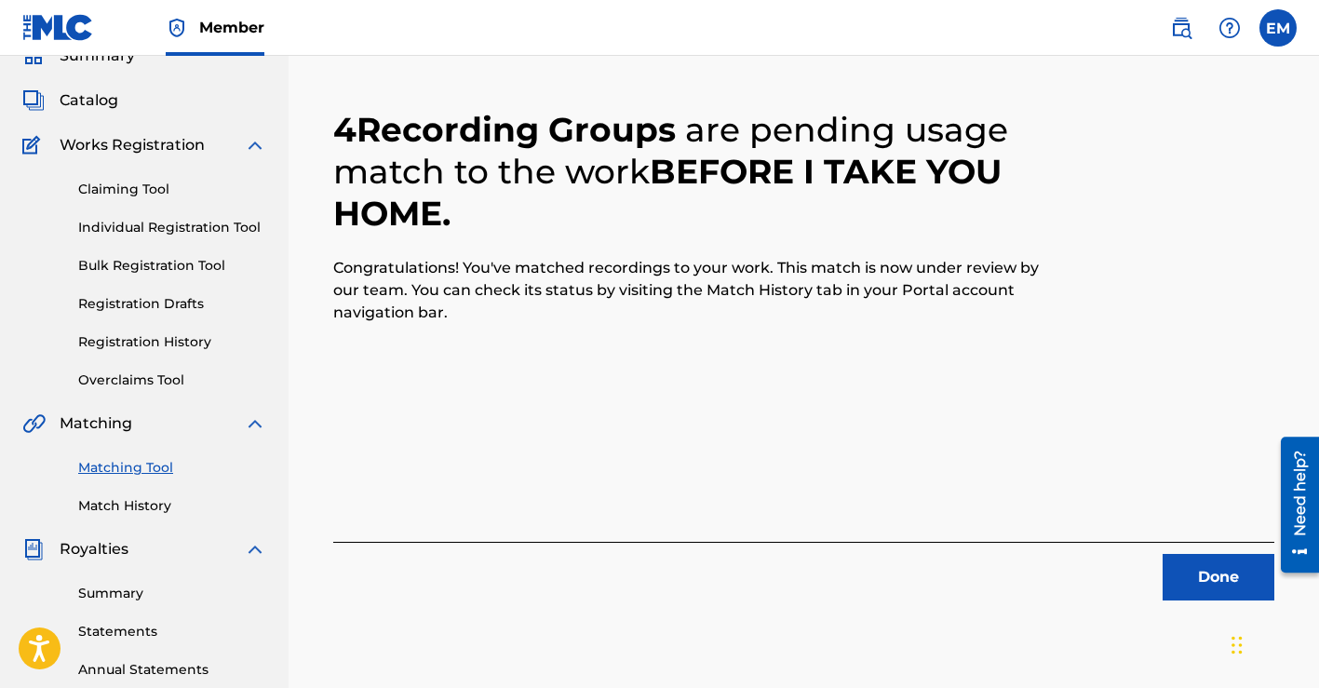
scroll to position [95, 0]
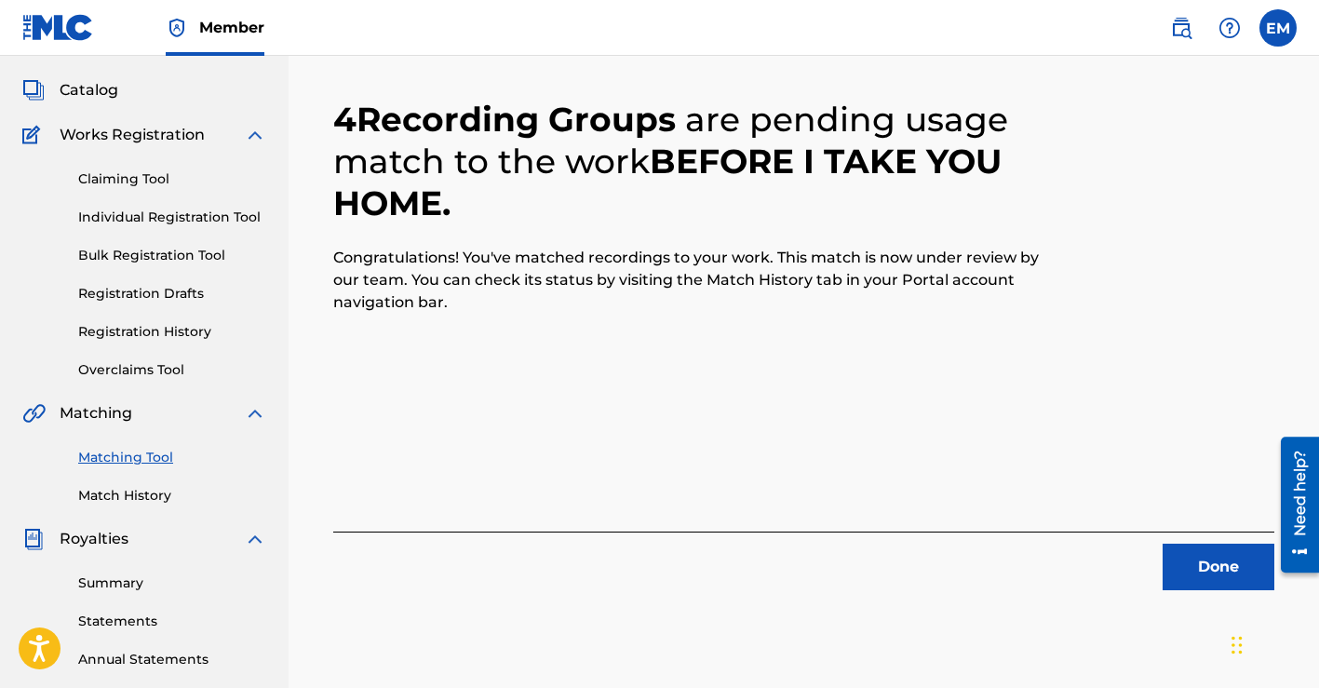
click at [1182, 563] on button "Done" at bounding box center [1218, 566] width 112 height 47
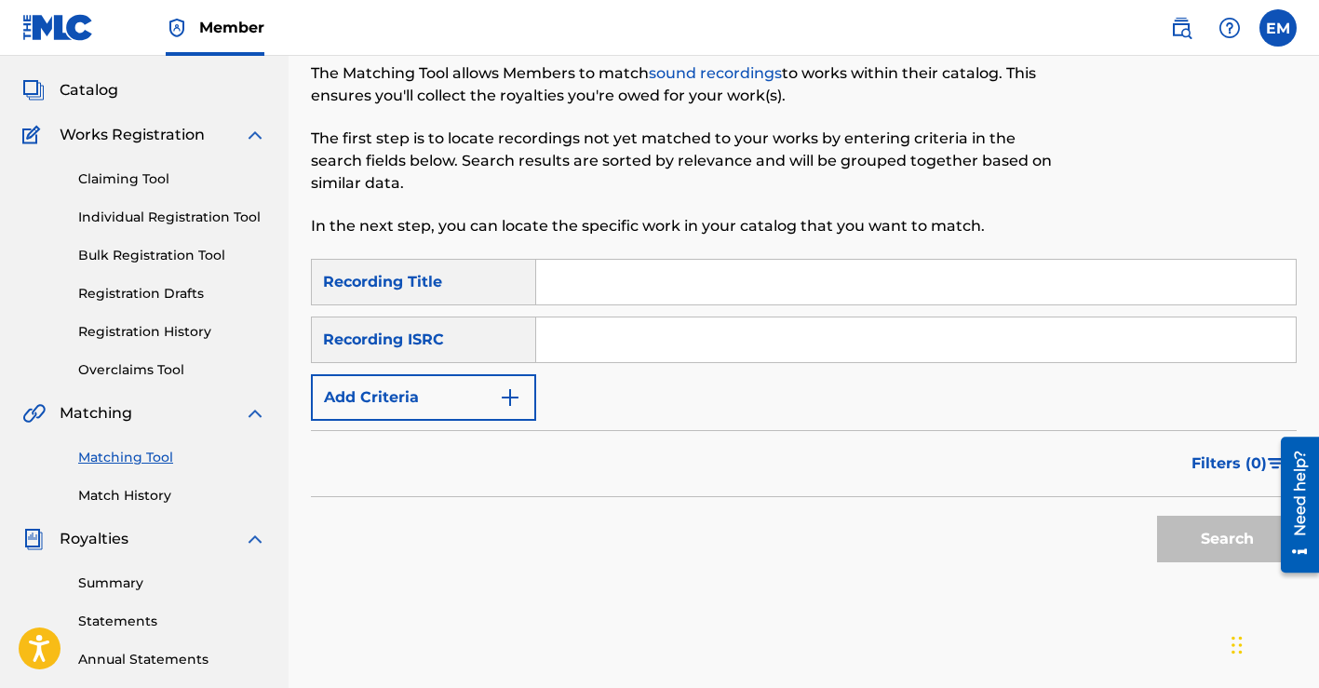
click at [922, 284] on input "Search Form" at bounding box center [915, 282] width 759 height 45
type input "lightly to your love"
click at [718, 342] on input "Search Form" at bounding box center [915, 339] width 759 height 45
paste input "QZNWR2494105"
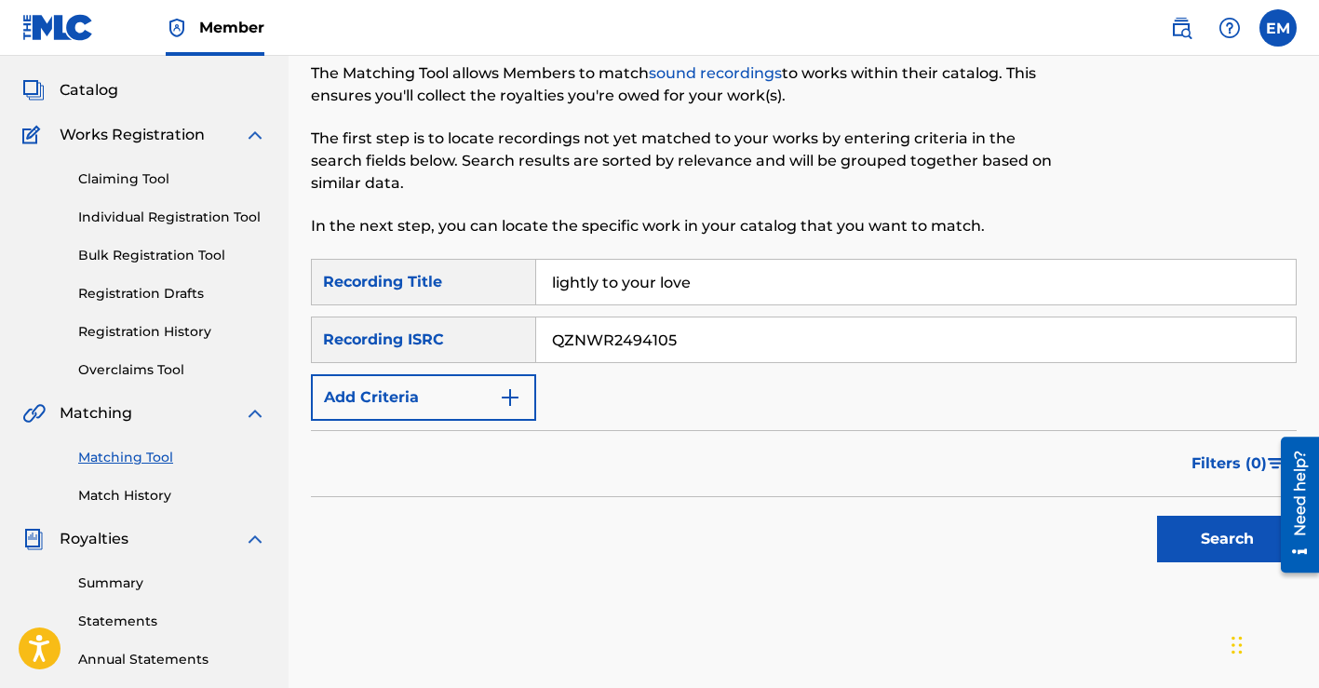
type input "QZNWR2494105"
click at [1206, 534] on button "Search" at bounding box center [1227, 539] width 140 height 47
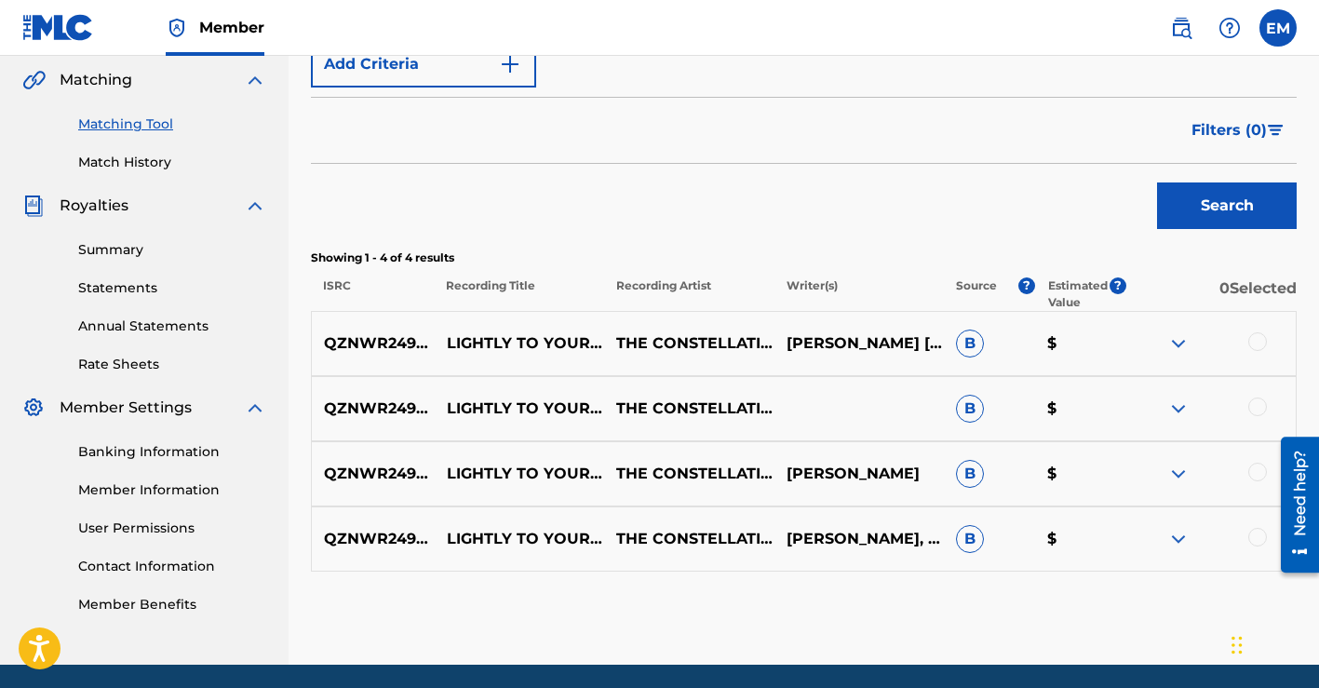
scroll to position [494, 0]
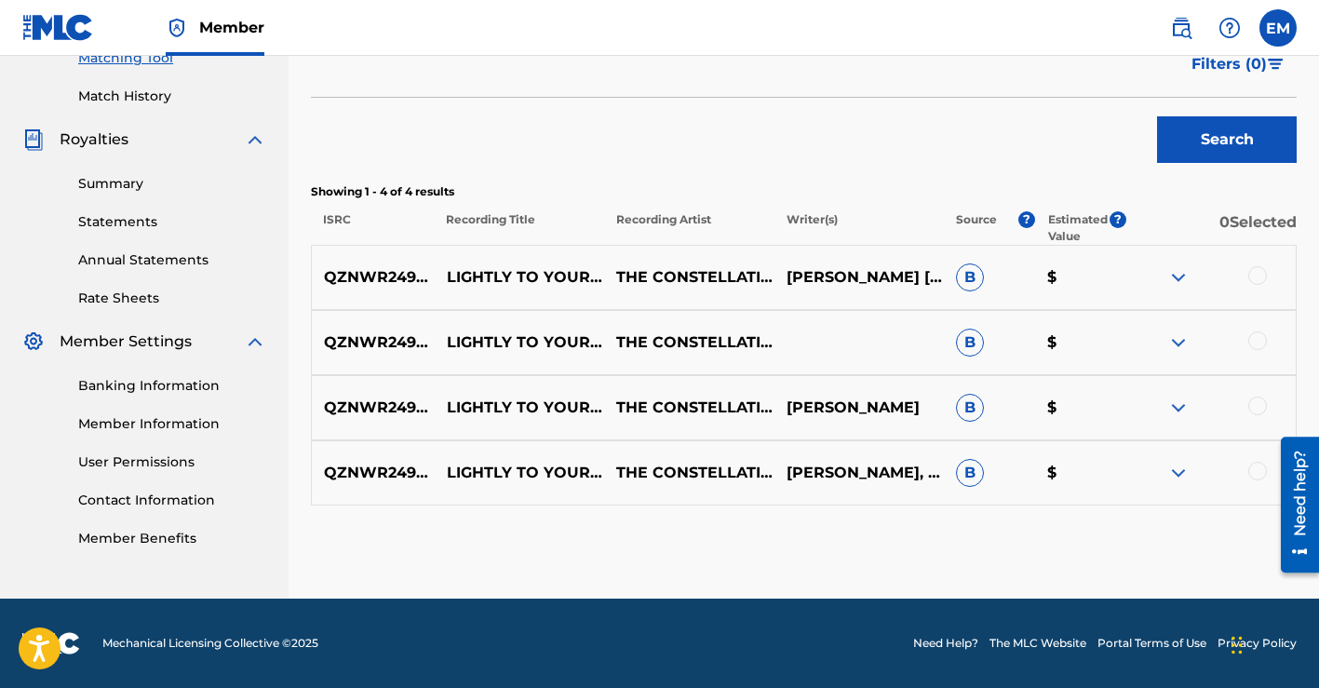
click at [1256, 275] on div at bounding box center [1257, 275] width 19 height 19
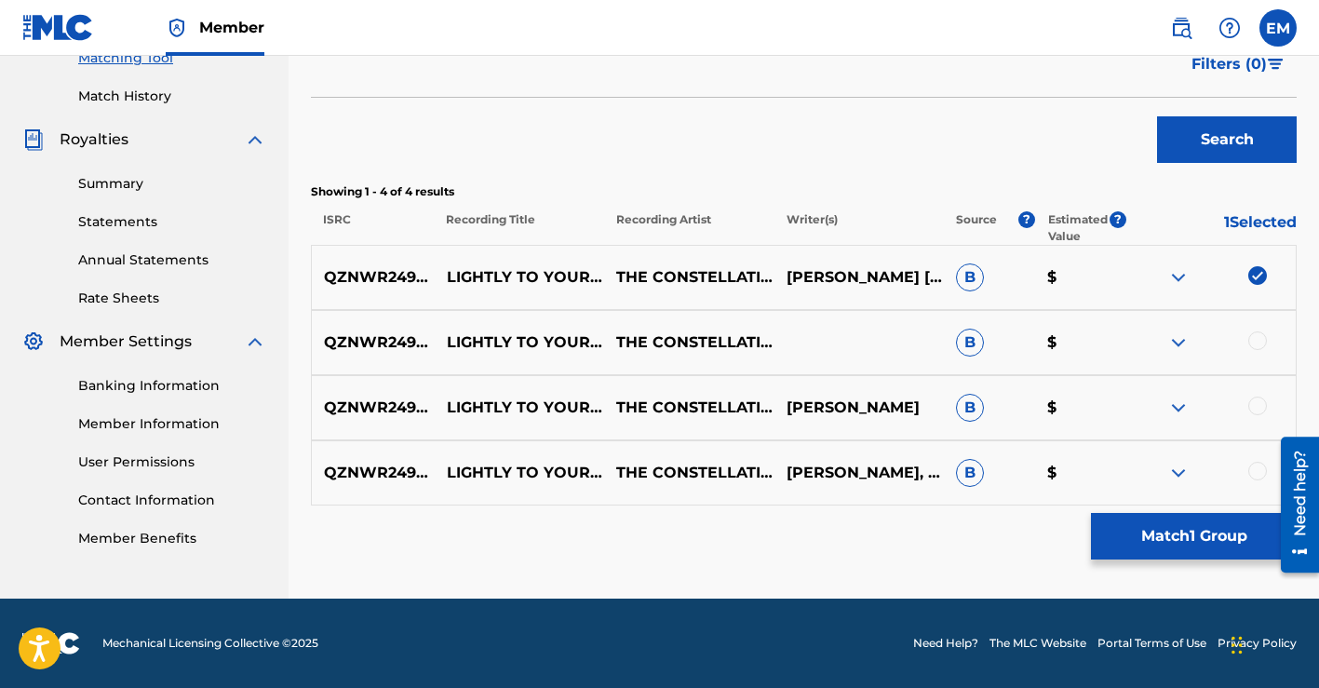
click at [1257, 341] on div at bounding box center [1257, 340] width 19 height 19
click at [1257, 399] on div at bounding box center [1257, 405] width 19 height 19
click at [1255, 472] on div at bounding box center [1257, 471] width 19 height 19
click at [1171, 536] on button "Match 4 Groups" at bounding box center [1194, 536] width 206 height 47
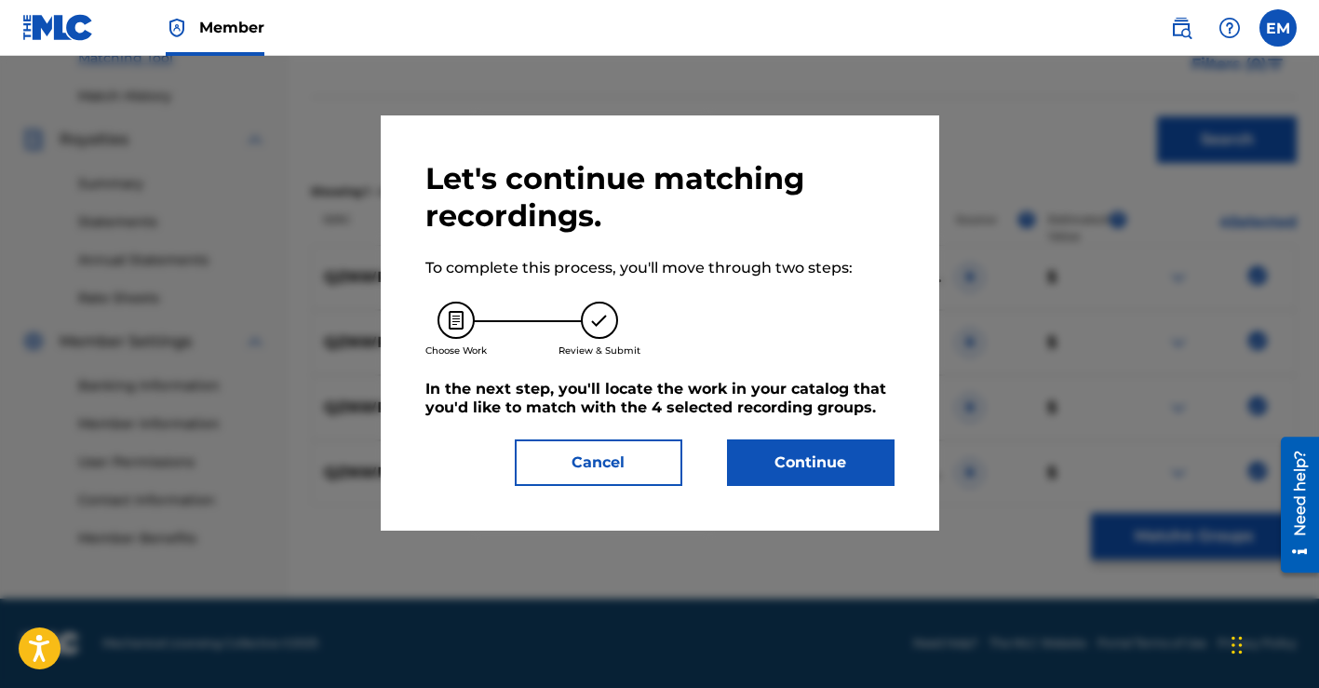
click at [827, 462] on button "Continue" at bounding box center [810, 462] width 167 height 47
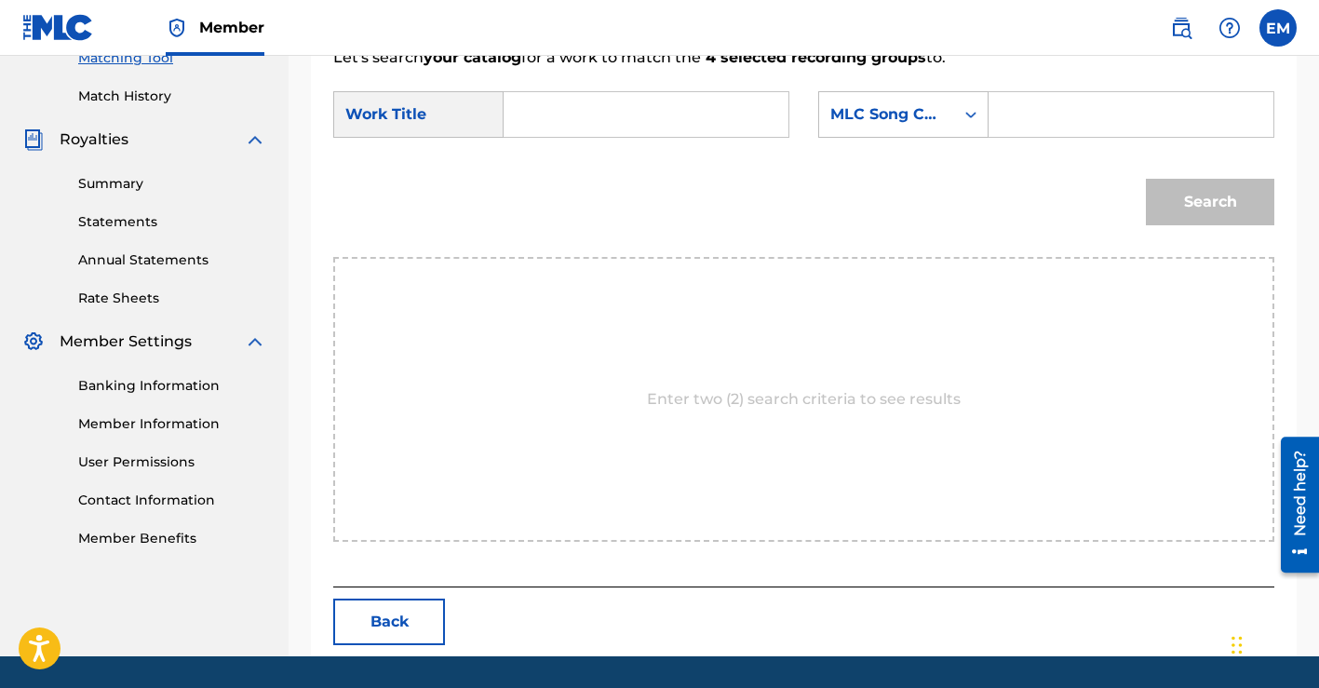
click at [689, 118] on input "Search Form" at bounding box center [645, 114] width 253 height 45
click at [618, 173] on div "Search" at bounding box center [803, 208] width 941 height 97
click at [638, 116] on input "light" at bounding box center [645, 114] width 253 height 45
type input "lightly to your love"
click at [884, 128] on div "MLC Song Code" at bounding box center [886, 114] width 135 height 35
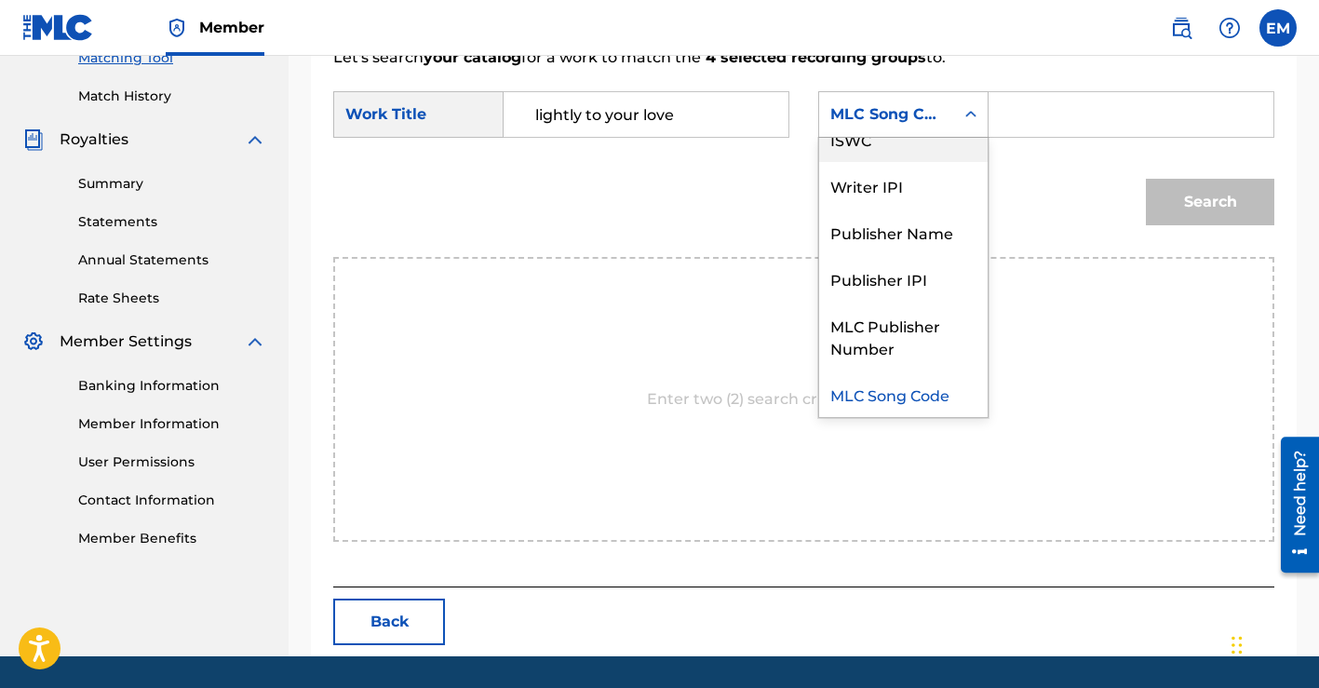
scroll to position [0, 0]
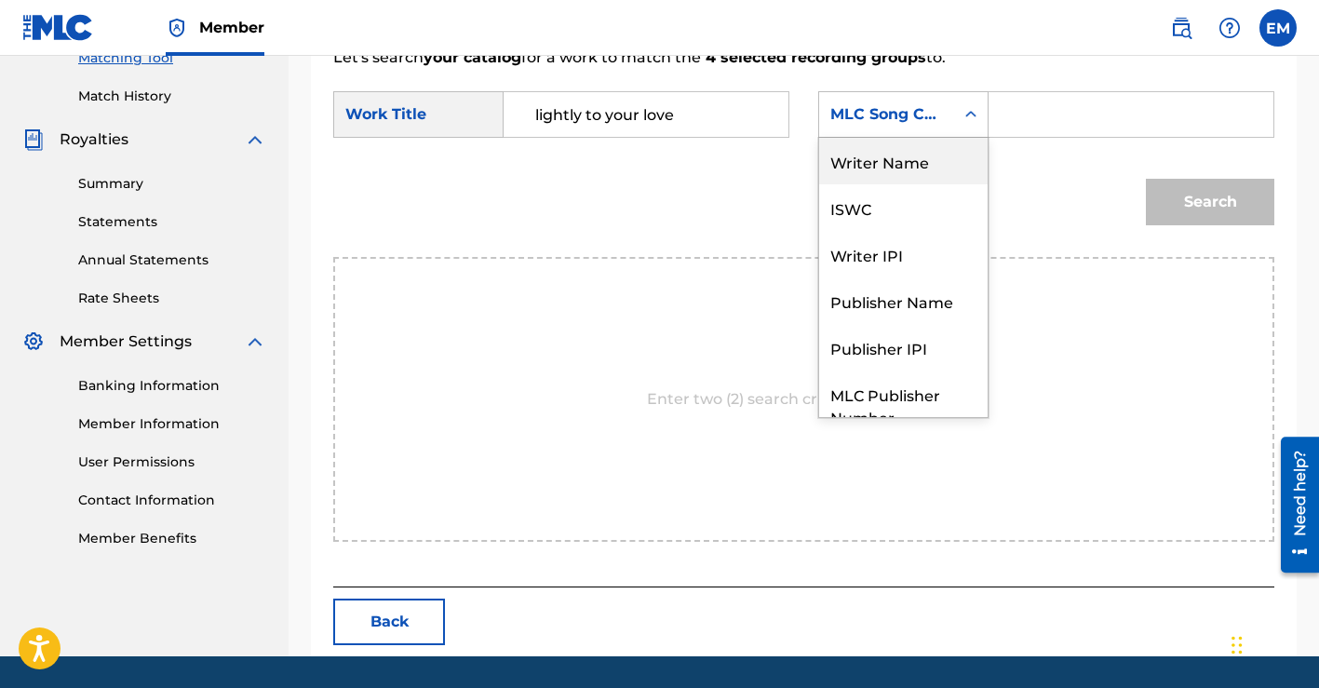
click at [873, 161] on div "Writer Name" at bounding box center [903, 161] width 168 height 47
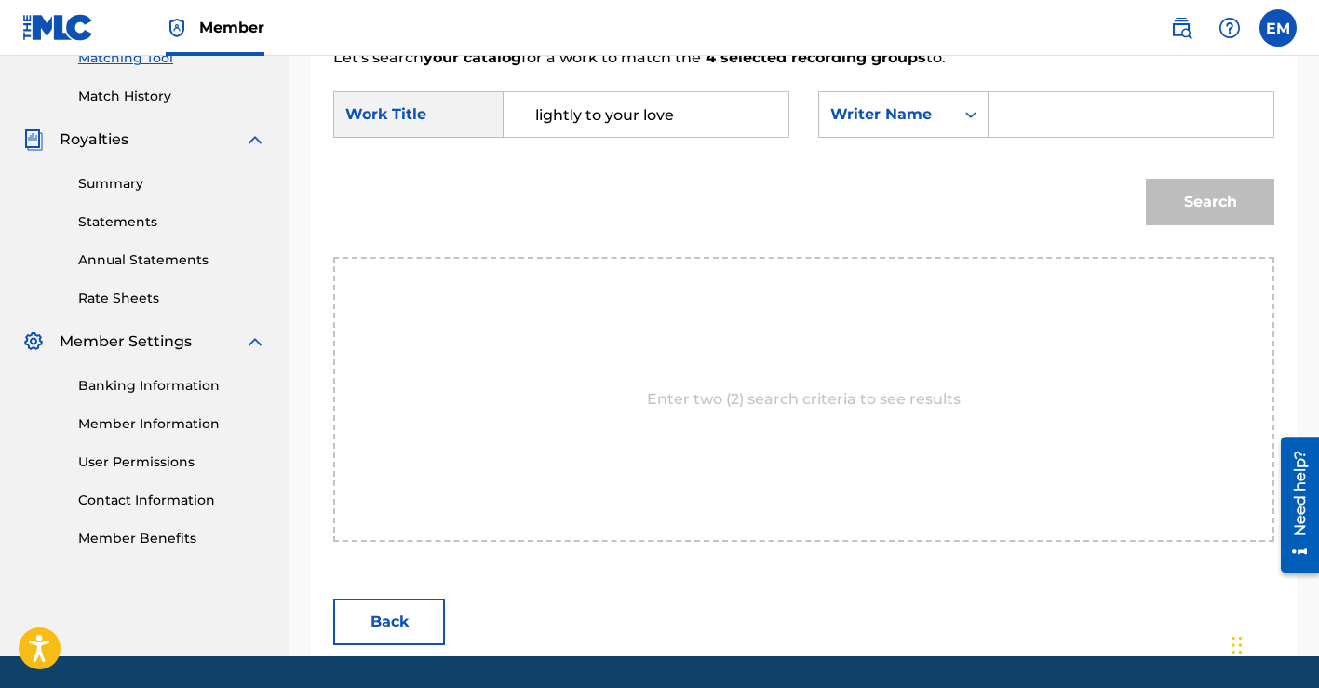
click at [1077, 102] on input "Search Form" at bounding box center [1130, 114] width 253 height 45
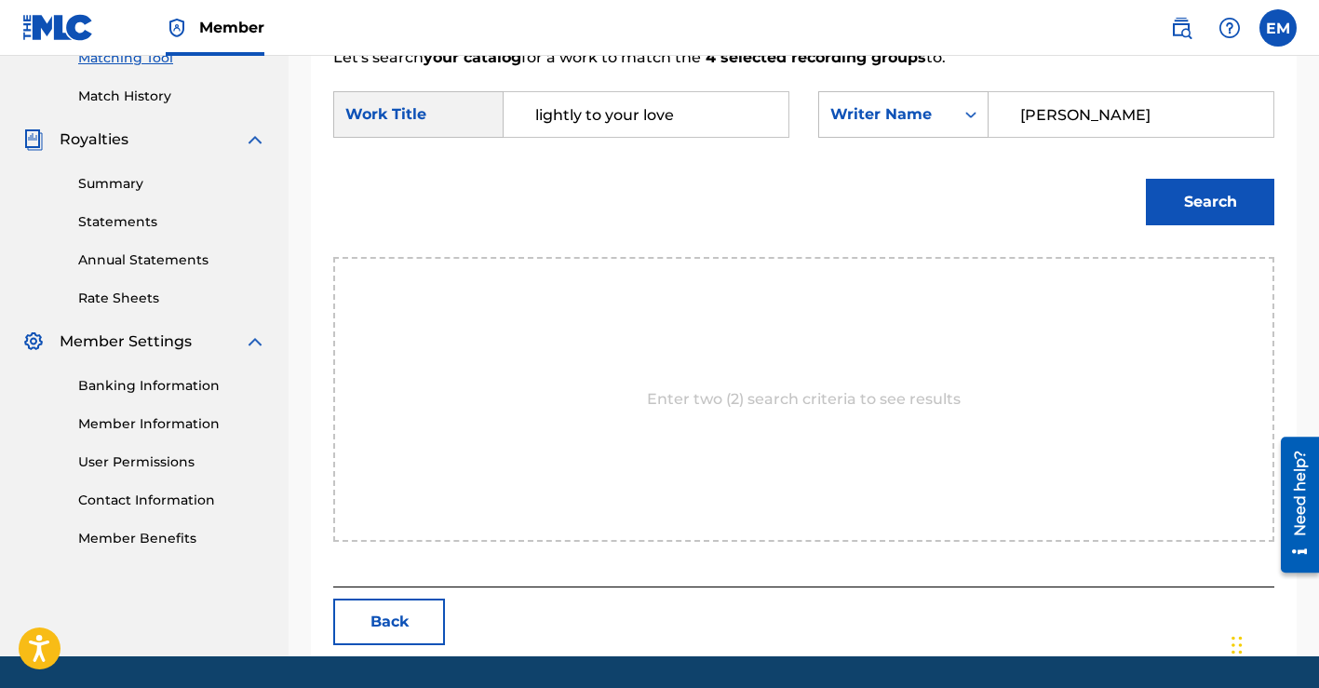
type input "[PERSON_NAME]"
click at [1230, 190] on button "Search" at bounding box center [1209, 202] width 128 height 47
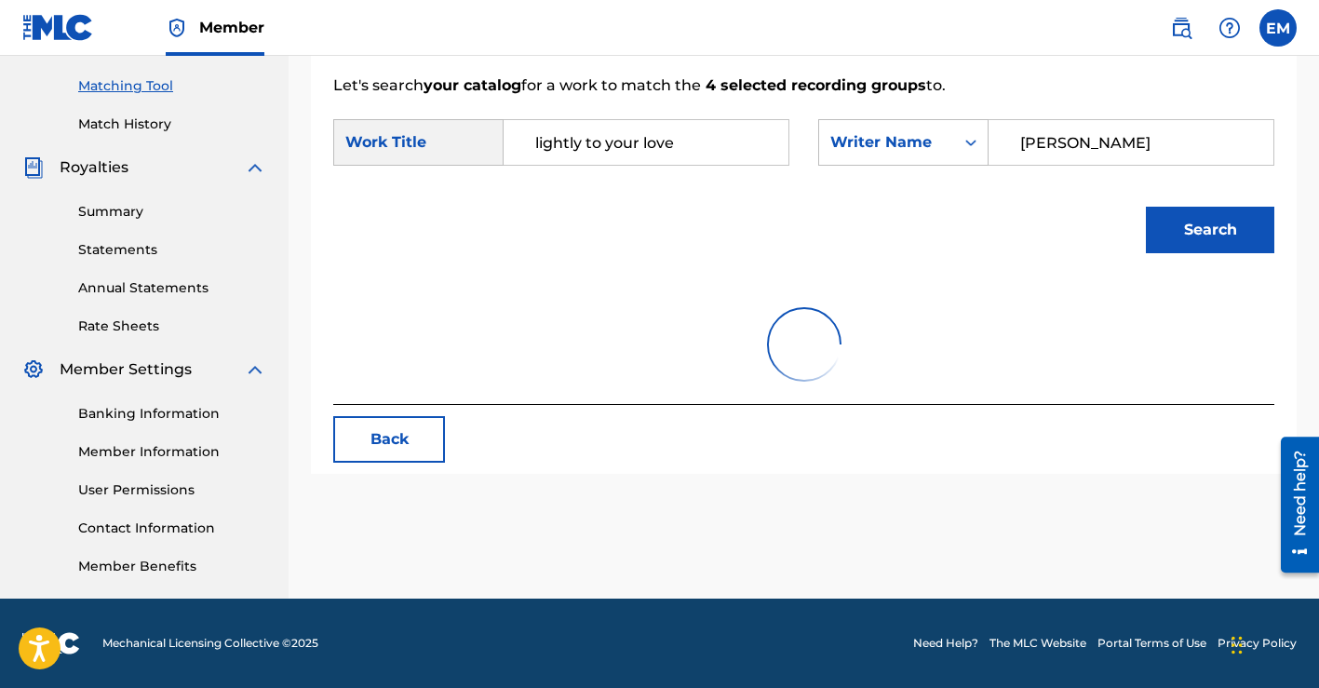
scroll to position [494, 0]
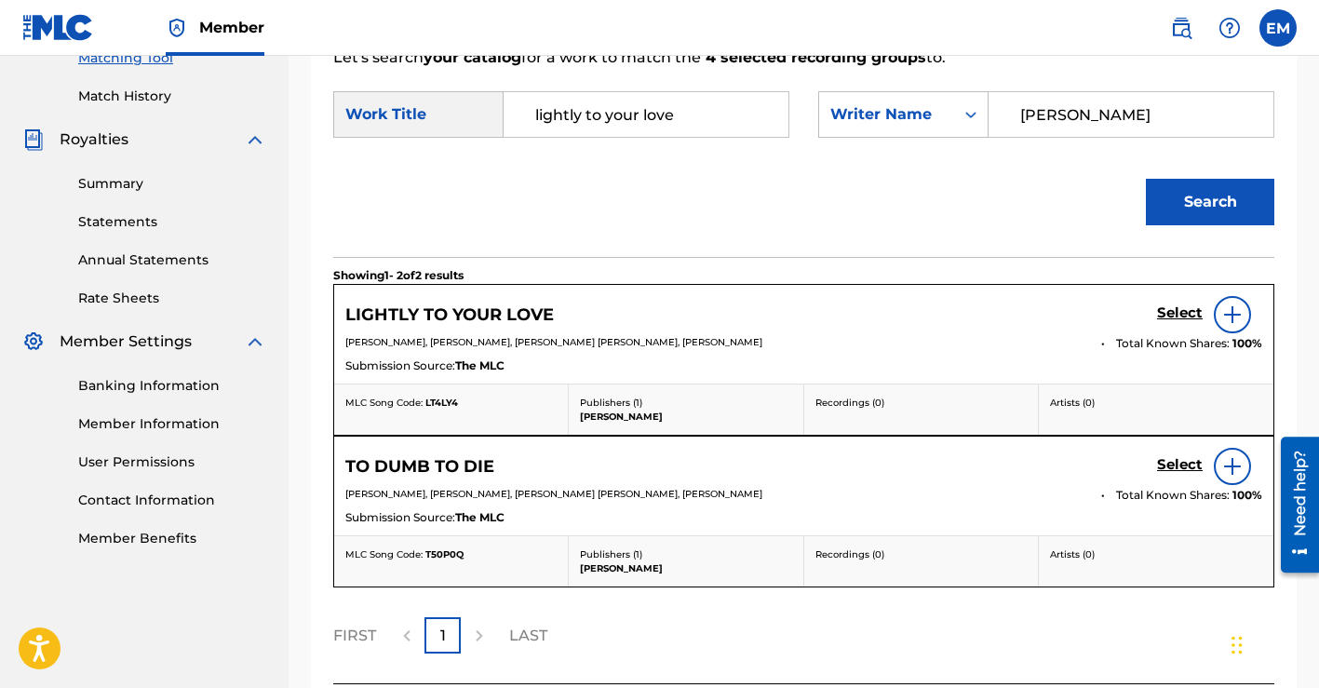
click at [1166, 315] on h5 "Select" at bounding box center [1180, 313] width 46 height 18
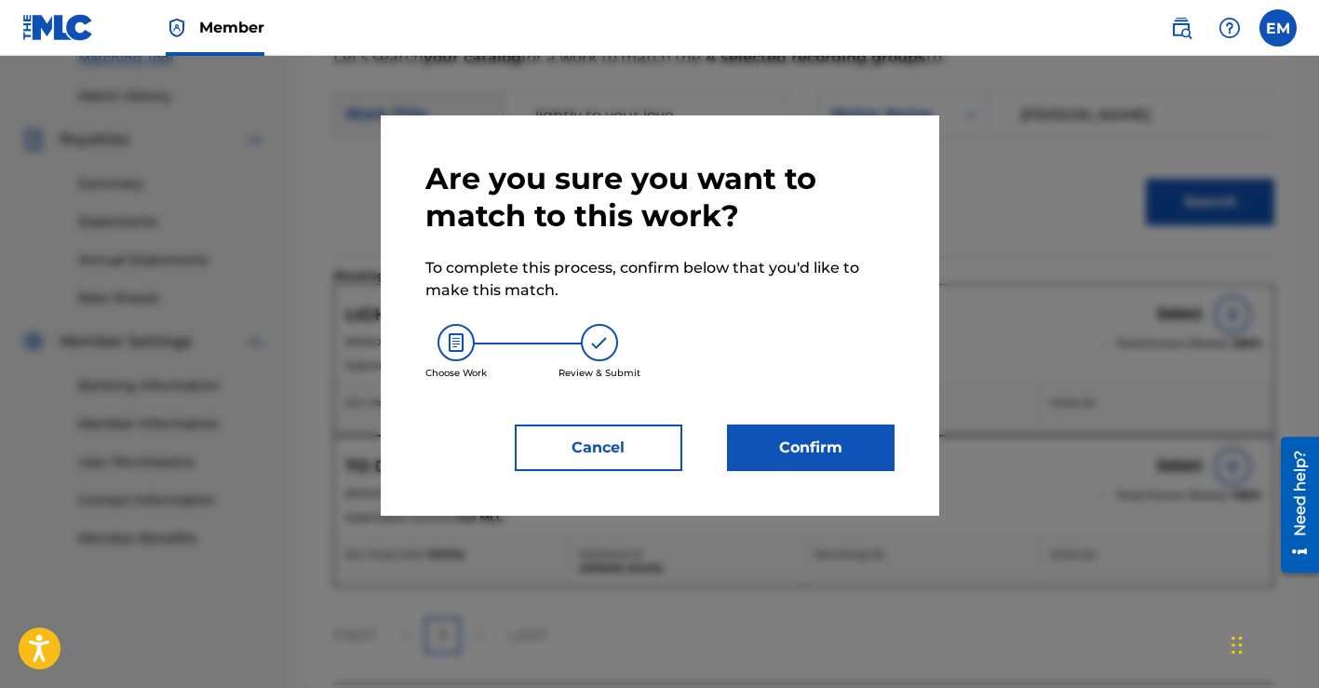
click at [772, 451] on button "Confirm" at bounding box center [810, 447] width 167 height 47
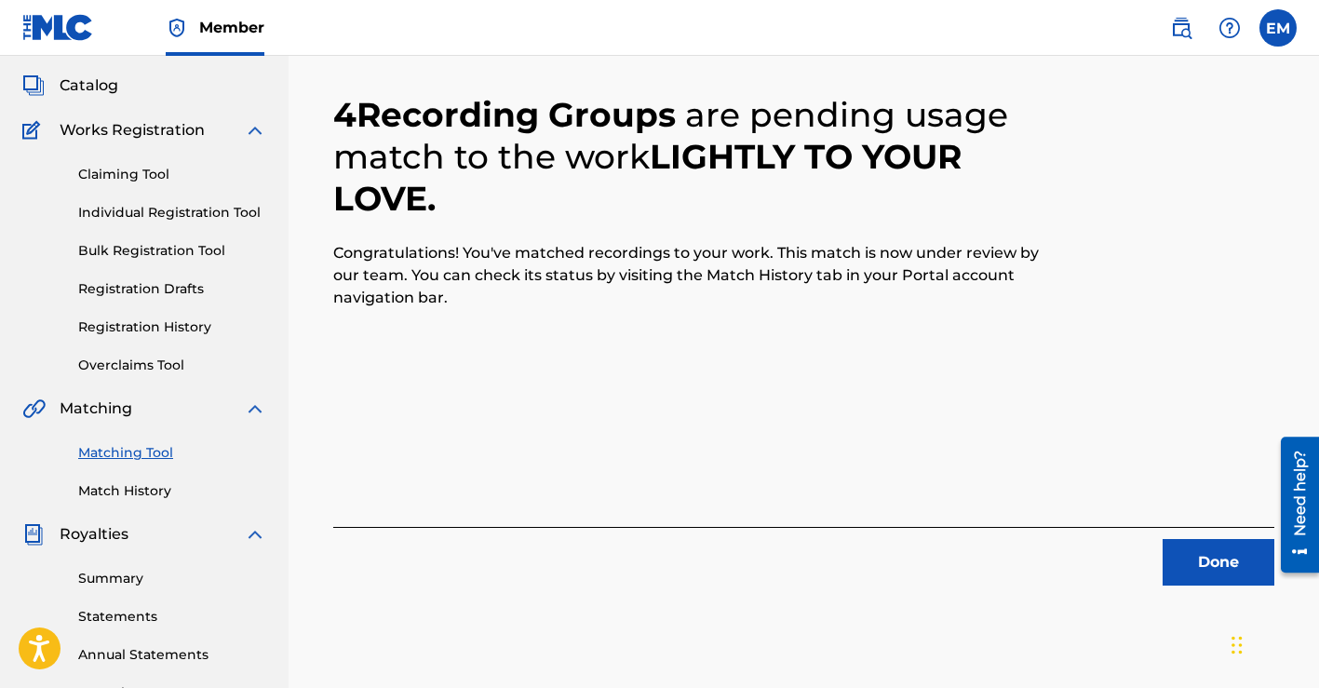
scroll to position [253, 0]
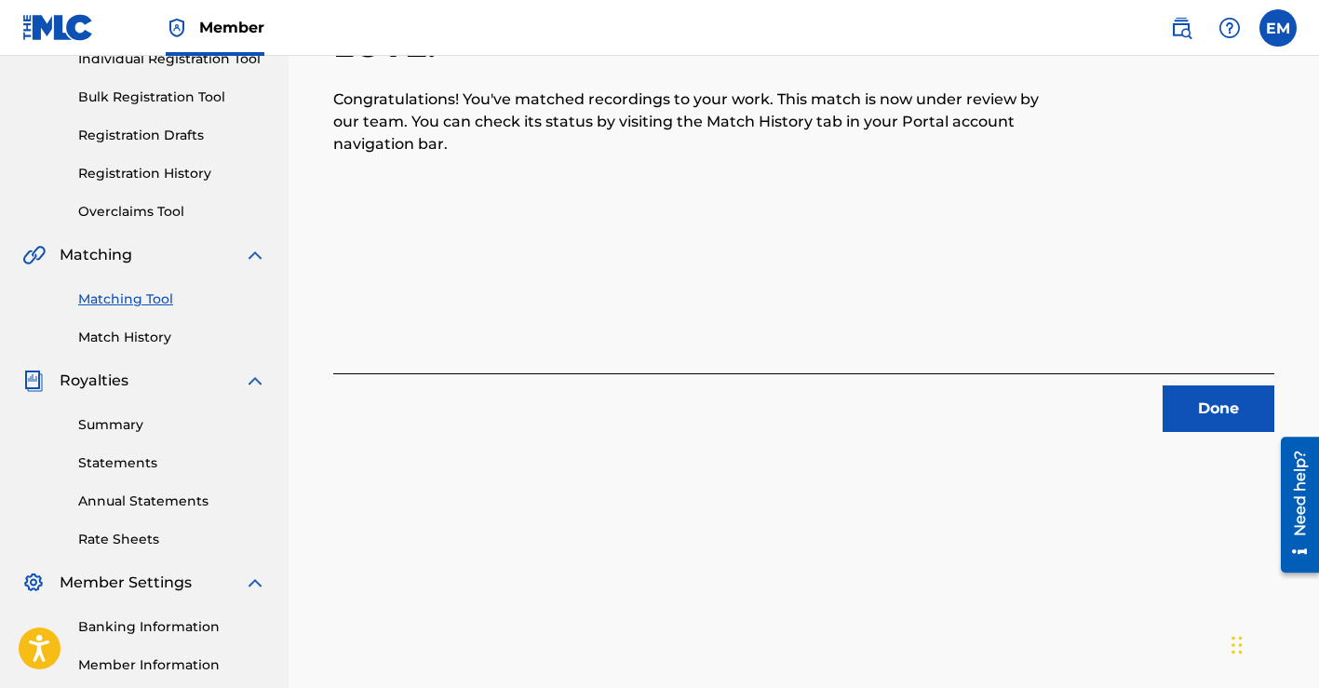
click at [1183, 400] on button "Done" at bounding box center [1218, 408] width 112 height 47
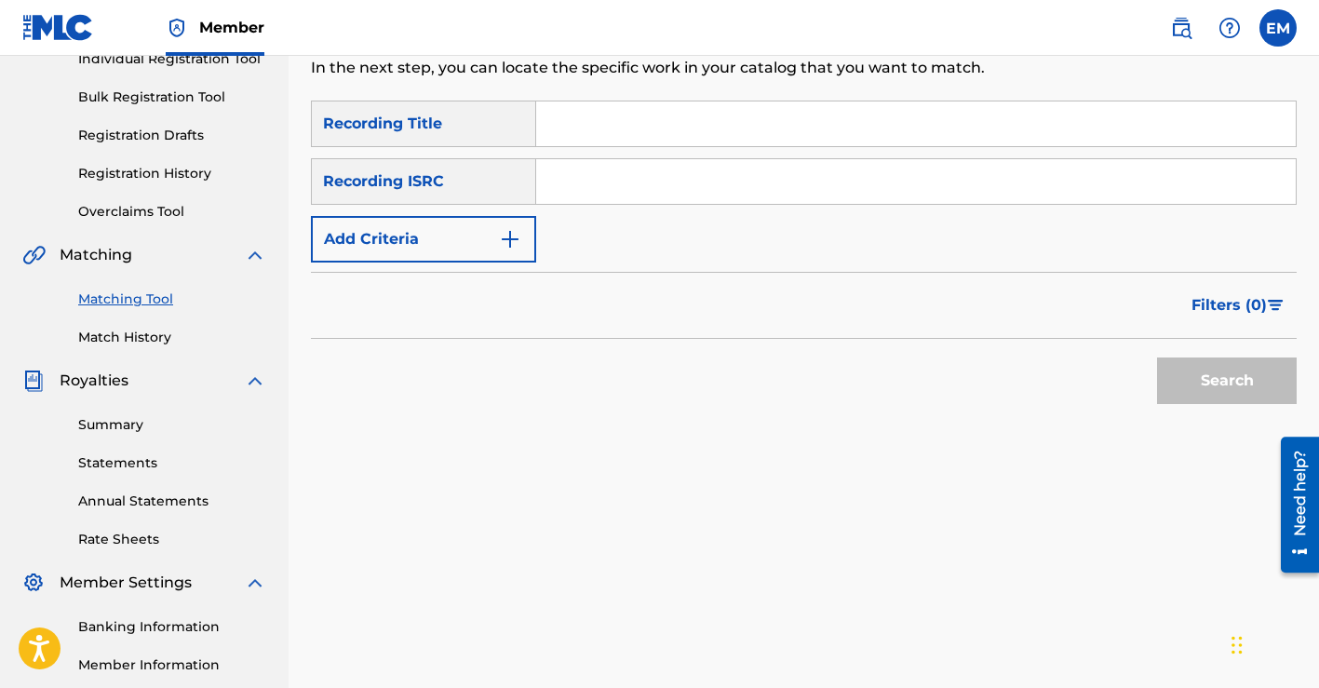
click at [641, 133] on input "Search Form" at bounding box center [915, 123] width 759 height 45
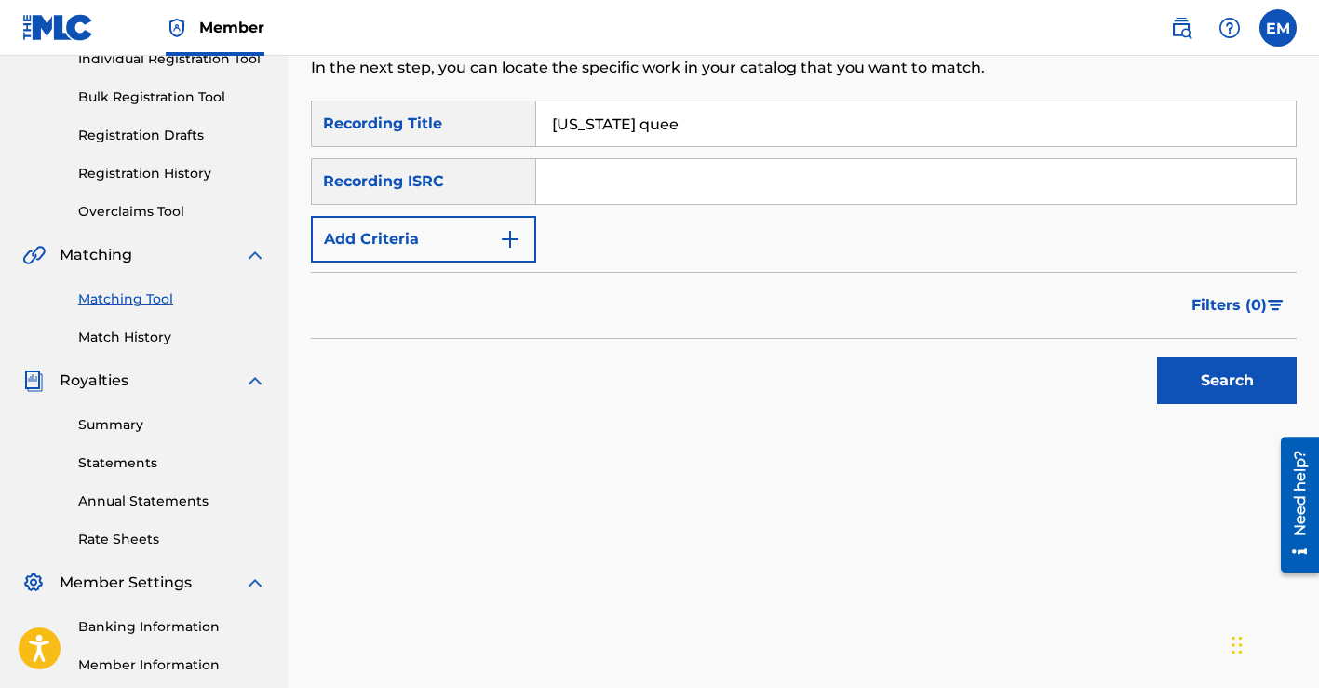
type input "[US_STATE] quee"
click at [858, 184] on input "Search Form" at bounding box center [915, 181] width 759 height 45
paste input "QZNWW2466666"
type input "QZNWW2466666"
click at [1224, 374] on button "Search" at bounding box center [1227, 380] width 140 height 47
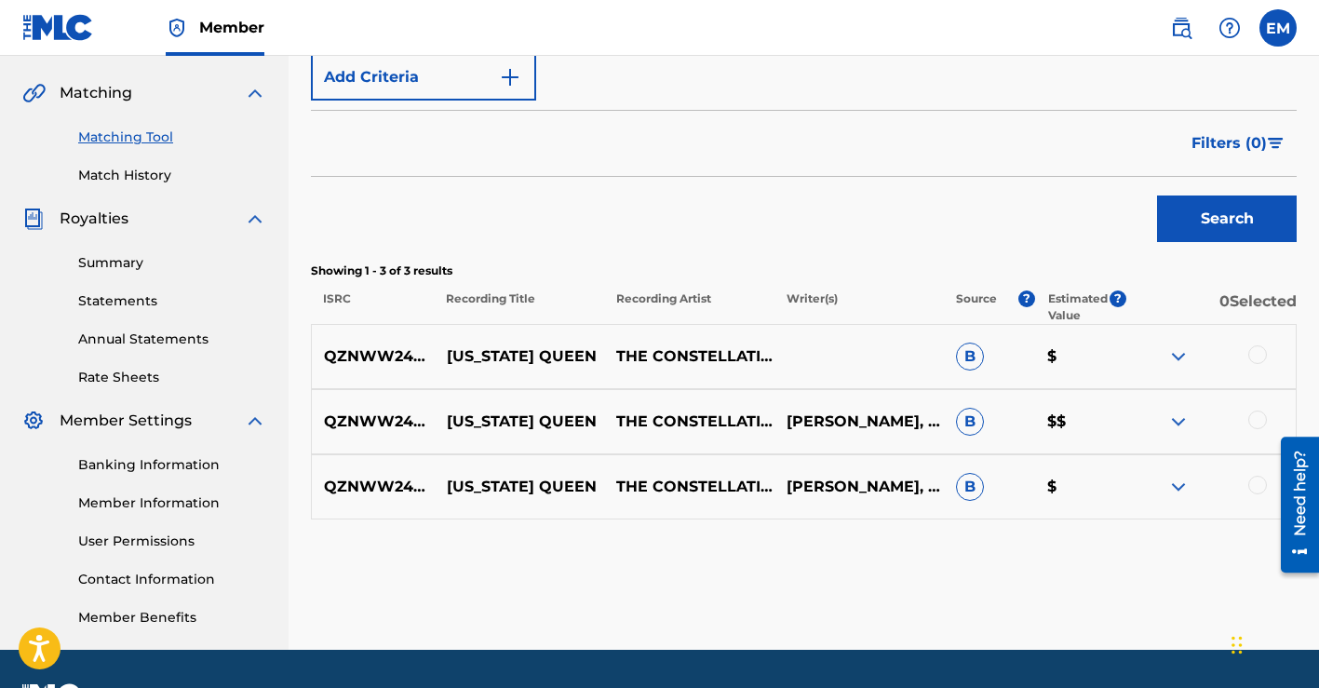
scroll to position [422, 0]
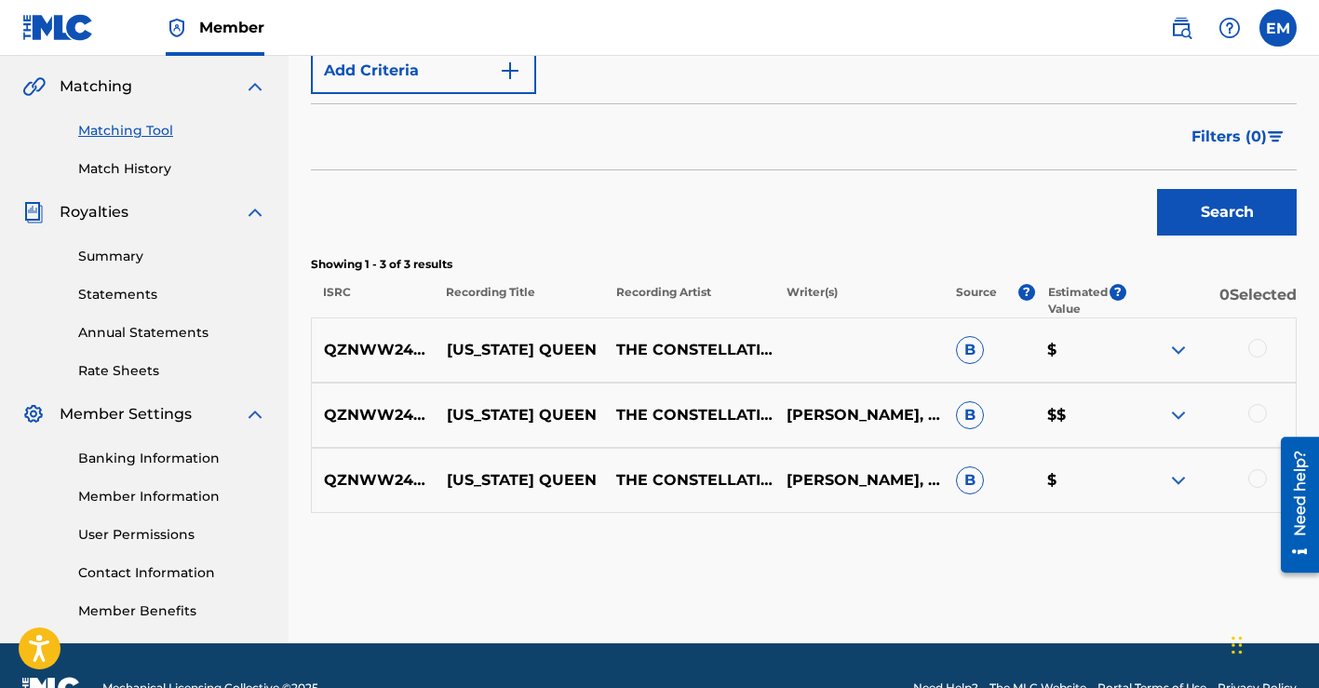
click at [1254, 413] on div at bounding box center [1257, 413] width 19 height 19
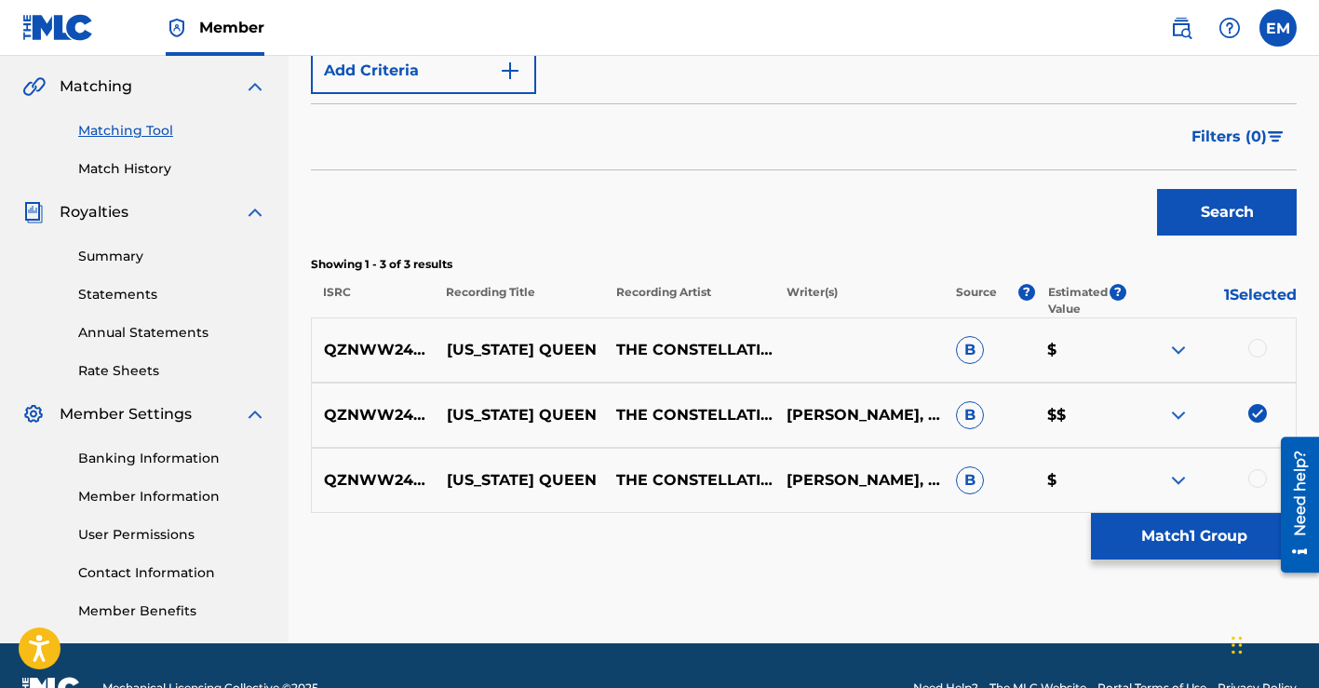
click at [1253, 351] on div at bounding box center [1257, 348] width 19 height 19
click at [1255, 477] on div at bounding box center [1257, 478] width 19 height 19
click at [1199, 212] on button "Search" at bounding box center [1227, 212] width 140 height 47
click at [1166, 533] on button "Match 3 Groups" at bounding box center [1194, 536] width 206 height 47
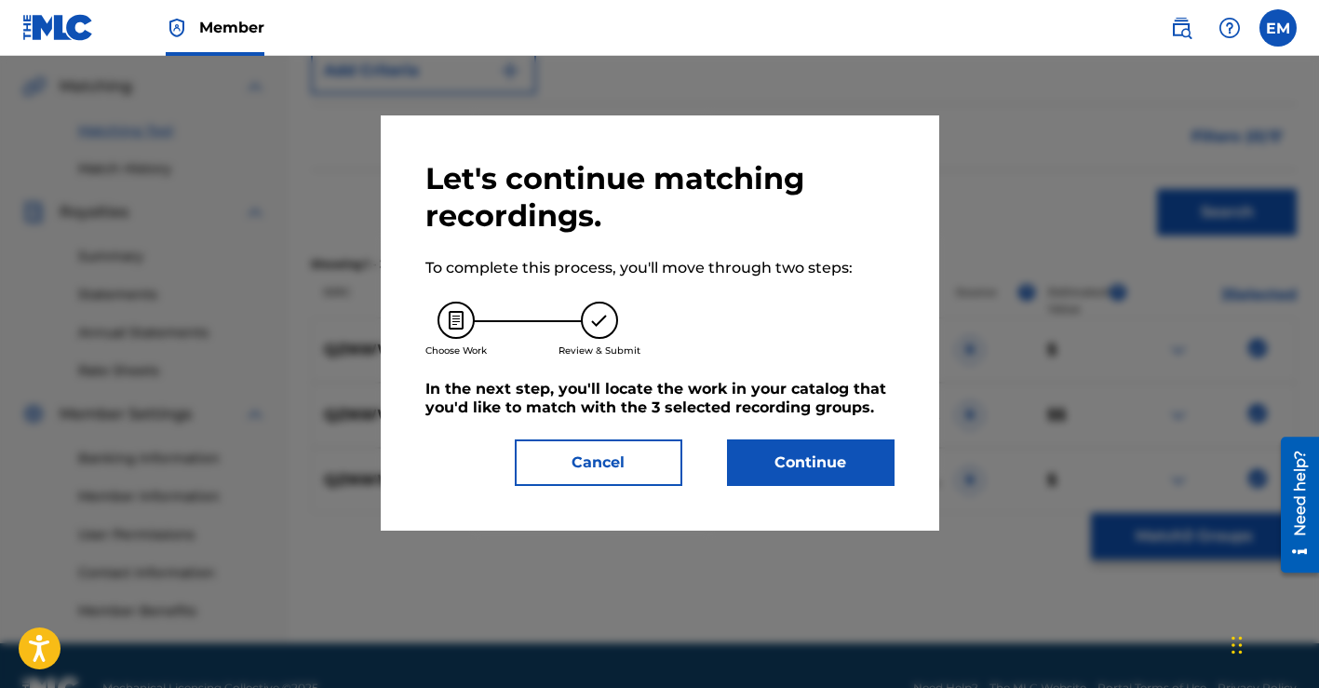
click at [806, 468] on button "Continue" at bounding box center [810, 462] width 167 height 47
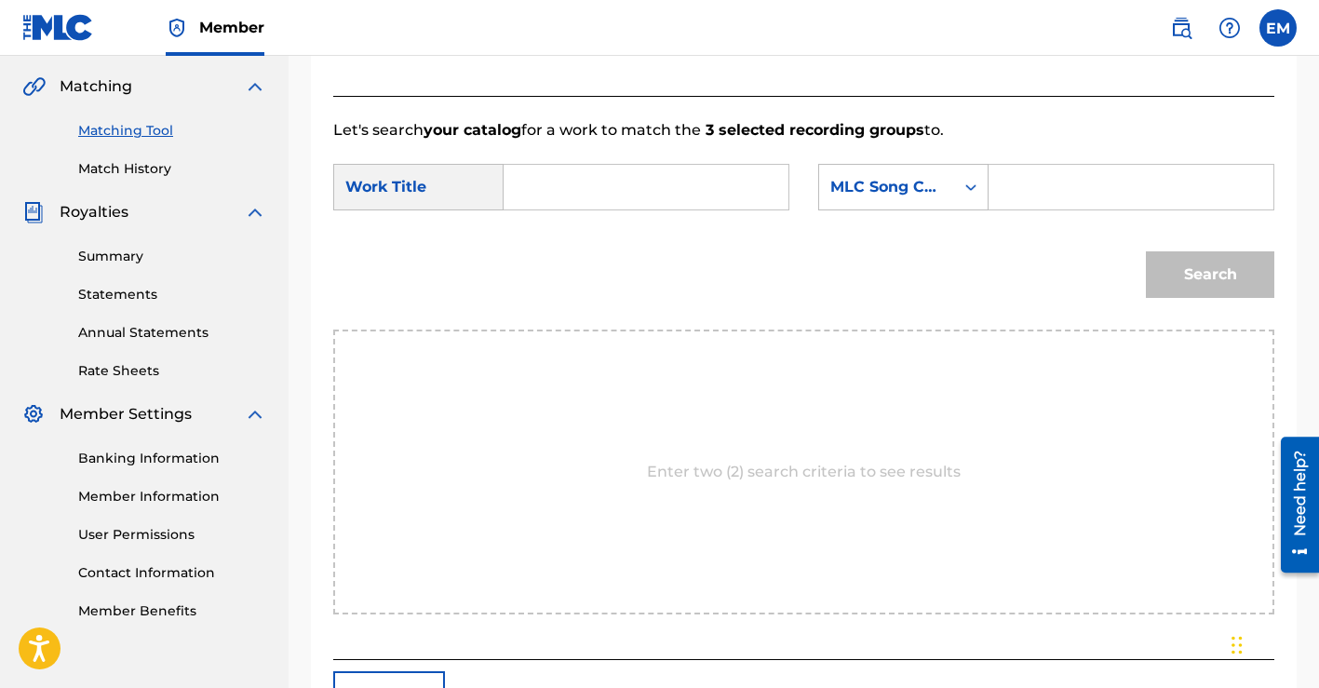
click at [693, 186] on input "Search Form" at bounding box center [645, 187] width 253 height 45
type input "[US_STATE] queen"
click at [961, 190] on icon "Search Form" at bounding box center [970, 187] width 19 height 19
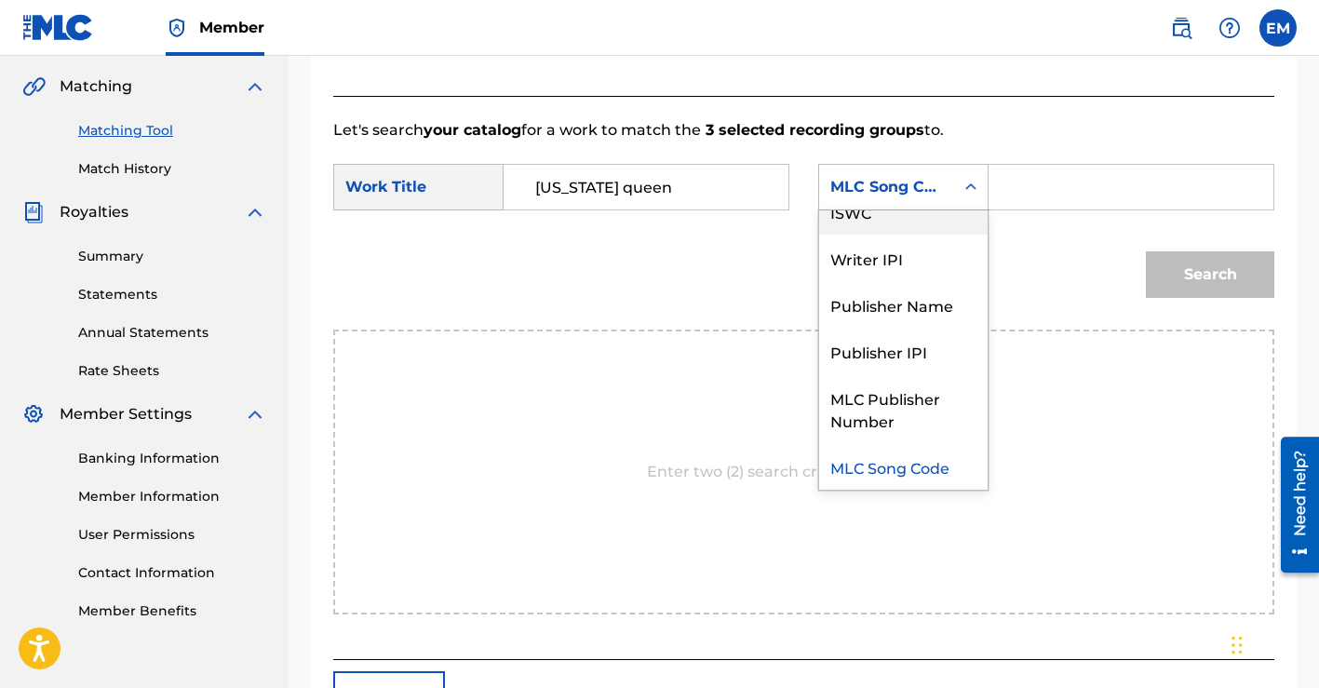
scroll to position [0, 0]
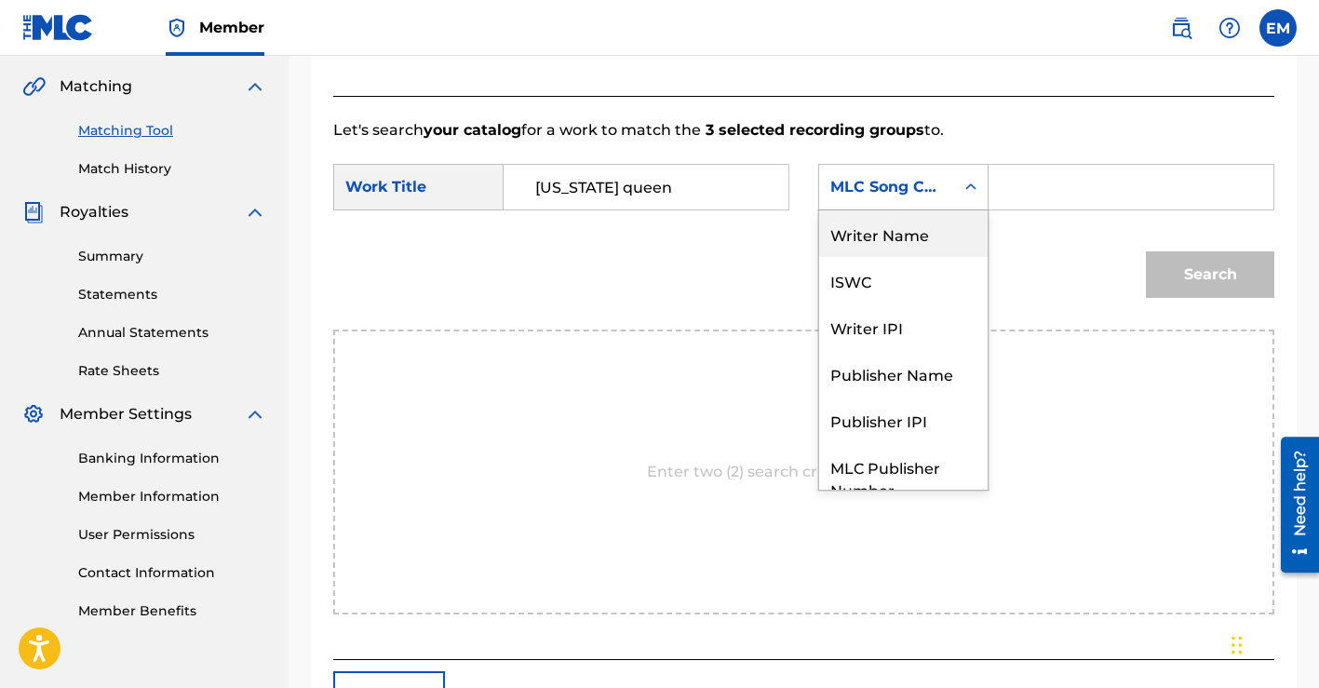
click at [896, 227] on div "Writer Name" at bounding box center [903, 233] width 168 height 47
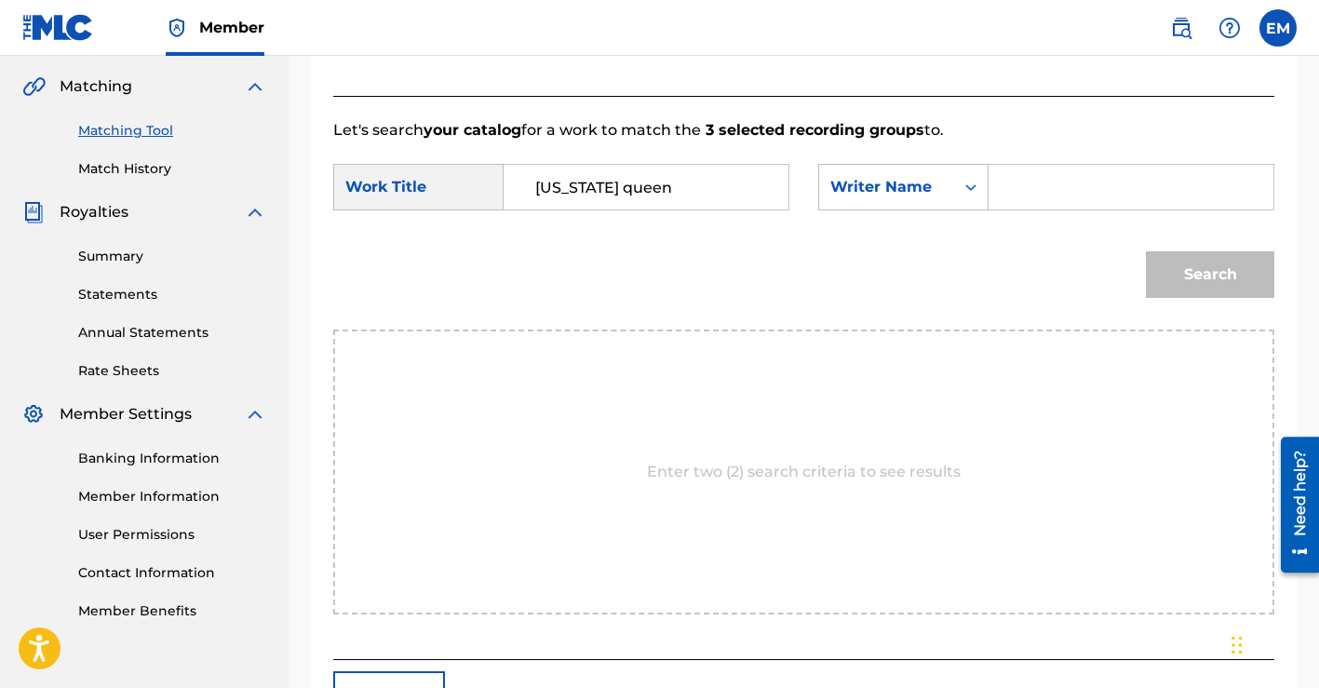
click at [1069, 194] on input "Search Form" at bounding box center [1130, 187] width 253 height 45
type input "[PERSON_NAME]"
click at [1211, 275] on button "Search" at bounding box center [1209, 274] width 128 height 47
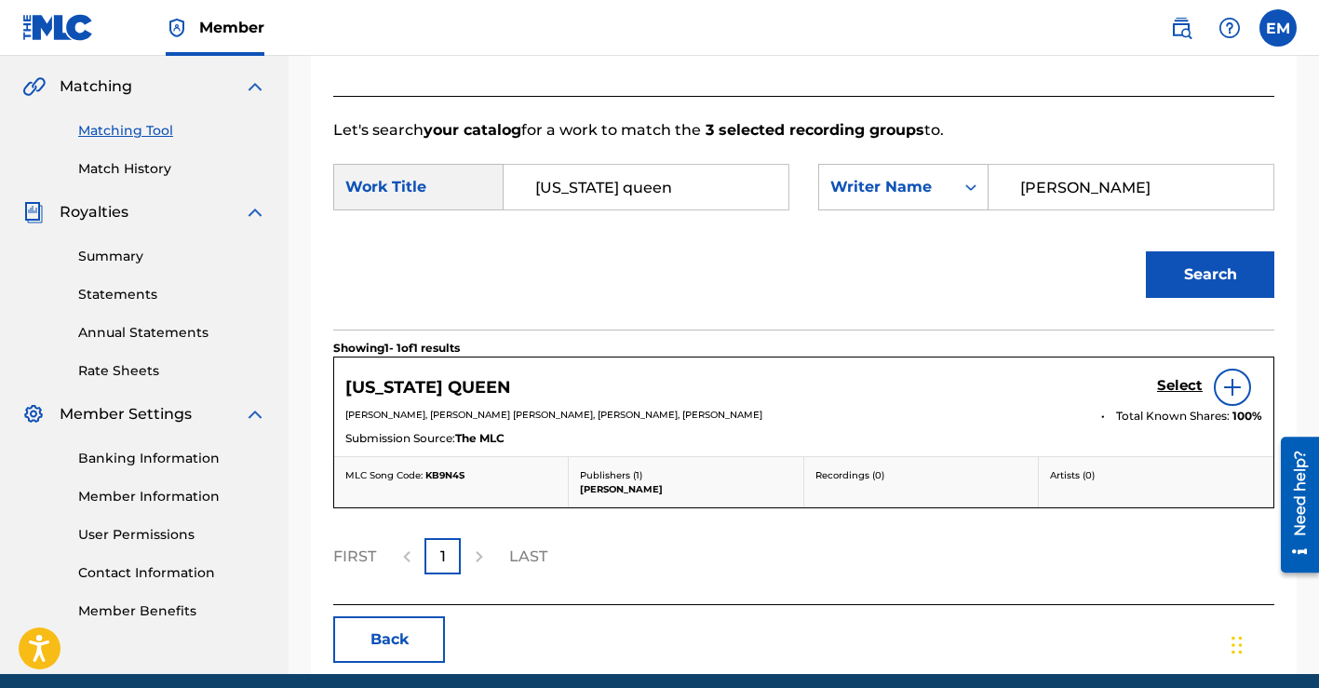
click at [1181, 380] on h5 "Select" at bounding box center [1180, 386] width 46 height 18
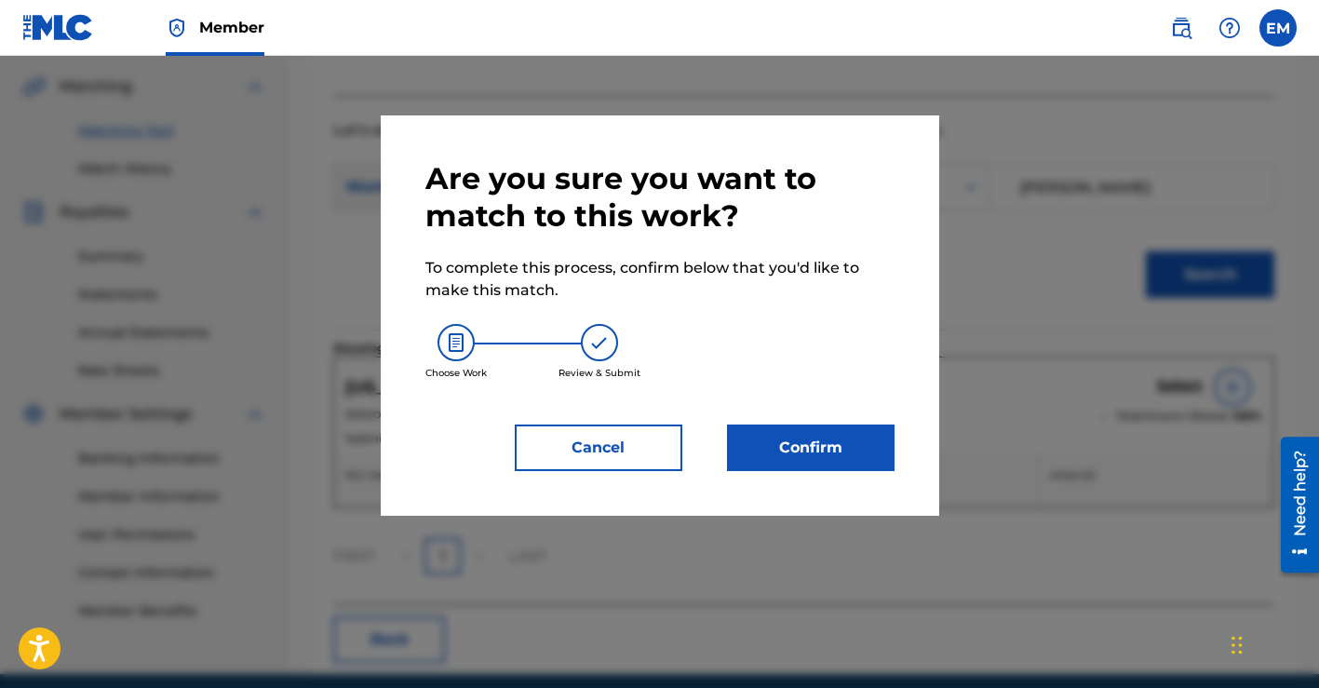
click at [808, 432] on button "Confirm" at bounding box center [810, 447] width 167 height 47
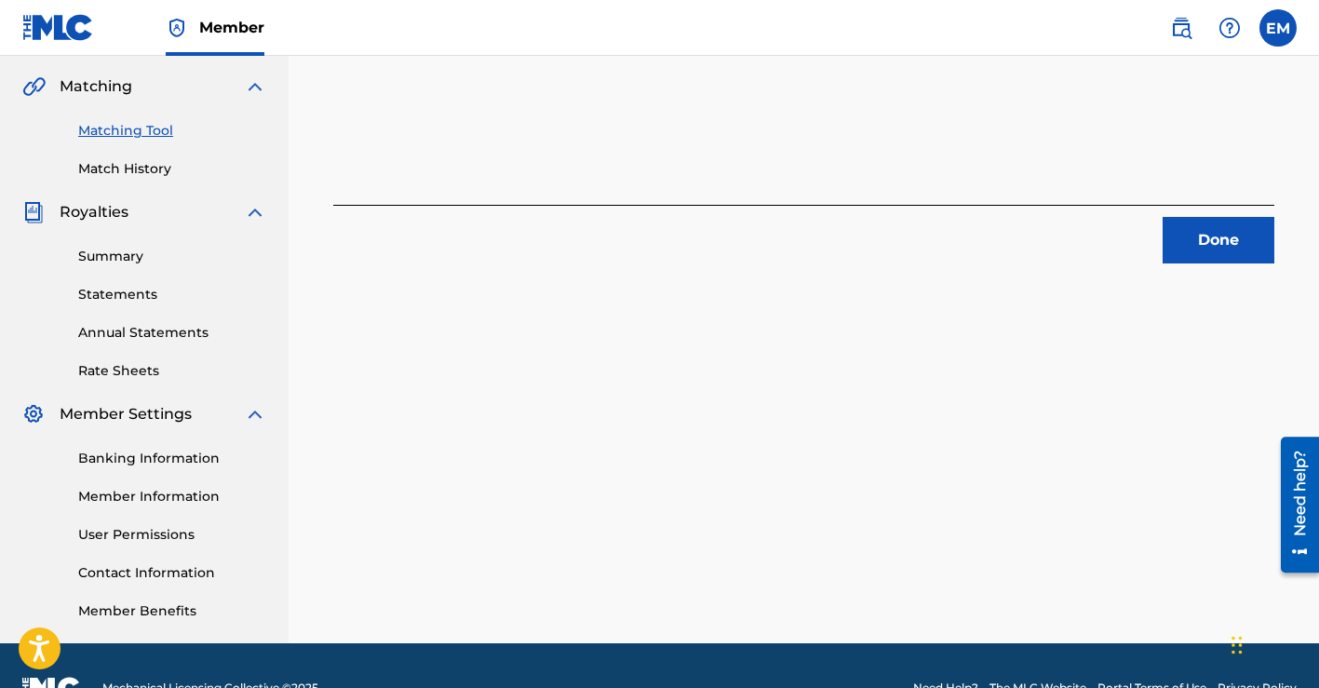
click at [1185, 235] on button "Done" at bounding box center [1218, 240] width 112 height 47
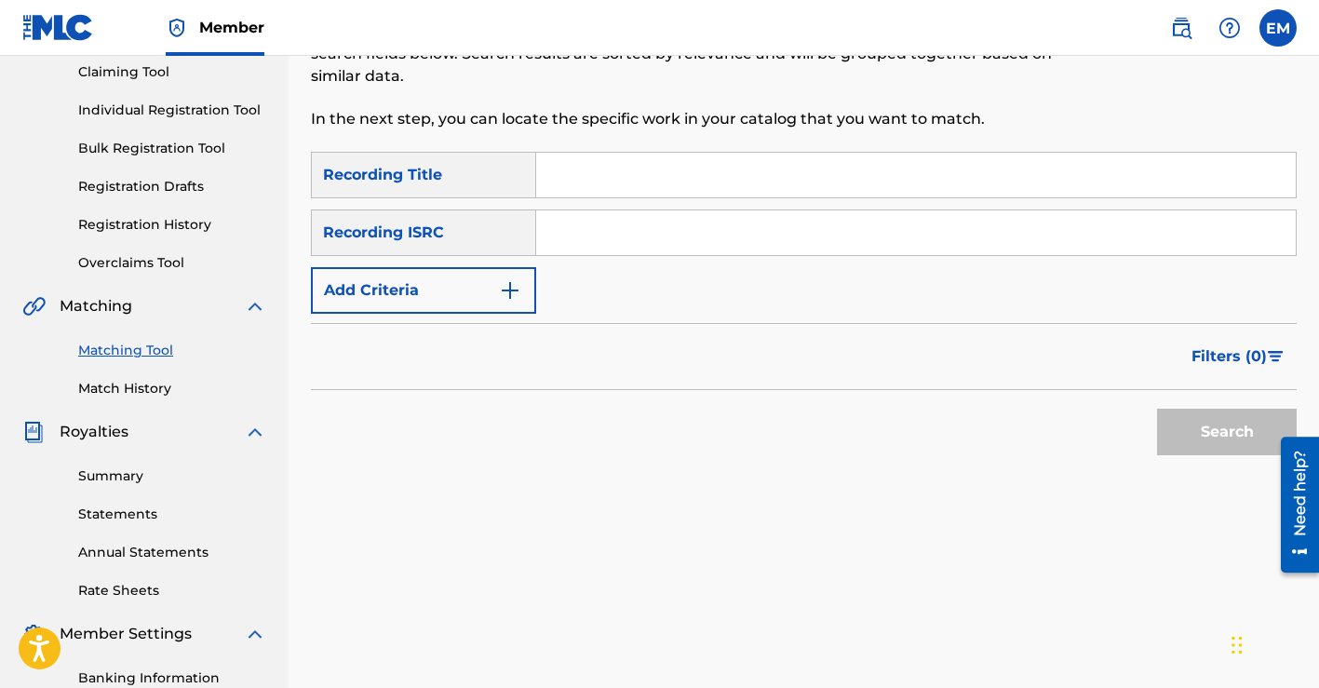
scroll to position [155, 0]
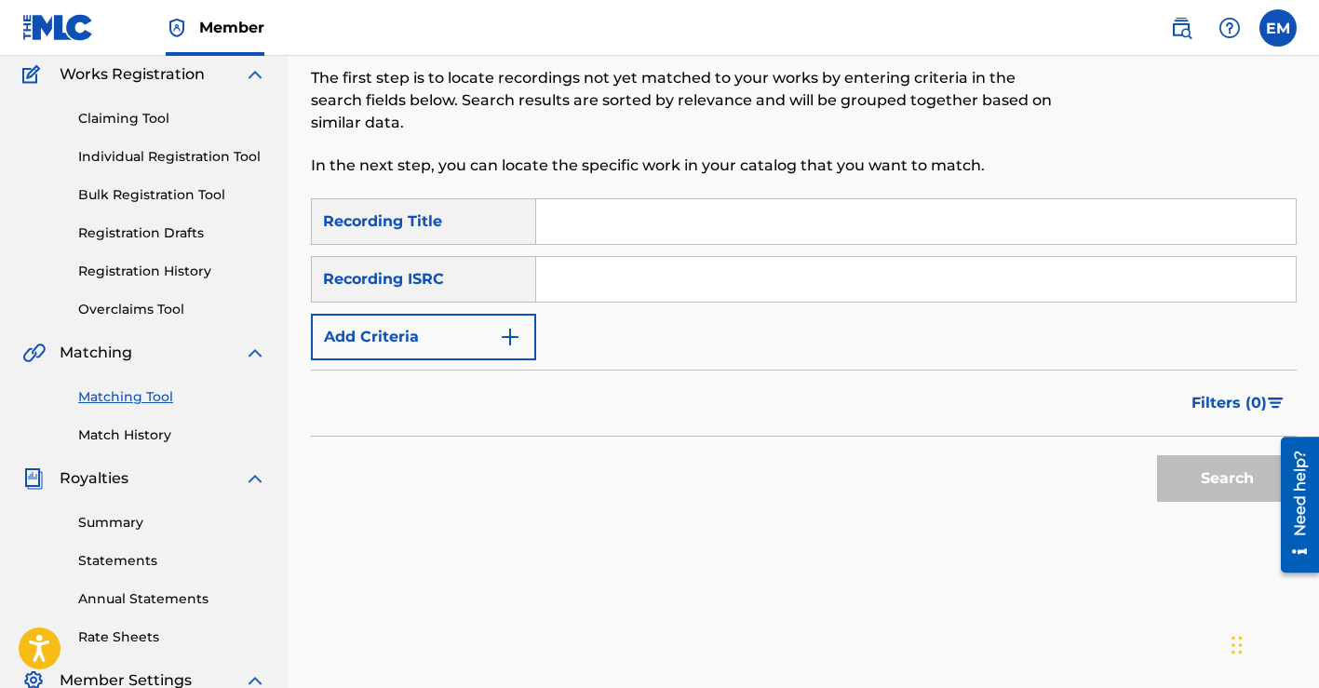
click at [806, 232] on input "Search Form" at bounding box center [915, 221] width 759 height 45
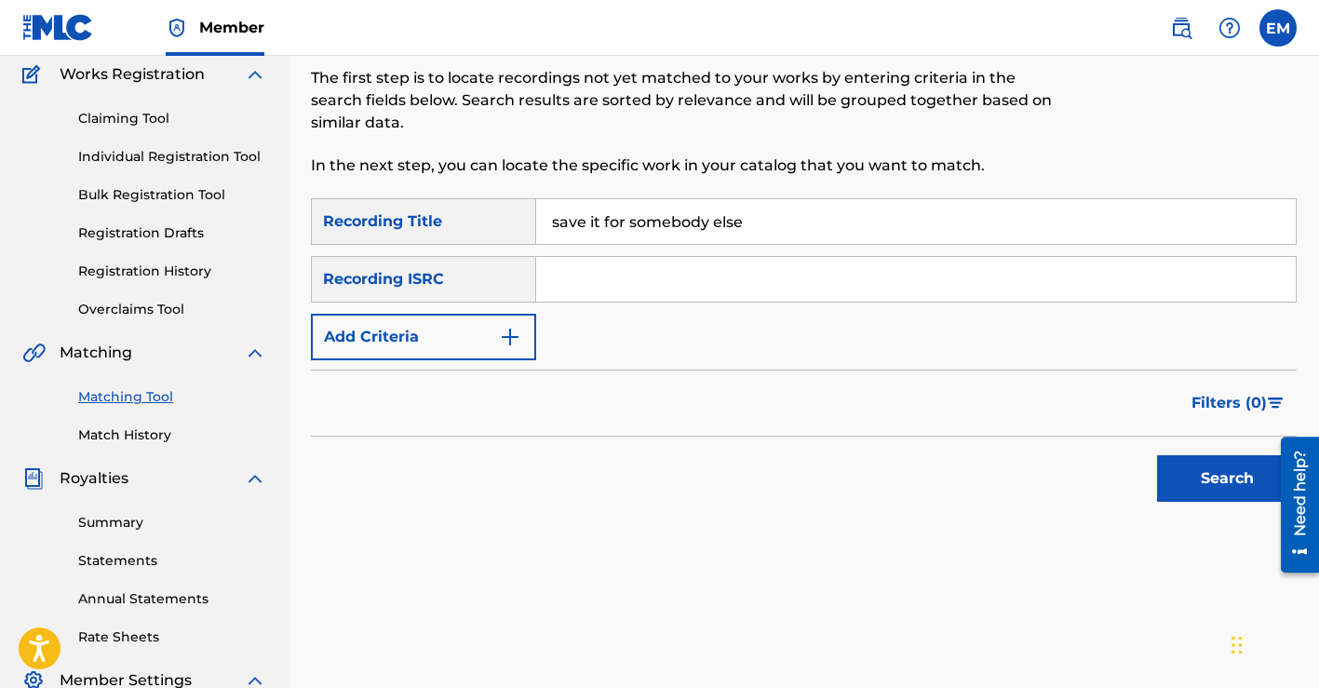
type input "save it for somebody else"
paste input "QZMEM2463383"
type input "QZMEM2463383"
click at [1195, 484] on button "Search" at bounding box center [1227, 478] width 140 height 47
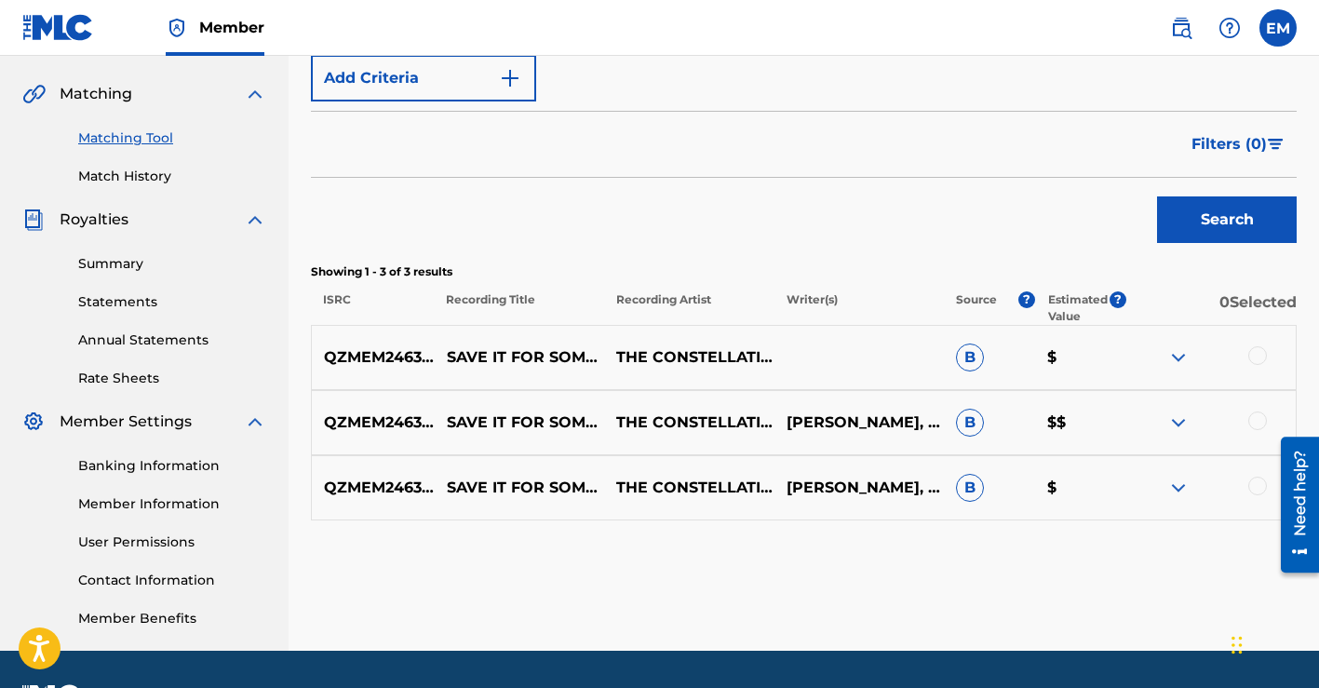
scroll to position [466, 0]
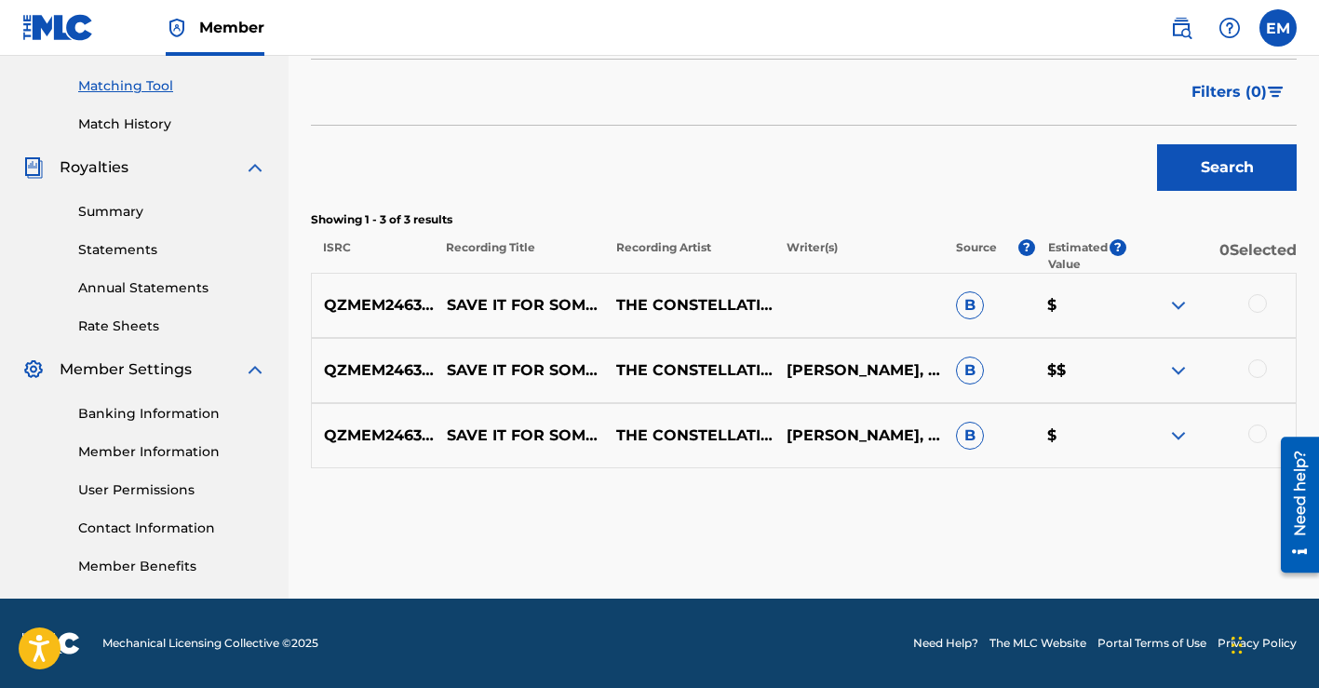
click at [1180, 304] on img at bounding box center [1178, 305] width 22 height 22
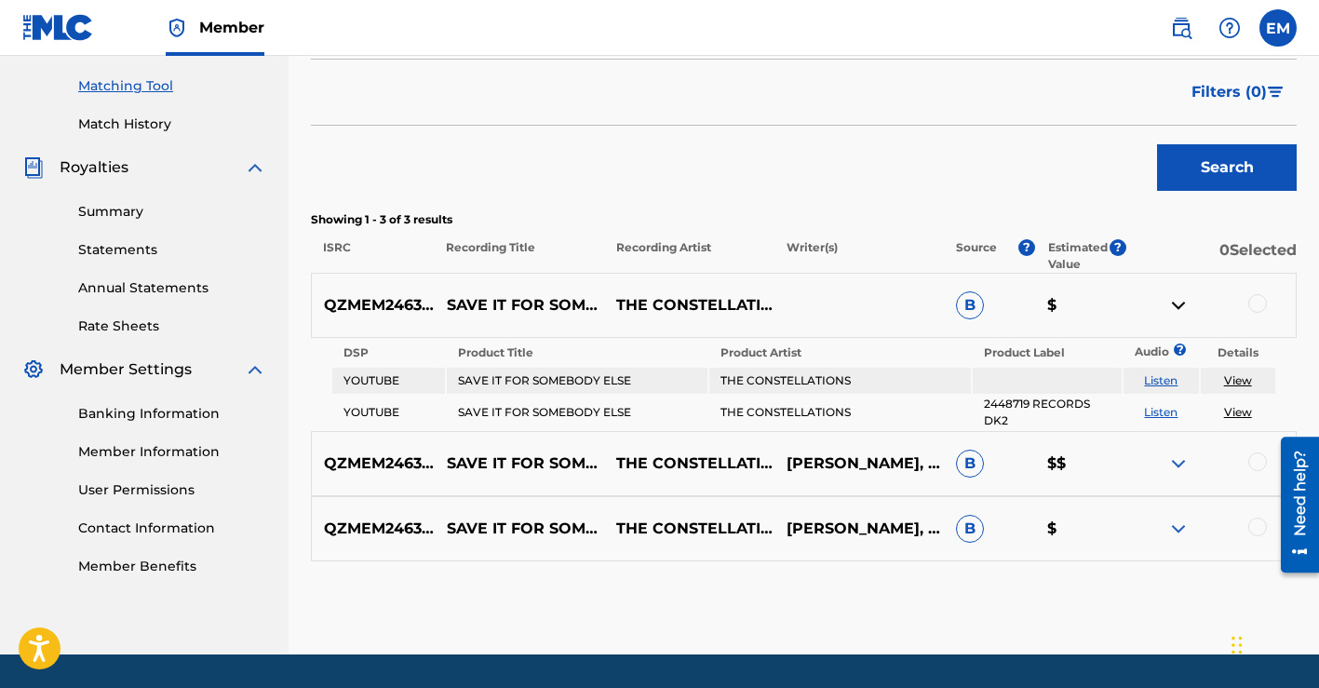
click at [1251, 300] on div at bounding box center [1257, 303] width 19 height 19
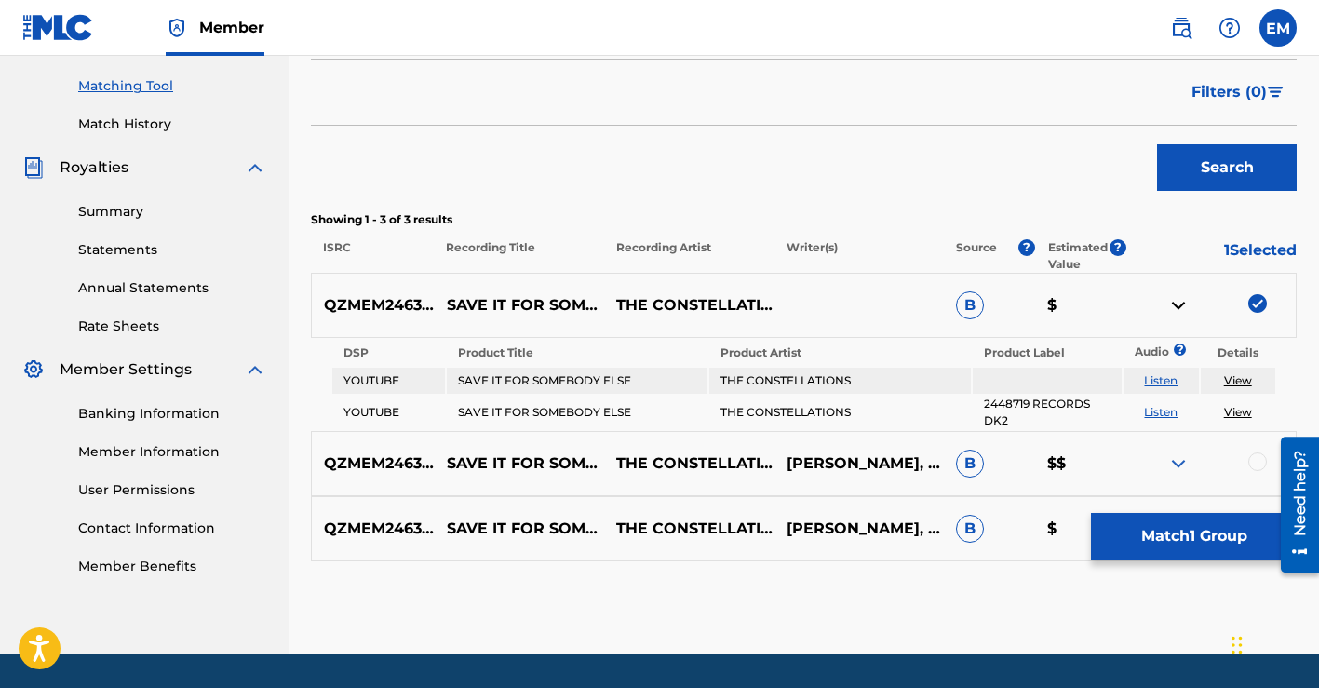
click at [1168, 459] on img at bounding box center [1178, 463] width 22 height 22
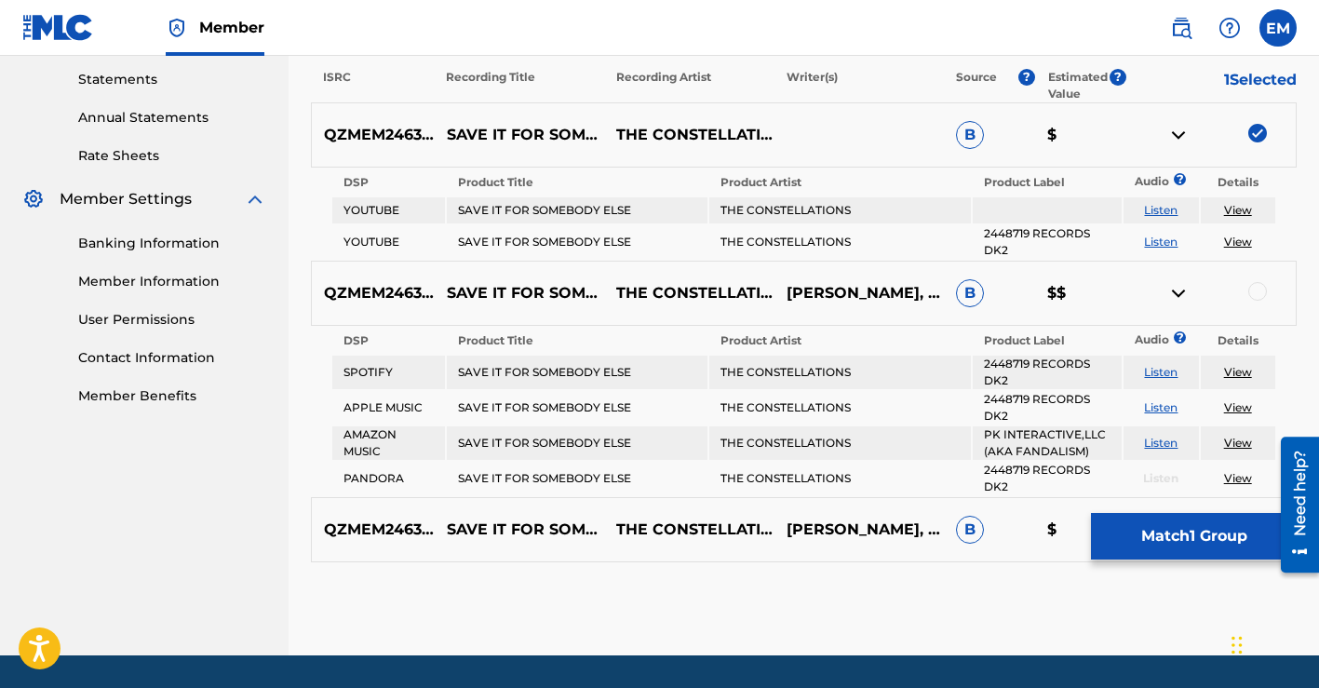
scroll to position [642, 0]
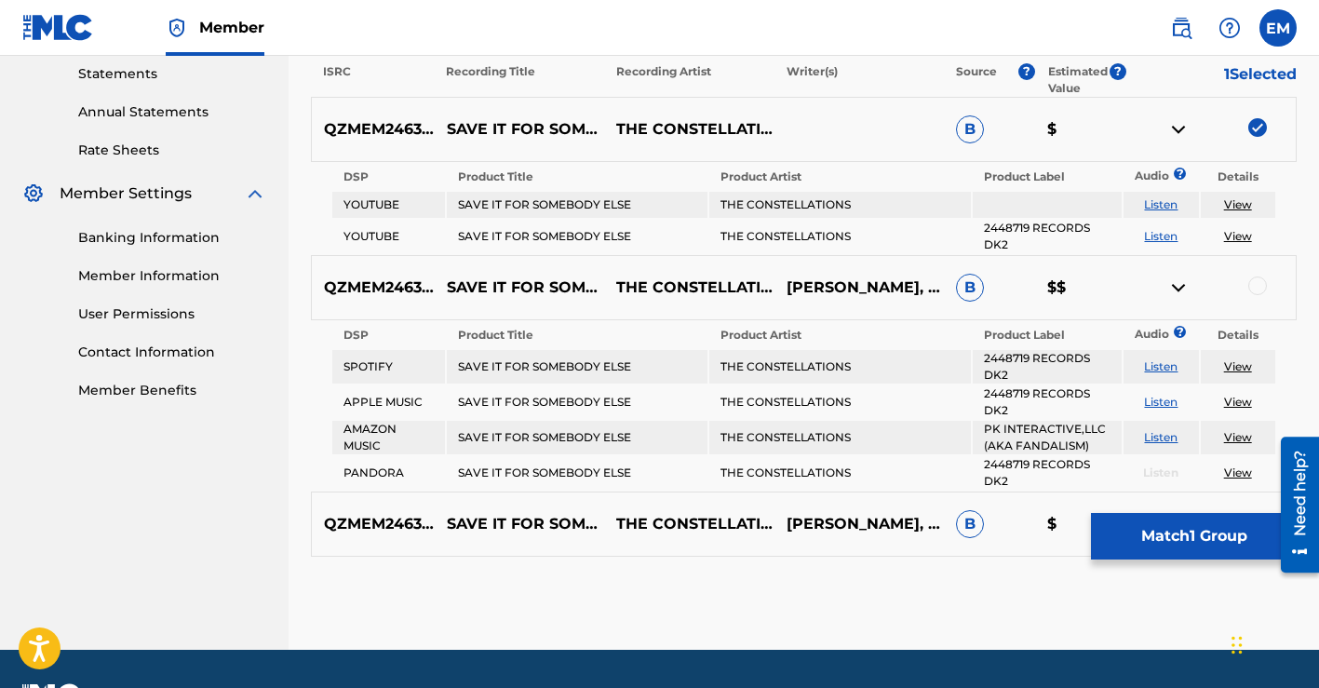
click at [1250, 287] on div at bounding box center [1257, 285] width 19 height 19
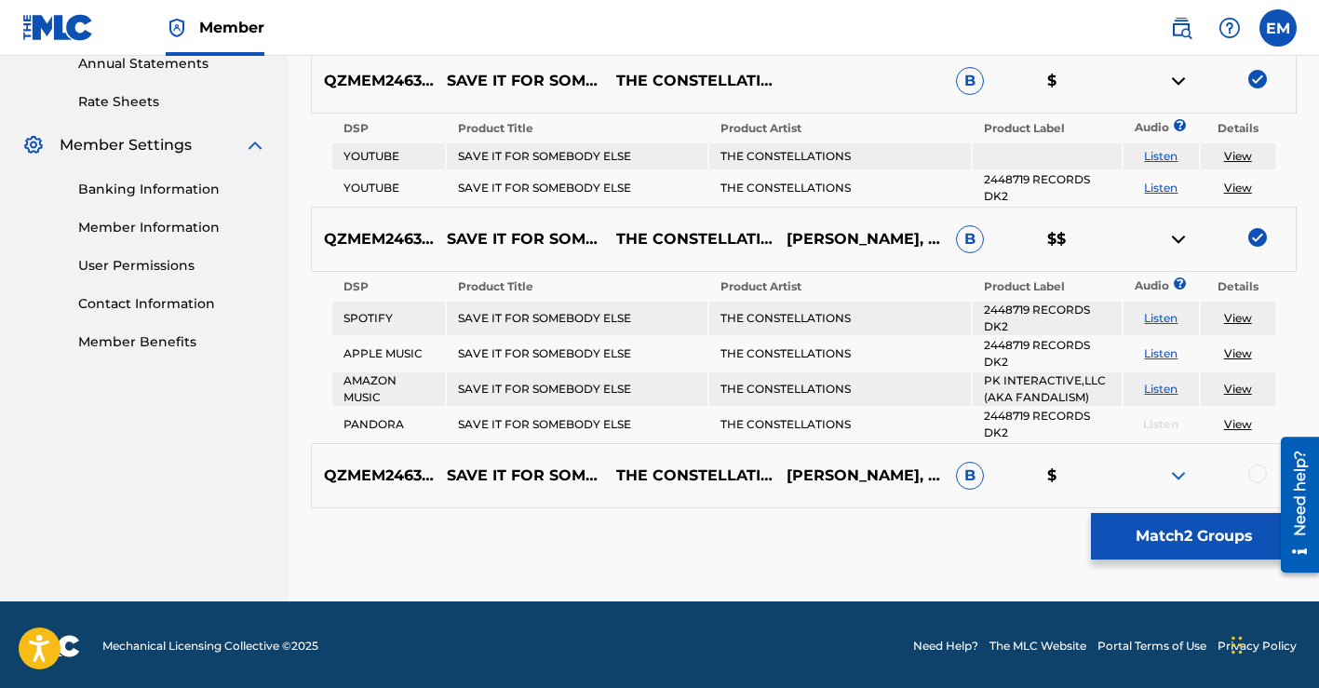
scroll to position [693, 0]
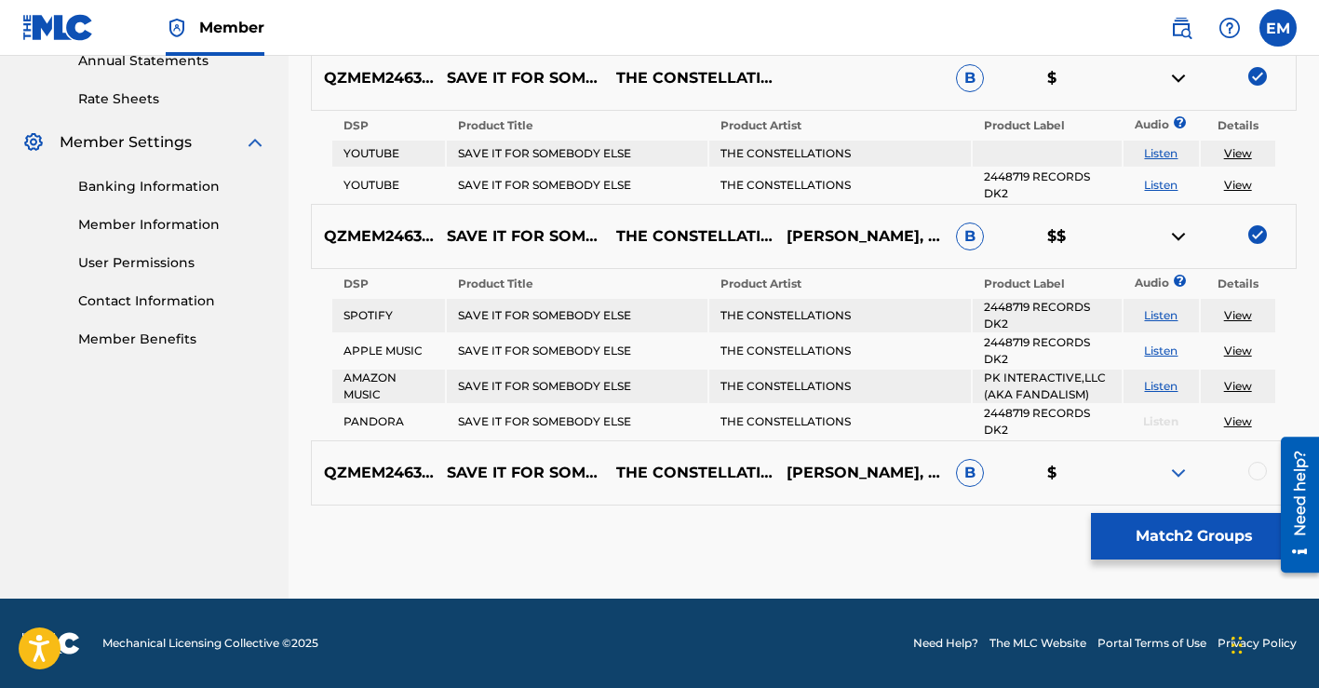
click at [1174, 468] on img at bounding box center [1178, 473] width 22 height 22
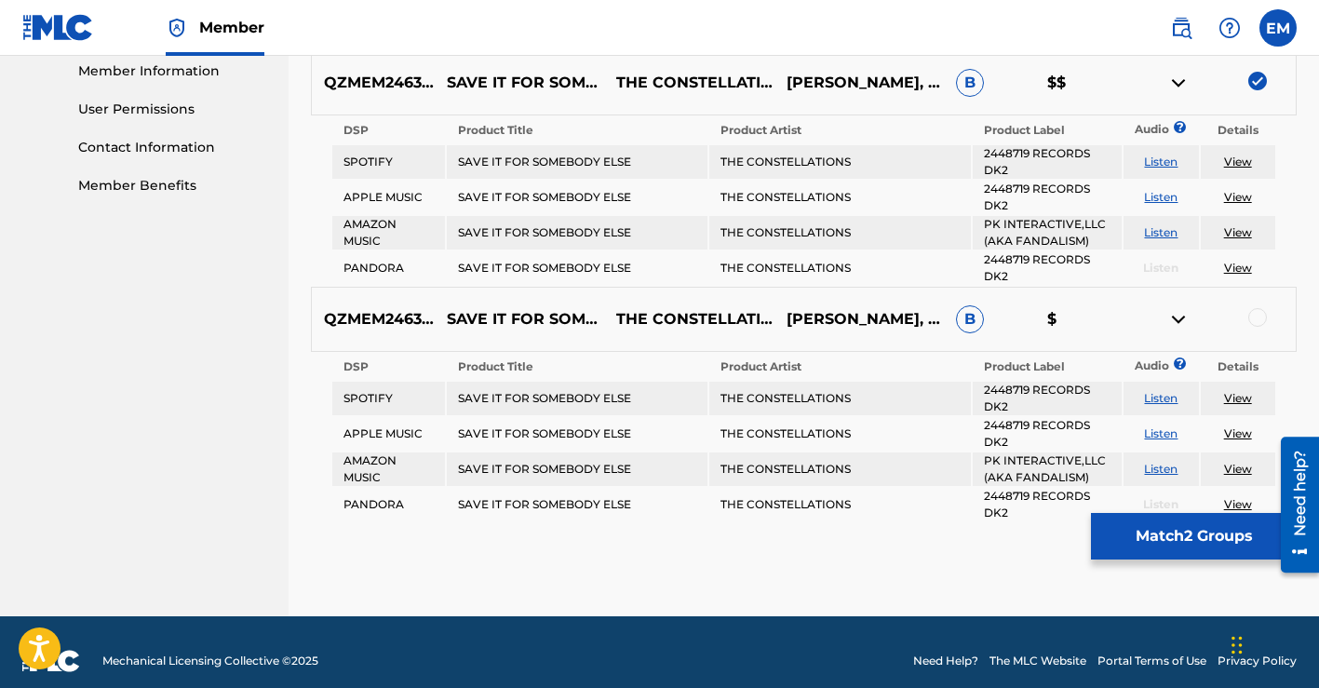
scroll to position [850, 0]
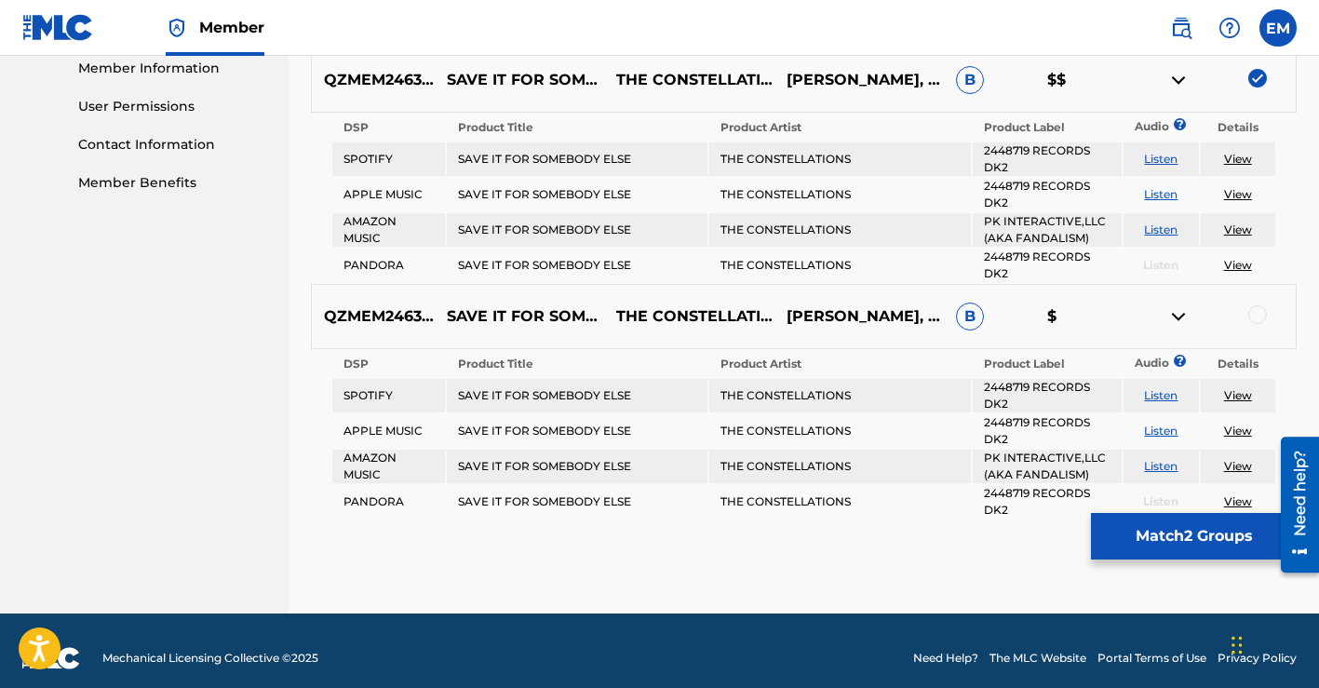
click at [1262, 313] on div at bounding box center [1257, 314] width 19 height 19
click at [1167, 526] on button "Match 3 Groups" at bounding box center [1194, 536] width 206 height 47
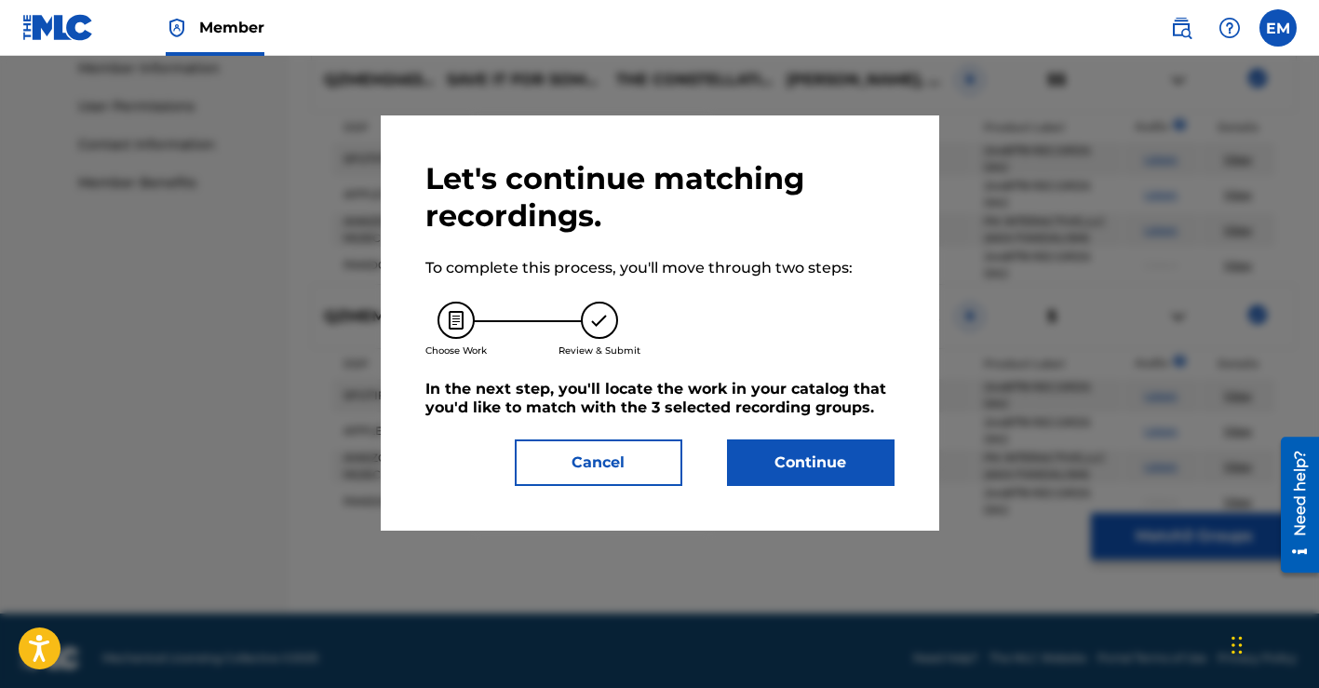
click at [827, 449] on button "Continue" at bounding box center [810, 462] width 167 height 47
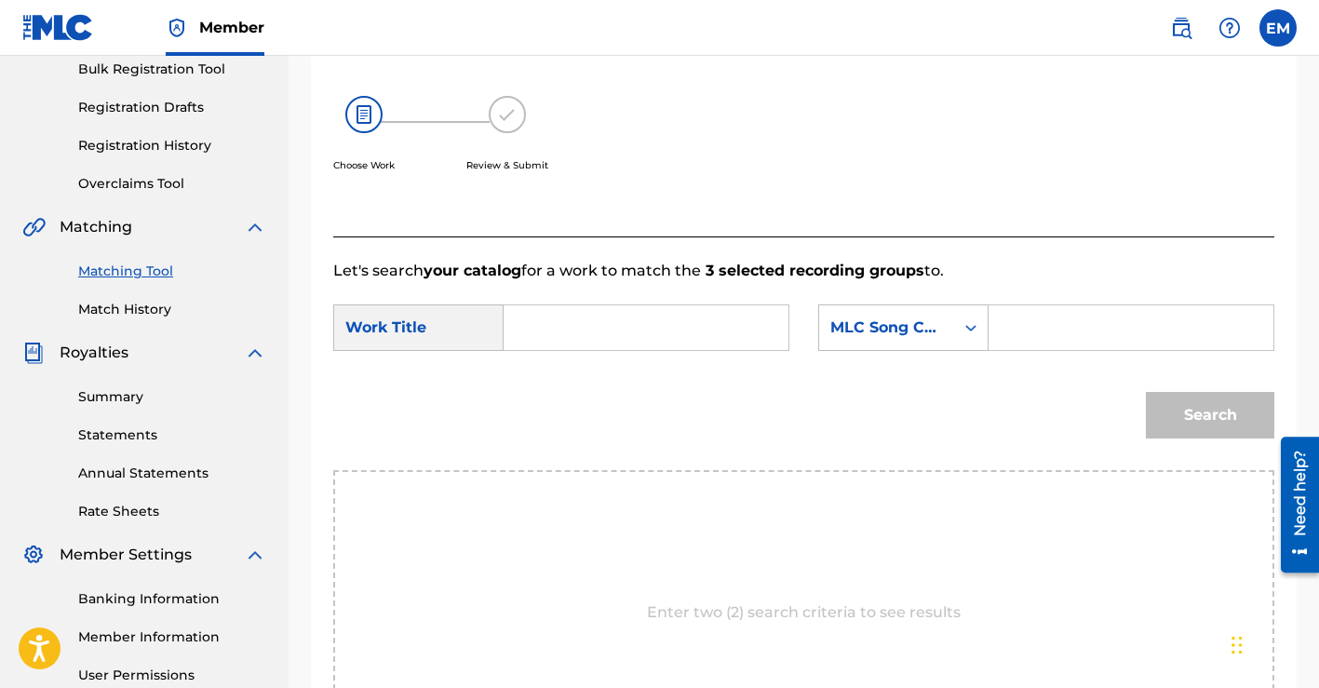
scroll to position [178, 0]
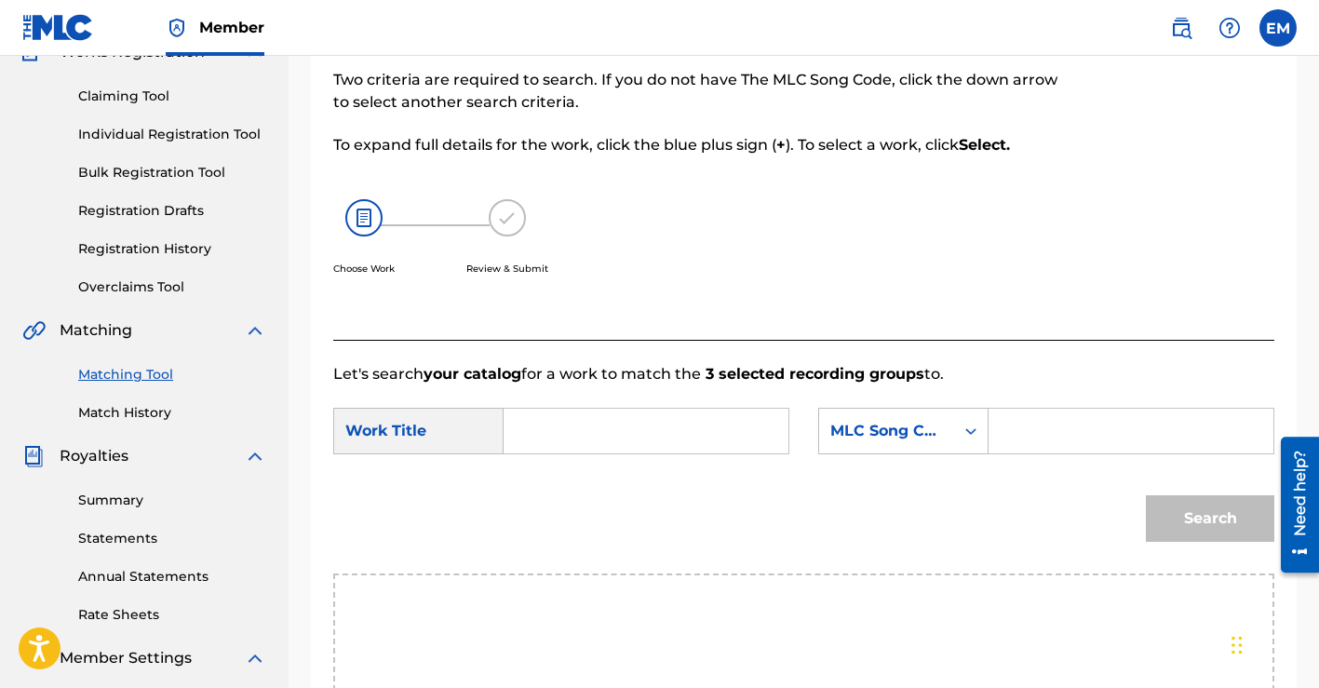
click at [656, 429] on input "Search Form" at bounding box center [645, 430] width 253 height 45
type input "save it for somebody else"
click at [972, 422] on icon "Search Form" at bounding box center [970, 431] width 19 height 19
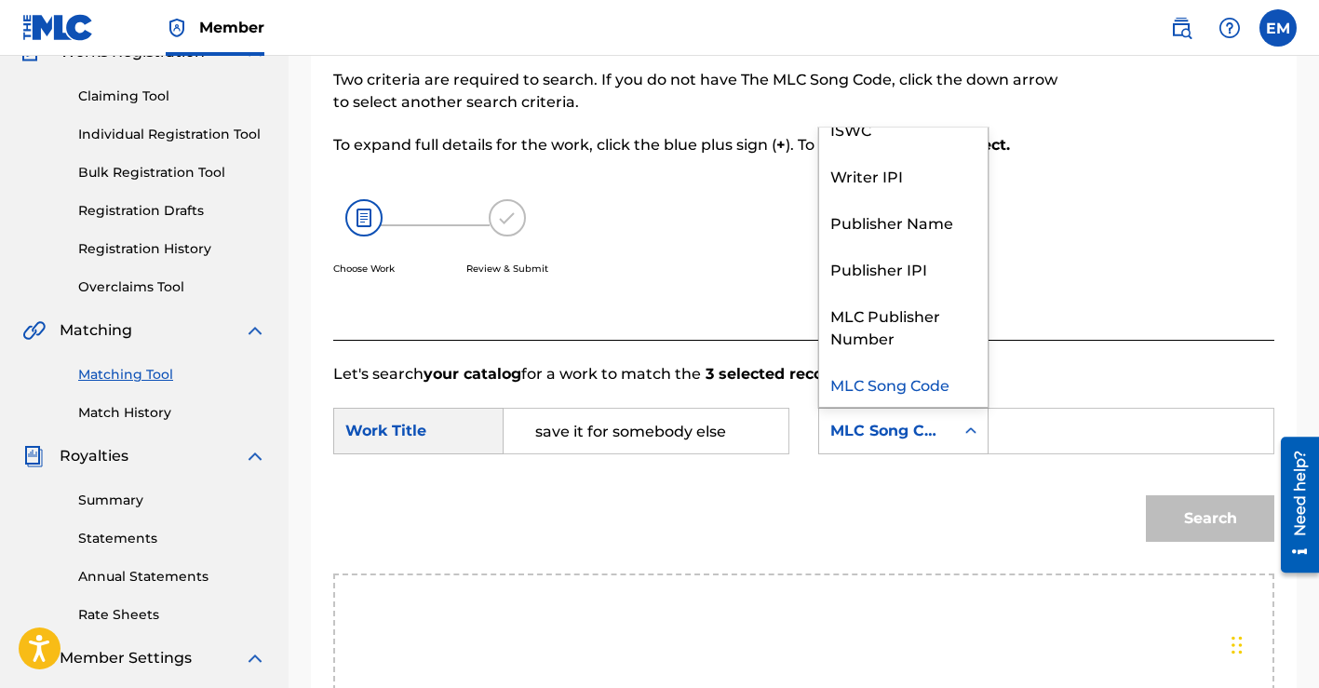
scroll to position [0, 0]
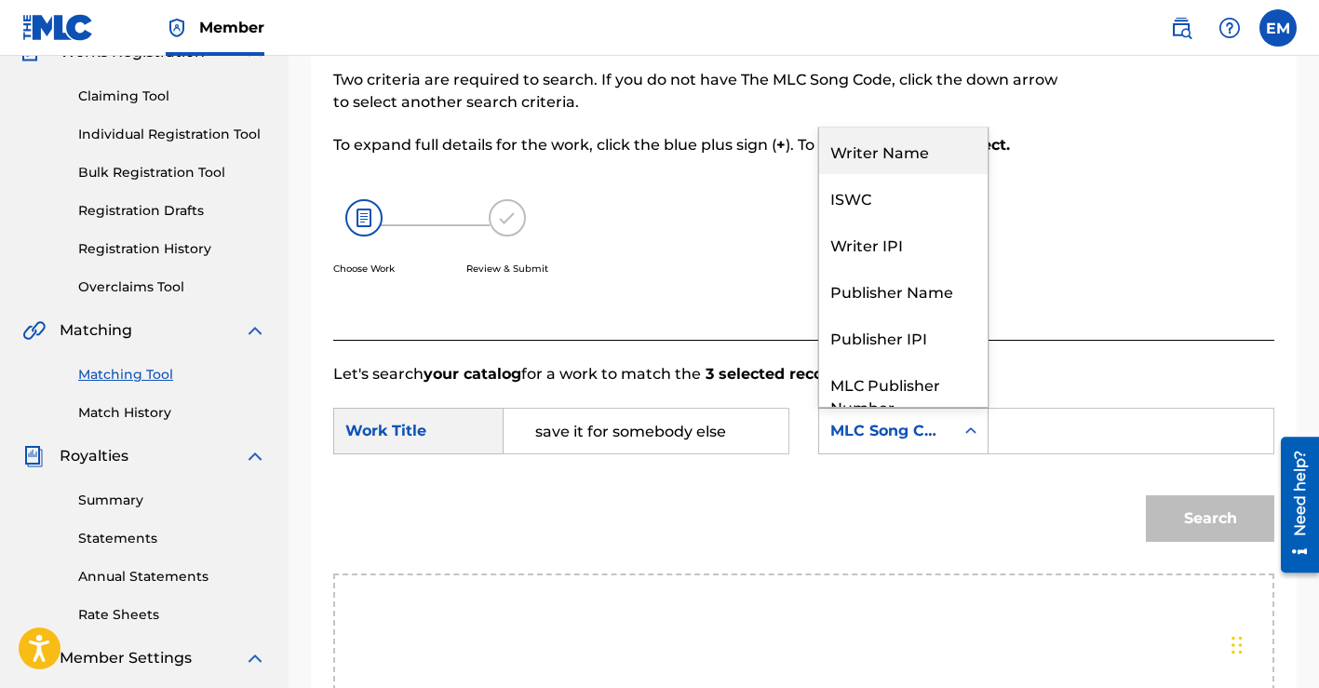
click at [885, 150] on div "Writer Name" at bounding box center [903, 150] width 168 height 47
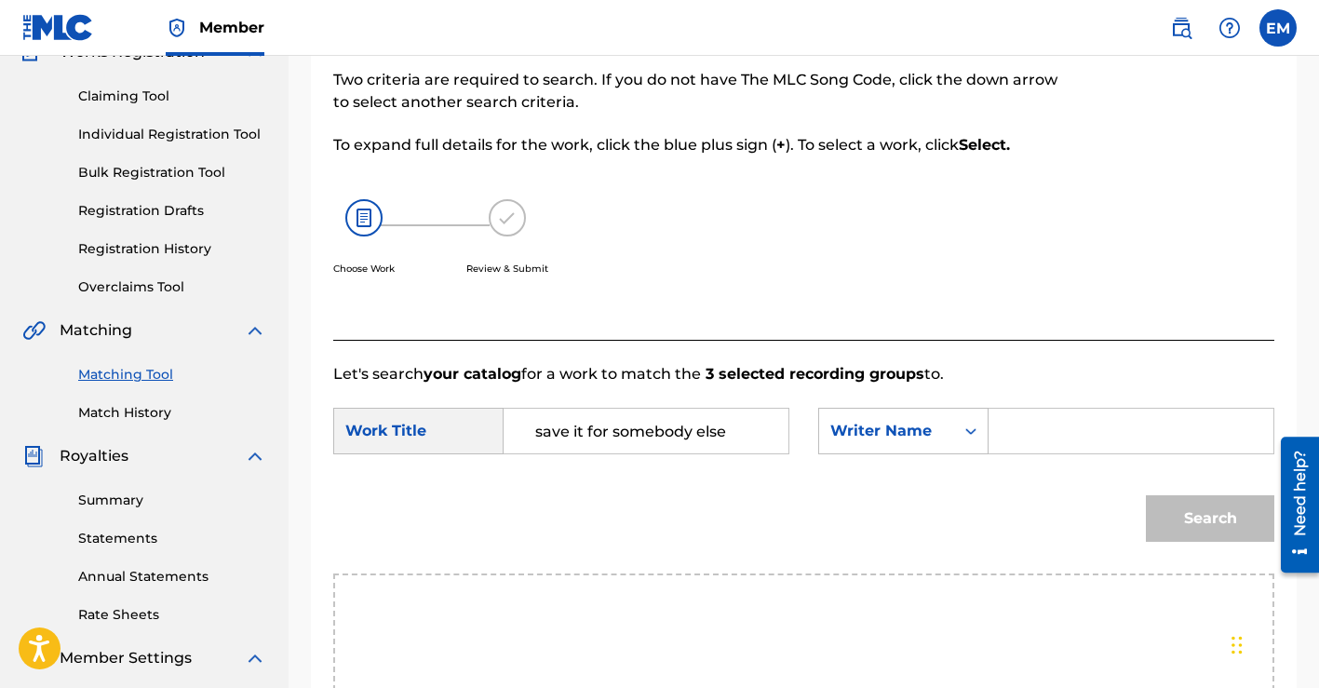
click at [1065, 421] on input "Search Form" at bounding box center [1130, 430] width 253 height 45
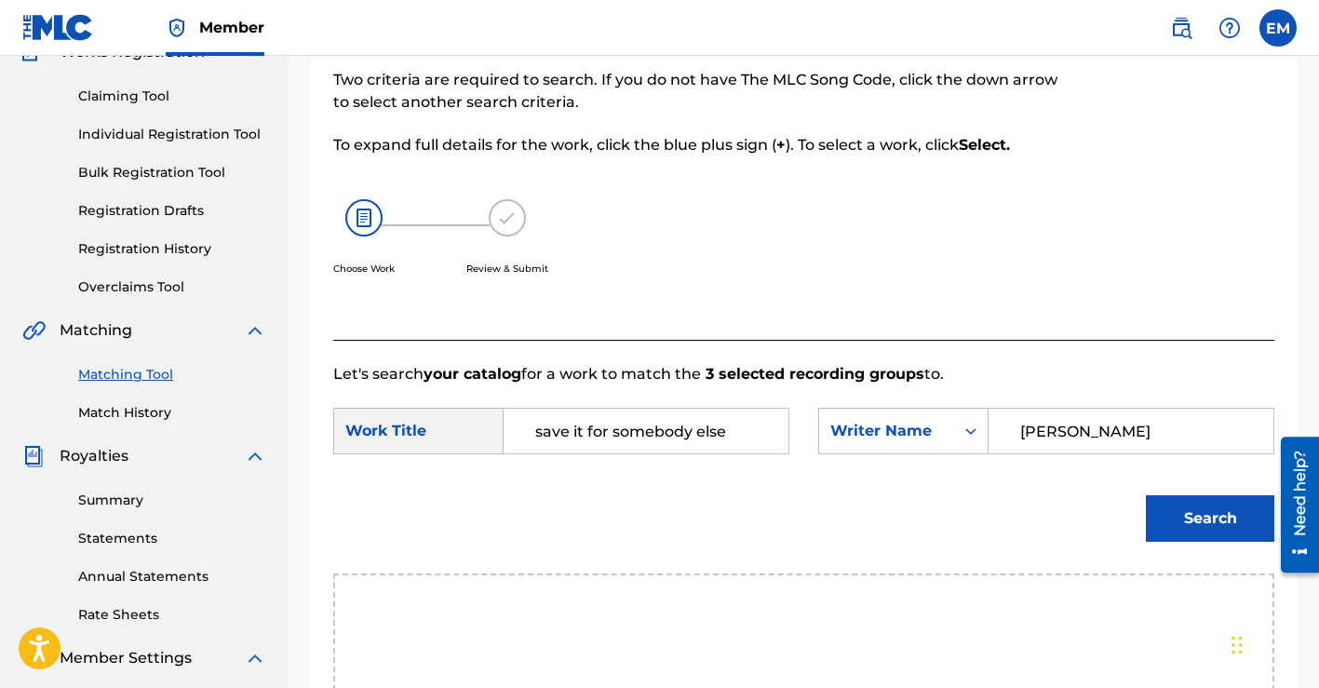
type input "[PERSON_NAME]"
click at [1213, 515] on button "Search" at bounding box center [1209, 518] width 128 height 47
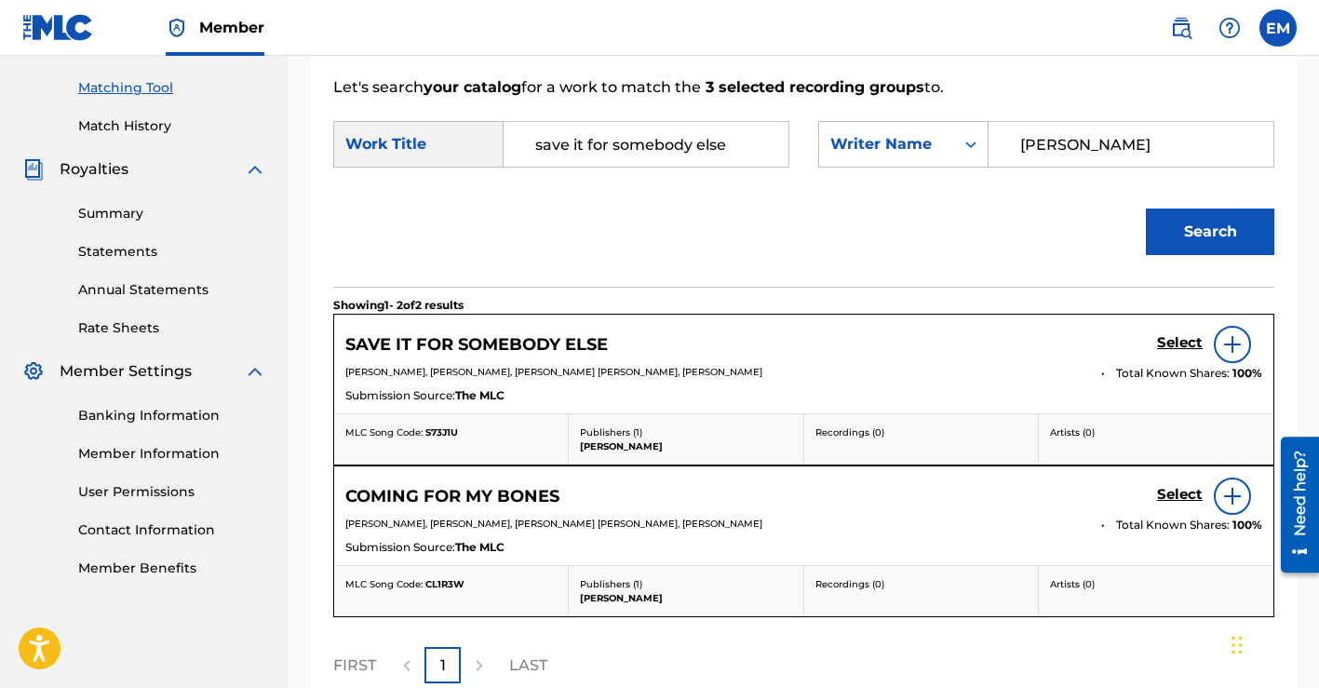
scroll to position [522, 0]
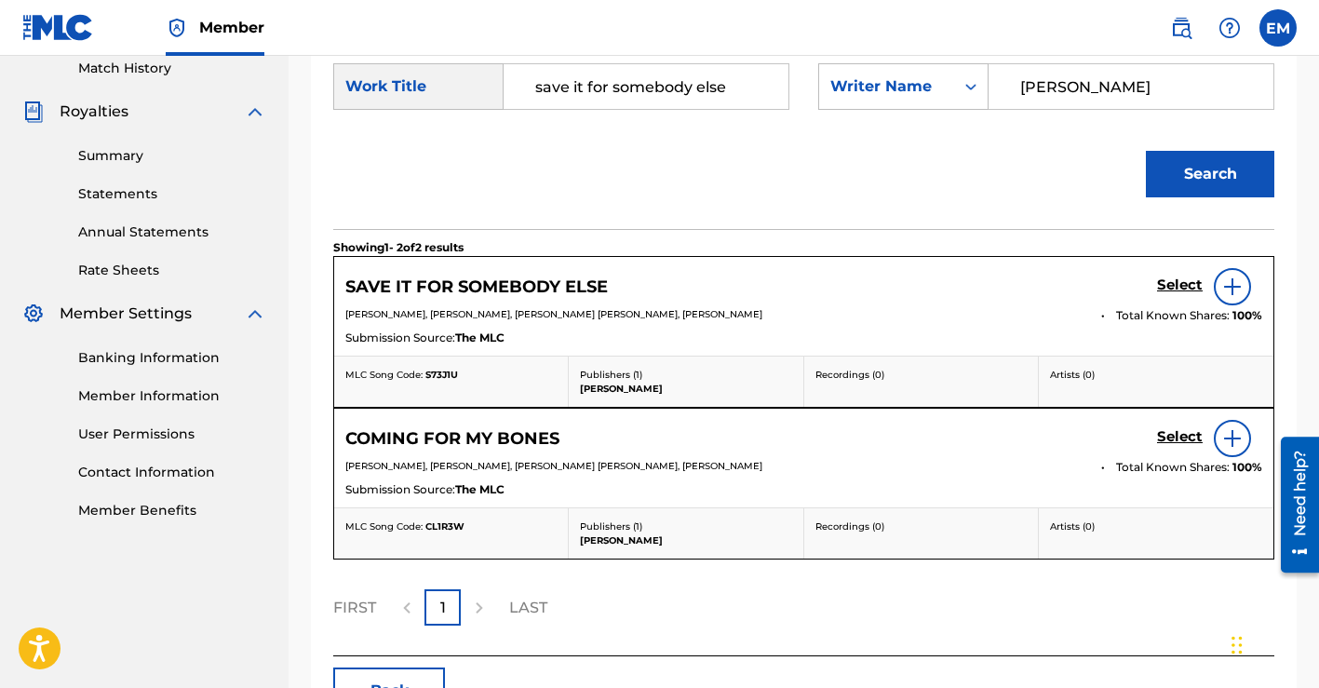
click at [1168, 282] on h5 "Select" at bounding box center [1180, 285] width 46 height 18
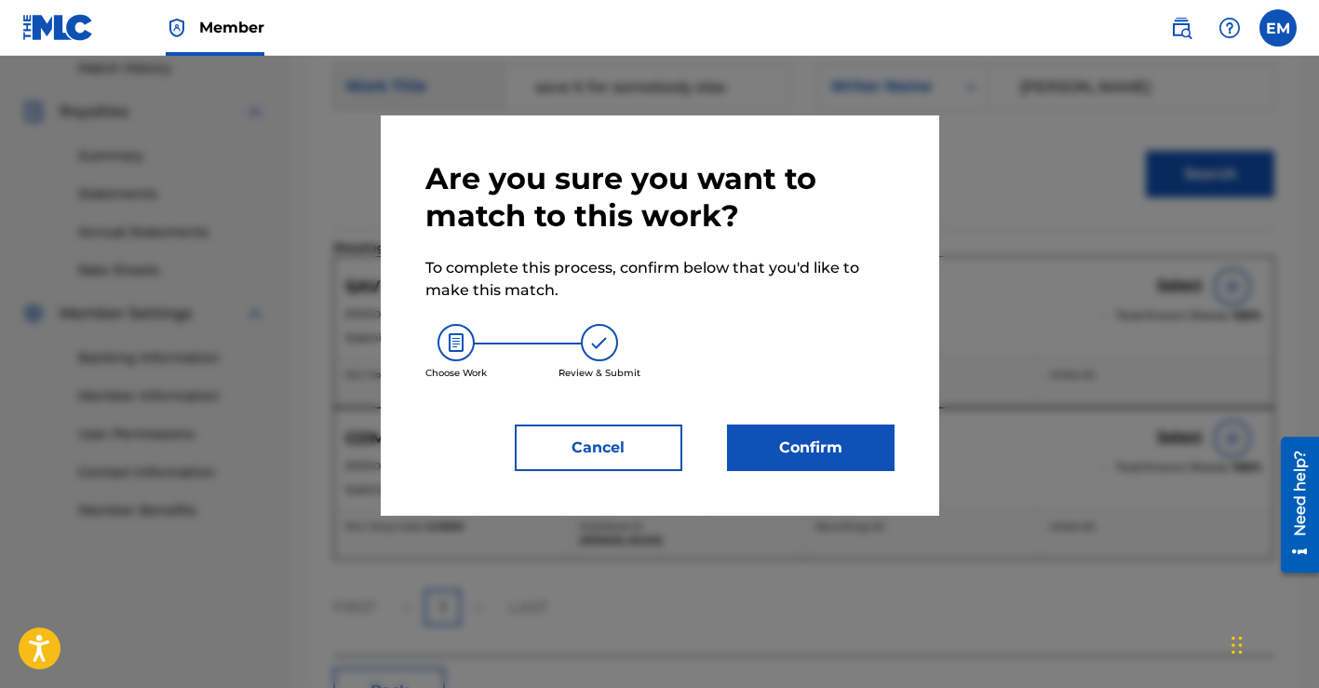
click at [765, 443] on button "Confirm" at bounding box center [810, 447] width 167 height 47
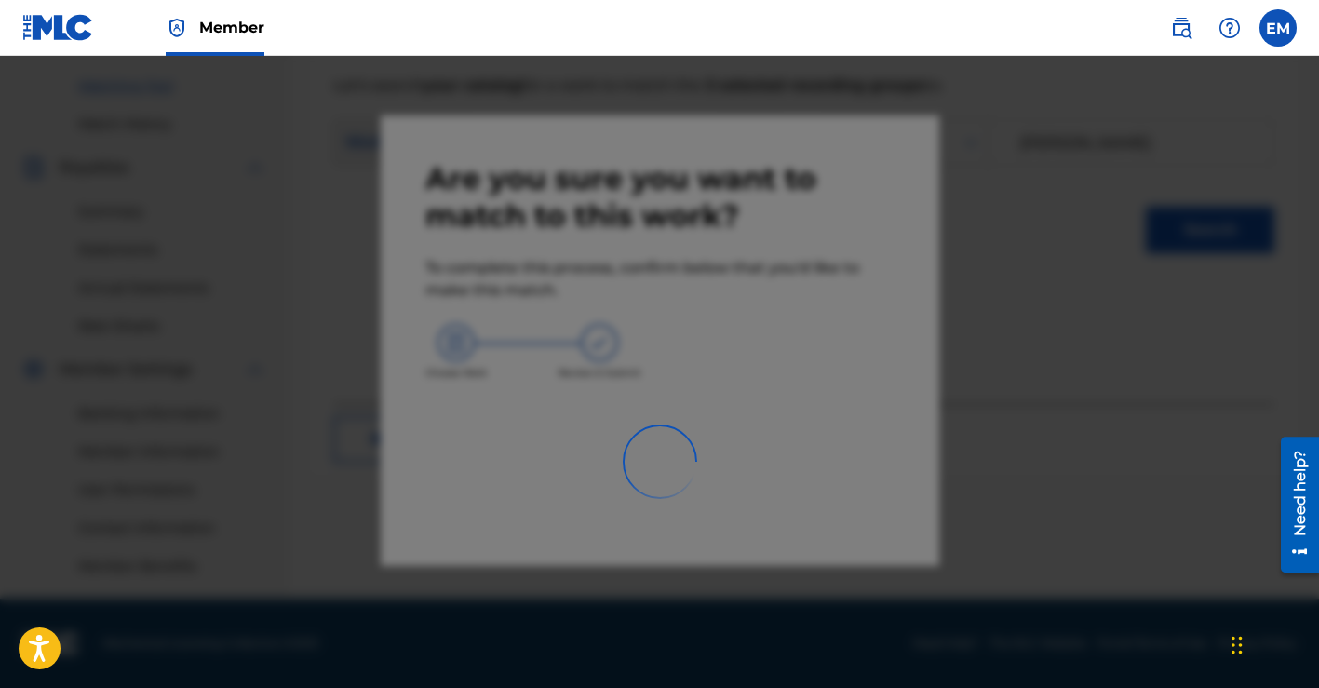
scroll to position [466, 0]
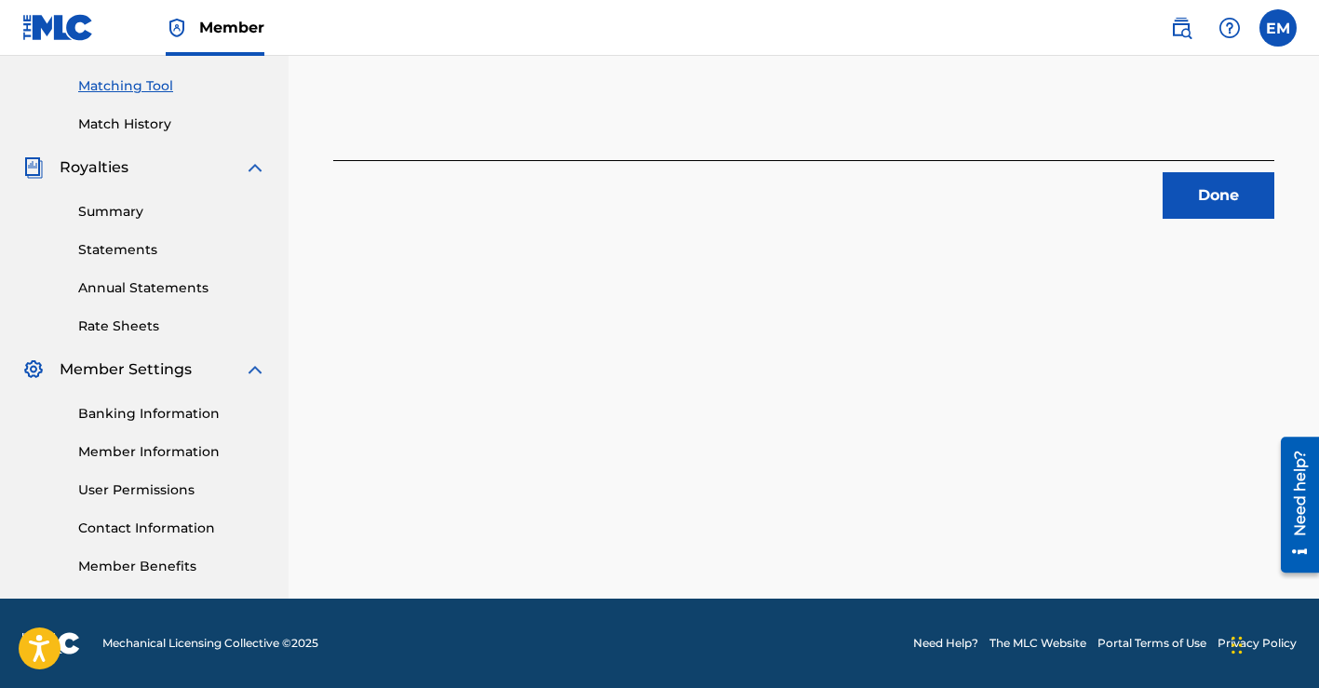
click at [1200, 194] on button "Done" at bounding box center [1218, 195] width 112 height 47
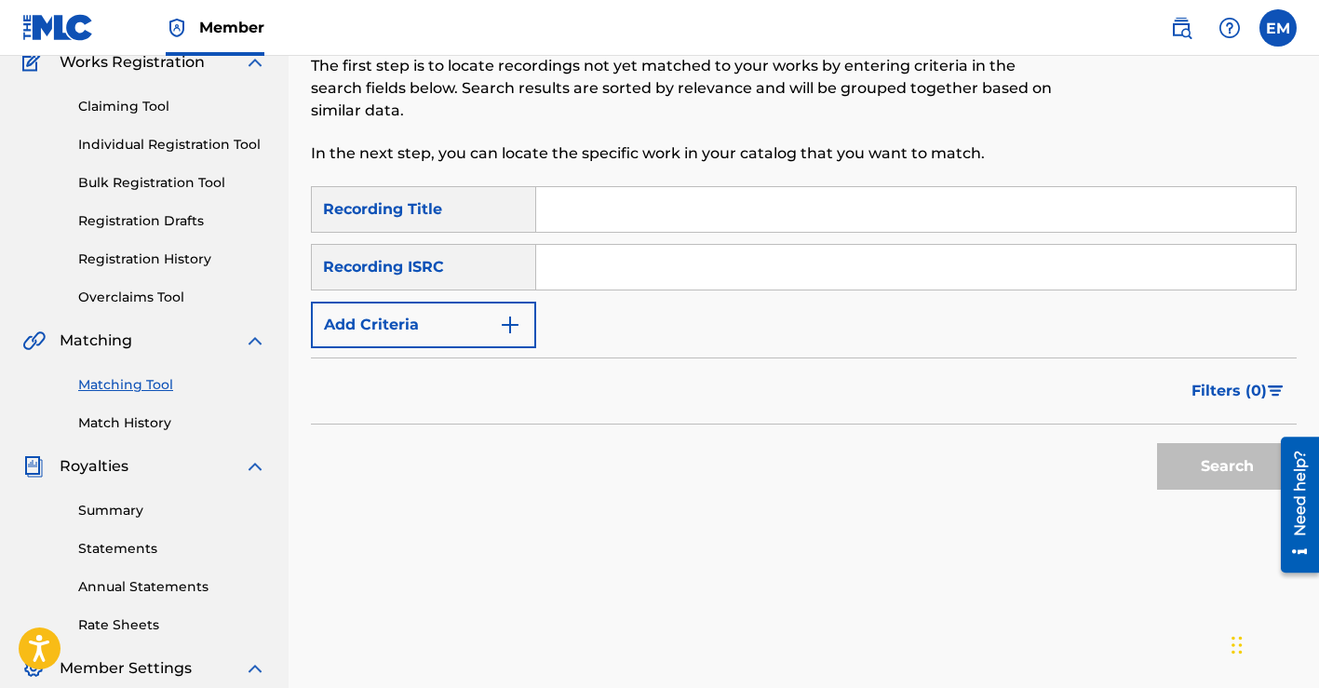
scroll to position [92, 0]
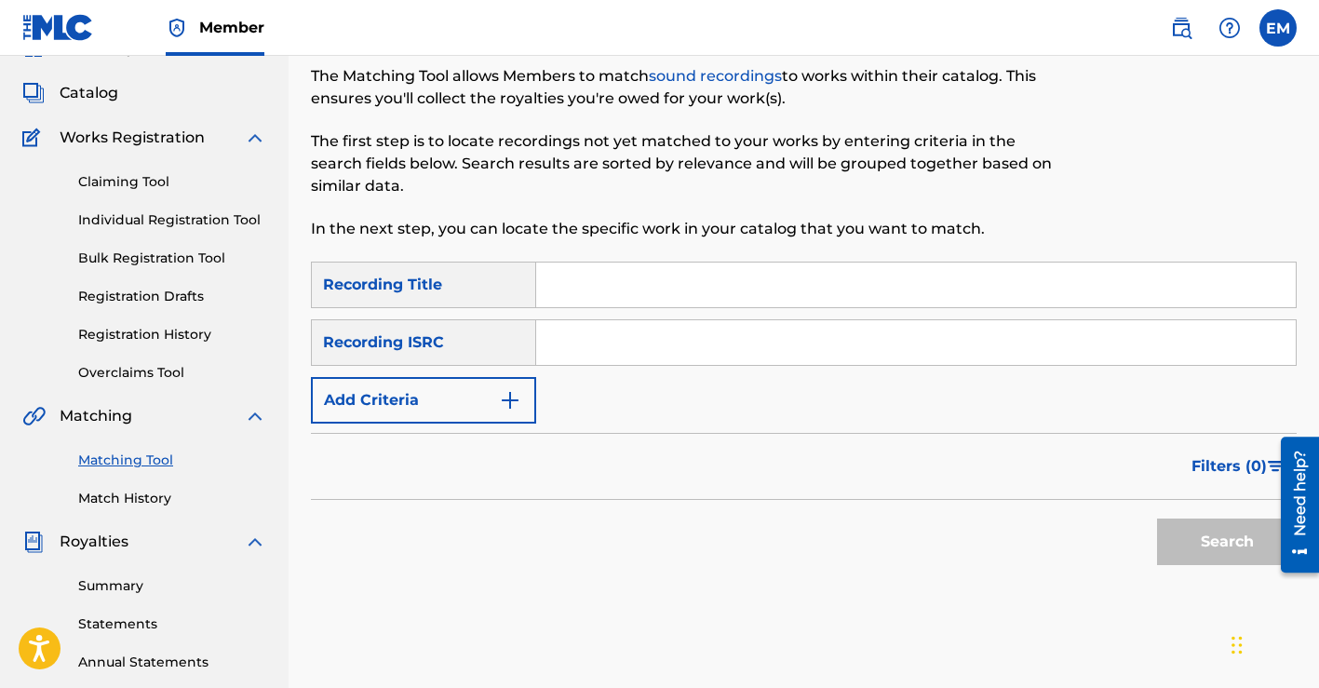
click at [641, 290] on input "Search Form" at bounding box center [915, 284] width 759 height 45
type input "the kiss"
paste input "QZTB52474171"
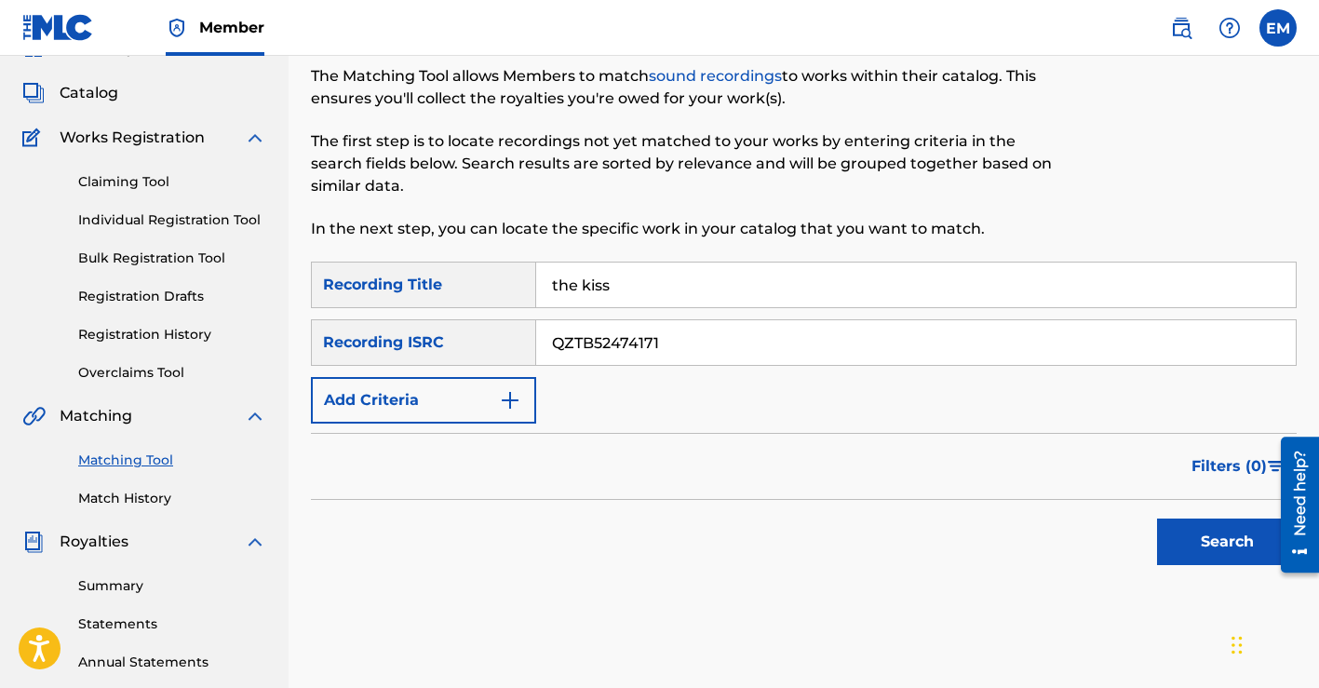
type input "QZTB52474171"
click at [1189, 526] on button "Search" at bounding box center [1227, 541] width 140 height 47
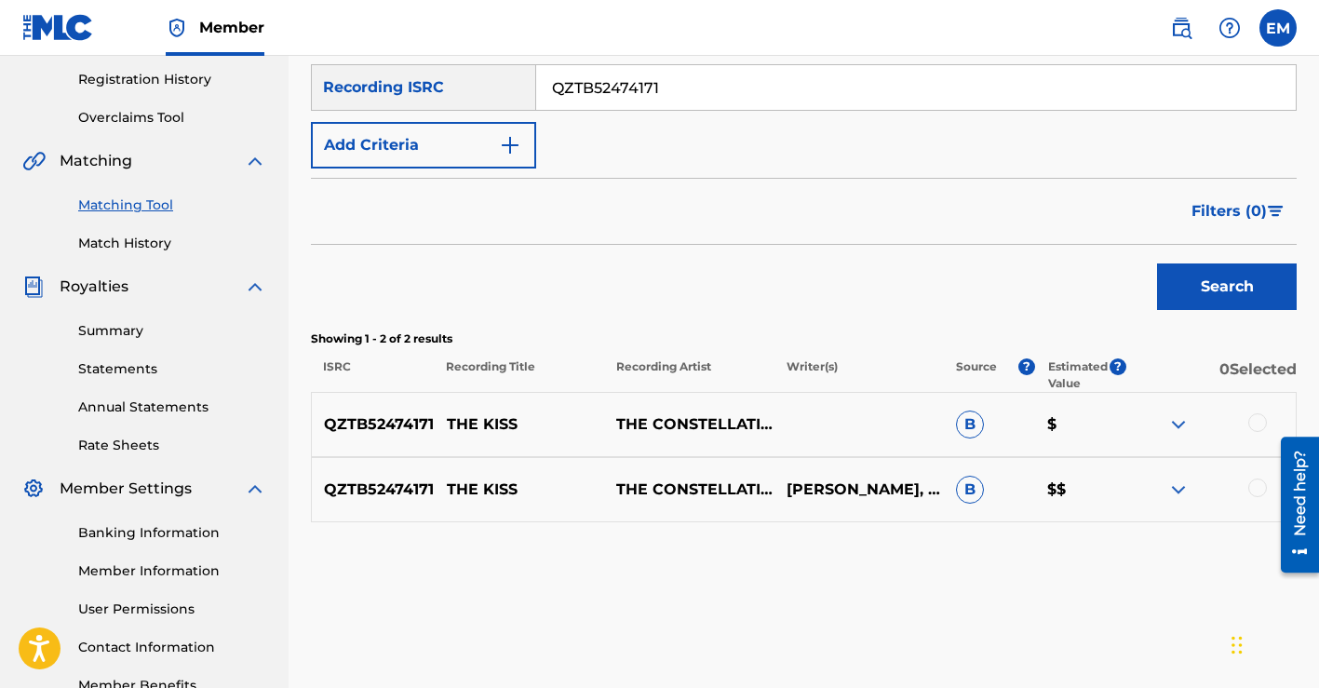
scroll to position [466, 0]
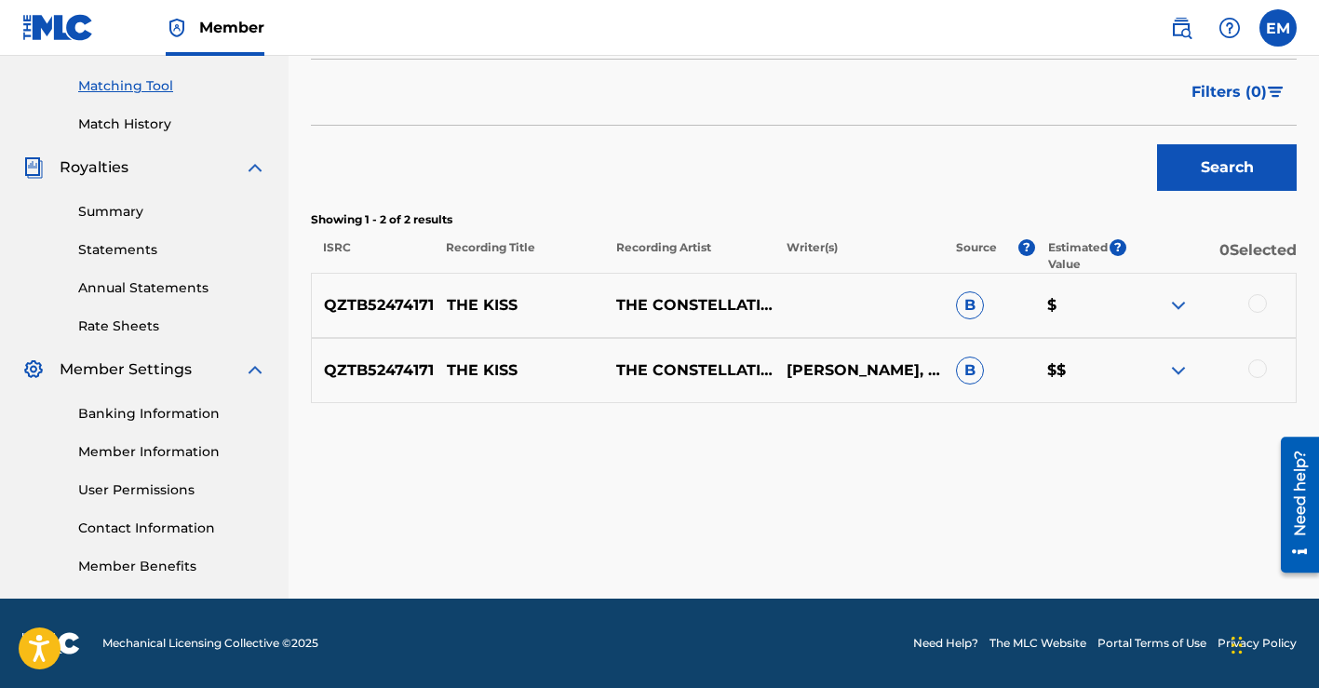
click at [1256, 300] on div at bounding box center [1257, 303] width 19 height 19
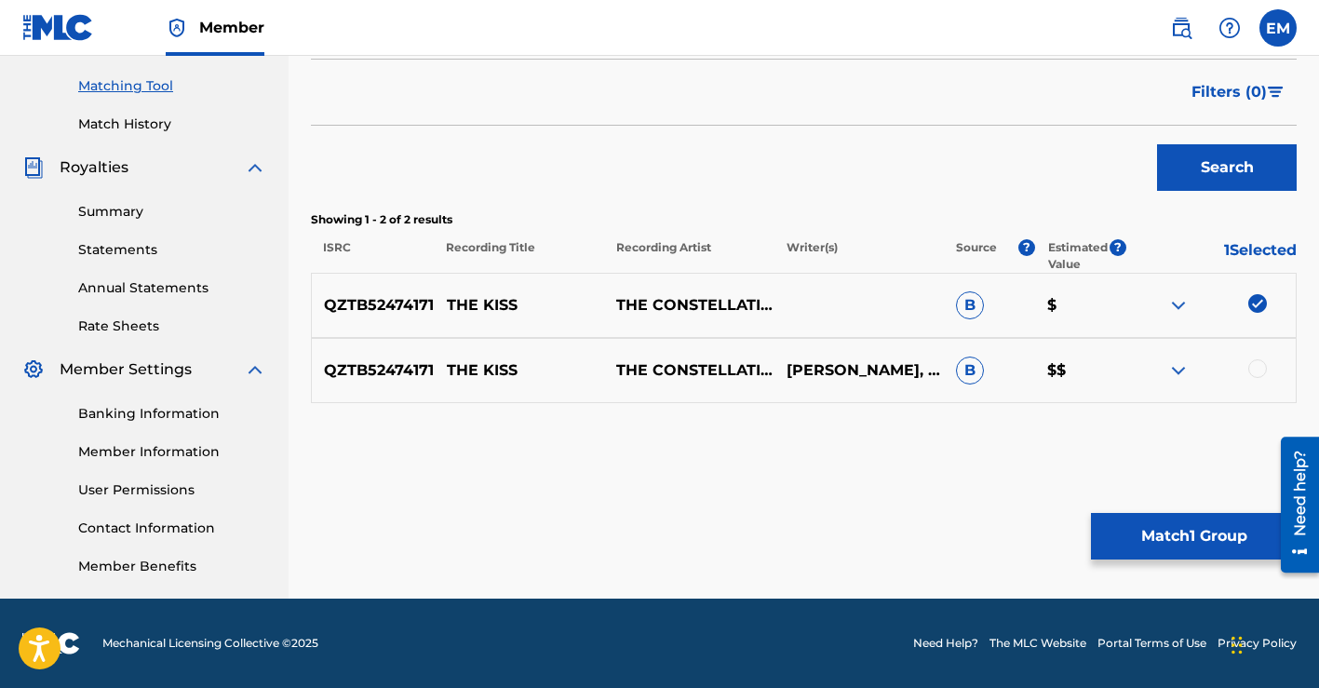
click at [1264, 366] on div at bounding box center [1257, 368] width 19 height 19
click at [1176, 529] on button "Match 2 Groups" at bounding box center [1194, 536] width 206 height 47
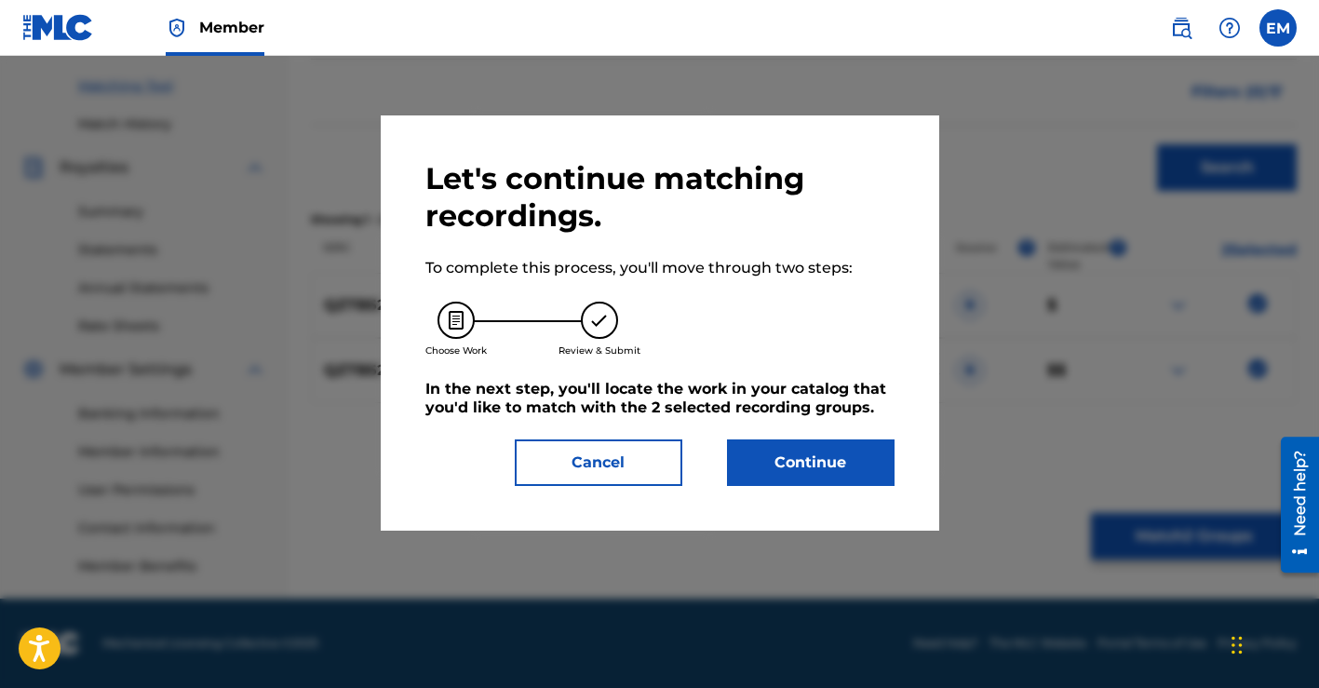
click at [819, 485] on button "Continue" at bounding box center [810, 462] width 167 height 47
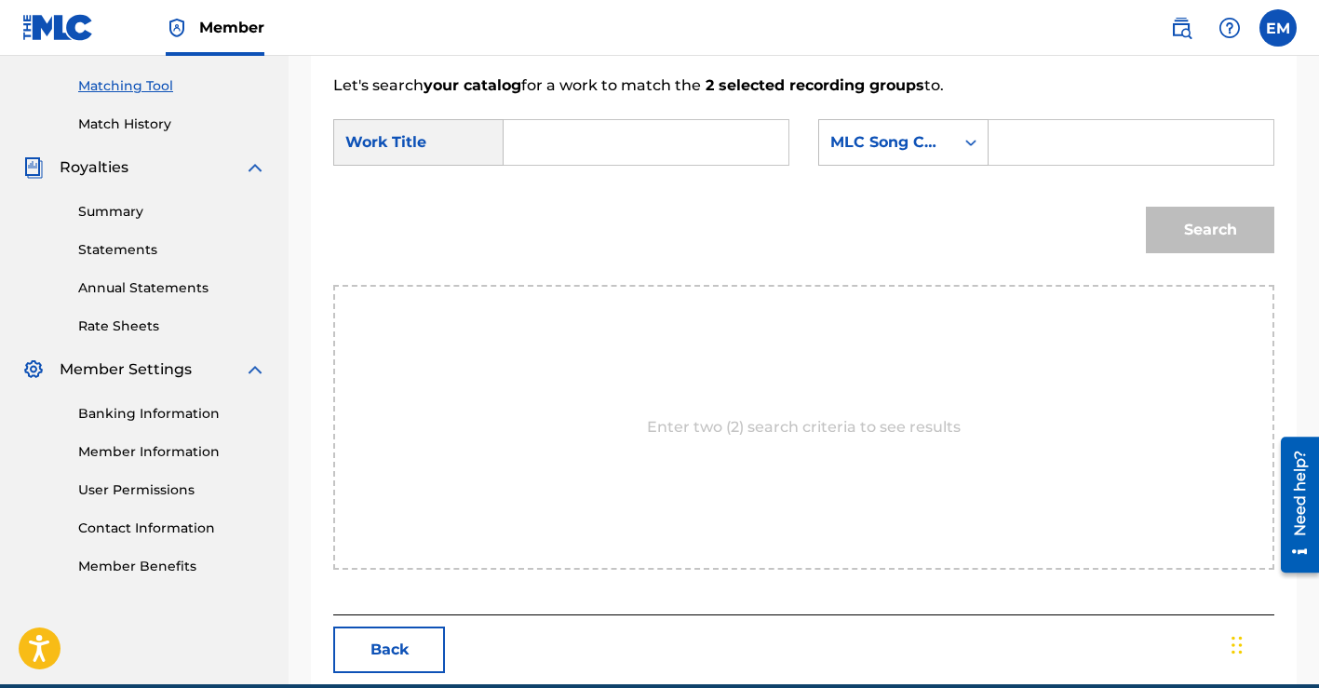
click at [691, 140] on input "Search Form" at bounding box center [645, 142] width 253 height 45
type input "the kiss"
click at [967, 133] on icon "Search Form" at bounding box center [970, 142] width 19 height 19
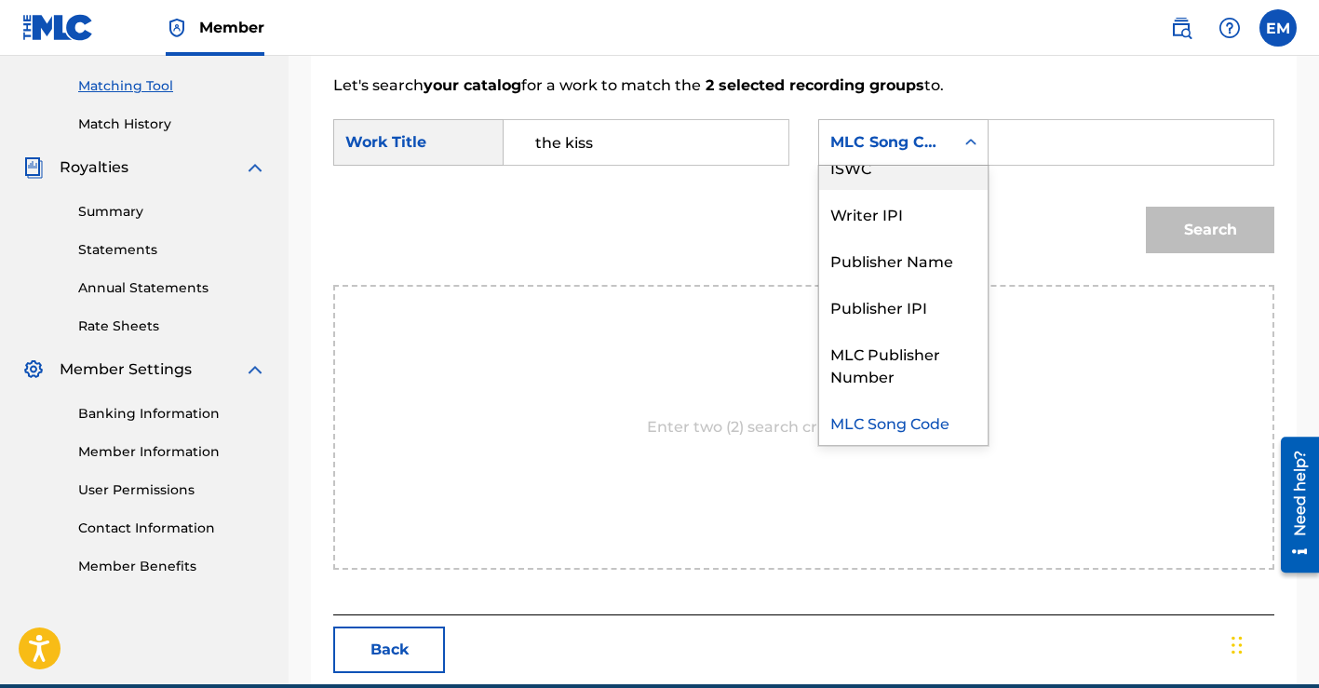
scroll to position [0, 0]
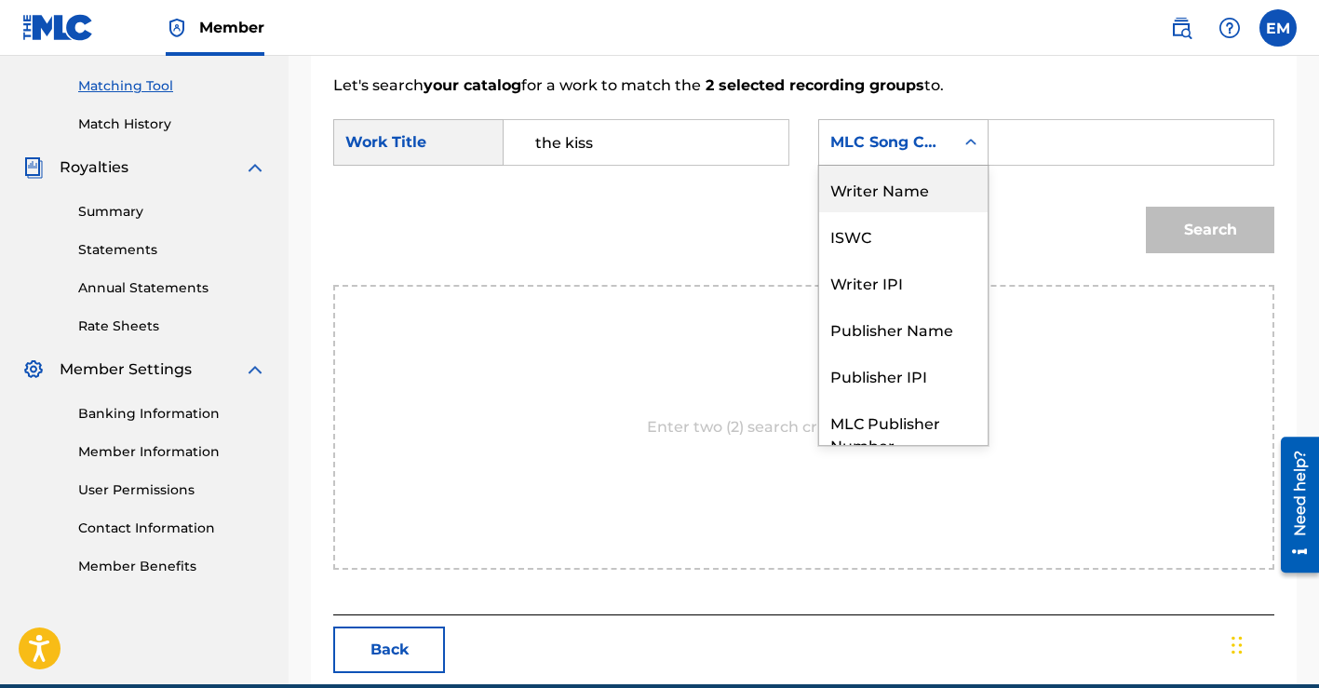
click at [909, 187] on div "Writer Name" at bounding box center [903, 189] width 168 height 47
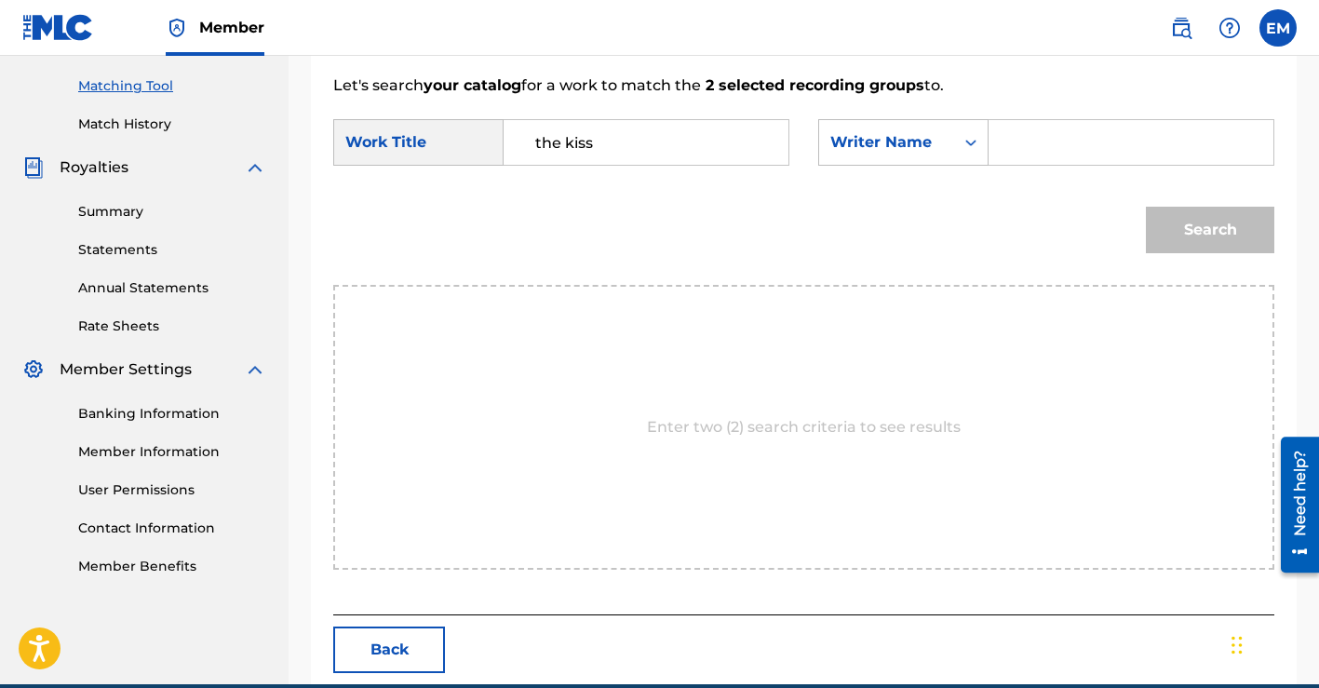
click at [1049, 134] on input "Search Form" at bounding box center [1130, 142] width 253 height 45
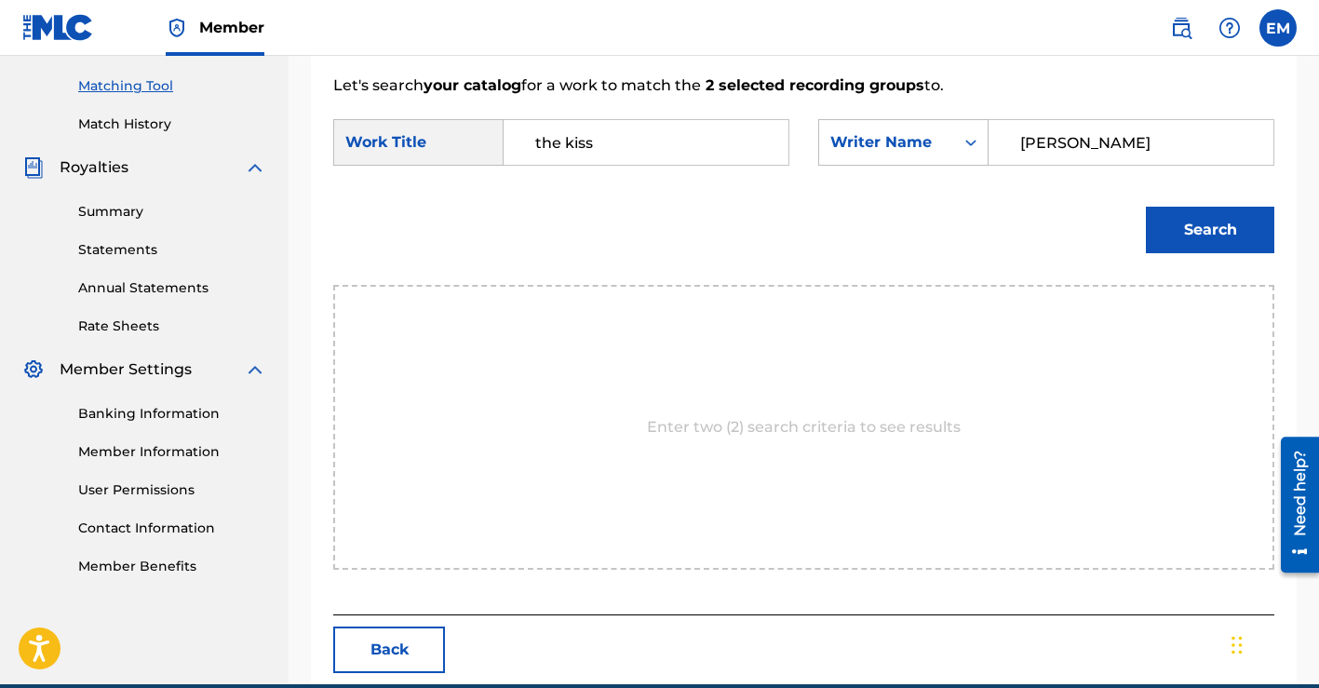
type input "[PERSON_NAME]"
click at [1195, 219] on button "Search" at bounding box center [1209, 230] width 128 height 47
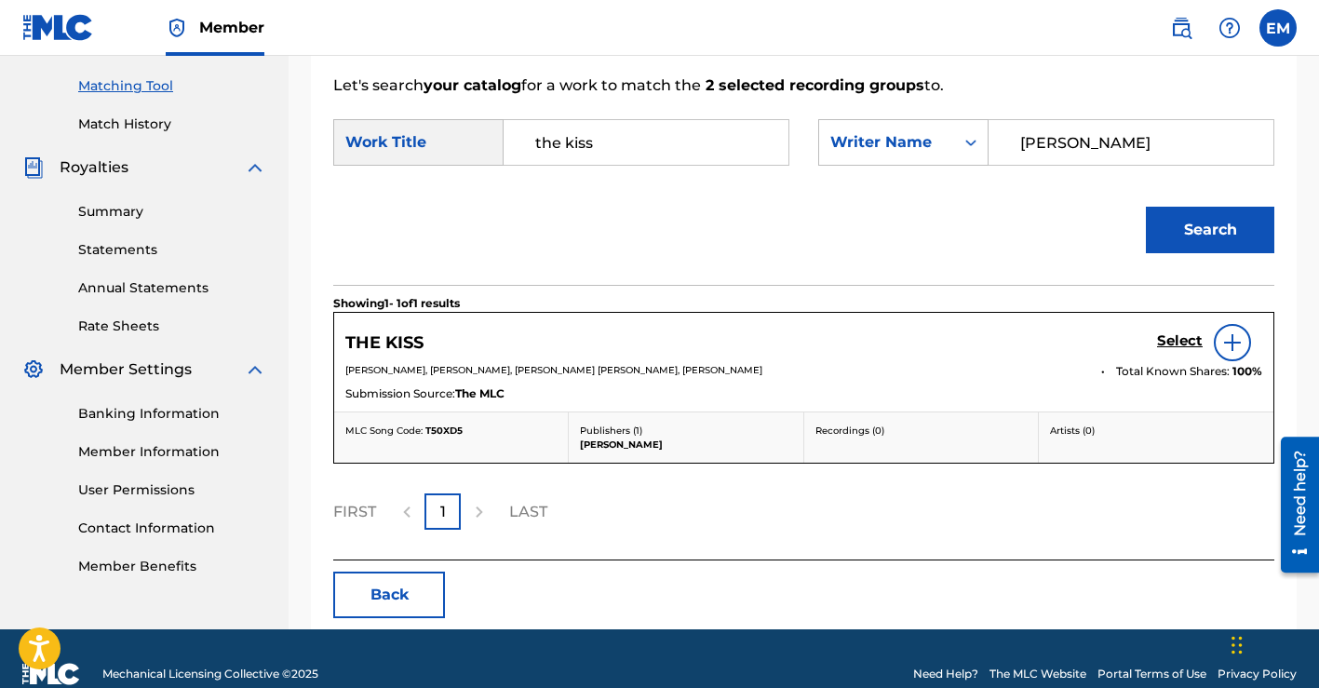
click at [1176, 338] on h5 "Select" at bounding box center [1180, 341] width 46 height 18
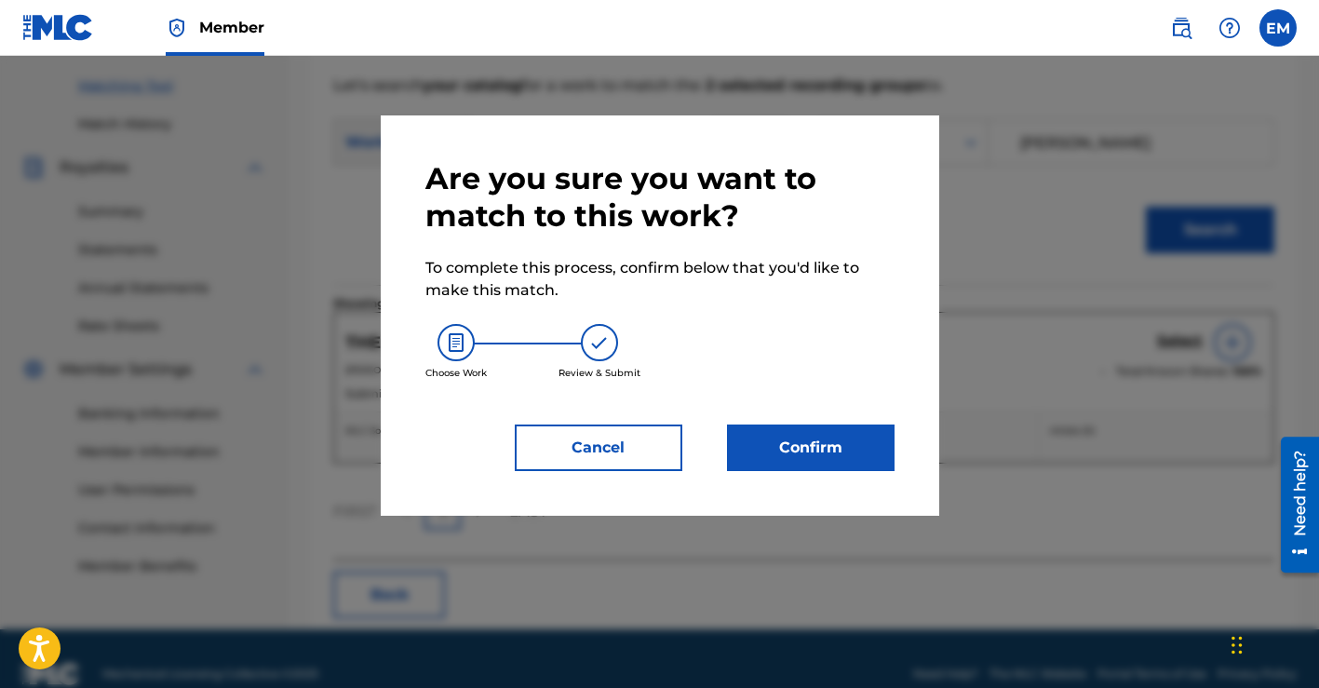
click at [828, 442] on button "Confirm" at bounding box center [810, 447] width 167 height 47
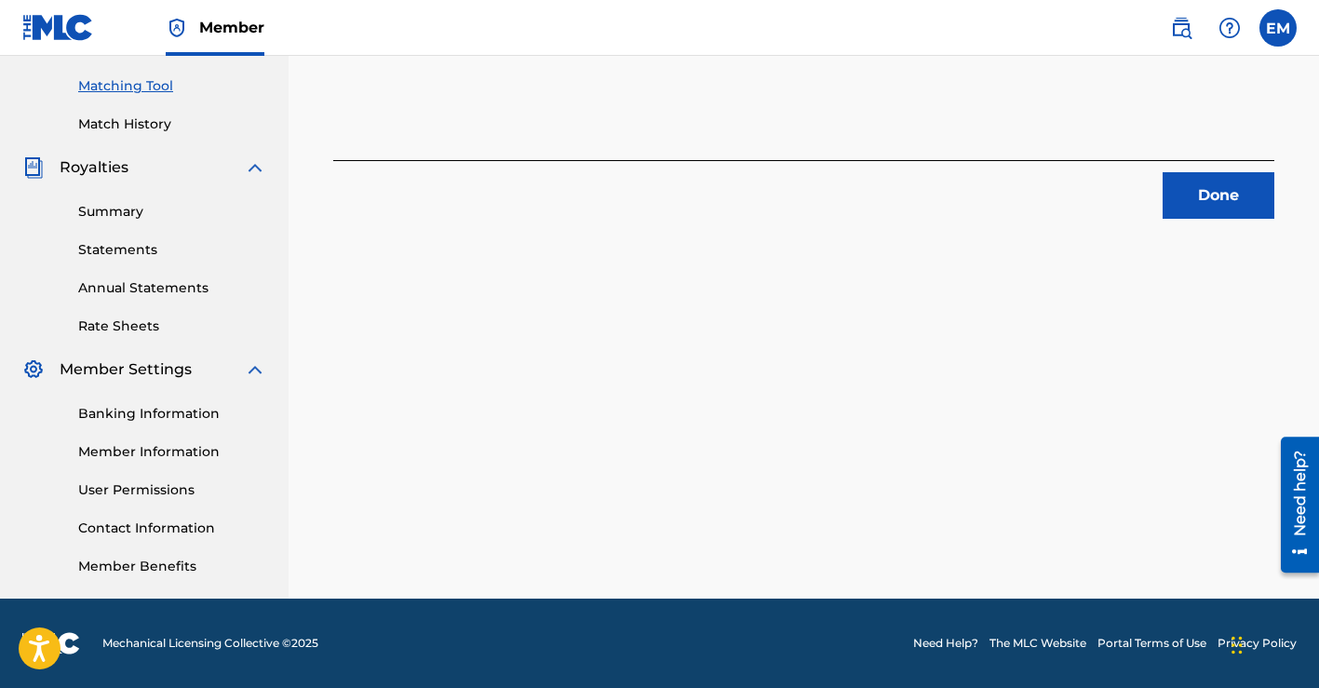
click at [1203, 194] on button "Done" at bounding box center [1218, 195] width 112 height 47
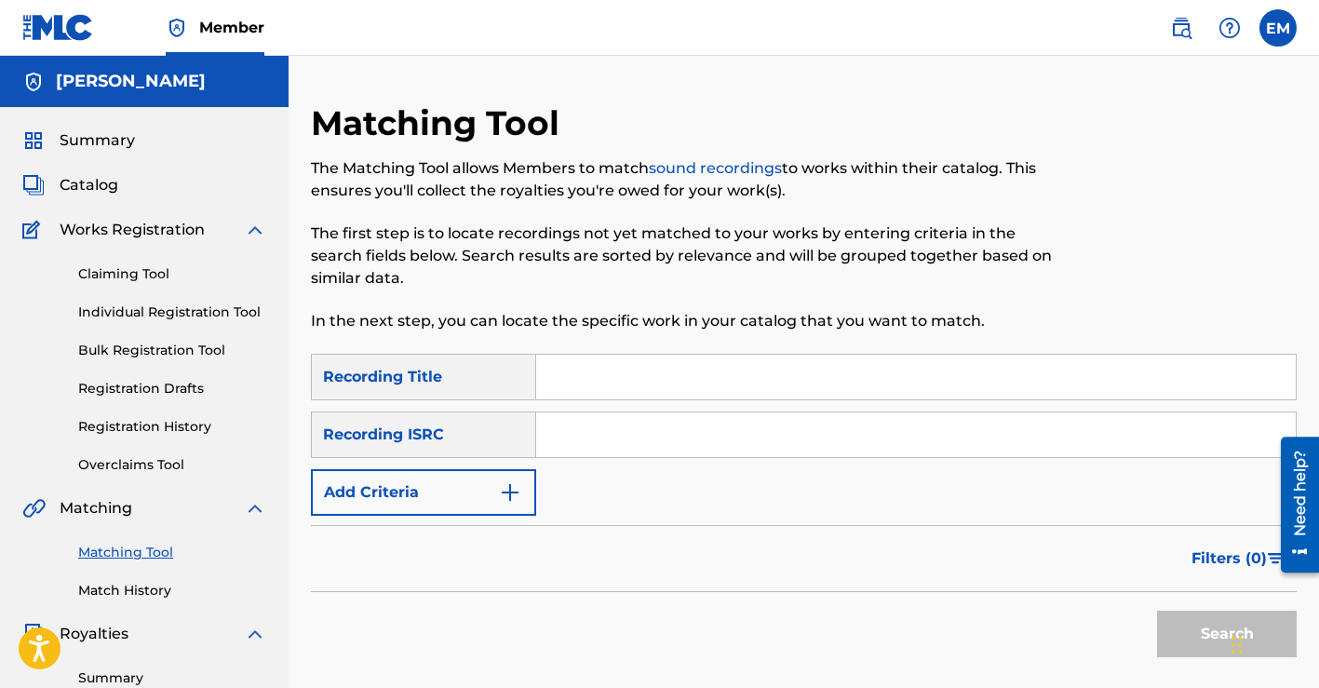
click at [765, 367] on input "Search Form" at bounding box center [915, 377] width 759 height 45
type input "[PERSON_NAME]"
paste input "QZTB52474172"
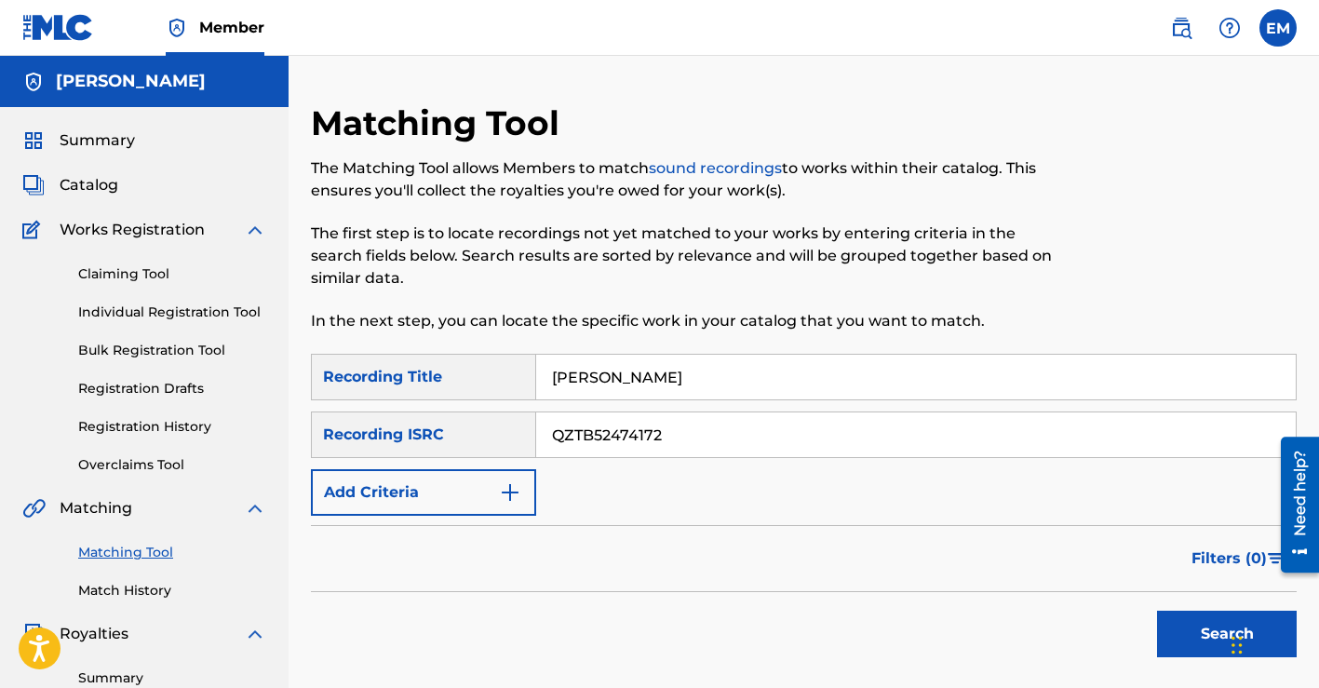
type input "QZTB52474172"
click at [1170, 635] on button "Search" at bounding box center [1227, 633] width 140 height 47
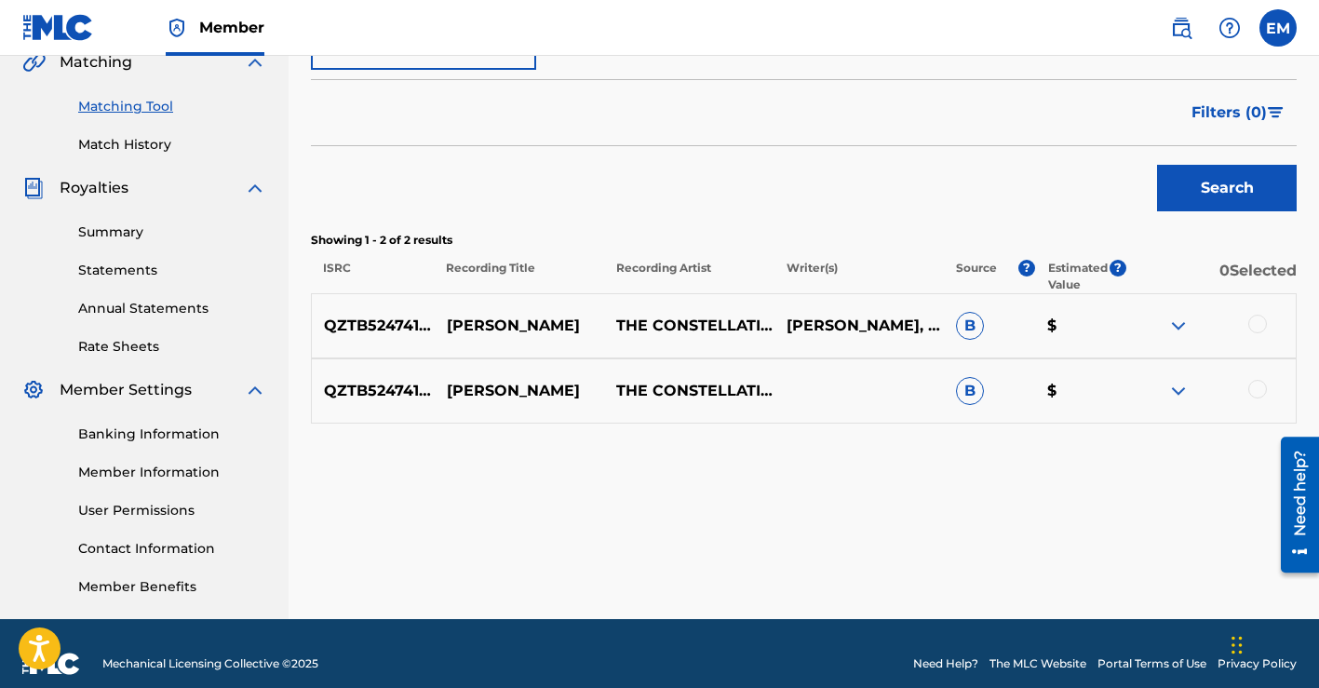
scroll to position [466, 0]
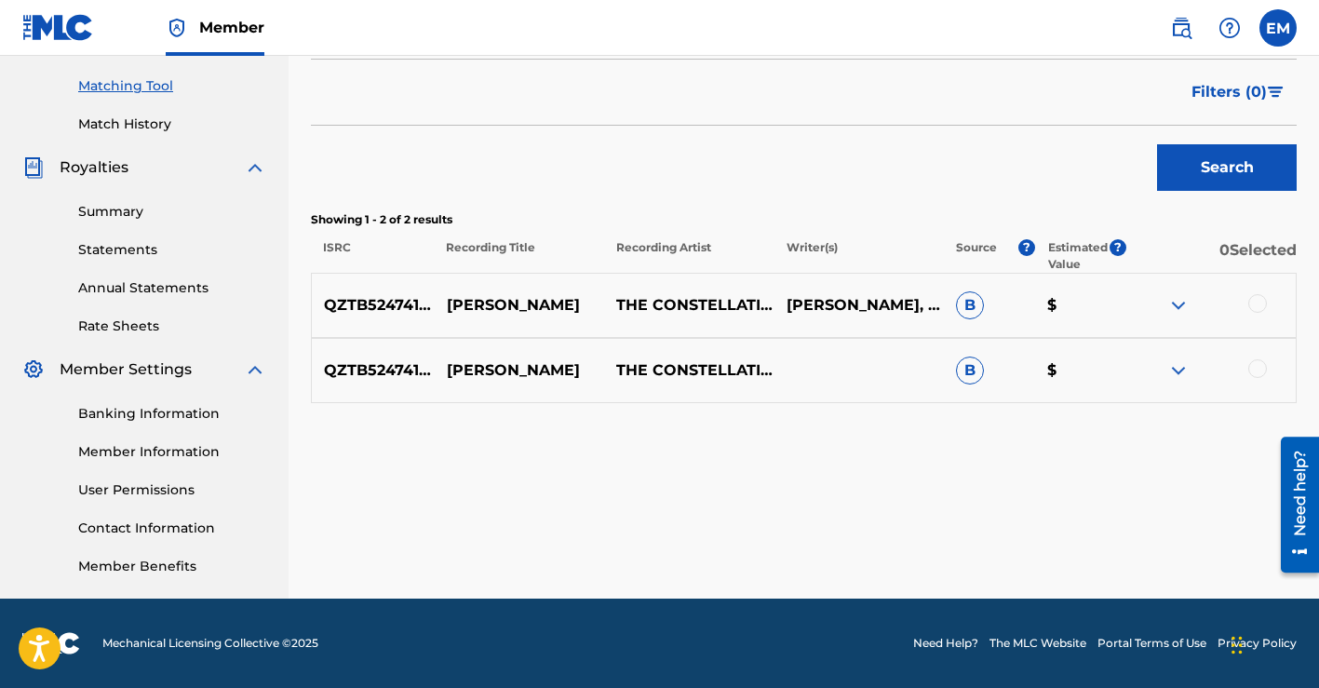
click at [1260, 299] on div at bounding box center [1257, 303] width 19 height 19
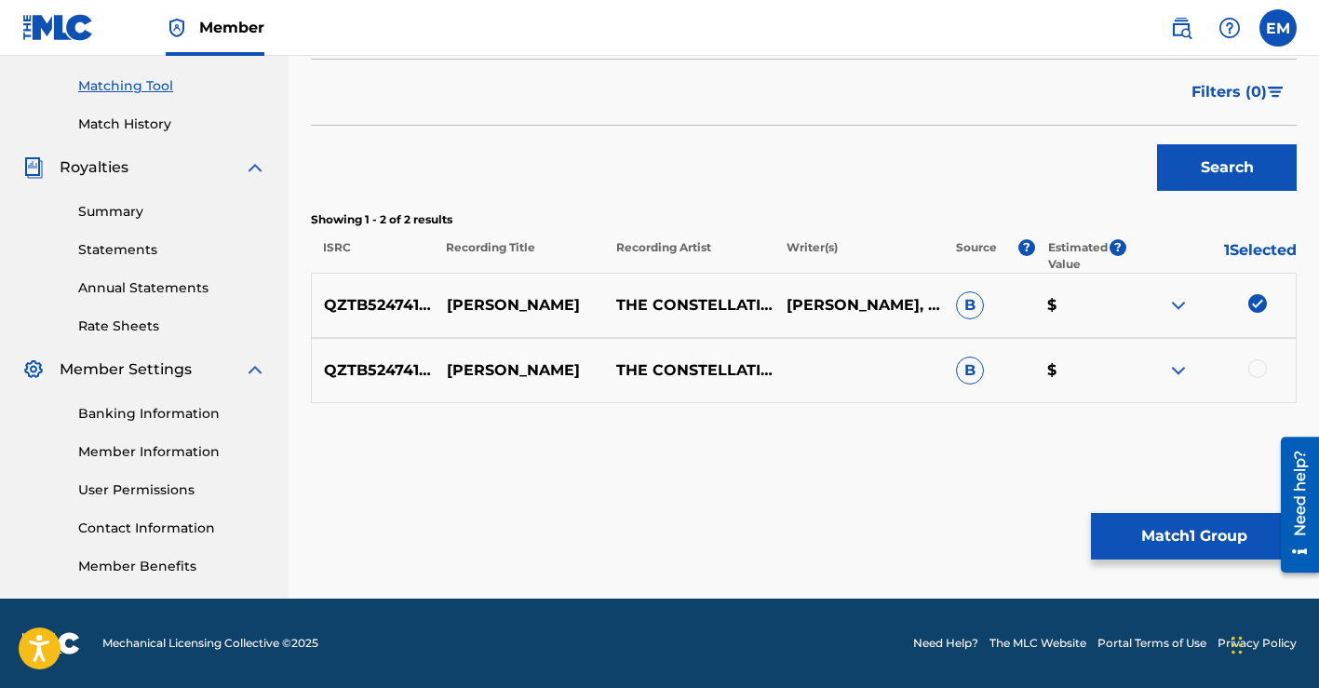
click at [1260, 378] on div at bounding box center [1210, 370] width 169 height 22
click at [1260, 362] on div at bounding box center [1257, 368] width 19 height 19
click at [1180, 539] on button "Match 2 Groups" at bounding box center [1194, 536] width 206 height 47
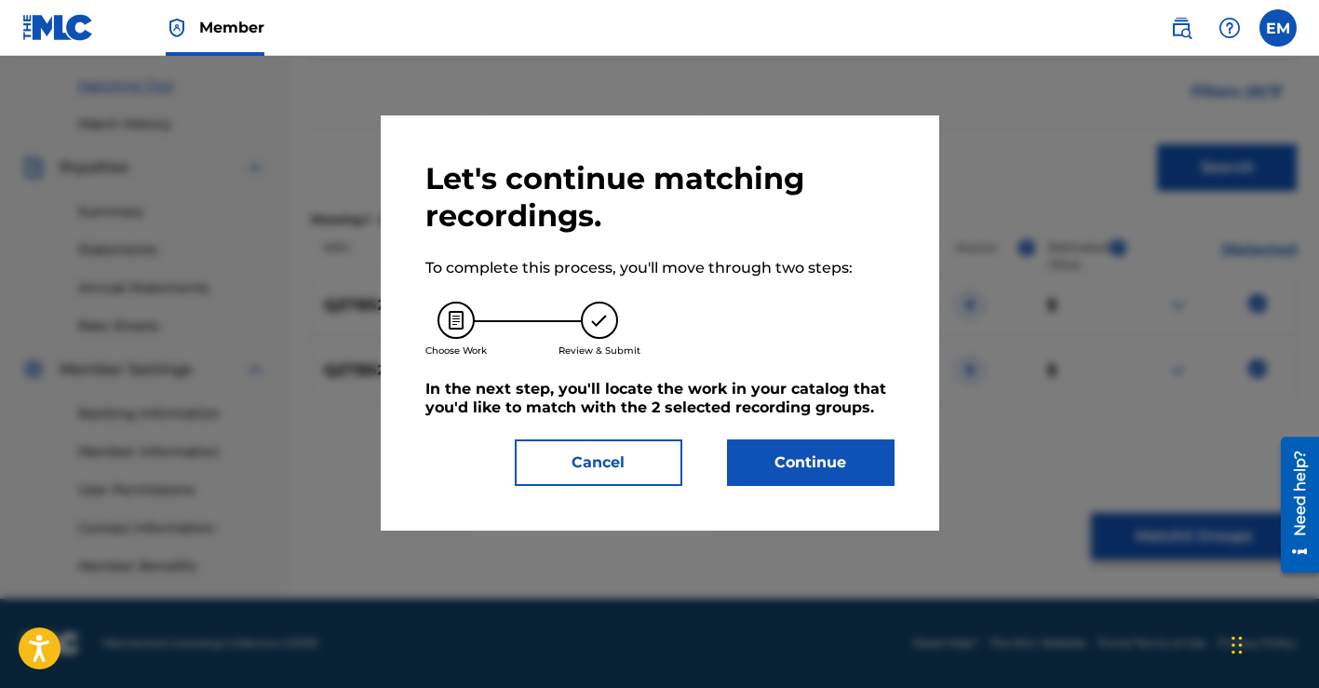
click at [842, 463] on button "Continue" at bounding box center [810, 462] width 167 height 47
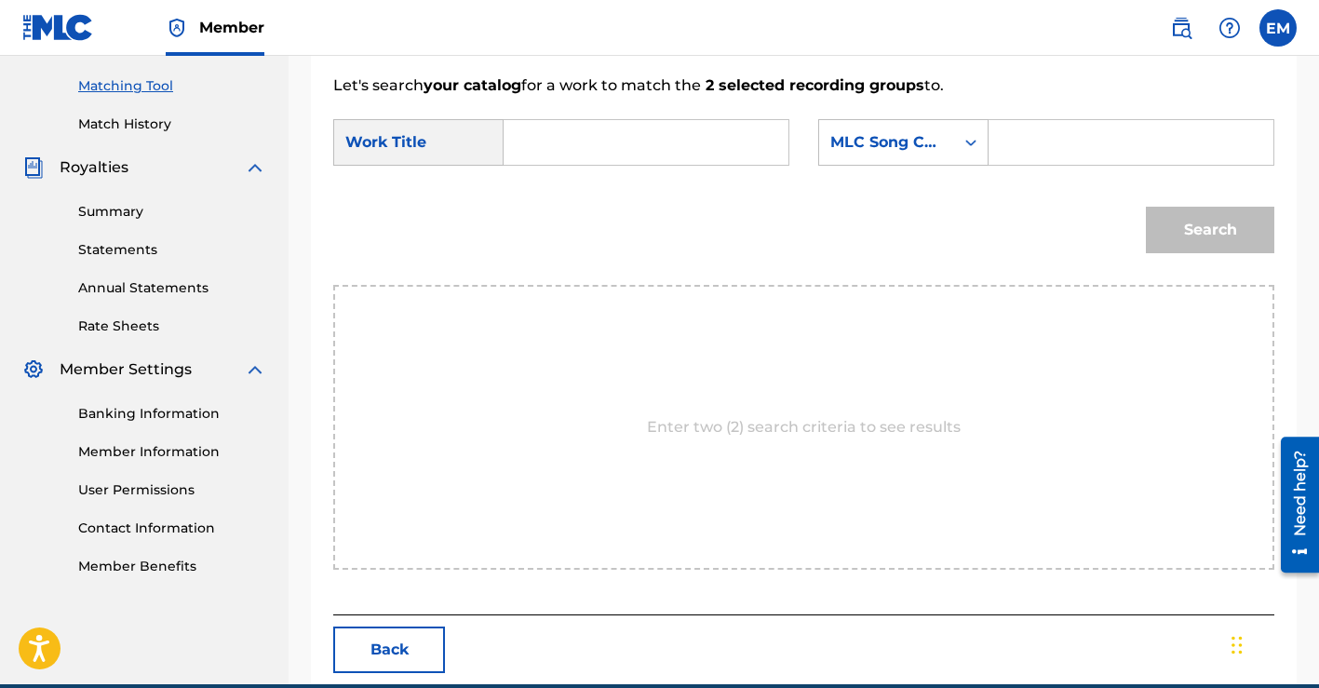
click at [702, 154] on input "Search Form" at bounding box center [645, 142] width 253 height 45
type input "[PERSON_NAME]"
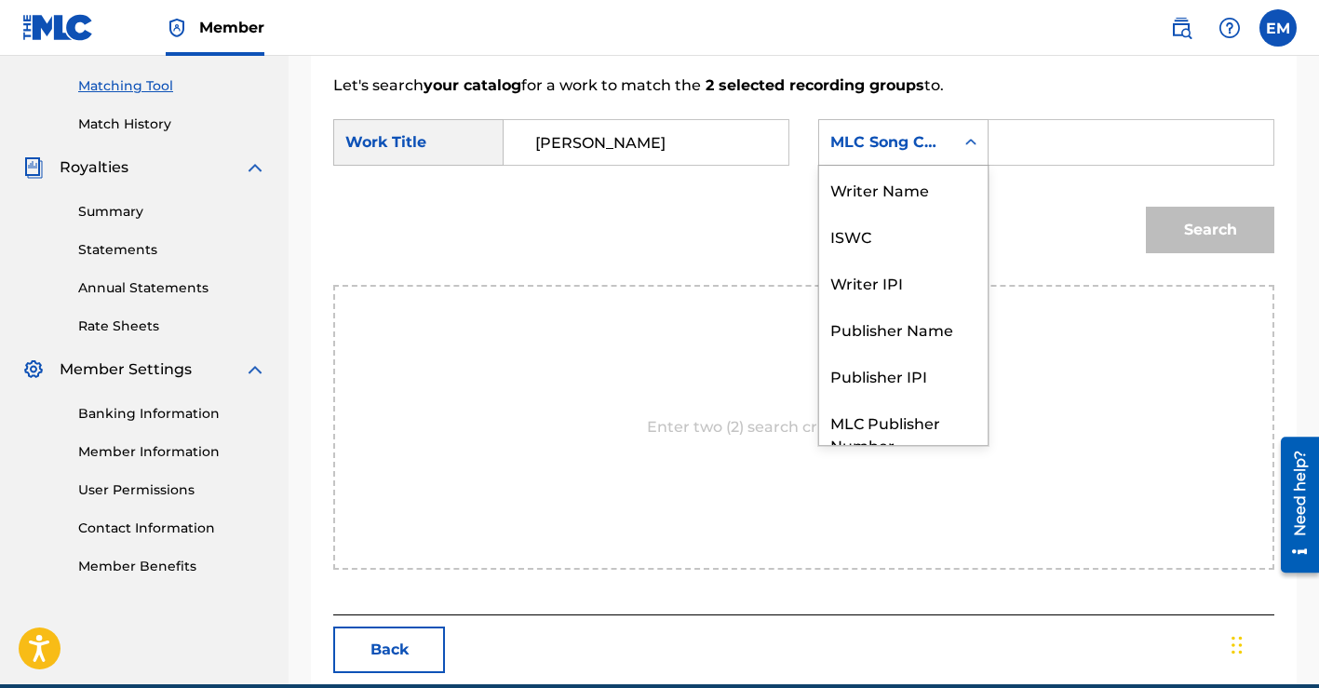
click at [975, 133] on icon "Search Form" at bounding box center [970, 142] width 19 height 19
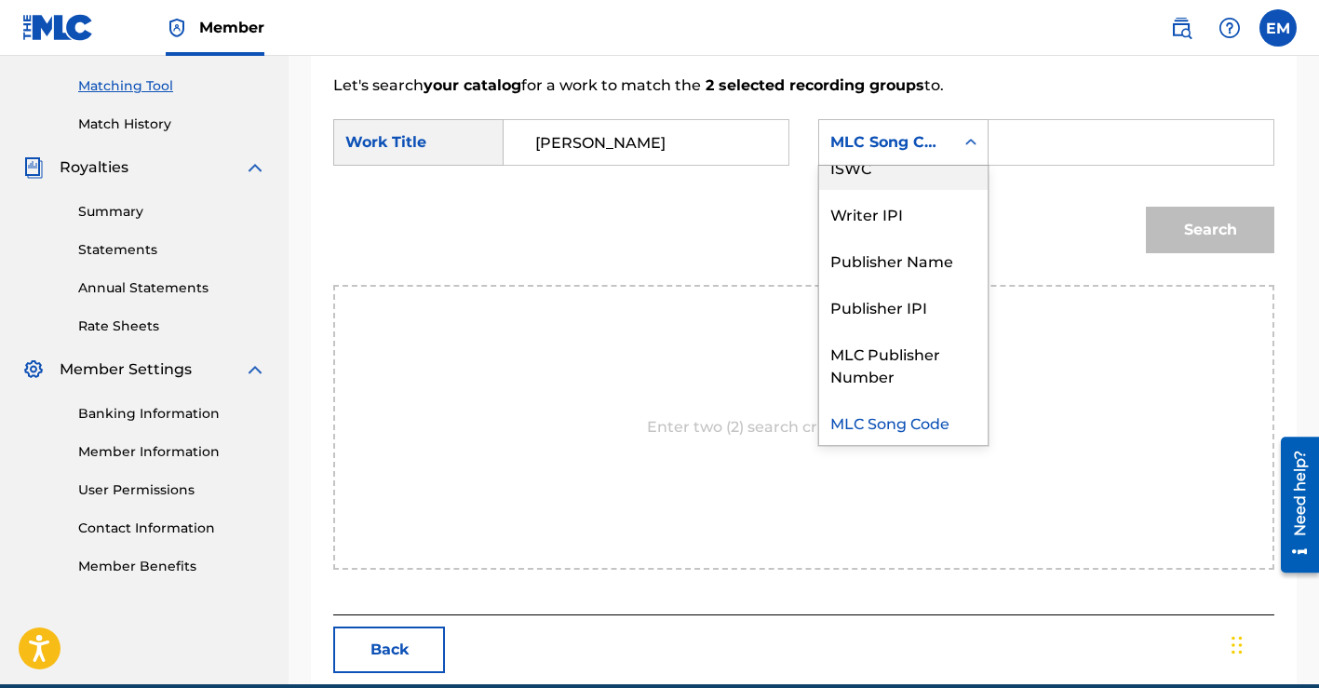
scroll to position [0, 0]
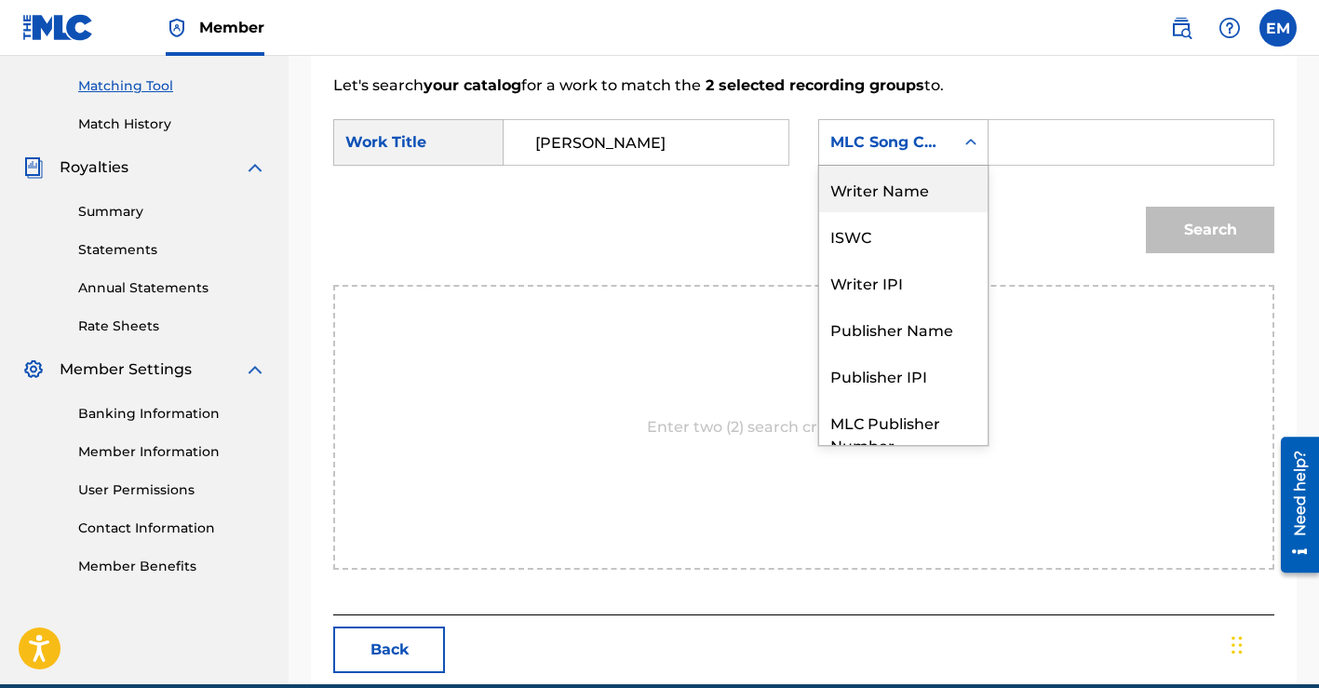
click at [918, 190] on div "Writer Name" at bounding box center [903, 189] width 168 height 47
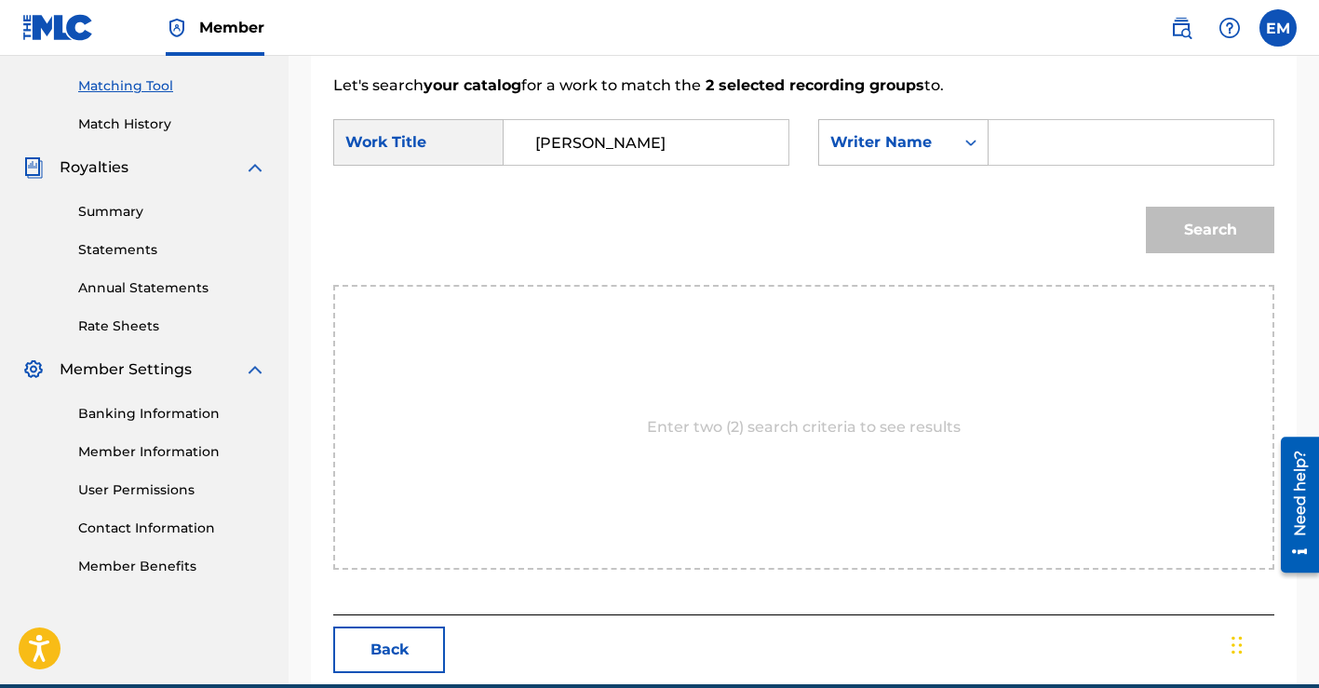
click at [1026, 139] on input "Search Form" at bounding box center [1130, 142] width 253 height 45
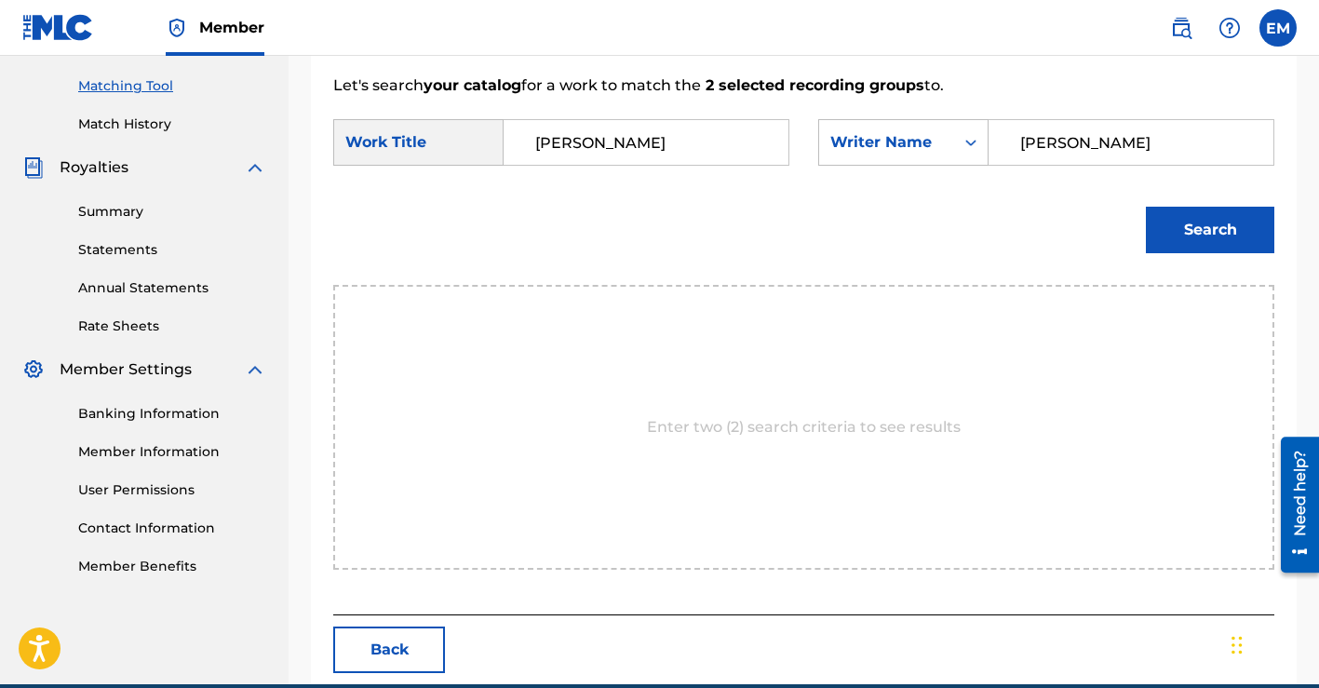
type input "[PERSON_NAME]"
click at [1187, 223] on button "Search" at bounding box center [1209, 230] width 128 height 47
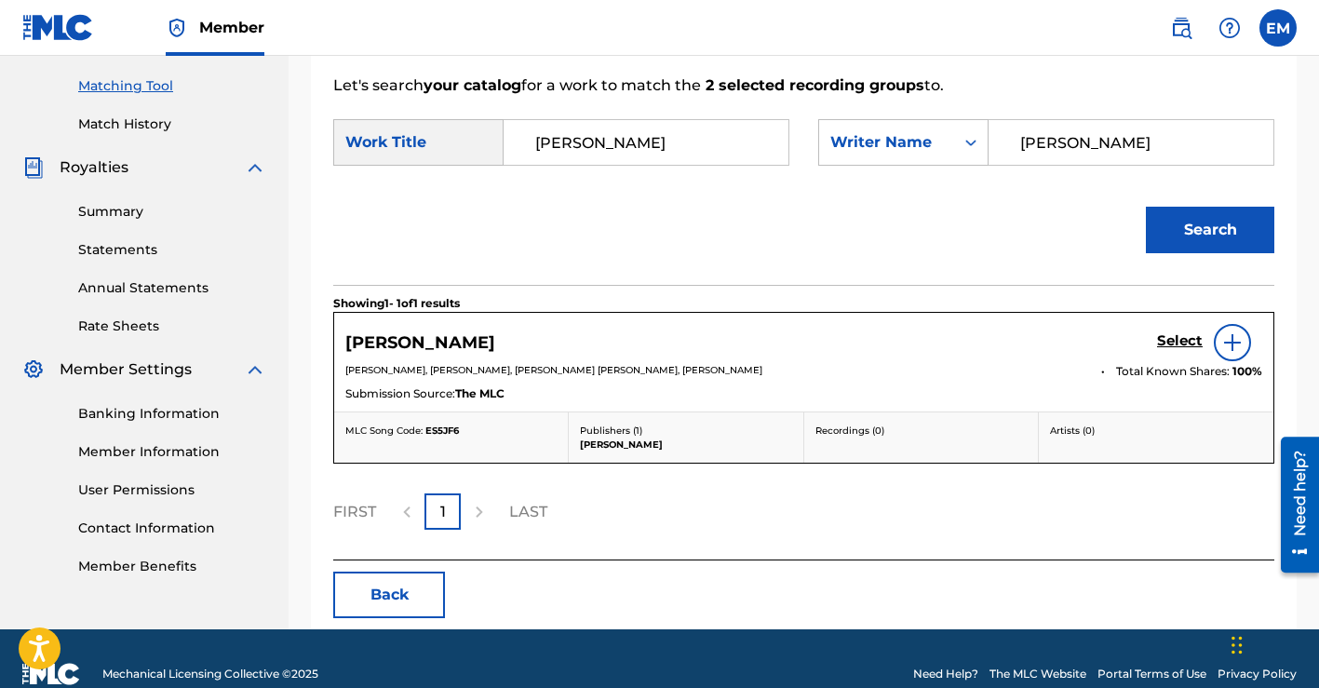
click at [1165, 335] on h5 "Select" at bounding box center [1180, 341] width 46 height 18
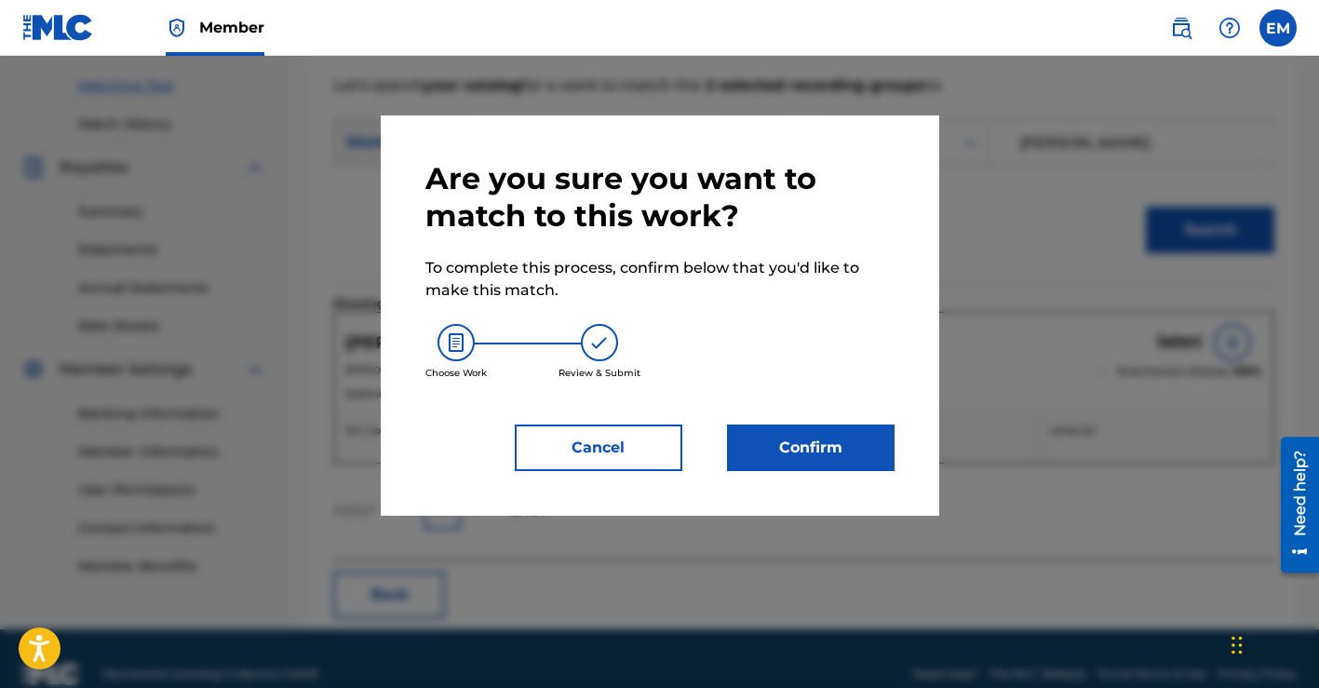
click at [804, 434] on button "Confirm" at bounding box center [810, 447] width 167 height 47
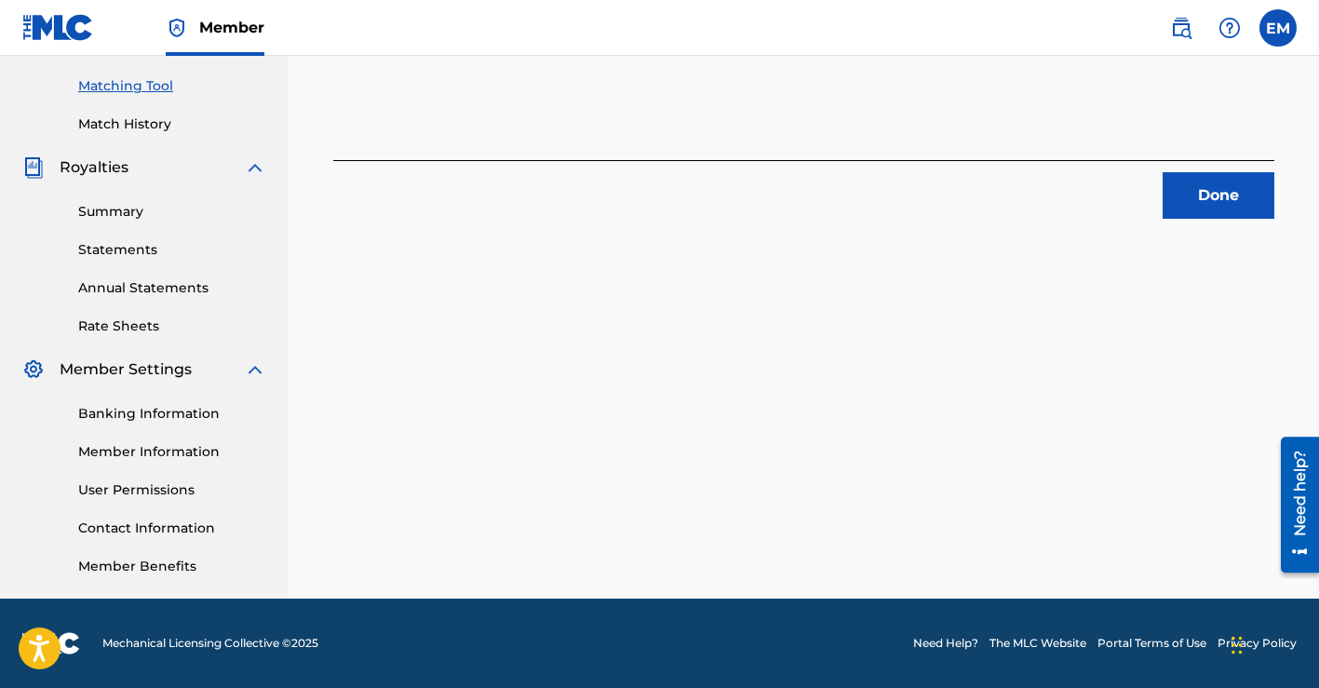
click at [1193, 182] on button "Done" at bounding box center [1218, 195] width 112 height 47
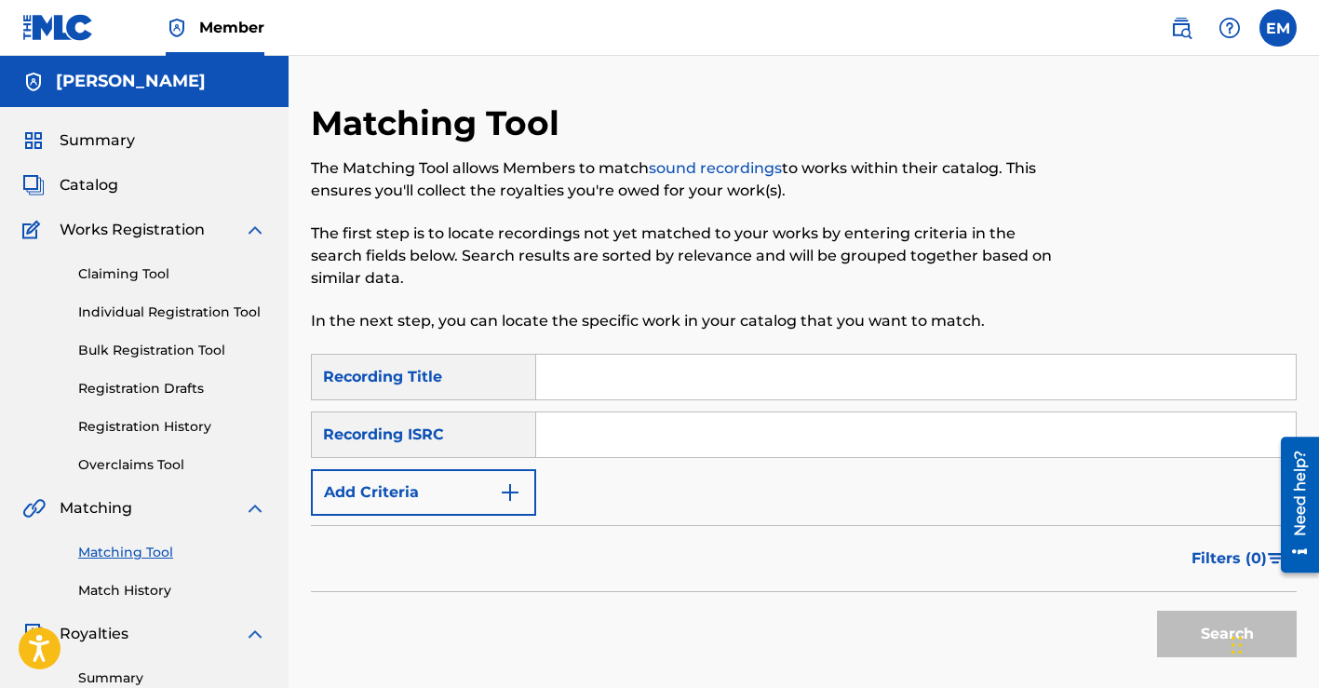
click at [663, 373] on input "Search Form" at bounding box center [915, 377] width 759 height 45
type input "To Dumb To Die"
click at [671, 425] on input "Search Form" at bounding box center [915, 434] width 759 height 45
paste input "QZTB52474173"
type input "QZTB52474173"
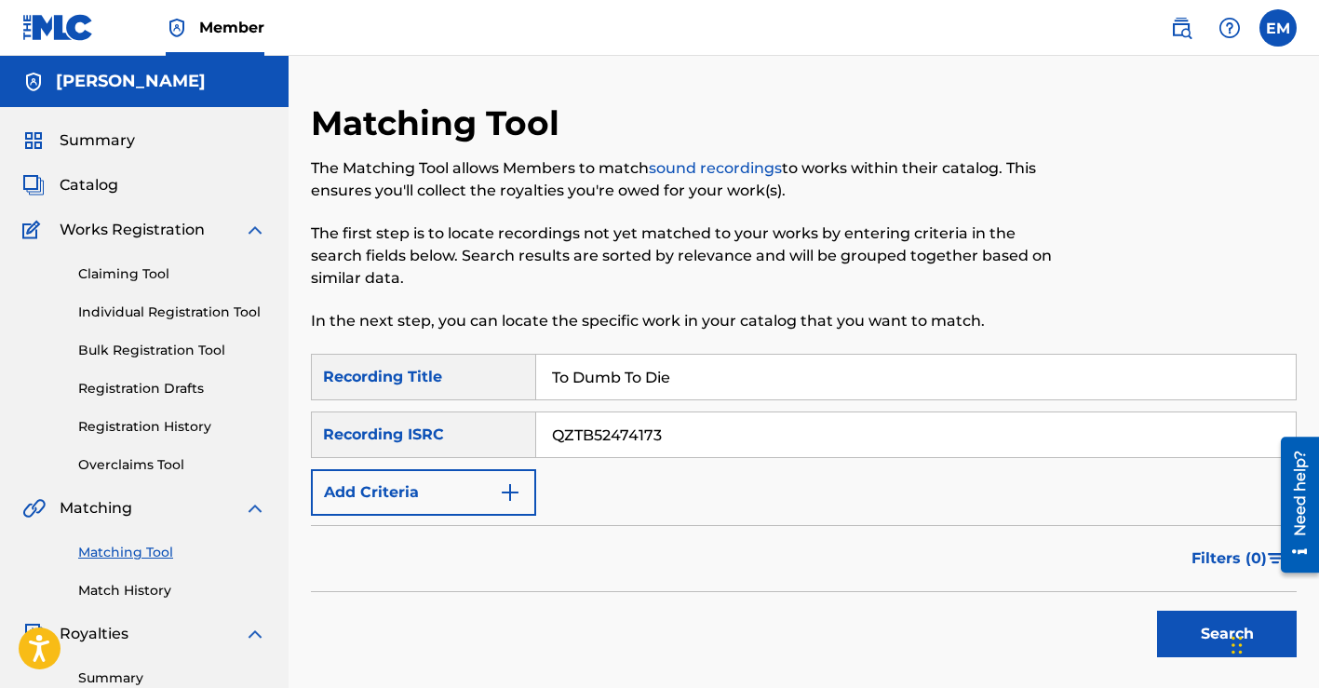
click at [1213, 623] on button "Search" at bounding box center [1227, 633] width 140 height 47
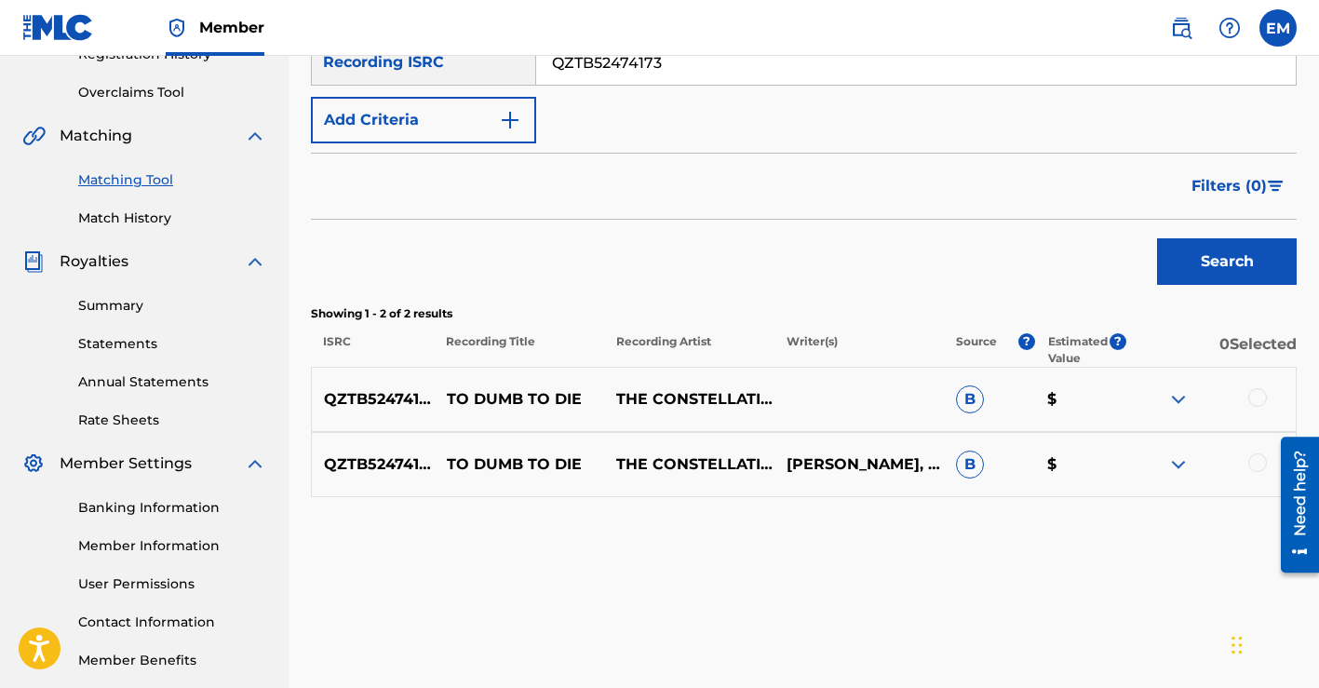
scroll to position [466, 0]
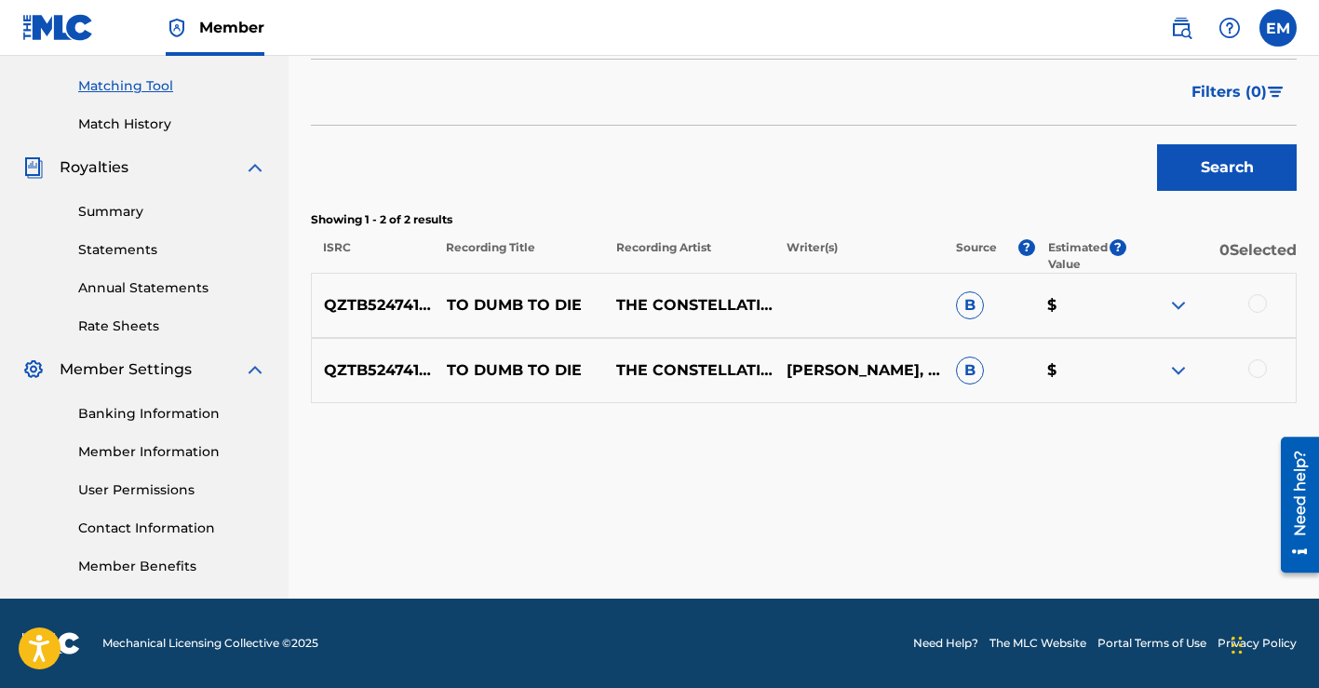
click at [1258, 295] on div at bounding box center [1257, 303] width 19 height 19
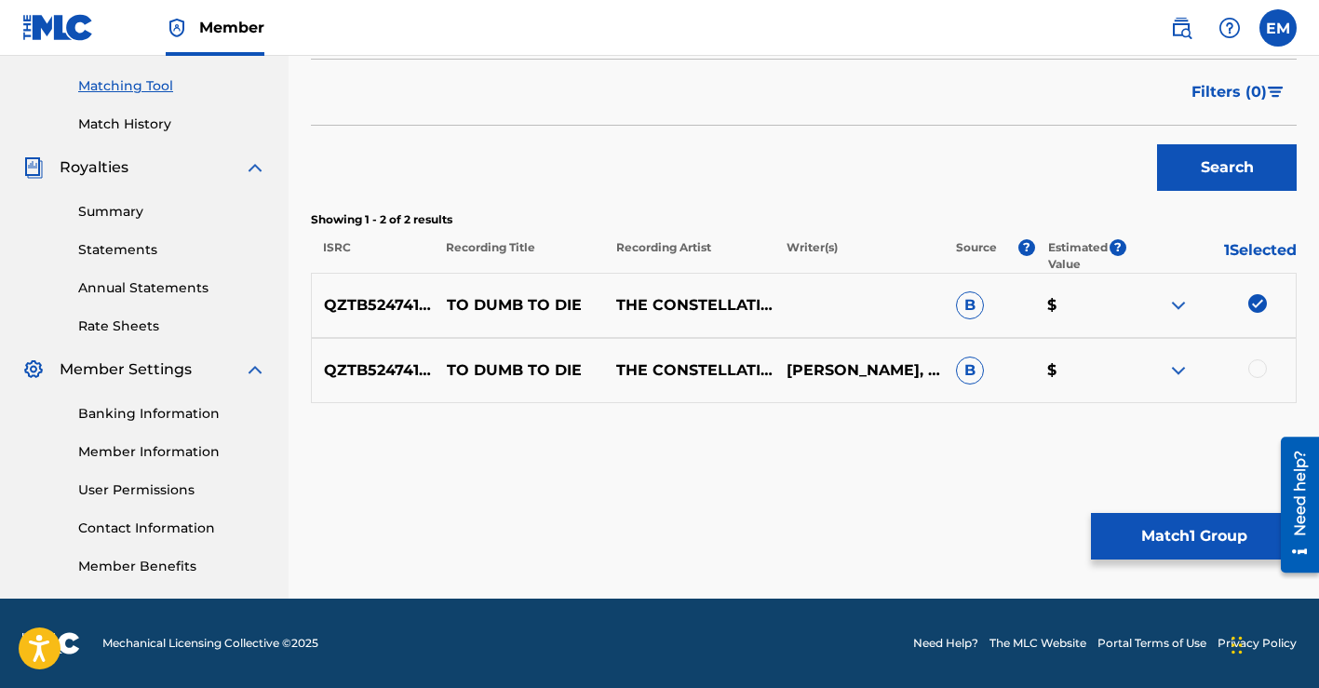
click at [1257, 368] on div at bounding box center [1257, 368] width 19 height 19
click at [1179, 301] on img at bounding box center [1178, 305] width 22 height 22
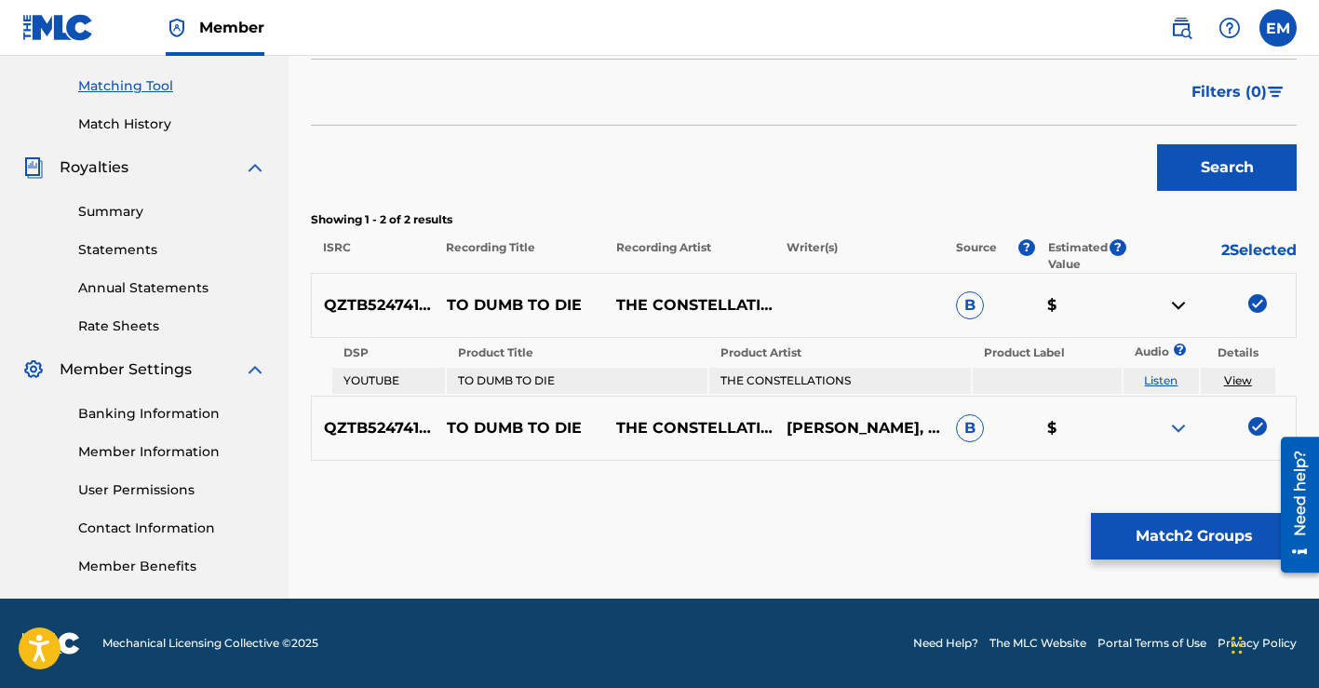
click at [1179, 424] on img at bounding box center [1178, 428] width 22 height 22
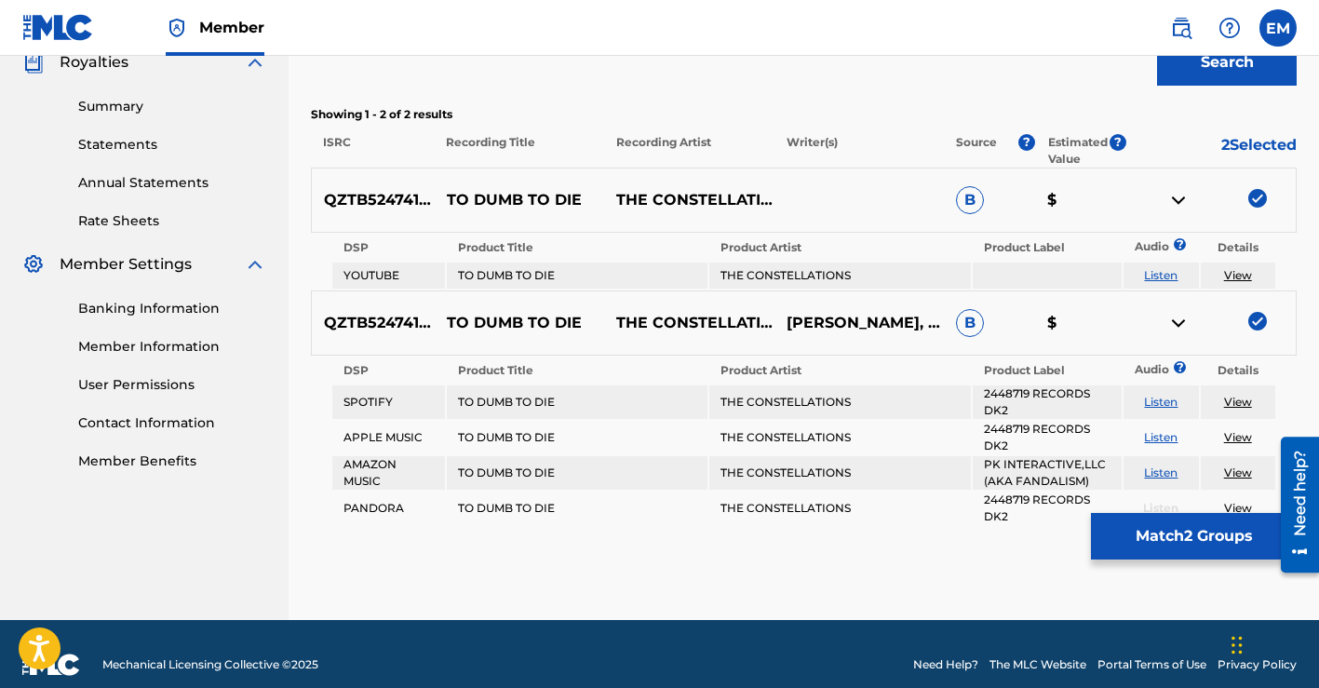
scroll to position [593, 0]
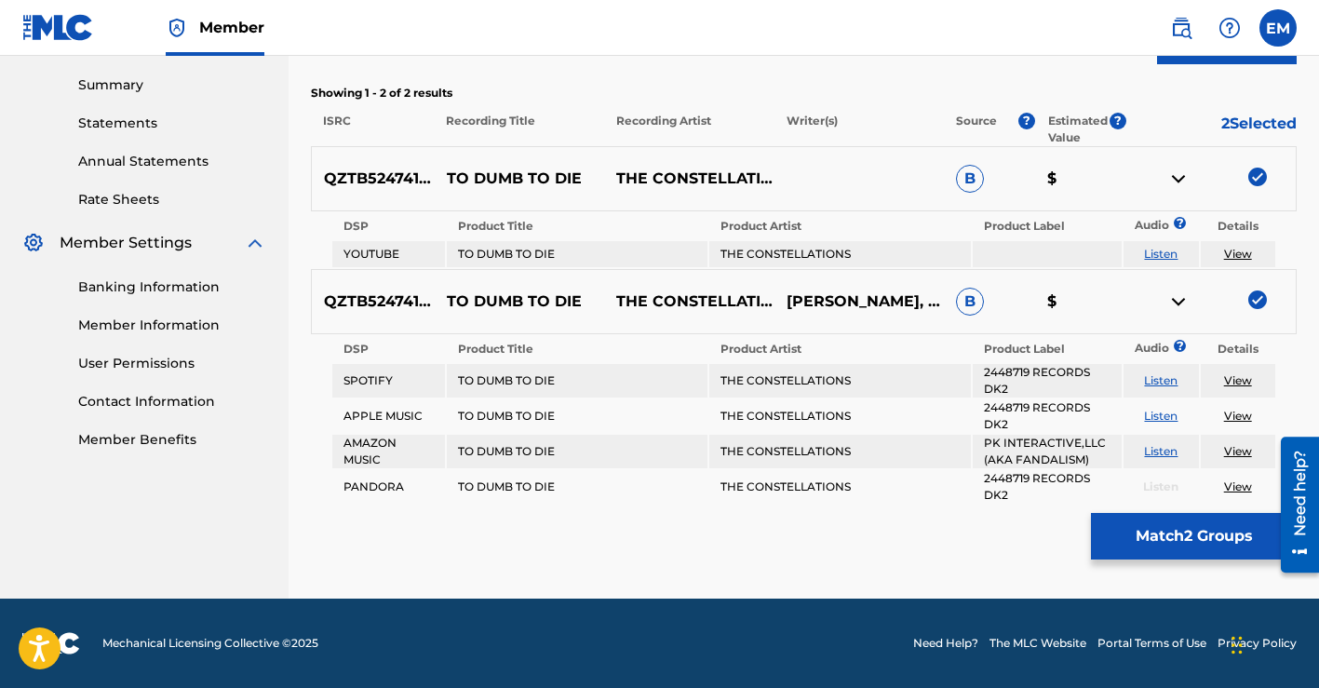
click at [1187, 534] on button "Match 2 Groups" at bounding box center [1194, 536] width 206 height 47
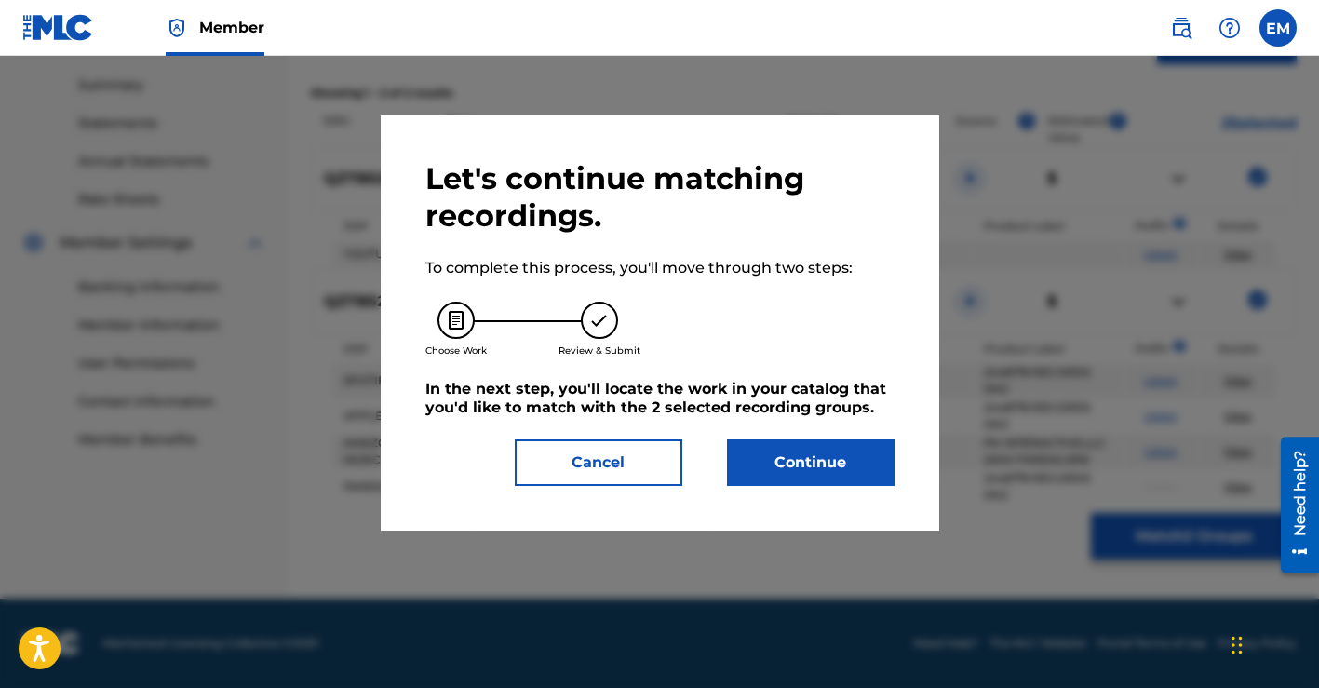
click at [835, 470] on button "Continue" at bounding box center [810, 462] width 167 height 47
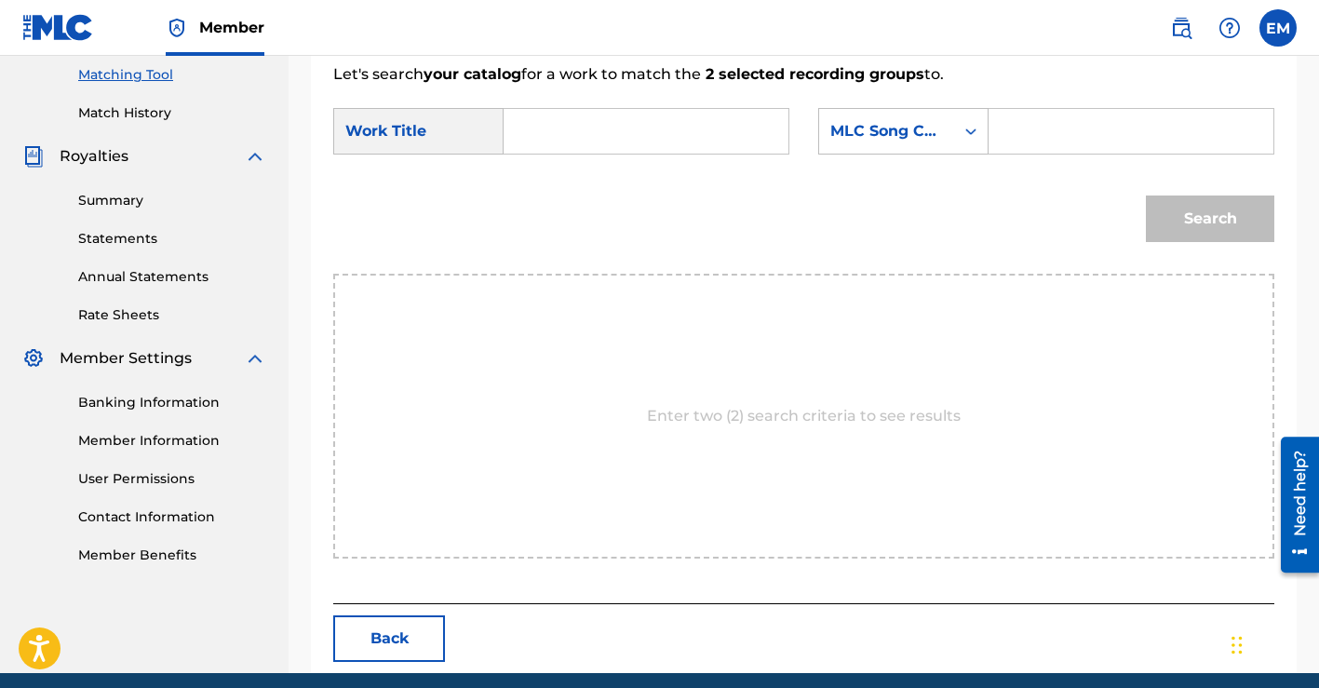
scroll to position [420, 0]
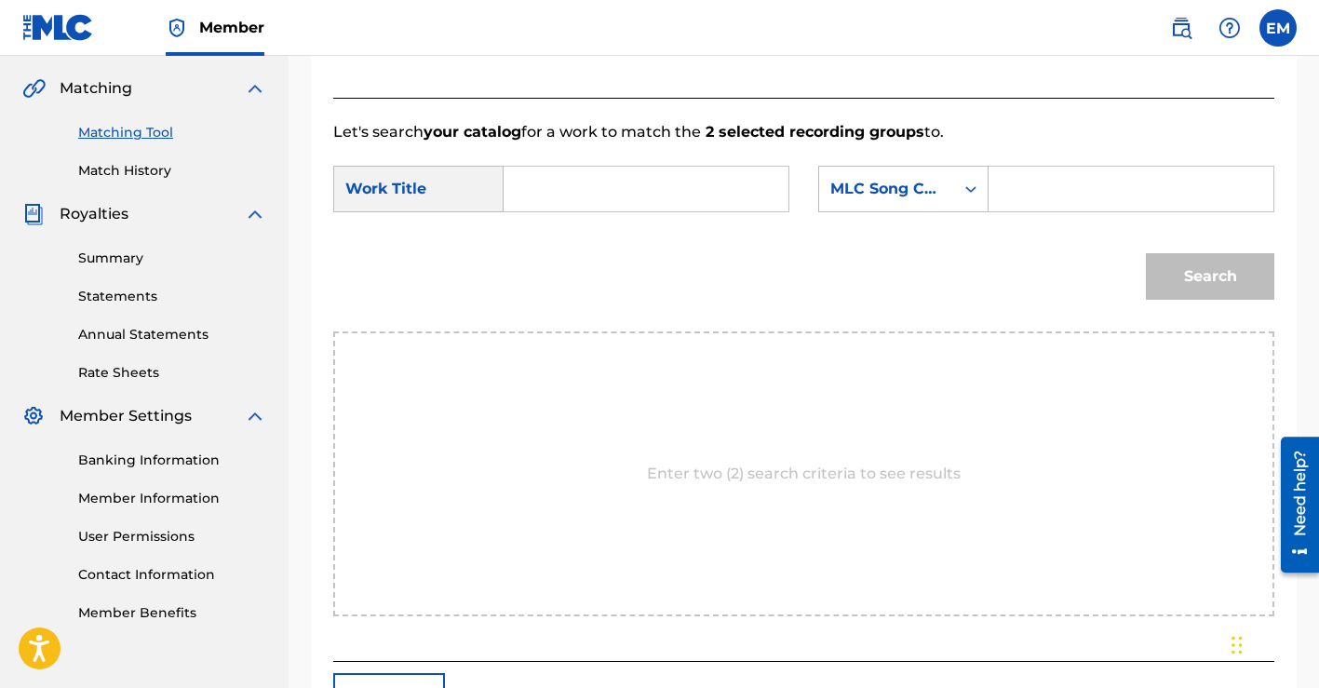
click at [676, 182] on input "Search Form" at bounding box center [645, 189] width 253 height 45
type input "to dumb to die"
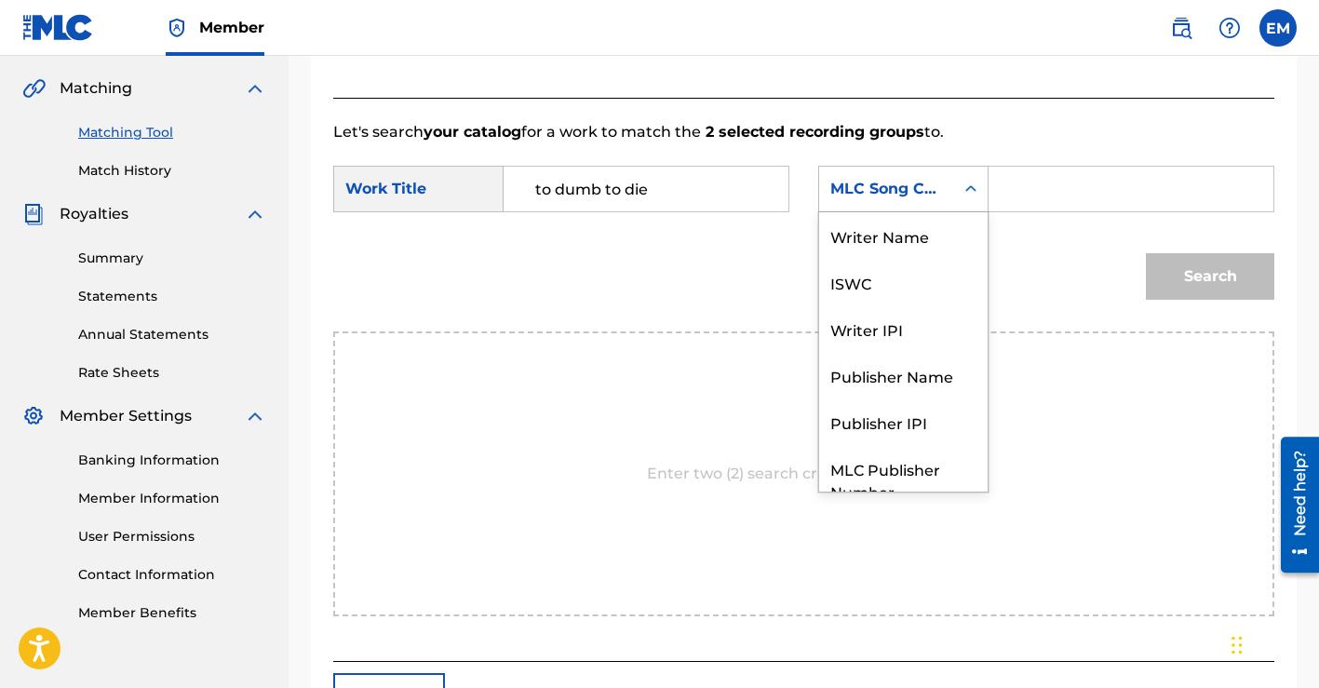
click at [870, 186] on div "MLC Song Code" at bounding box center [886, 189] width 113 height 22
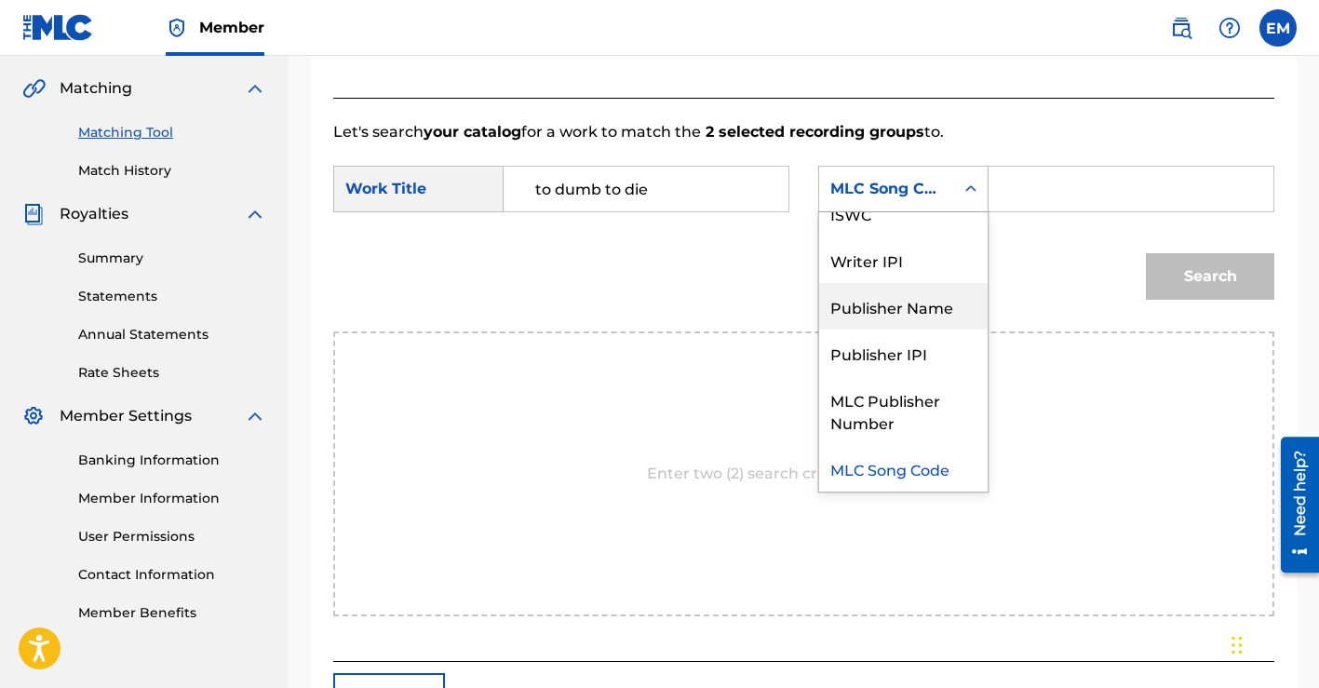
scroll to position [0, 0]
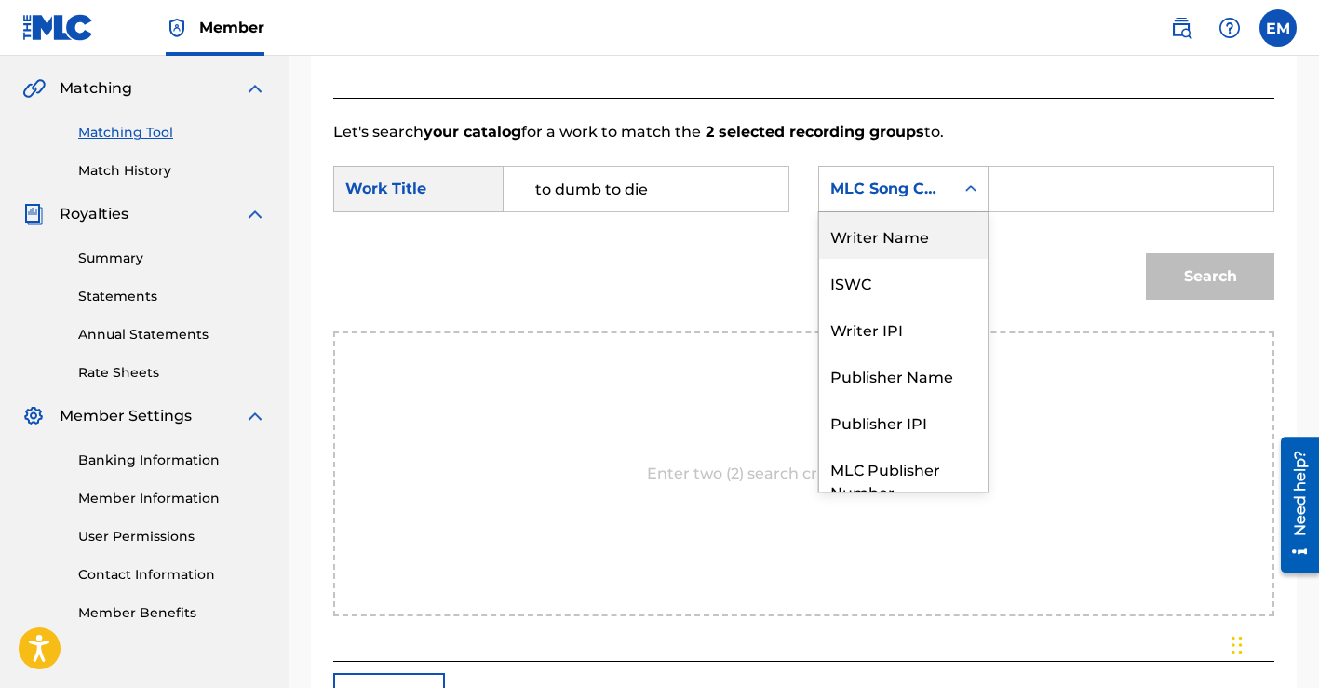
click at [878, 245] on div "Writer Name" at bounding box center [903, 235] width 168 height 47
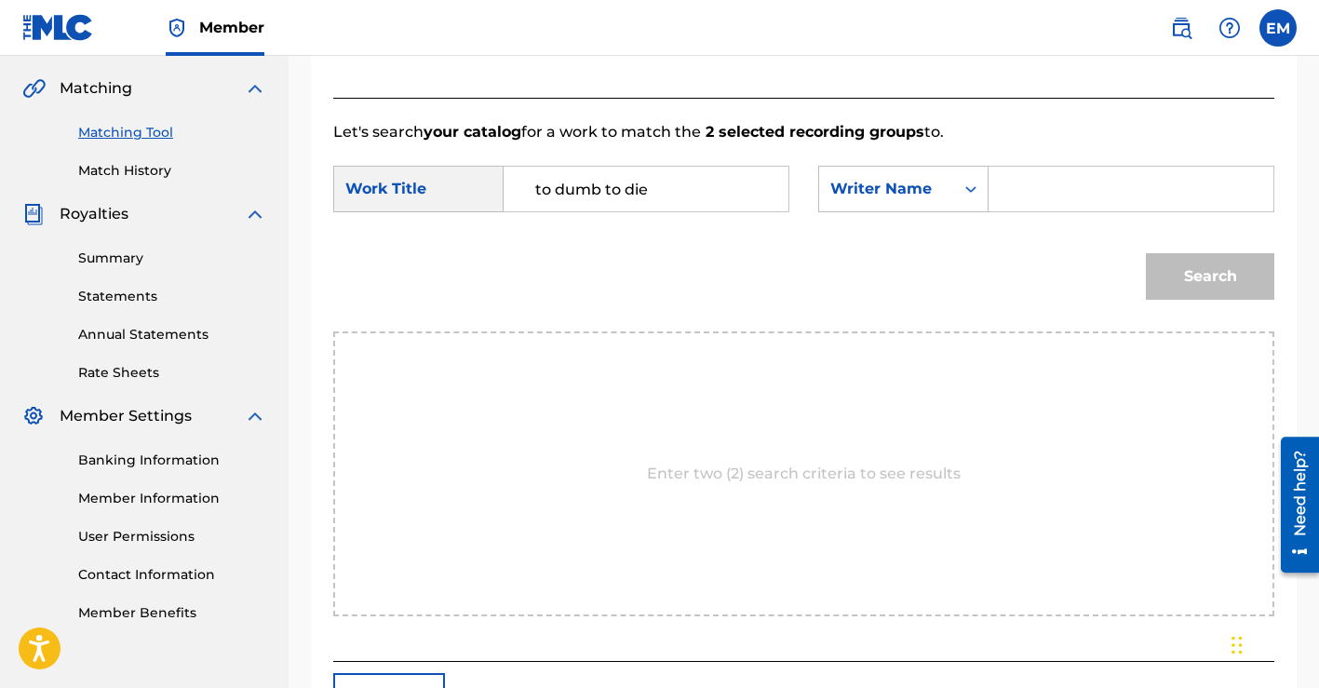
click at [1061, 198] on input "Search Form" at bounding box center [1130, 189] width 253 height 45
type input "[PERSON_NAME]"
click at [1145, 253] on button "Search" at bounding box center [1209, 276] width 128 height 47
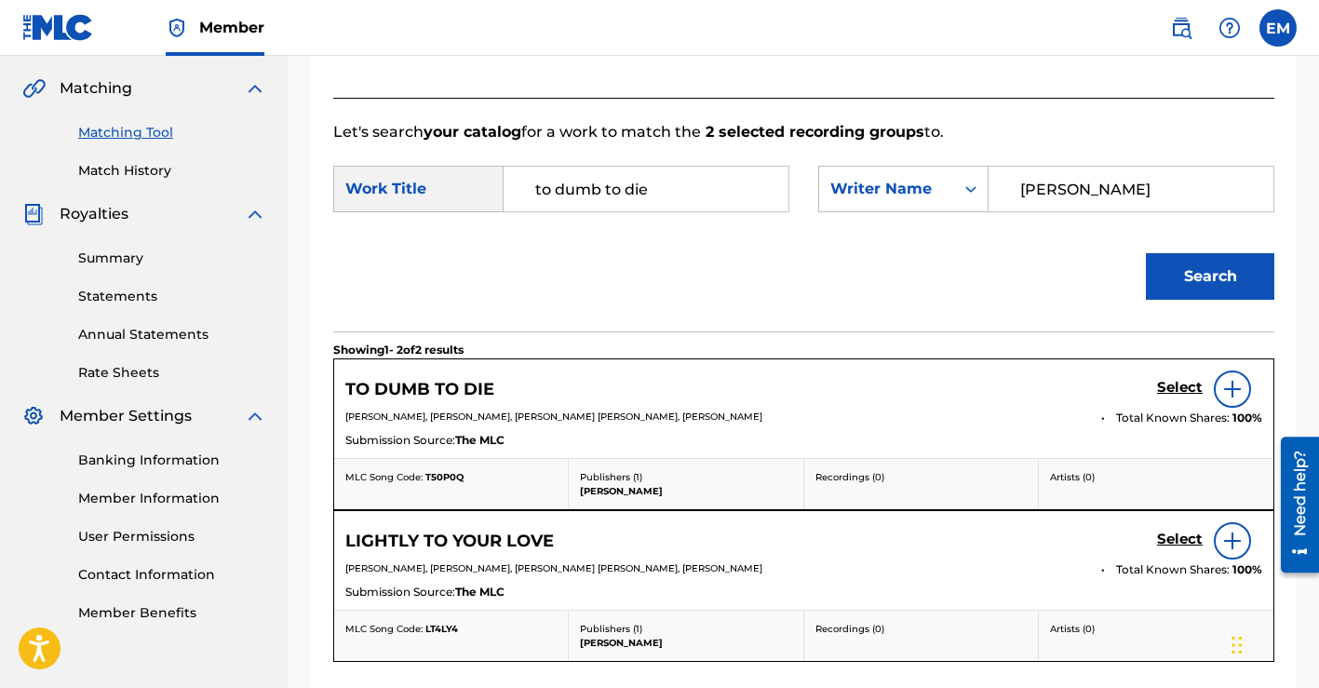
click at [1183, 383] on h5 "Select" at bounding box center [1180, 388] width 46 height 18
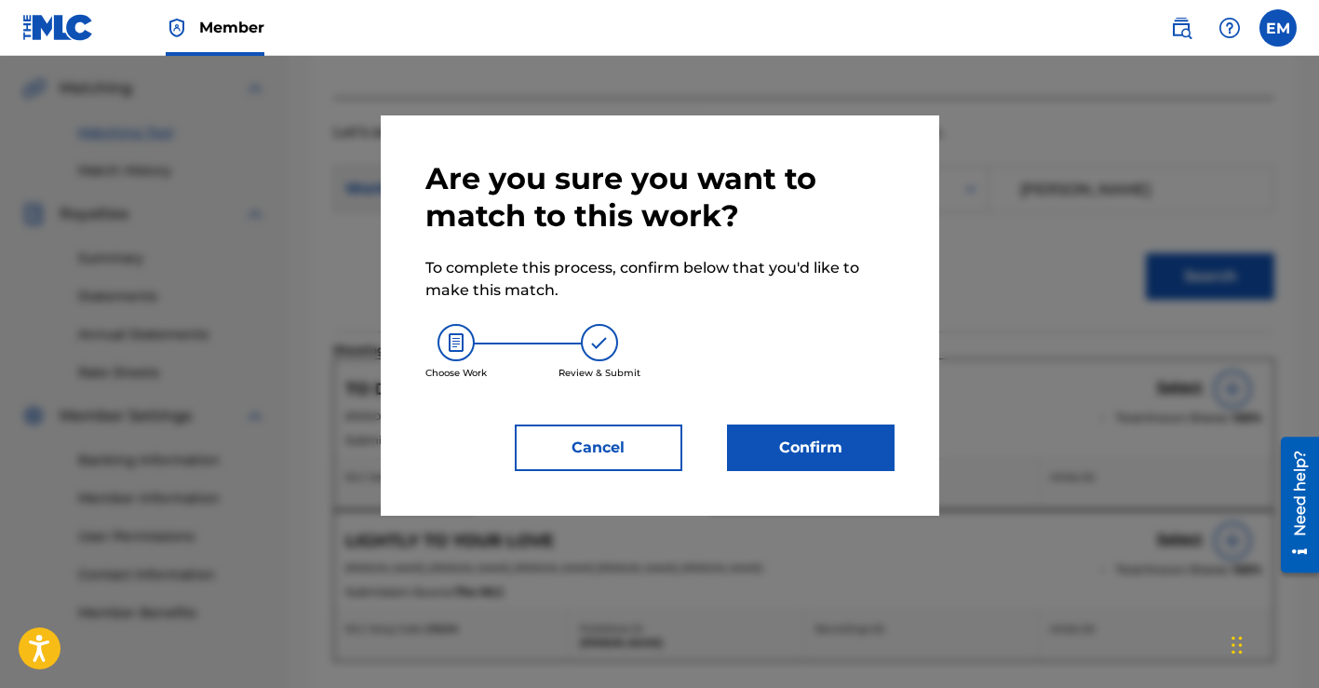
click at [829, 444] on button "Confirm" at bounding box center [810, 447] width 167 height 47
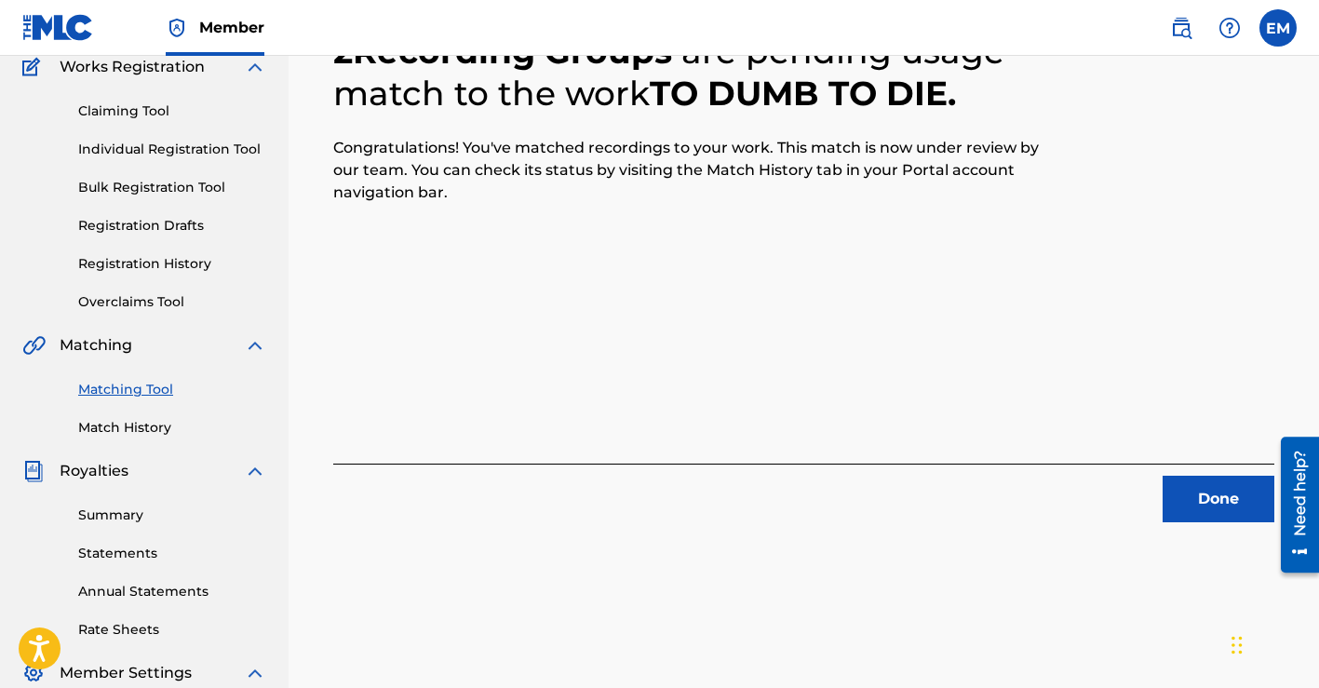
scroll to position [120, 0]
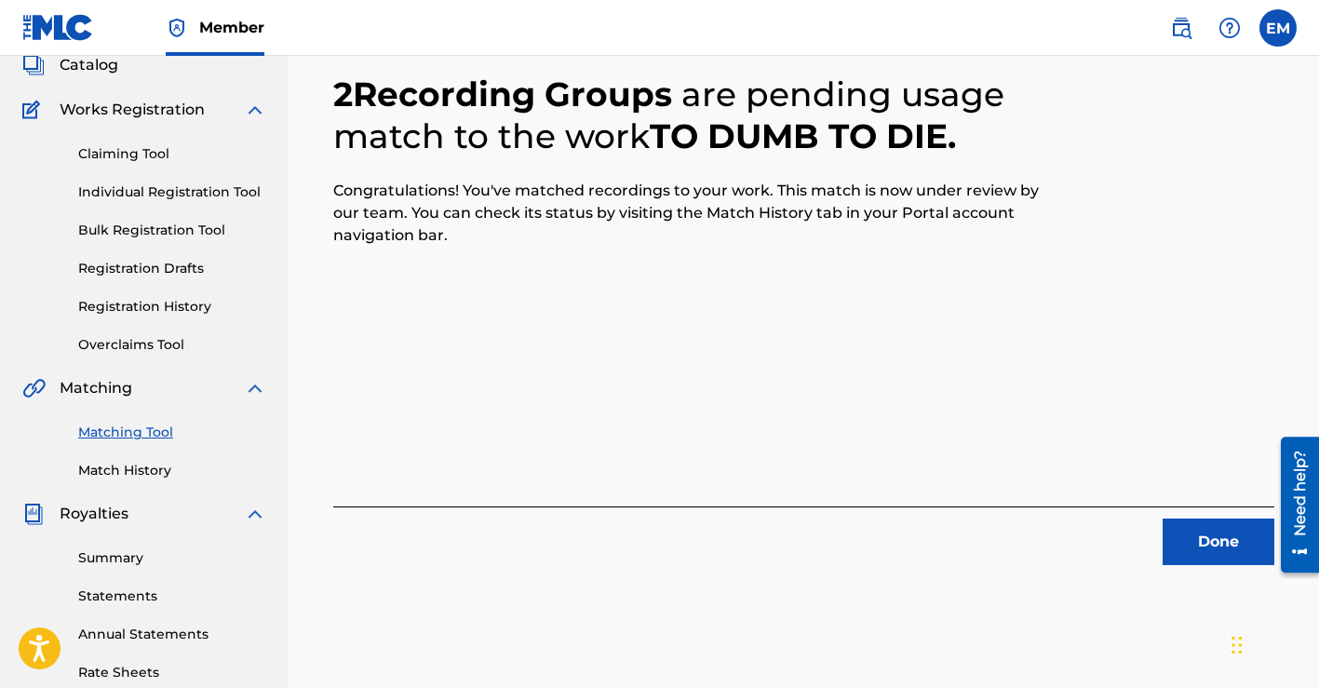
click at [1191, 538] on button "Done" at bounding box center [1218, 541] width 112 height 47
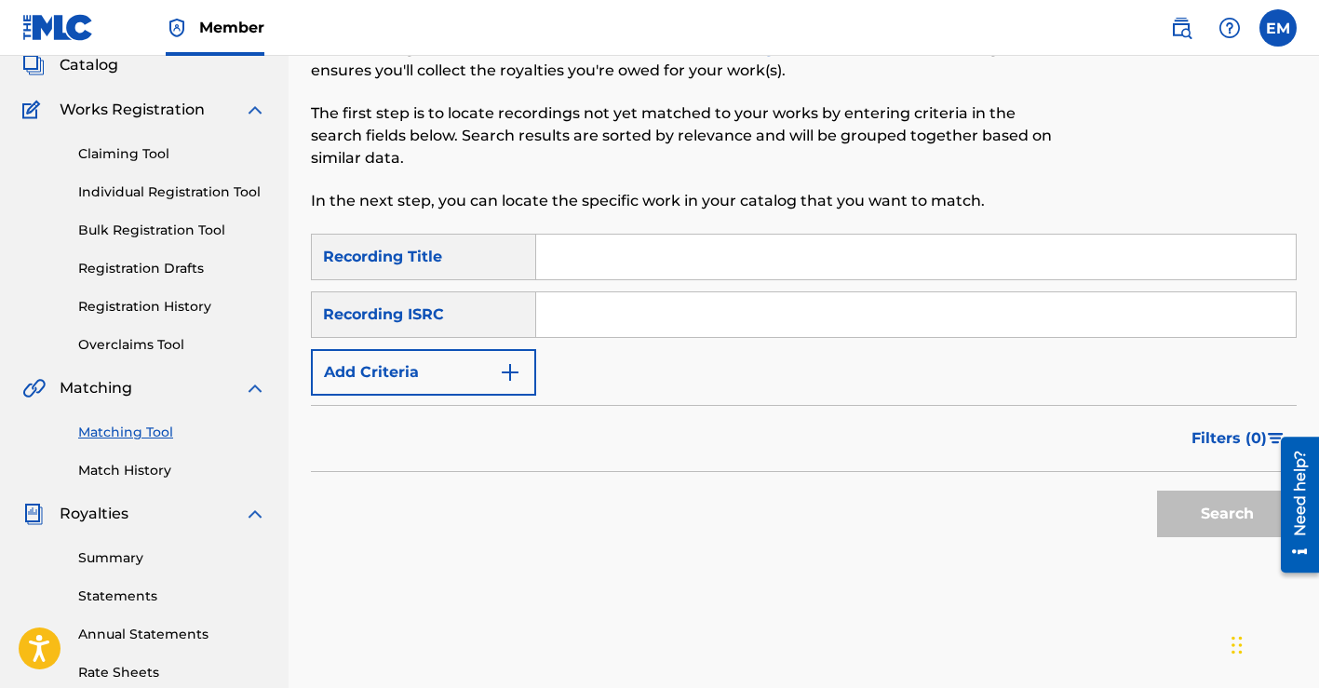
click at [949, 261] on input "Search Form" at bounding box center [915, 256] width 759 height 45
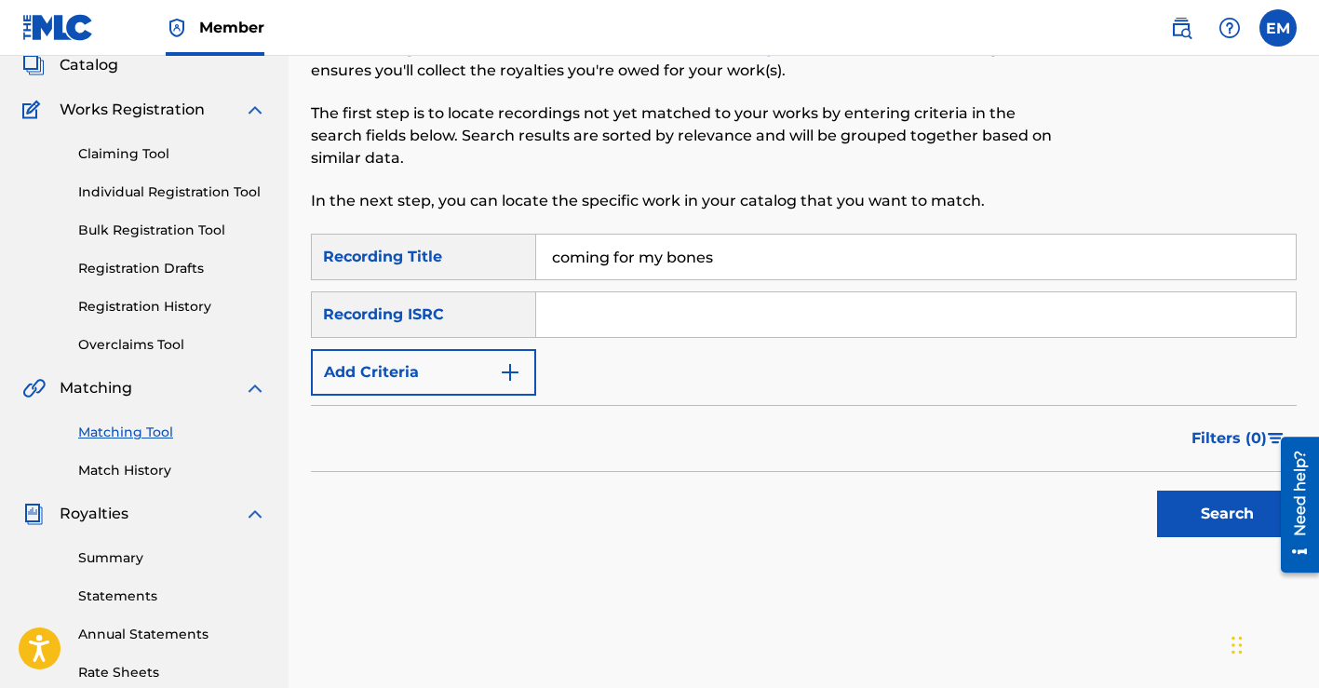
type input "coming for my bones"
click at [965, 315] on input "Search Form" at bounding box center [915, 314] width 759 height 45
paste input "QZTB52474174"
type input "QZTB52474174"
click at [1185, 516] on button "Search" at bounding box center [1227, 513] width 140 height 47
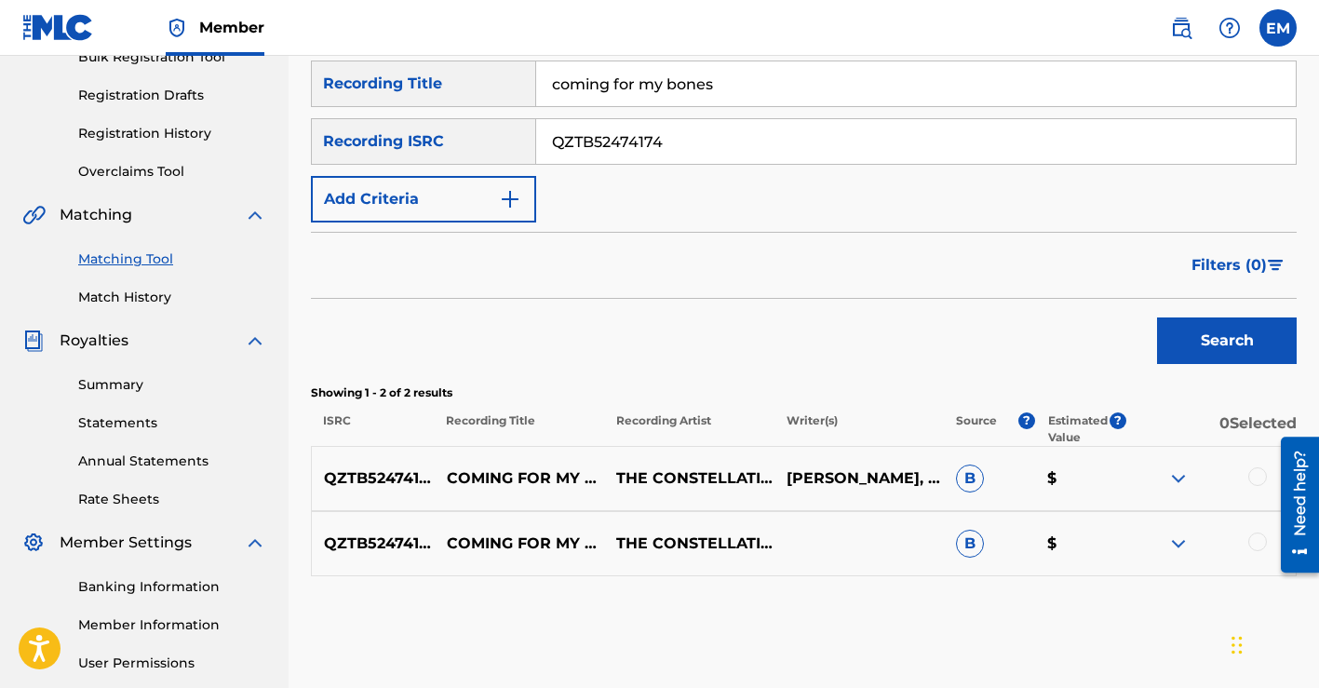
scroll to position [466, 0]
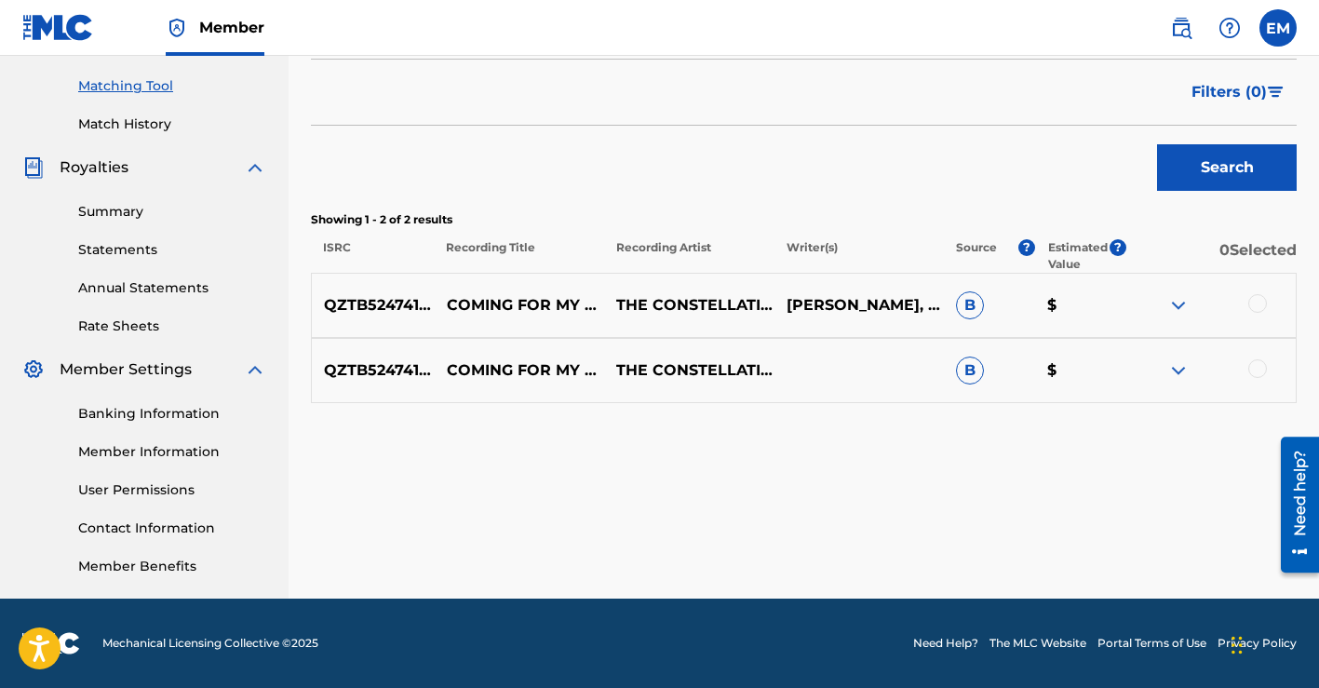
click at [1257, 304] on div at bounding box center [1257, 303] width 19 height 19
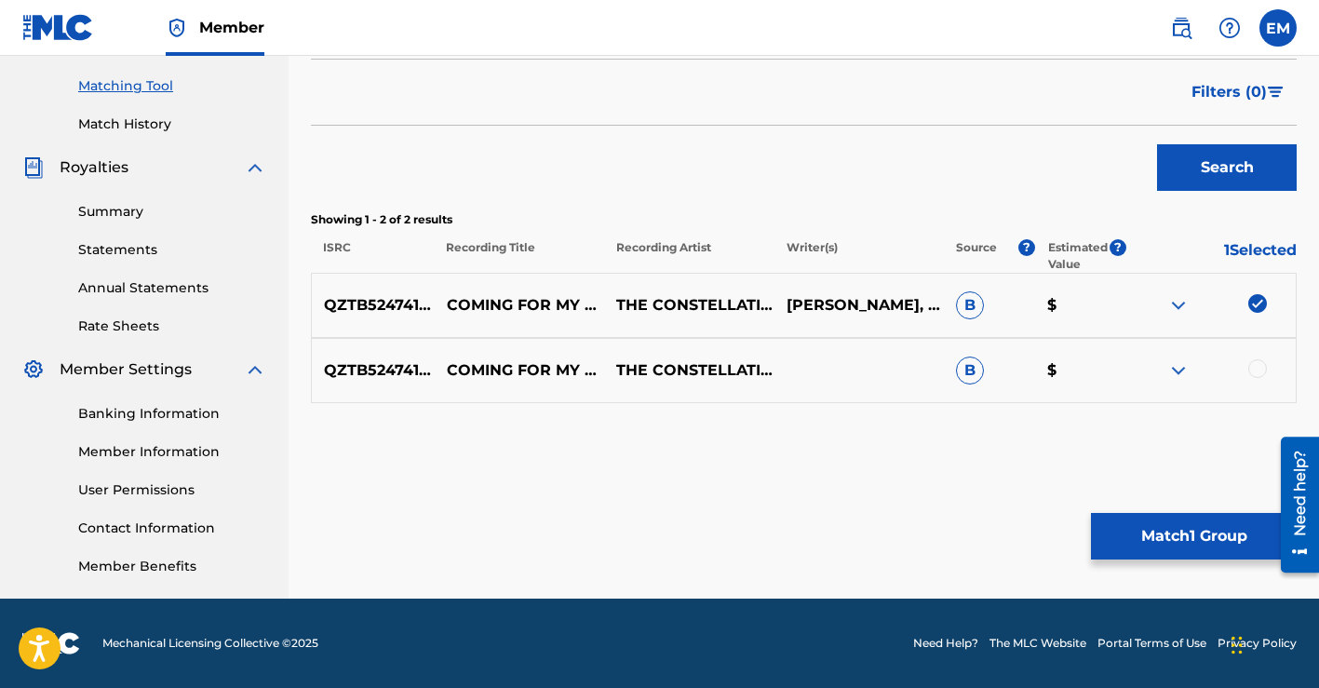
click at [1256, 368] on div at bounding box center [1257, 368] width 19 height 19
click at [1166, 534] on button "Match 2 Groups" at bounding box center [1194, 536] width 206 height 47
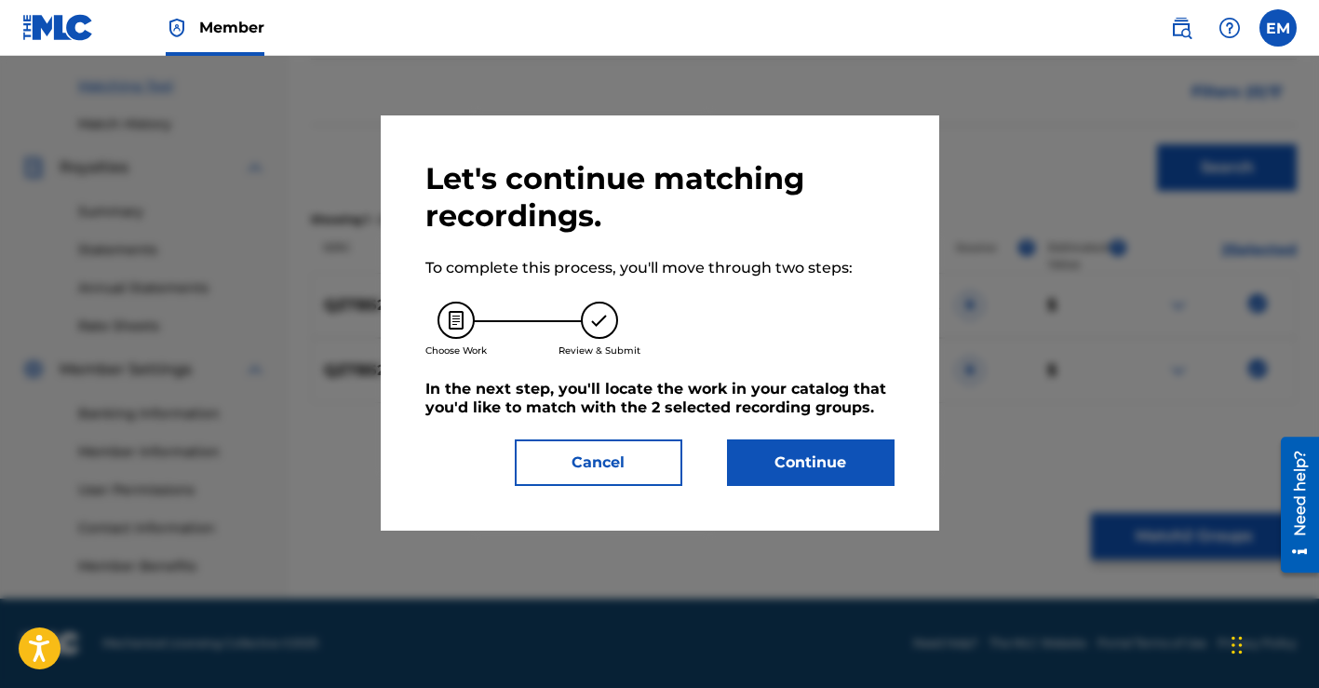
click at [812, 462] on button "Continue" at bounding box center [810, 462] width 167 height 47
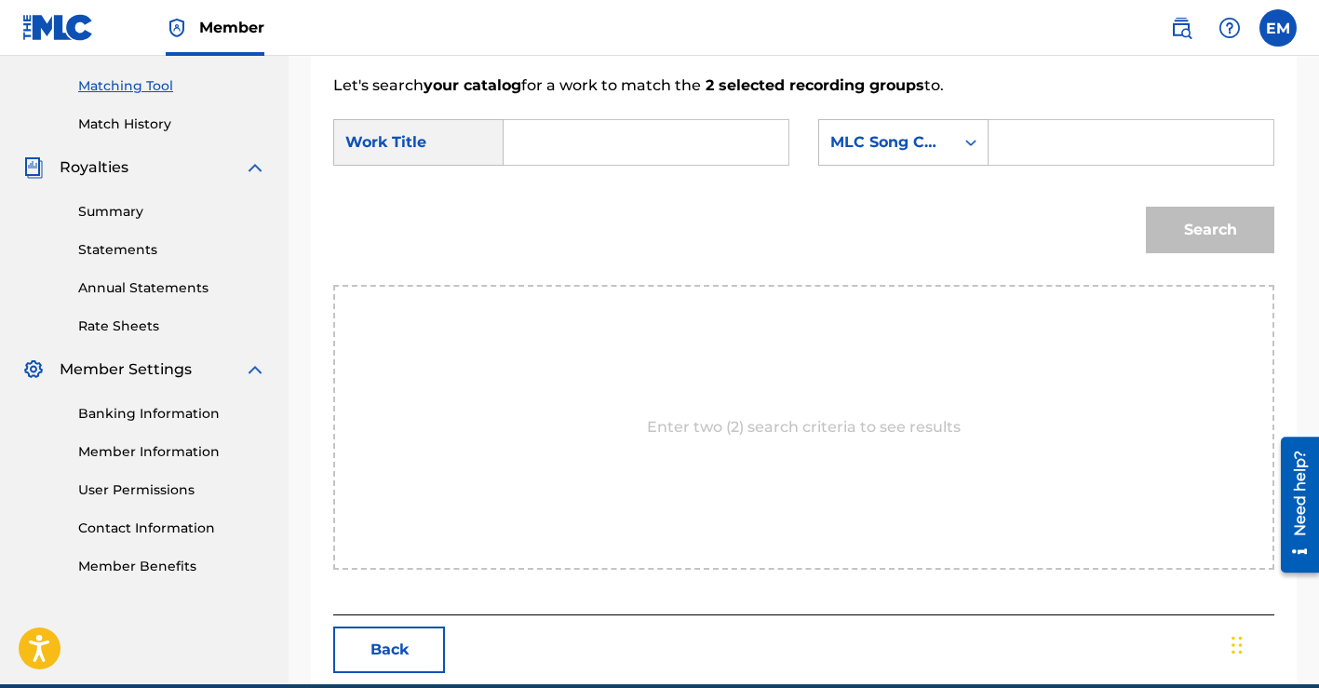
click at [668, 150] on input "Search Form" at bounding box center [645, 142] width 253 height 45
type input "coming for my bones"
click at [971, 143] on icon "Search Form" at bounding box center [970, 142] width 19 height 19
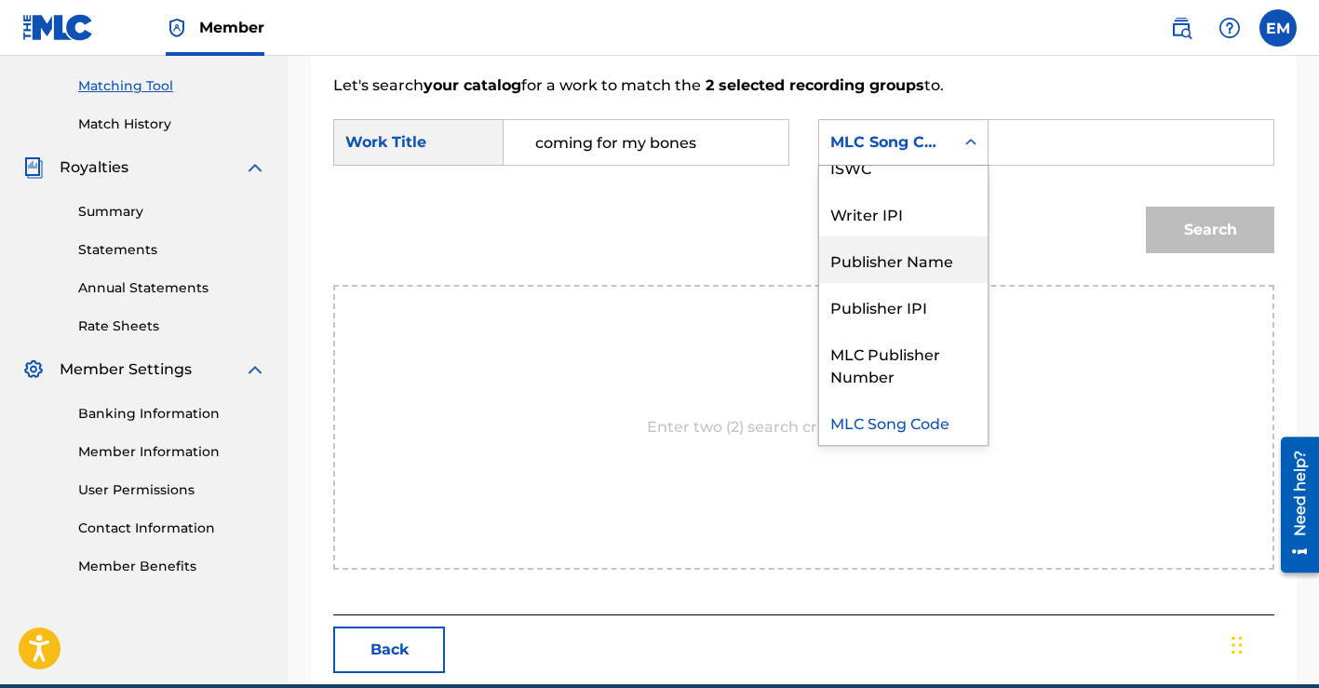
scroll to position [0, 0]
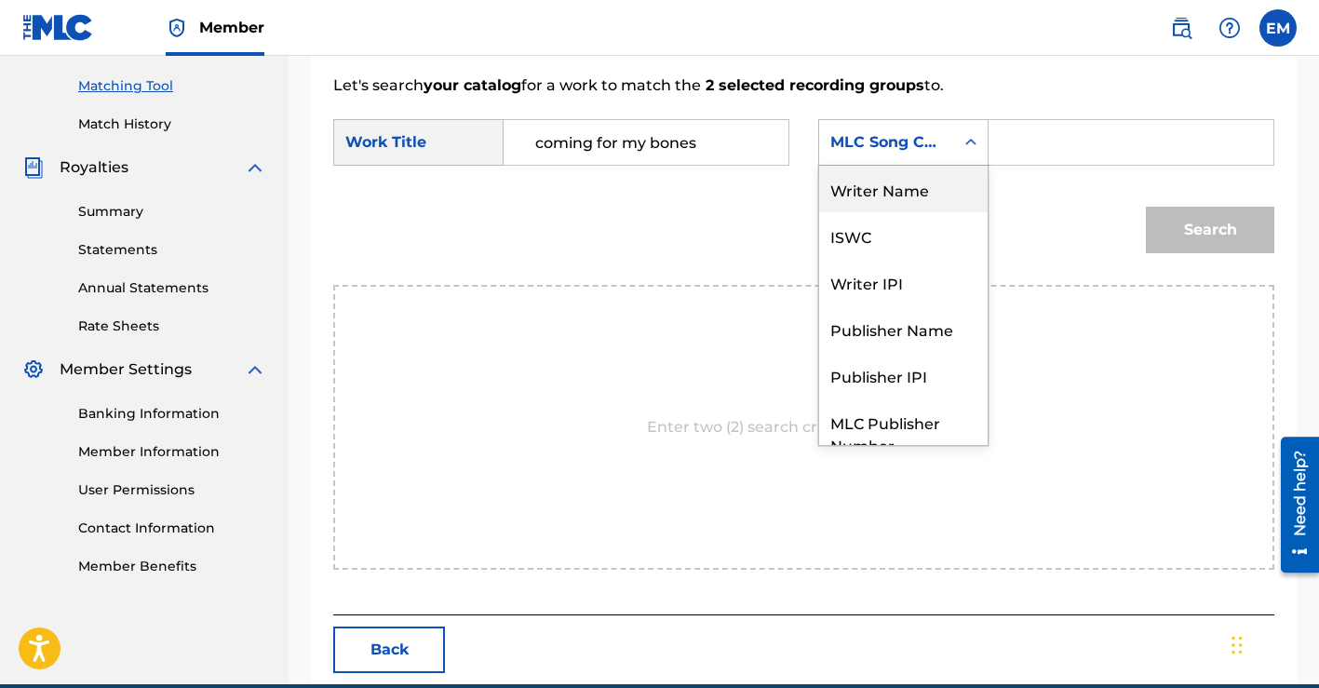
click at [868, 195] on div "Writer Name" at bounding box center [903, 189] width 168 height 47
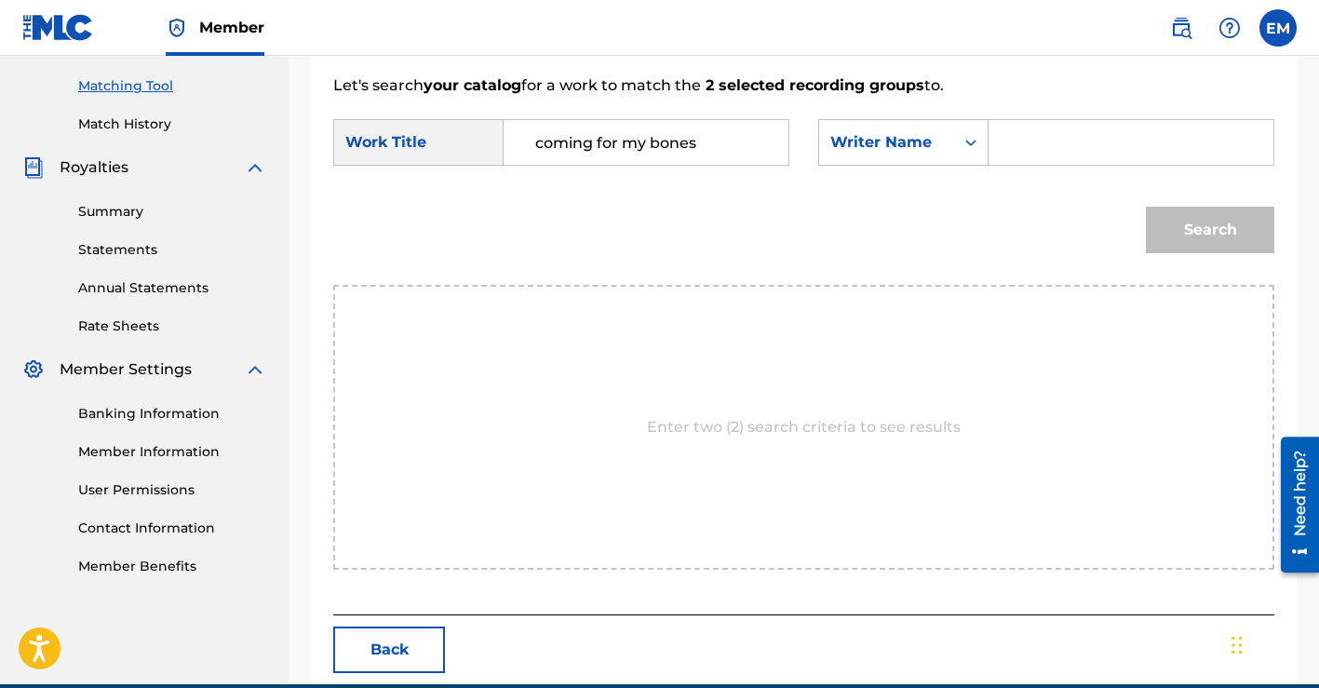
click at [1026, 160] on input "Search Form" at bounding box center [1130, 142] width 253 height 45
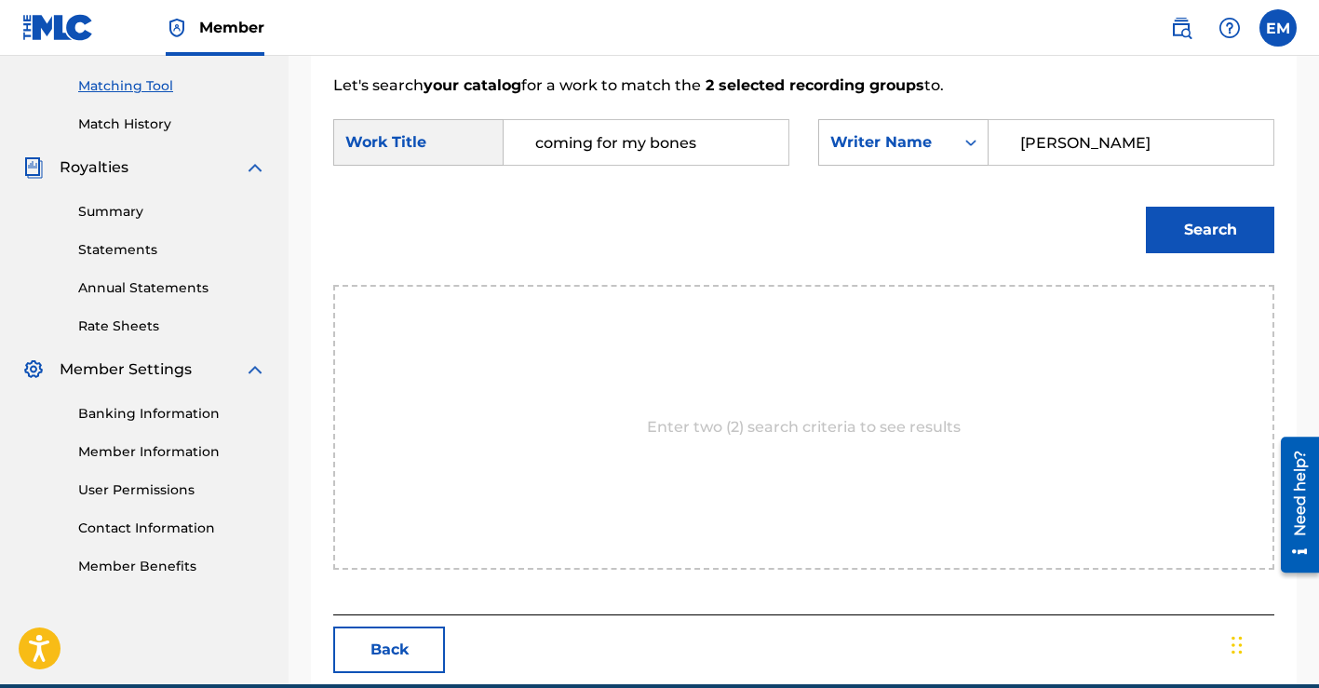
type input "[PERSON_NAME]"
click at [1194, 221] on button "Search" at bounding box center [1209, 230] width 128 height 47
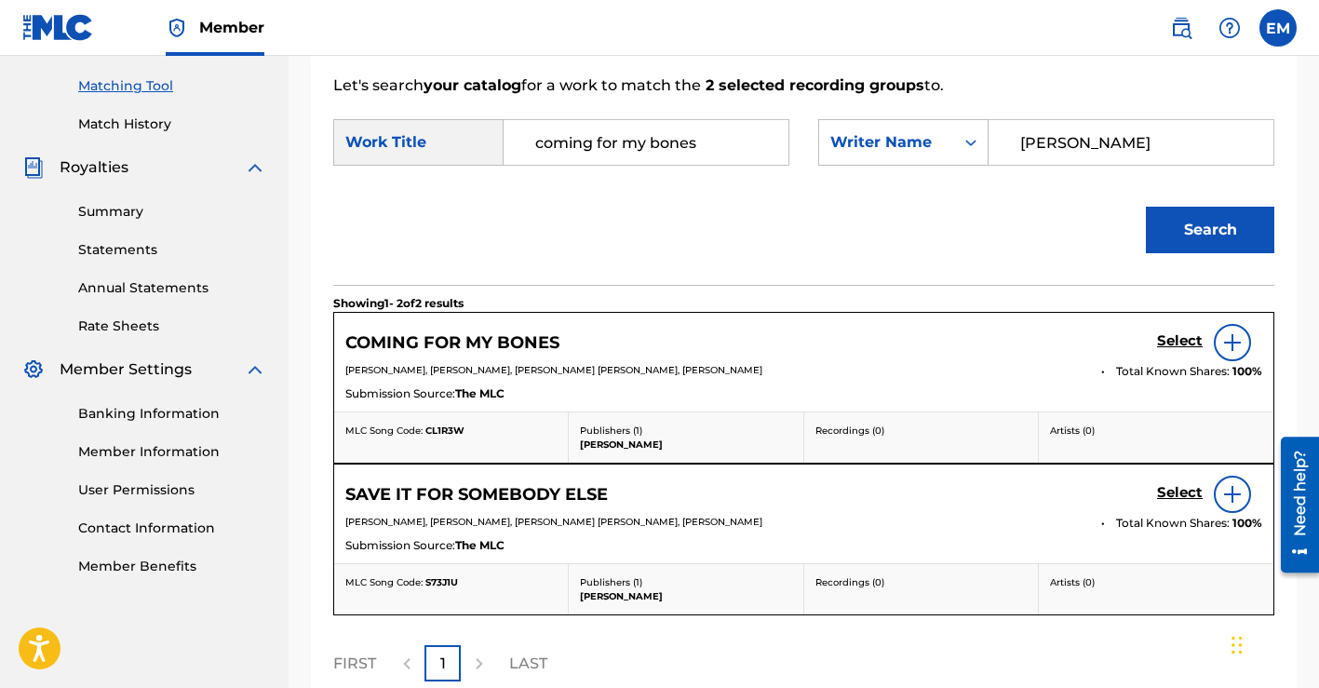
click at [1169, 334] on h5 "Select" at bounding box center [1180, 341] width 46 height 18
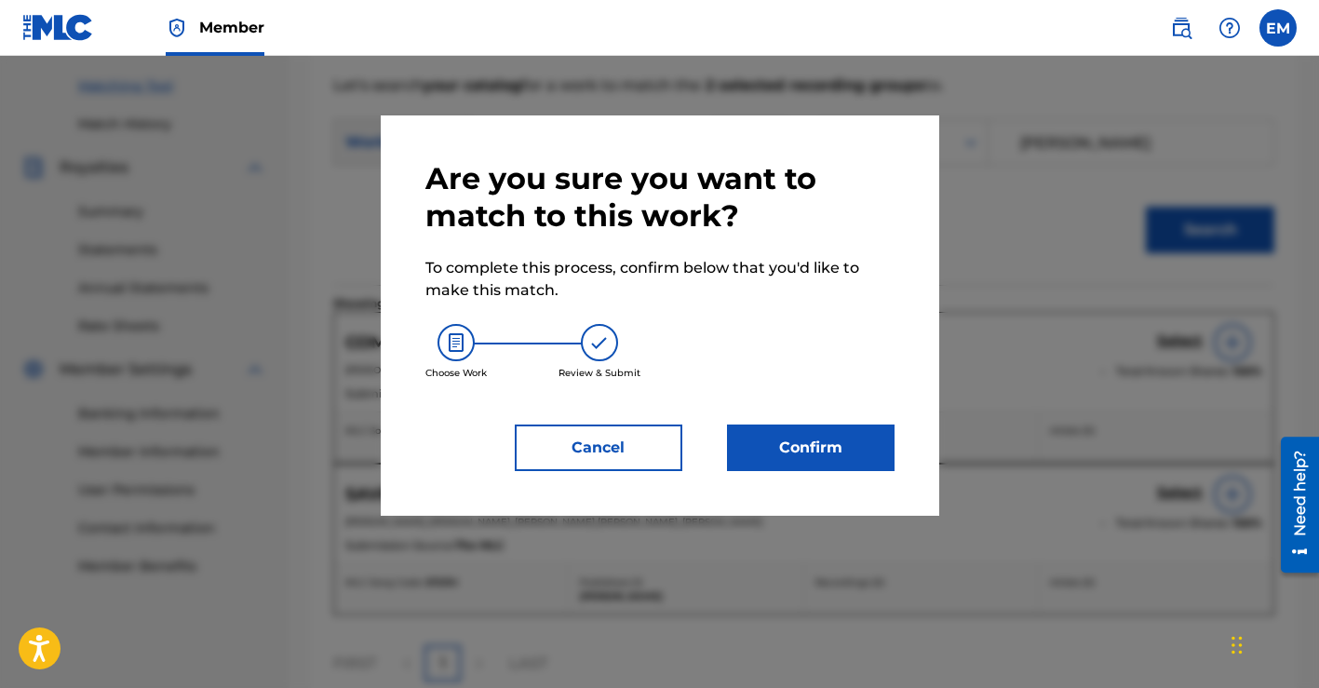
click at [855, 436] on button "Confirm" at bounding box center [810, 447] width 167 height 47
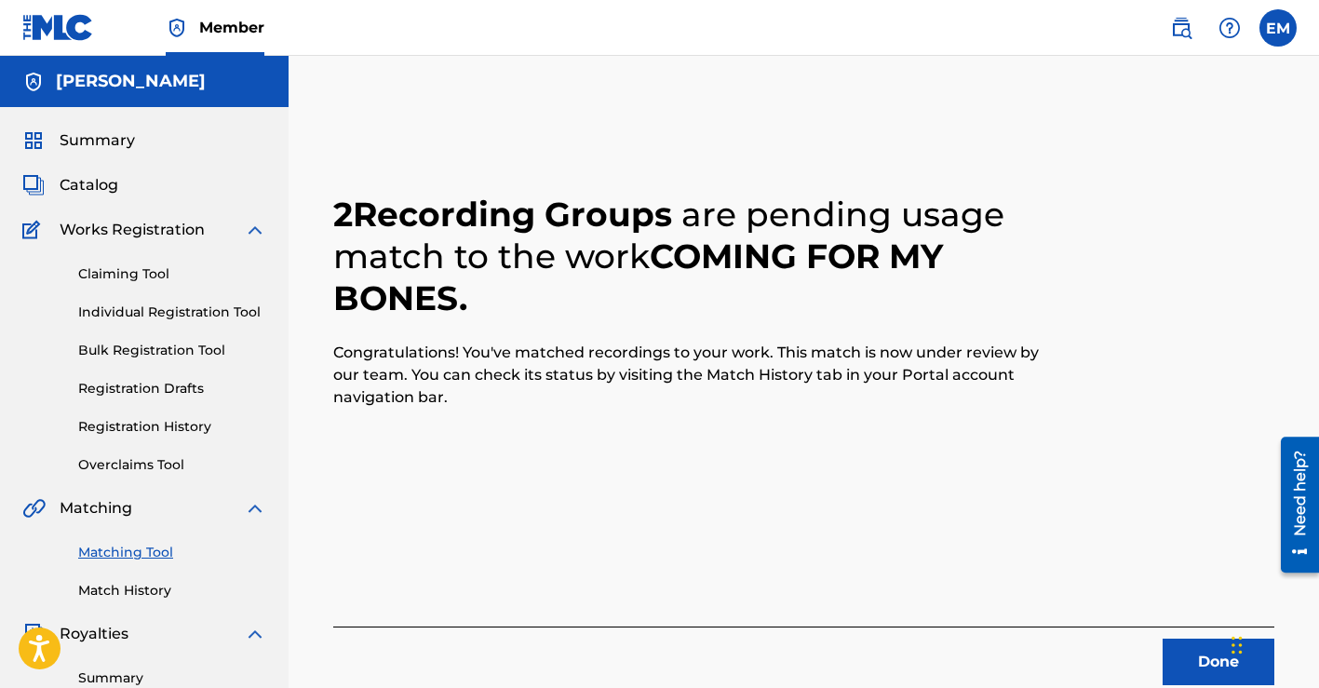
click at [1199, 655] on button "Done" at bounding box center [1218, 661] width 112 height 47
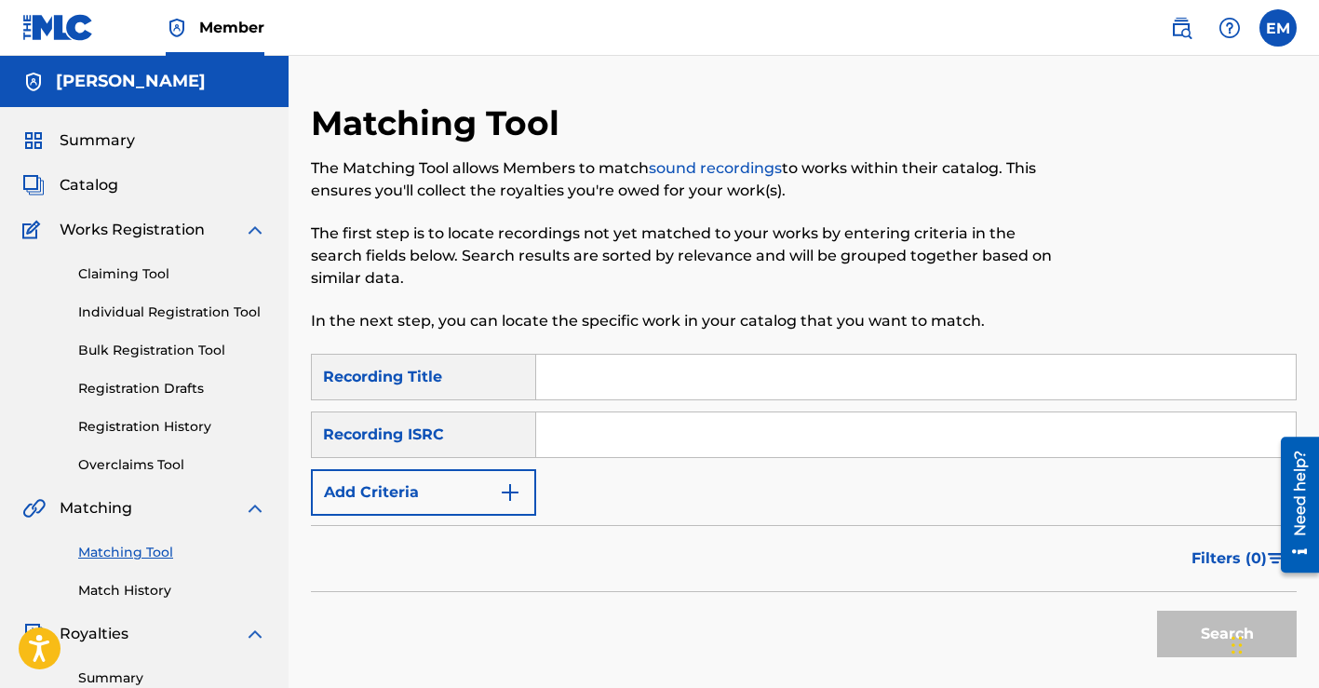
click at [819, 395] on input "Search Form" at bounding box center [915, 377] width 759 height 45
type input "say goodnight"
click at [616, 447] on input "Search Form" at bounding box center [915, 434] width 759 height 45
paste input "QZTB52474175"
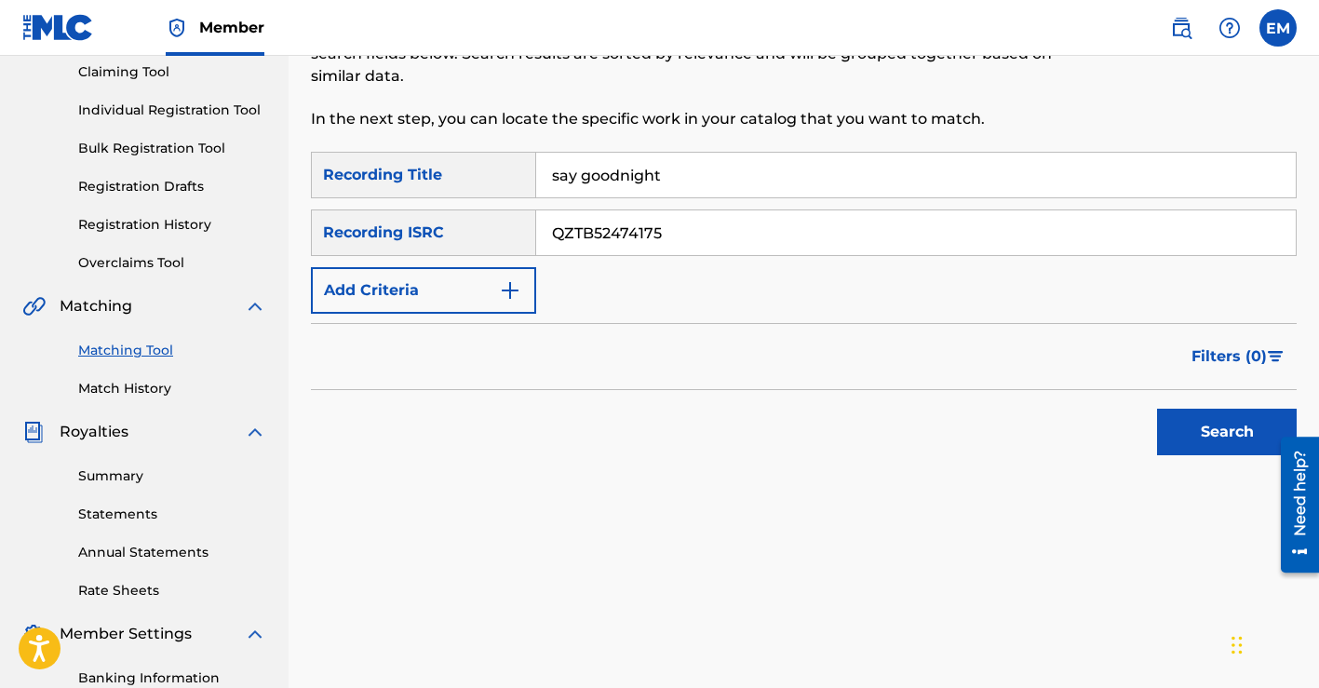
scroll to position [236, 0]
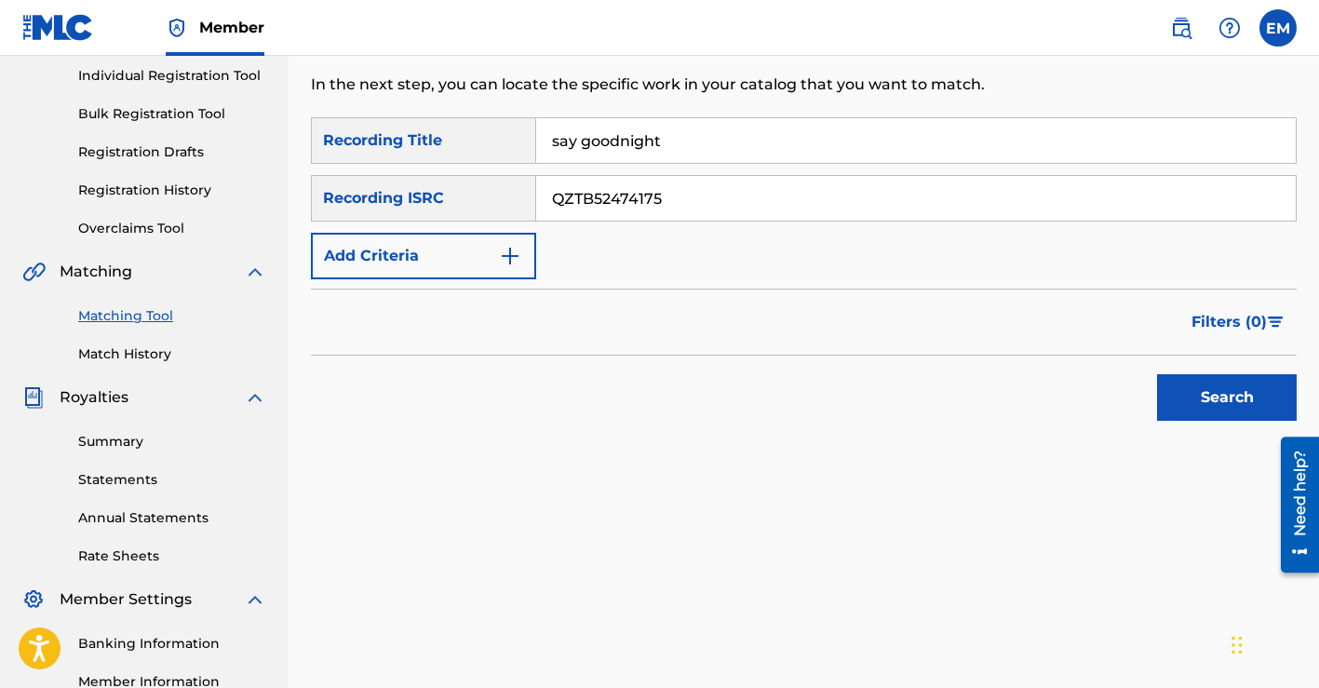
type input "QZTB52474175"
click at [1237, 406] on button "Search" at bounding box center [1227, 397] width 140 height 47
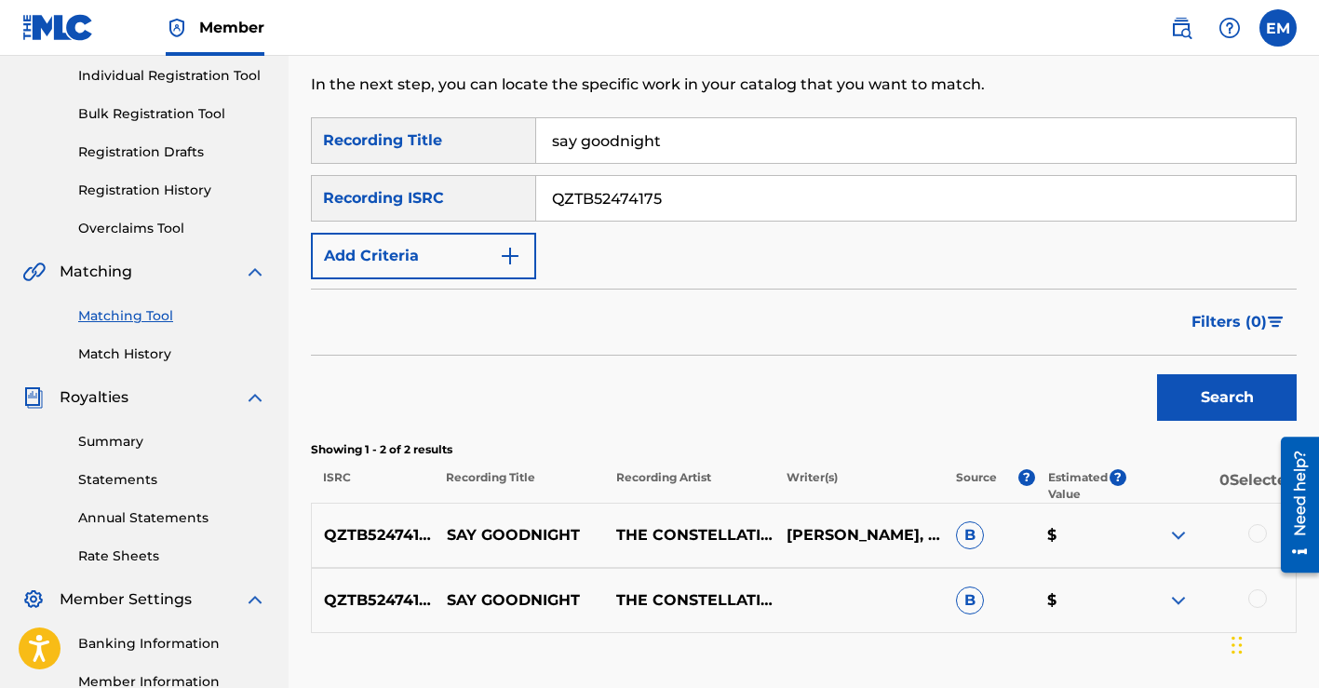
click at [1245, 523] on div "QZTB52474175 SAY GOODNIGHT THE CONSTELLATIONS [PERSON_NAME], [PERSON_NAME] [PER…" at bounding box center [803, 534] width 985 height 65
click at [1252, 532] on div at bounding box center [1257, 533] width 19 height 19
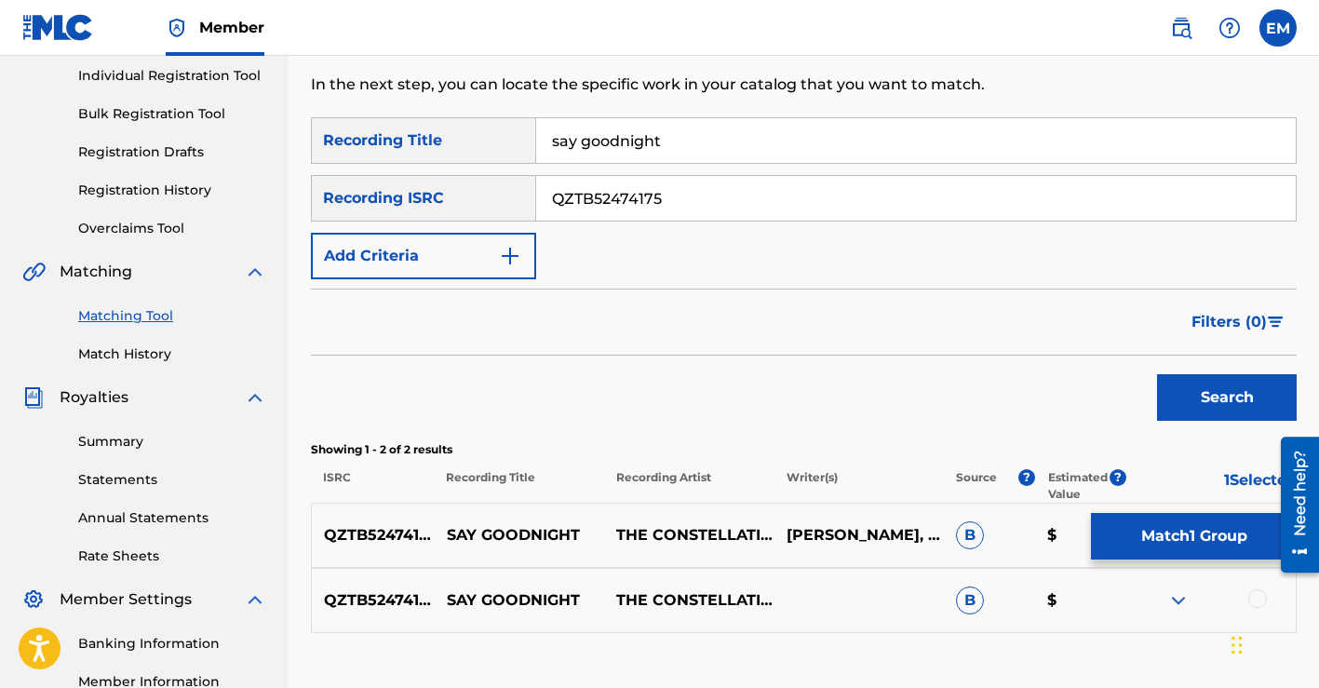
click at [1254, 596] on div at bounding box center [1257, 598] width 19 height 19
click at [1184, 541] on button "Match 2 Groups" at bounding box center [1194, 536] width 206 height 47
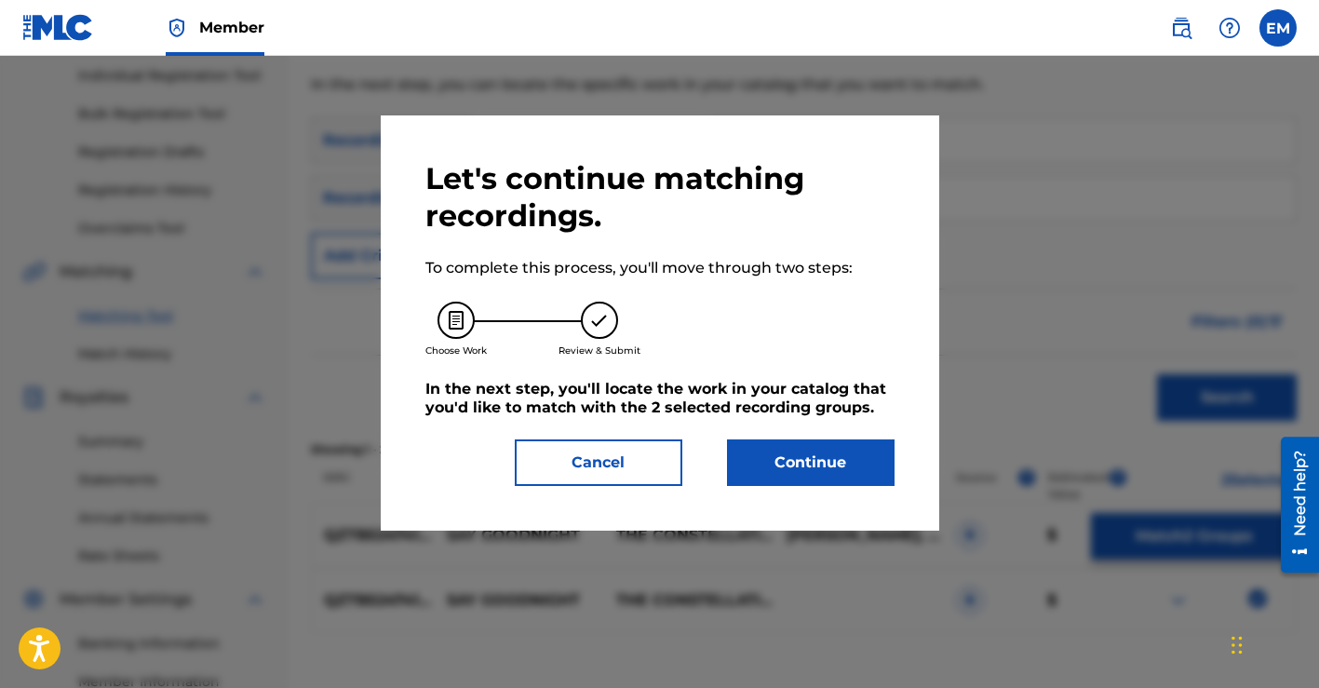
click at [770, 484] on button "Continue" at bounding box center [810, 462] width 167 height 47
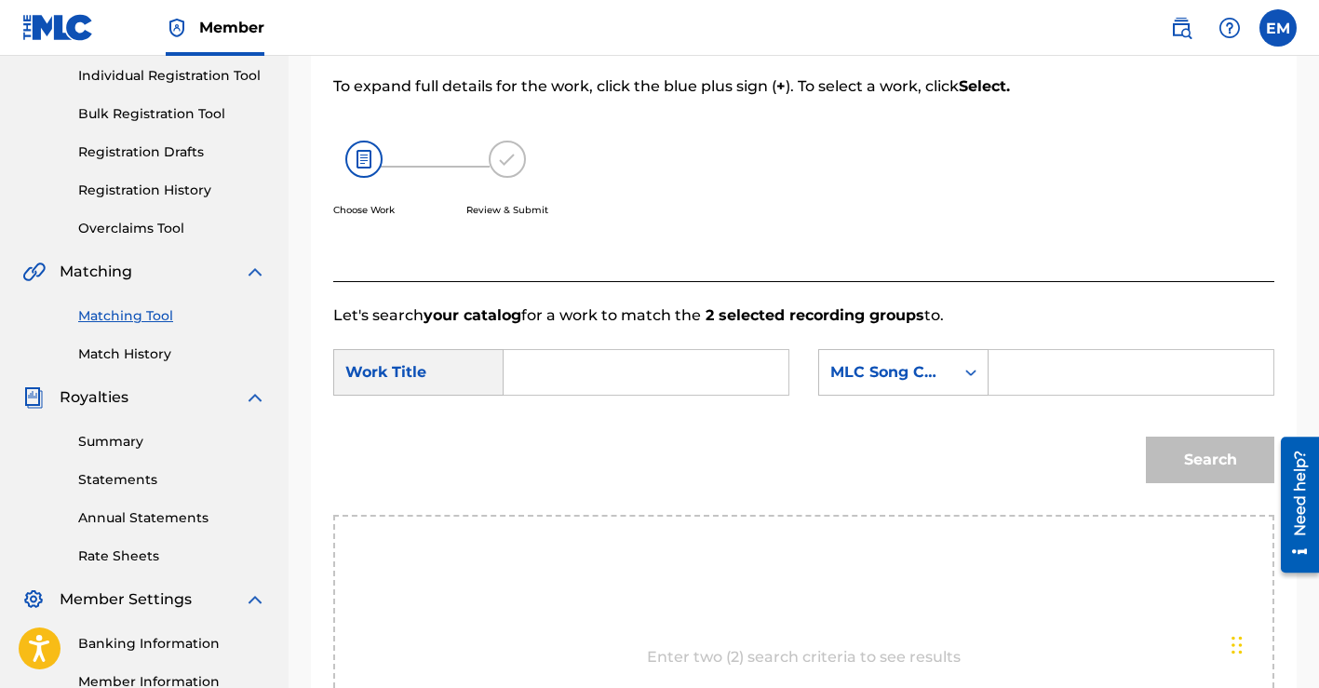
click at [610, 375] on input "Search Form" at bounding box center [645, 372] width 253 height 45
type input "say goodnight"
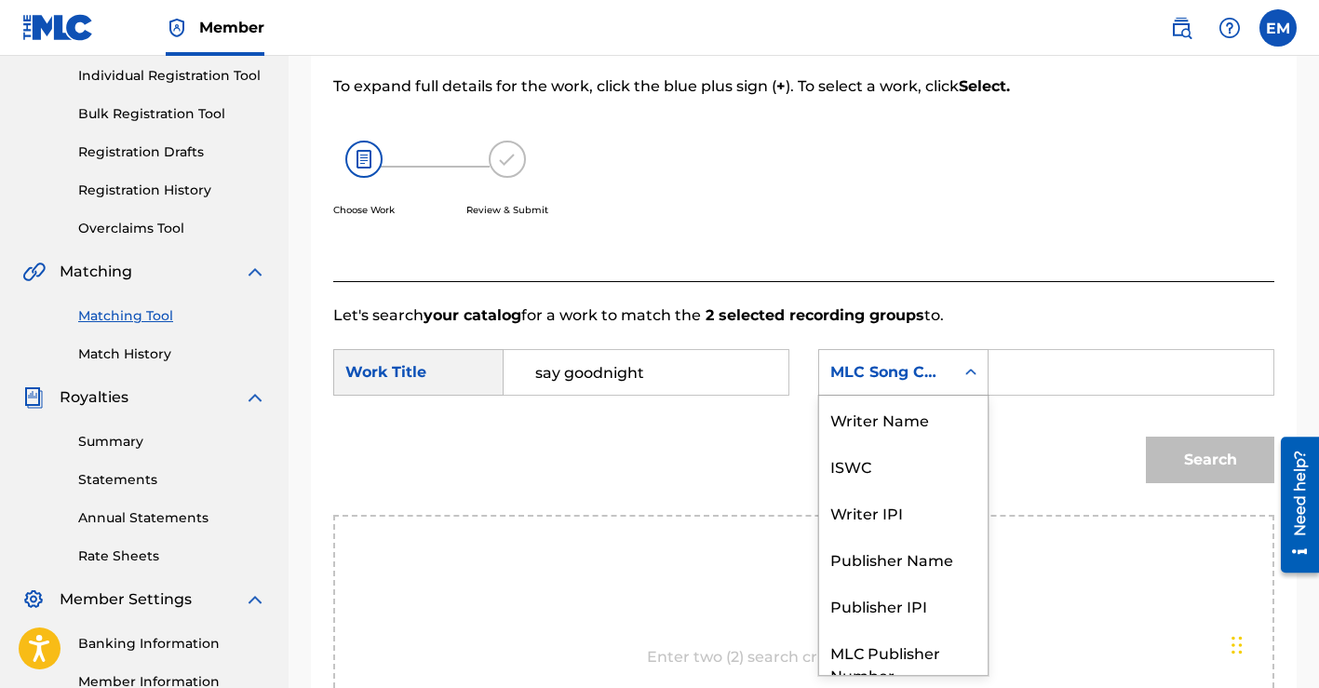
click at [964, 382] on div "Search Form" at bounding box center [970, 371] width 33 height 33
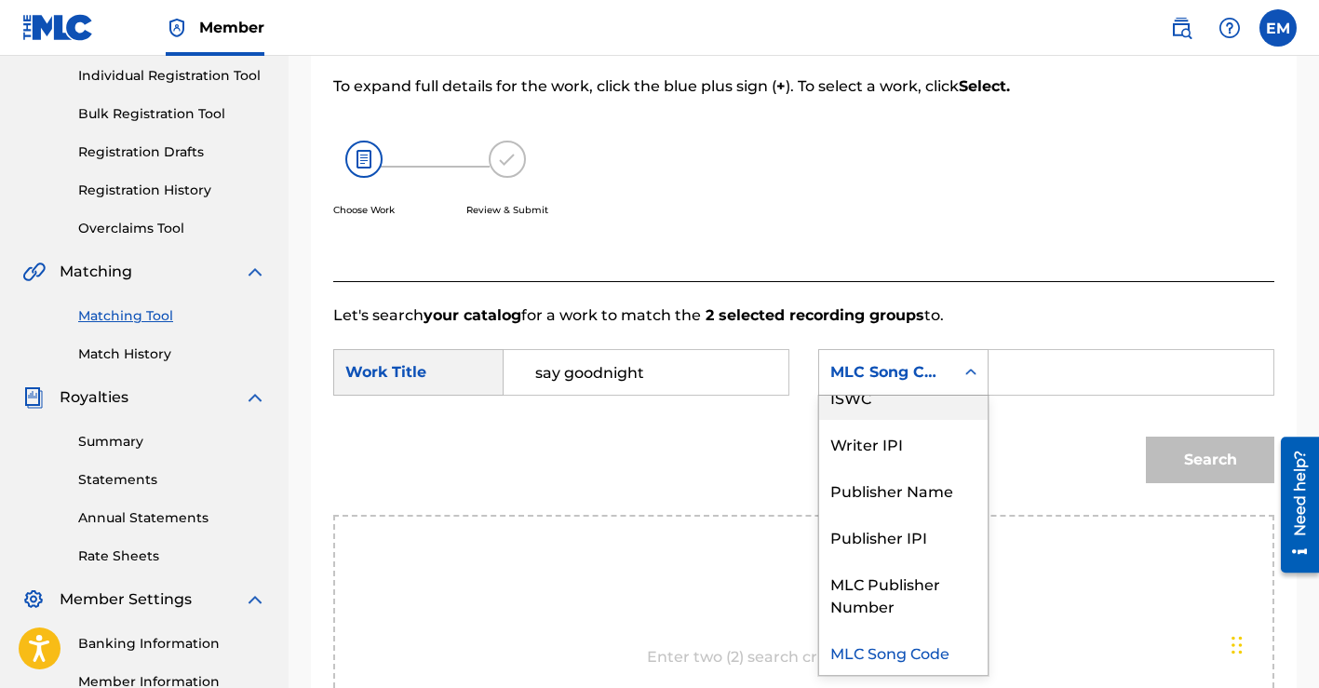
scroll to position [0, 0]
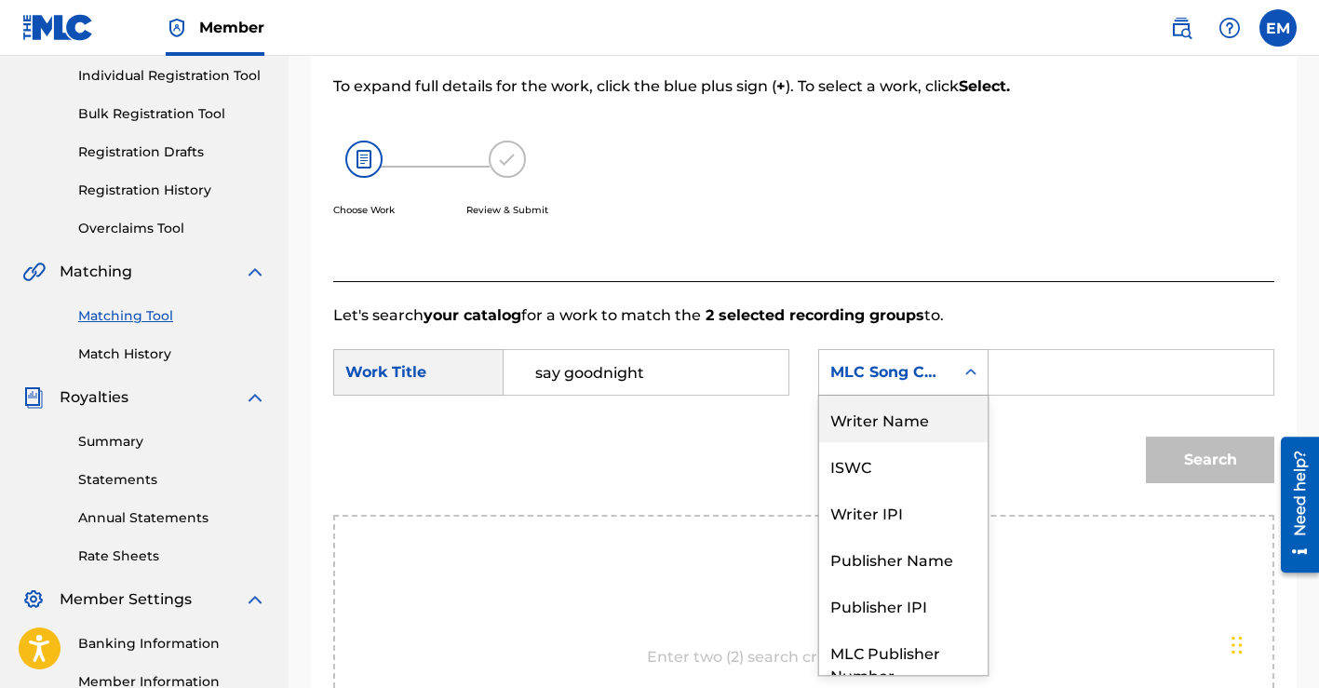
click at [918, 418] on div "Writer Name" at bounding box center [903, 418] width 168 height 47
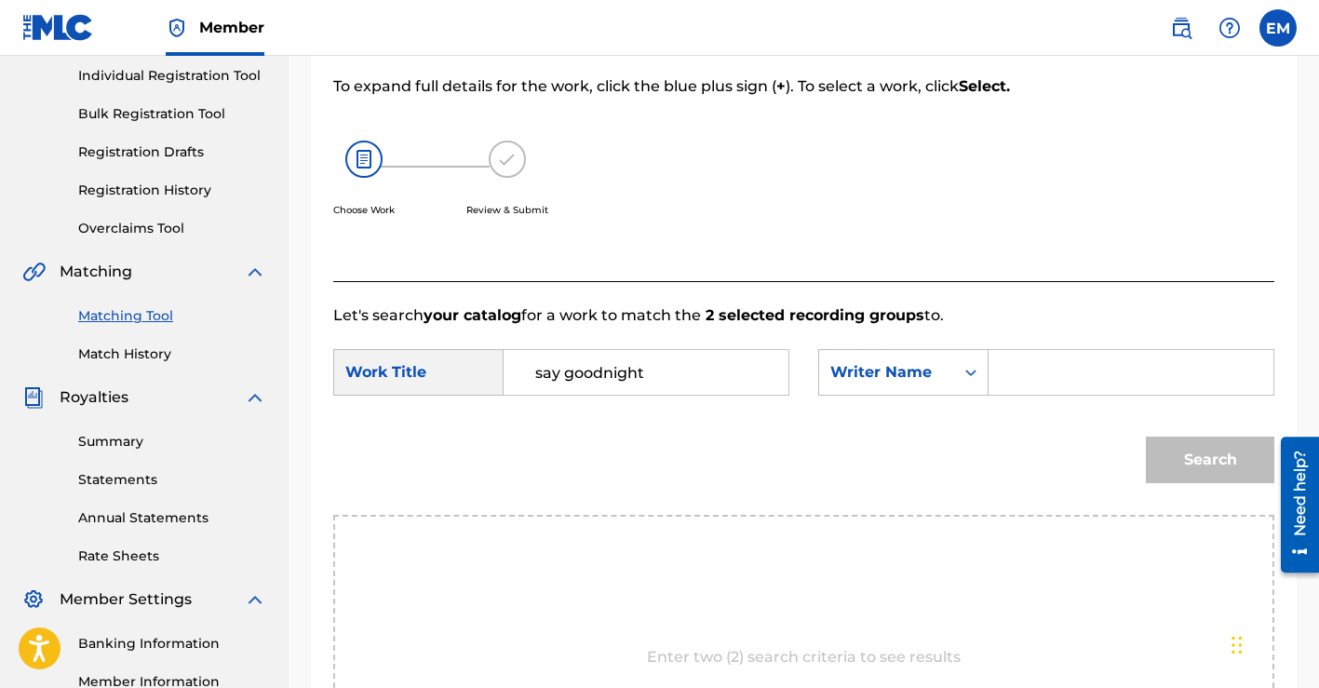
click at [1044, 375] on input "Search Form" at bounding box center [1130, 372] width 253 height 45
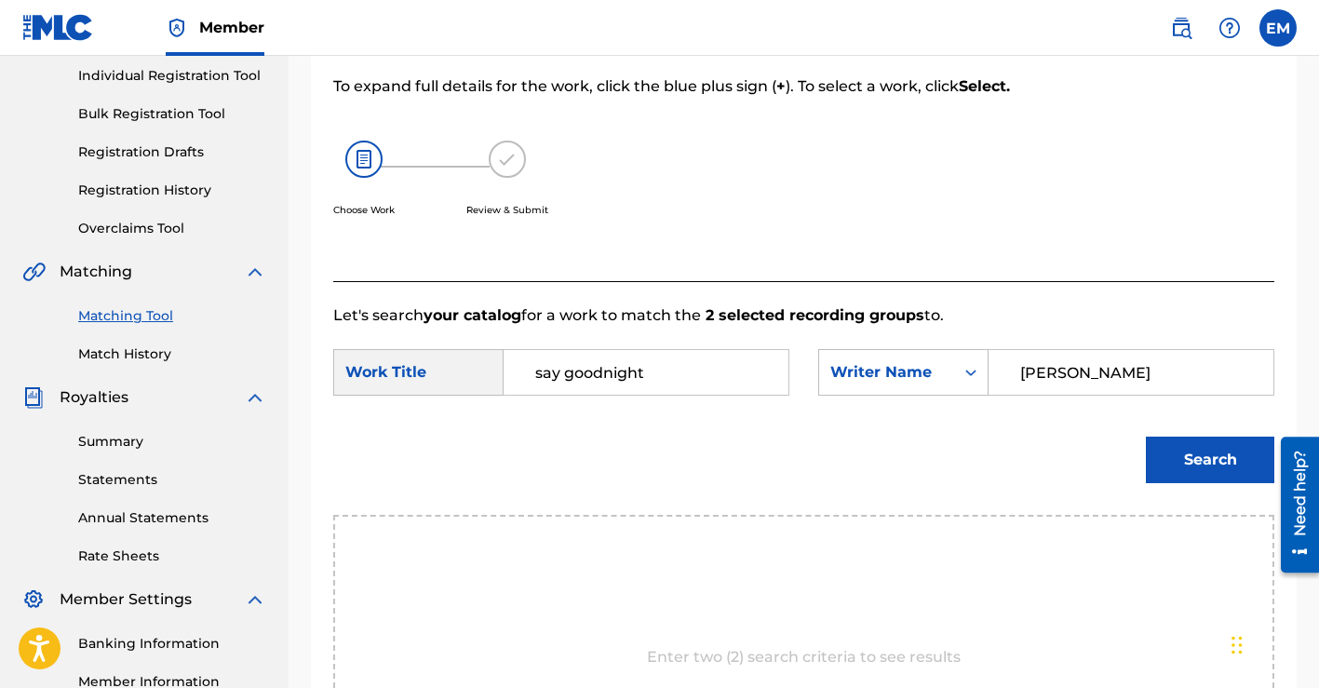
type input "[PERSON_NAME]"
click at [1216, 449] on button "Search" at bounding box center [1209, 459] width 128 height 47
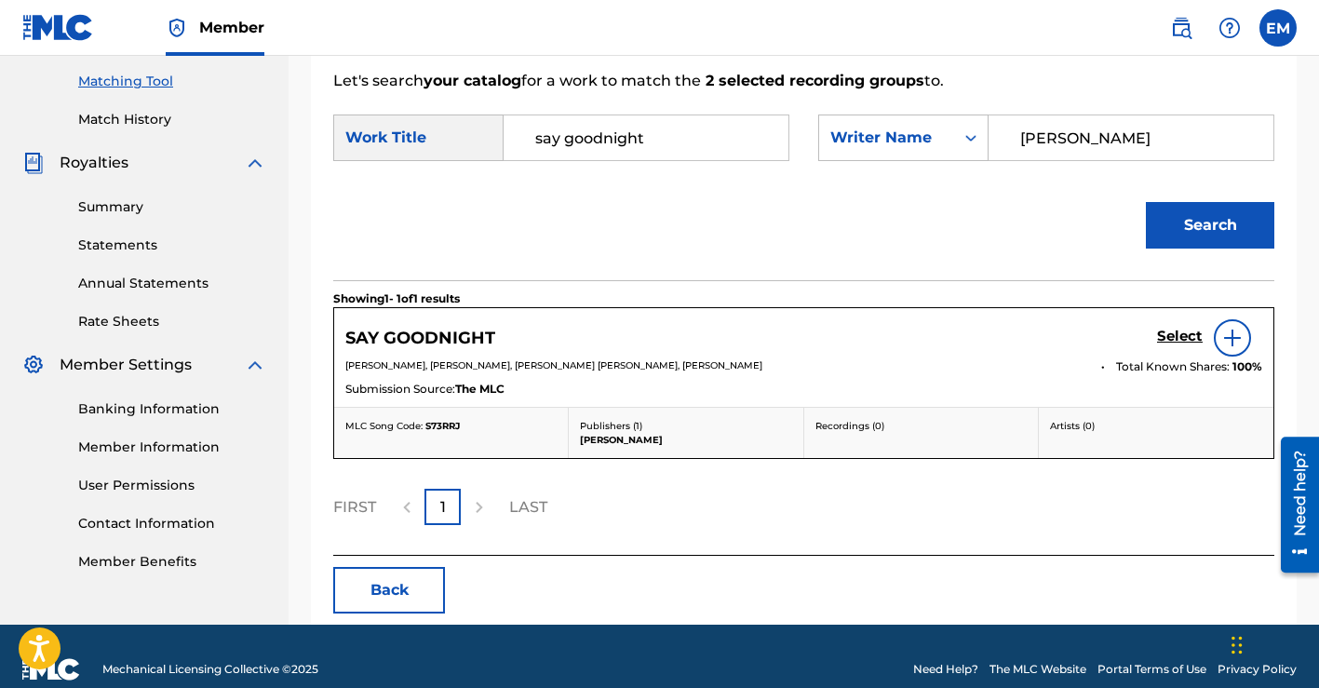
scroll to position [497, 0]
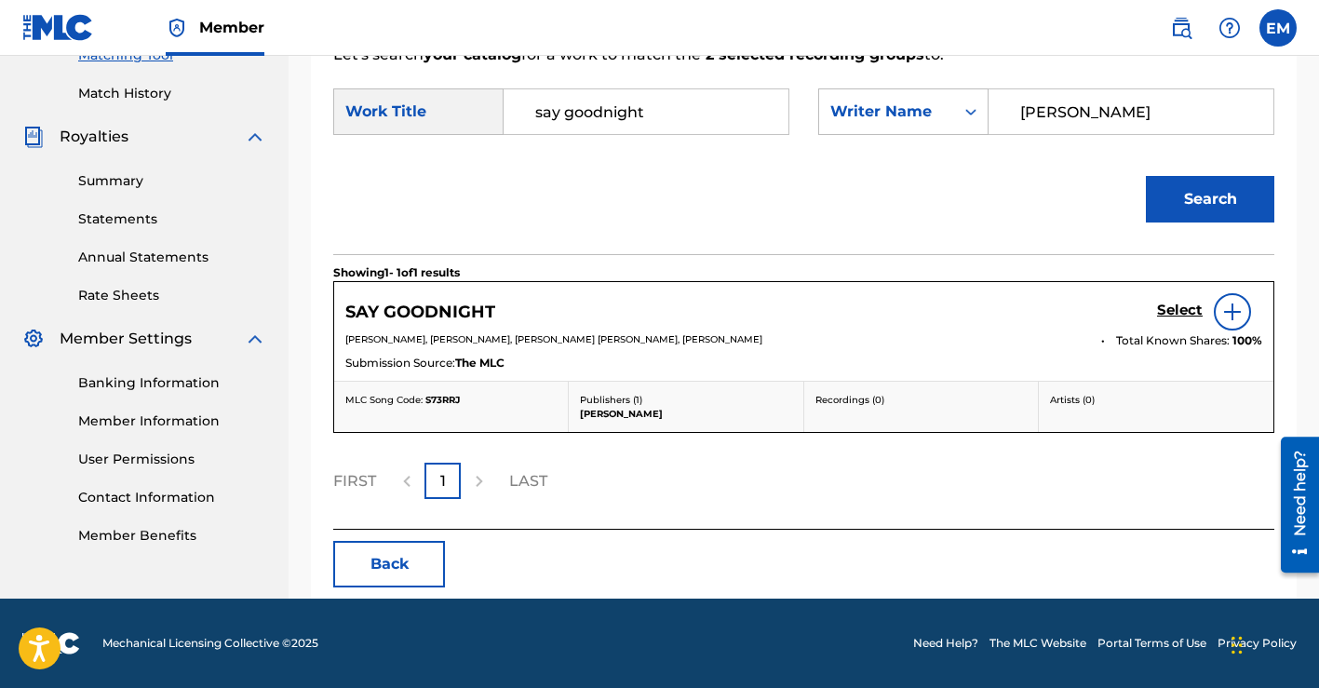
click at [1167, 307] on h5 "Select" at bounding box center [1180, 310] width 46 height 18
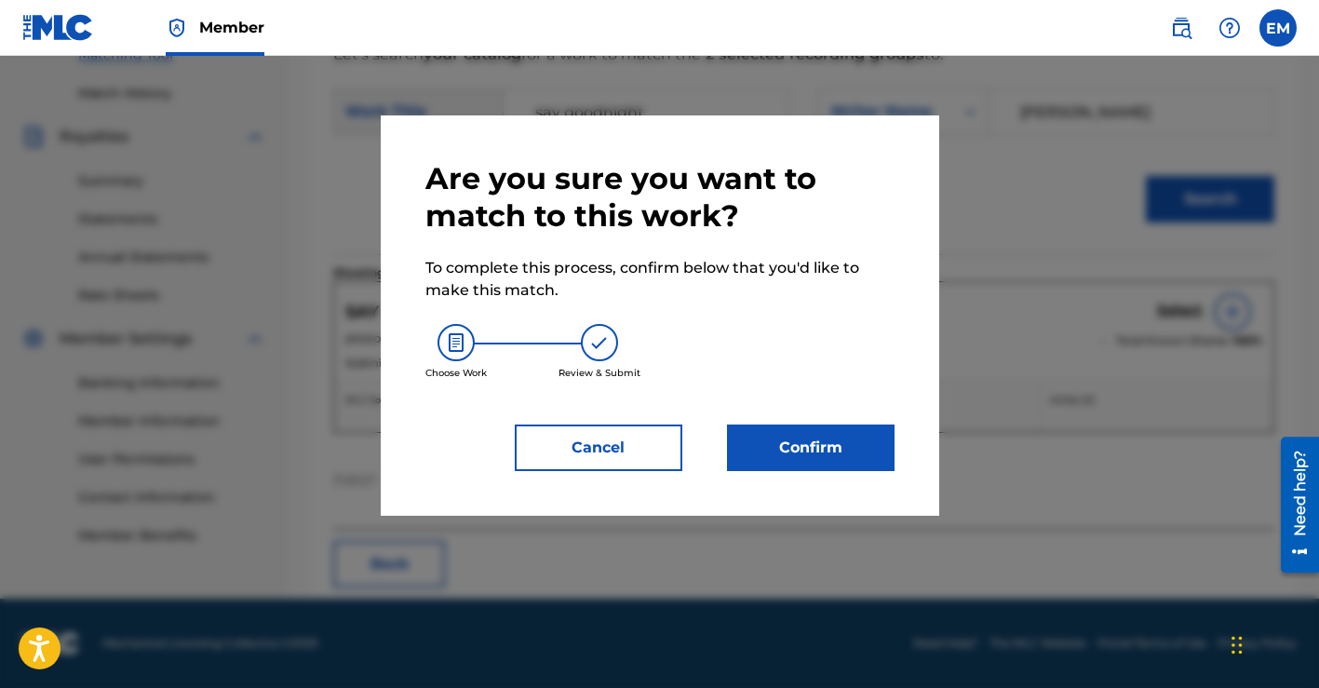
click at [826, 436] on button "Confirm" at bounding box center [810, 447] width 167 height 47
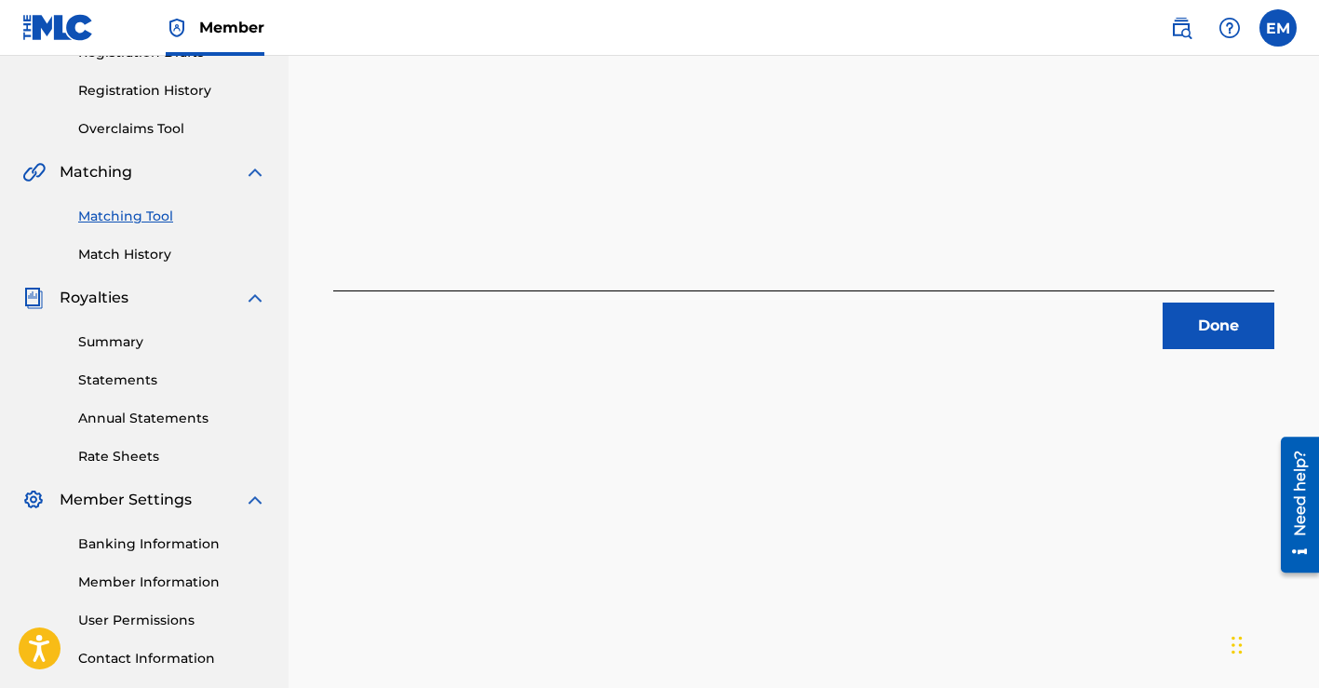
scroll to position [332, 0]
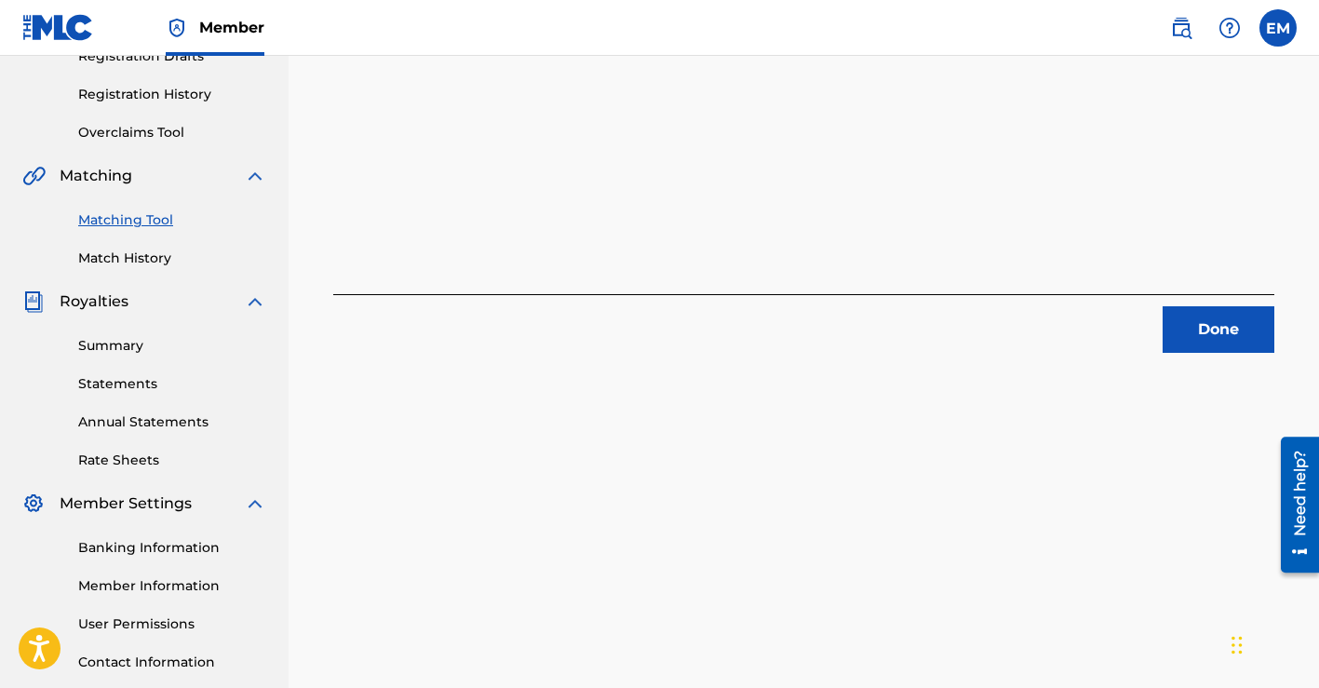
click at [1198, 351] on button "Done" at bounding box center [1218, 329] width 112 height 47
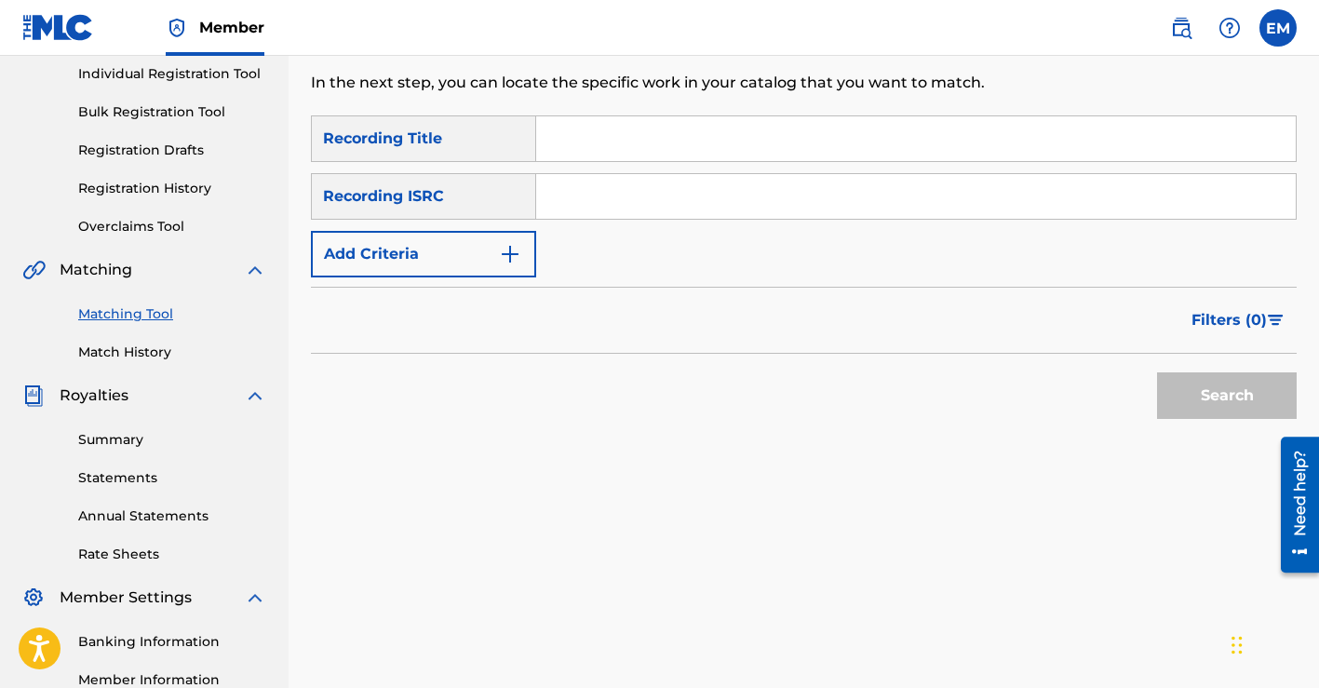
scroll to position [141, 0]
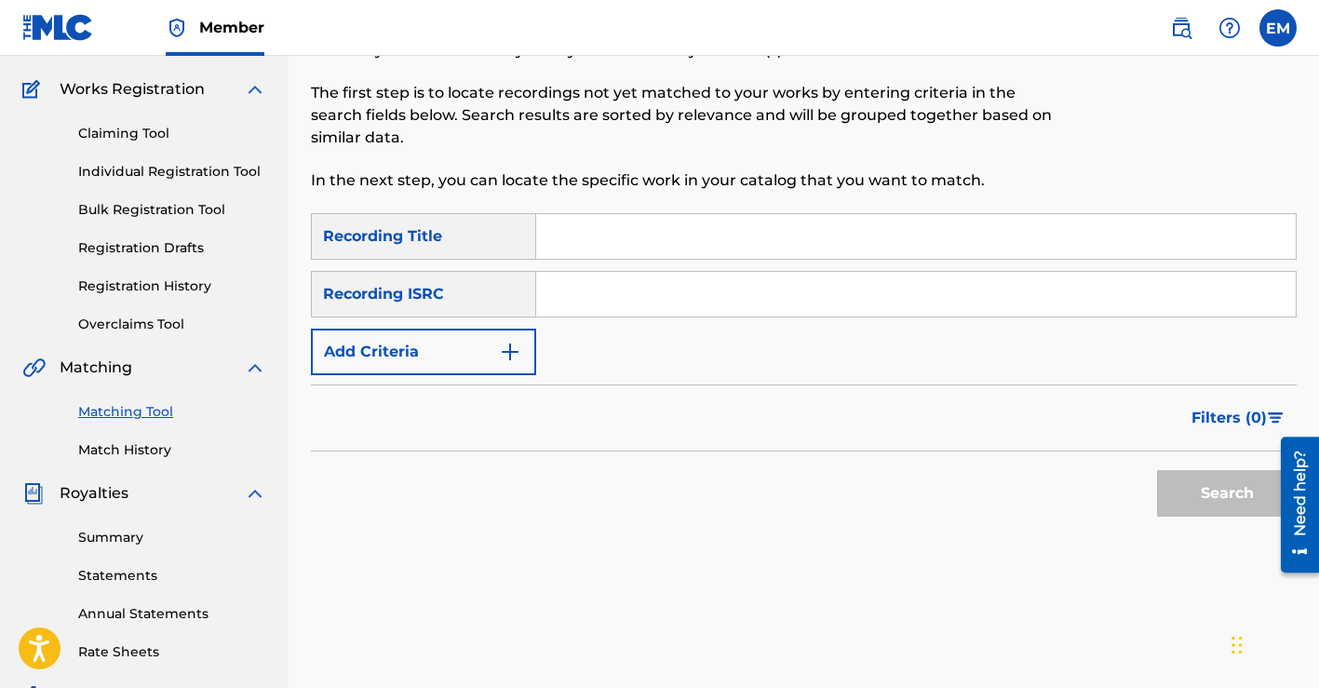
click at [755, 226] on input "Search Form" at bounding box center [915, 236] width 759 height 45
type input "[PERSON_NAME]"
click at [724, 294] on input "Search Form" at bounding box center [915, 294] width 759 height 45
paste input "QZTB52474169"
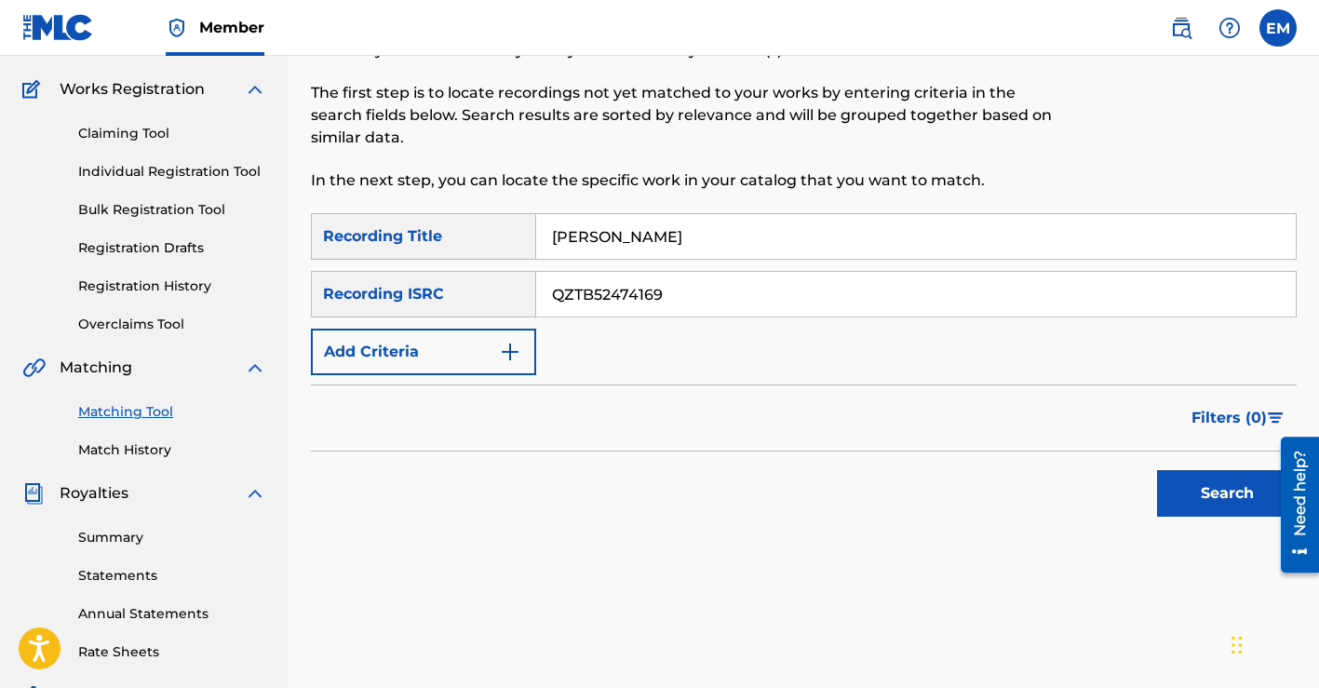
type input "QZTB52474169"
click at [1196, 489] on button "Search" at bounding box center [1227, 493] width 140 height 47
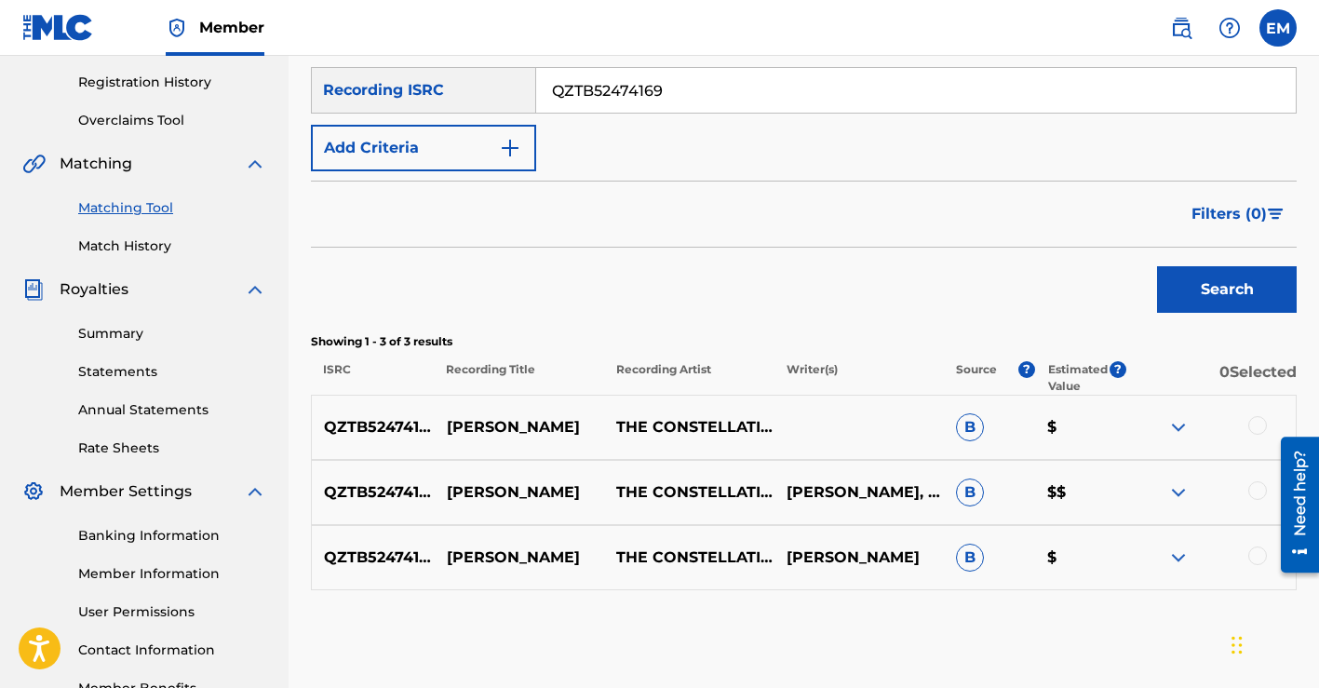
scroll to position [362, 0]
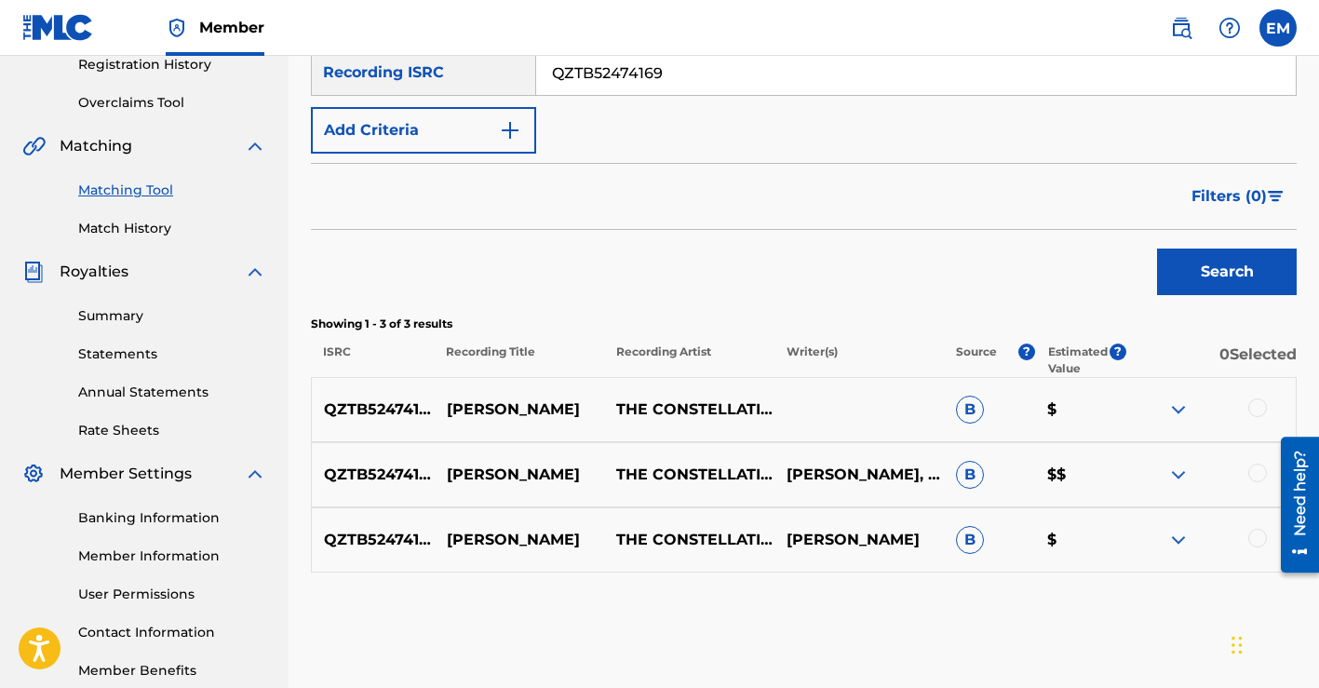
click at [1258, 408] on div at bounding box center [1257, 407] width 19 height 19
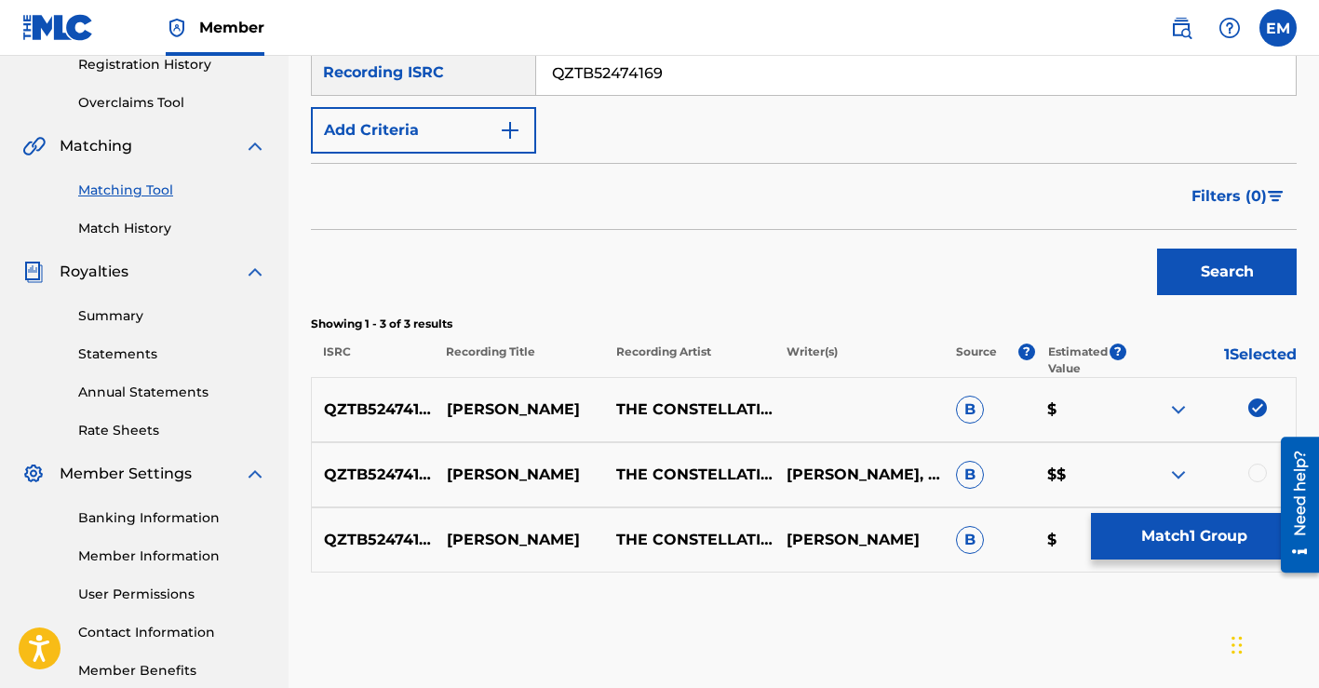
click at [1257, 465] on div at bounding box center [1257, 472] width 19 height 19
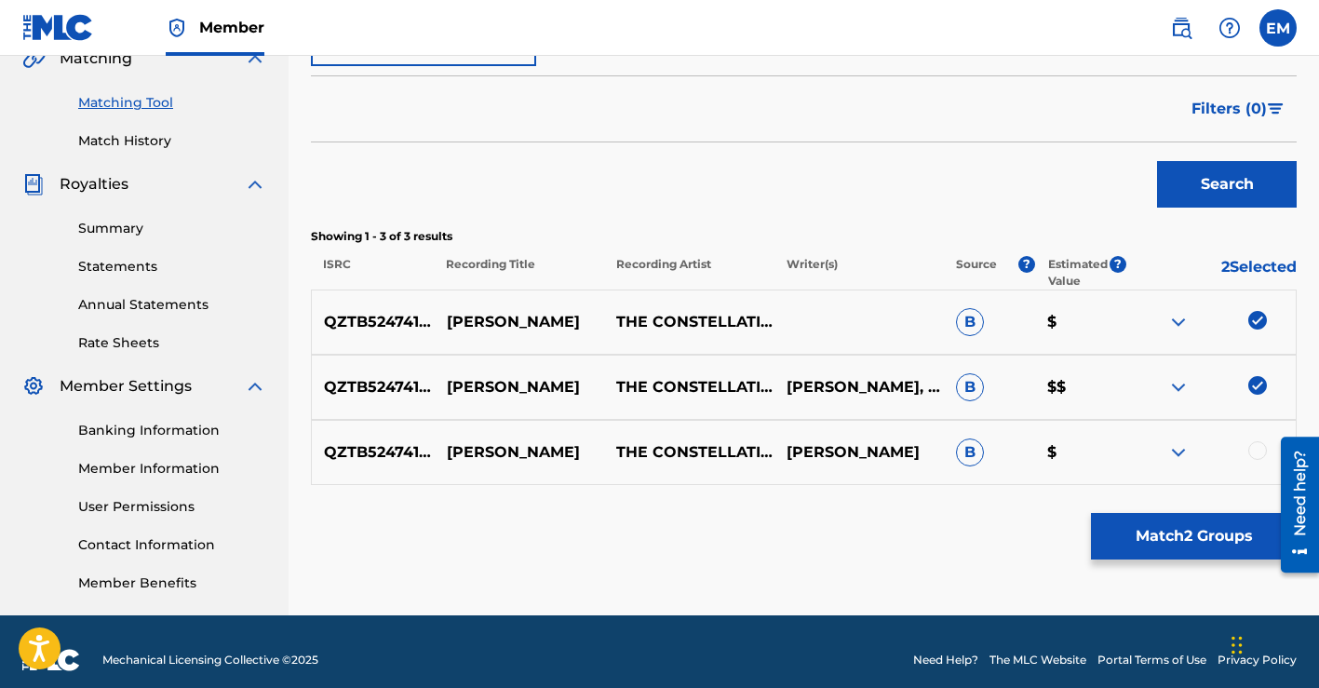
scroll to position [466, 0]
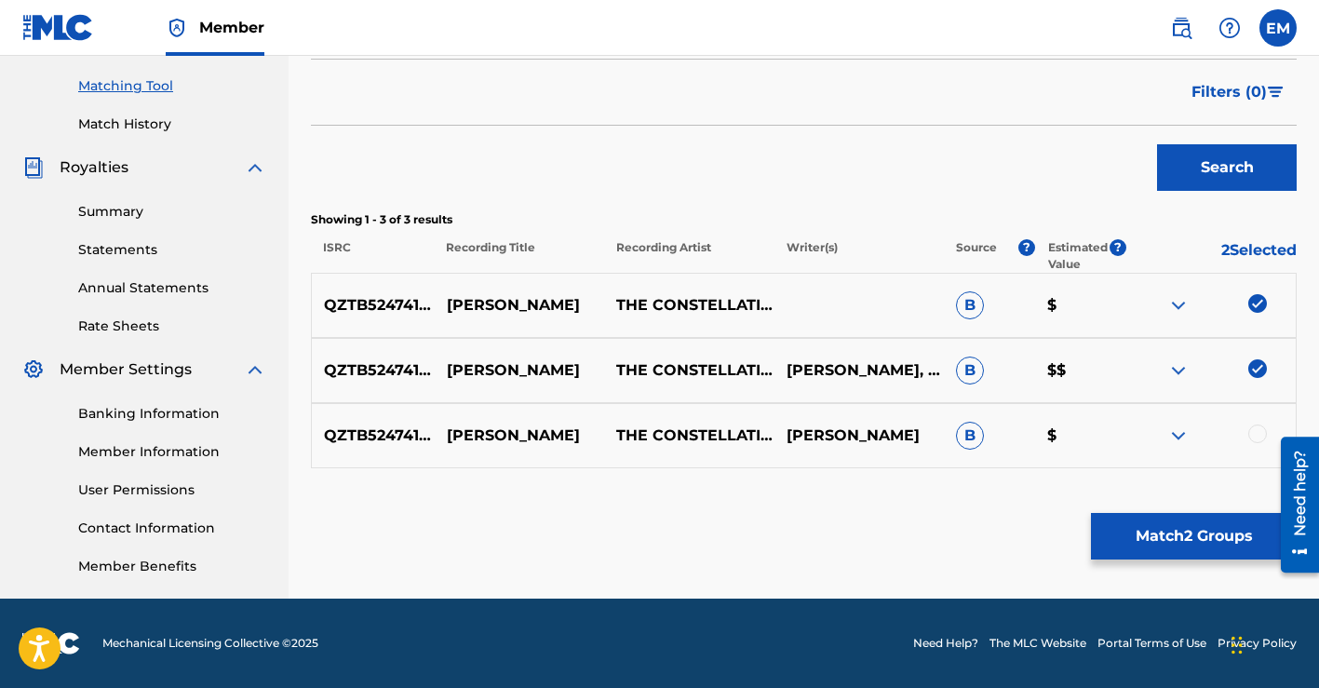
click at [1251, 437] on div at bounding box center [1257, 433] width 19 height 19
click at [1160, 533] on button "Match 3 Groups" at bounding box center [1194, 536] width 206 height 47
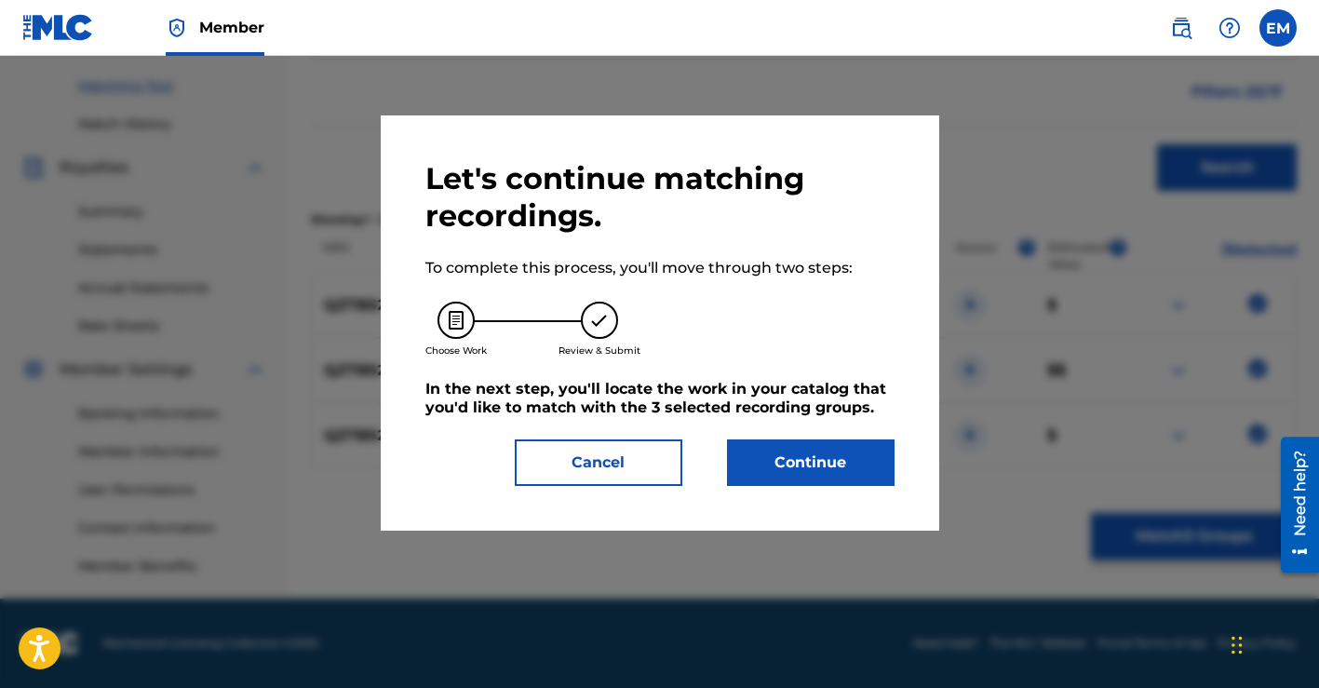
click at [858, 461] on button "Continue" at bounding box center [810, 462] width 167 height 47
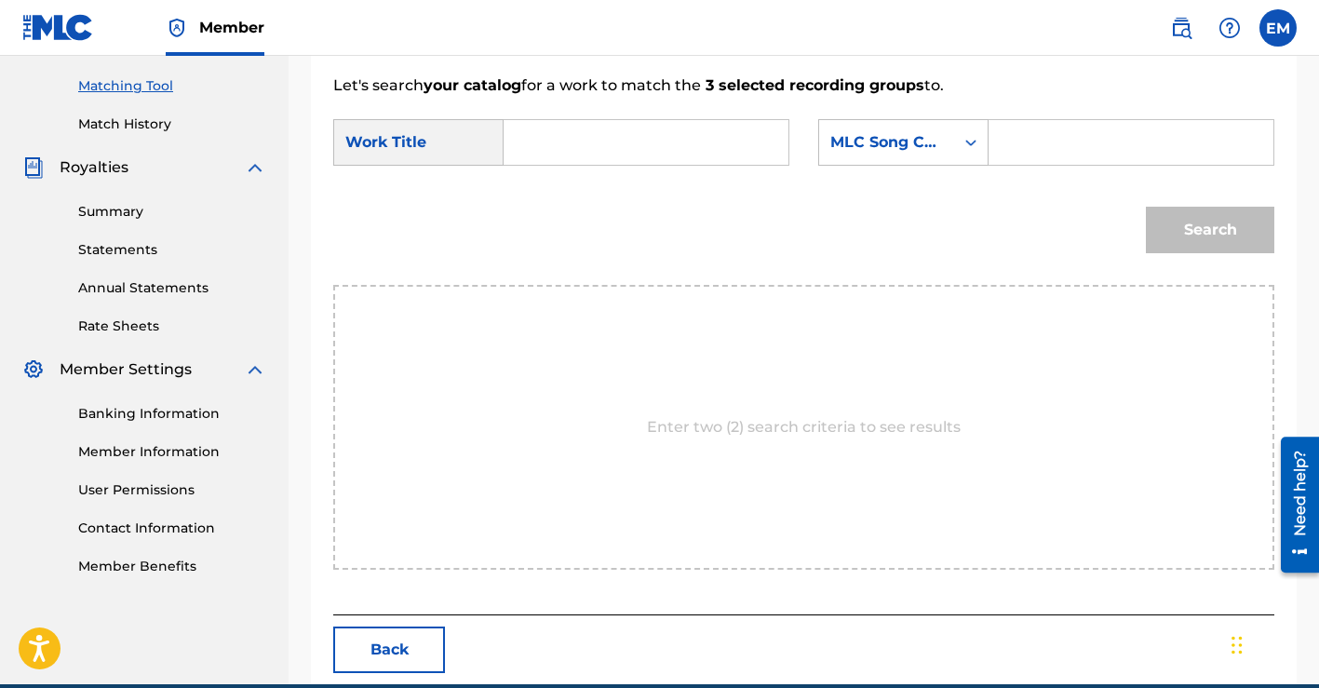
click at [715, 150] on input "Search Form" at bounding box center [645, 142] width 253 height 45
type input "[PERSON_NAME]"
click at [918, 137] on div "MLC Song Code" at bounding box center [886, 142] width 113 height 22
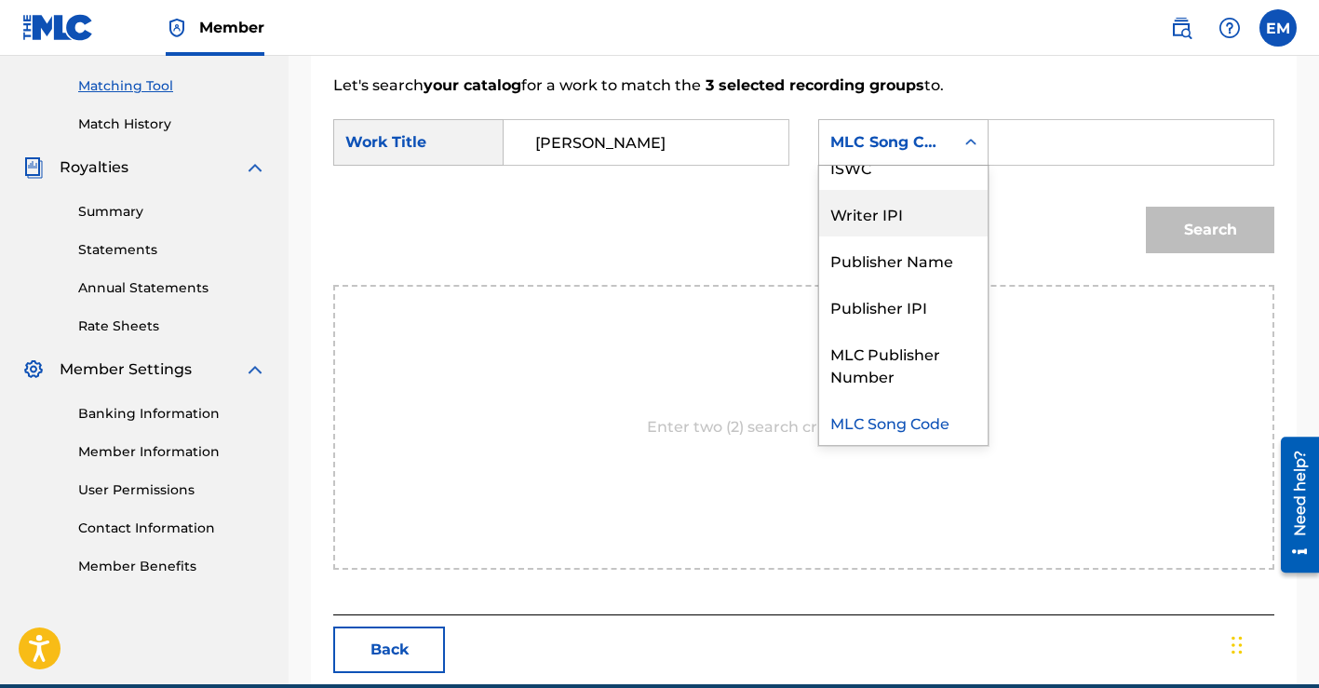
scroll to position [0, 0]
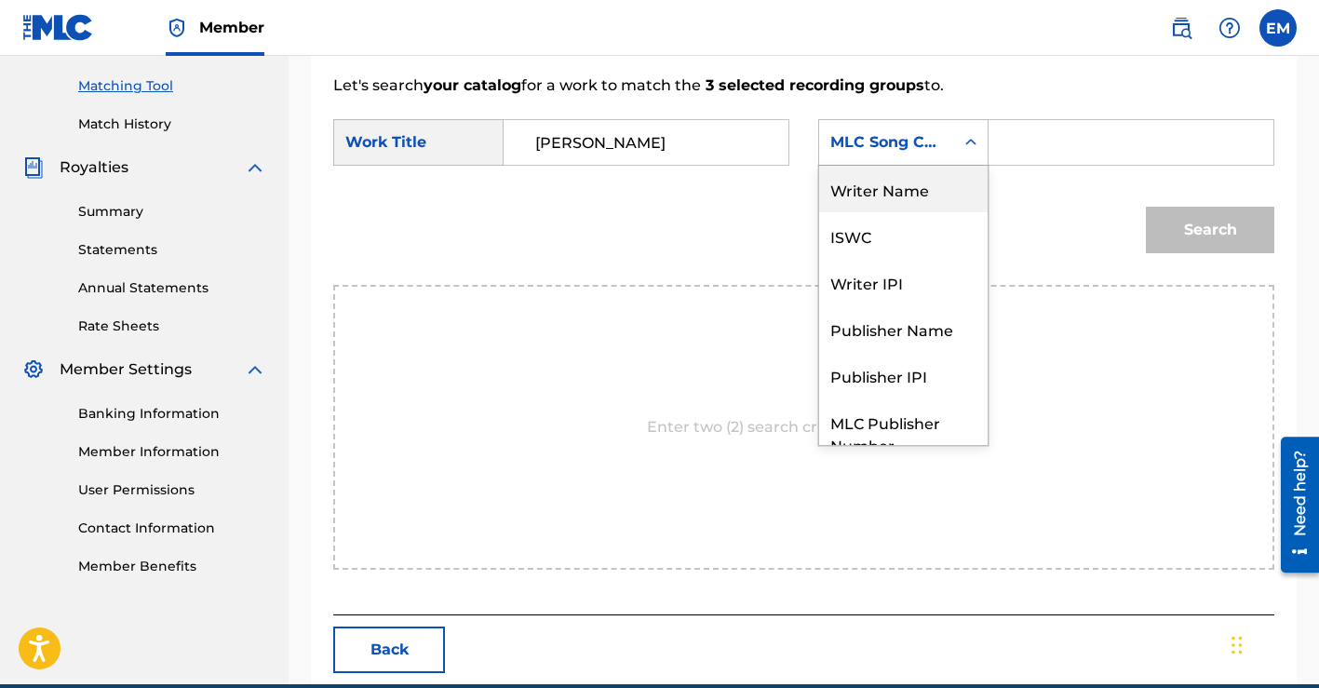
click at [874, 190] on div "Writer Name" at bounding box center [903, 189] width 168 height 47
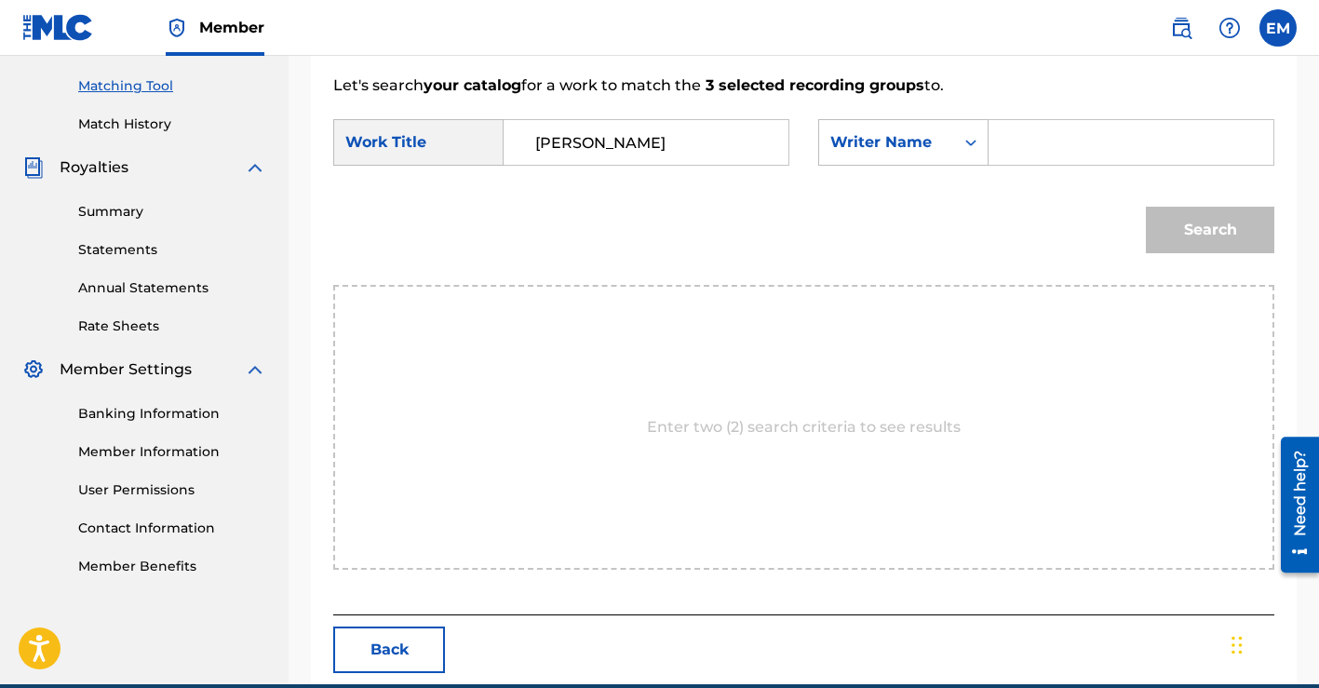
click at [1031, 156] on input "Search Form" at bounding box center [1130, 142] width 253 height 45
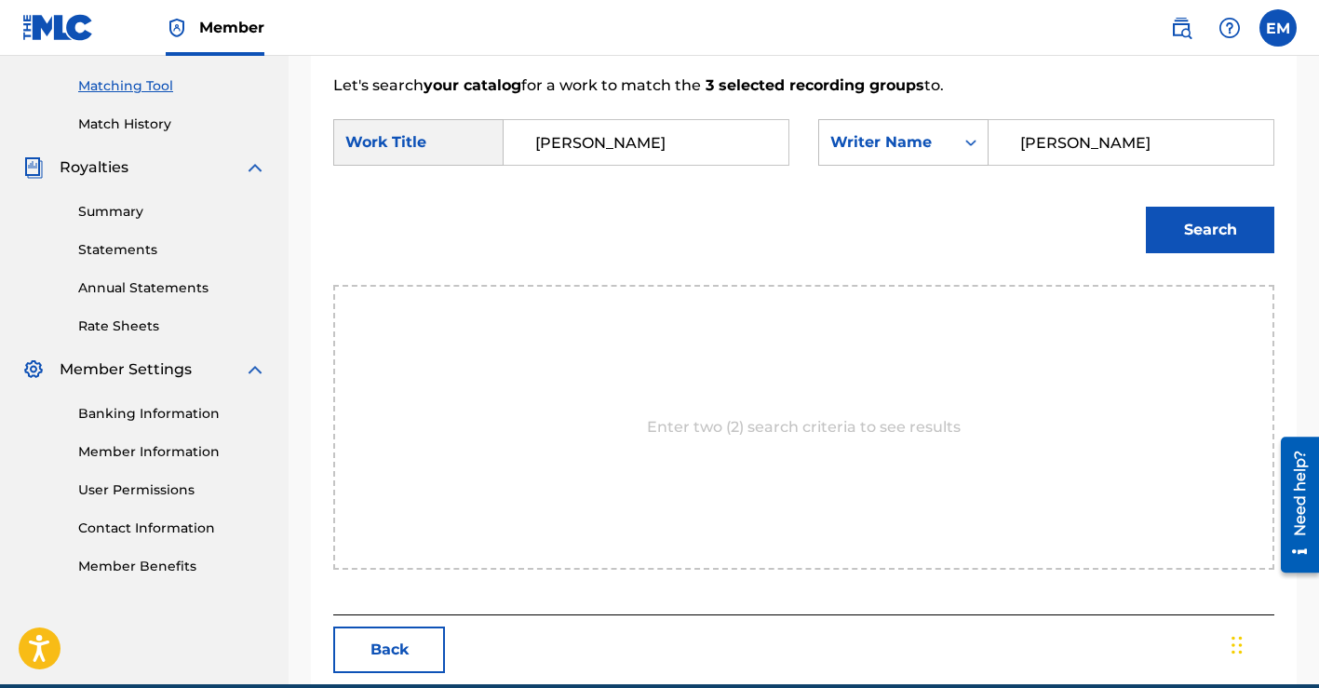
type input "[PERSON_NAME]"
click at [1211, 226] on button "Search" at bounding box center [1209, 230] width 128 height 47
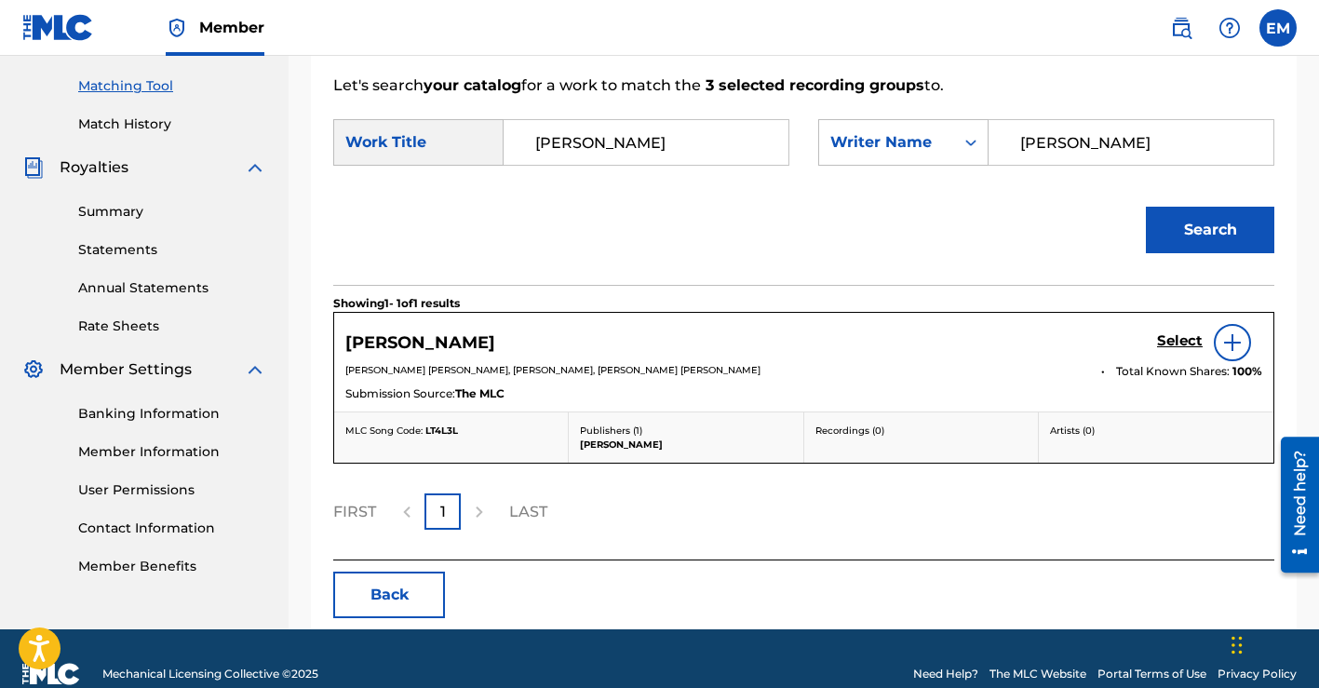
click at [1171, 336] on h5 "Select" at bounding box center [1180, 341] width 46 height 18
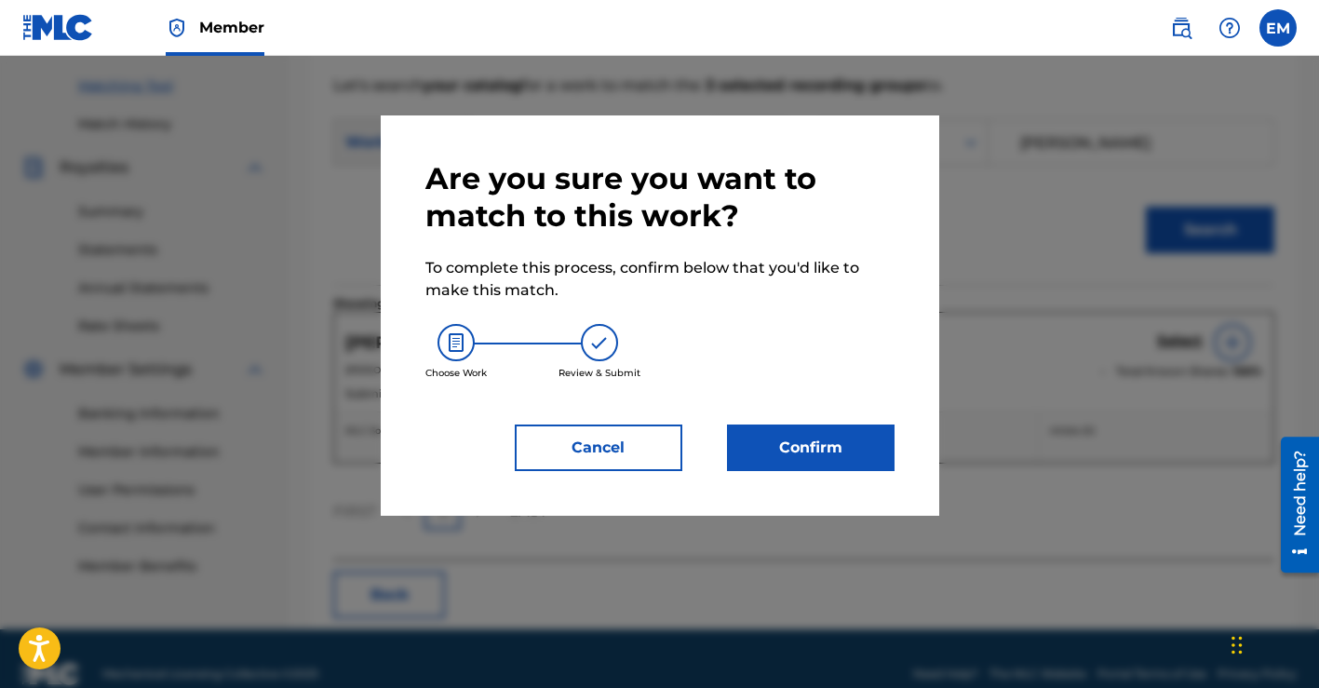
click at [856, 436] on button "Confirm" at bounding box center [810, 447] width 167 height 47
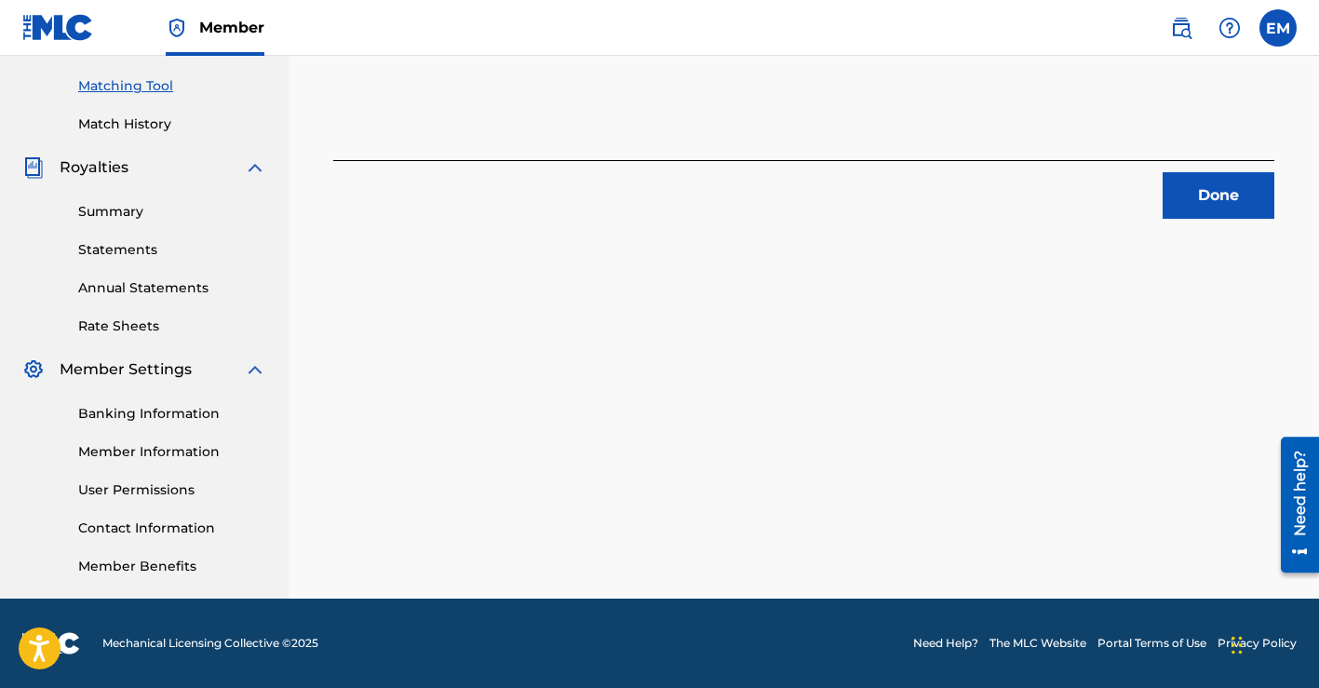
click at [1226, 191] on button "Done" at bounding box center [1218, 195] width 112 height 47
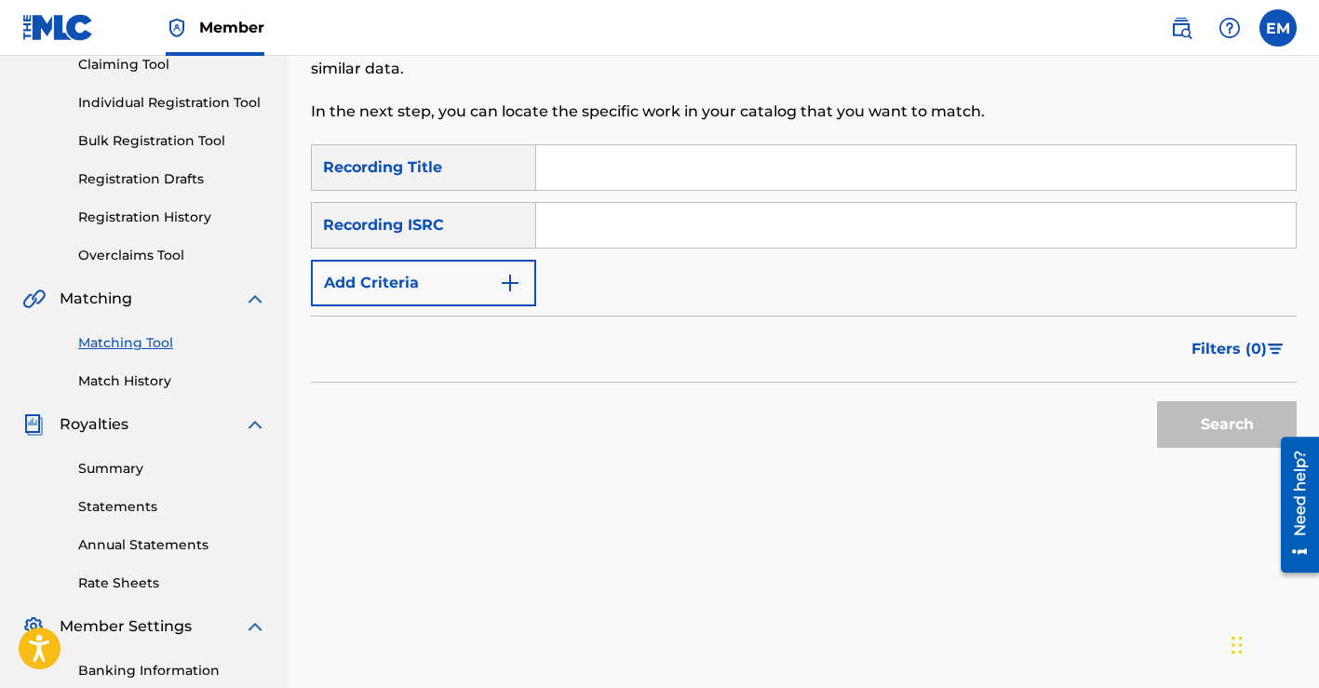
scroll to position [106, 0]
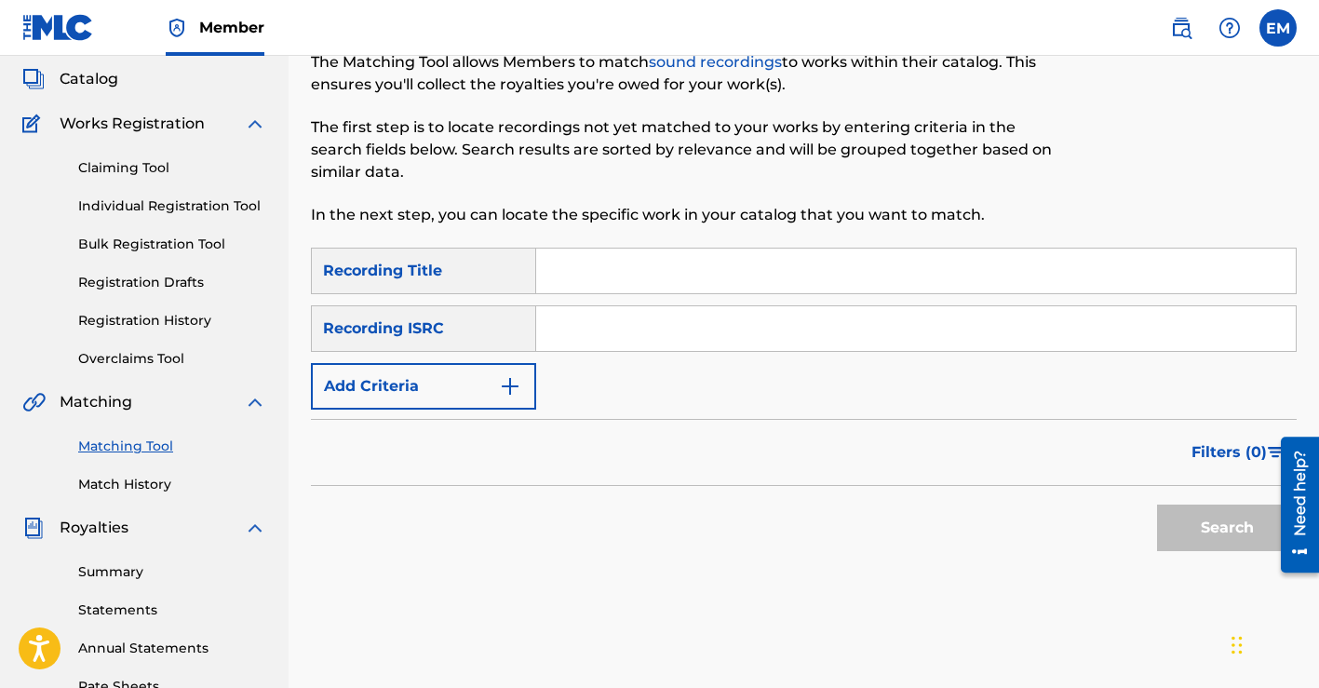
click at [756, 275] on input "Search Form" at bounding box center [915, 270] width 759 height 45
type input "cross to bare"
click at [720, 340] on input "Search Form" at bounding box center [915, 328] width 759 height 45
paste input "QZFZ42567786"
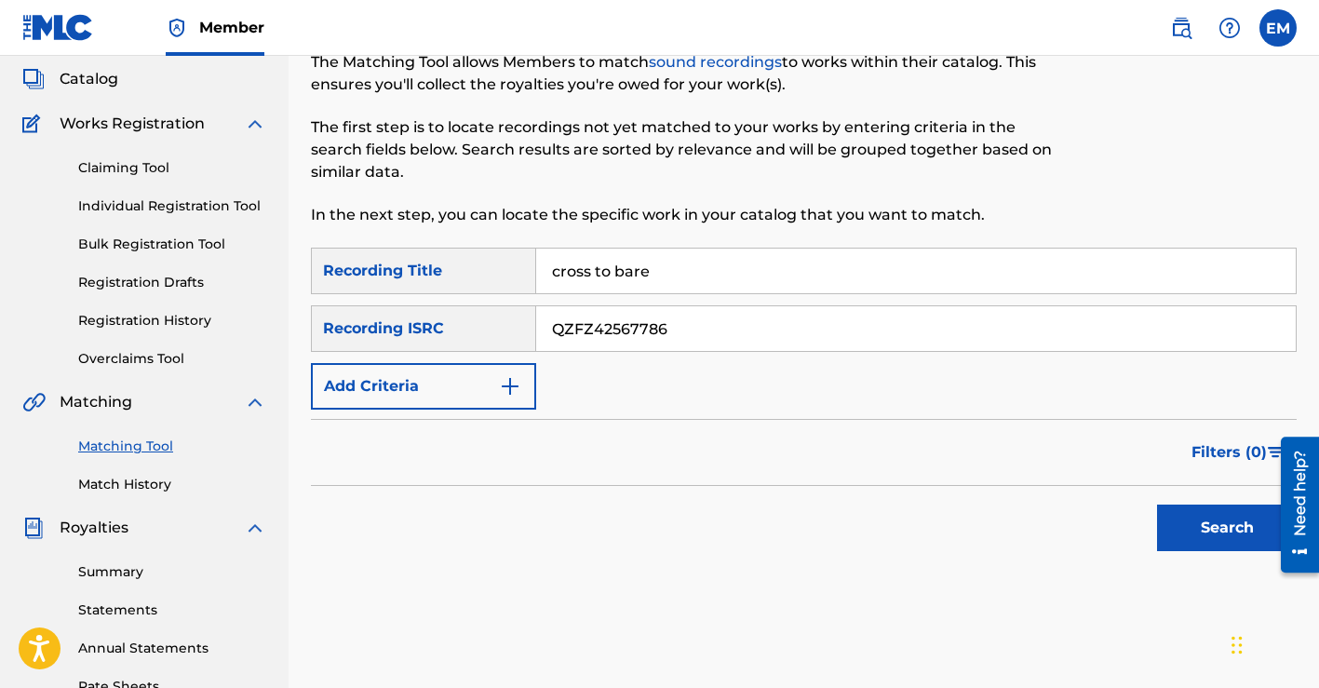
type input "QZFZ42567786"
click at [1215, 531] on button "Search" at bounding box center [1227, 527] width 140 height 47
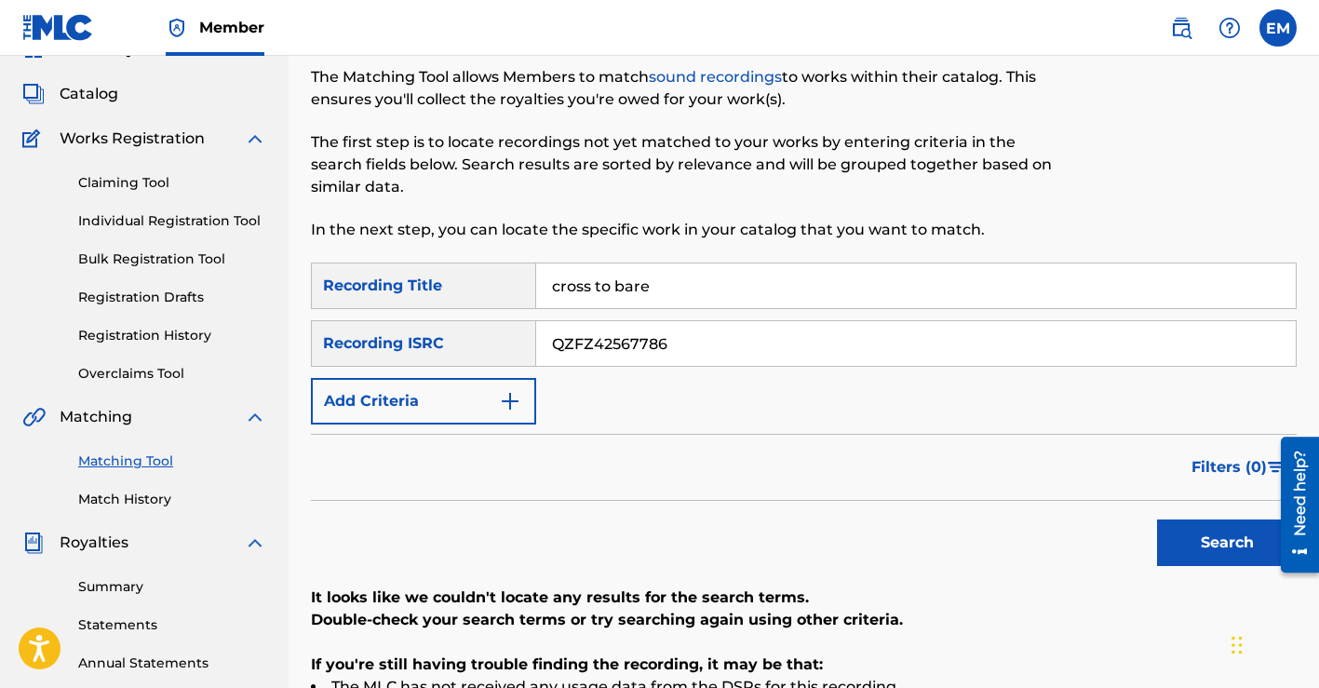
scroll to position [0, 0]
